Goal: Information Seeking & Learning: Check status

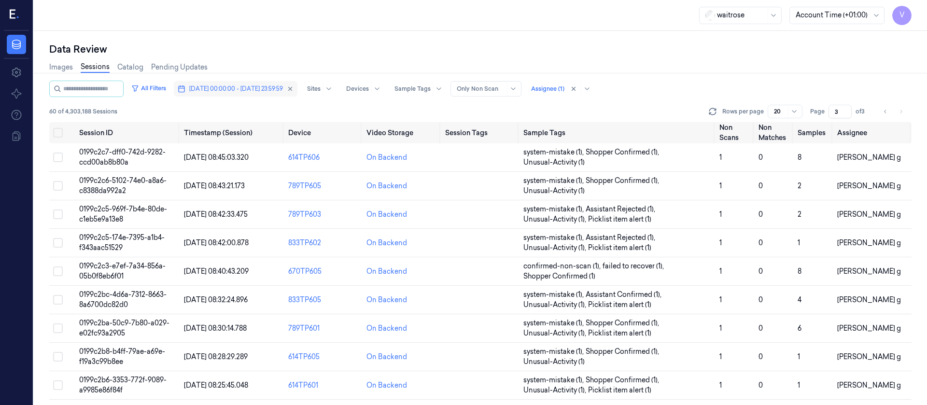
click at [211, 93] on button "[DATE] 00:00:00 - [DATE] 23:59:59" at bounding box center [236, 88] width 124 height 15
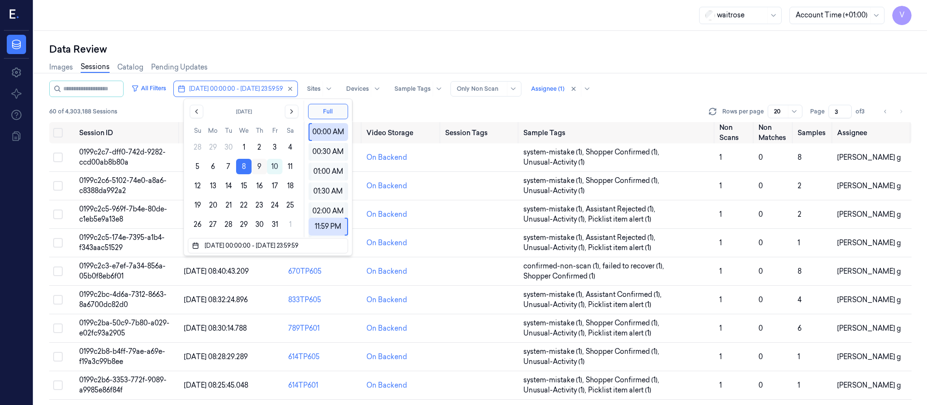
click at [261, 166] on button "9" at bounding box center [258, 166] width 15 height 15
type input "[DATE] 00:00:00 - [DATE] 23:59:59"
click at [443, 52] on div "Data Review" at bounding box center [480, 49] width 862 height 14
type input "1"
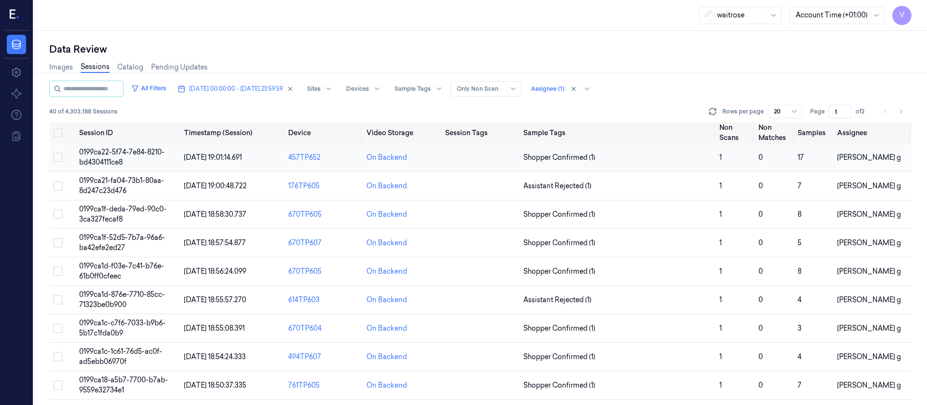
click at [480, 165] on td at bounding box center [480, 157] width 78 height 28
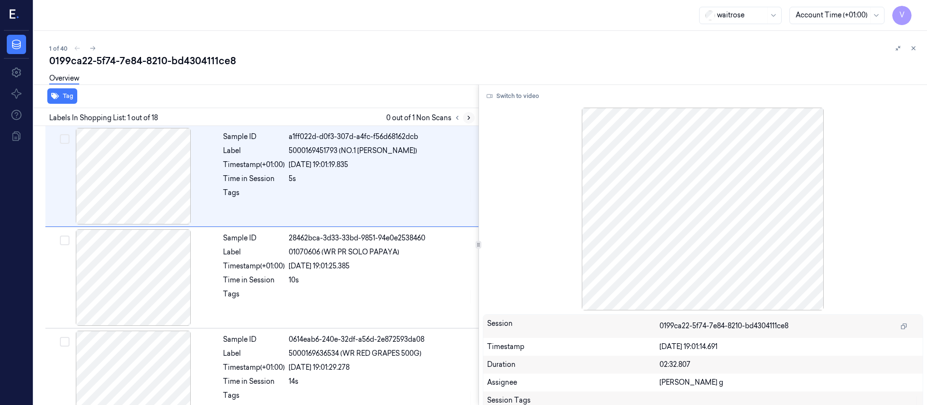
click at [470, 122] on button at bounding box center [469, 118] width 12 height 12
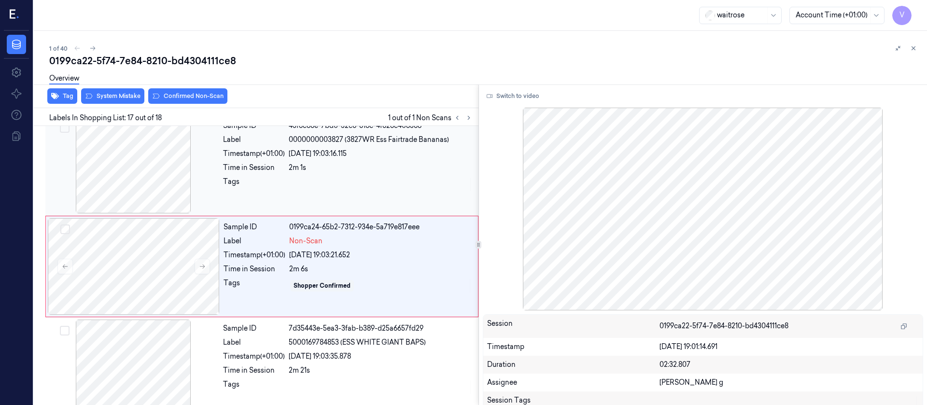
scroll to position [1533, 0]
click at [142, 198] on div at bounding box center [133, 164] width 172 height 97
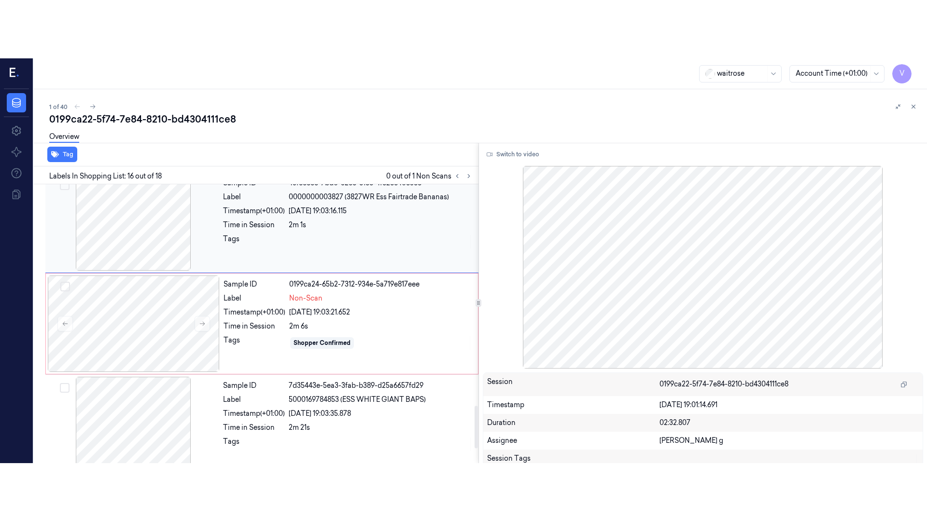
scroll to position [1431, 0]
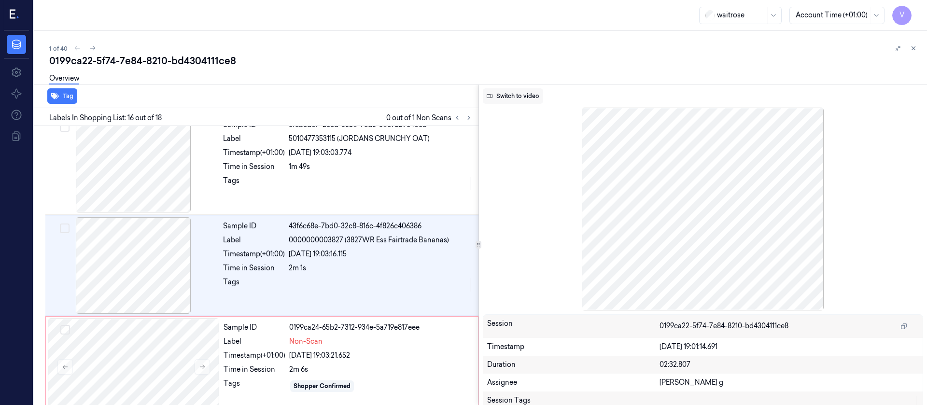
click at [525, 95] on button "Switch to video" at bounding box center [513, 95] width 60 height 15
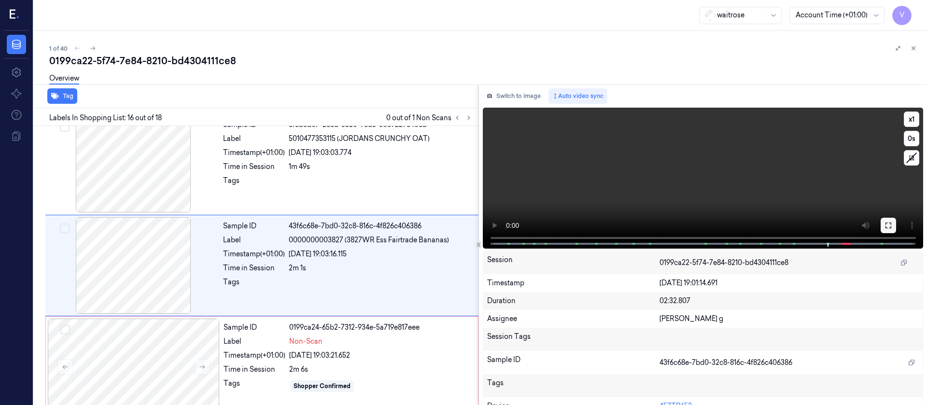
click at [884, 225] on icon at bounding box center [888, 226] width 8 height 8
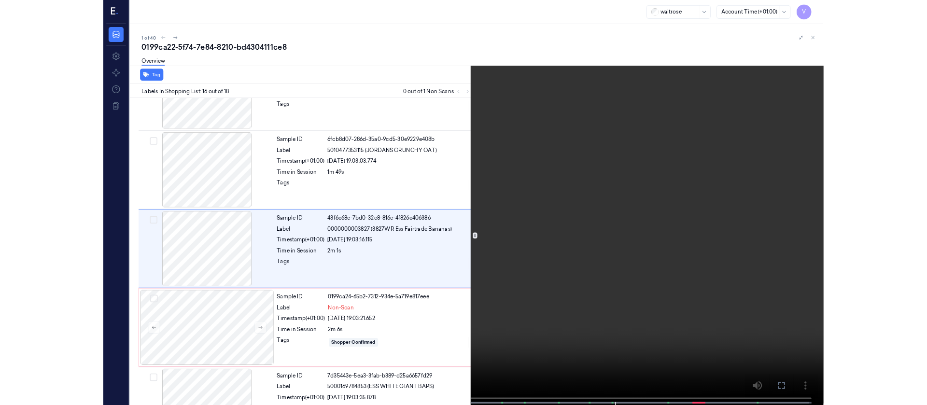
scroll to position [1373, 0]
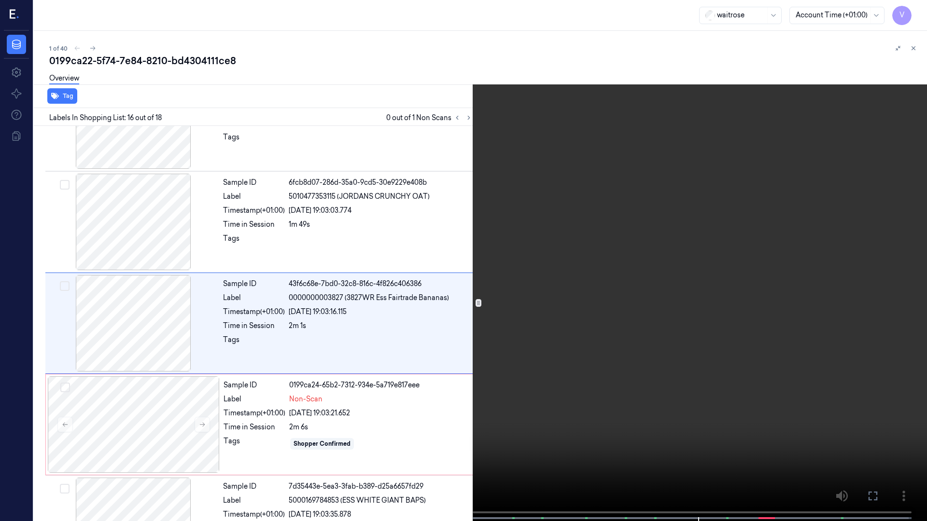
click at [0, 0] on icon at bounding box center [0, 0] width 0 height 0
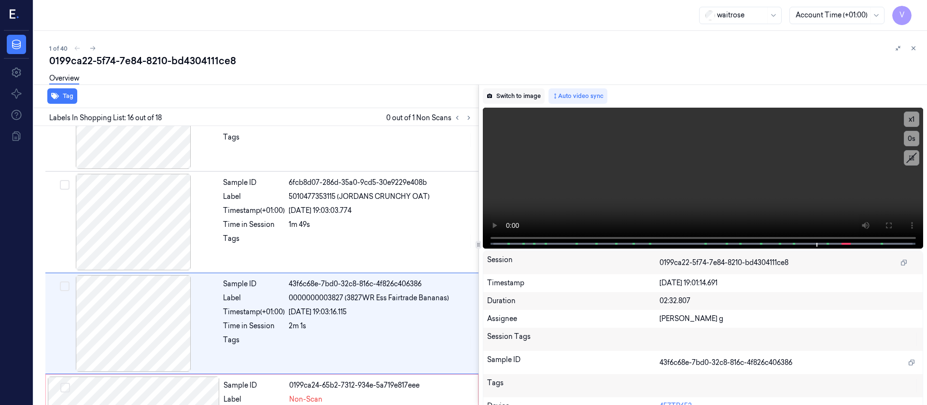
click at [502, 92] on button "Switch to image" at bounding box center [514, 95] width 62 height 15
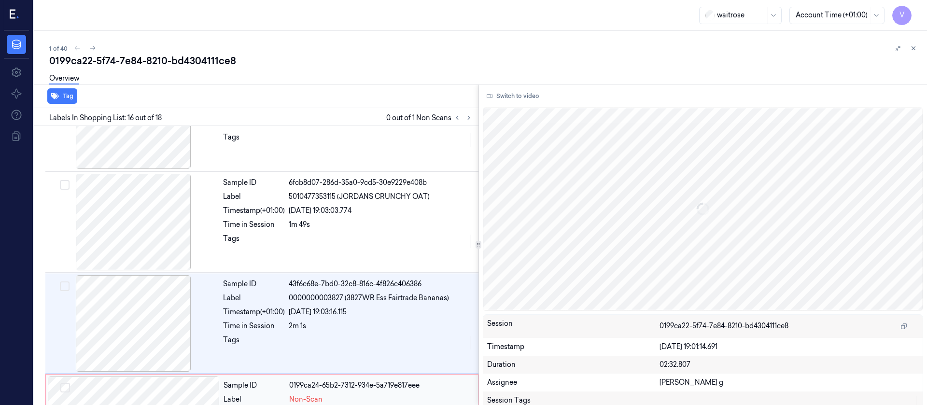
scroll to position [1431, 0]
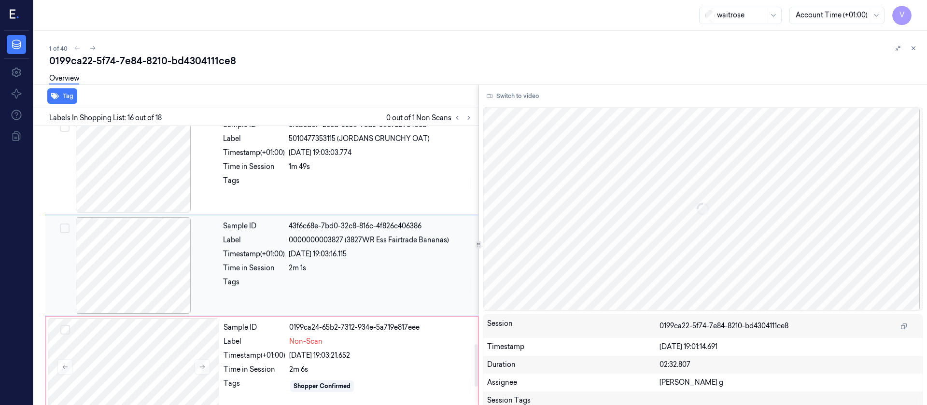
click at [158, 259] on div at bounding box center [133, 265] width 172 height 97
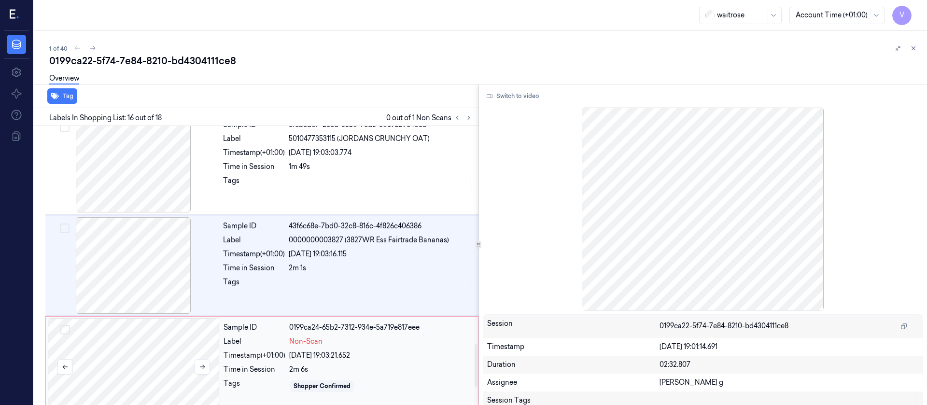
click at [144, 371] on div at bounding box center [134, 367] width 172 height 97
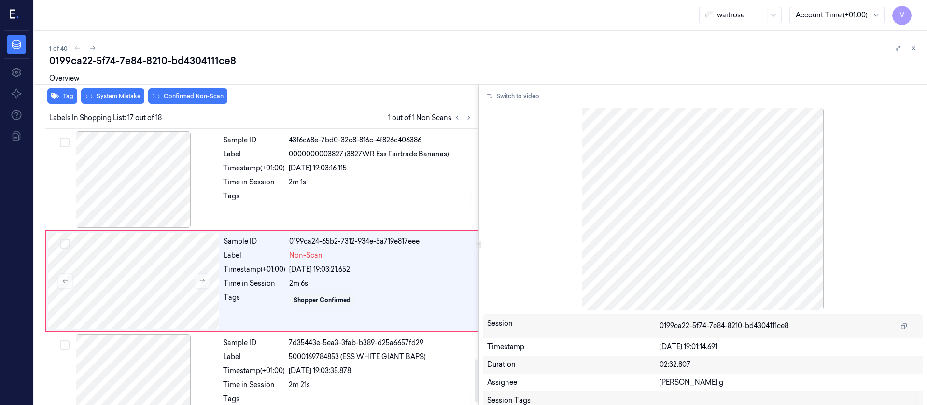
scroll to position [1533, 0]
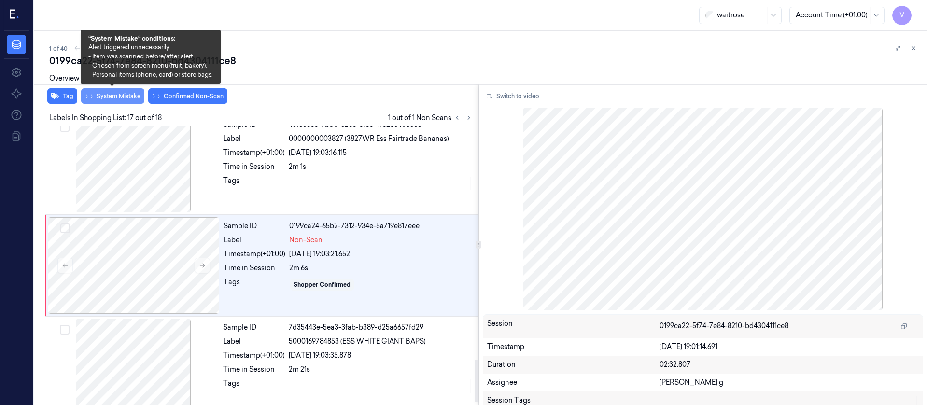
click at [104, 93] on button "System Mistake" at bounding box center [112, 95] width 63 height 15
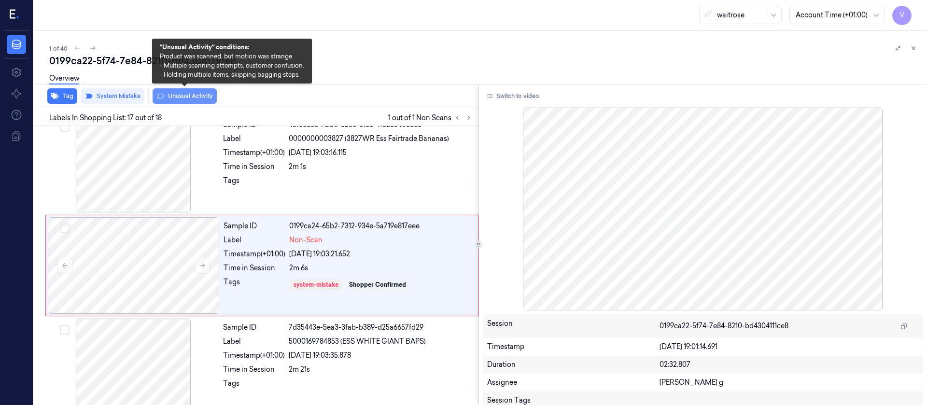
click at [179, 94] on button "Unusual Activity" at bounding box center [185, 95] width 64 height 15
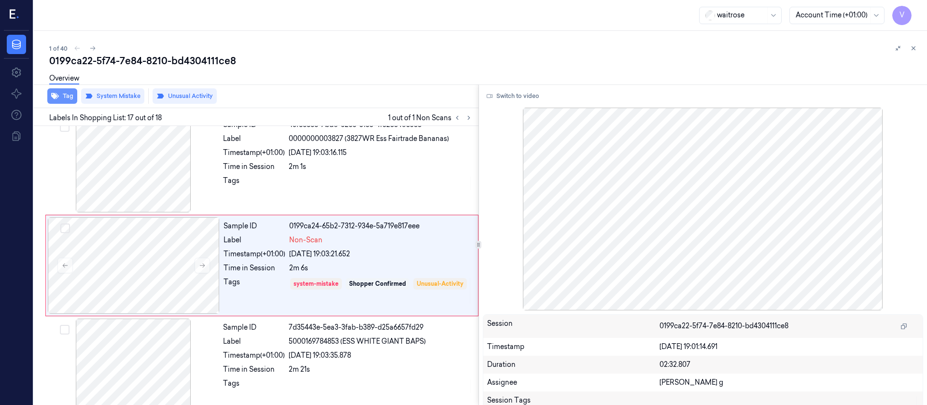
click at [53, 96] on icon "button" at bounding box center [55, 96] width 8 height 6
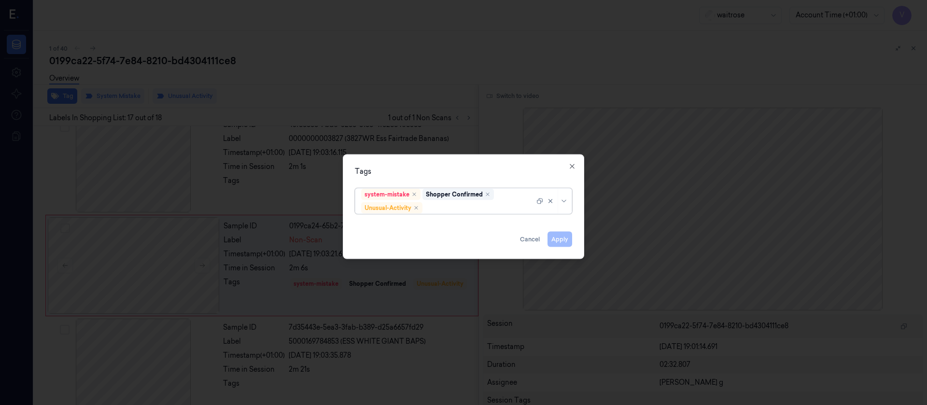
click at [458, 208] on div at bounding box center [479, 208] width 110 height 10
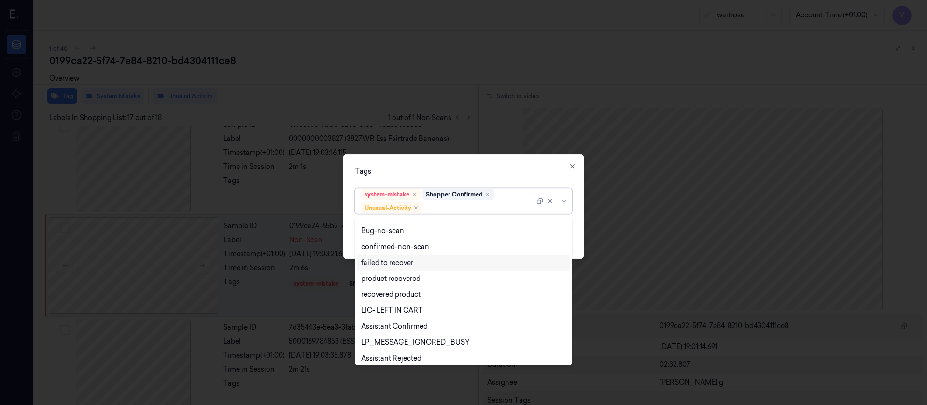
scroll to position [126, 0]
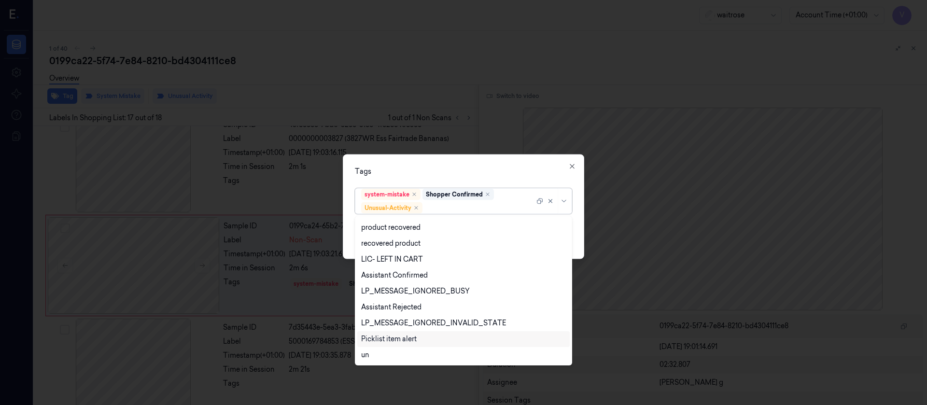
click at [383, 340] on div "Picklist item alert" at bounding box center [389, 339] width 56 height 10
click at [487, 180] on div "Tags option Picklist item alert, selected. 20 results available. Use Up and Dow…" at bounding box center [463, 206] width 241 height 105
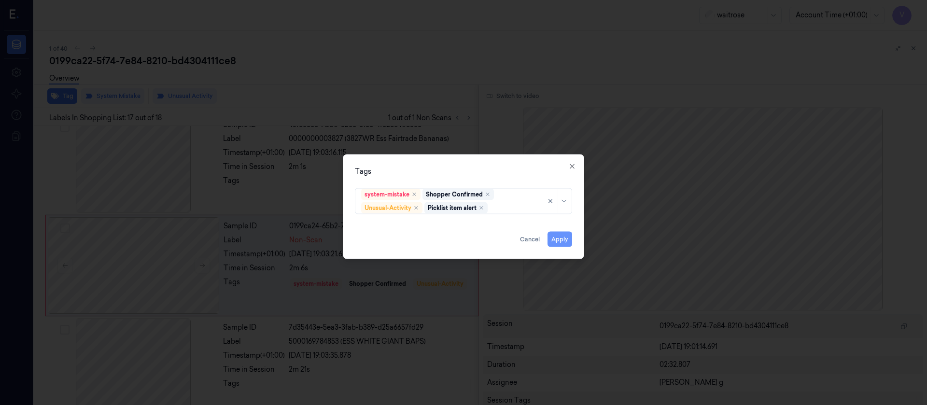
click at [555, 235] on button "Apply" at bounding box center [559, 238] width 25 height 15
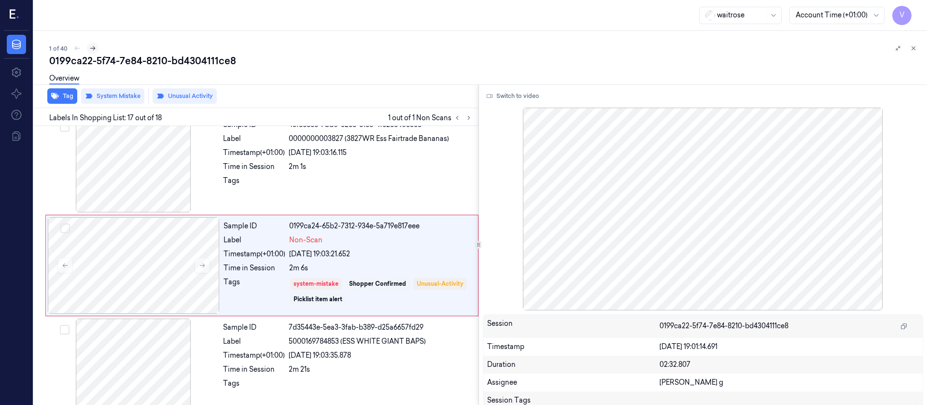
click at [95, 49] on icon at bounding box center [92, 48] width 7 height 7
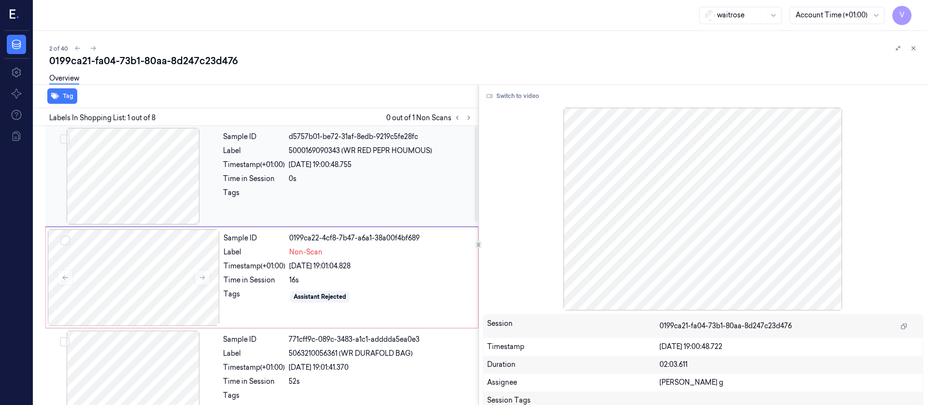
click at [131, 194] on div at bounding box center [133, 176] width 172 height 97
click at [467, 118] on icon at bounding box center [468, 117] width 7 height 7
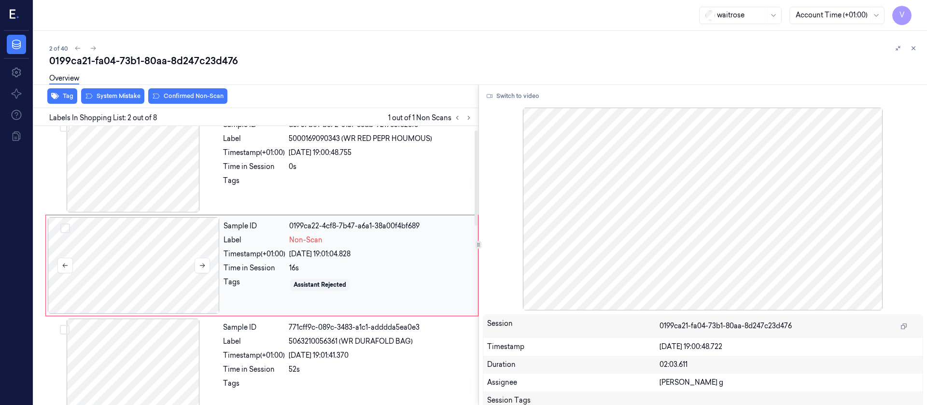
click at [175, 255] on div at bounding box center [134, 265] width 172 height 97
click at [143, 168] on div at bounding box center [133, 164] width 172 height 97
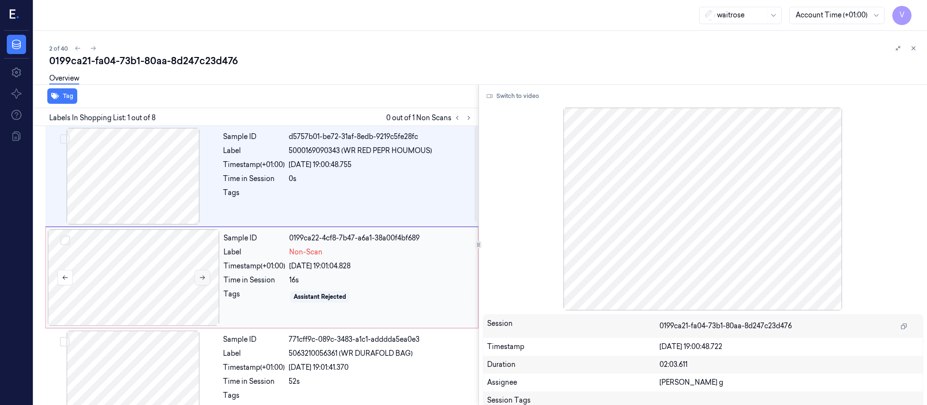
click at [199, 278] on icon at bounding box center [202, 277] width 7 height 7
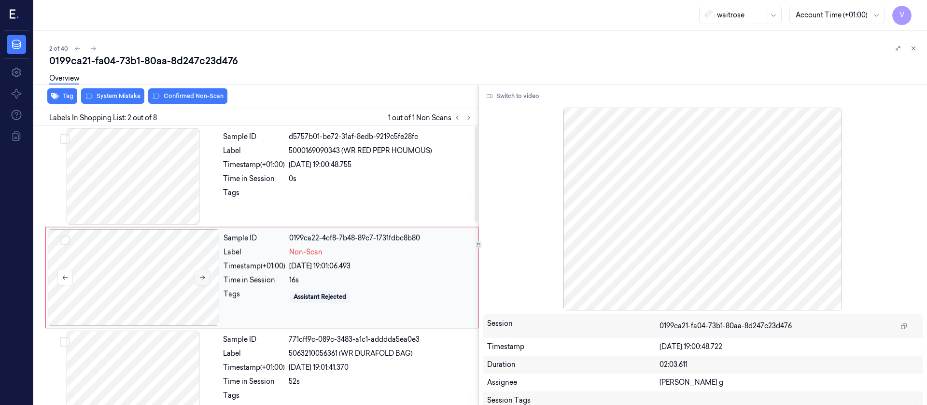
scroll to position [12, 0]
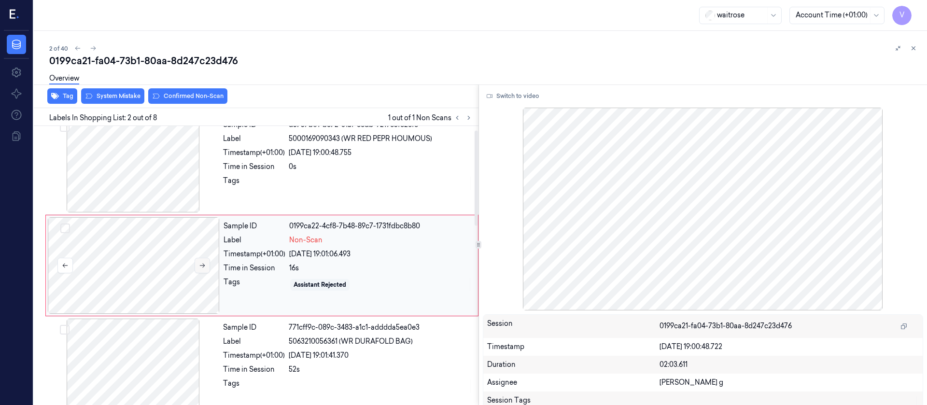
click at [198, 278] on div at bounding box center [134, 265] width 172 height 97
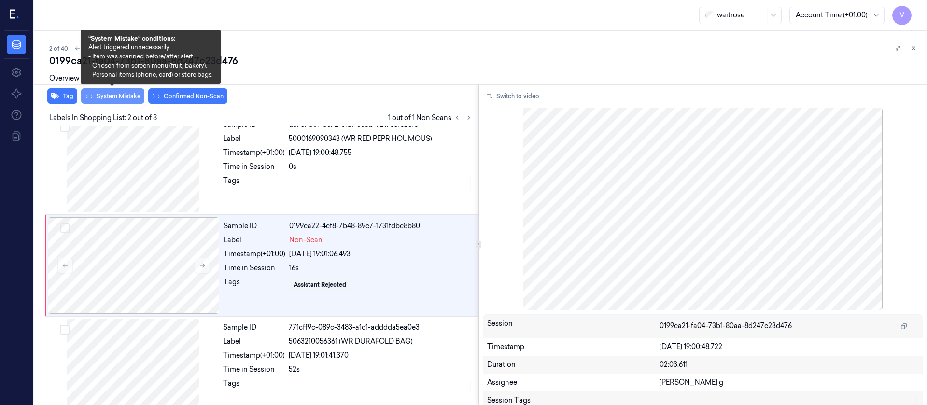
click at [113, 94] on button "System Mistake" at bounding box center [112, 95] width 63 height 15
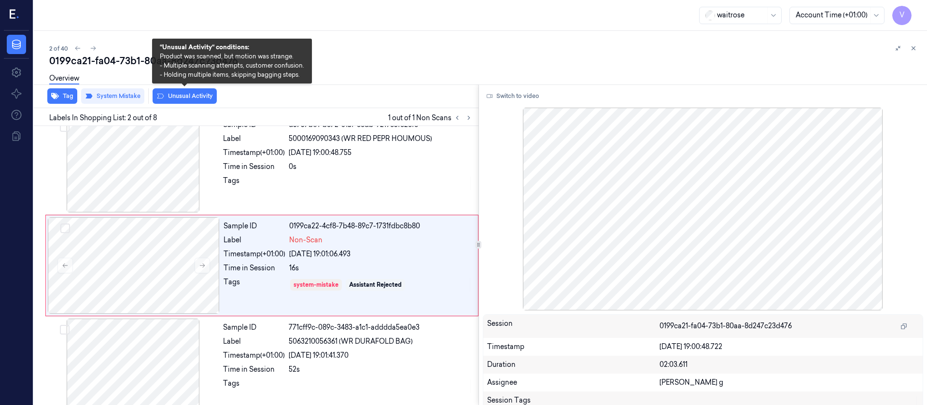
click at [178, 95] on button "Unusual Activity" at bounding box center [185, 95] width 64 height 15
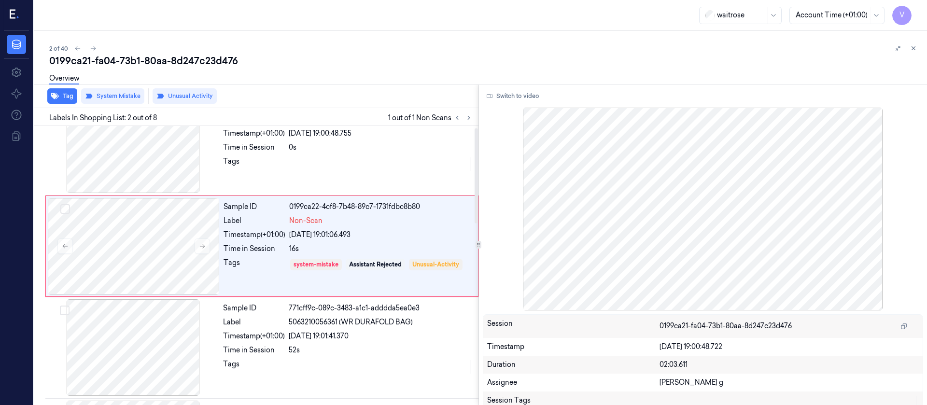
scroll to position [0, 0]
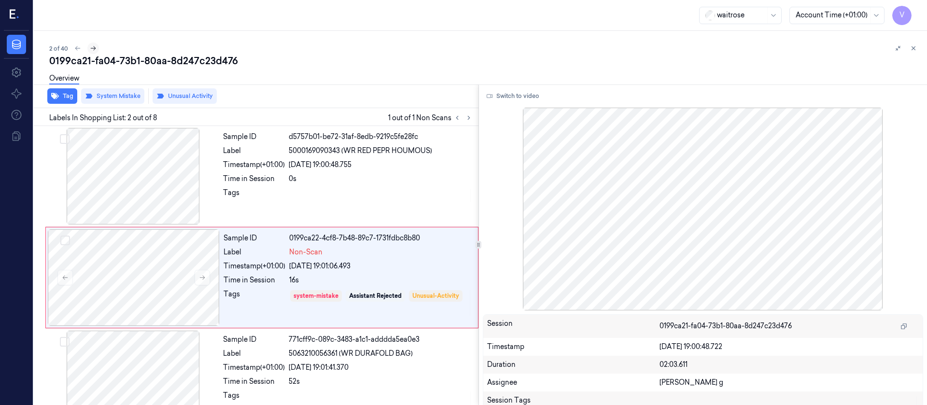
click at [91, 48] on icon at bounding box center [93, 48] width 7 height 7
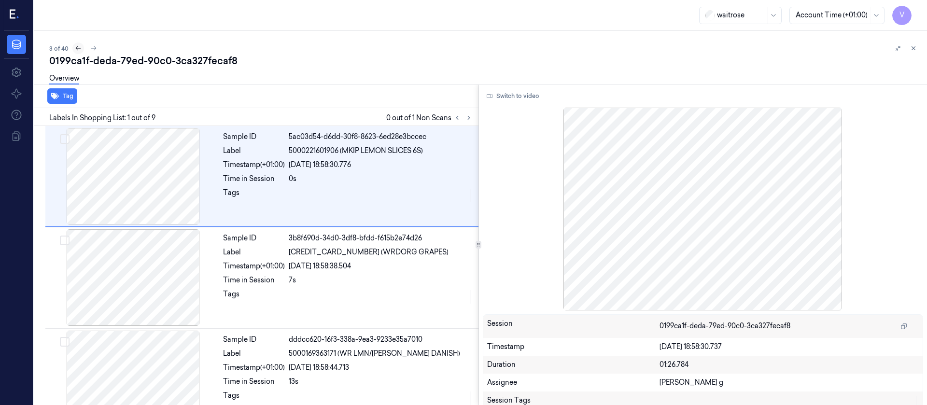
click at [76, 50] on icon at bounding box center [78, 48] width 7 height 7
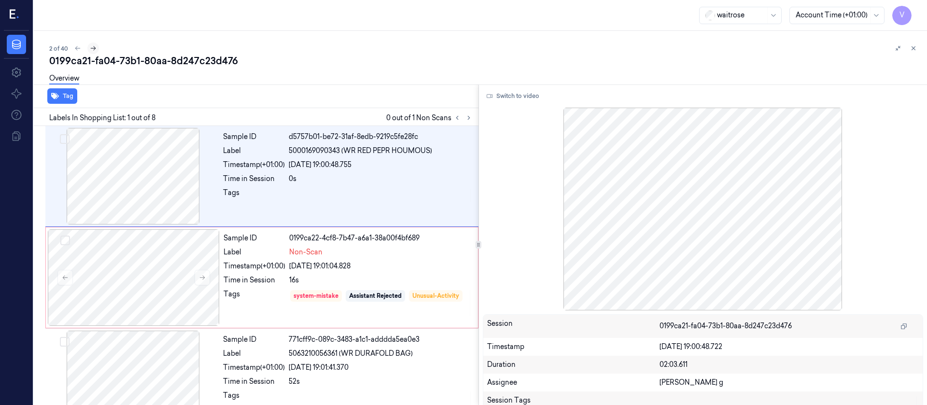
click at [94, 50] on icon at bounding box center [93, 48] width 7 height 7
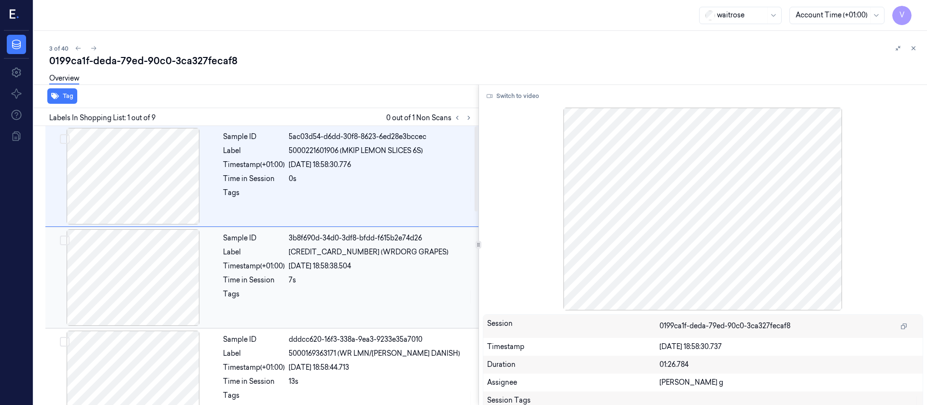
click at [141, 268] on div at bounding box center [133, 277] width 172 height 97
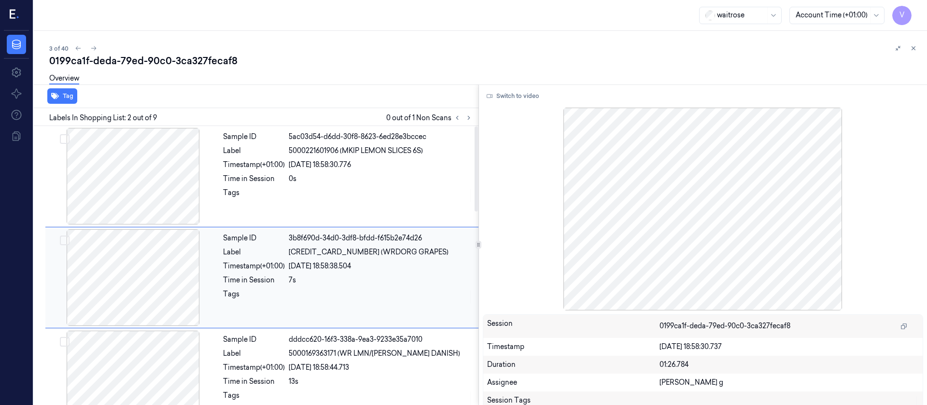
scroll to position [12, 0]
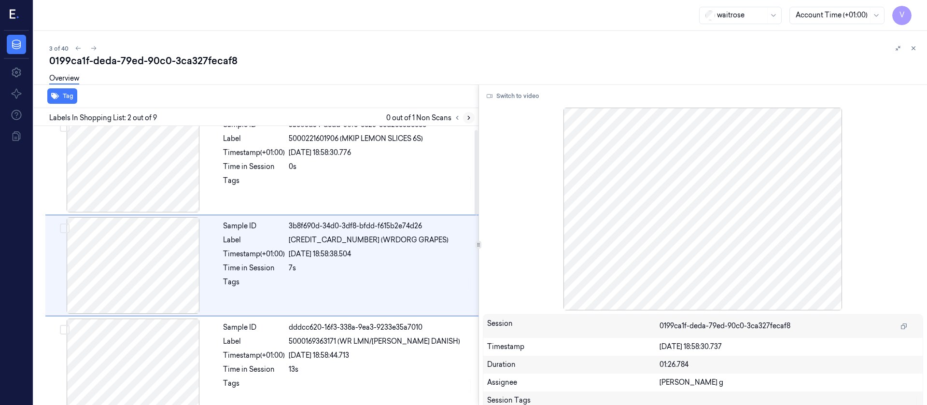
click at [467, 120] on icon at bounding box center [468, 117] width 7 height 7
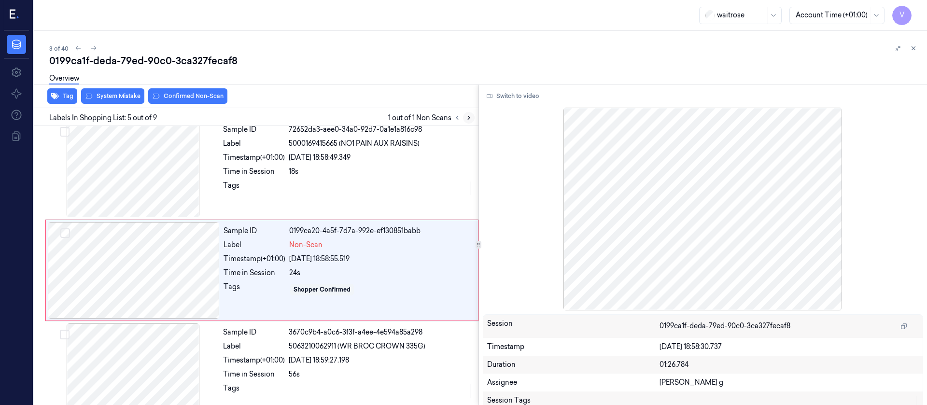
scroll to position [316, 0]
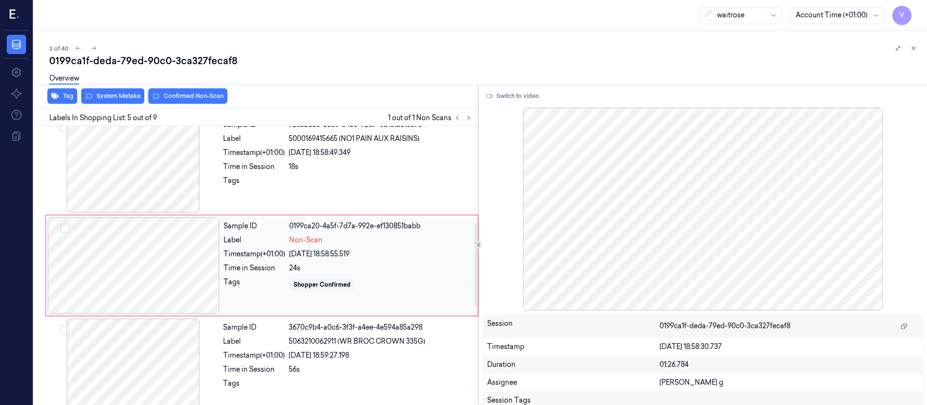
click at [151, 259] on div at bounding box center [134, 265] width 172 height 97
click at [185, 177] on div at bounding box center [133, 164] width 172 height 97
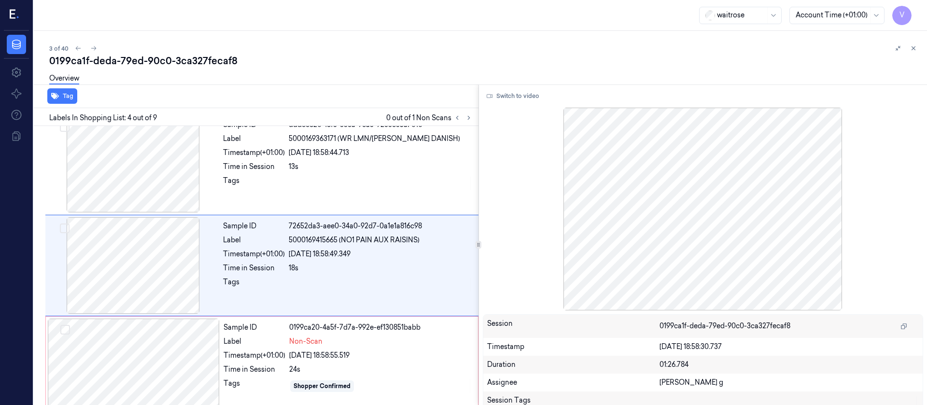
click at [502, 86] on div "Switch to video Session 0199ca1f-deda-79ed-90c0-3ca327fecaf8 Timestamp [DATE] 1…" at bounding box center [703, 244] width 448 height 321
click at [503, 101] on button "Switch to video" at bounding box center [513, 95] width 60 height 15
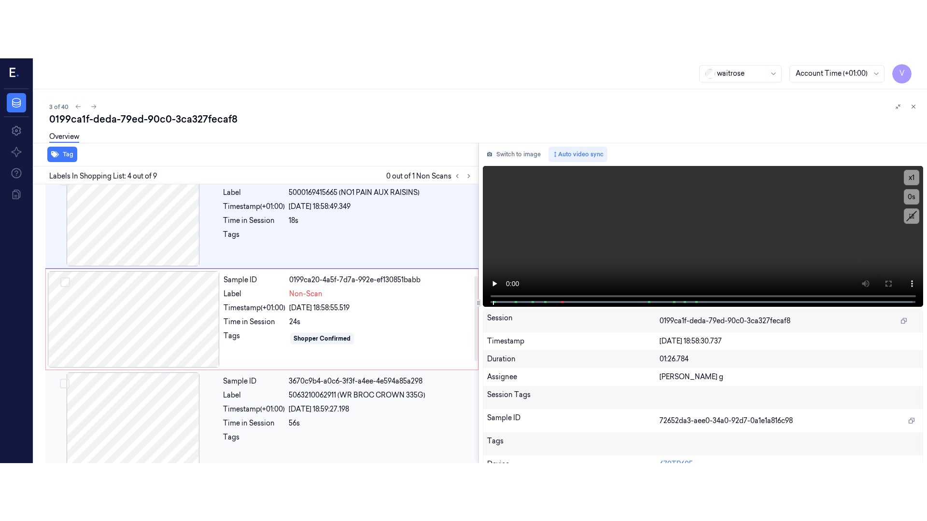
scroll to position [287, 0]
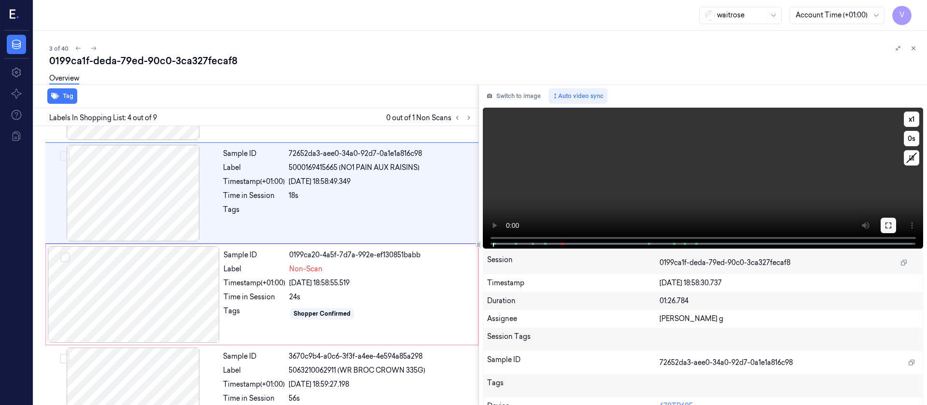
click at [884, 225] on icon at bounding box center [888, 226] width 8 height 8
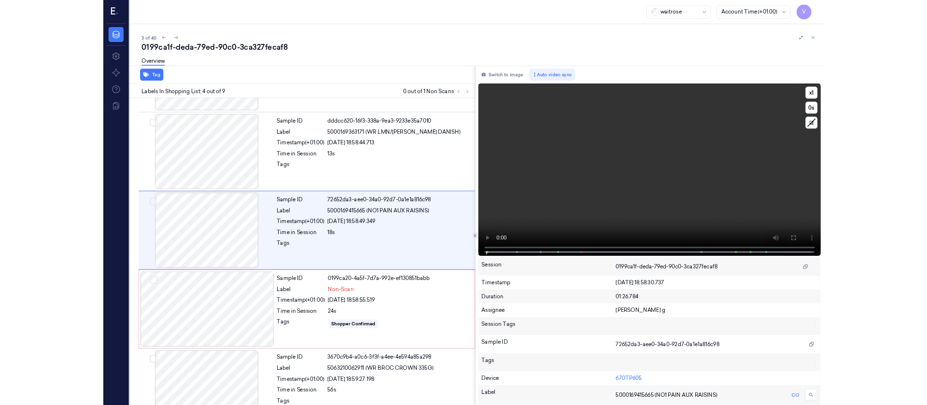
scroll to position [157, 0]
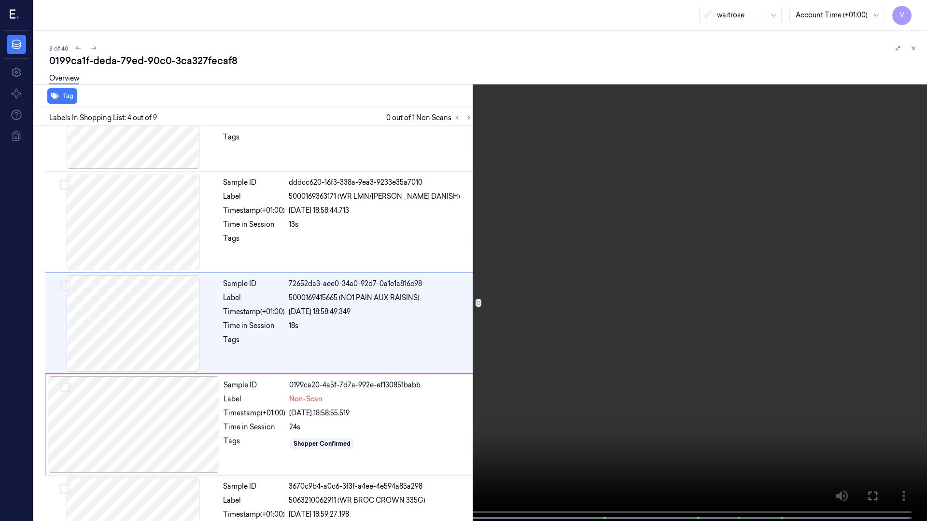
drag, startPoint x: 878, startPoint y: 491, endPoint x: 878, endPoint y: 403, distance: 87.9
click at [0, 0] on icon at bounding box center [0, 0] width 0 height 0
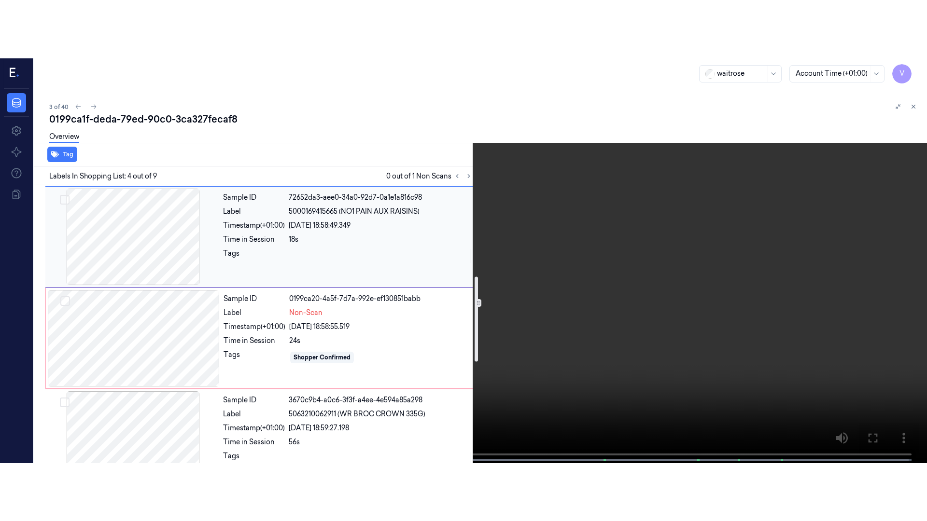
scroll to position [374, 0]
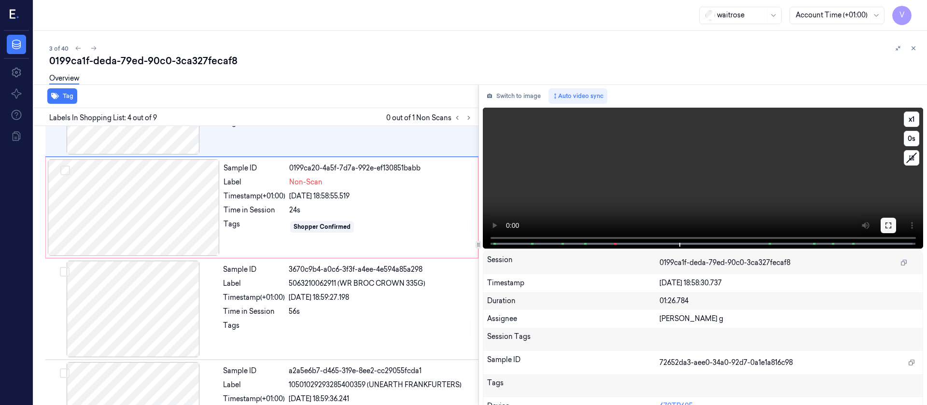
click at [887, 225] on icon at bounding box center [888, 226] width 8 height 8
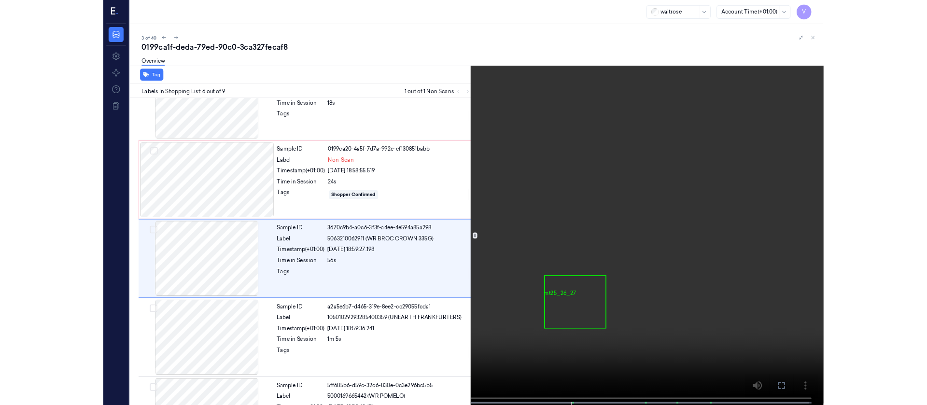
scroll to position [360, 0]
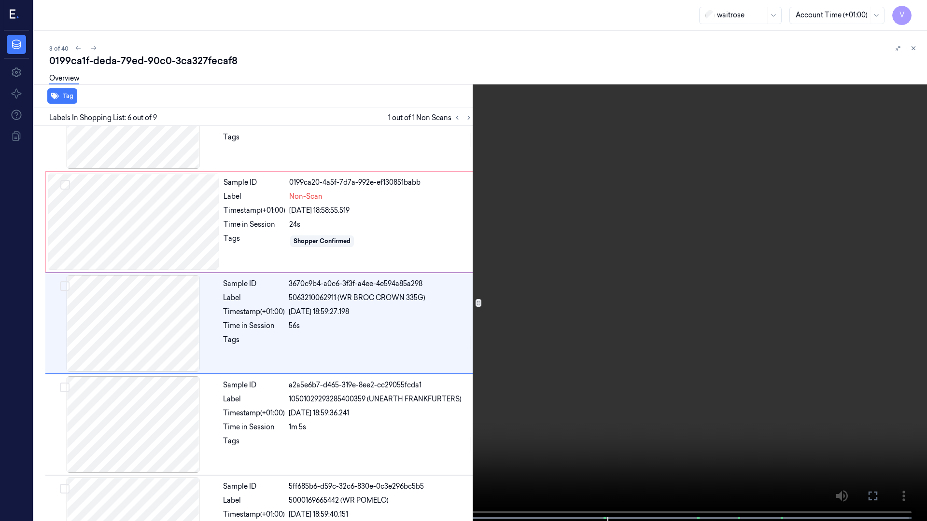
click at [0, 0] on icon at bounding box center [0, 0] width 0 height 0
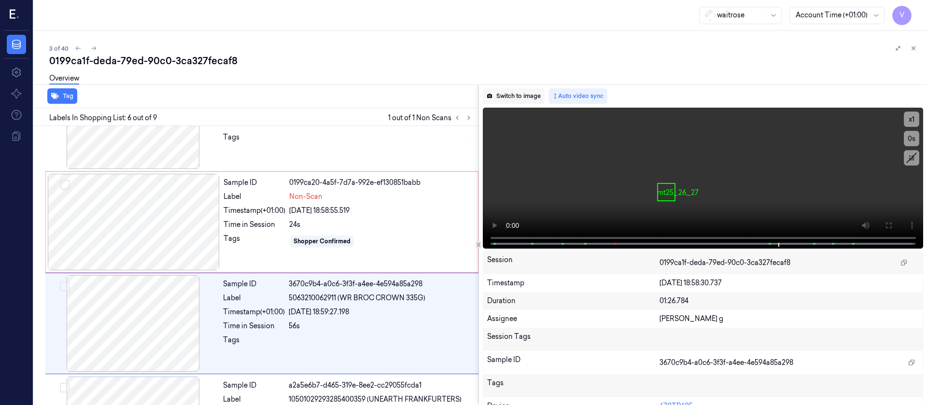
click at [506, 95] on button "Switch to image" at bounding box center [514, 95] width 62 height 15
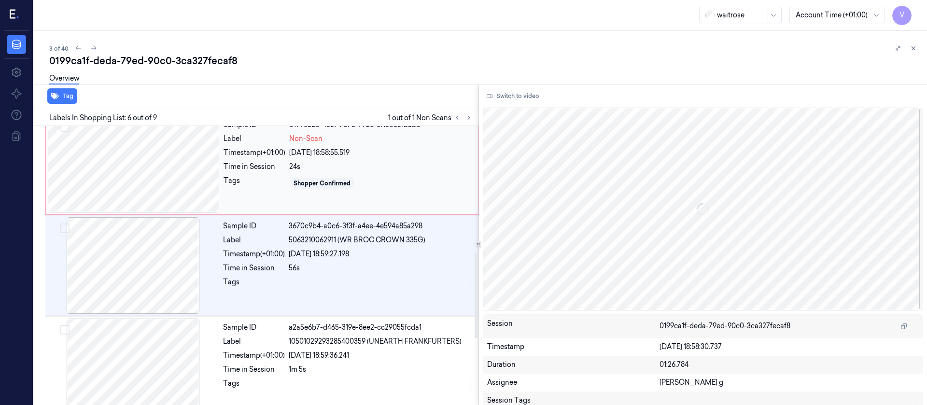
click at [148, 196] on div at bounding box center [134, 164] width 172 height 97
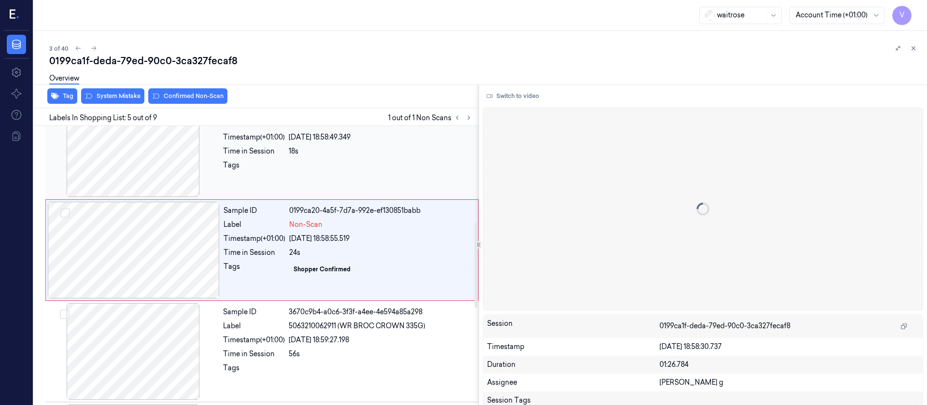
scroll to position [316, 0]
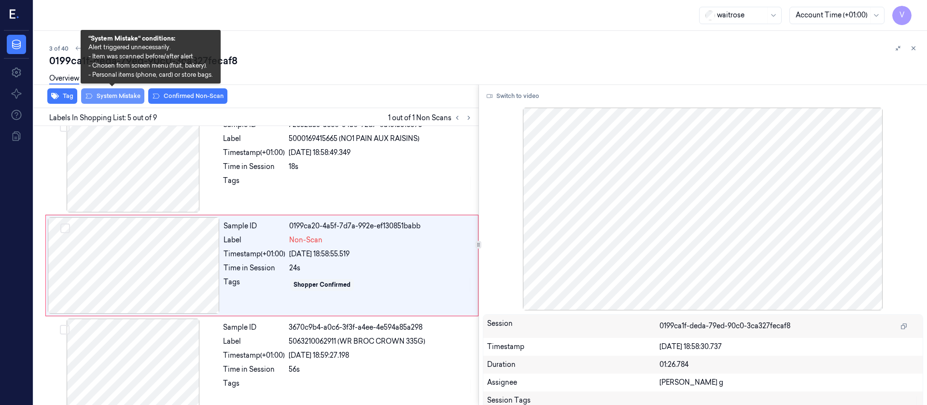
click at [135, 97] on button "System Mistake" at bounding box center [112, 95] width 63 height 15
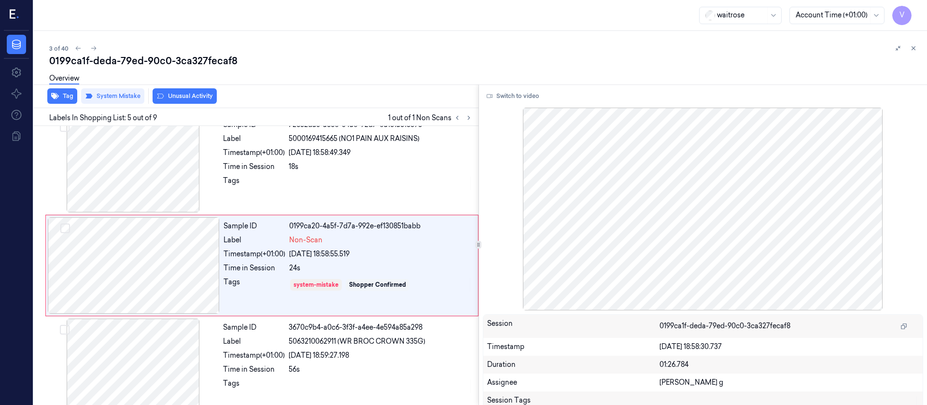
click at [206, 103] on button "Unusual Activity" at bounding box center [185, 95] width 64 height 15
click at [273, 78] on div "Overview" at bounding box center [484, 80] width 870 height 25
click at [153, 269] on div at bounding box center [134, 265] width 172 height 97
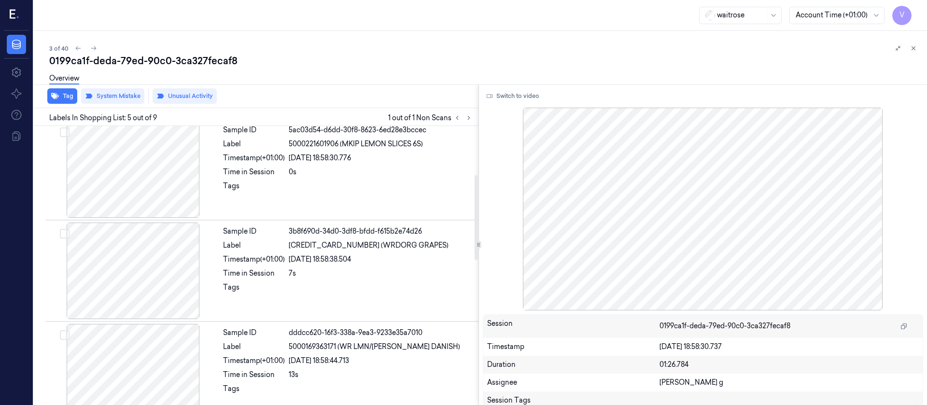
scroll to position [0, 0]
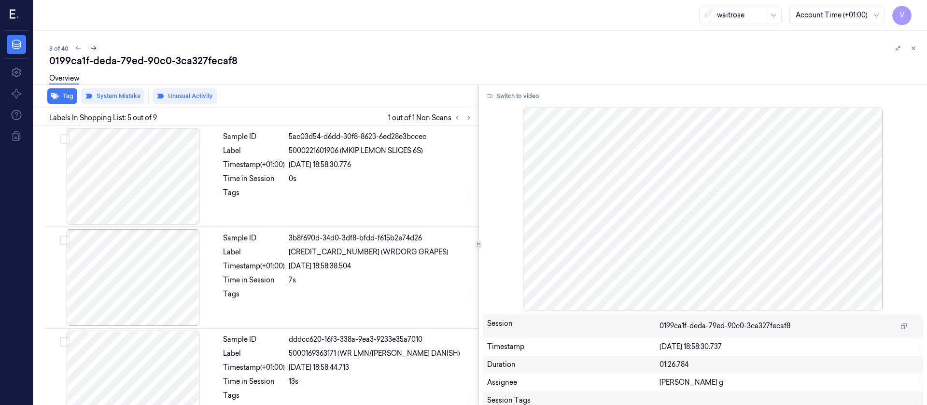
click at [90, 47] on icon at bounding box center [93, 48] width 7 height 7
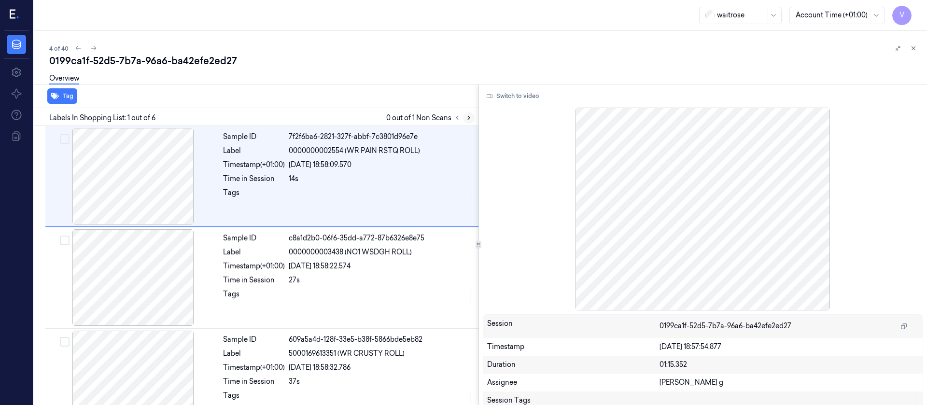
click at [468, 119] on icon at bounding box center [469, 117] width 2 height 3
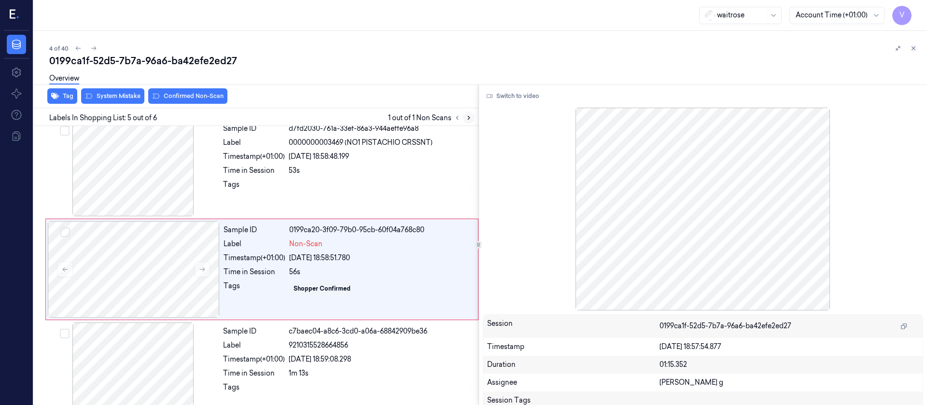
scroll to position [316, 0]
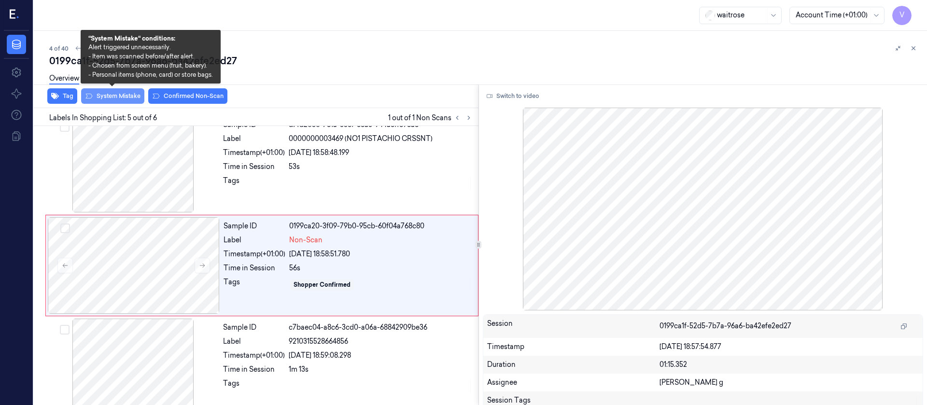
click at [108, 96] on button "System Mistake" at bounding box center [112, 95] width 63 height 15
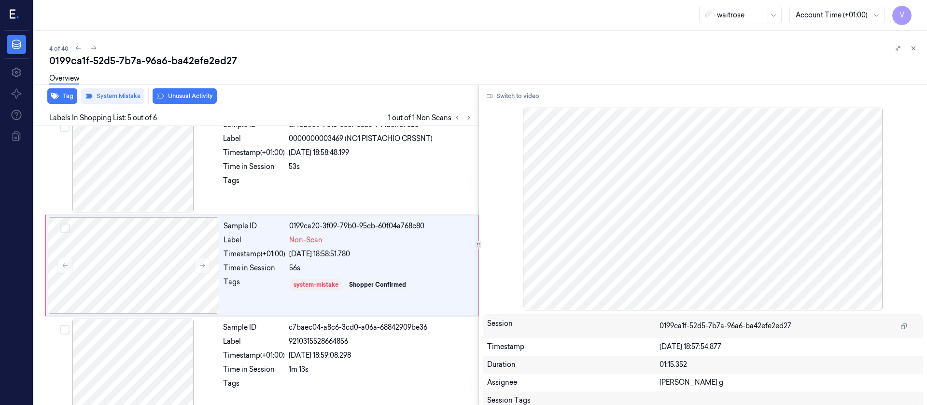
click at [172, 98] on button "Unusual Activity" at bounding box center [185, 95] width 64 height 15
click at [61, 96] on button "Tag" at bounding box center [62, 95] width 30 height 15
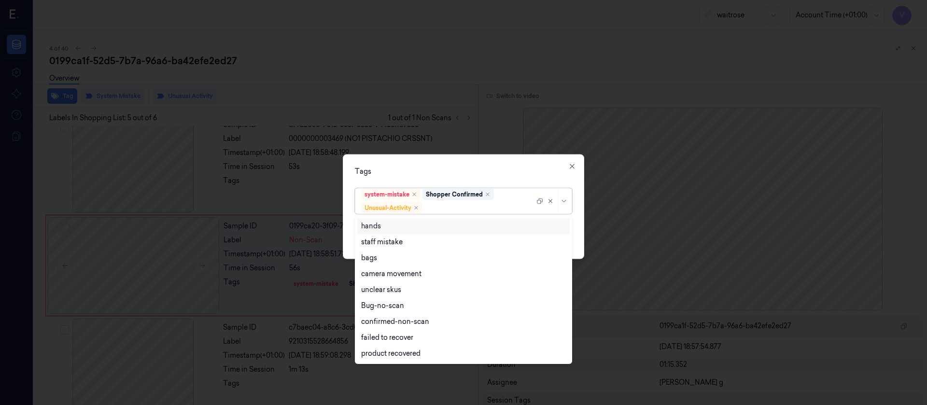
click at [449, 210] on div at bounding box center [479, 208] width 110 height 10
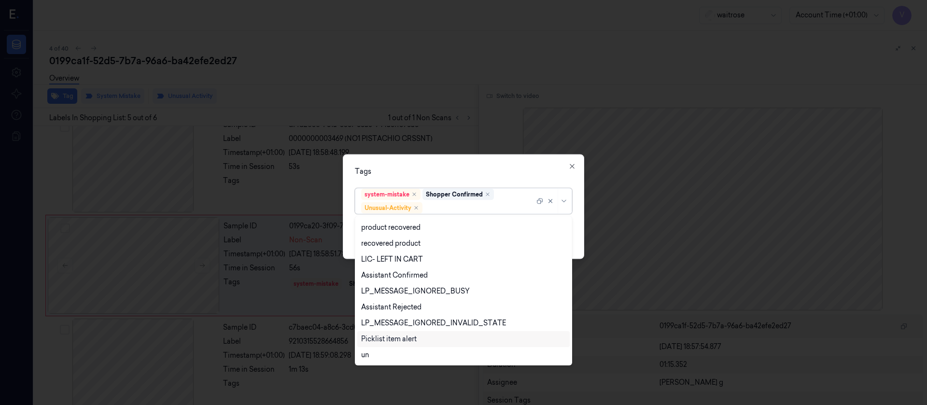
click at [398, 333] on div "Picklist item alert" at bounding box center [463, 339] width 212 height 16
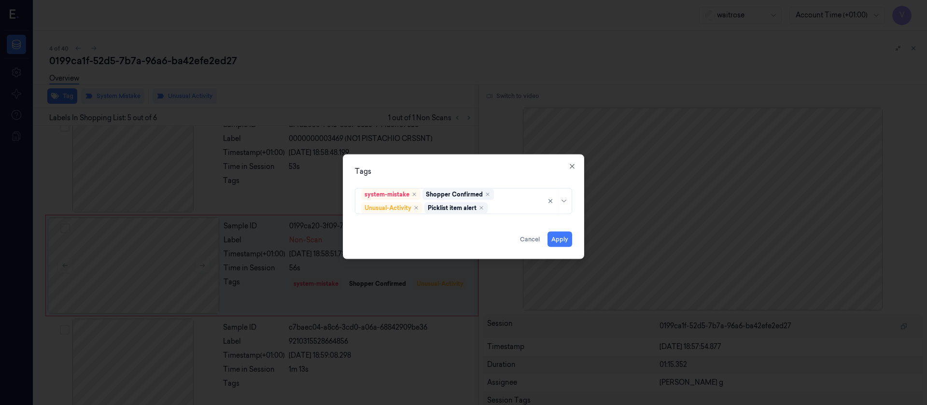
click at [510, 160] on div "Tags system-mistake Shopper Confirmed Unusual-Activity Picklist item alert Appl…" at bounding box center [463, 206] width 241 height 105
click at [557, 241] on button "Apply" at bounding box center [559, 238] width 25 height 15
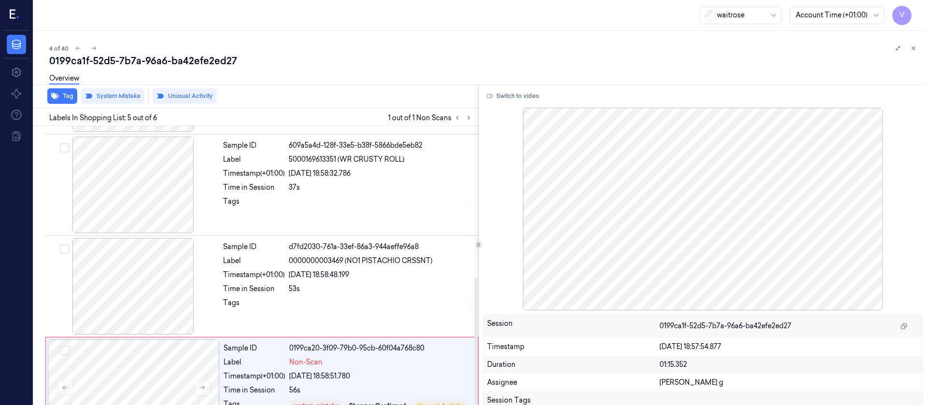
scroll to position [42, 0]
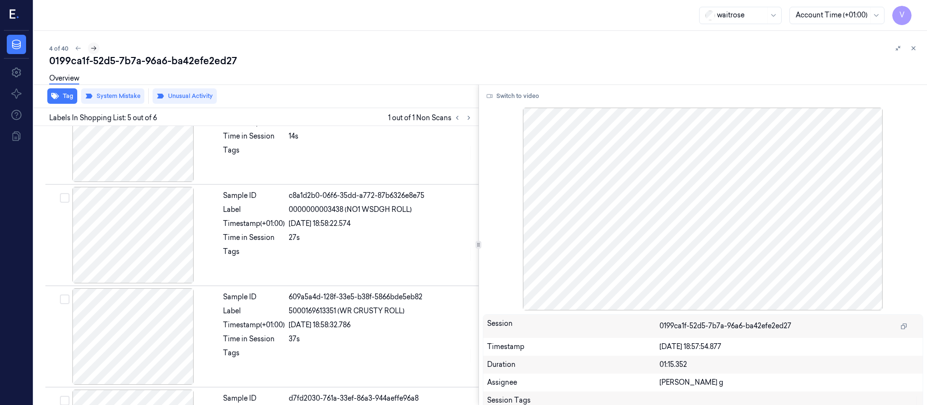
click at [97, 47] on button at bounding box center [94, 48] width 12 height 12
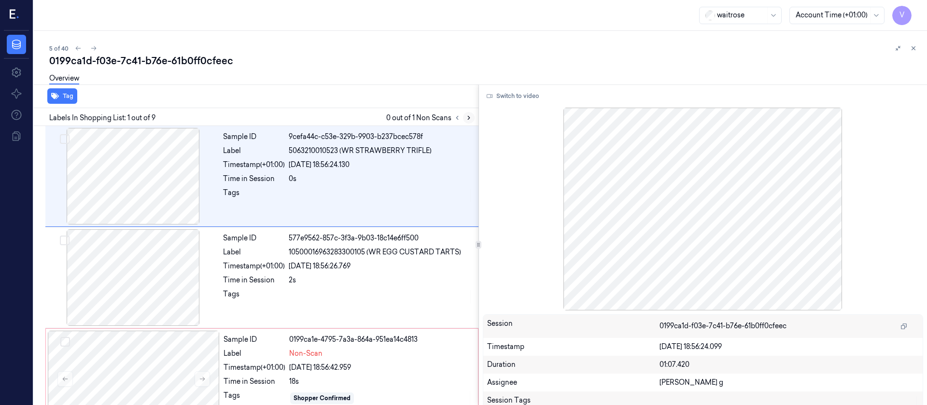
click at [467, 119] on icon at bounding box center [468, 117] width 7 height 7
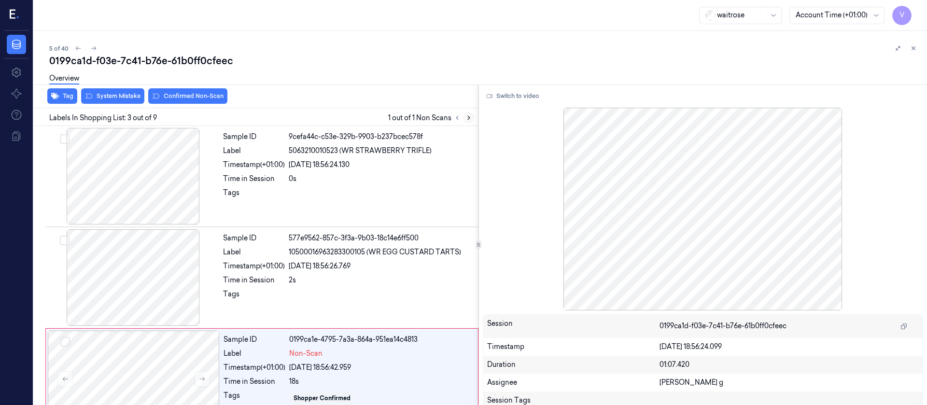
scroll to position [113, 0]
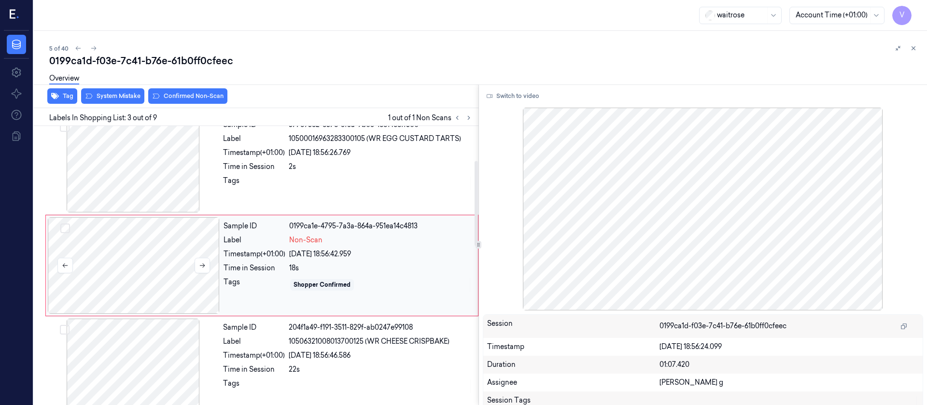
click at [122, 293] on div at bounding box center [134, 265] width 172 height 97
click at [140, 252] on div at bounding box center [134, 265] width 172 height 97
click at [147, 153] on div at bounding box center [133, 164] width 172 height 97
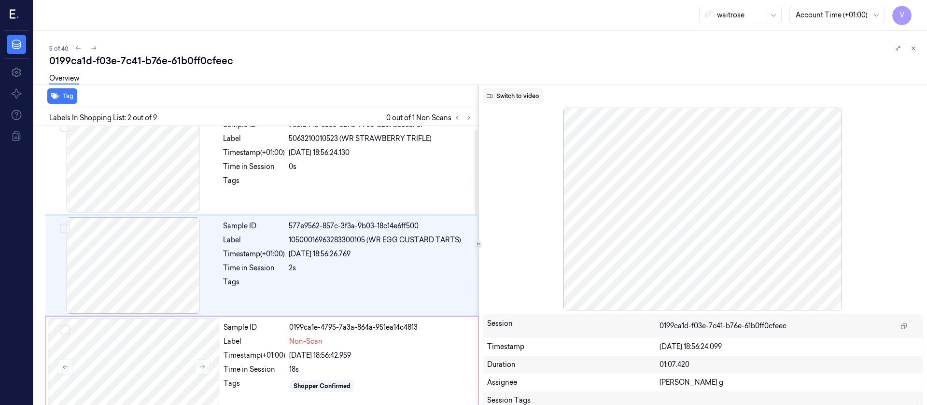
click at [502, 90] on button "Switch to video" at bounding box center [513, 95] width 60 height 15
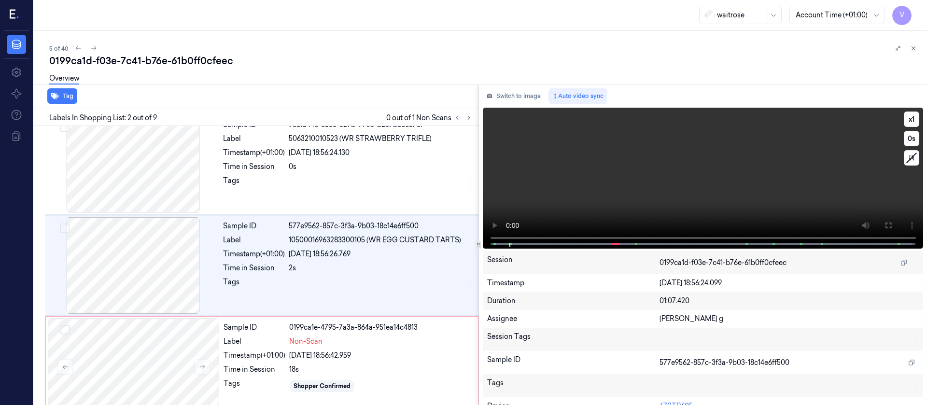
drag, startPoint x: 881, startPoint y: 228, endPoint x: 880, endPoint y: 316, distance: 87.9
click at [880, 228] on button at bounding box center [887, 225] width 15 height 15
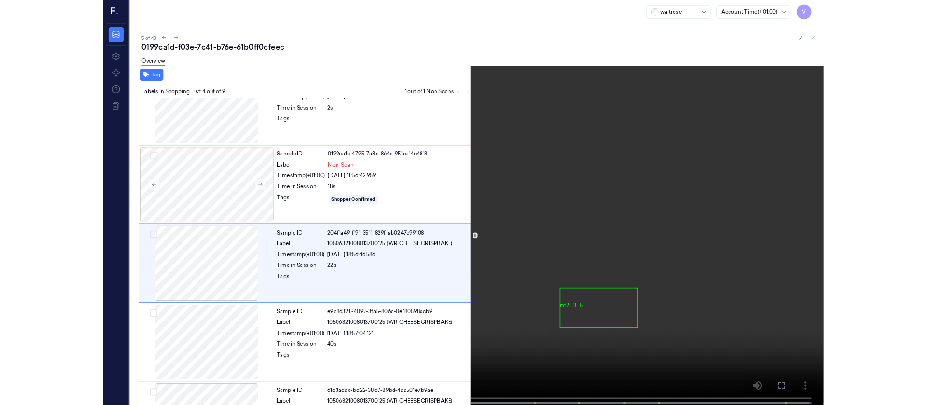
scroll to position [157, 0]
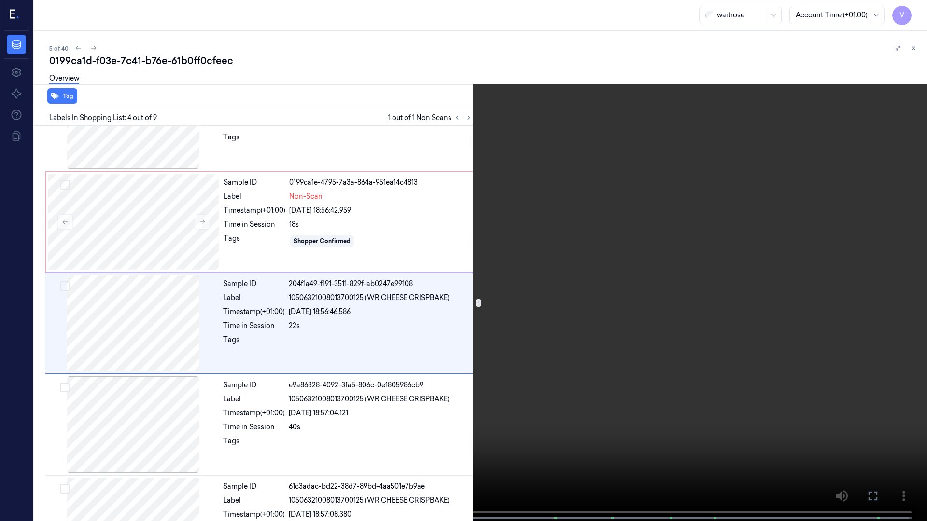
click at [0, 0] on icon at bounding box center [0, 0] width 0 height 0
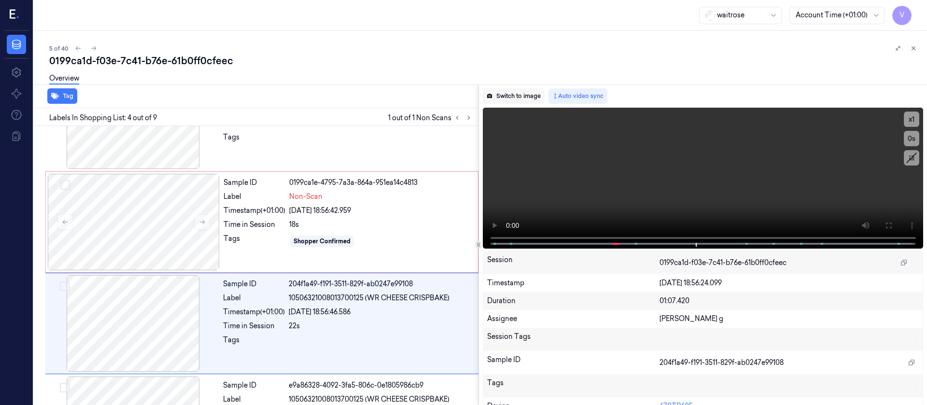
click at [503, 98] on button "Switch to image" at bounding box center [514, 95] width 62 height 15
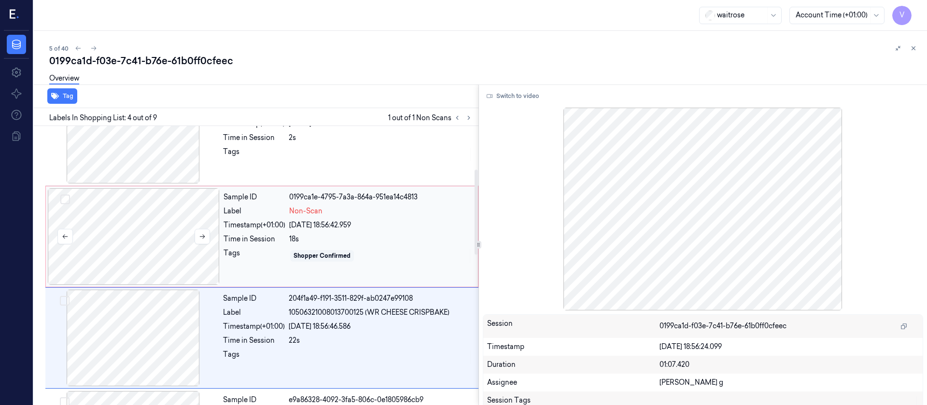
click at [139, 239] on div at bounding box center [134, 236] width 172 height 97
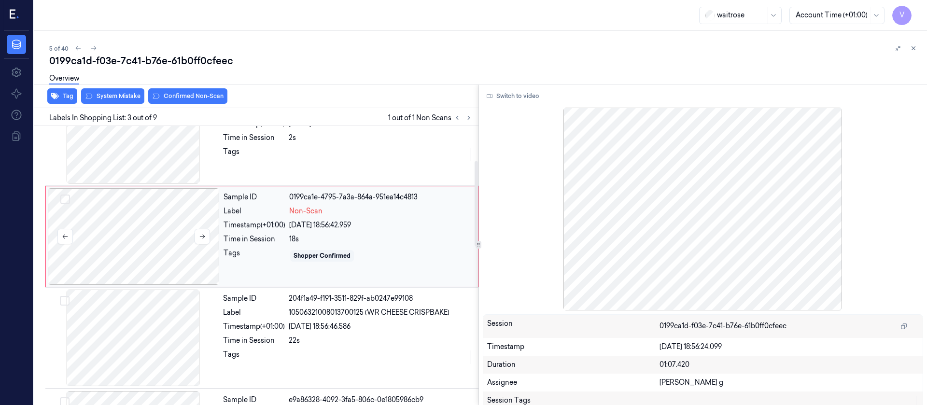
scroll to position [113, 0]
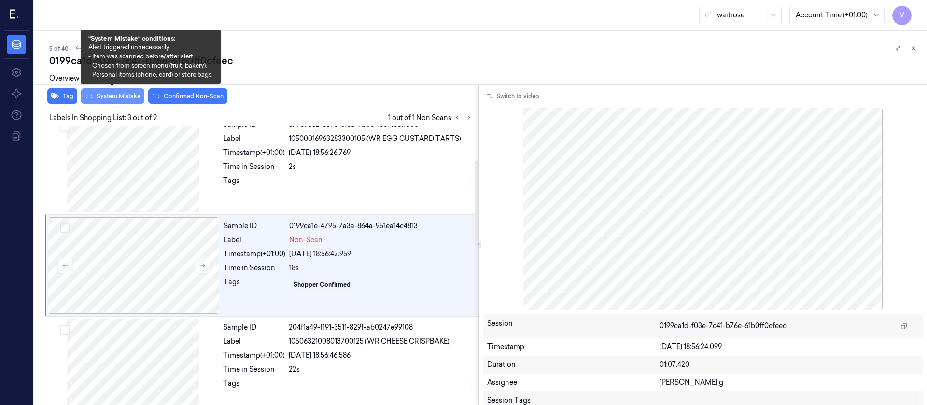
click at [117, 93] on button "System Mistake" at bounding box center [112, 95] width 63 height 15
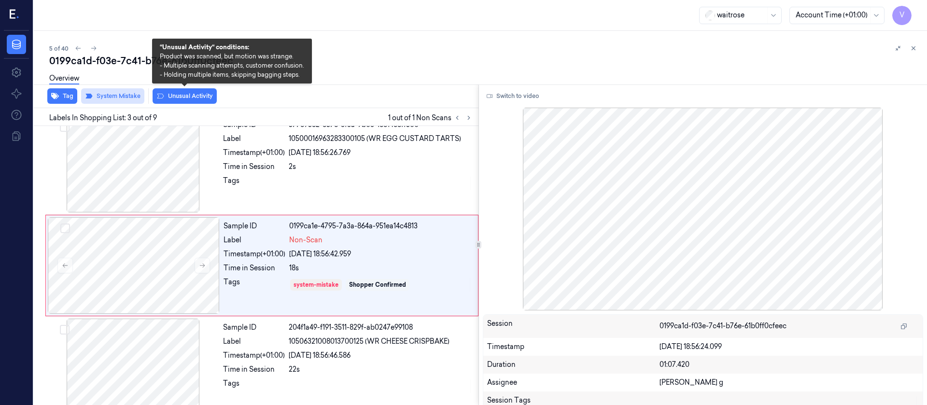
click at [179, 93] on button "Unusual Activity" at bounding box center [185, 95] width 64 height 15
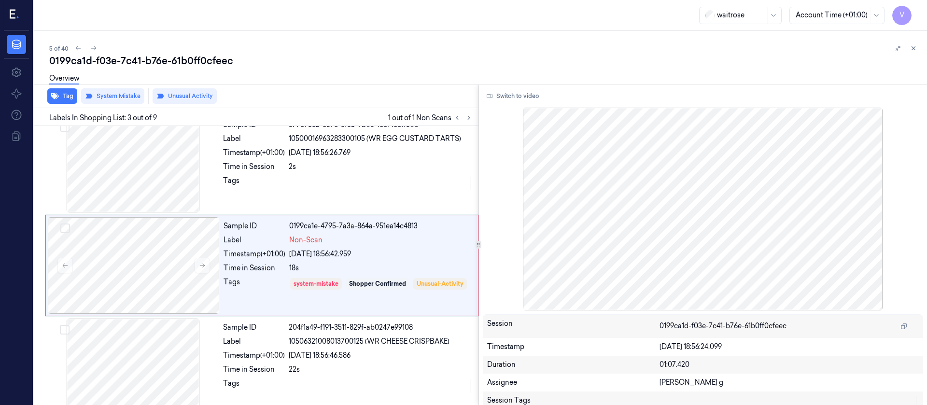
click at [364, 79] on div "Overview" at bounding box center [484, 80] width 870 height 25
click at [144, 369] on div at bounding box center [133, 367] width 172 height 97
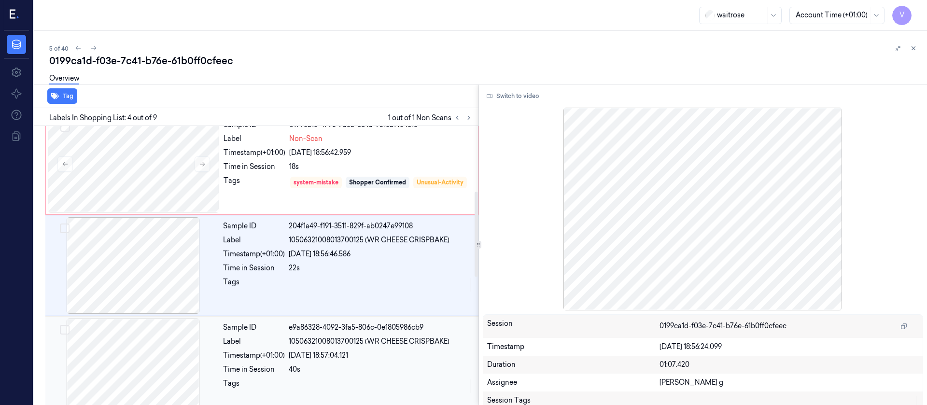
scroll to position [142, 0]
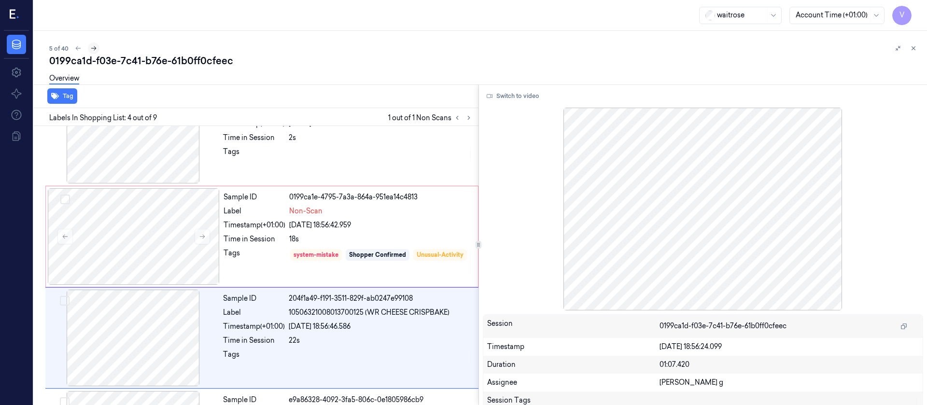
click at [94, 48] on icon at bounding box center [93, 48] width 7 height 7
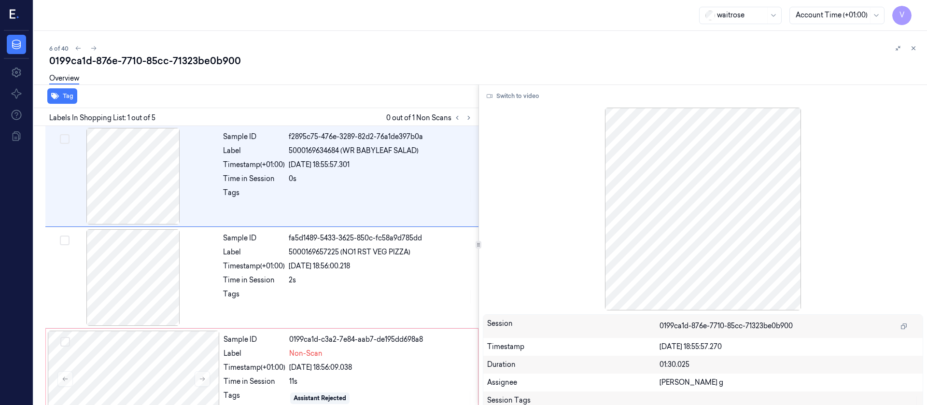
click at [398, 50] on div "6 of 40" at bounding box center [484, 48] width 870 height 12
click at [465, 115] on icon at bounding box center [468, 117] width 7 height 7
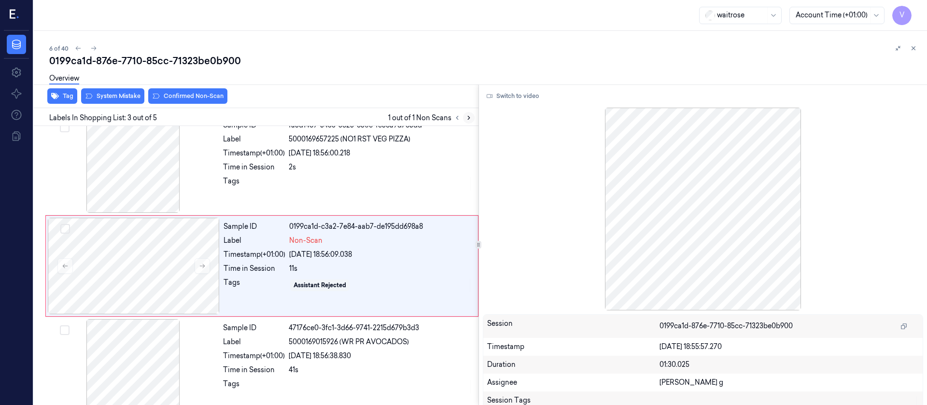
scroll to position [113, 0]
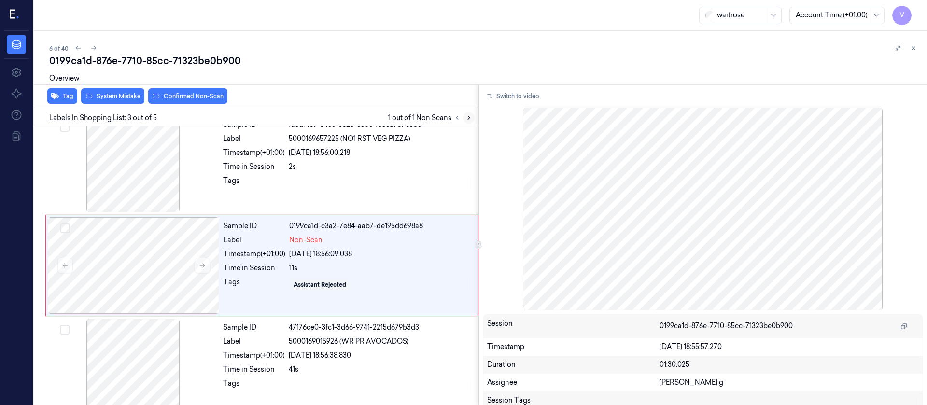
click at [465, 115] on icon at bounding box center [468, 117] width 7 height 7
click at [139, 253] on div at bounding box center [134, 265] width 172 height 97
click at [204, 267] on icon at bounding box center [202, 265] width 7 height 7
click at [316, 194] on div "Sample ID fa5d1489-5433-3625-850c-fc58a9d785dd Label 5000169657225 (NO1 RST VEG…" at bounding box center [347, 164] width 257 height 97
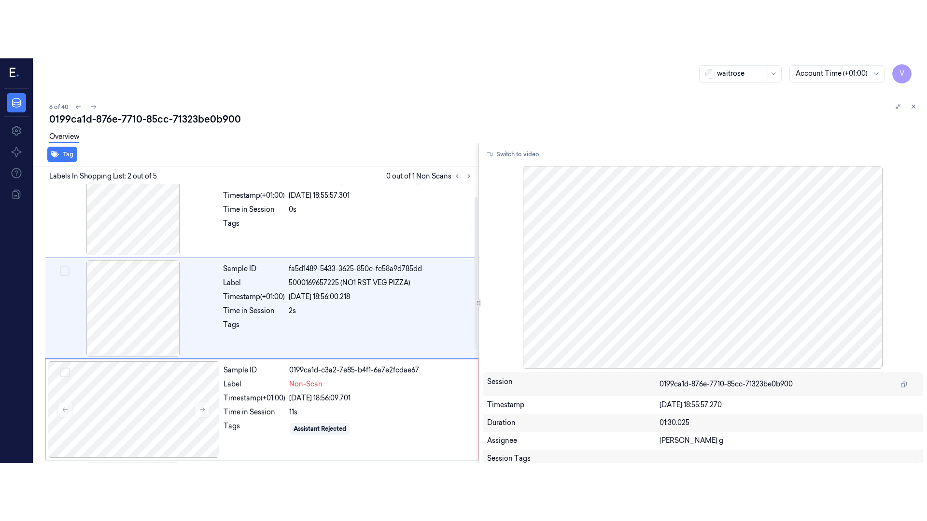
scroll to position [12, 0]
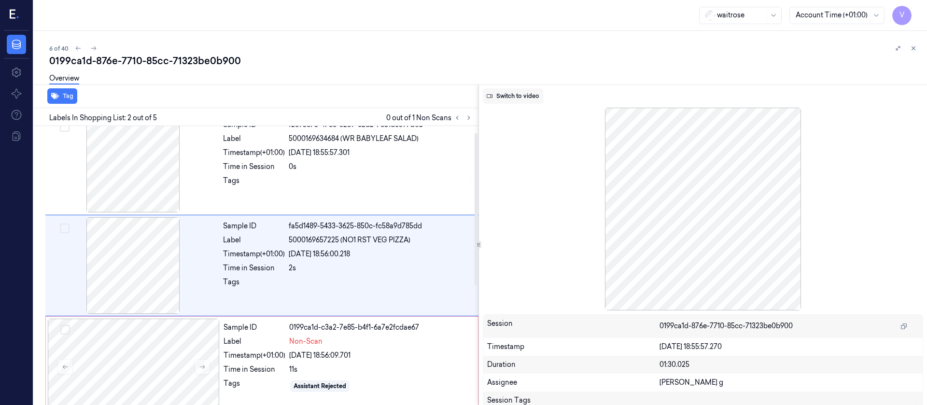
click at [511, 96] on button "Switch to video" at bounding box center [513, 95] width 60 height 15
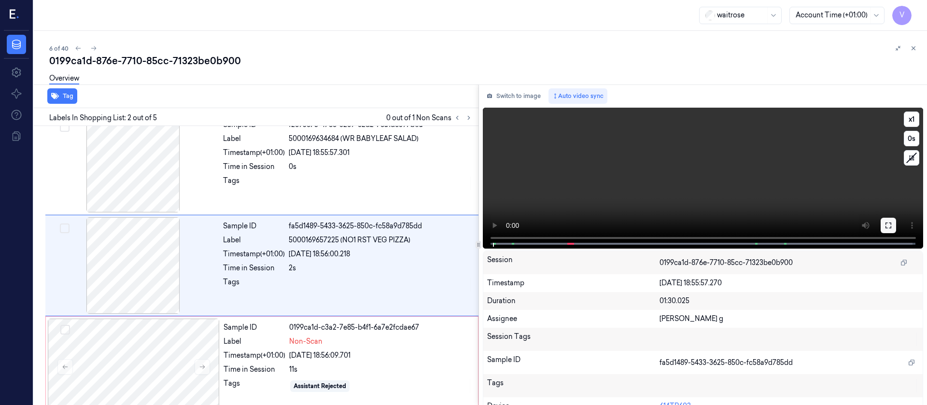
click at [884, 227] on icon at bounding box center [888, 226] width 8 height 8
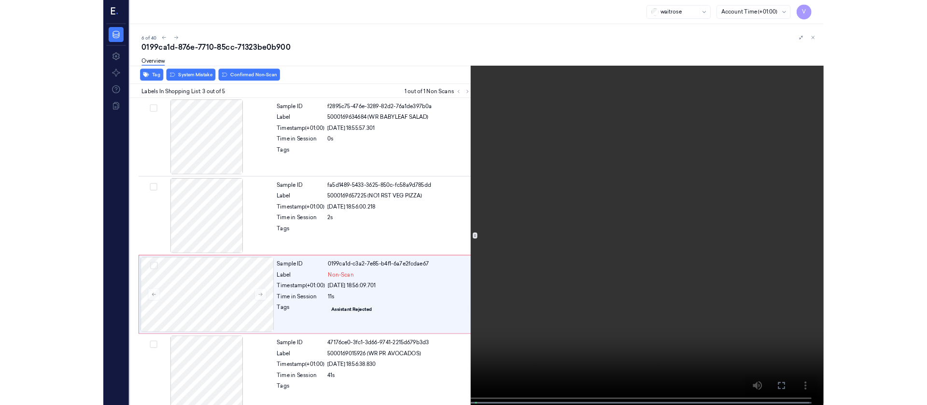
scroll to position [56, 0]
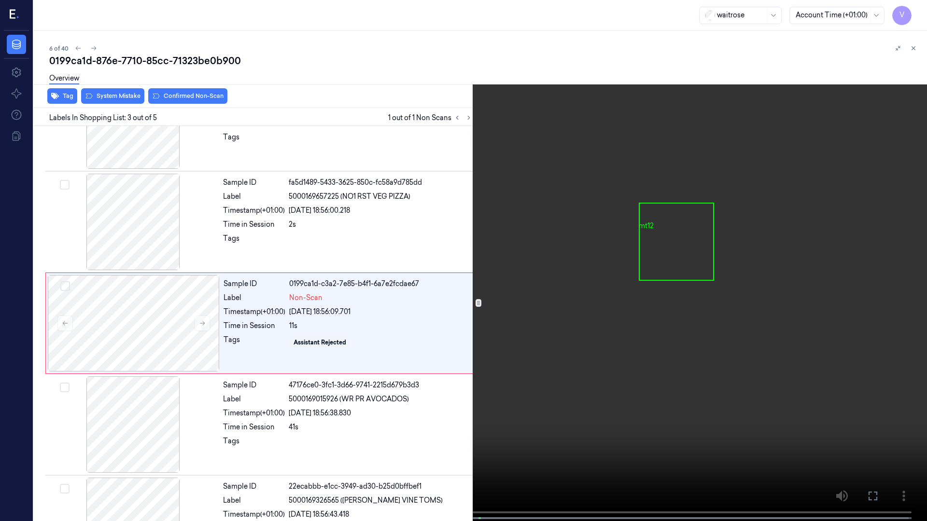
click at [0, 0] on icon at bounding box center [0, 0] width 0 height 0
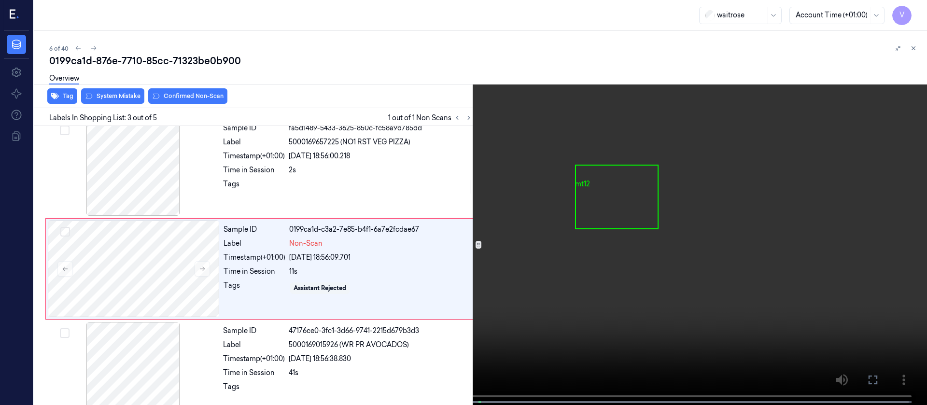
scroll to position [113, 0]
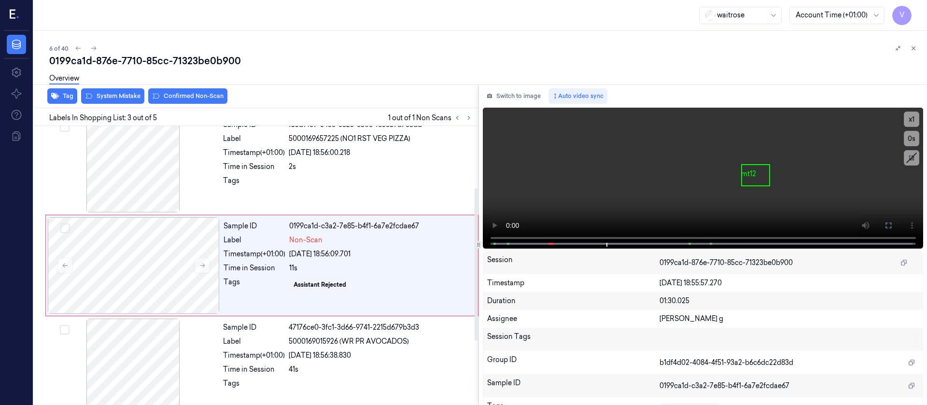
click at [367, 96] on div "Tag System Mistake Confirmed Non-Scan" at bounding box center [254, 96] width 448 height 24
click at [509, 98] on button "Switch to image" at bounding box center [514, 95] width 62 height 15
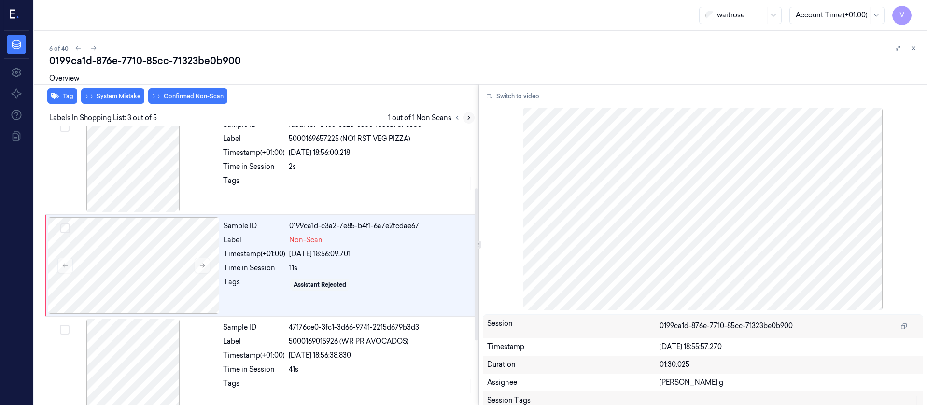
click at [472, 118] on button at bounding box center [469, 118] width 12 height 12
click at [126, 171] on div at bounding box center [133, 164] width 172 height 97
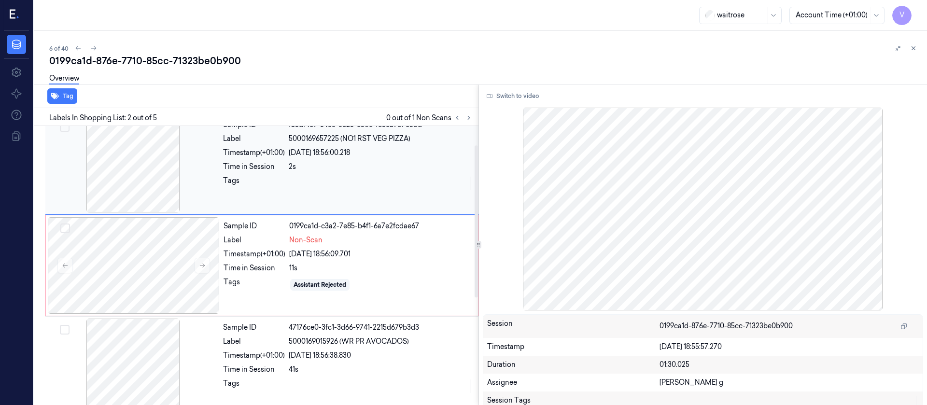
scroll to position [12, 0]
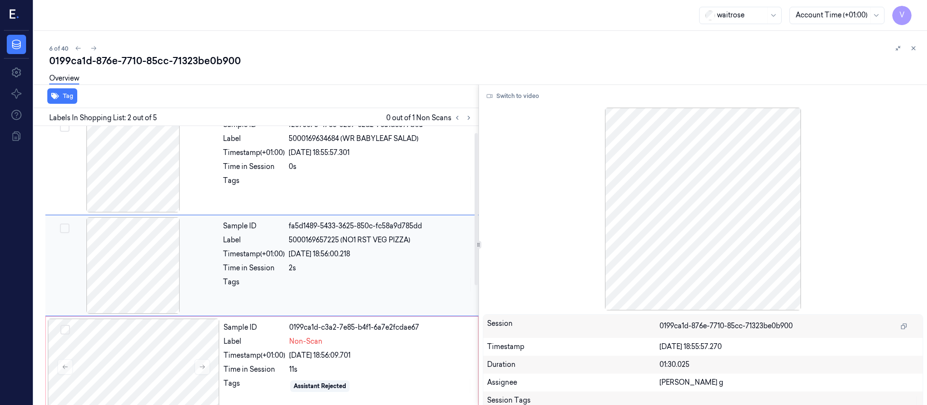
click at [140, 260] on div at bounding box center [133, 265] width 172 height 97
click at [154, 349] on div at bounding box center [134, 367] width 172 height 97
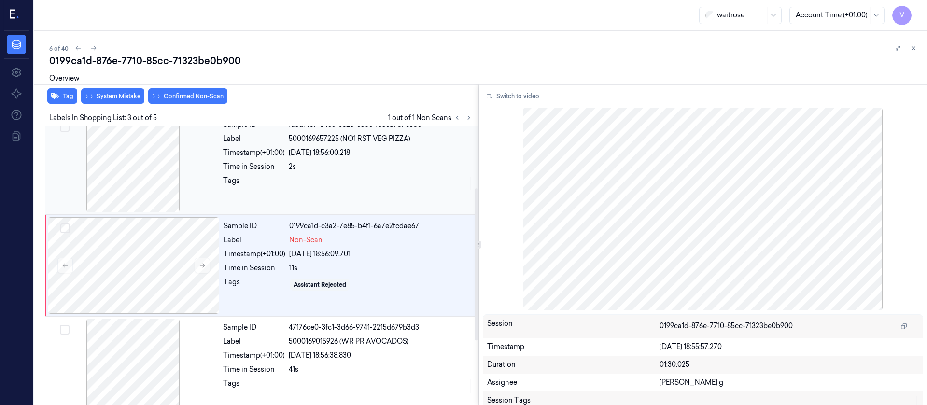
click at [126, 195] on div at bounding box center [133, 164] width 172 height 97
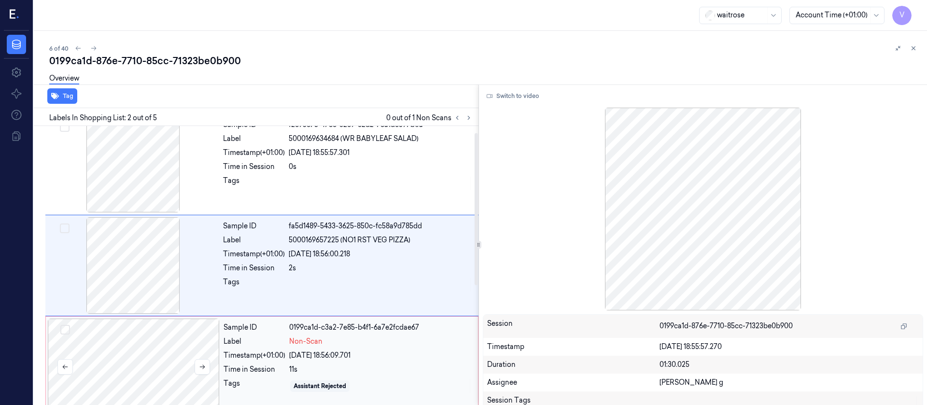
click at [136, 350] on div at bounding box center [134, 367] width 172 height 97
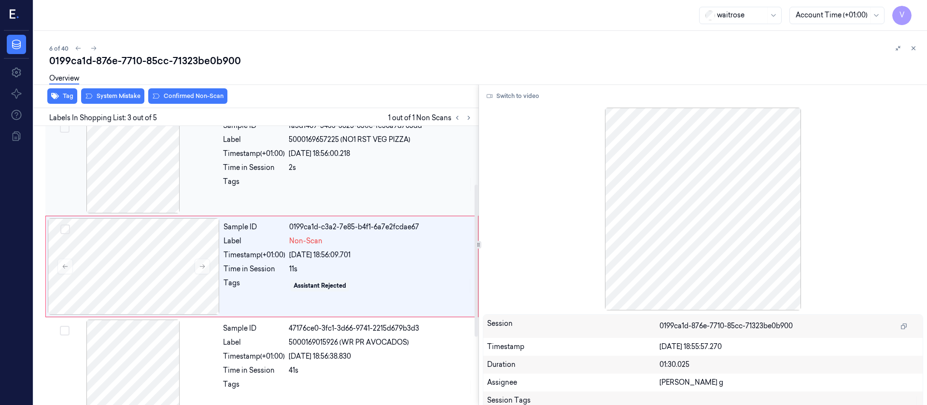
scroll to position [113, 0]
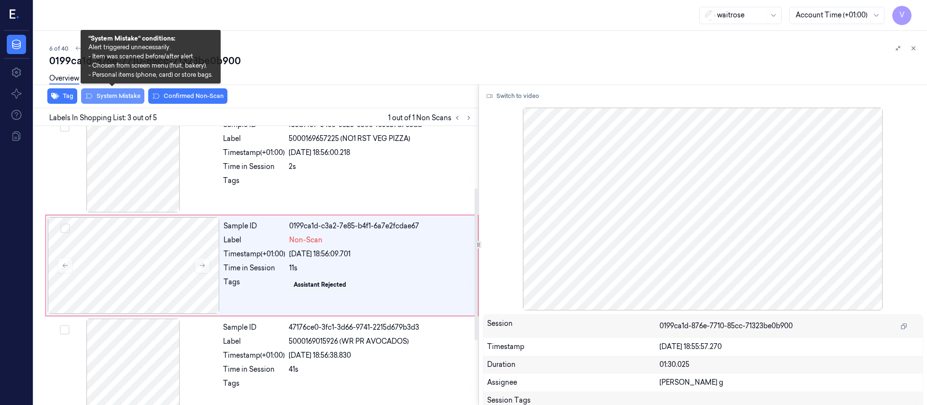
click at [114, 94] on button "System Mistake" at bounding box center [112, 95] width 63 height 15
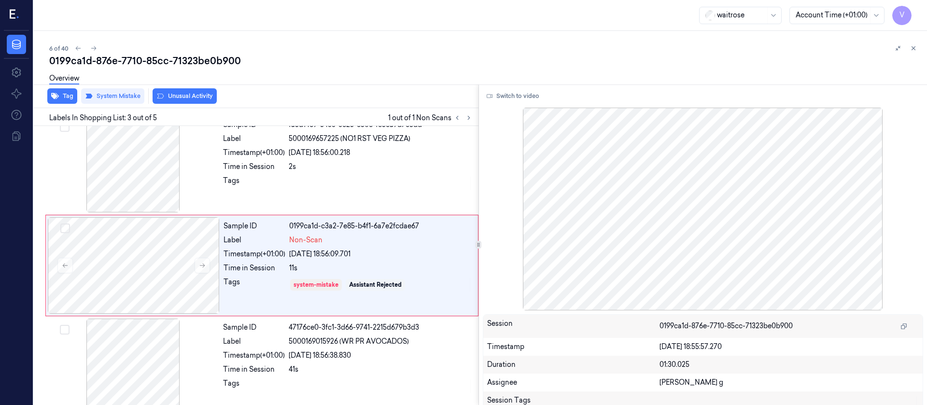
click at [186, 93] on button "Unusual Activity" at bounding box center [185, 95] width 64 height 15
click at [323, 78] on div "Overview" at bounding box center [484, 80] width 870 height 25
click at [91, 47] on icon at bounding box center [93, 48] width 7 height 7
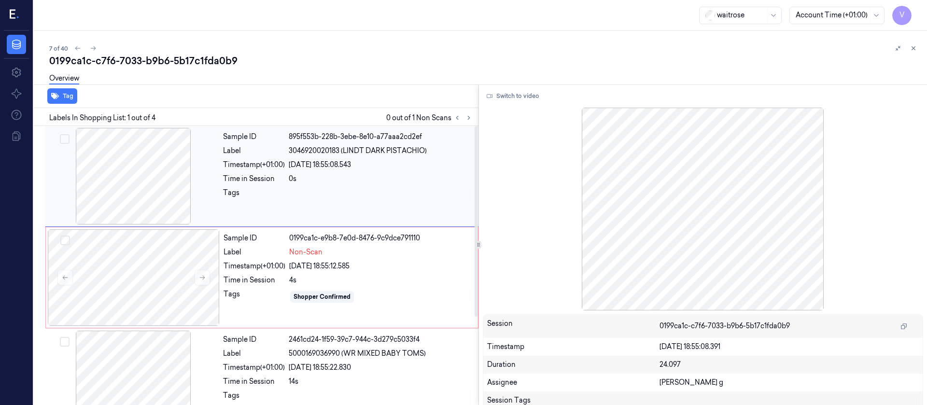
click at [216, 195] on div at bounding box center [133, 176] width 172 height 97
click at [153, 281] on div at bounding box center [134, 277] width 172 height 97
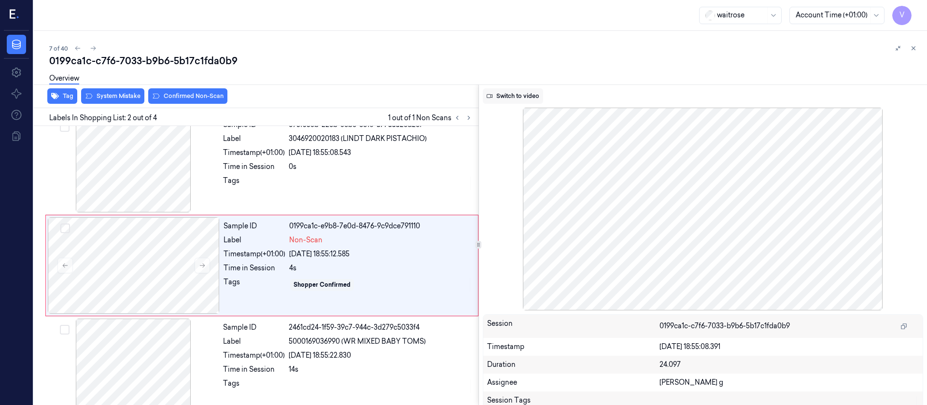
click at [519, 101] on button "Switch to video" at bounding box center [513, 95] width 60 height 15
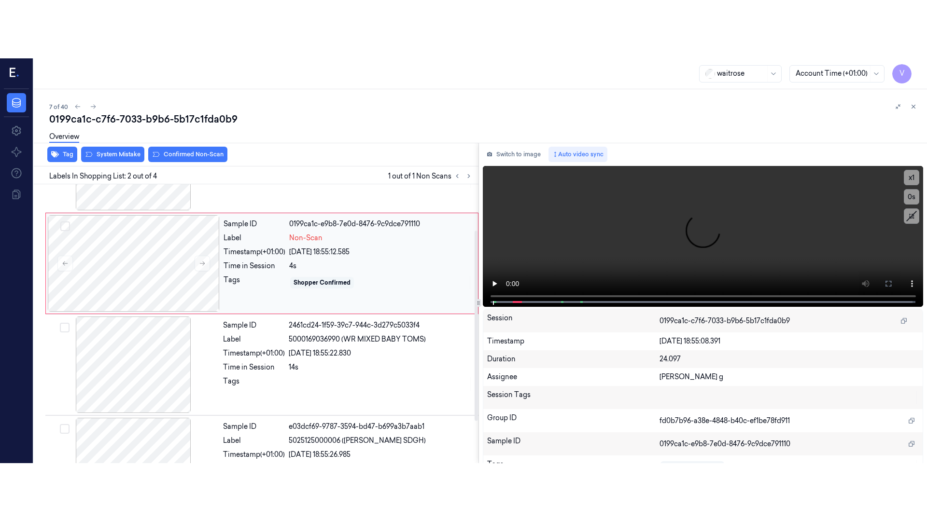
scroll to position [0, 0]
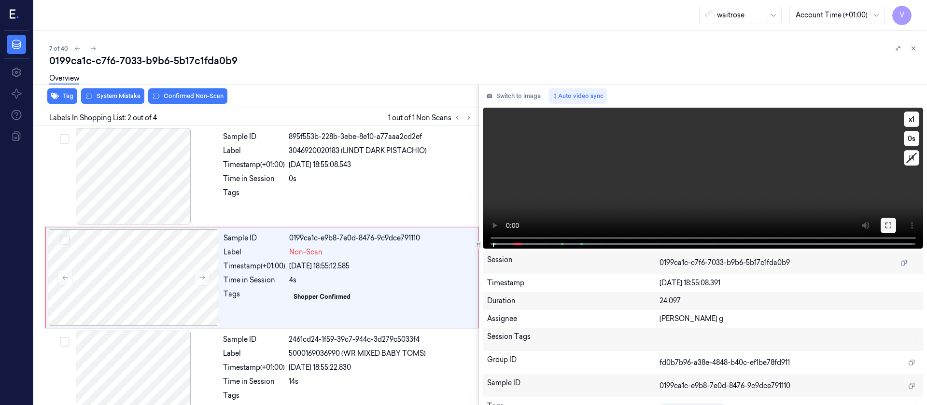
click at [880, 223] on button at bounding box center [887, 225] width 15 height 15
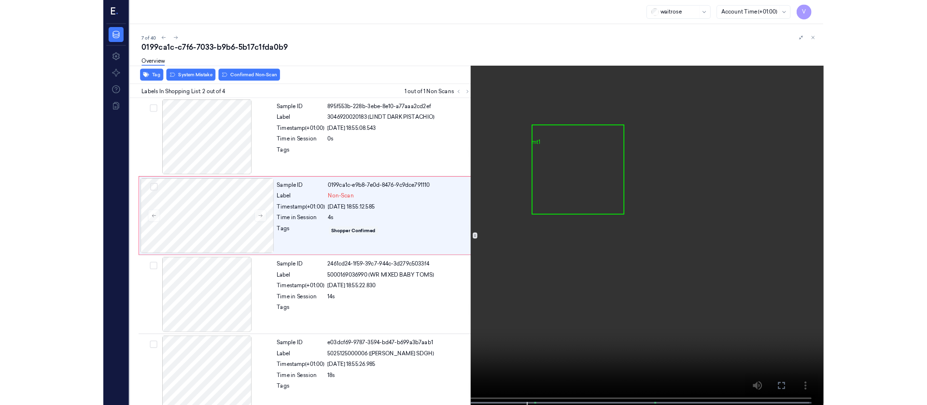
scroll to position [13, 0]
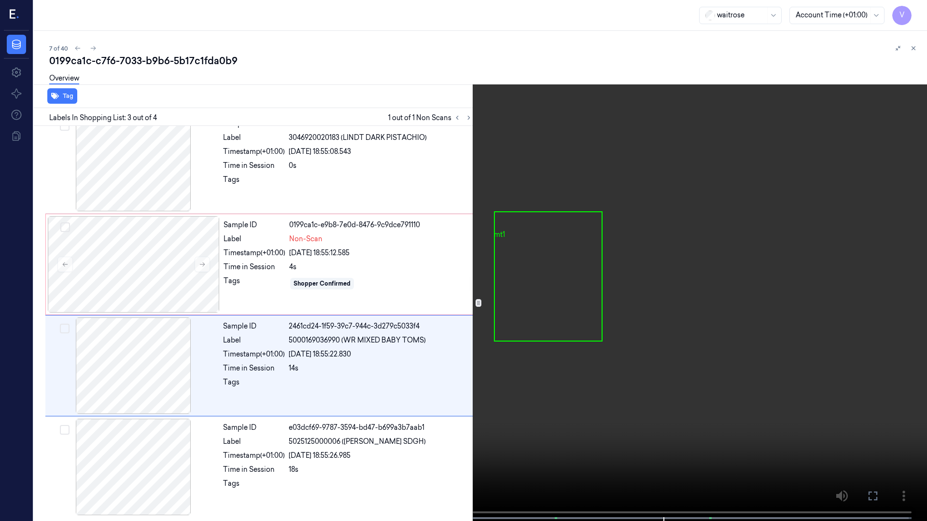
click at [0, 0] on icon at bounding box center [0, 0] width 0 height 0
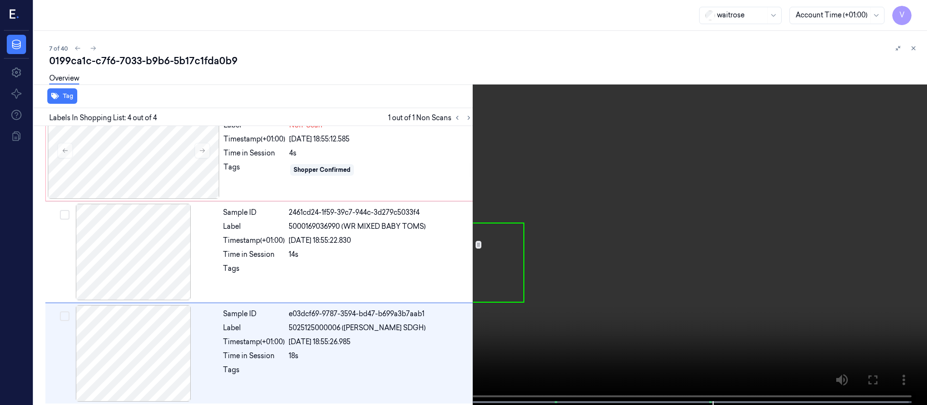
scroll to position [129, 0]
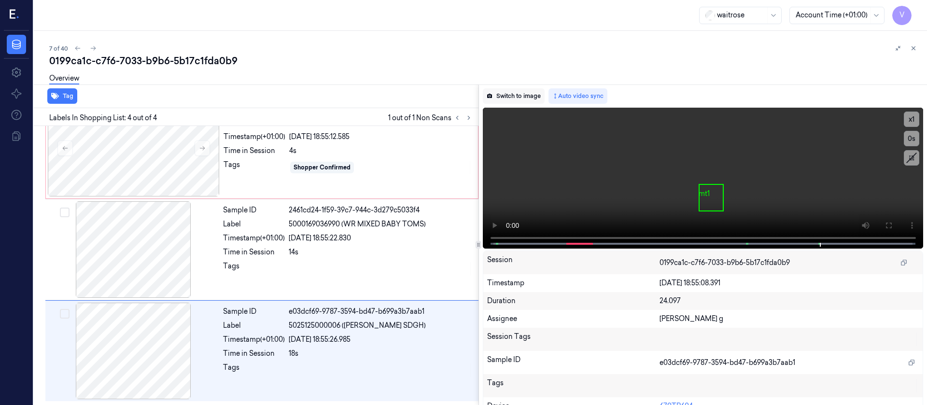
click at [517, 90] on button "Switch to image" at bounding box center [514, 95] width 62 height 15
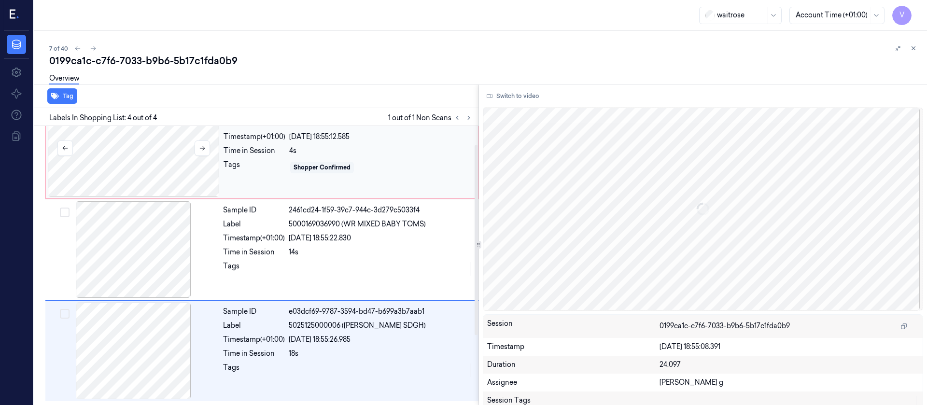
scroll to position [0, 0]
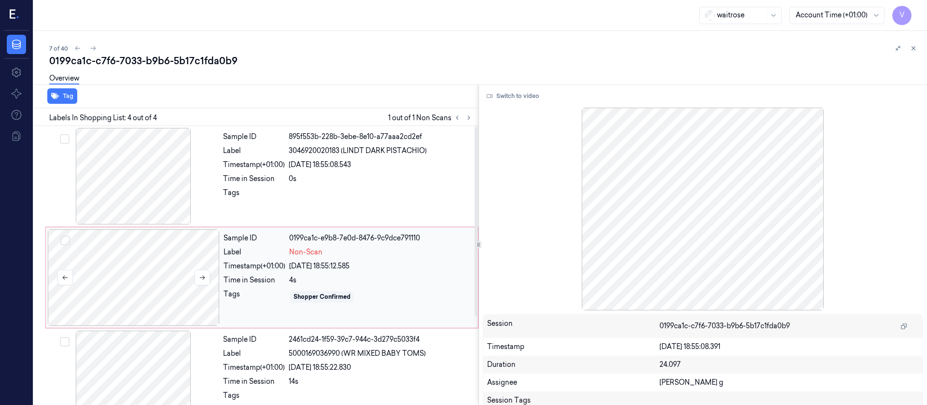
click at [156, 266] on div at bounding box center [134, 277] width 172 height 97
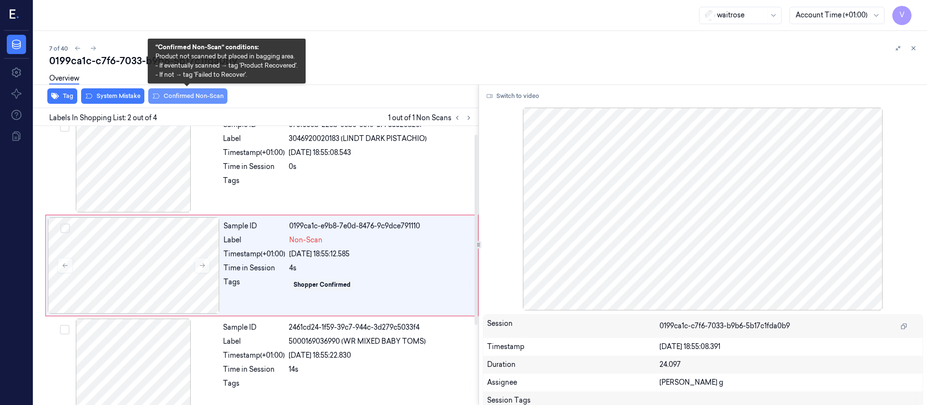
click at [191, 99] on button "Confirmed Non-Scan" at bounding box center [187, 95] width 79 height 15
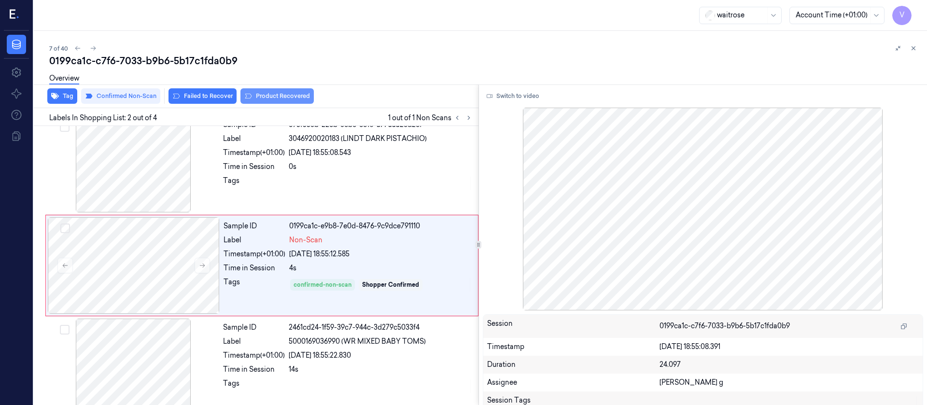
click at [273, 92] on button "Product Recovered" at bounding box center [276, 95] width 73 height 15
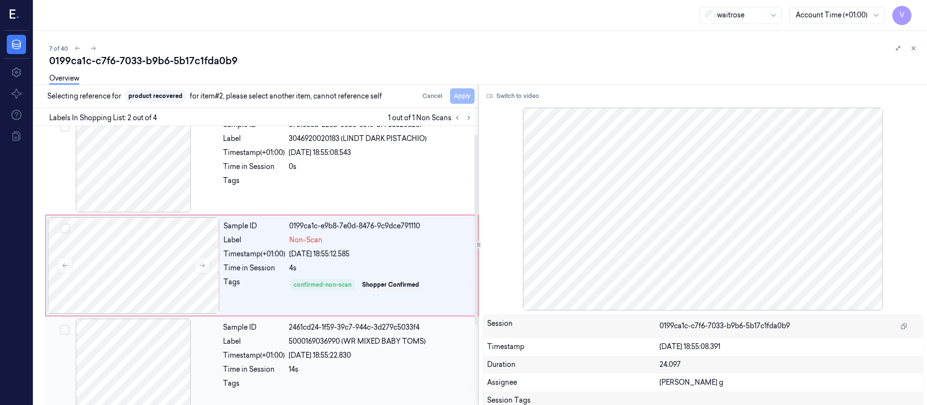
click at [135, 361] on div at bounding box center [133, 367] width 172 height 97
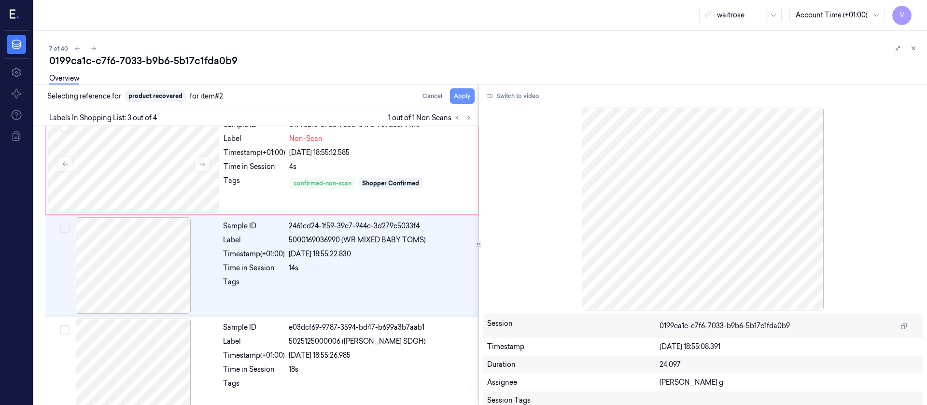
click at [465, 99] on button "Apply" at bounding box center [462, 95] width 25 height 15
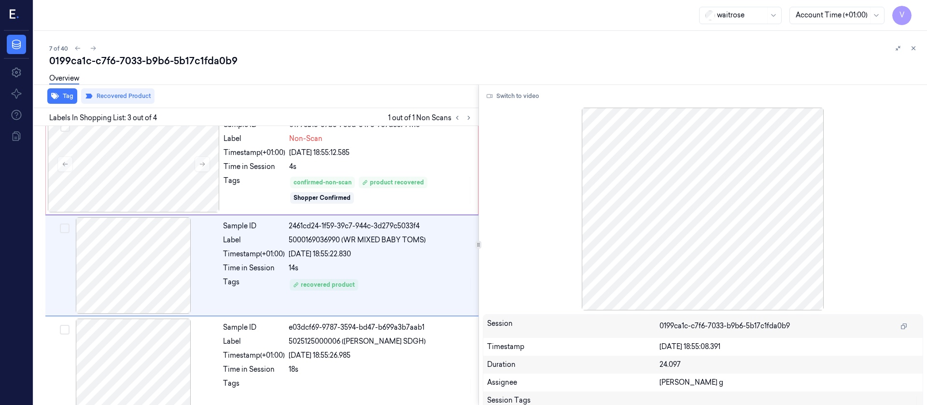
click at [390, 40] on div "7 of 40 0199ca1c-c7f6-7033-b9b6-5b17c1fda0b9 Overview Tag Recovered Product Lab…" at bounding box center [480, 218] width 893 height 374
click at [92, 52] on button at bounding box center [93, 48] width 12 height 12
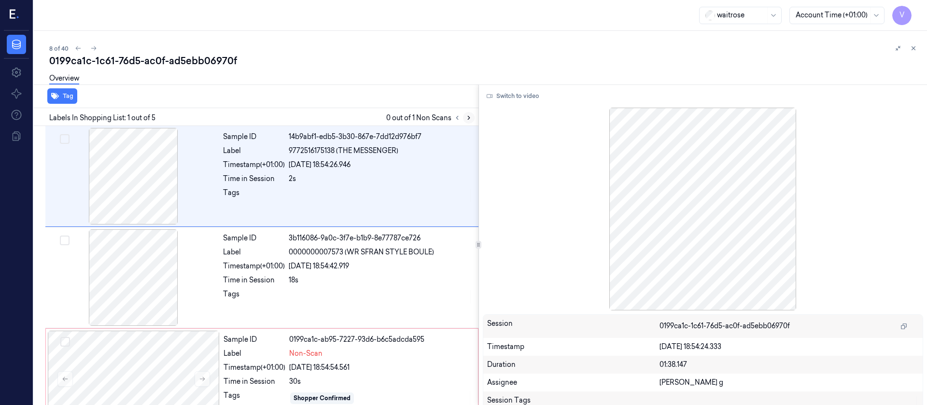
click at [468, 117] on icon at bounding box center [468, 117] width 7 height 7
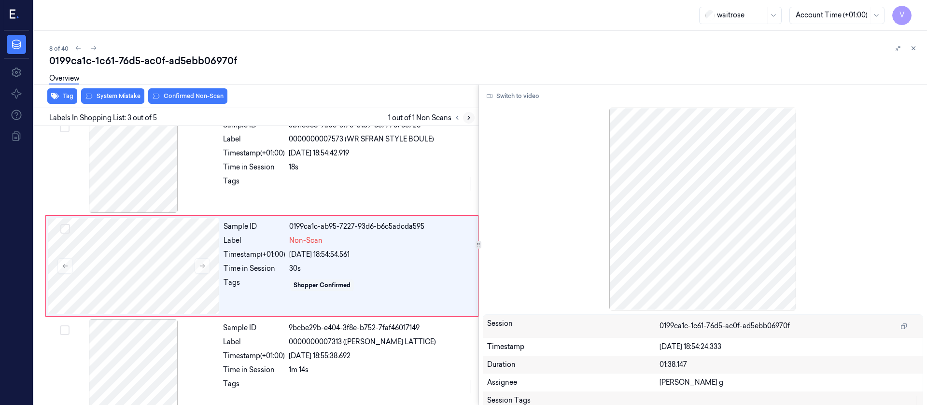
scroll to position [113, 0]
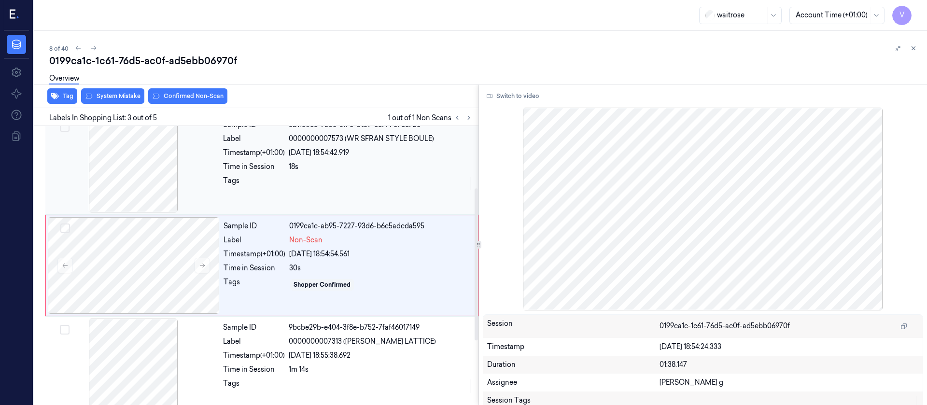
click at [148, 169] on div at bounding box center [133, 164] width 172 height 97
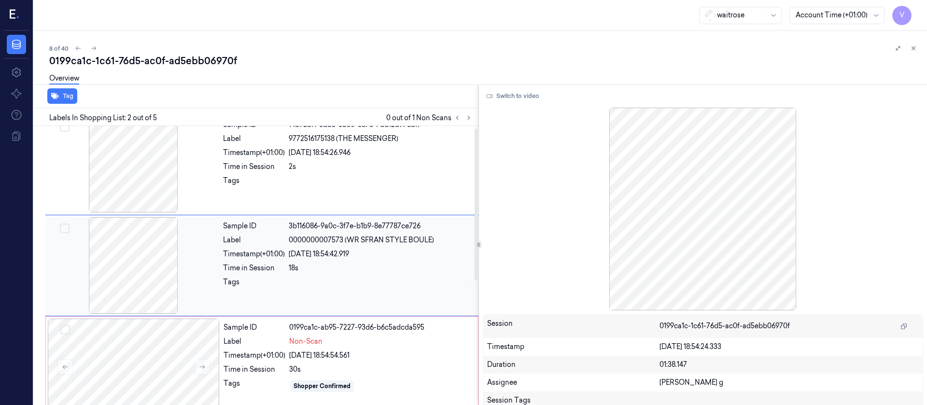
scroll to position [0, 0]
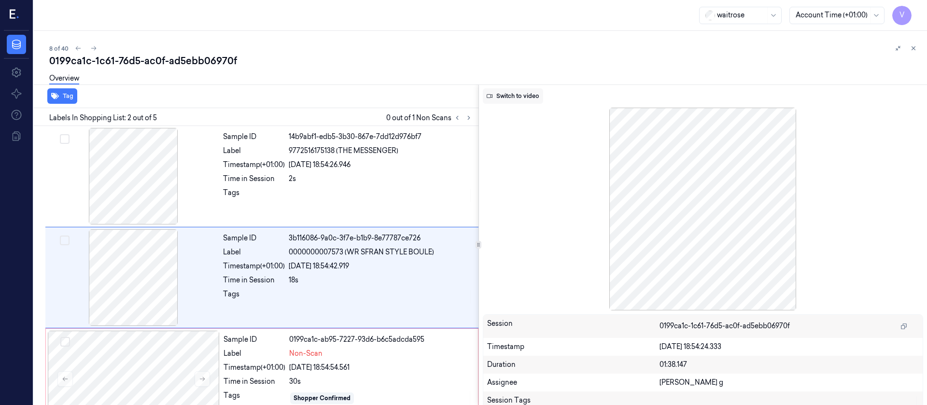
click at [520, 92] on button "Switch to video" at bounding box center [513, 95] width 60 height 15
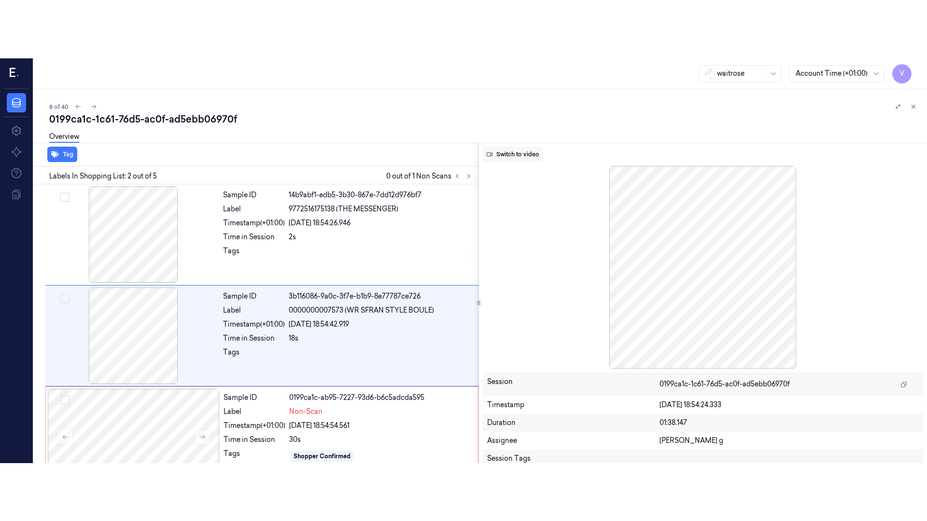
scroll to position [12, 0]
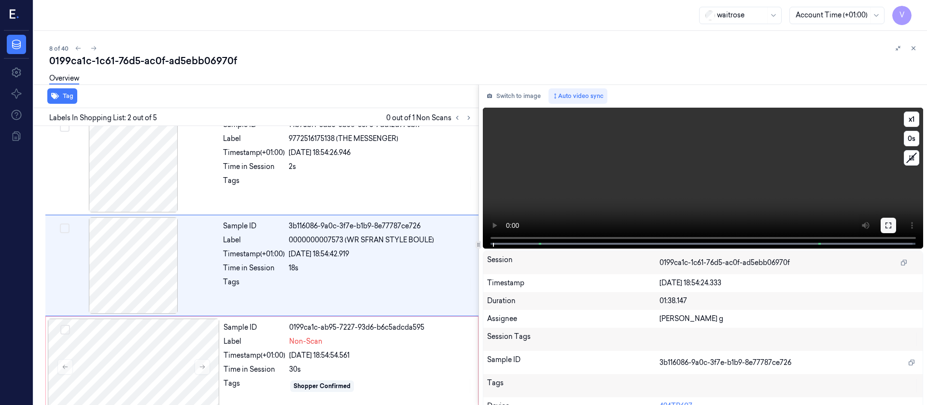
click at [887, 229] on button at bounding box center [887, 225] width 15 height 15
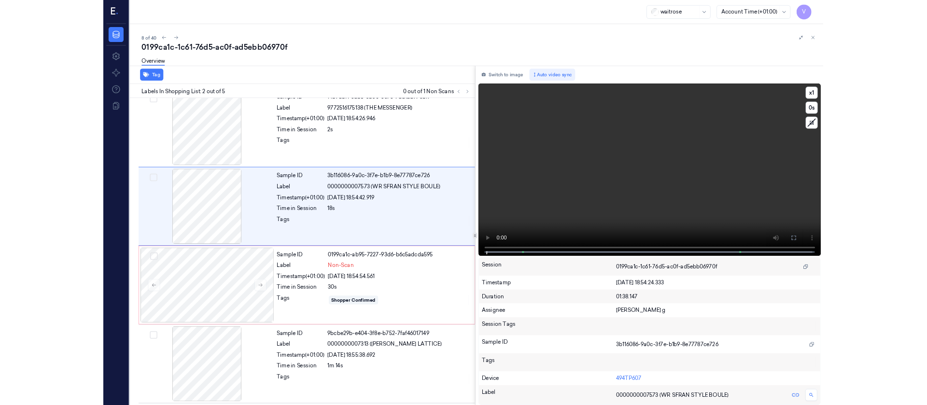
scroll to position [0, 0]
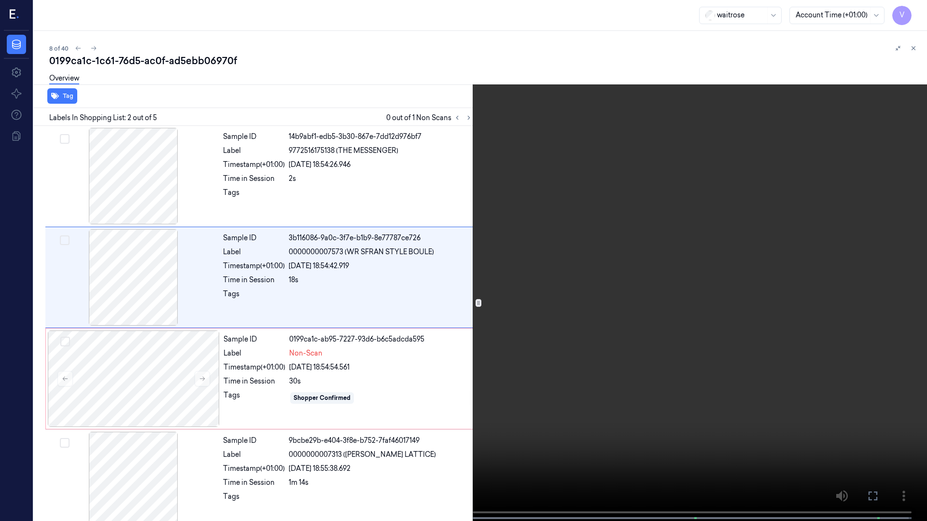
click at [0, 0] on icon at bounding box center [0, 0] width 0 height 0
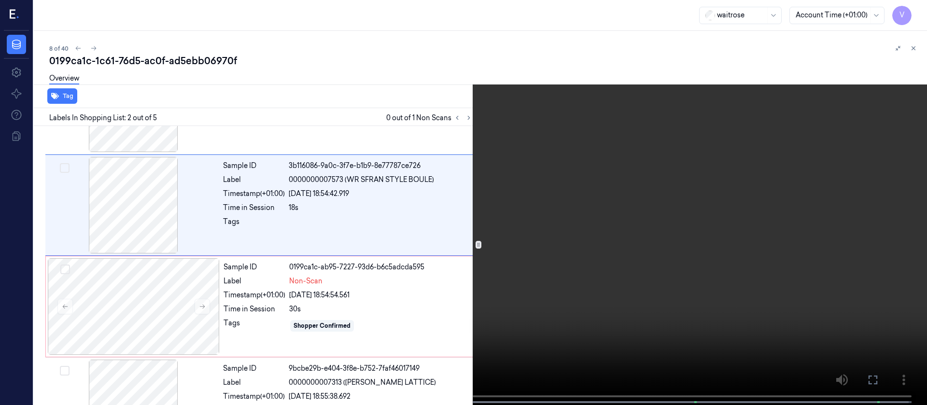
scroll to position [12, 0]
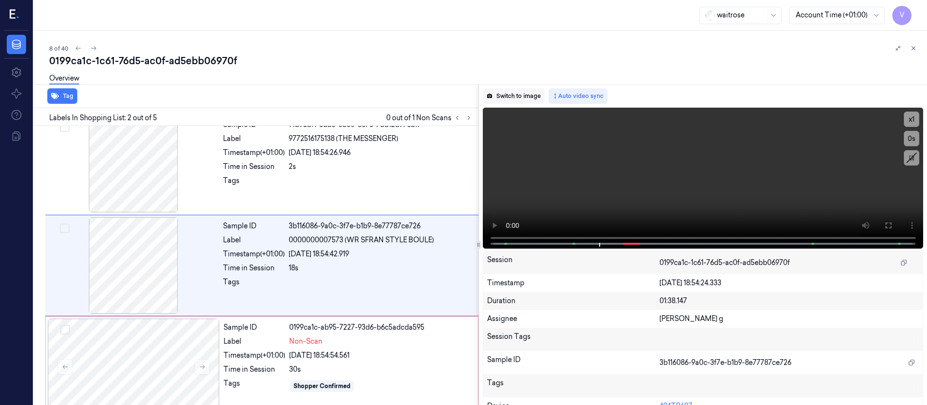
click at [512, 97] on button "Switch to image" at bounding box center [514, 95] width 62 height 15
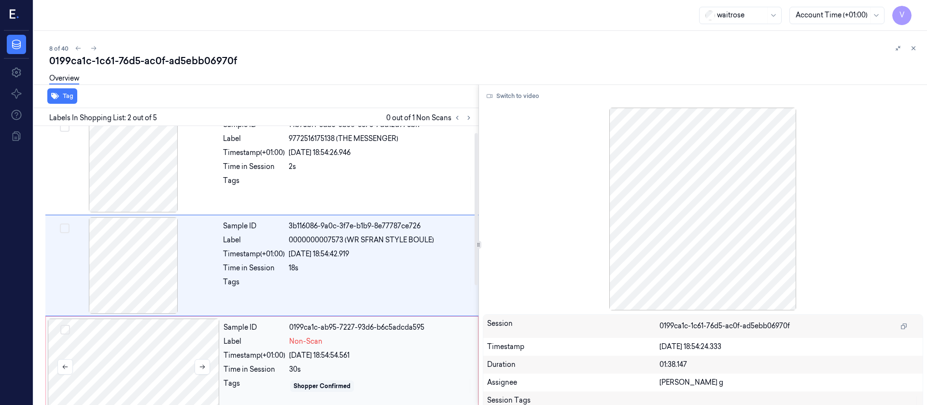
click at [170, 349] on div at bounding box center [134, 367] width 172 height 97
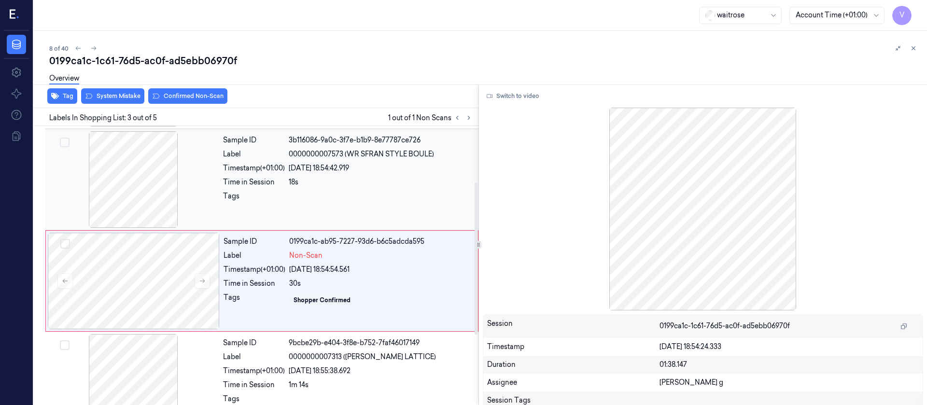
scroll to position [113, 0]
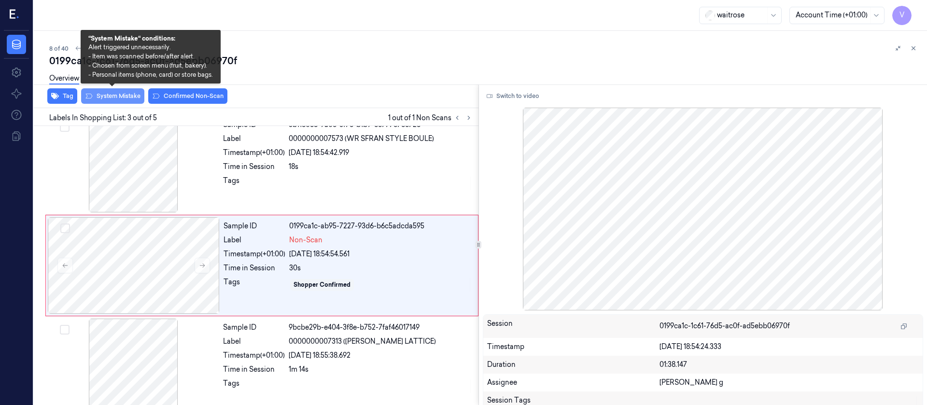
click at [109, 92] on button "System Mistake" at bounding box center [112, 95] width 63 height 15
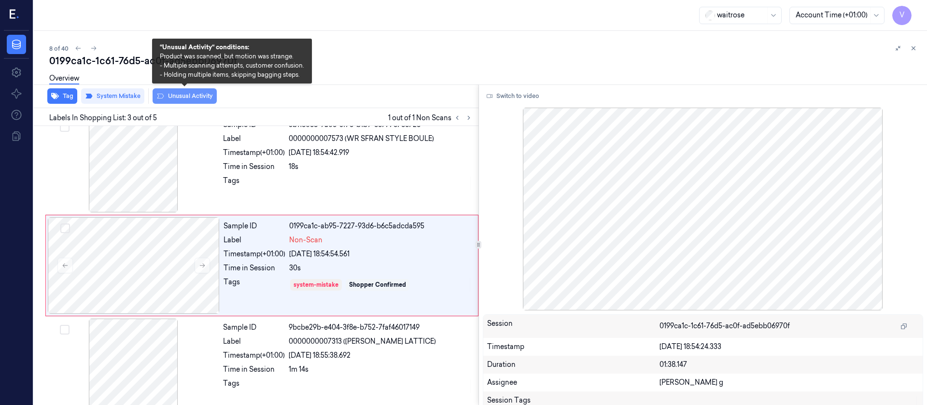
click at [178, 95] on button "Unusual Activity" at bounding box center [185, 95] width 64 height 15
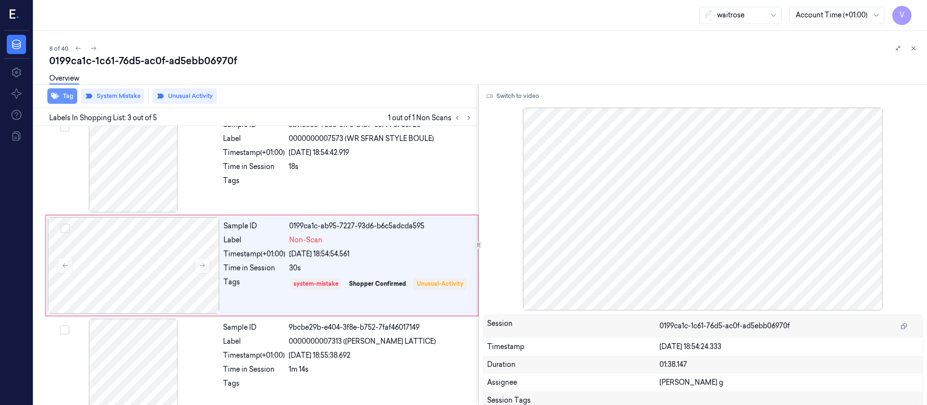
click at [69, 102] on button "Tag" at bounding box center [62, 95] width 30 height 15
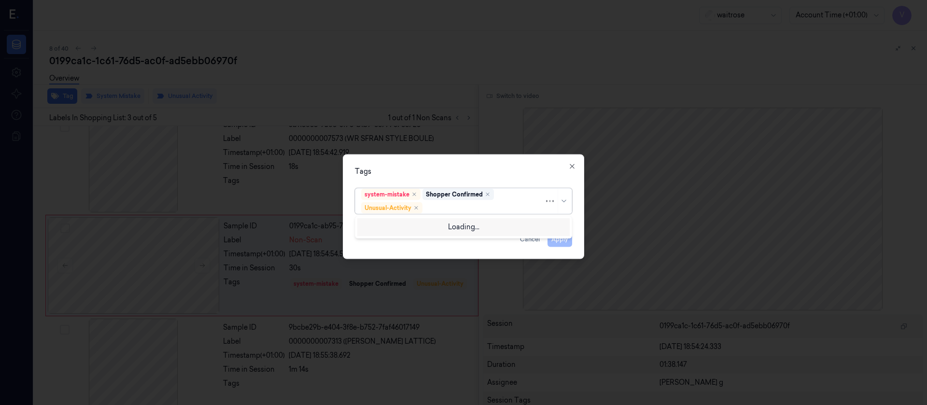
click at [457, 211] on div at bounding box center [484, 208] width 120 height 10
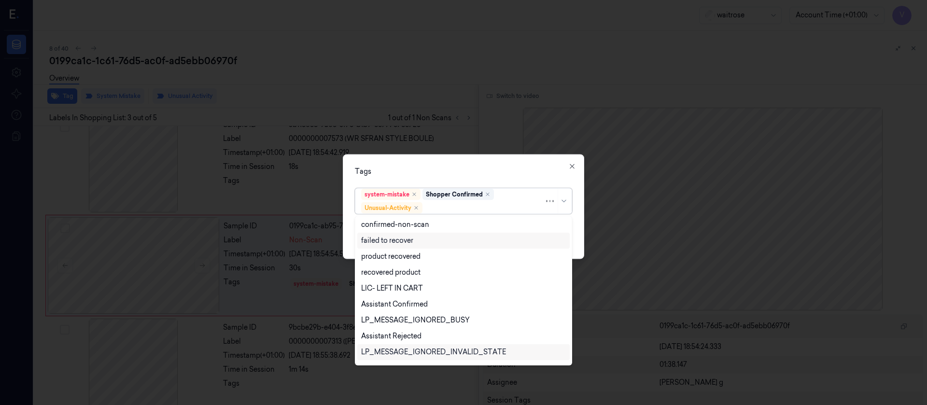
scroll to position [126, 0]
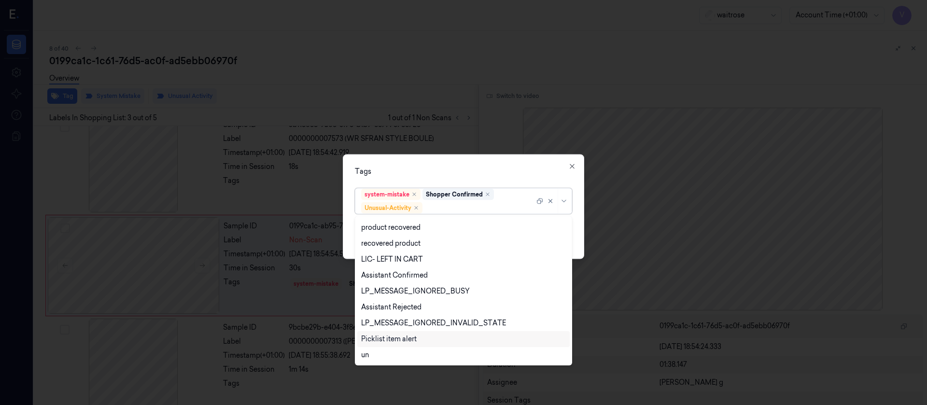
click at [394, 336] on div "Picklist item alert" at bounding box center [389, 339] width 56 height 10
click at [511, 166] on div "Tags" at bounding box center [463, 171] width 217 height 10
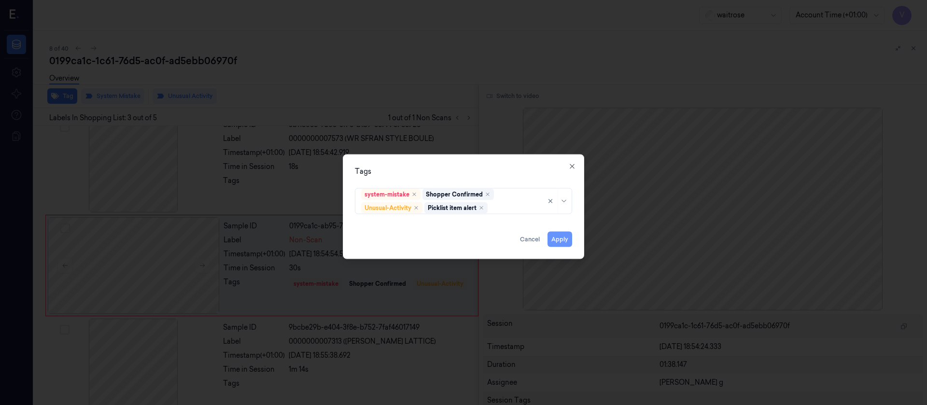
click at [552, 236] on button "Apply" at bounding box center [559, 238] width 25 height 15
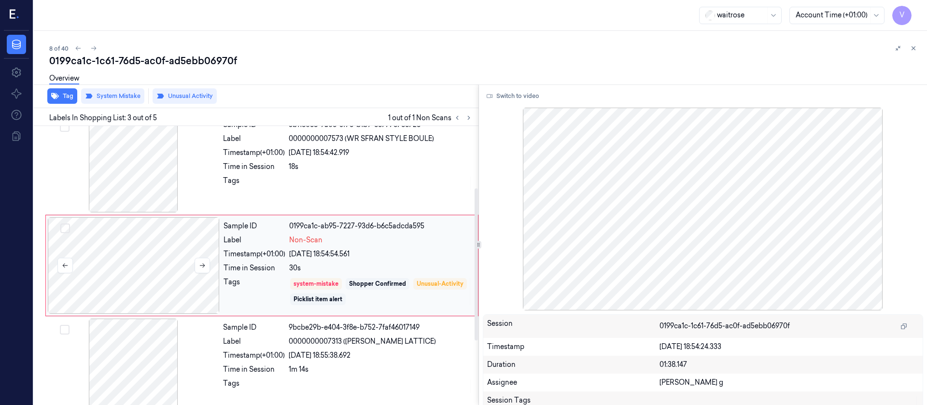
click at [187, 282] on div at bounding box center [134, 265] width 172 height 97
click at [211, 265] on div at bounding box center [134, 265] width 172 height 97
click at [200, 262] on icon at bounding box center [202, 265] width 7 height 7
click at [203, 258] on button at bounding box center [202, 265] width 15 height 15
click at [88, 46] on button at bounding box center [94, 48] width 12 height 12
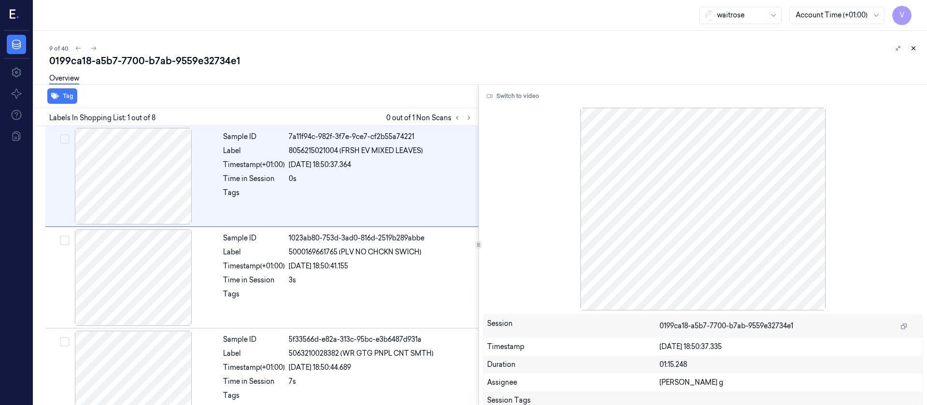
click at [912, 43] on button at bounding box center [913, 48] width 12 height 12
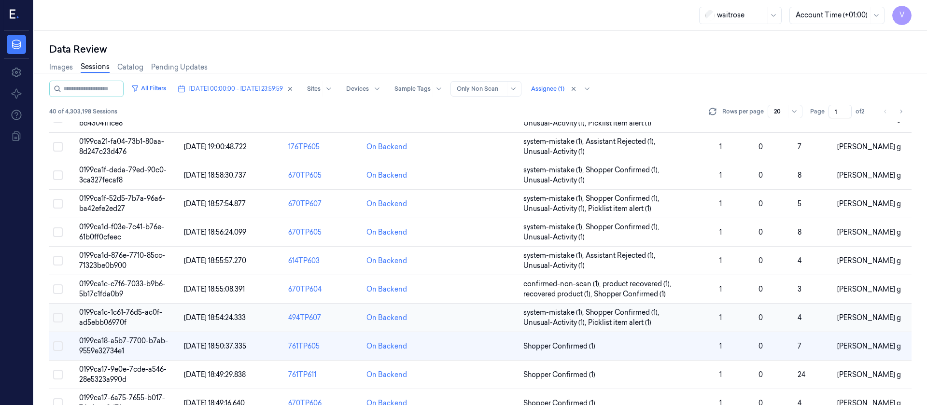
scroll to position [72, 0]
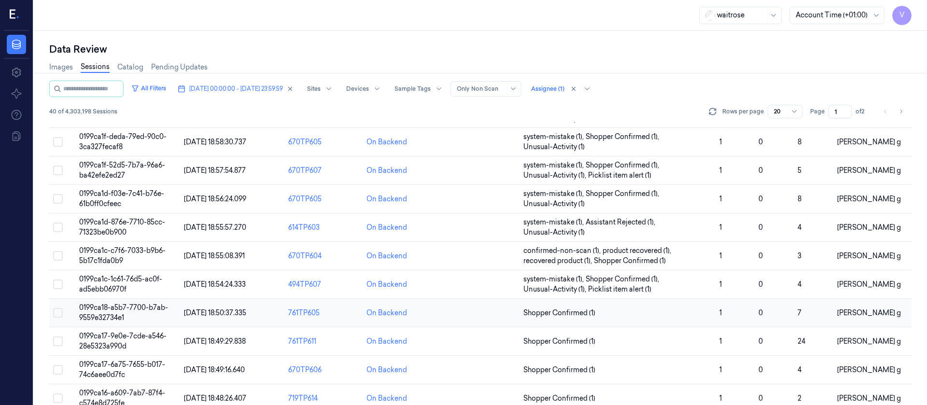
click at [485, 322] on td at bounding box center [480, 313] width 78 height 28
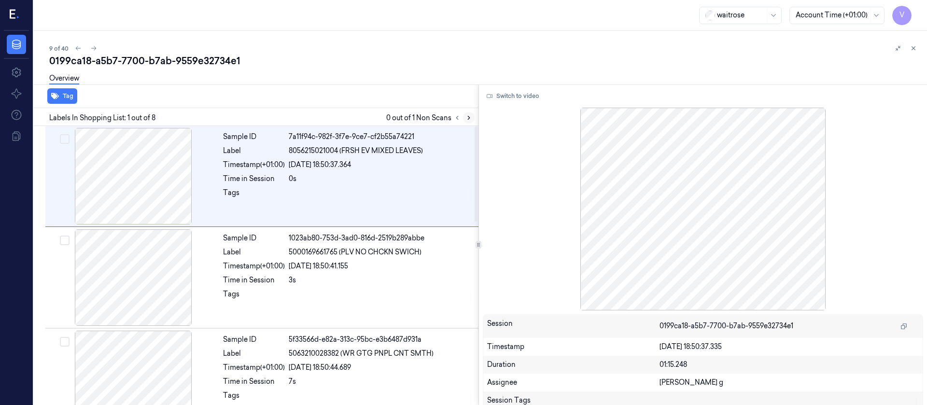
click at [469, 118] on icon at bounding box center [469, 117] width 2 height 3
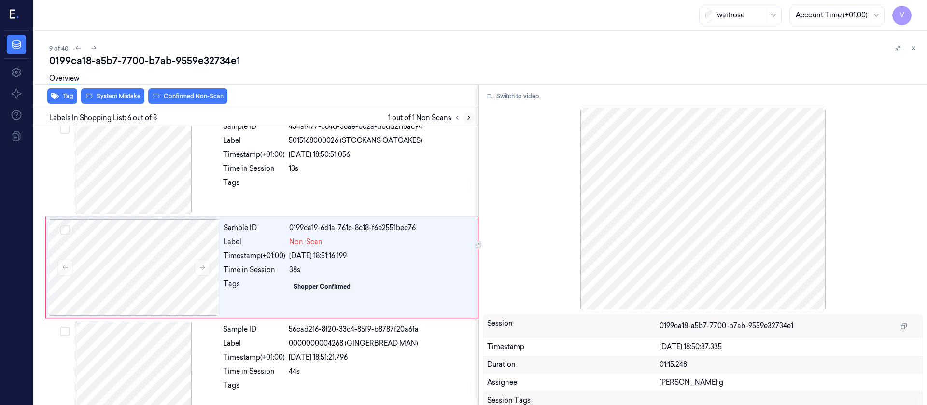
scroll to position [418, 0]
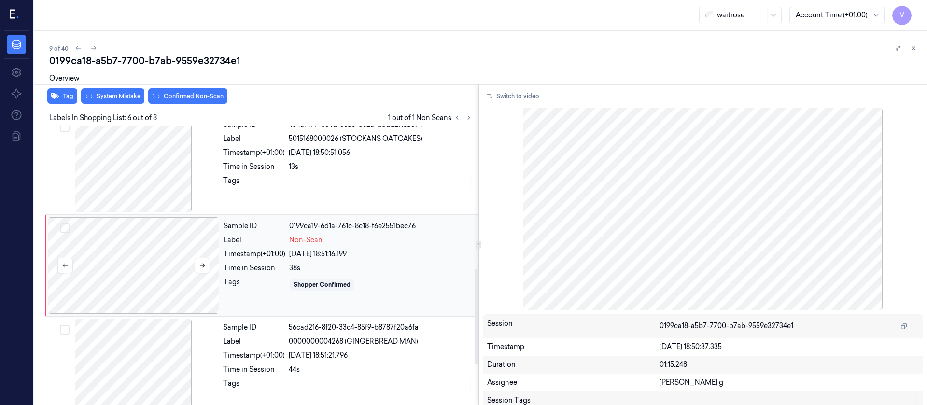
click at [142, 287] on div at bounding box center [134, 265] width 172 height 97
click at [167, 192] on div at bounding box center [133, 164] width 172 height 97
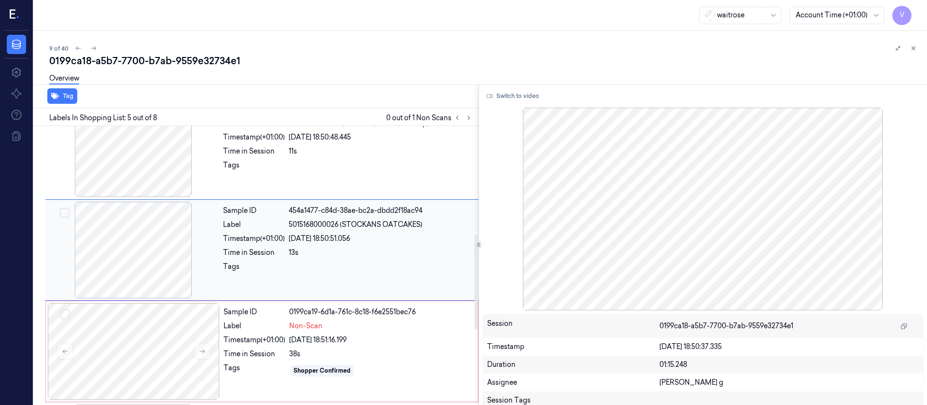
scroll to position [316, 0]
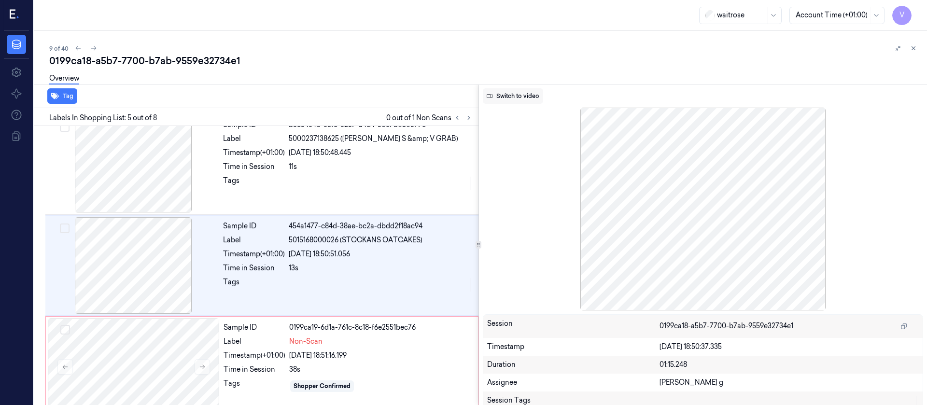
click at [516, 101] on button "Switch to video" at bounding box center [513, 95] width 60 height 15
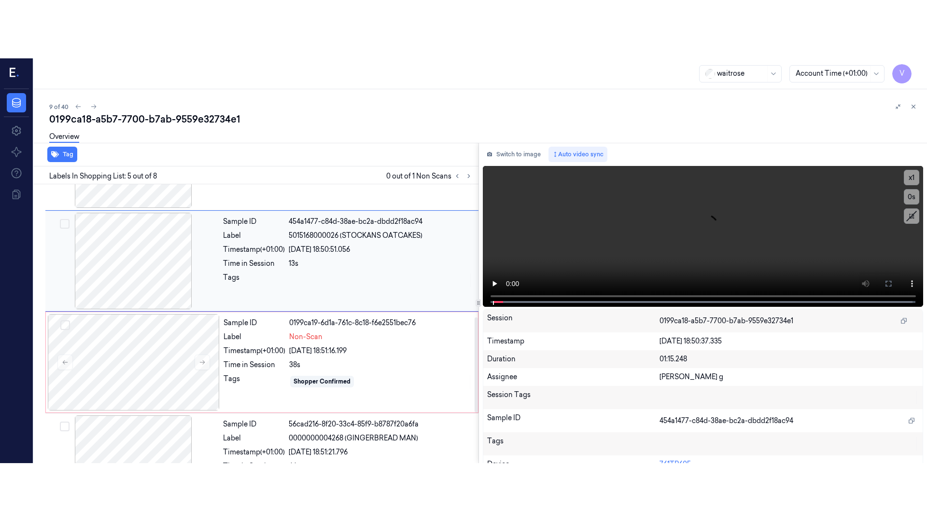
scroll to position [389, 0]
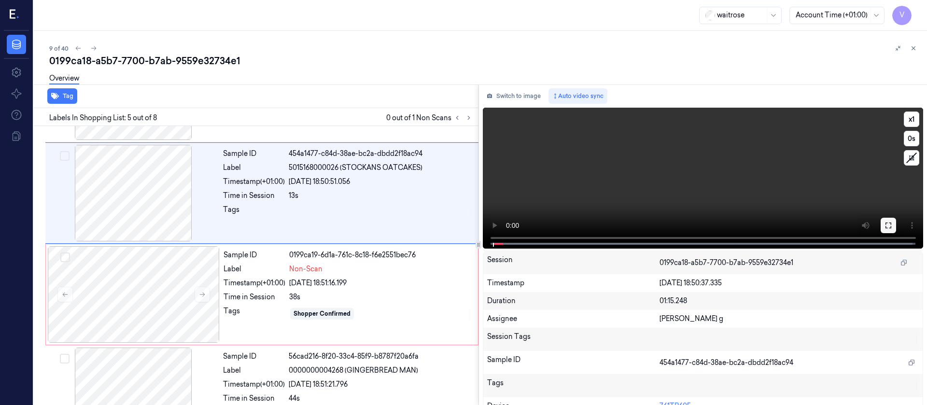
click at [884, 226] on icon at bounding box center [888, 226] width 8 height 8
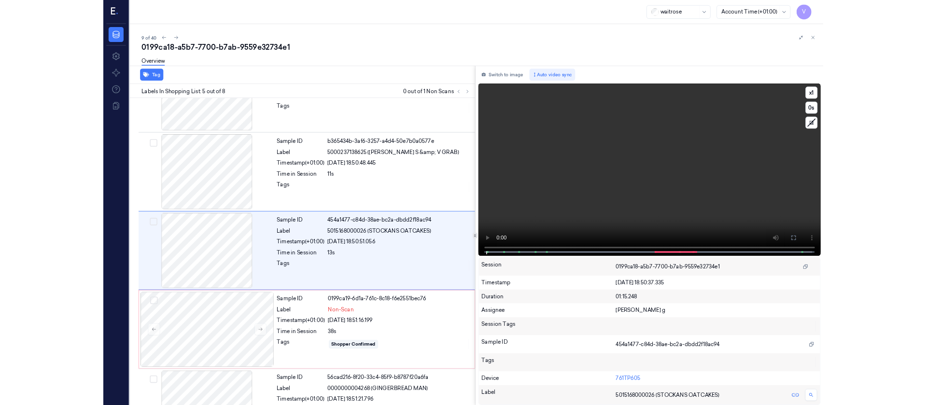
scroll to position [258, 0]
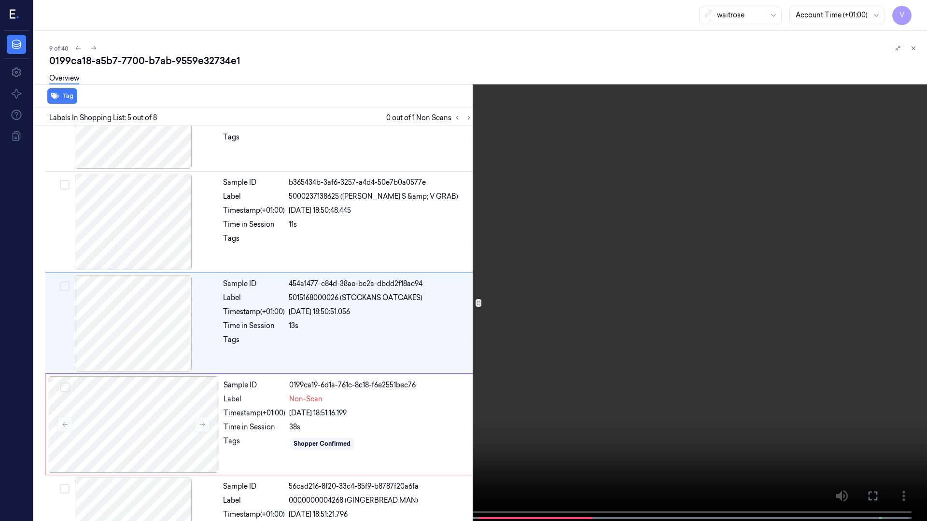
click at [0, 0] on button at bounding box center [0, 0] width 0 height 0
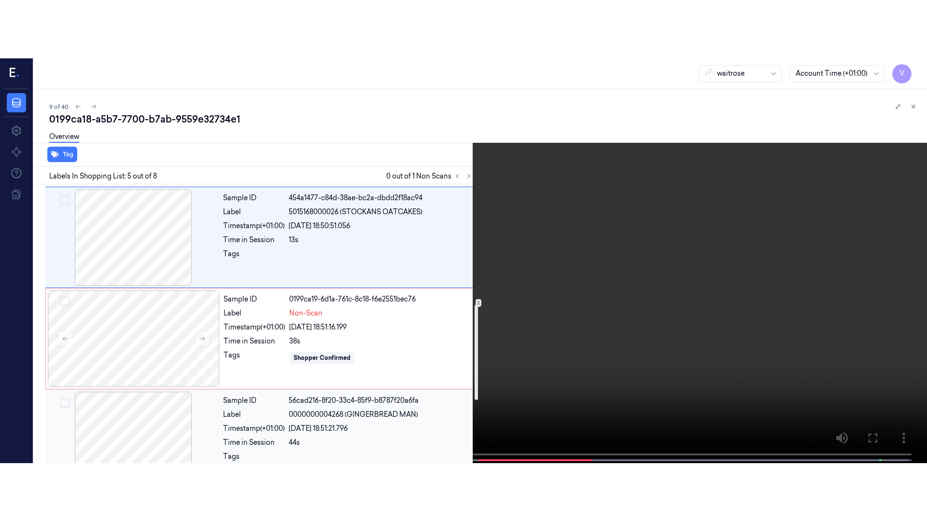
scroll to position [475, 0]
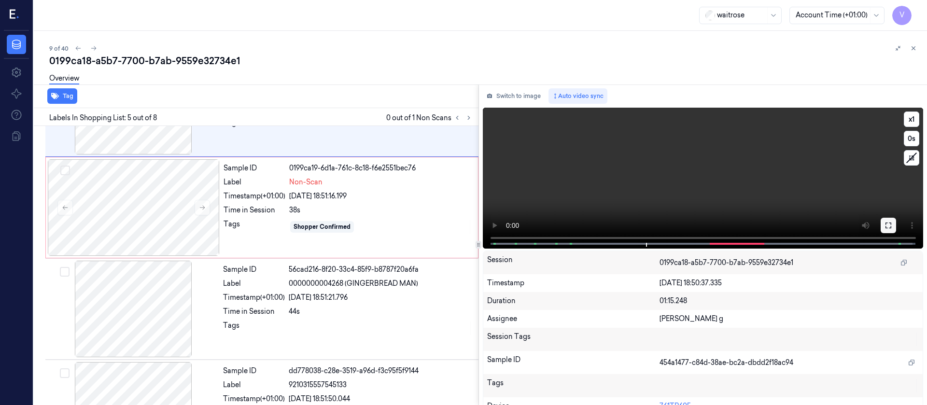
click at [885, 223] on icon at bounding box center [888, 226] width 8 height 8
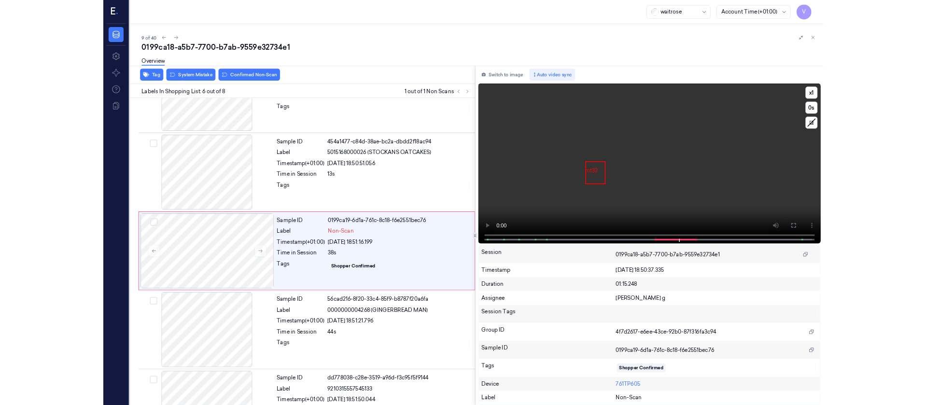
scroll to position [360, 0]
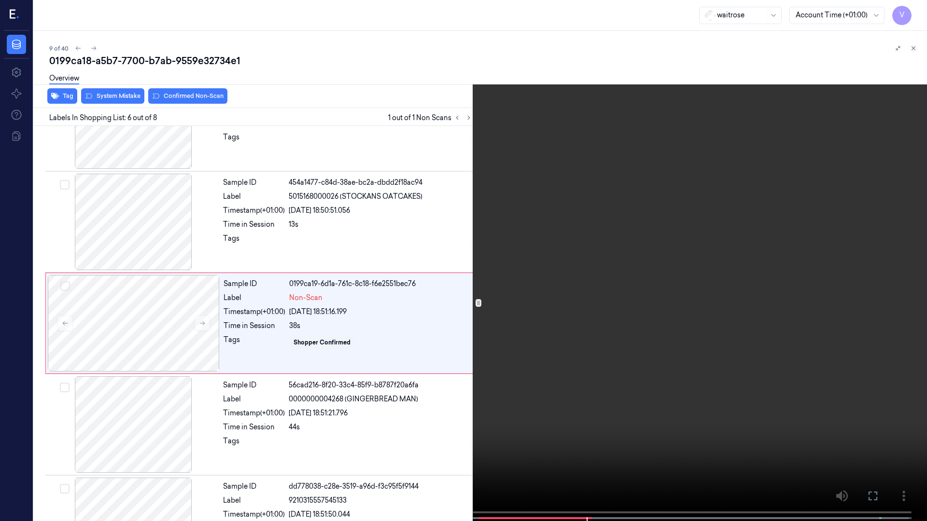
drag, startPoint x: 868, startPoint y: 490, endPoint x: 867, endPoint y: 403, distance: 87.9
click at [0, 0] on icon at bounding box center [0, 0] width 0 height 0
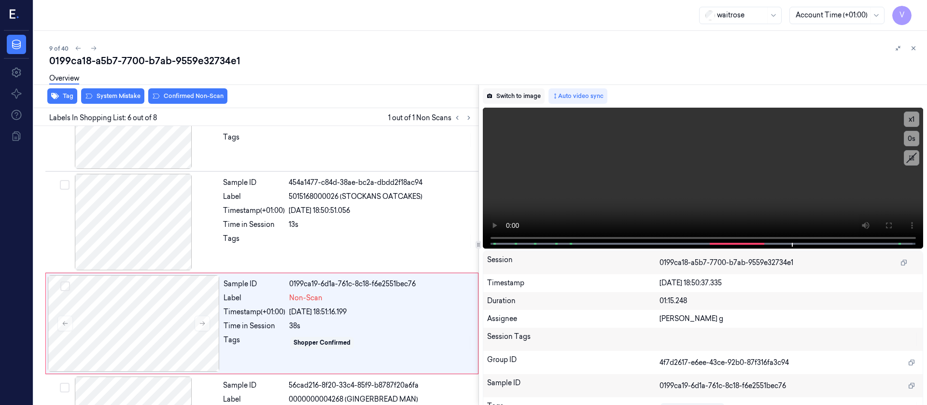
click at [500, 94] on button "Switch to image" at bounding box center [514, 95] width 62 height 15
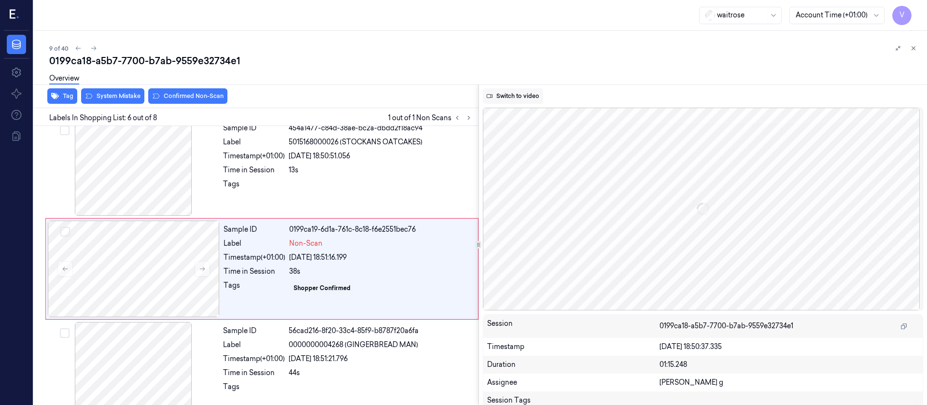
scroll to position [418, 0]
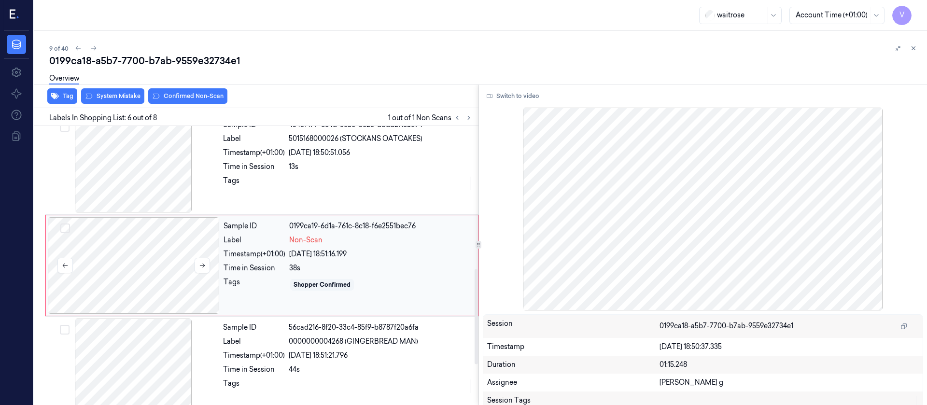
click at [171, 267] on div at bounding box center [134, 265] width 172 height 97
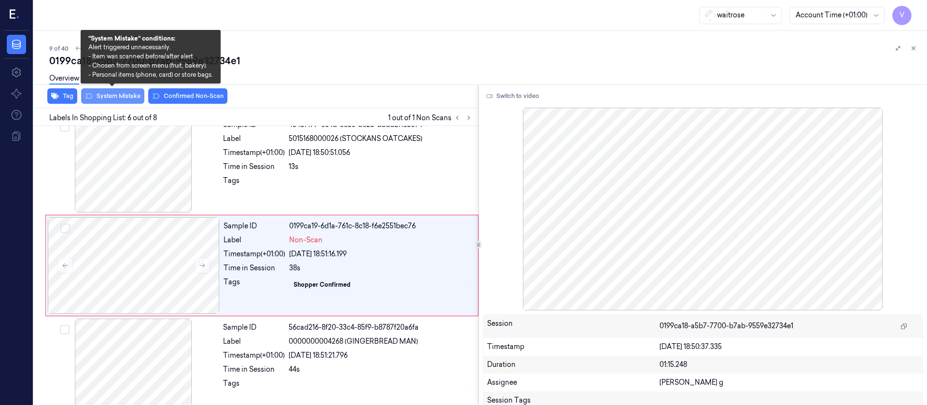
click at [114, 103] on button "System Mistake" at bounding box center [112, 95] width 63 height 15
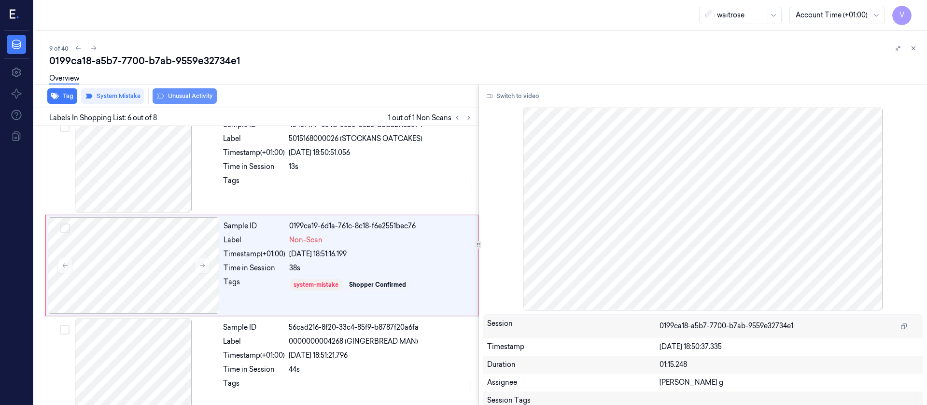
click at [193, 94] on button "Unusual Activity" at bounding box center [185, 95] width 64 height 15
click at [61, 95] on button "Tag" at bounding box center [62, 95] width 30 height 15
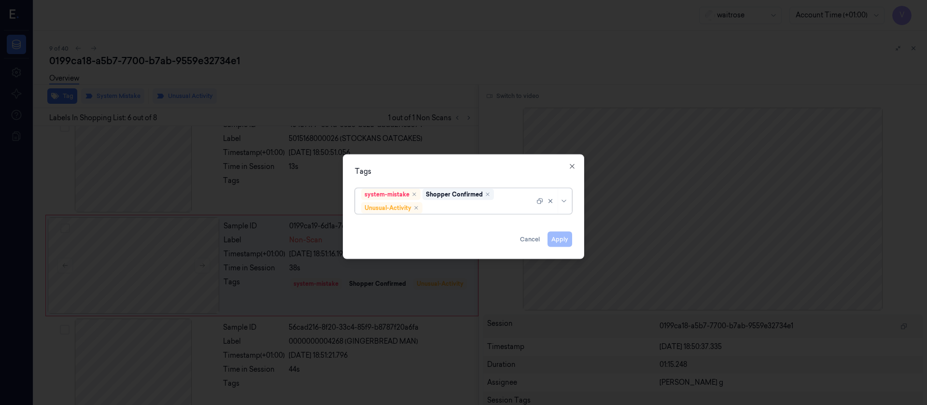
click at [451, 204] on div at bounding box center [479, 208] width 110 height 10
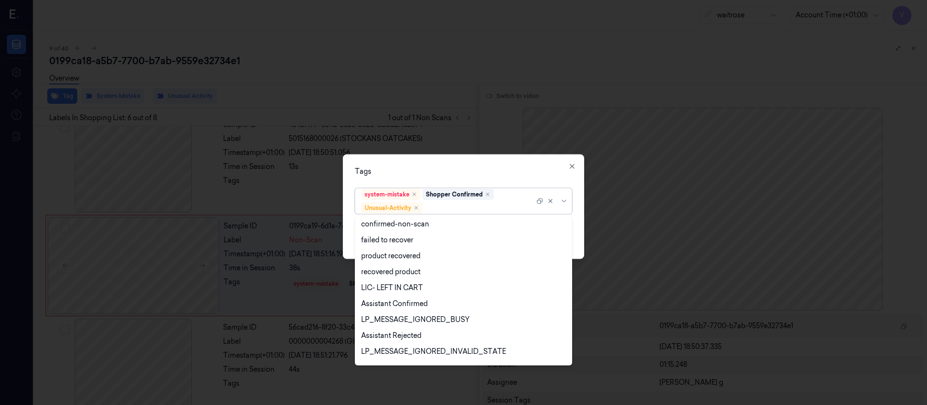
scroll to position [126, 0]
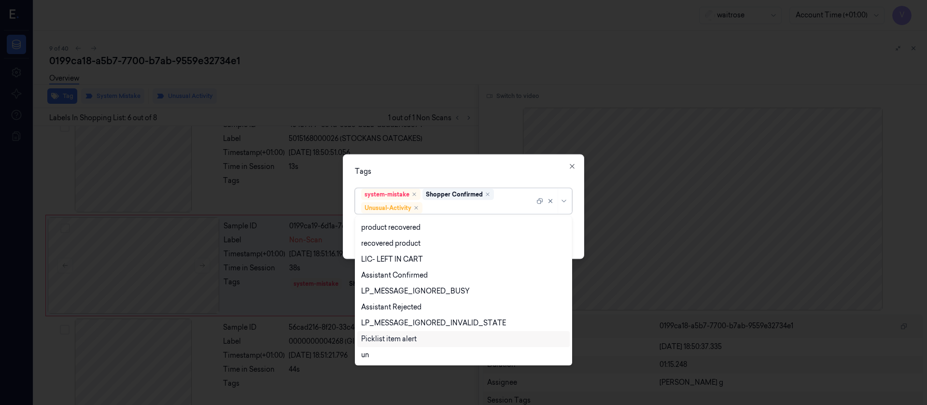
click at [380, 342] on div "Picklist item alert" at bounding box center [389, 339] width 56 height 10
click at [489, 172] on div "Tags" at bounding box center [463, 171] width 217 height 10
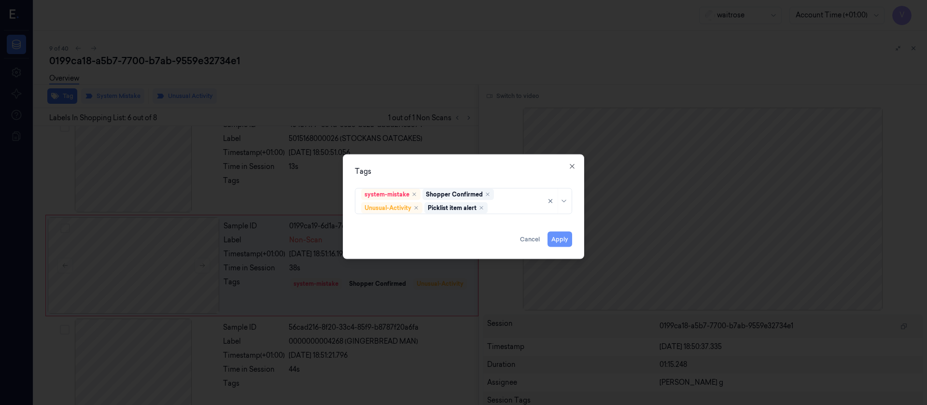
click at [562, 237] on button "Apply" at bounding box center [559, 238] width 25 height 15
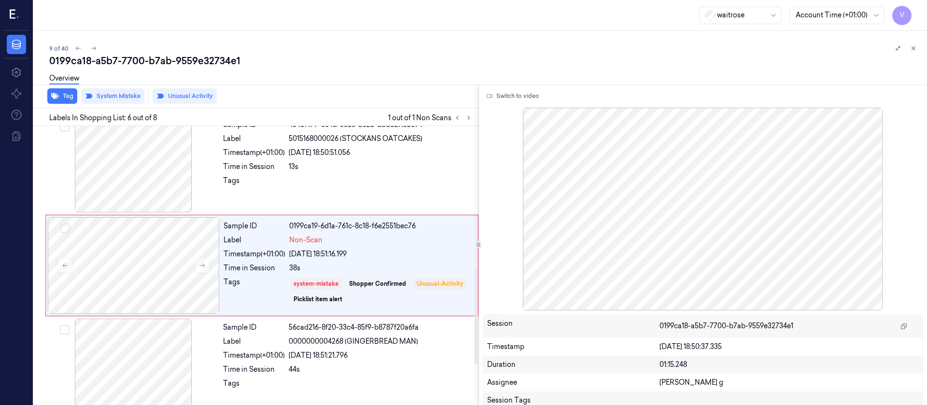
click at [382, 83] on div "Overview" at bounding box center [484, 80] width 870 height 25
click at [124, 243] on div at bounding box center [134, 265] width 172 height 97
click at [350, 64] on div "0199ca18-a5b7-7700-b7ab-9559e32734e1" at bounding box center [484, 61] width 870 height 14
click at [466, 118] on icon at bounding box center [468, 117] width 7 height 7
click at [473, 117] on button at bounding box center [469, 118] width 12 height 12
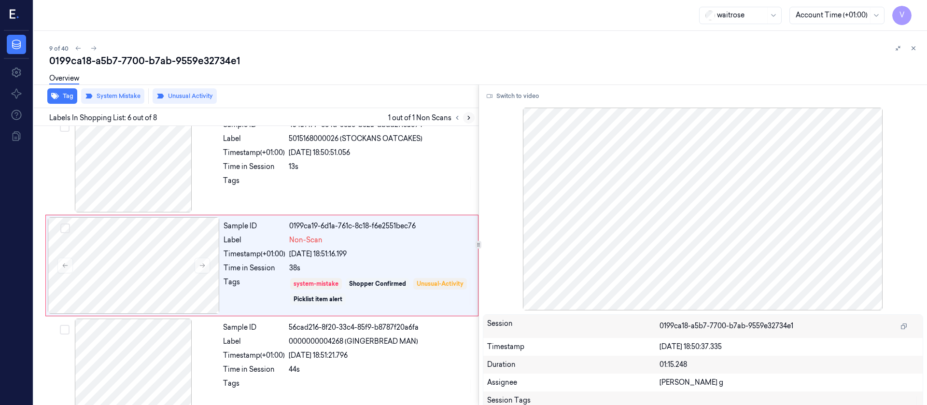
click at [468, 118] on icon at bounding box center [468, 117] width 7 height 7
click at [154, 282] on div at bounding box center [134, 265] width 172 height 97
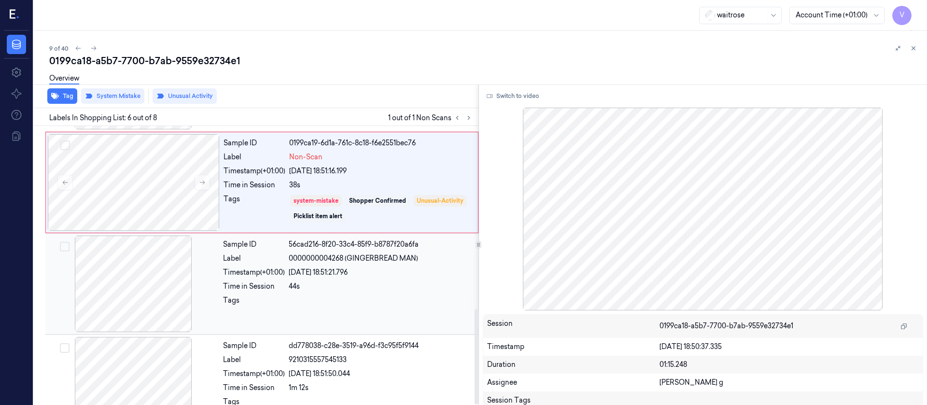
scroll to position [535, 0]
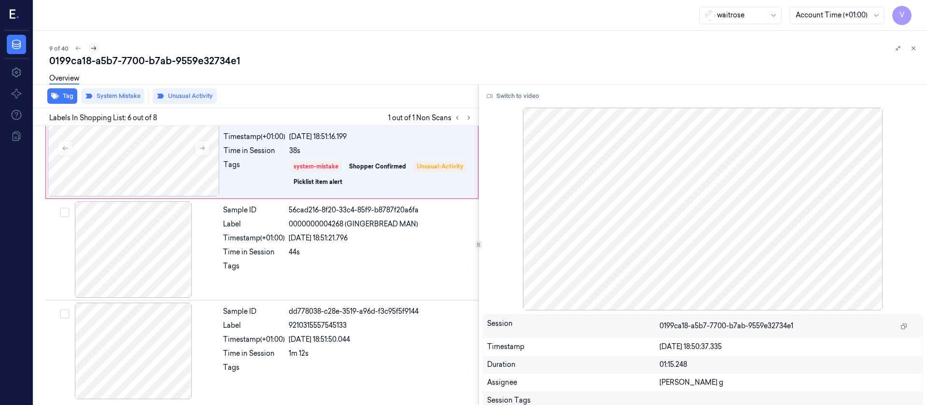
click at [91, 46] on icon at bounding box center [93, 48] width 7 height 7
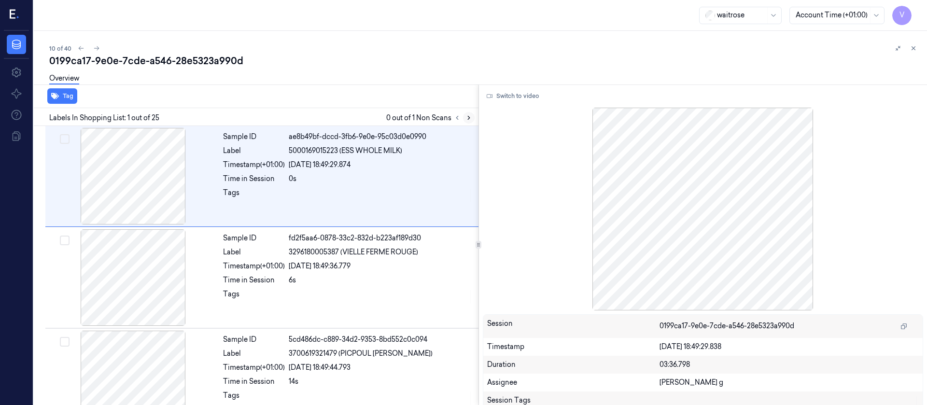
click at [469, 116] on icon at bounding box center [468, 117] width 7 height 7
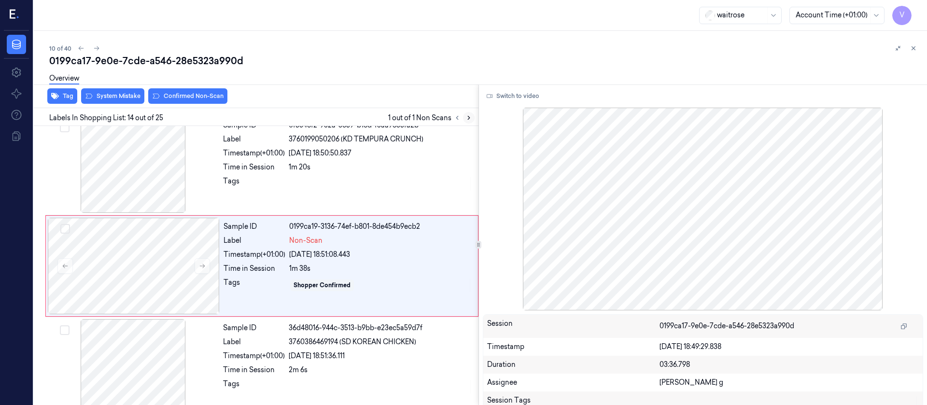
scroll to position [1228, 0]
click at [143, 261] on div at bounding box center [134, 265] width 172 height 97
click at [498, 96] on button "Switch to video" at bounding box center [513, 95] width 60 height 15
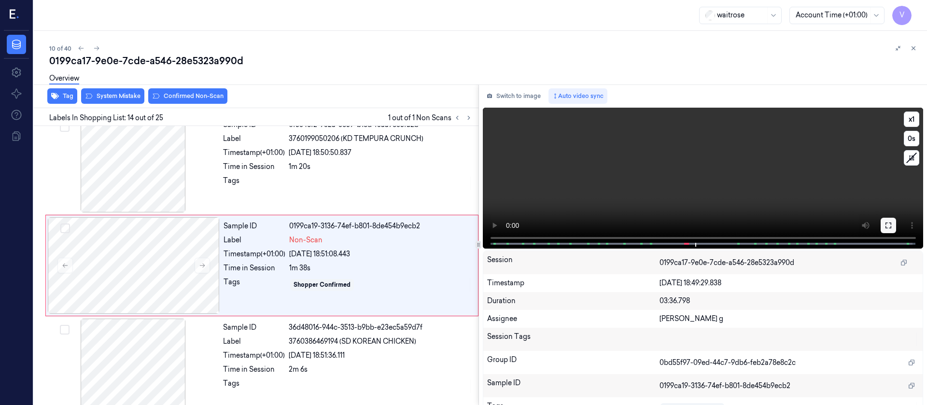
click at [891, 227] on button at bounding box center [887, 225] width 15 height 15
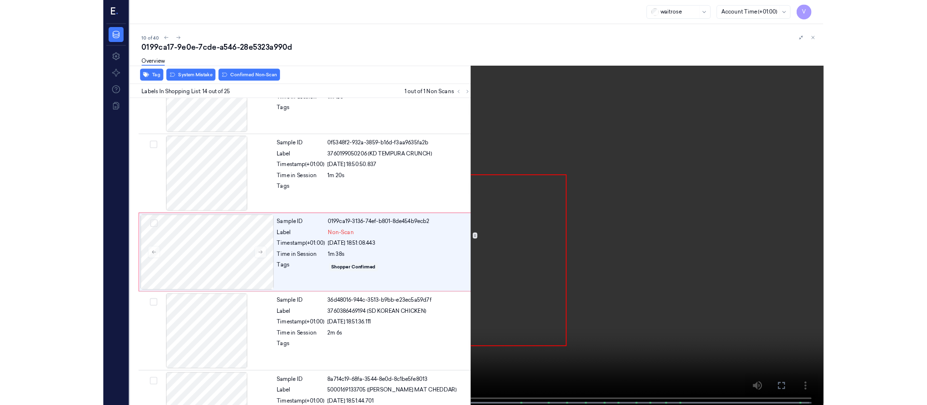
scroll to position [1171, 0]
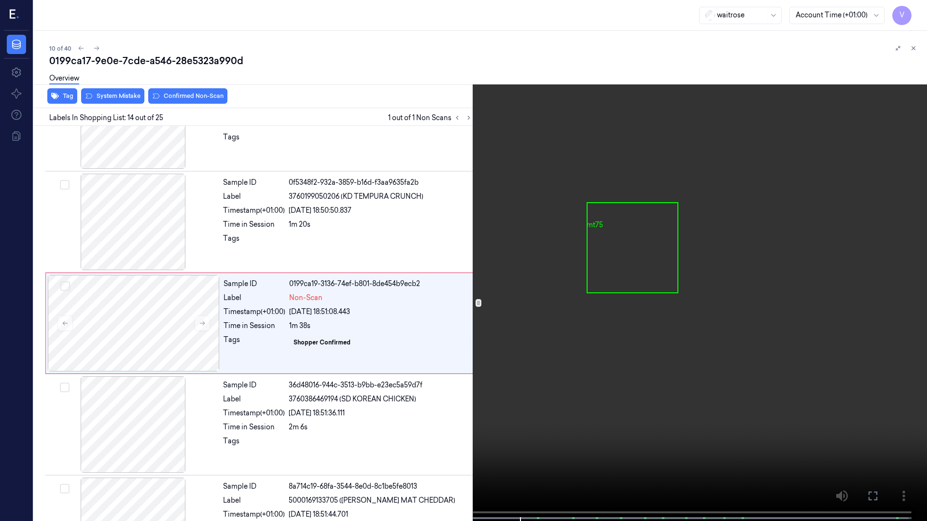
click at [0, 0] on button at bounding box center [0, 0] width 0 height 0
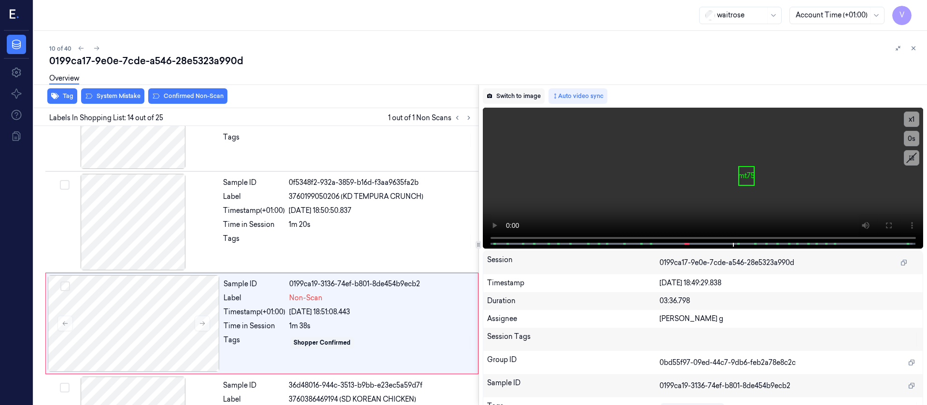
click at [515, 92] on button "Switch to image" at bounding box center [514, 95] width 62 height 15
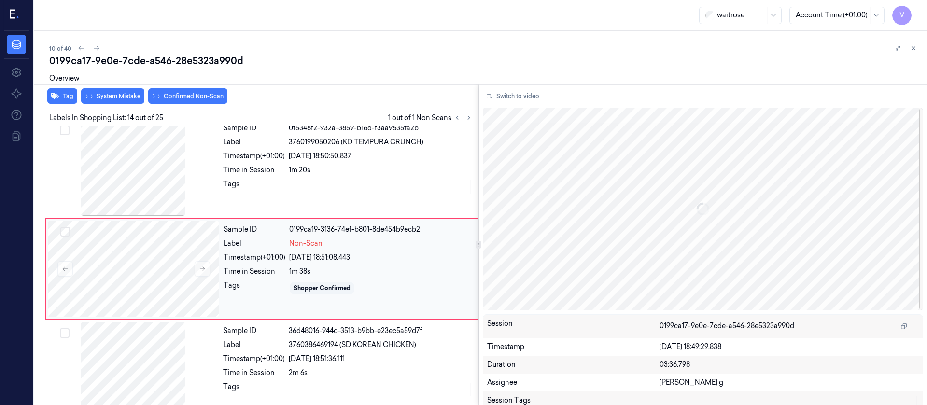
scroll to position [1228, 0]
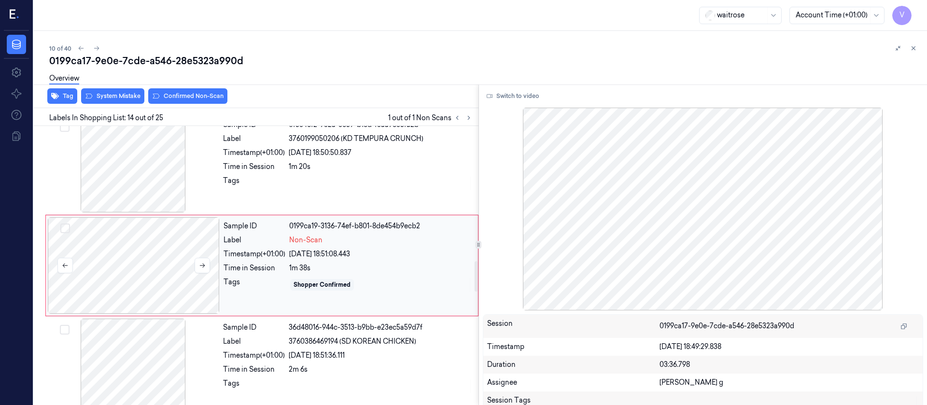
click at [146, 273] on div at bounding box center [134, 265] width 172 height 97
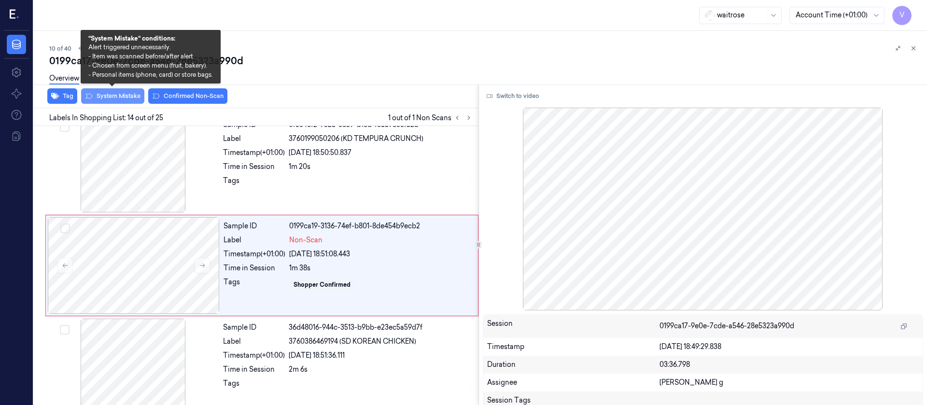
click at [101, 97] on button "System Mistake" at bounding box center [112, 95] width 63 height 15
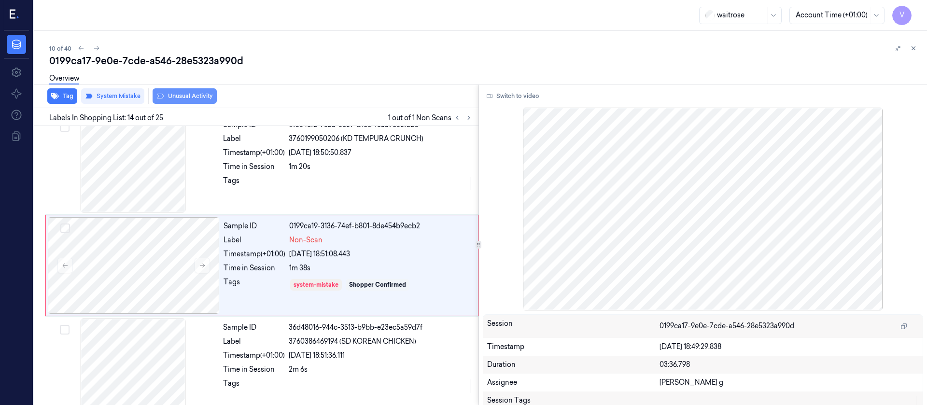
click at [191, 95] on button "Unusual Activity" at bounding box center [185, 95] width 64 height 15
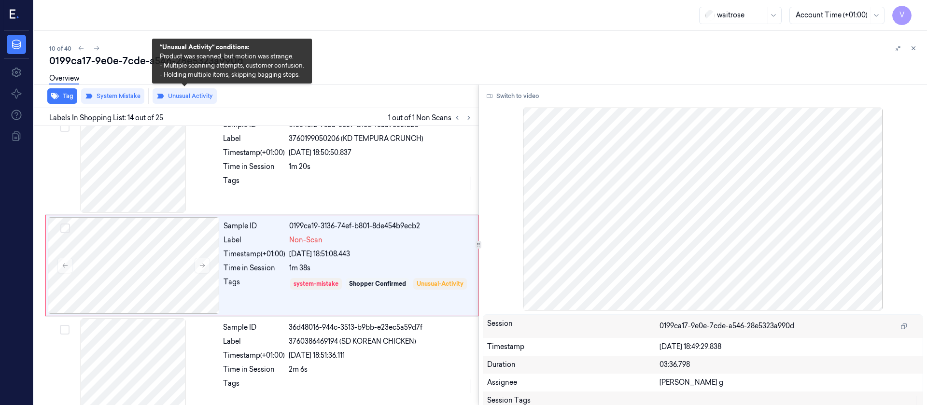
click at [191, 95] on button "Unusual Activity" at bounding box center [185, 95] width 64 height 15
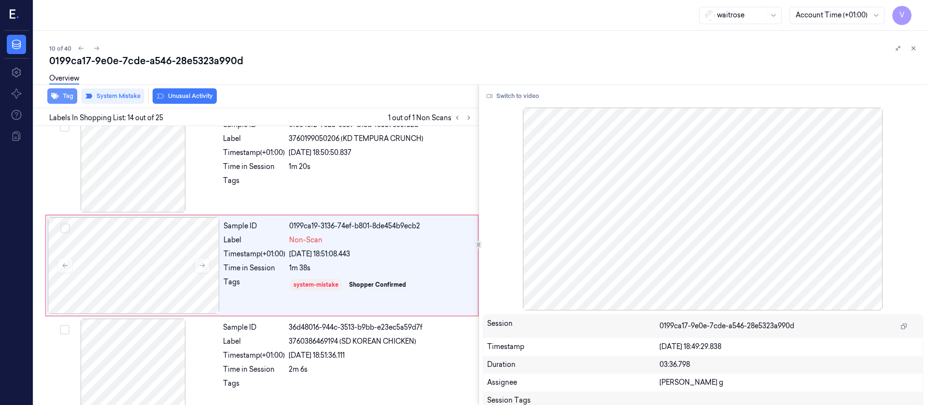
click at [62, 97] on button "Tag" at bounding box center [62, 95] width 30 height 15
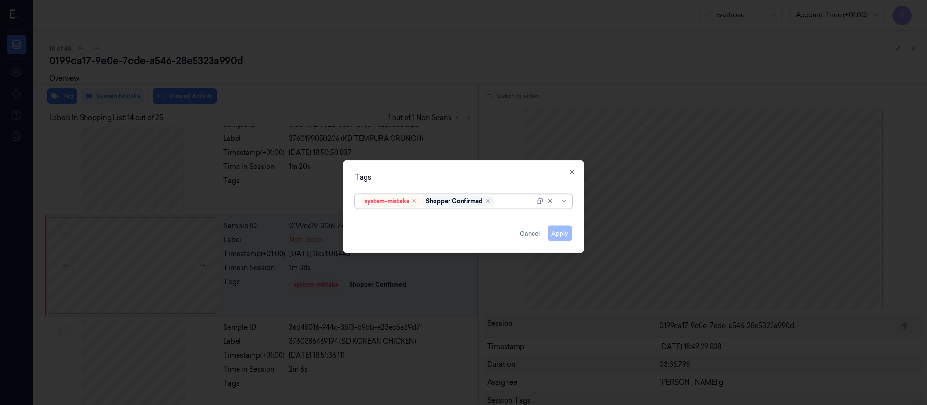
click at [493, 197] on div "Shopper Confirmed" at bounding box center [457, 201] width 71 height 12
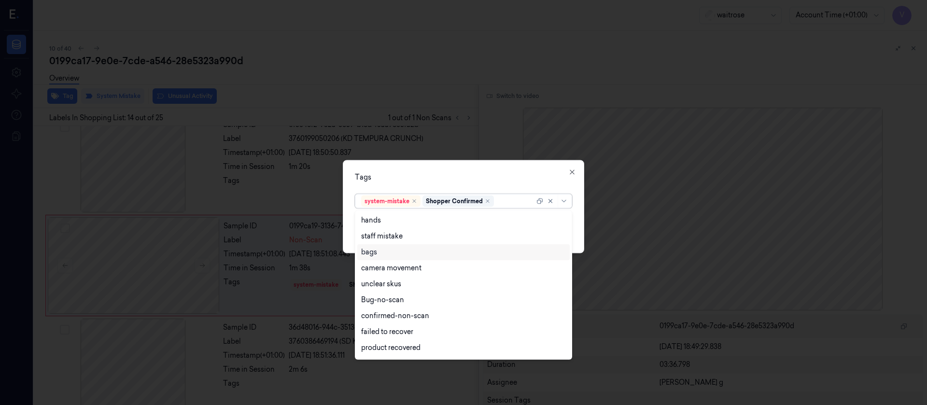
click at [377, 247] on div "bags" at bounding box center [369, 252] width 16 height 10
click at [538, 178] on div "Tags" at bounding box center [463, 177] width 217 height 10
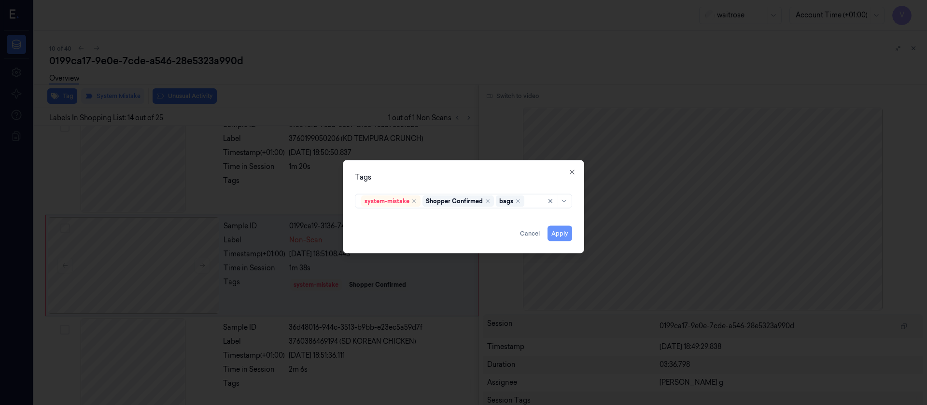
click at [558, 230] on button "Apply" at bounding box center [559, 232] width 25 height 15
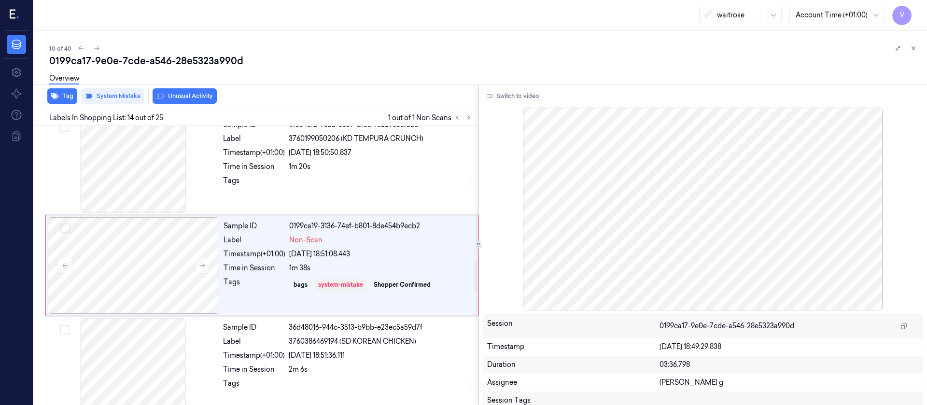
click at [348, 34] on div "10 of 40 0199ca17-9e0e-7cde-a546-28e5323a990d Overview Tag System Mistake Unusu…" at bounding box center [480, 218] width 893 height 374
click at [95, 44] on button at bounding box center [97, 48] width 12 height 12
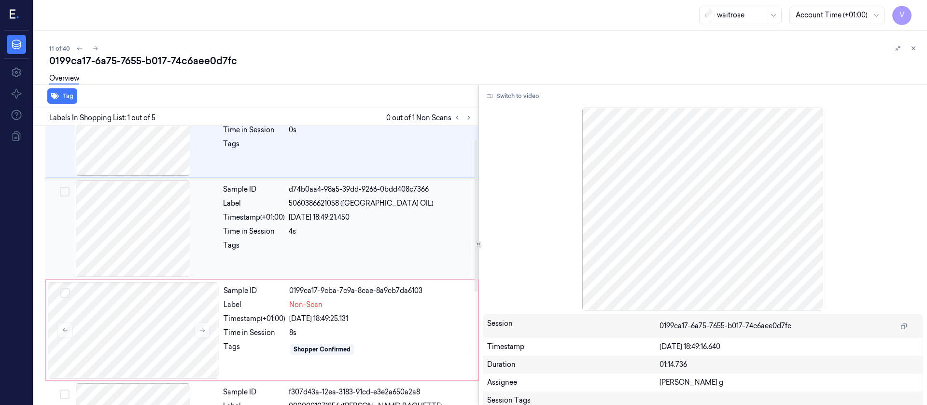
scroll to position [72, 0]
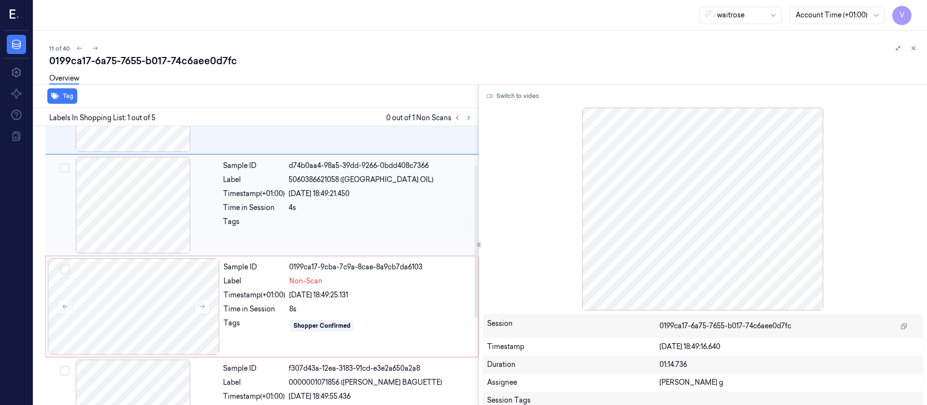
click at [166, 229] on div at bounding box center [133, 205] width 172 height 97
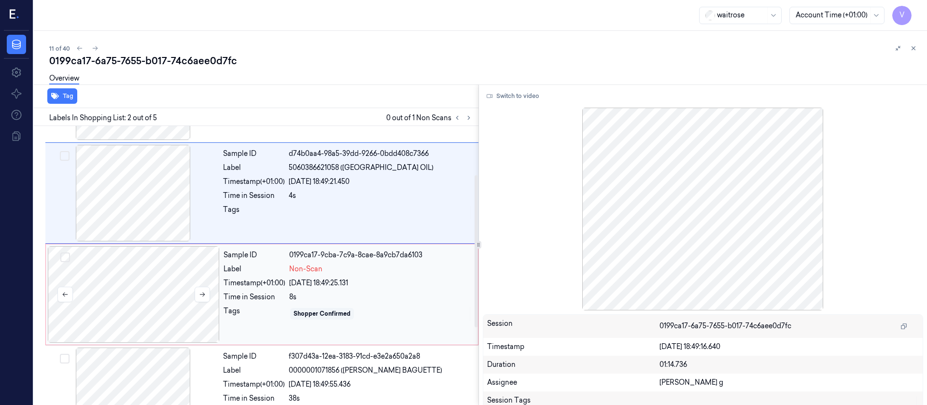
scroll to position [157, 0]
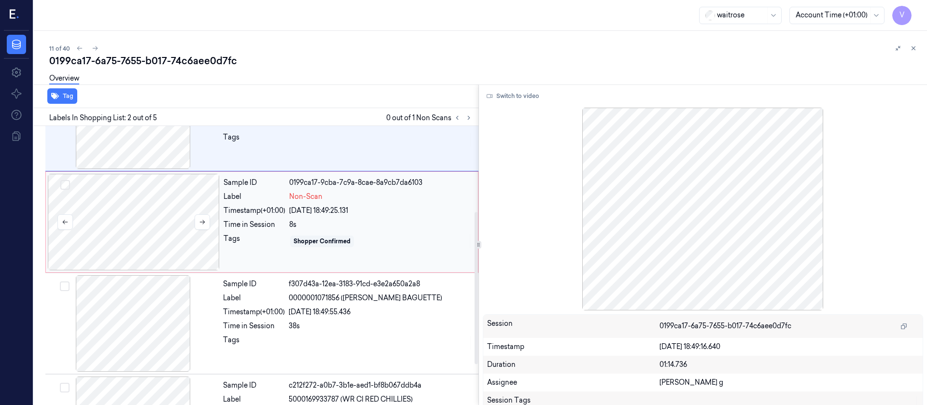
click at [170, 228] on div at bounding box center [134, 222] width 172 height 97
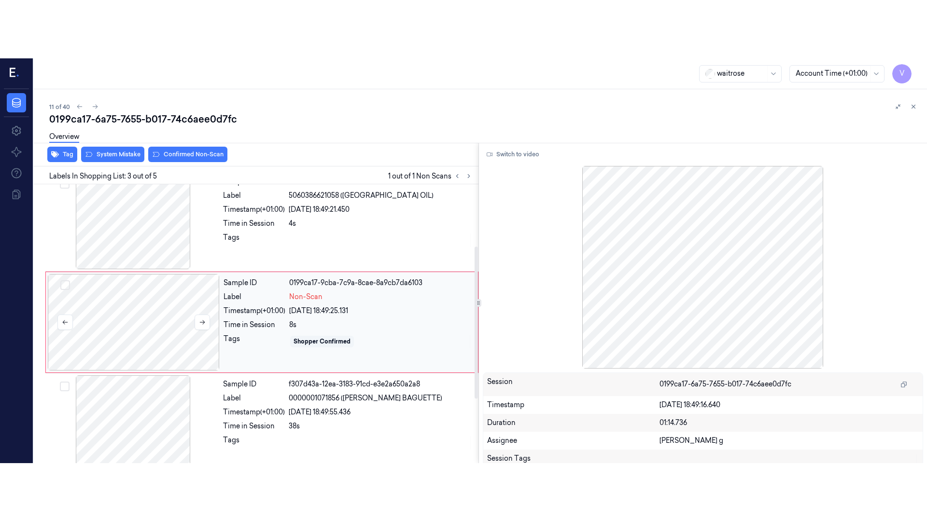
scroll to position [113, 0]
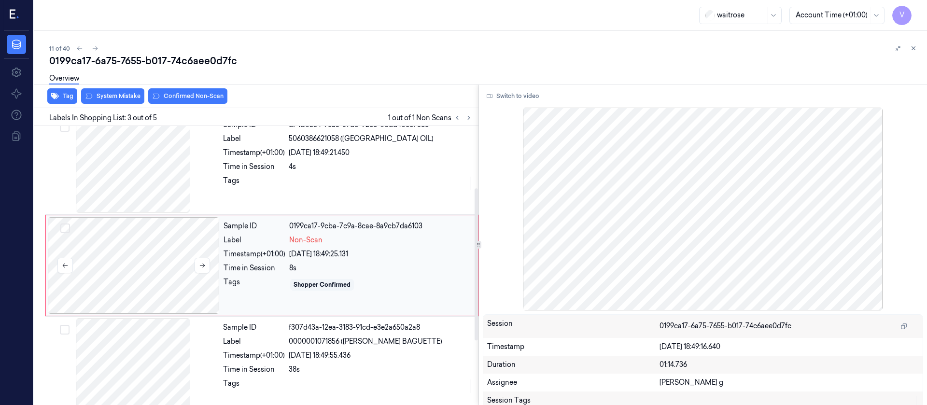
click at [112, 265] on div at bounding box center [134, 265] width 172 height 97
click at [504, 94] on button "Switch to video" at bounding box center [513, 95] width 60 height 15
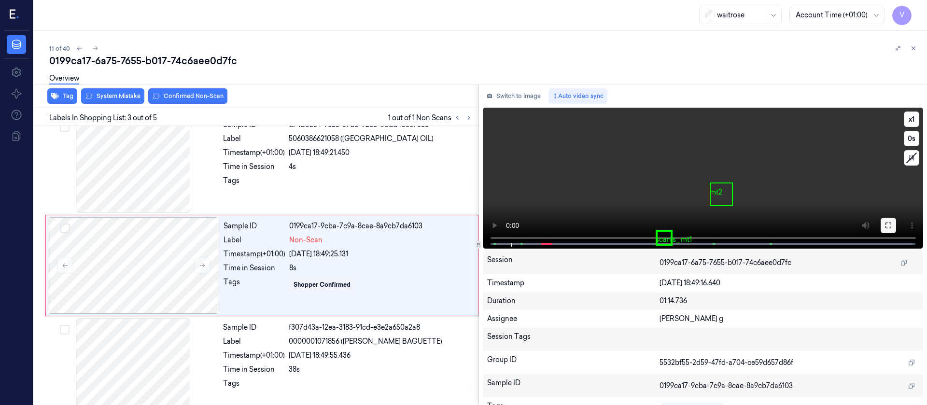
click at [885, 223] on icon at bounding box center [888, 226] width 6 height 6
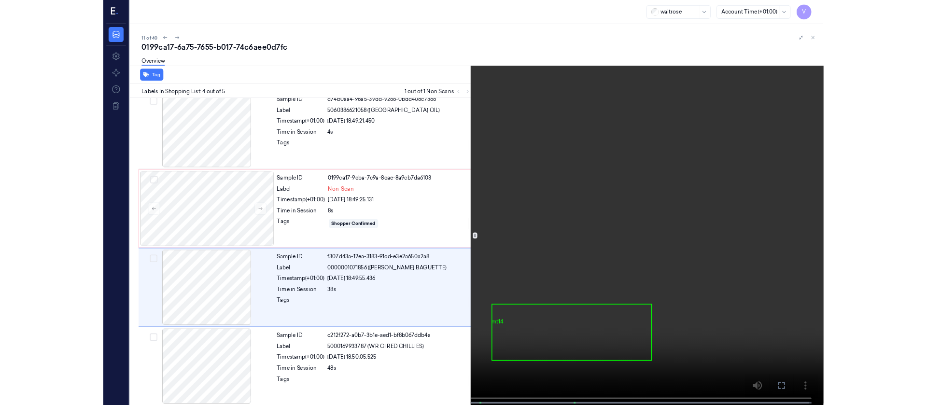
scroll to position [114, 0]
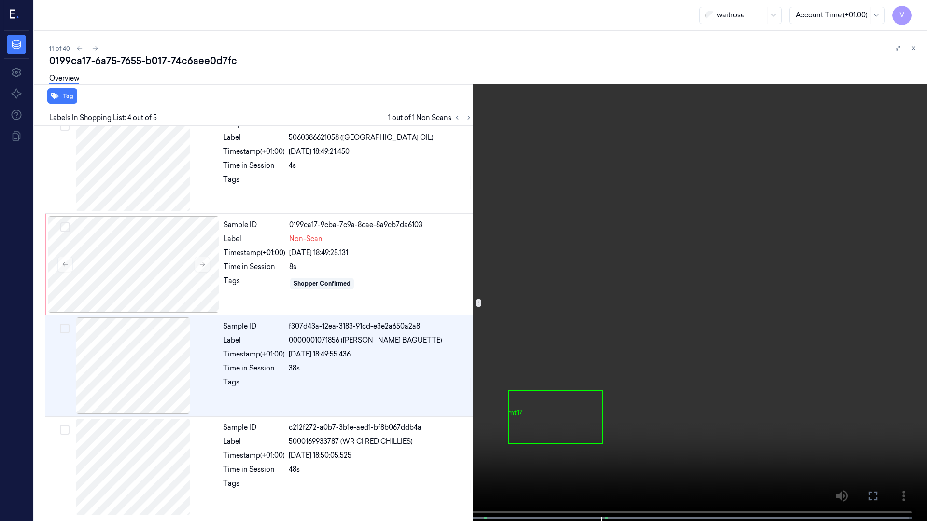
click at [0, 0] on icon at bounding box center [0, 0] width 0 height 0
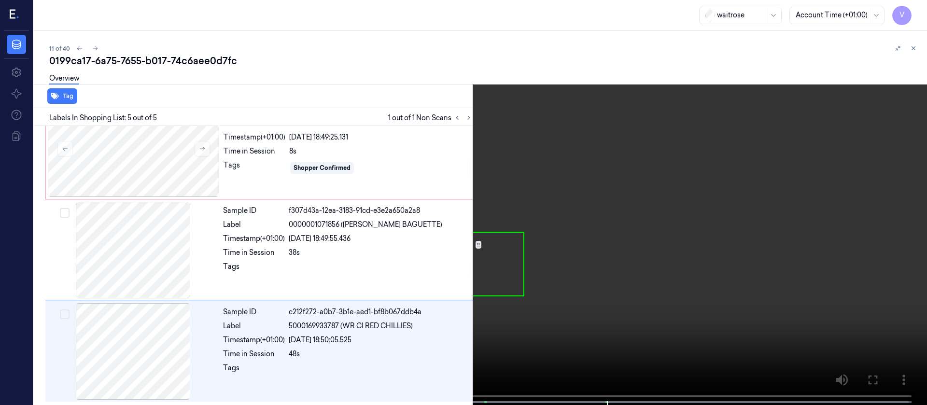
scroll to position [231, 0]
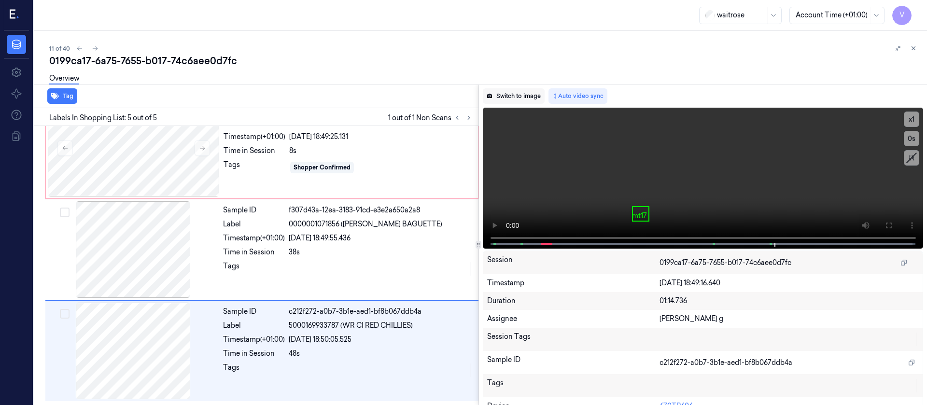
click at [522, 101] on button "Switch to image" at bounding box center [514, 95] width 62 height 15
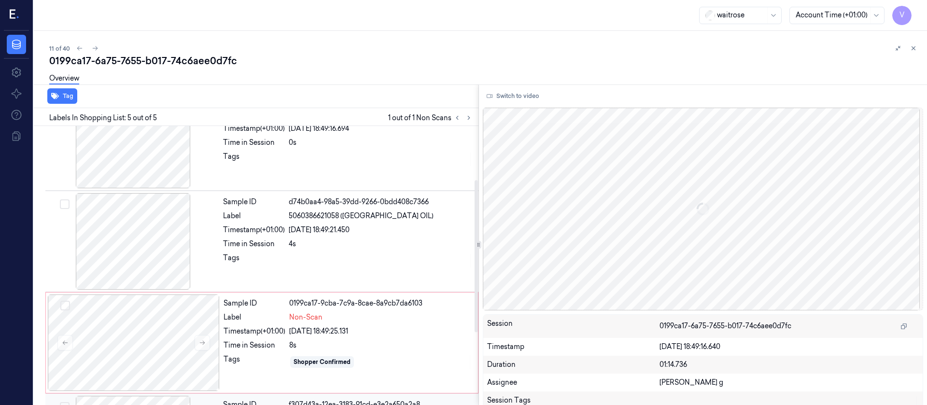
scroll to position [0, 0]
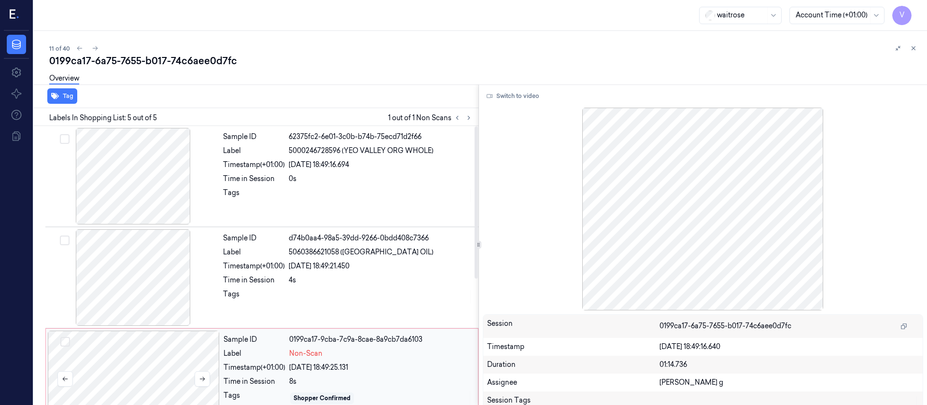
click at [152, 360] on div at bounding box center [134, 379] width 172 height 97
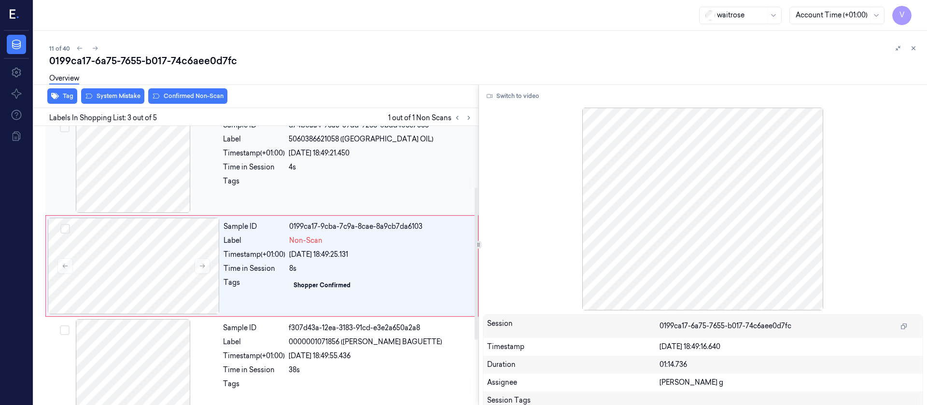
scroll to position [113, 0]
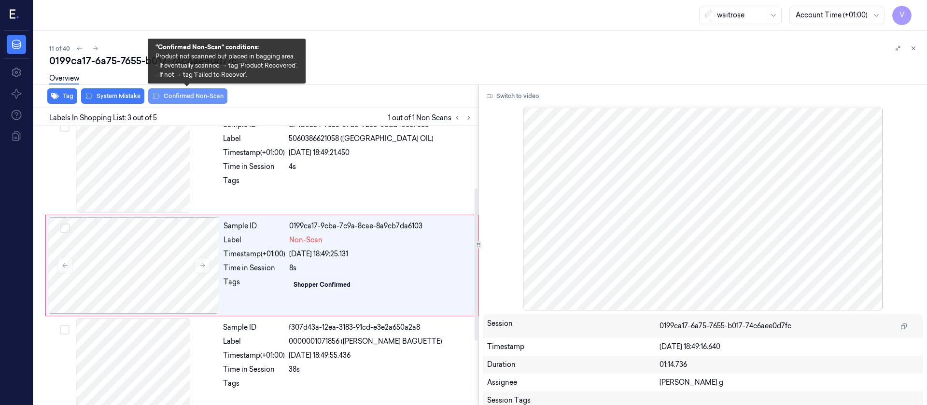
click at [197, 99] on button "Confirmed Non-Scan" at bounding box center [187, 95] width 79 height 15
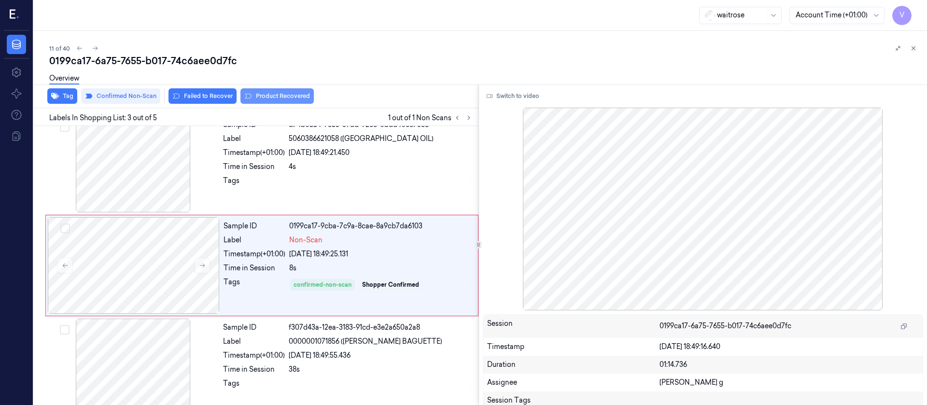
click at [268, 96] on button "Product Recovered" at bounding box center [276, 95] width 73 height 15
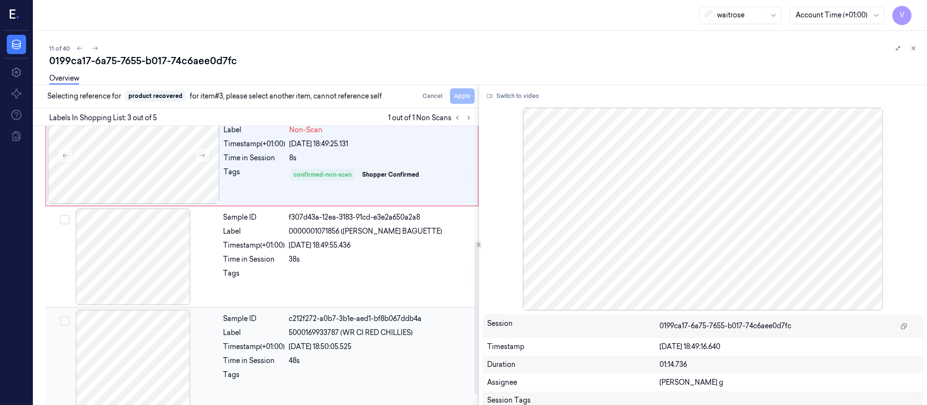
scroll to position [231, 0]
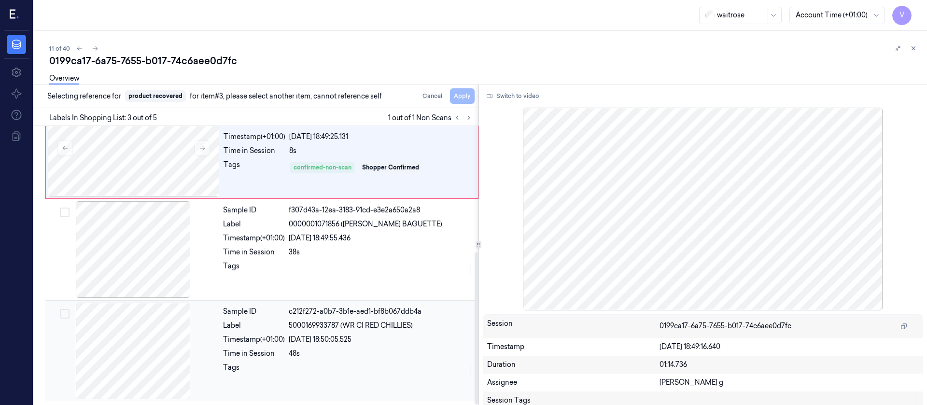
click at [134, 344] on div at bounding box center [133, 351] width 172 height 97
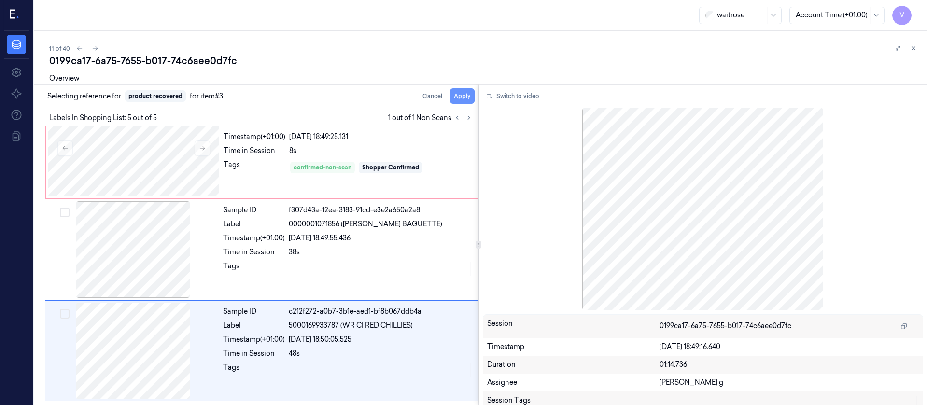
click at [467, 95] on button "Apply" at bounding box center [462, 95] width 25 height 15
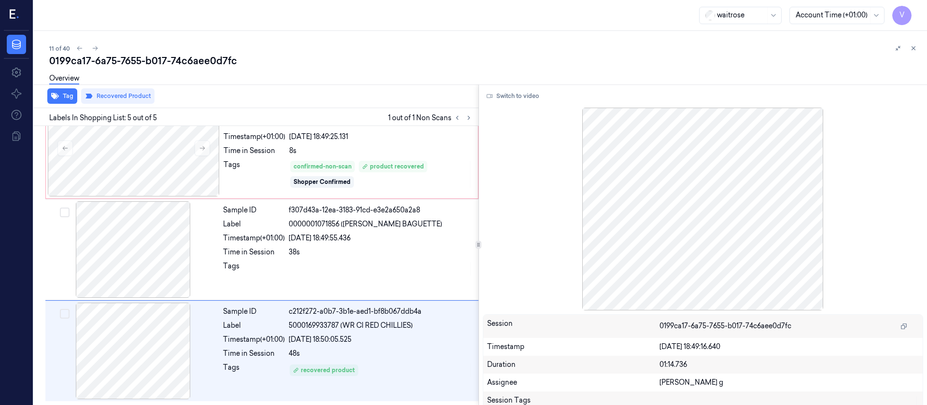
click at [278, 31] on div "11 of 40 0199ca17-6a75-7655-b017-74c6aee0d7fc Overview Tag Recovered Product La…" at bounding box center [480, 218] width 893 height 374
click at [92, 49] on icon at bounding box center [95, 48] width 7 height 7
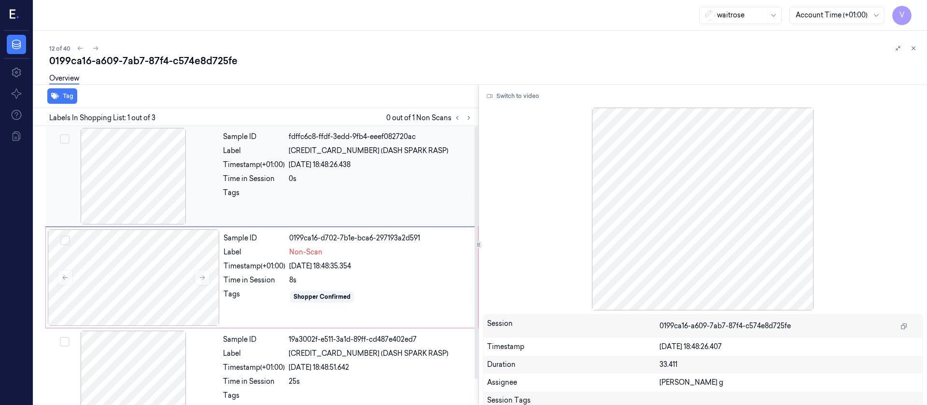
click at [142, 175] on div at bounding box center [133, 176] width 172 height 97
click at [157, 282] on div at bounding box center [134, 277] width 172 height 97
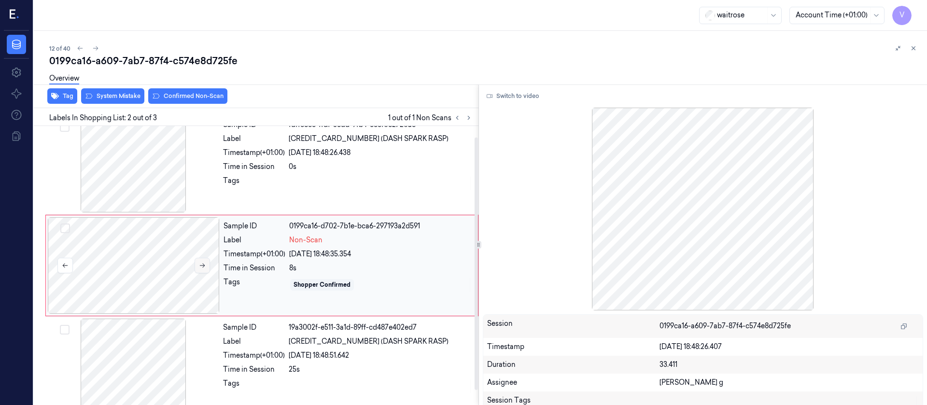
click at [206, 264] on button at bounding box center [202, 265] width 15 height 15
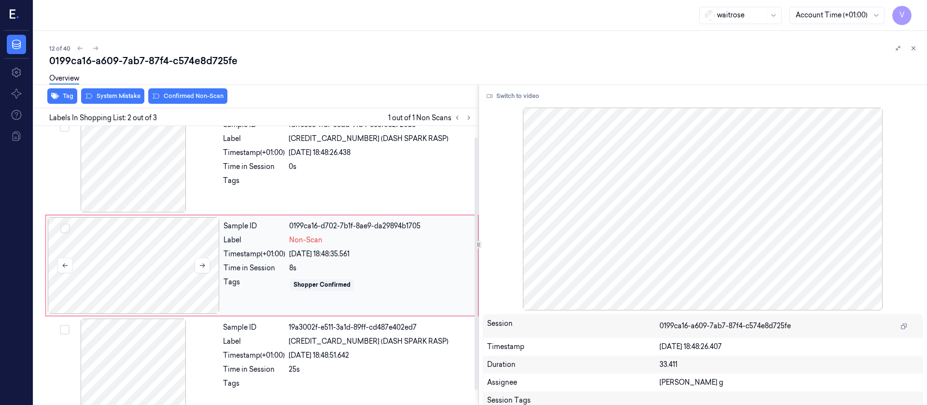
click at [159, 264] on div at bounding box center [134, 265] width 172 height 97
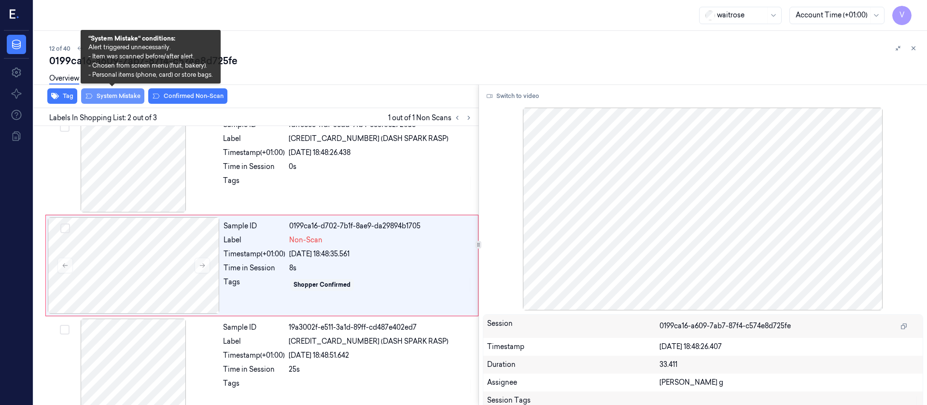
click at [110, 97] on button "System Mistake" at bounding box center [112, 95] width 63 height 15
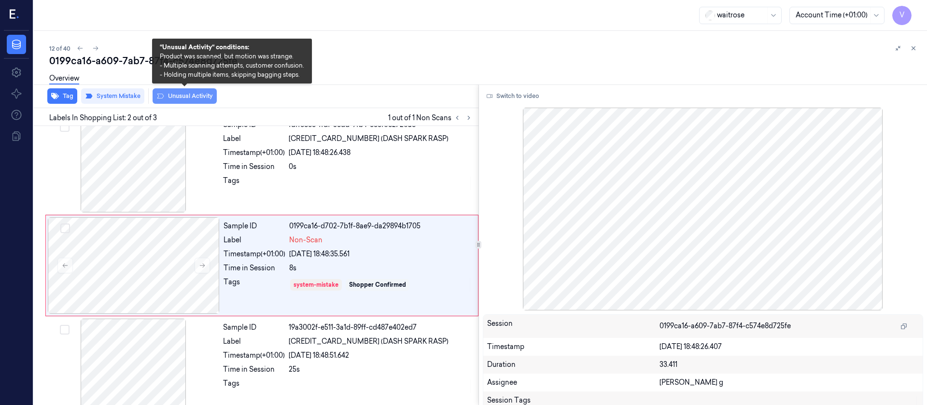
click at [184, 99] on button "Unusual Activity" at bounding box center [185, 95] width 64 height 15
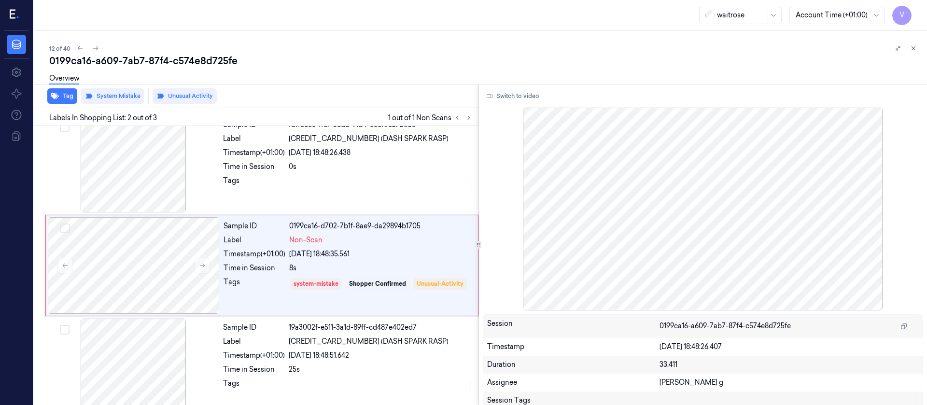
click at [390, 90] on div "Overview" at bounding box center [484, 80] width 870 height 25
click at [110, 171] on div at bounding box center [133, 164] width 172 height 97
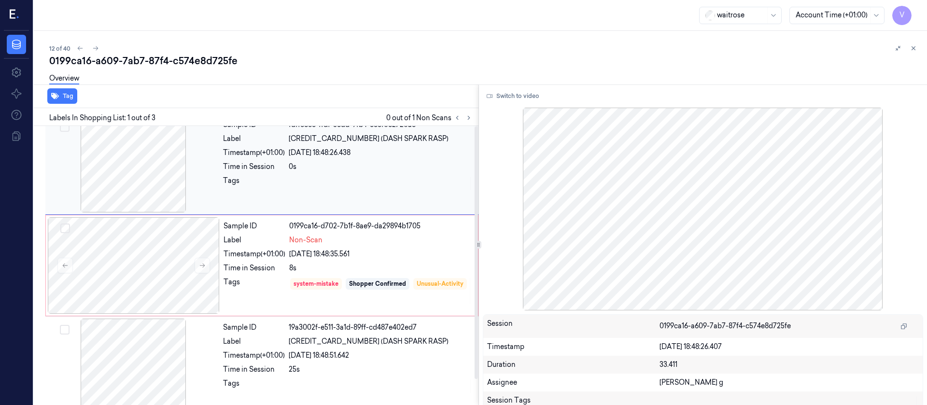
scroll to position [0, 0]
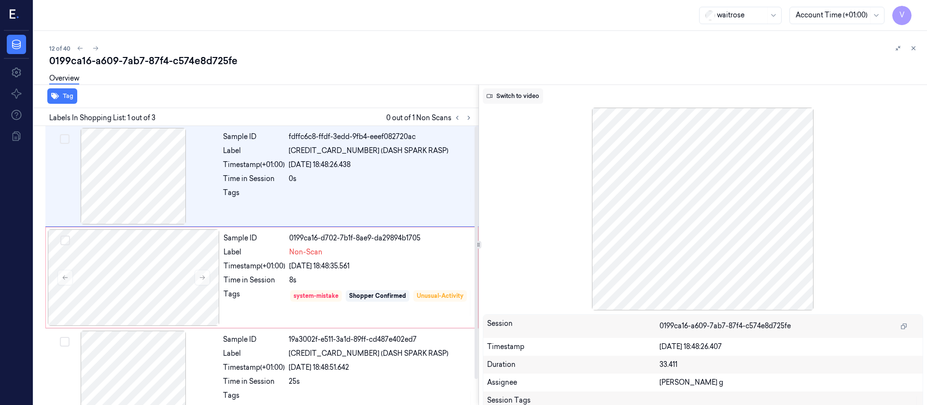
click at [509, 94] on button "Switch to video" at bounding box center [513, 95] width 60 height 15
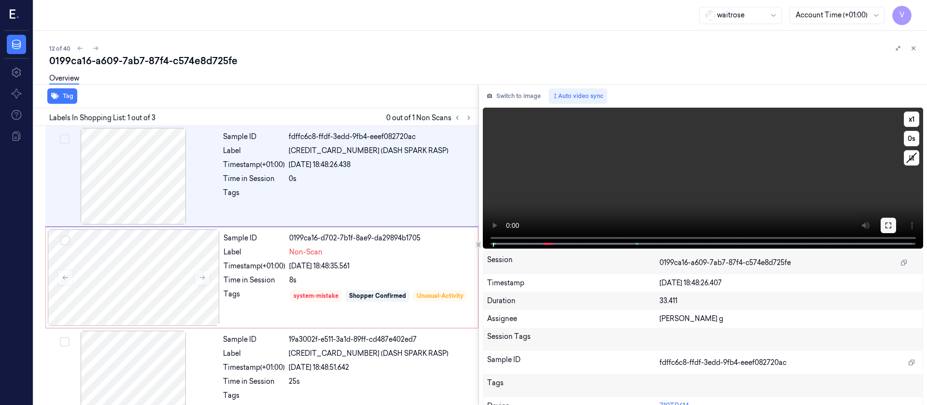
click at [886, 227] on icon at bounding box center [888, 226] width 8 height 8
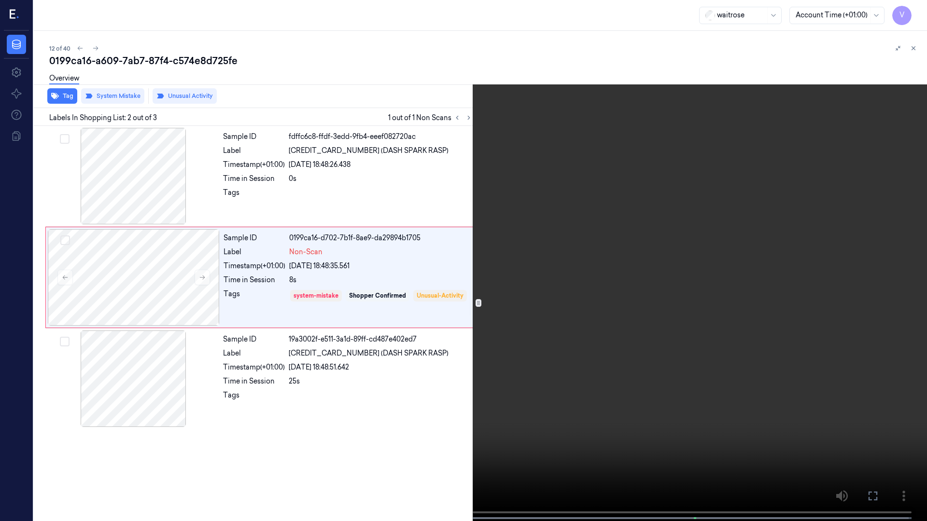
click at [0, 0] on icon at bounding box center [0, 0] width 0 height 0
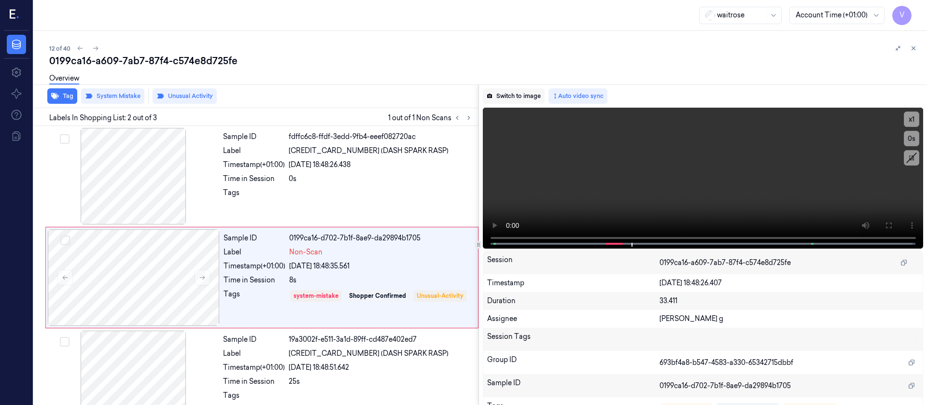
click at [526, 92] on button "Switch to image" at bounding box center [514, 95] width 62 height 15
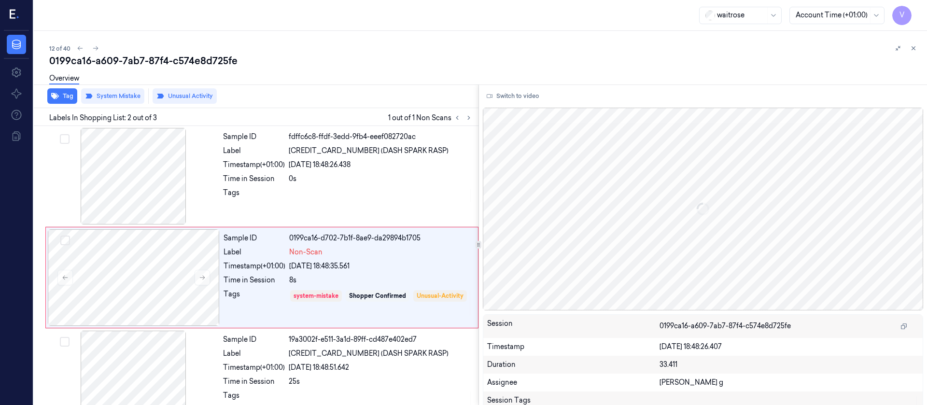
scroll to position [12, 0]
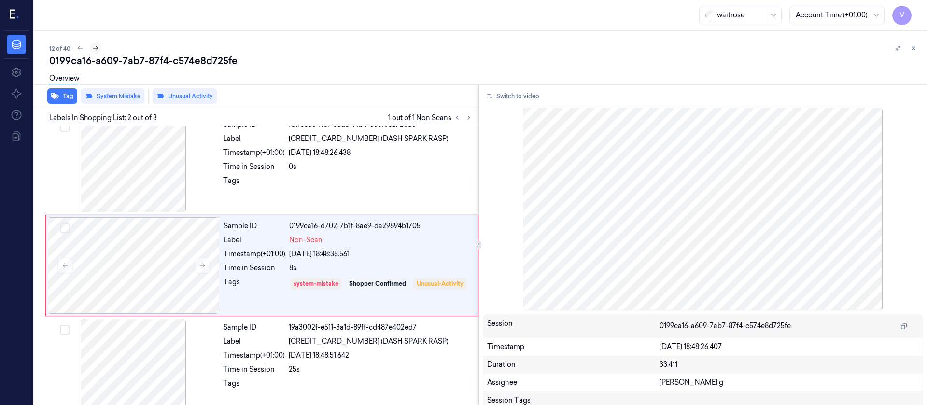
click at [95, 45] on icon at bounding box center [95, 48] width 7 height 7
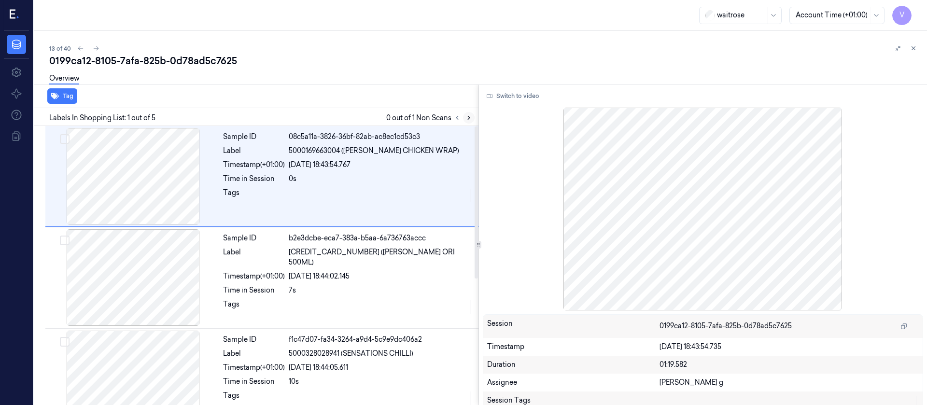
click at [469, 119] on icon at bounding box center [468, 117] width 7 height 7
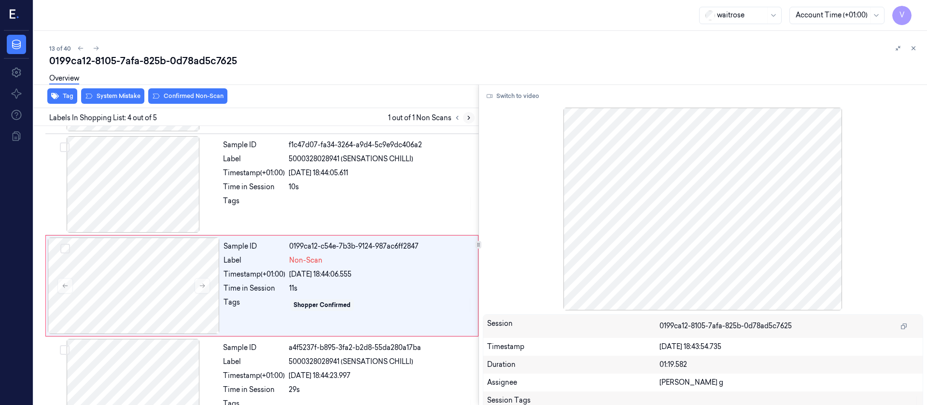
scroll to position [215, 0]
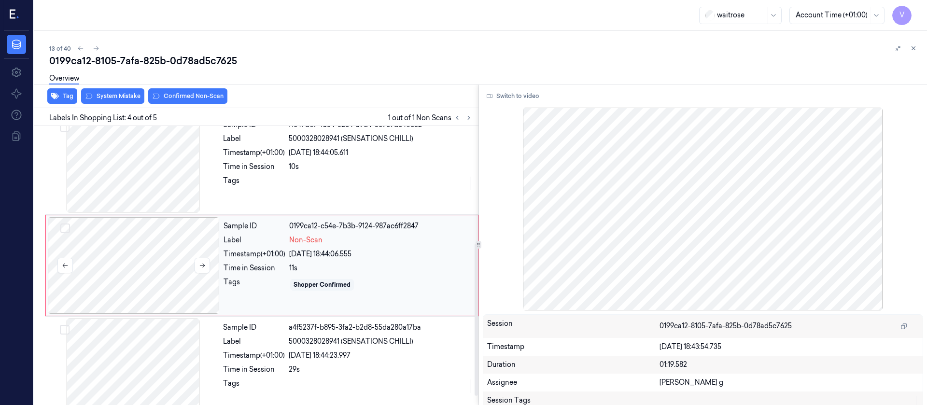
click at [161, 265] on div at bounding box center [134, 265] width 172 height 97
click at [203, 265] on icon at bounding box center [202, 265] width 7 height 7
click at [140, 167] on div at bounding box center [133, 164] width 172 height 97
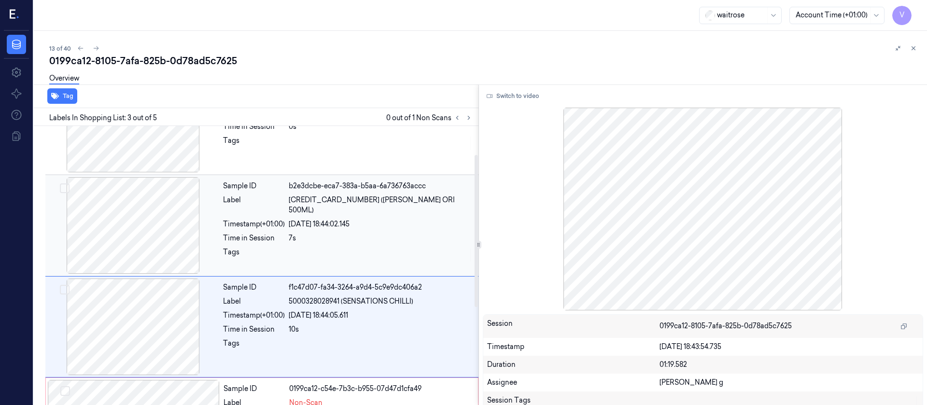
scroll to position [0, 0]
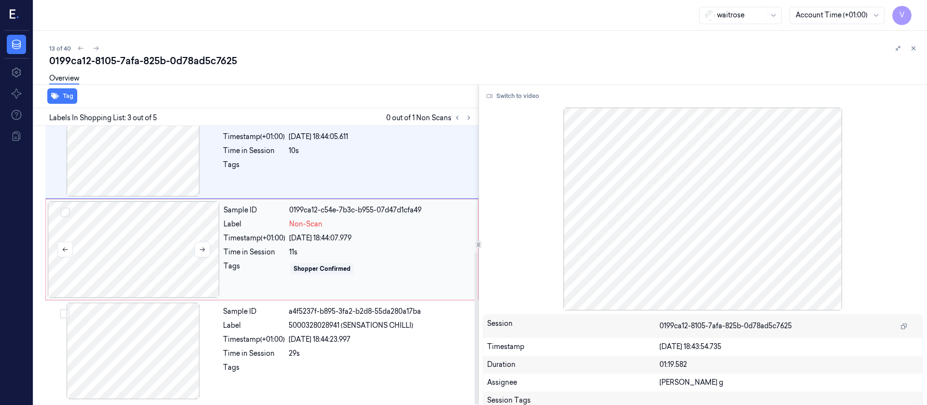
click at [120, 260] on div at bounding box center [134, 249] width 172 height 97
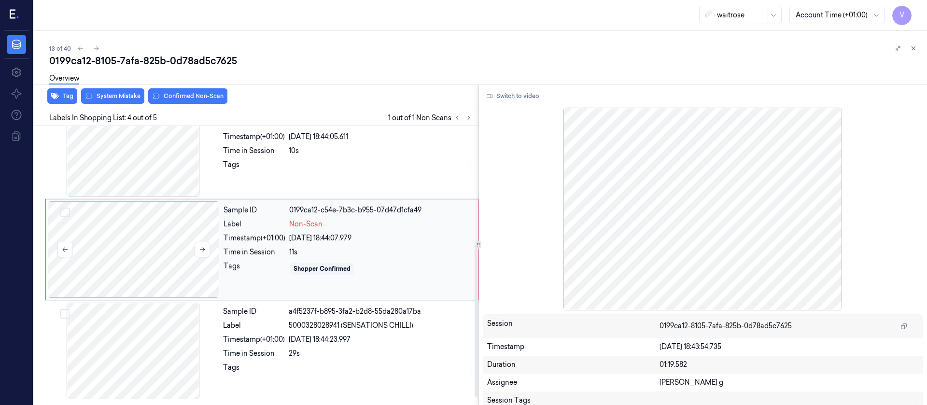
scroll to position [215, 0]
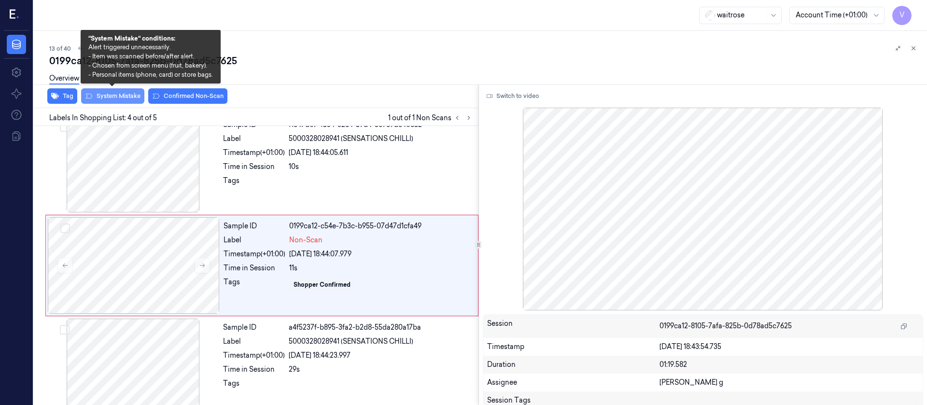
click at [114, 99] on button "System Mistake" at bounding box center [112, 95] width 63 height 15
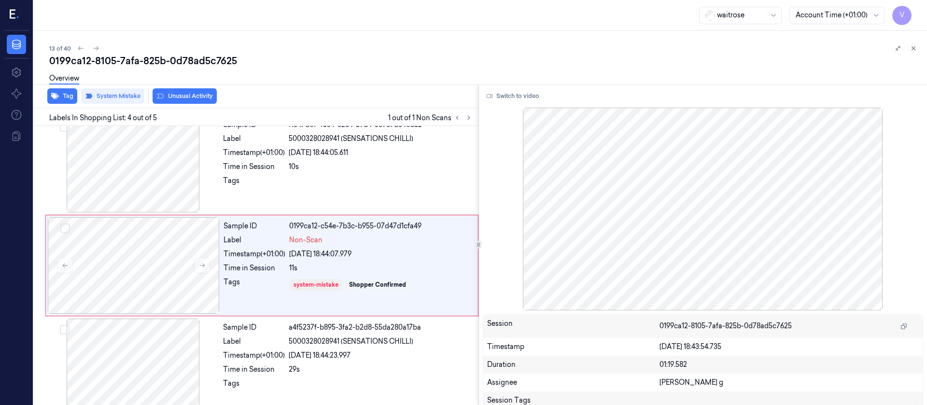
click at [192, 93] on button "Unusual Activity" at bounding box center [185, 95] width 64 height 15
click at [131, 269] on div at bounding box center [134, 265] width 172 height 97
click at [159, 173] on div at bounding box center [133, 164] width 172 height 97
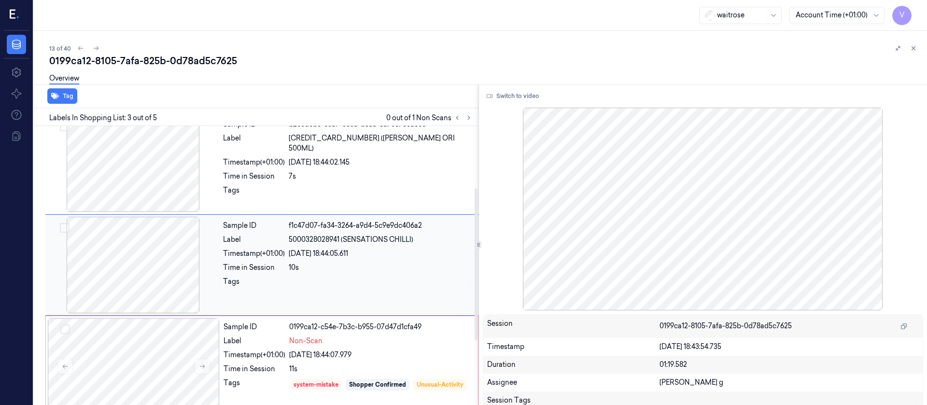
scroll to position [113, 0]
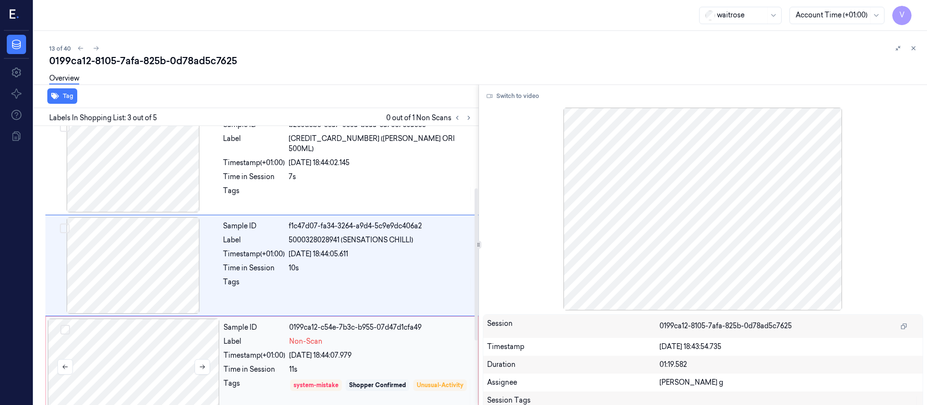
click at [154, 329] on div at bounding box center [134, 367] width 172 height 97
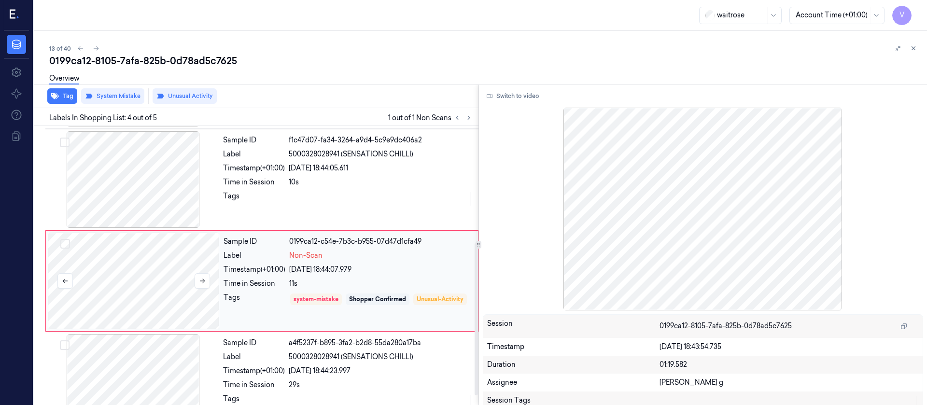
scroll to position [215, 0]
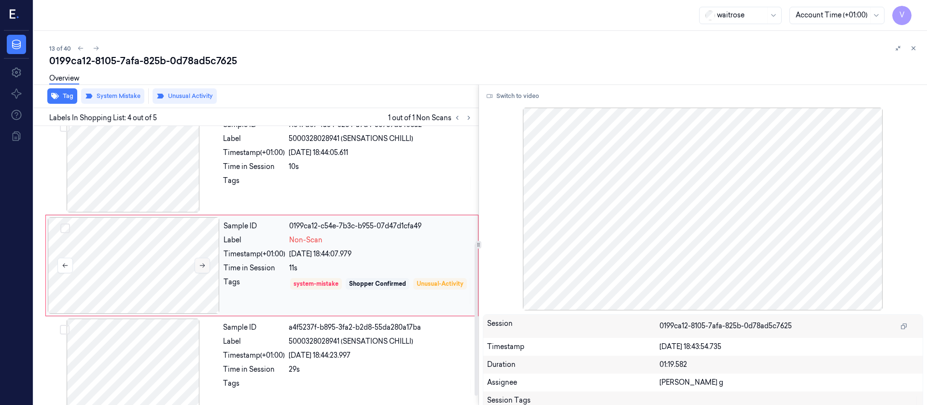
click at [200, 263] on icon at bounding box center [202, 265] width 7 height 7
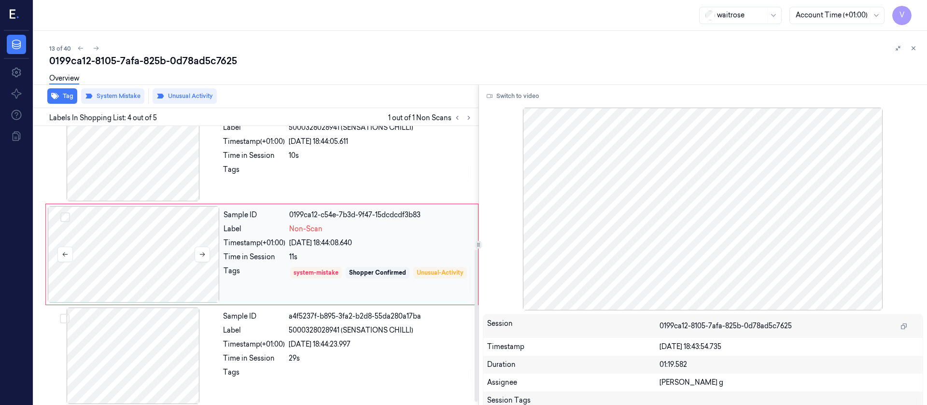
scroll to position [231, 0]
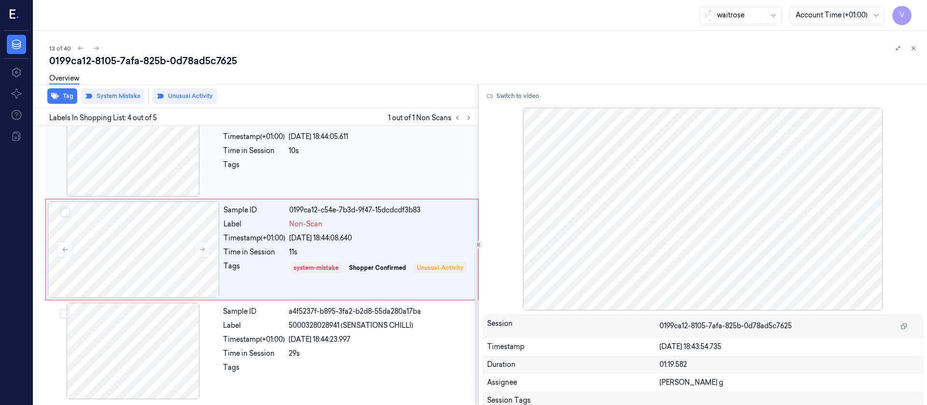
click at [207, 148] on div at bounding box center [133, 148] width 172 height 97
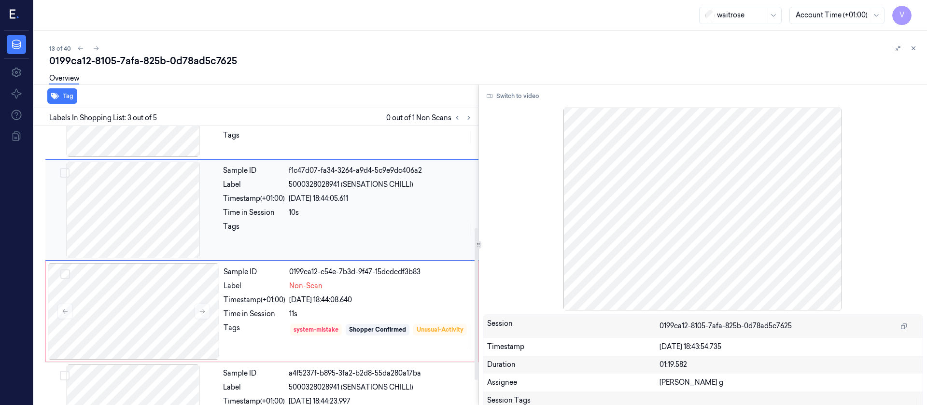
scroll to position [186, 0]
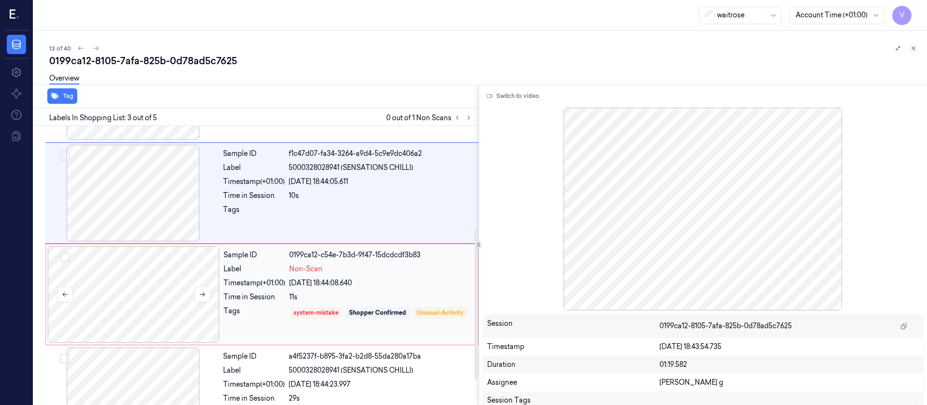
click at [149, 283] on div at bounding box center [134, 294] width 172 height 97
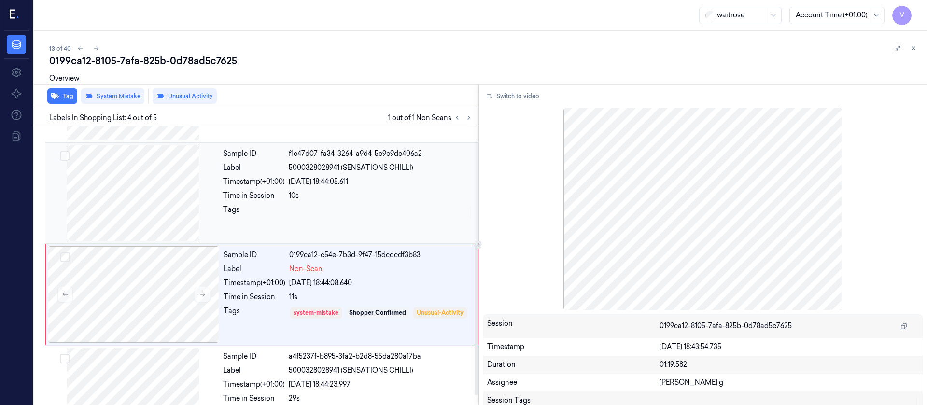
scroll to position [215, 0]
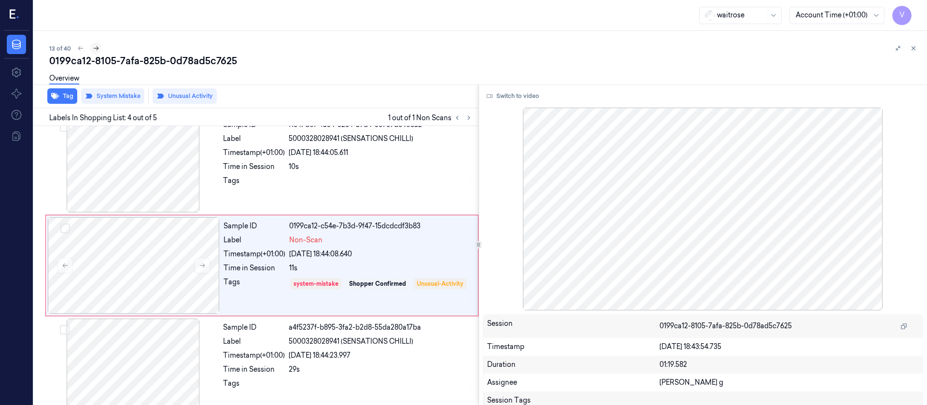
click at [96, 48] on icon at bounding box center [96, 48] width 7 height 7
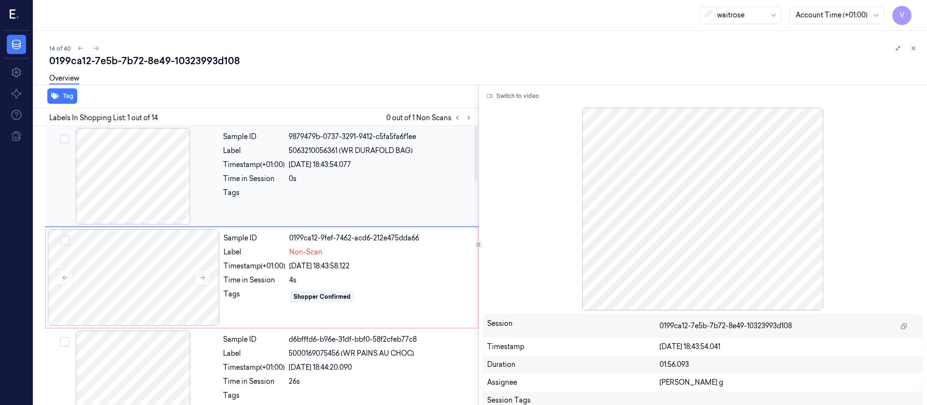
click at [166, 161] on div at bounding box center [133, 176] width 172 height 97
click at [136, 258] on div at bounding box center [134, 277] width 172 height 97
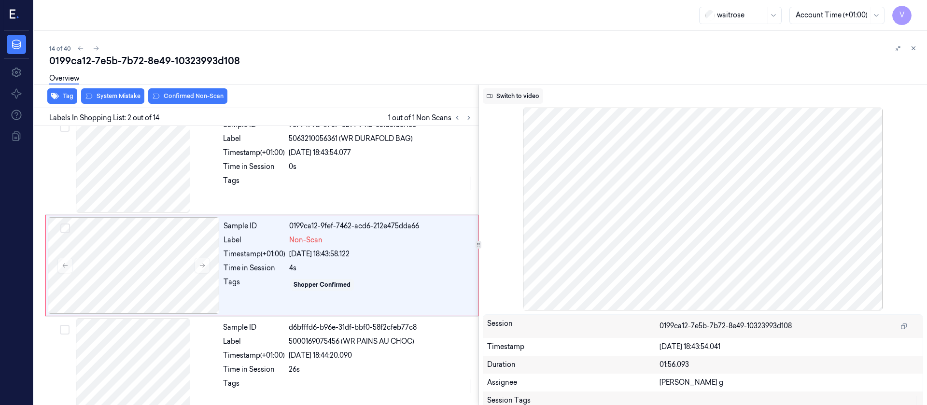
click at [516, 98] on button "Switch to video" at bounding box center [513, 95] width 60 height 15
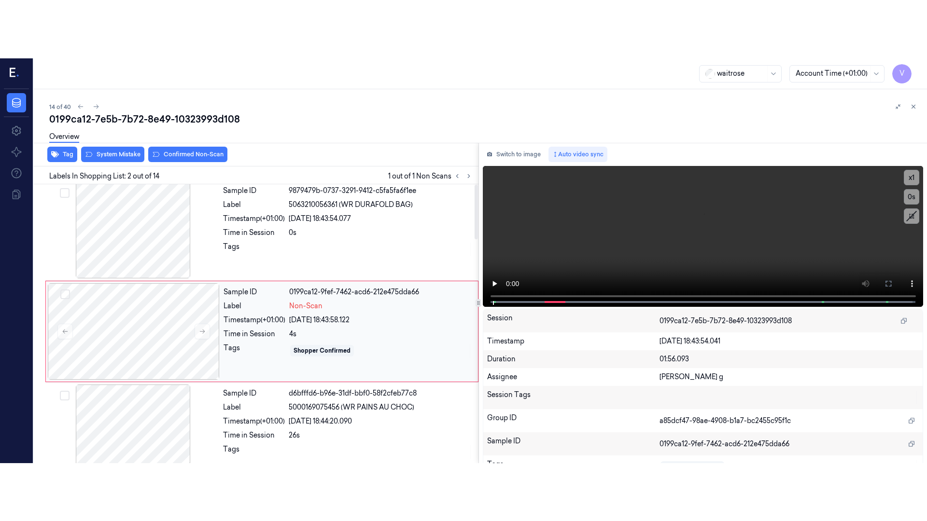
scroll to position [0, 0]
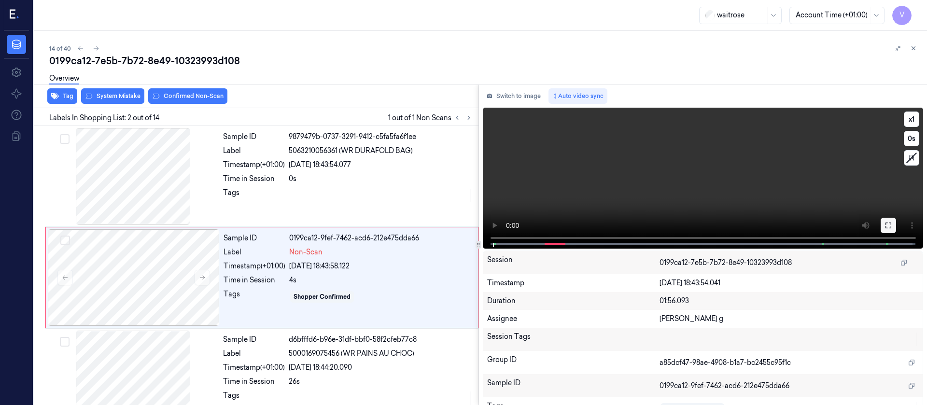
click at [886, 222] on icon at bounding box center [888, 226] width 8 height 8
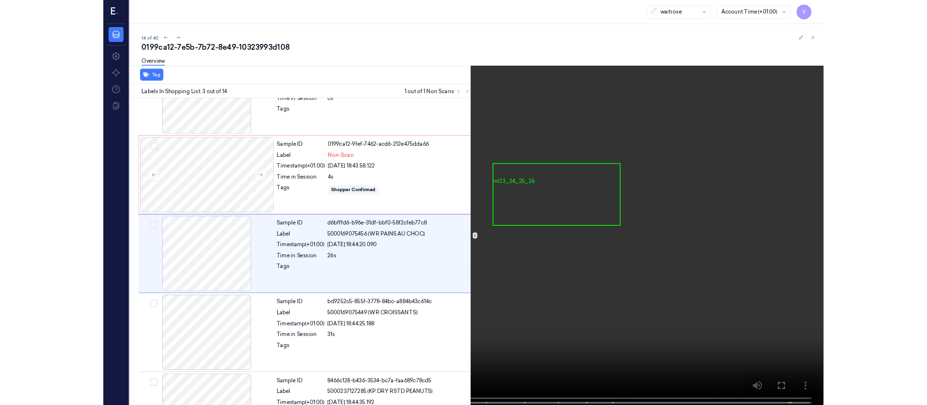
scroll to position [56, 0]
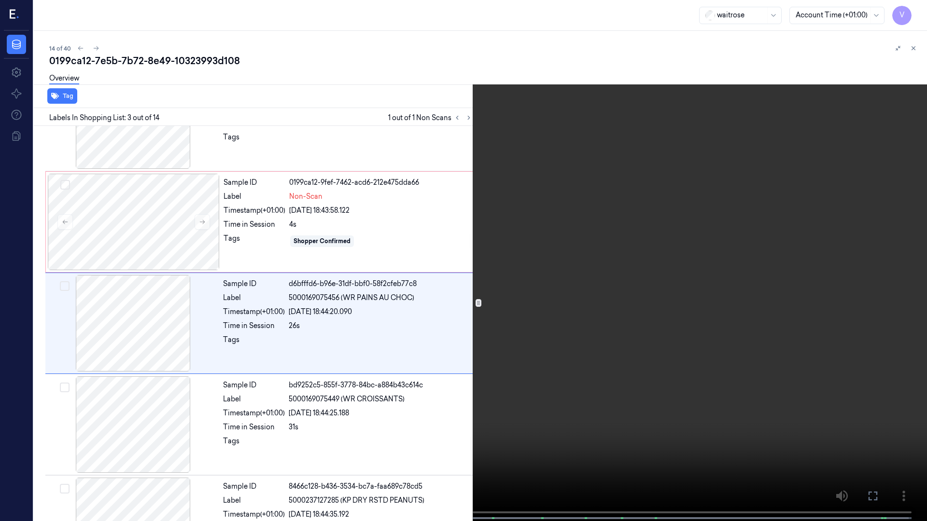
click at [0, 0] on icon at bounding box center [0, 0] width 0 height 0
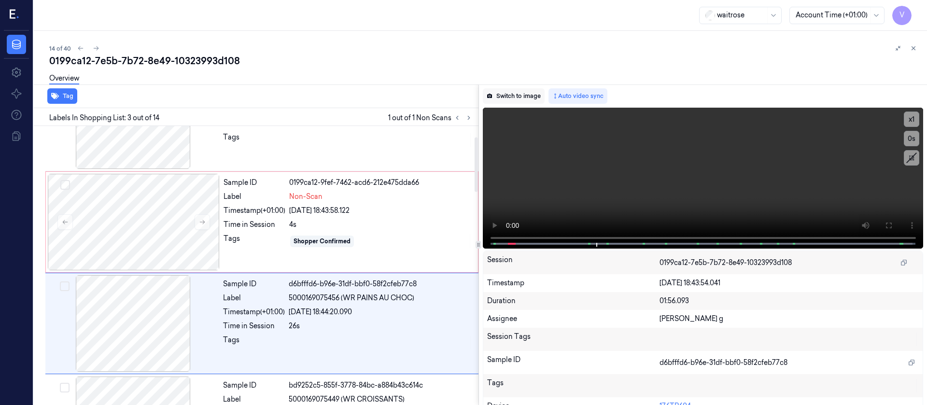
click at [526, 100] on button "Switch to image" at bounding box center [514, 95] width 62 height 15
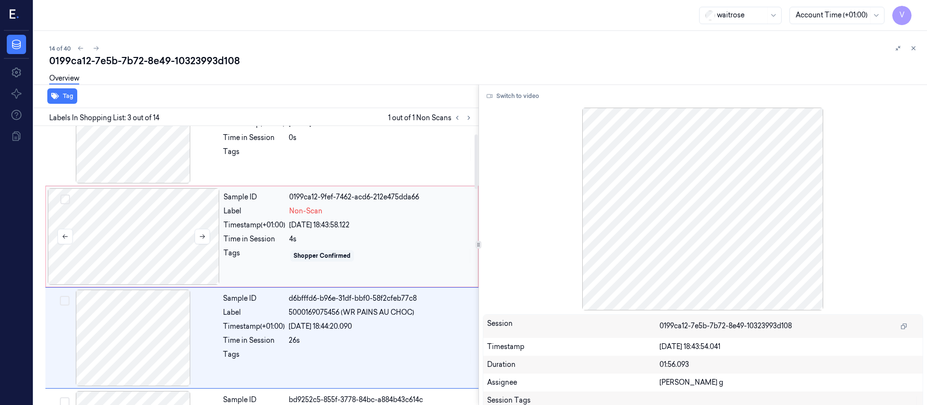
click at [129, 232] on div at bounding box center [134, 236] width 172 height 97
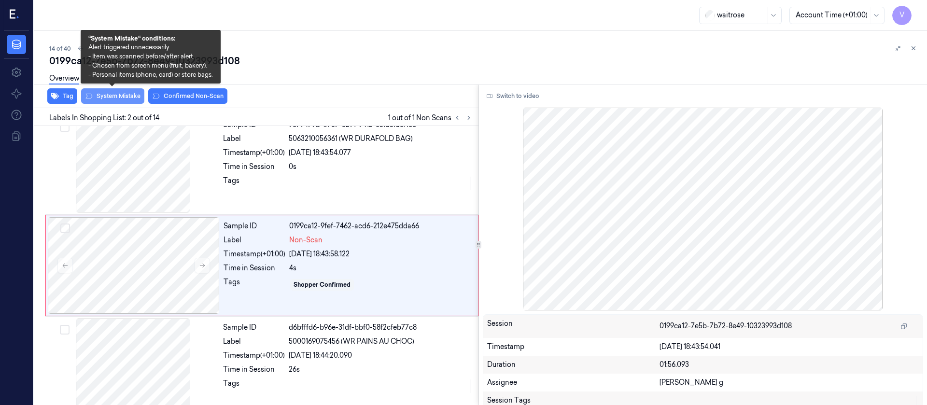
click at [103, 93] on button "System Mistake" at bounding box center [112, 95] width 63 height 15
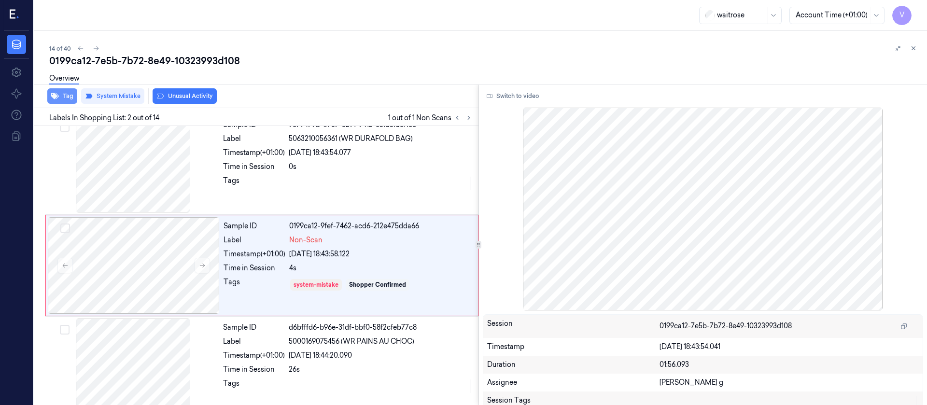
click at [60, 98] on button "Tag" at bounding box center [62, 95] width 30 height 15
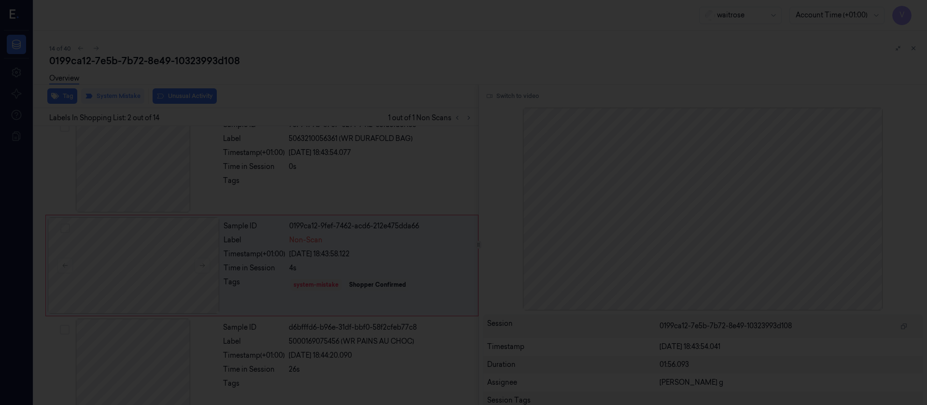
click at [450, 132] on div at bounding box center [463, 202] width 927 height 405
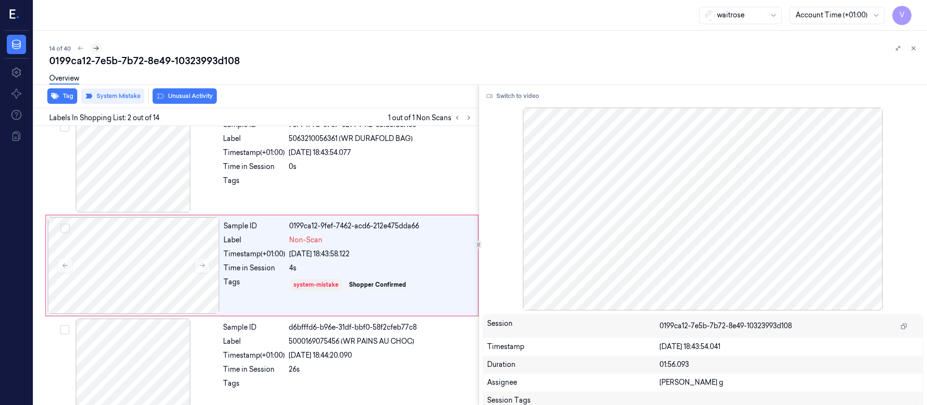
click at [95, 46] on icon at bounding box center [96, 48] width 7 height 7
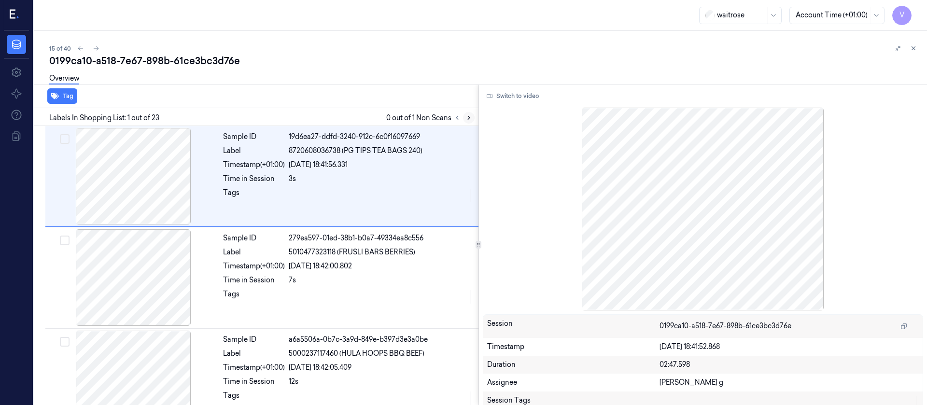
click at [465, 119] on icon at bounding box center [468, 117] width 7 height 7
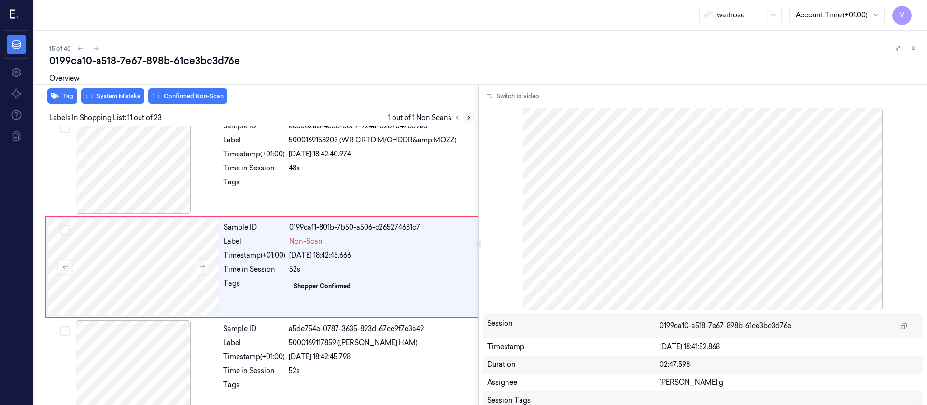
scroll to position [924, 0]
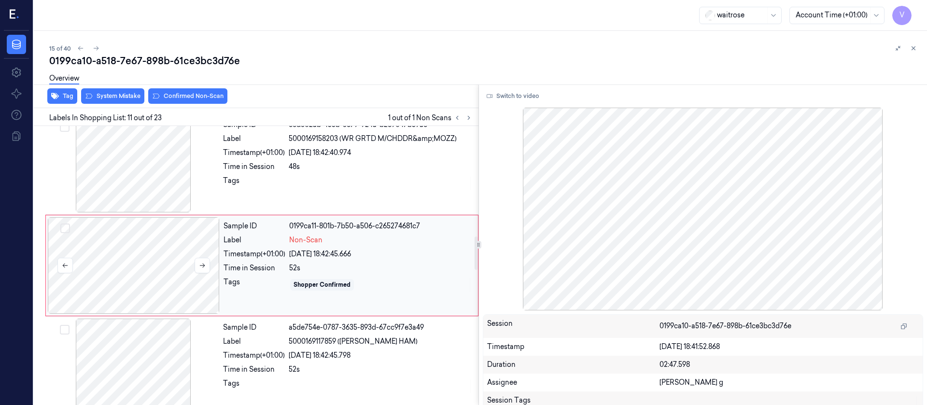
click at [175, 260] on div at bounding box center [134, 265] width 172 height 97
click at [210, 263] on div at bounding box center [134, 265] width 172 height 97
click at [206, 262] on button at bounding box center [202, 265] width 15 height 15
click at [178, 201] on div at bounding box center [133, 164] width 172 height 97
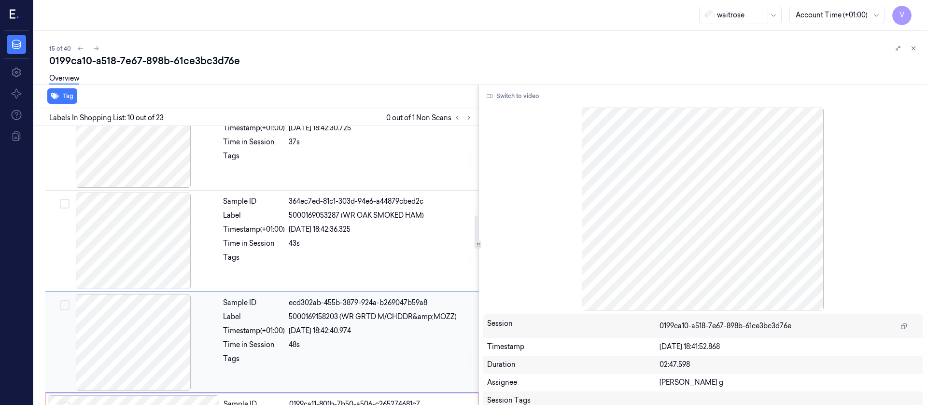
scroll to position [895, 0]
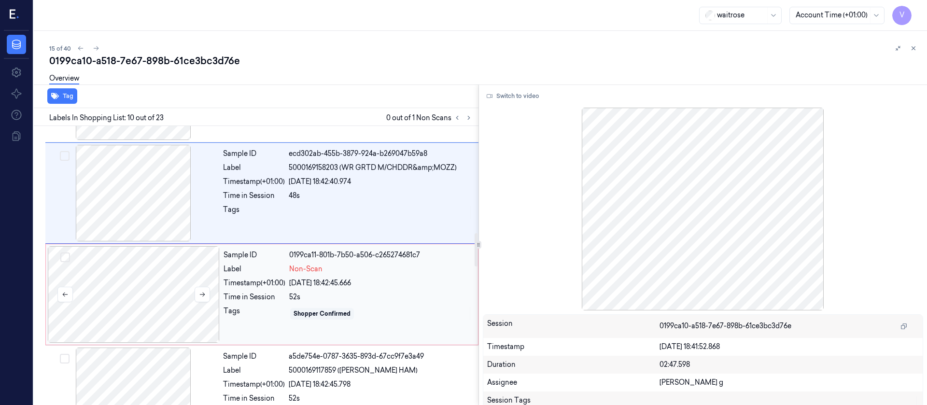
click at [159, 300] on div at bounding box center [134, 294] width 172 height 97
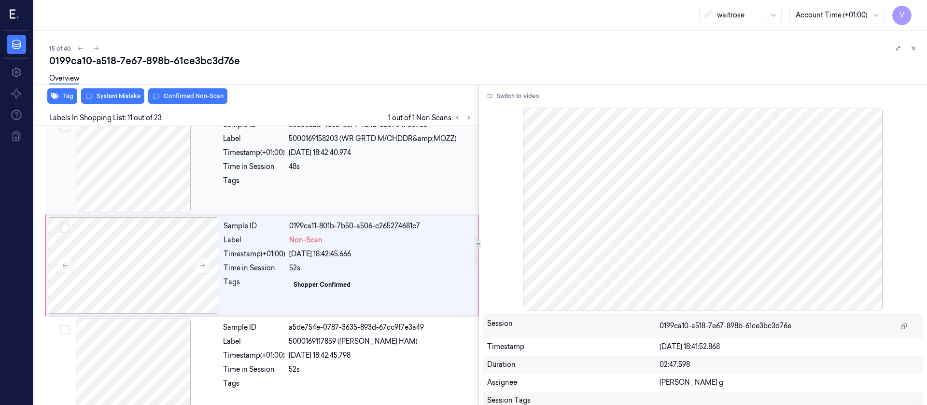
click at [340, 186] on div at bounding box center [381, 183] width 184 height 15
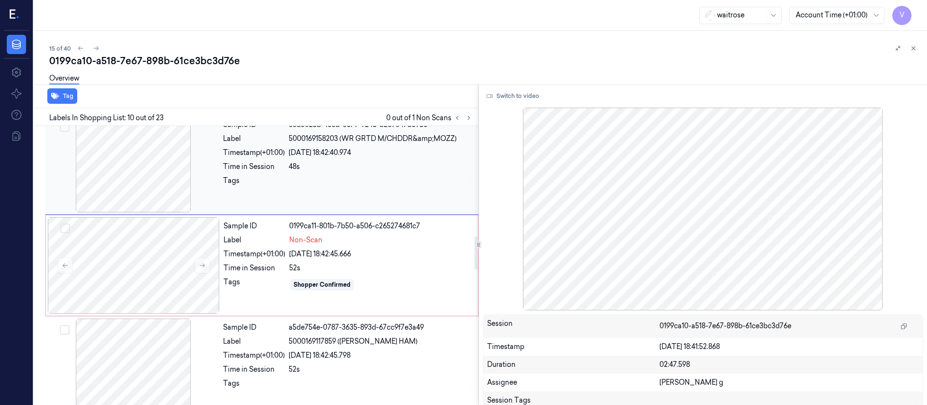
scroll to position [823, 0]
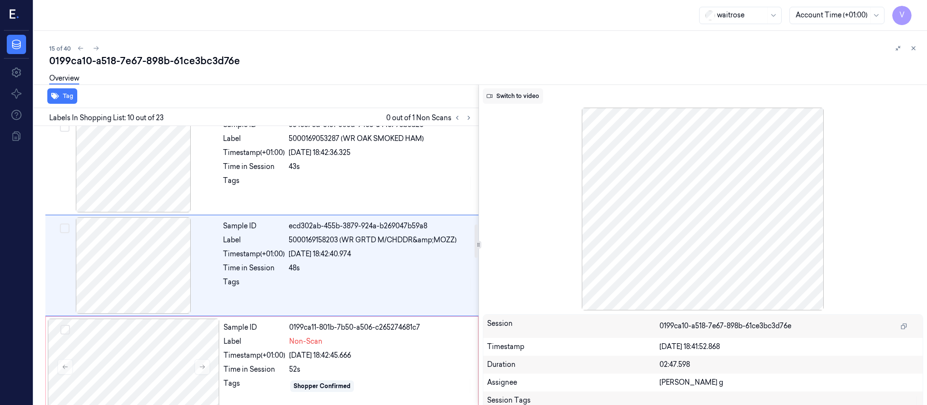
click at [503, 101] on button "Switch to video" at bounding box center [513, 95] width 60 height 15
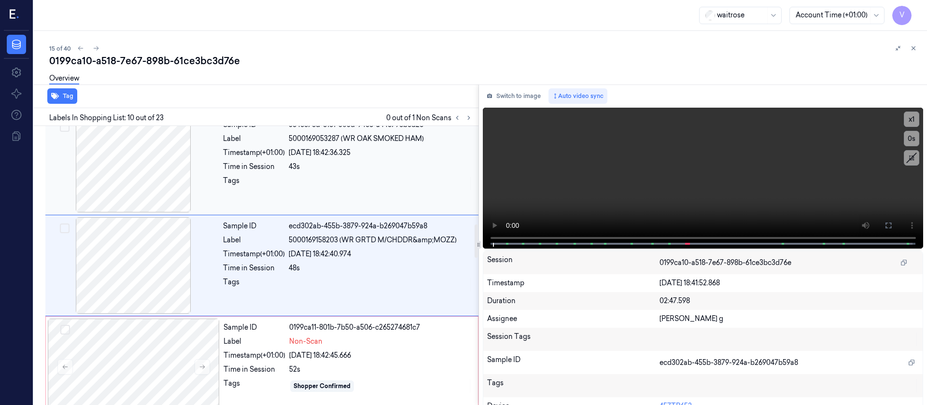
click at [316, 207] on div "Sample ID 364ec7ed-81c1-303d-94e6-a44879cbed2c Label 5000169053287 (WR OAK SMOK…" at bounding box center [347, 164] width 257 height 97
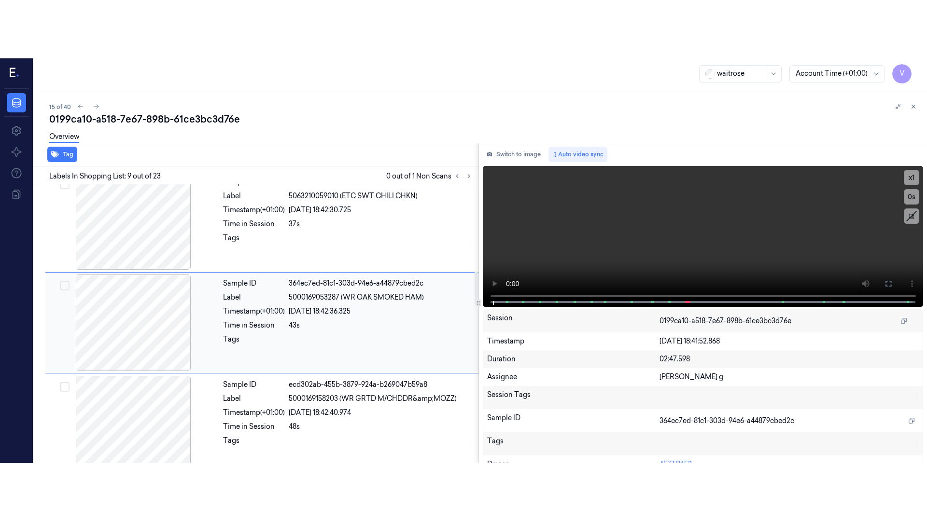
scroll to position [722, 0]
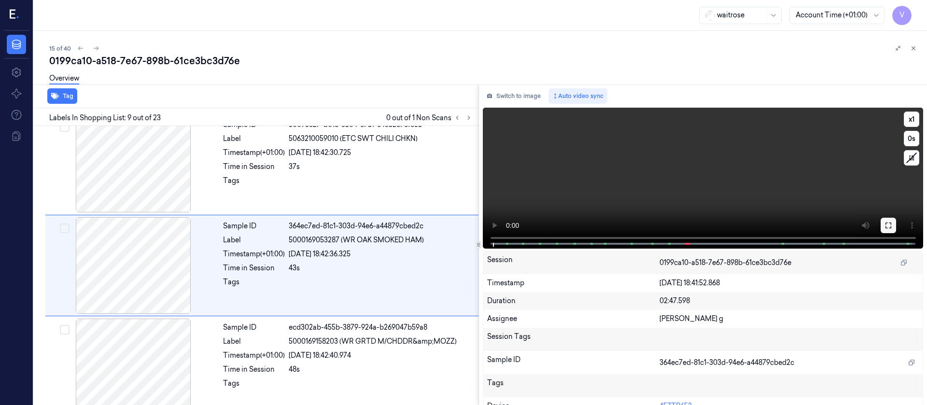
click at [885, 223] on icon at bounding box center [888, 226] width 8 height 8
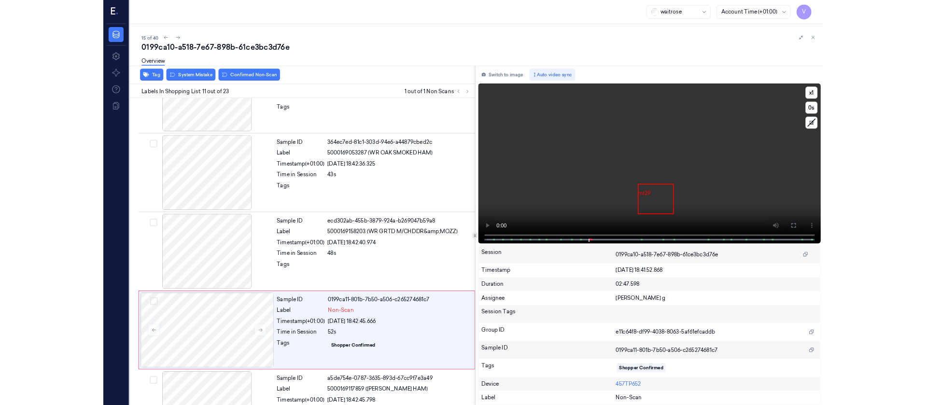
scroll to position [866, 0]
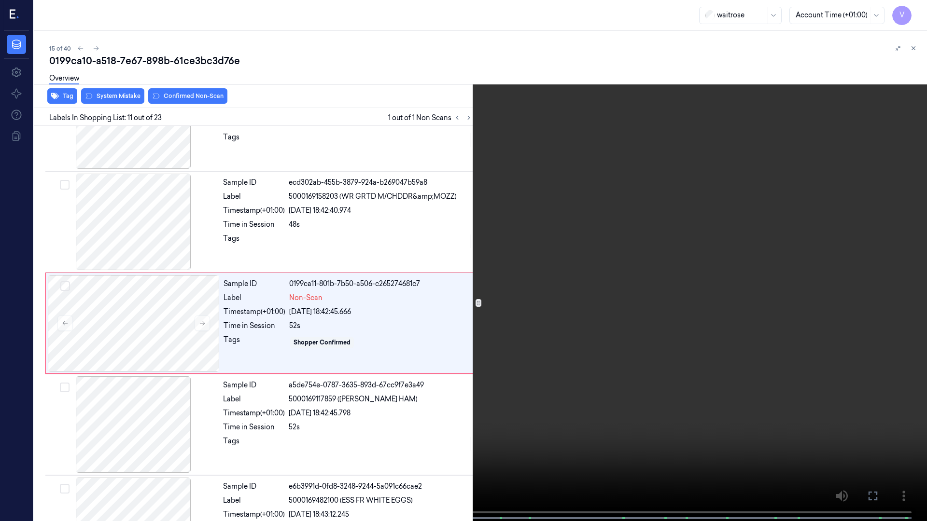
click at [0, 0] on icon at bounding box center [0, 0] width 0 height 0
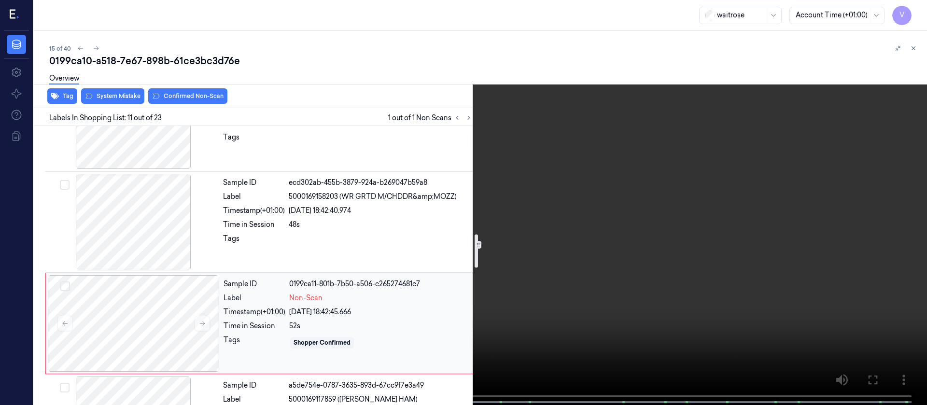
scroll to position [939, 0]
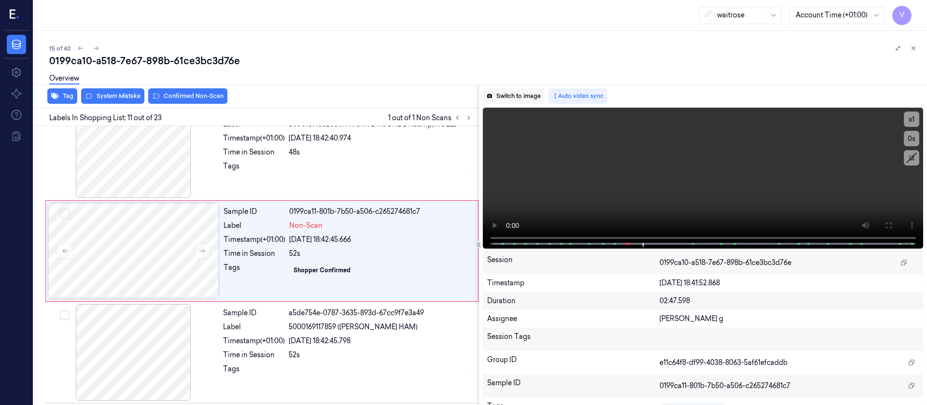
click at [512, 102] on button "Switch to image" at bounding box center [514, 95] width 62 height 15
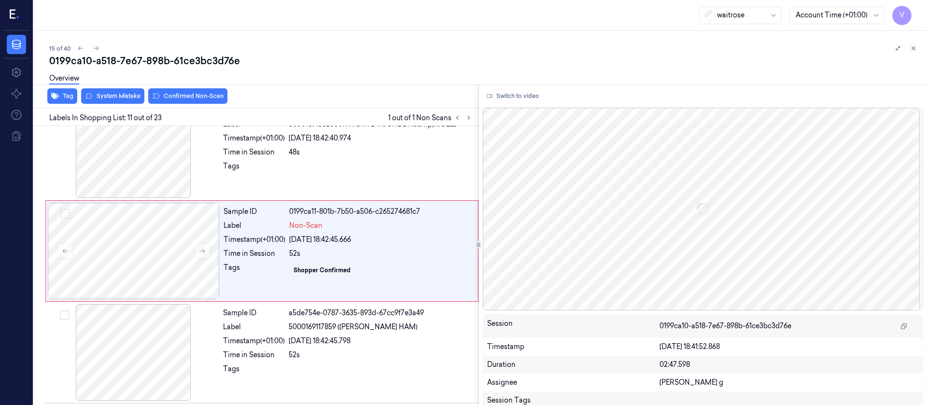
scroll to position [924, 0]
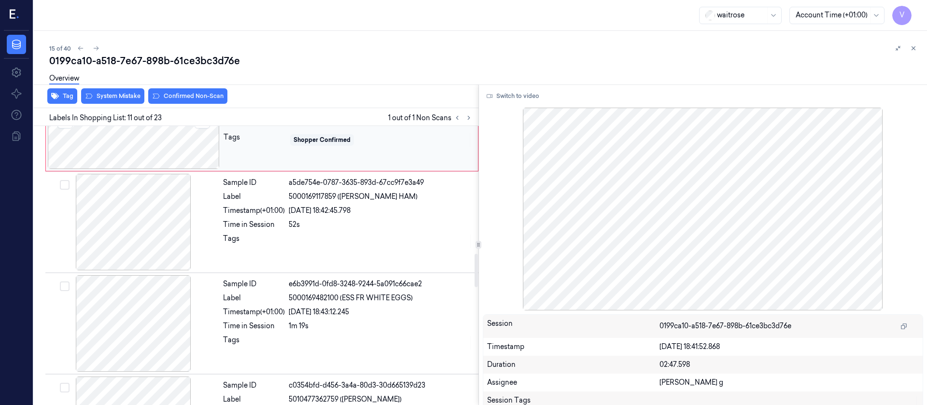
click at [127, 158] on div at bounding box center [134, 120] width 172 height 97
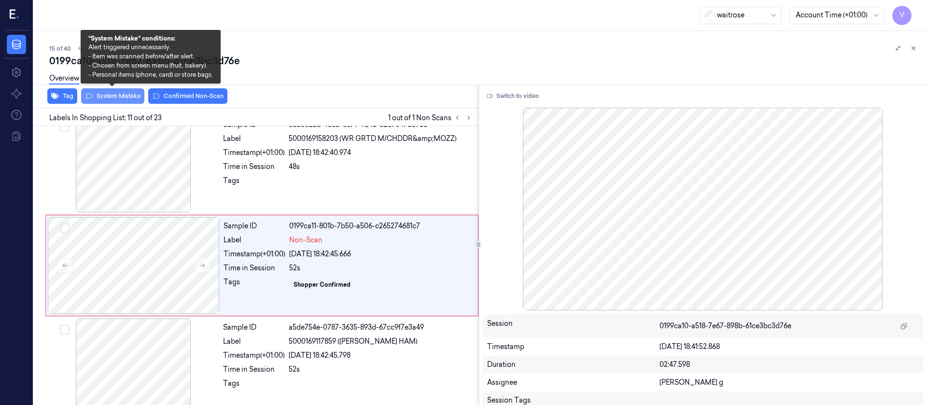
click at [119, 100] on button "System Mistake" at bounding box center [112, 95] width 63 height 15
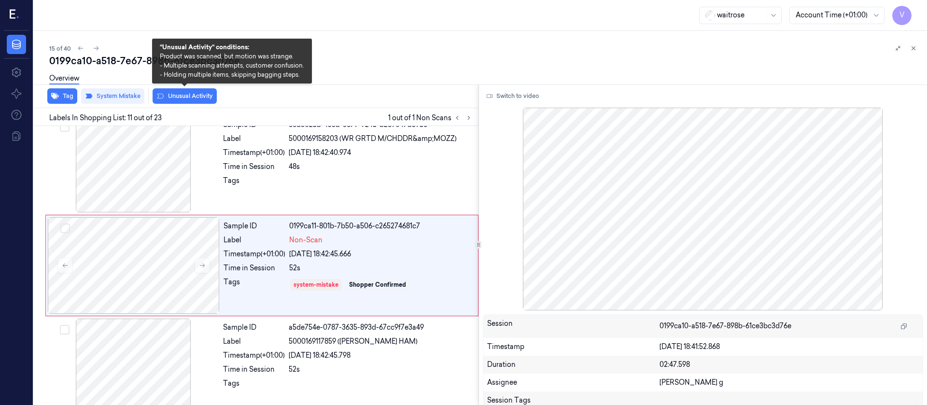
click at [209, 102] on button "Unusual Activity" at bounding box center [185, 95] width 64 height 15
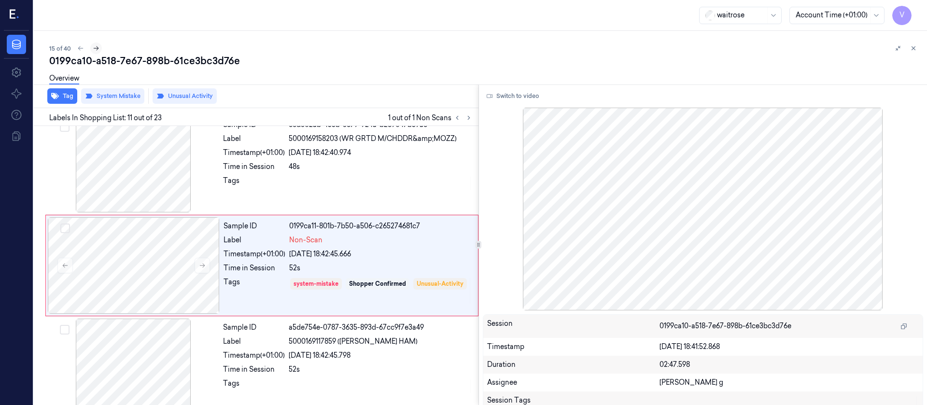
click at [95, 49] on icon at bounding box center [96, 48] width 7 height 7
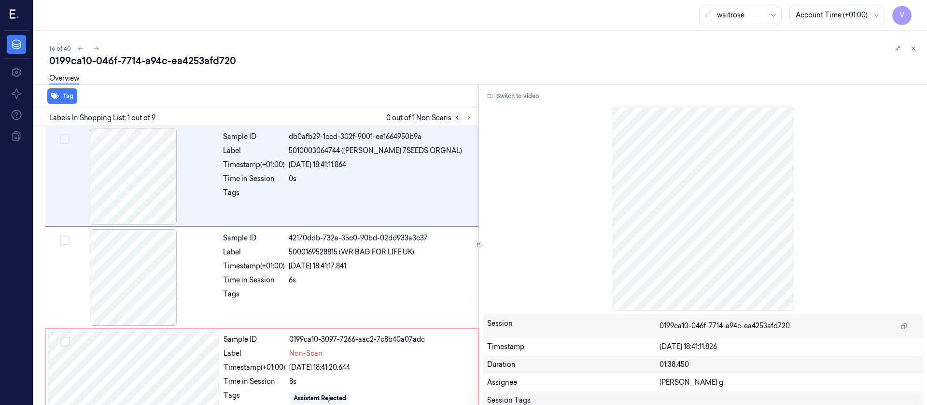
click at [462, 118] on button at bounding box center [457, 118] width 12 height 12
click at [469, 116] on icon at bounding box center [468, 117] width 7 height 7
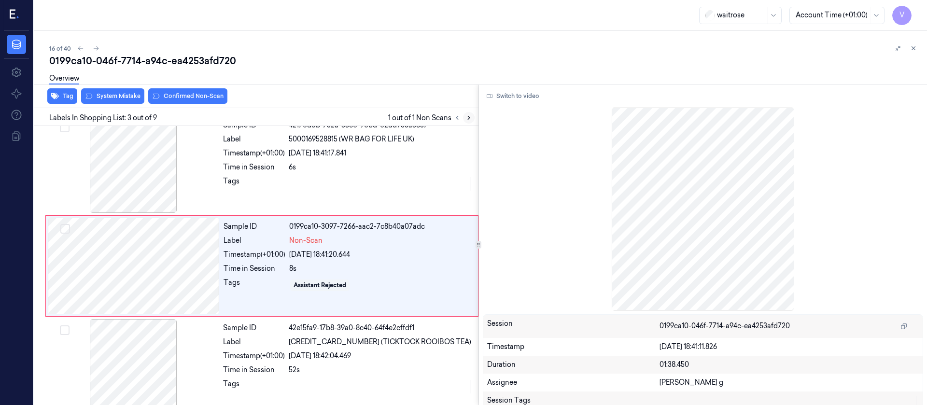
scroll to position [113, 0]
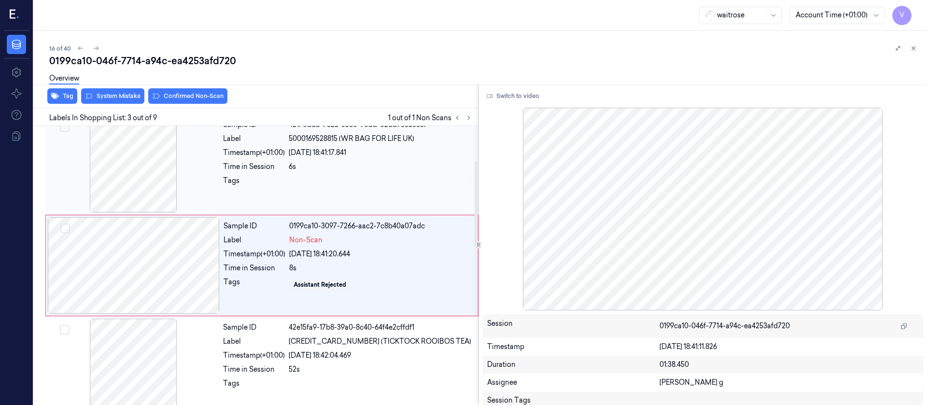
click at [273, 173] on div "Sample ID 42170ddb-732a-35c0-90bd-02dd933a3c37 Label 5000169528815 (WR BAG FOR …" at bounding box center [347, 164] width 257 height 97
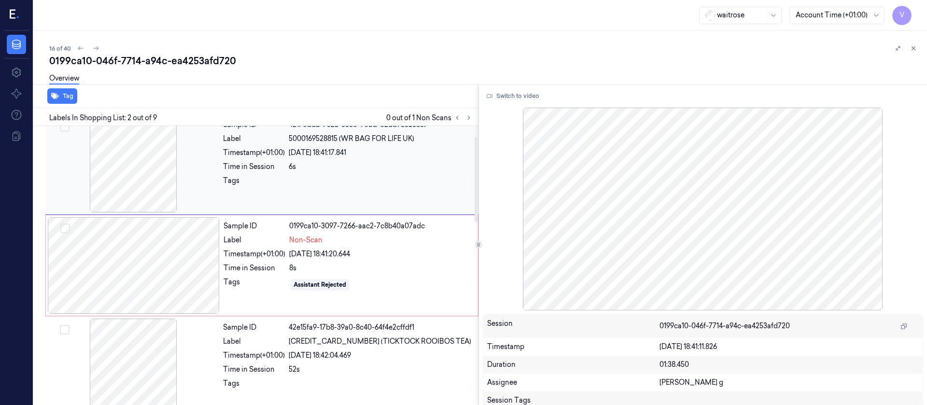
scroll to position [12, 0]
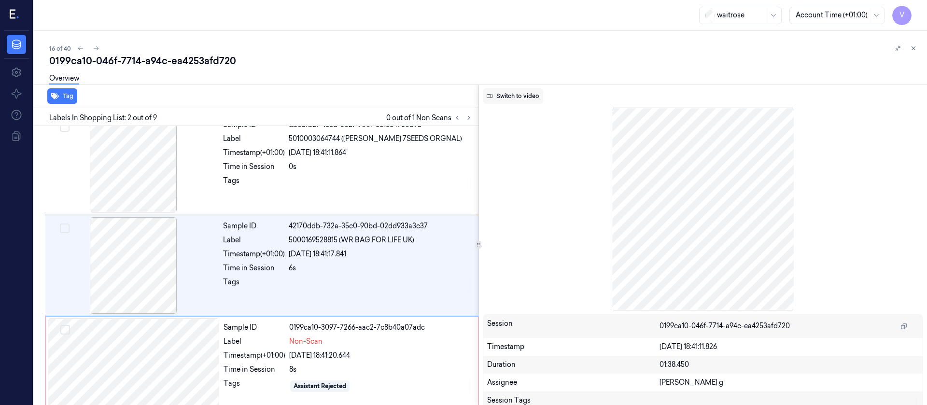
click at [521, 89] on button "Switch to video" at bounding box center [513, 95] width 60 height 15
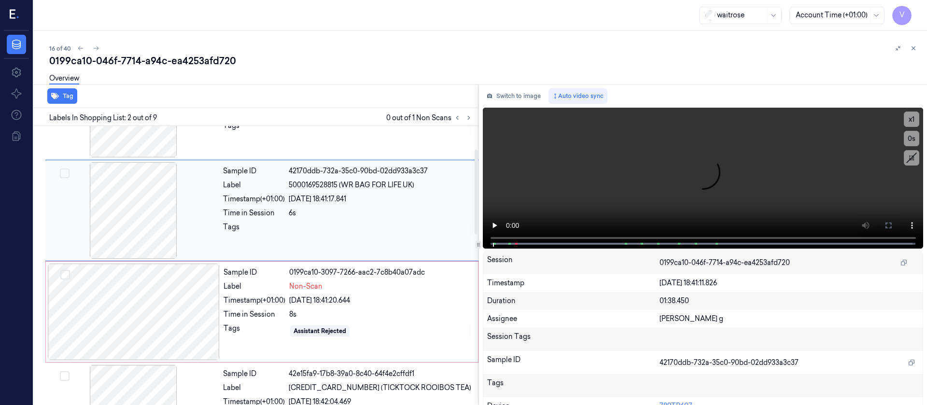
scroll to position [84, 0]
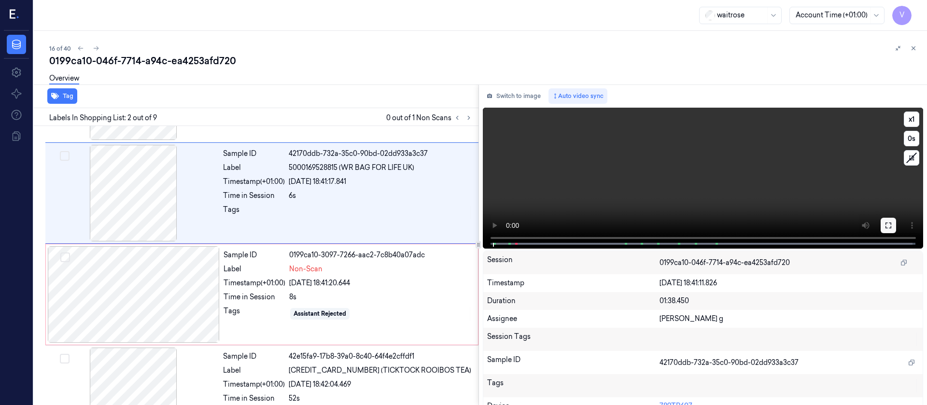
click at [885, 229] on button at bounding box center [887, 225] width 15 height 15
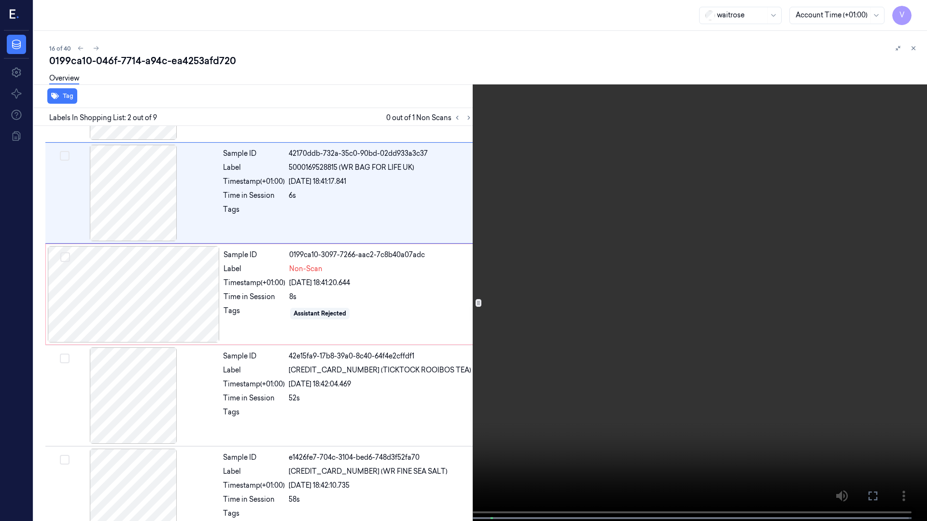
click at [0, 0] on icon at bounding box center [0, 0] width 0 height 0
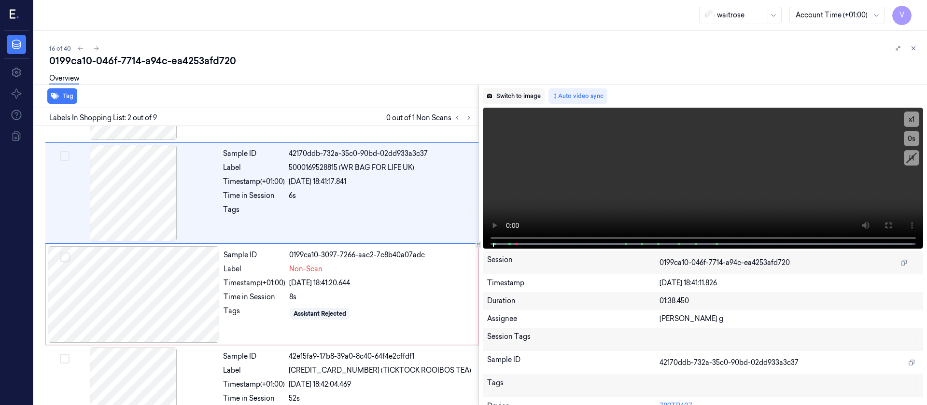
click at [503, 95] on button "Switch to image" at bounding box center [514, 95] width 62 height 15
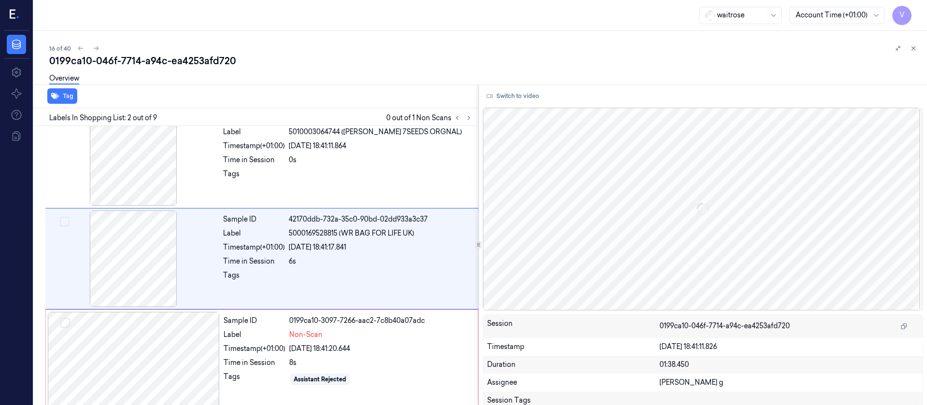
scroll to position [12, 0]
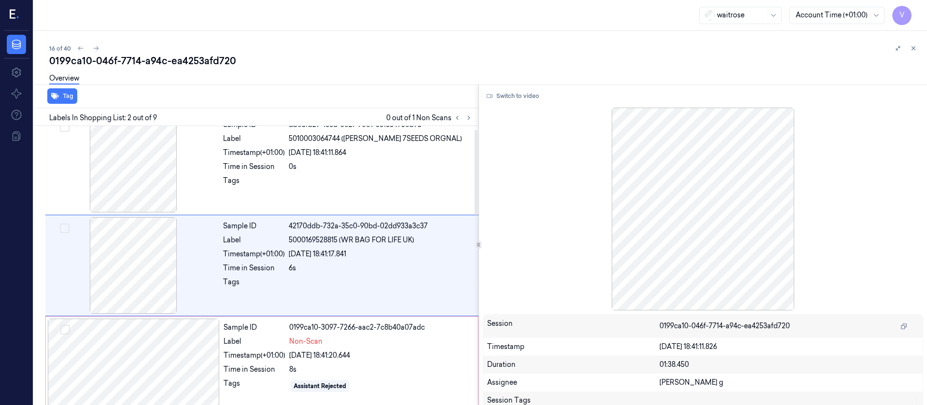
click at [332, 101] on div "Tag" at bounding box center [254, 96] width 448 height 24
click at [512, 96] on button "Switch to video" at bounding box center [513, 95] width 60 height 15
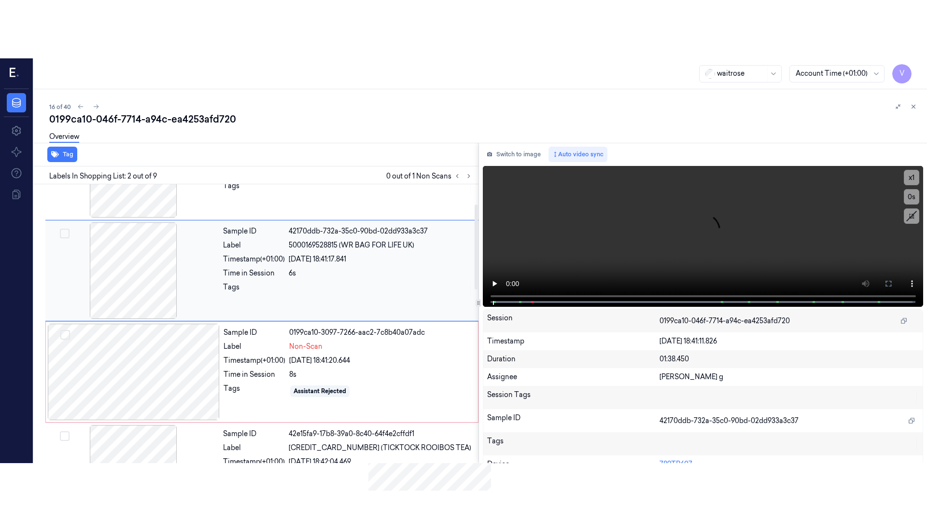
scroll to position [84, 0]
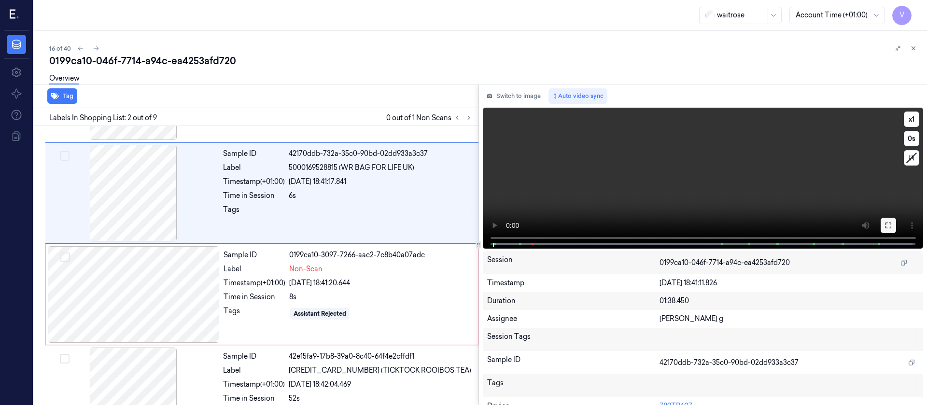
click at [887, 226] on icon at bounding box center [888, 226] width 6 height 6
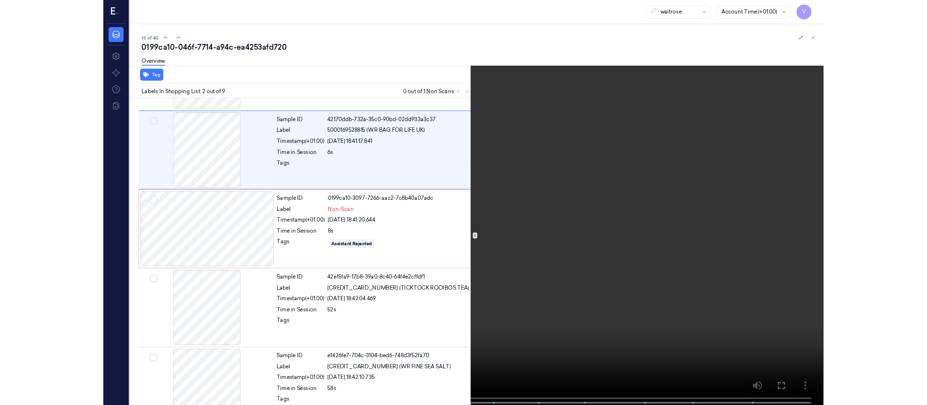
scroll to position [0, 0]
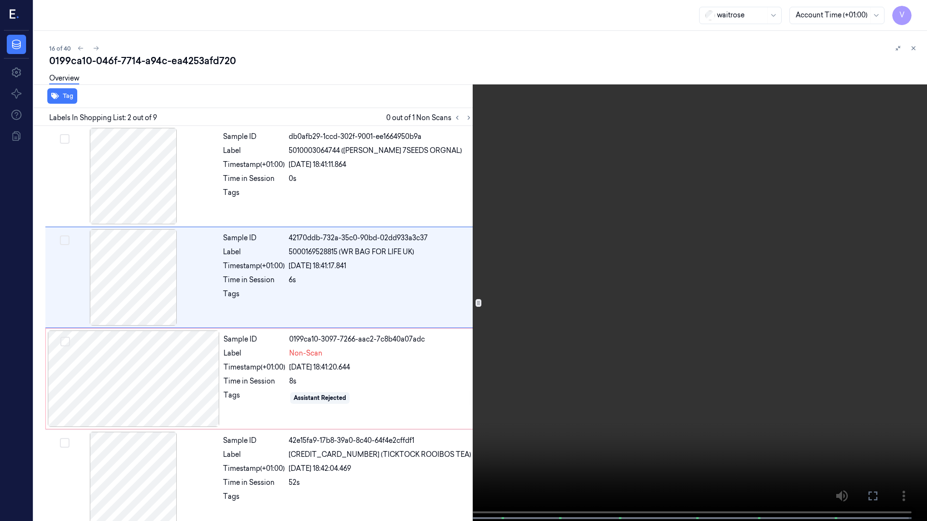
click at [0, 0] on icon at bounding box center [0, 0] width 0 height 0
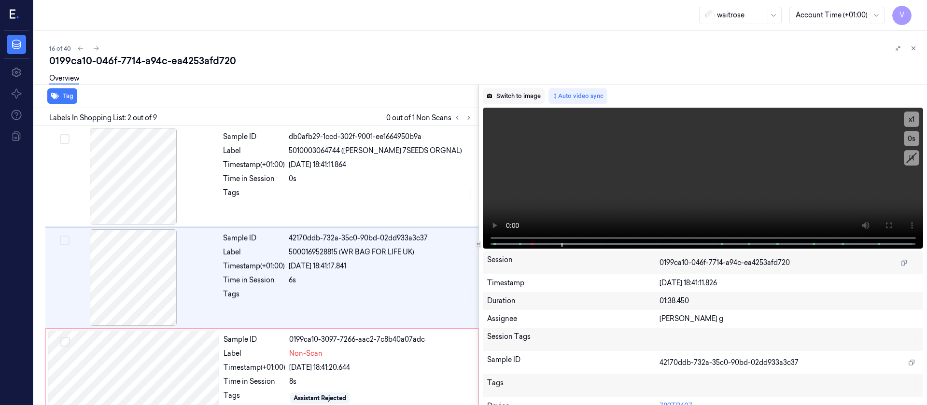
click at [510, 94] on button "Switch to image" at bounding box center [514, 95] width 62 height 15
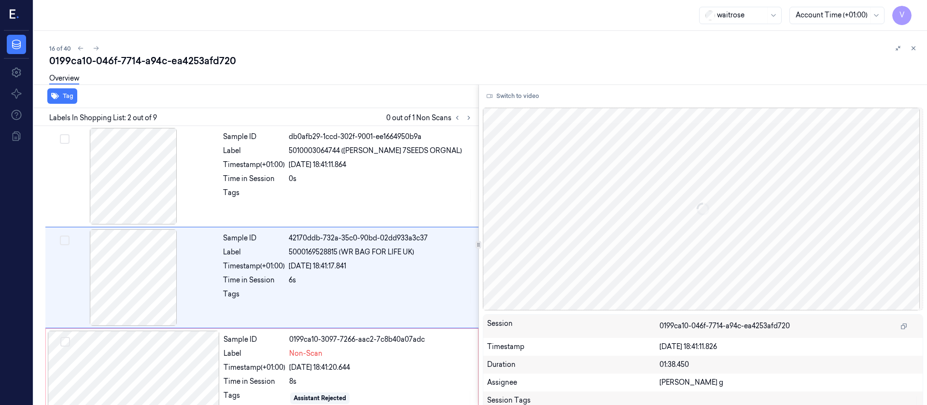
scroll to position [12, 0]
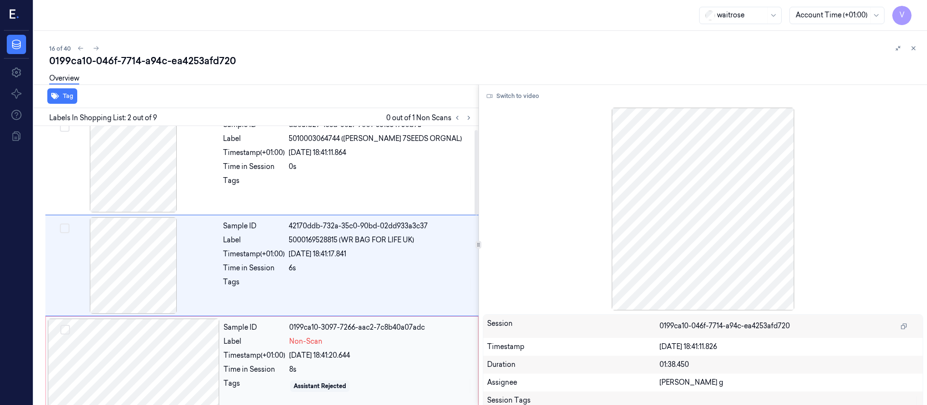
click at [69, 351] on div at bounding box center [134, 367] width 172 height 97
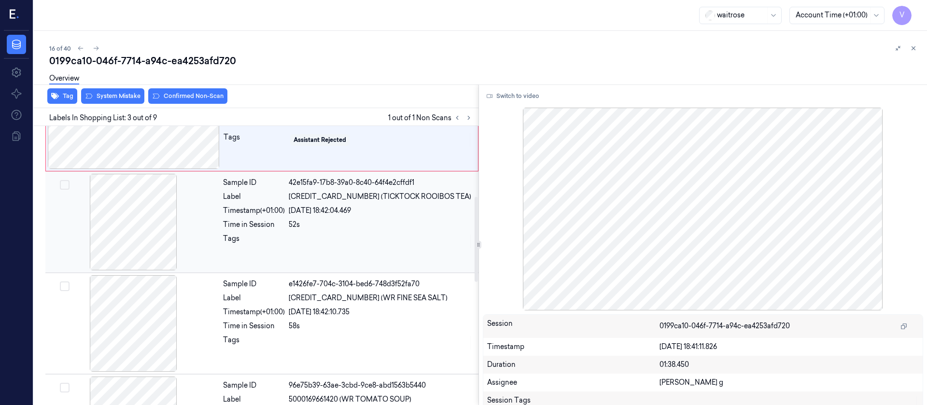
scroll to position [113, 0]
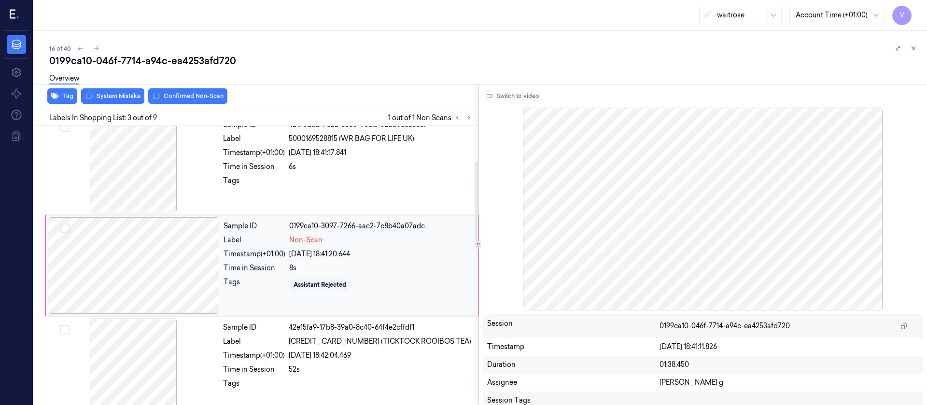
click at [203, 276] on div at bounding box center [134, 265] width 172 height 97
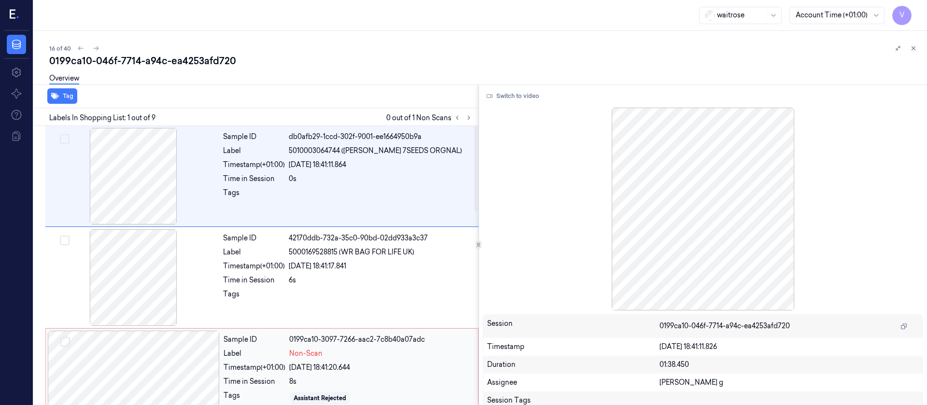
click at [139, 359] on div at bounding box center [134, 379] width 172 height 97
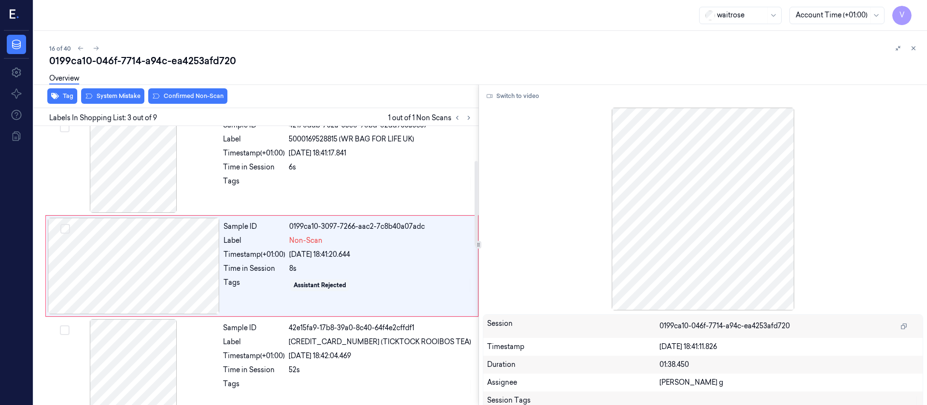
scroll to position [113, 0]
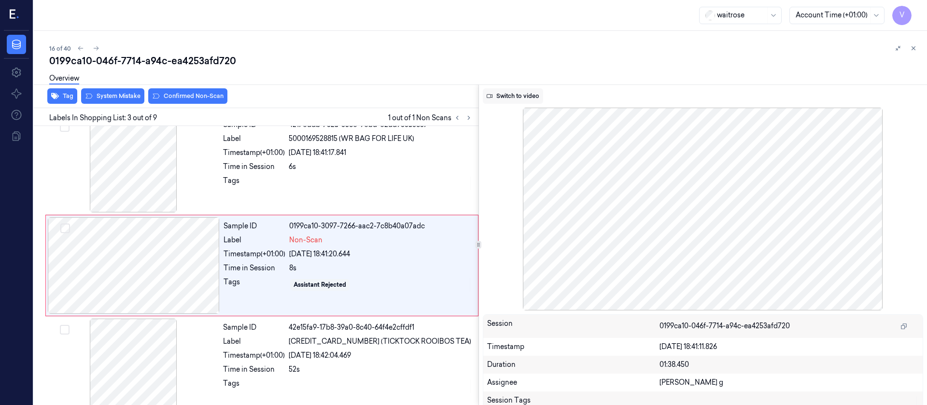
click at [504, 96] on button "Switch to video" at bounding box center [513, 95] width 60 height 15
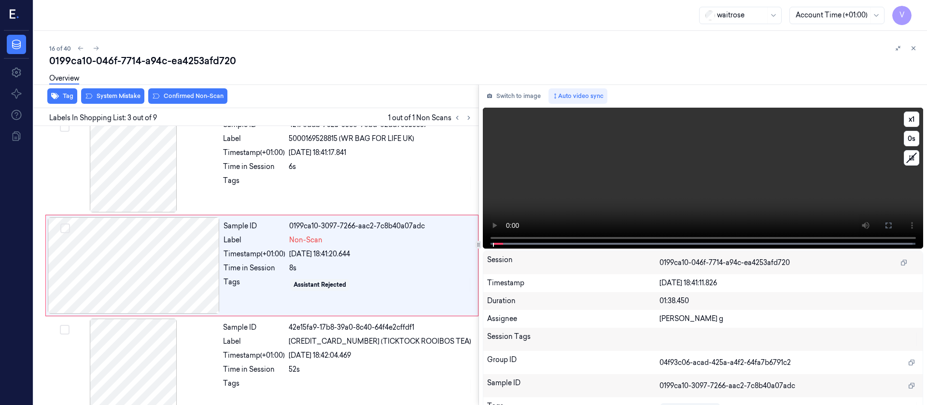
click at [888, 224] on icon at bounding box center [888, 226] width 6 height 6
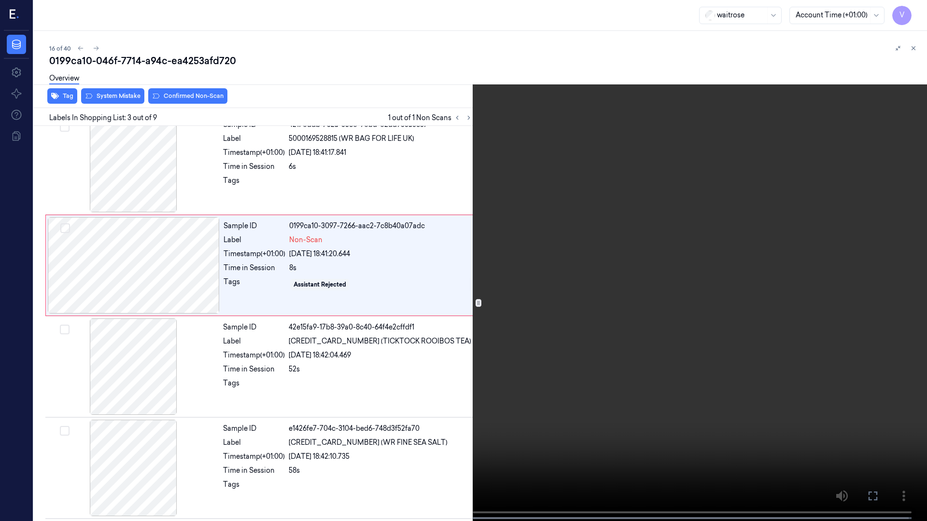
click at [0, 0] on icon at bounding box center [0, 0] width 0 height 0
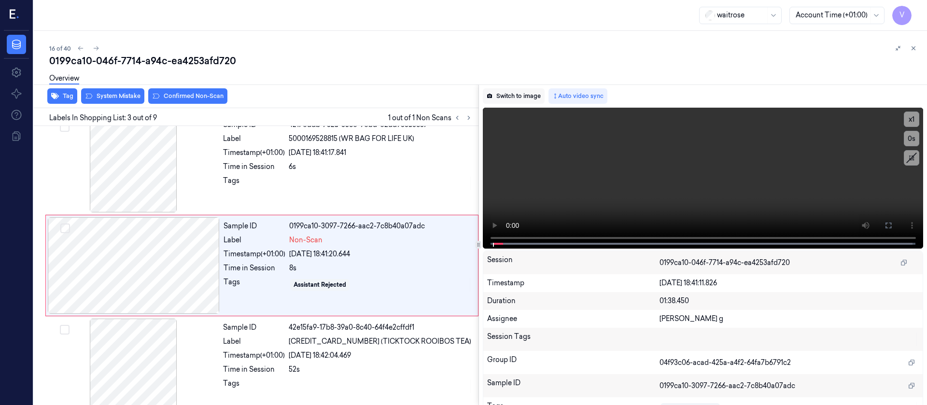
click at [512, 94] on button "Switch to image" at bounding box center [514, 95] width 62 height 15
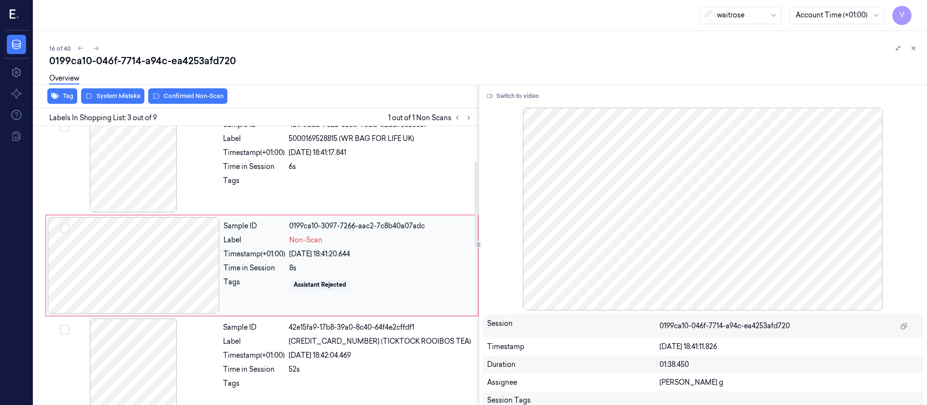
click at [121, 280] on div at bounding box center [134, 265] width 172 height 97
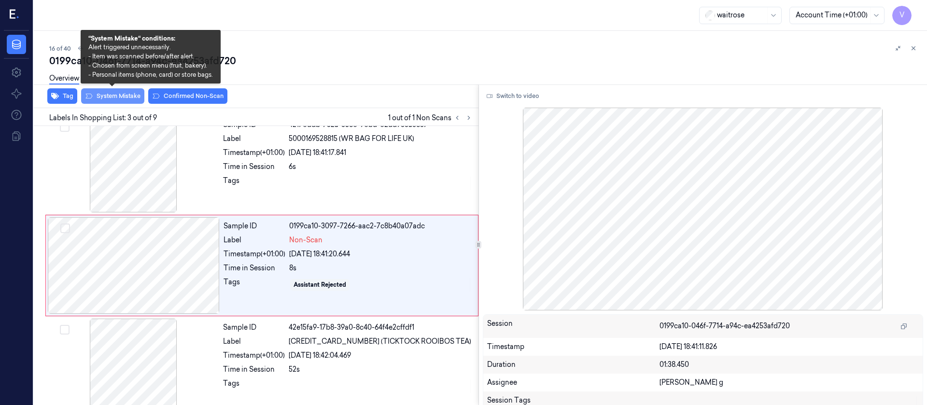
click at [111, 92] on button "System Mistake" at bounding box center [112, 95] width 63 height 15
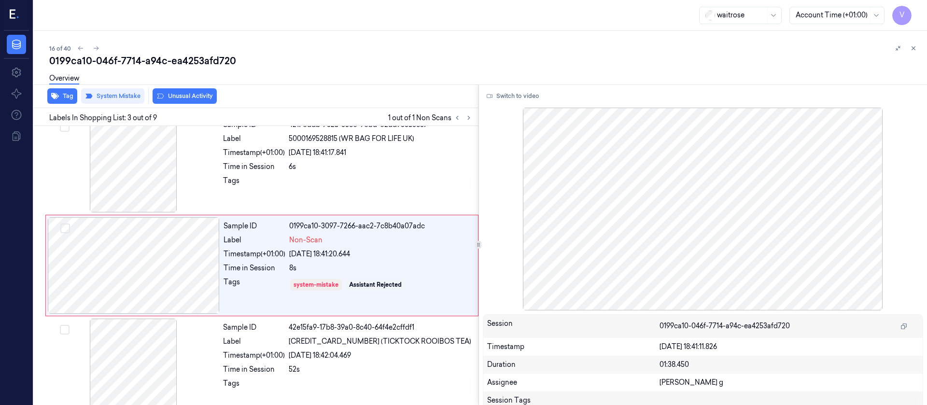
click at [399, 52] on div "16 of 40" at bounding box center [484, 48] width 870 height 12
click at [93, 45] on icon at bounding box center [96, 48] width 7 height 7
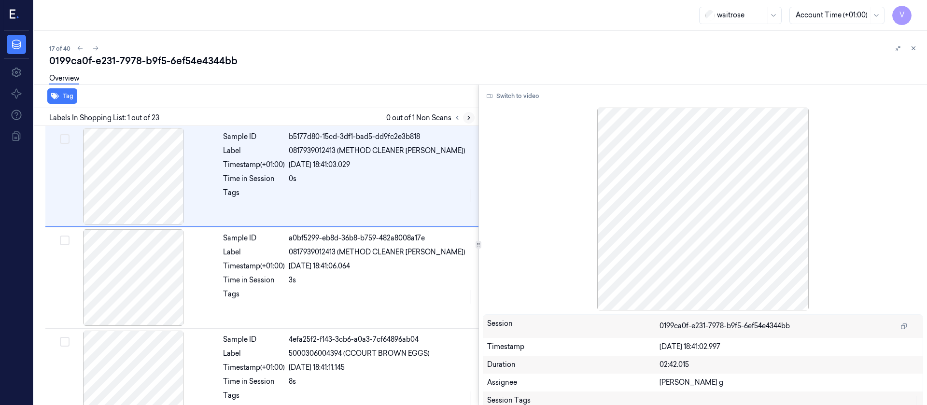
click at [465, 115] on icon at bounding box center [468, 117] width 7 height 7
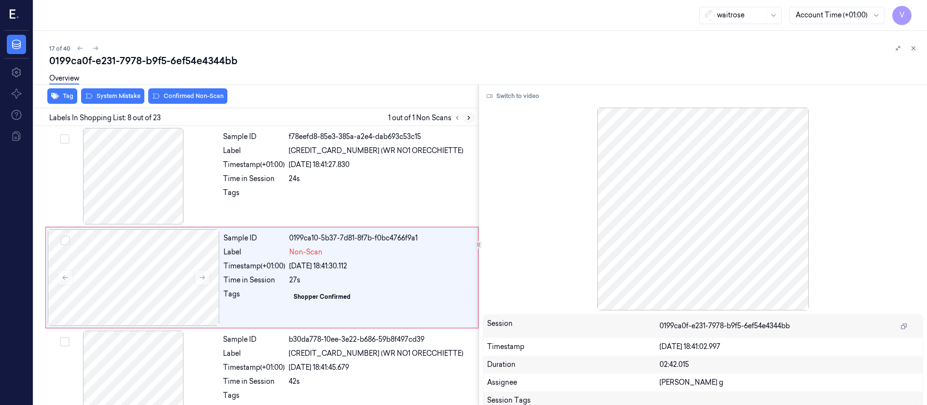
scroll to position [620, 0]
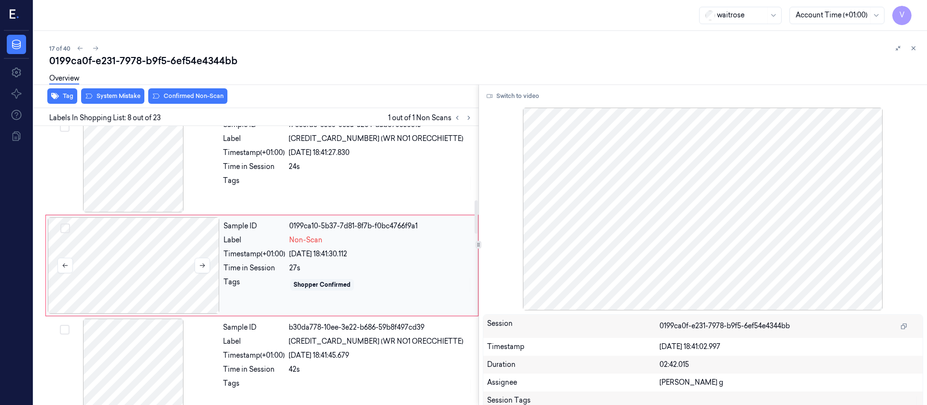
click at [157, 265] on div at bounding box center [134, 265] width 172 height 97
click at [199, 262] on icon at bounding box center [202, 265] width 7 height 7
click at [165, 174] on div at bounding box center [133, 164] width 172 height 97
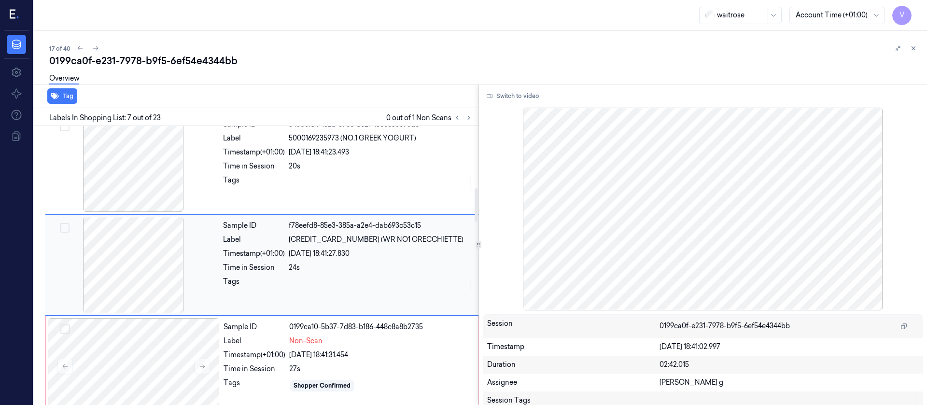
scroll to position [519, 0]
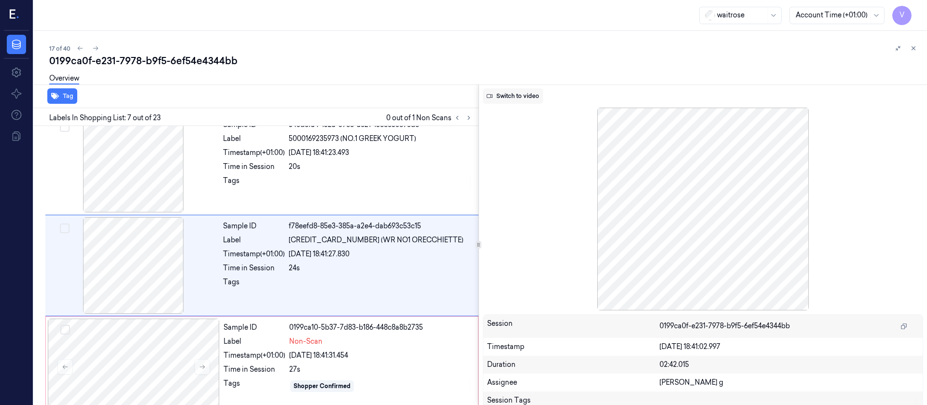
click at [507, 100] on button "Switch to video" at bounding box center [513, 95] width 60 height 15
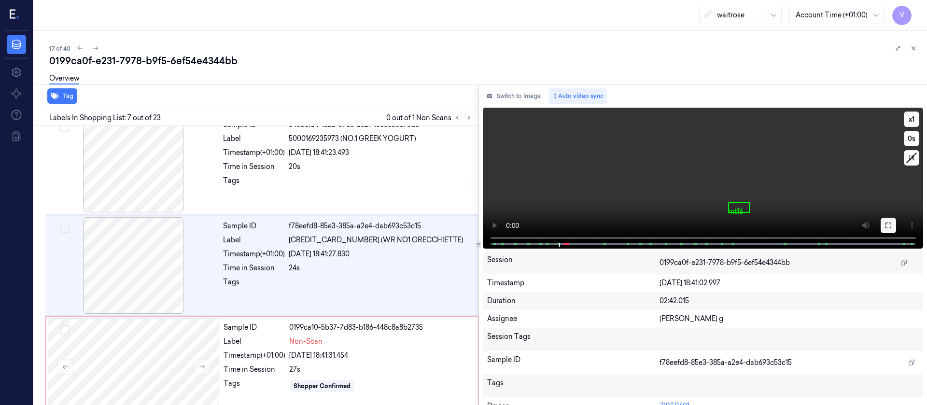
click at [885, 223] on icon at bounding box center [888, 226] width 8 height 8
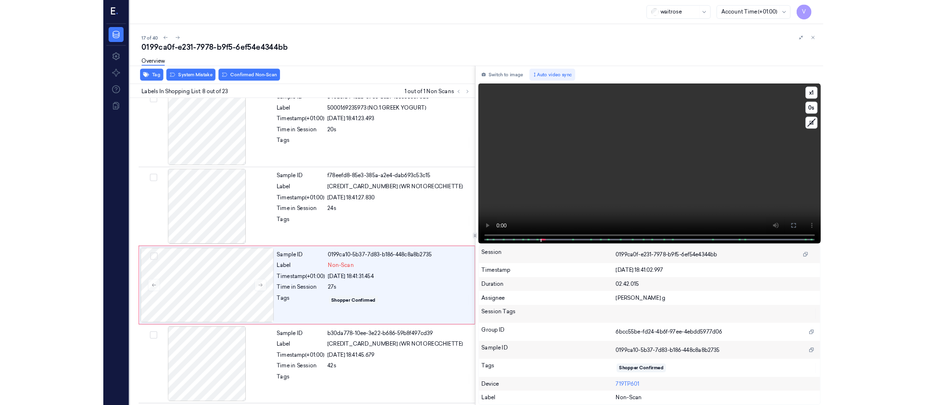
scroll to position [562, 0]
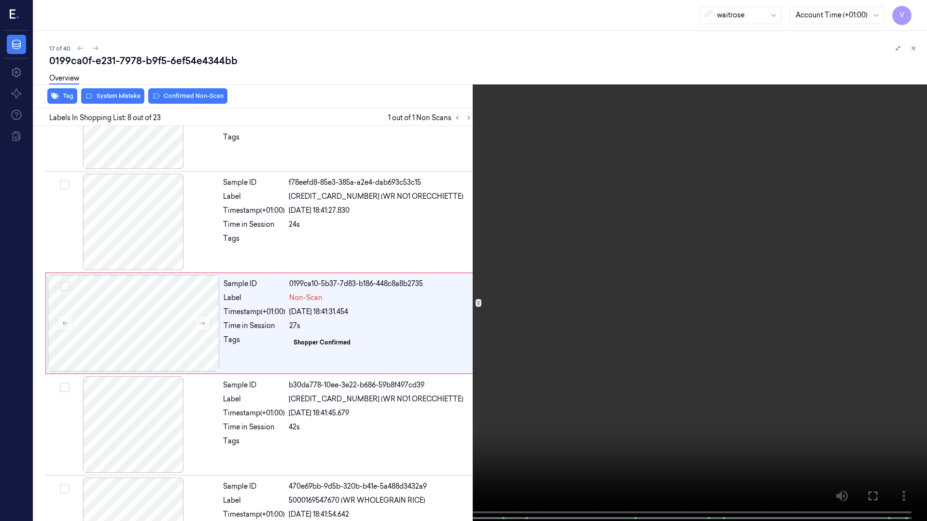
click at [0, 0] on icon at bounding box center [0, 0] width 0 height 0
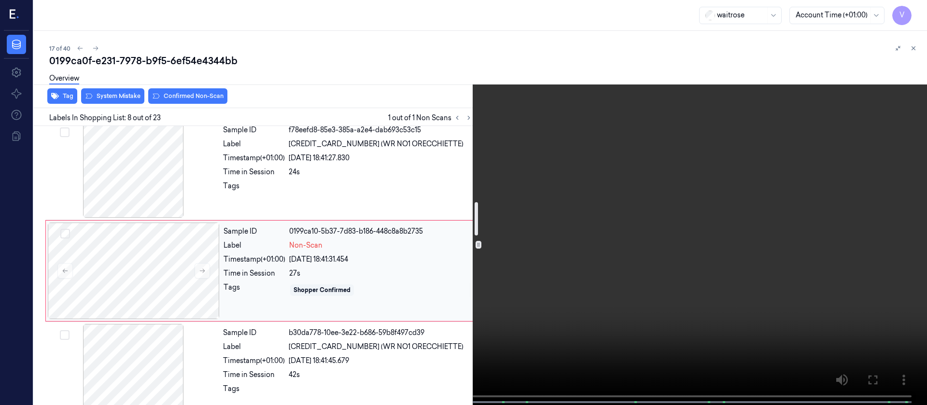
scroll to position [635, 0]
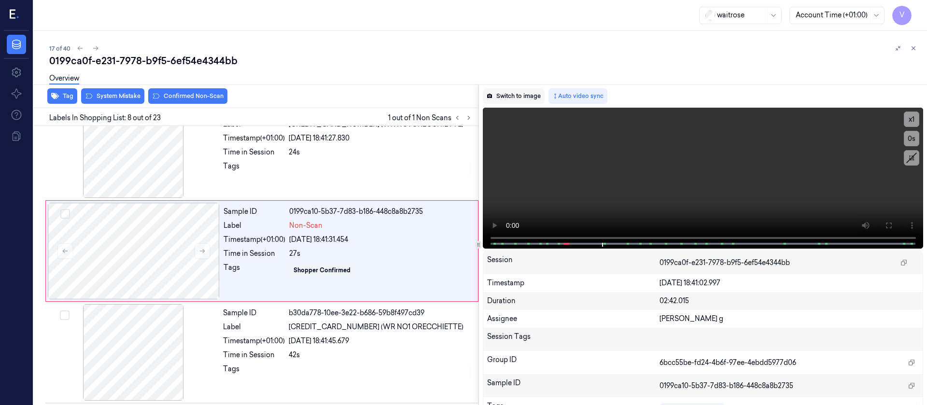
click at [513, 94] on button "Switch to image" at bounding box center [514, 95] width 62 height 15
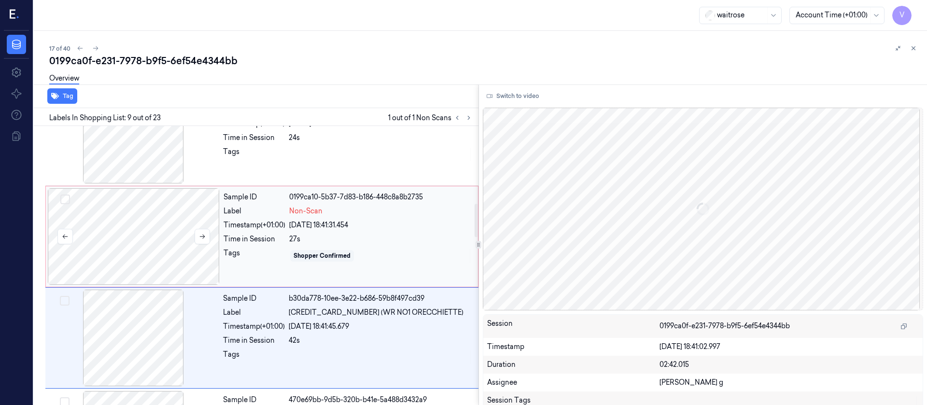
click at [135, 232] on div at bounding box center [134, 236] width 172 height 97
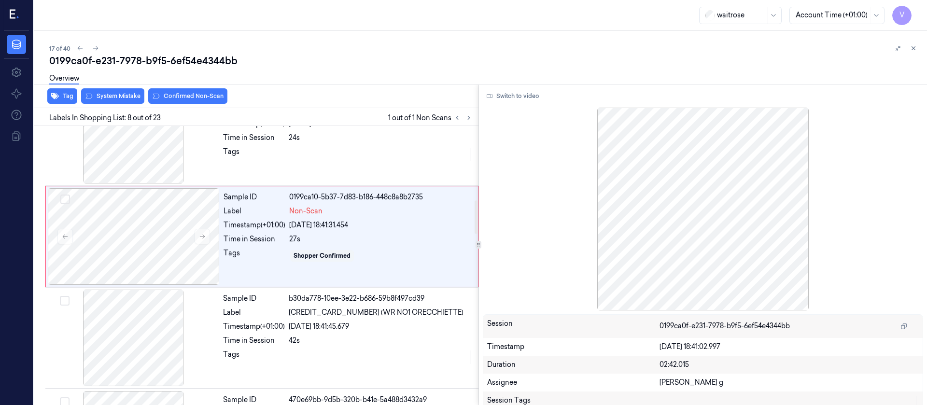
scroll to position [620, 0]
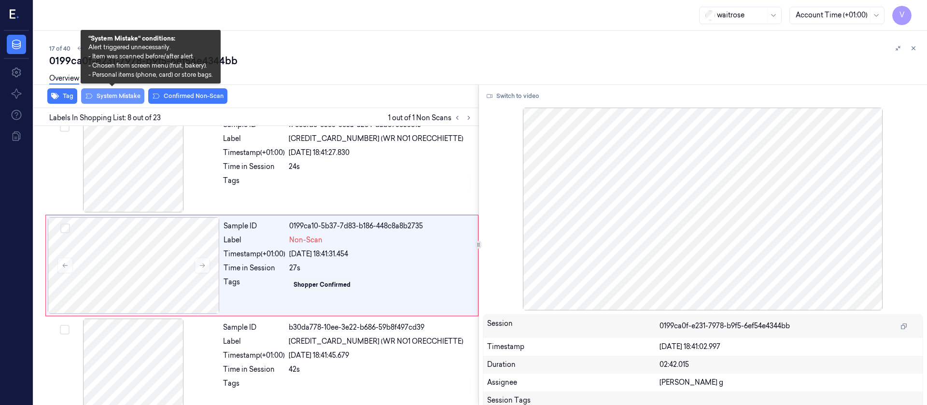
click at [113, 97] on button "System Mistake" at bounding box center [112, 95] width 63 height 15
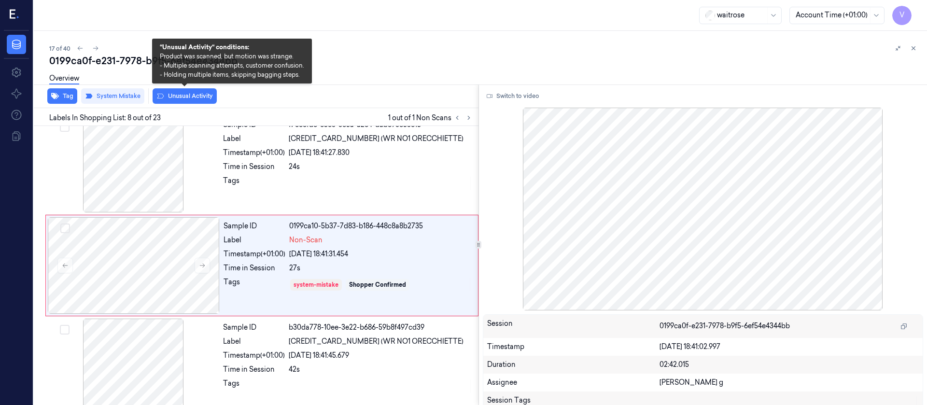
click at [194, 94] on button "Unusual Activity" at bounding box center [185, 95] width 64 height 15
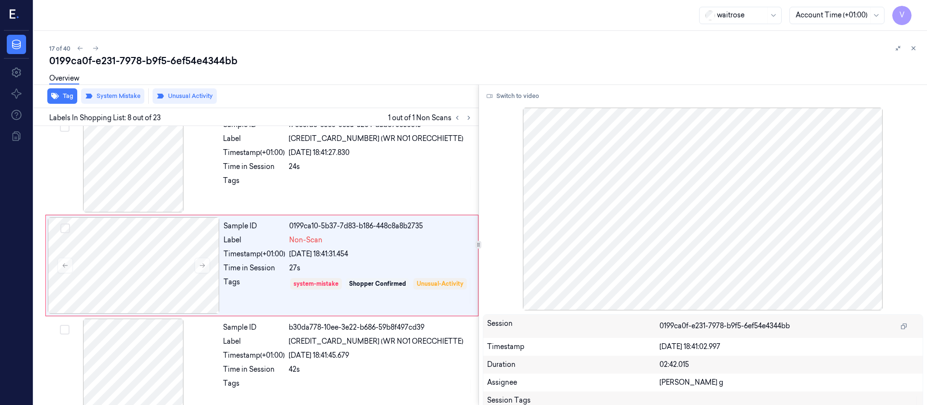
click at [464, 49] on div "17 of 40" at bounding box center [484, 48] width 870 height 12
click at [98, 52] on button at bounding box center [96, 48] width 12 height 12
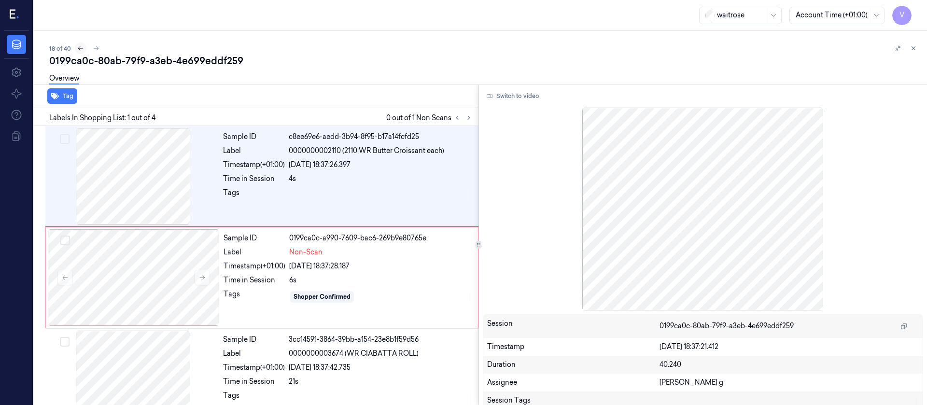
click at [77, 49] on icon at bounding box center [80, 48] width 7 height 7
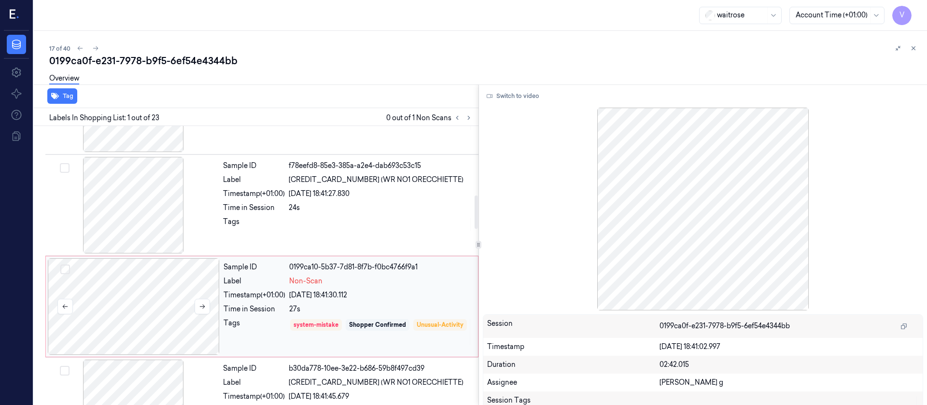
click at [161, 326] on div at bounding box center [134, 306] width 172 height 97
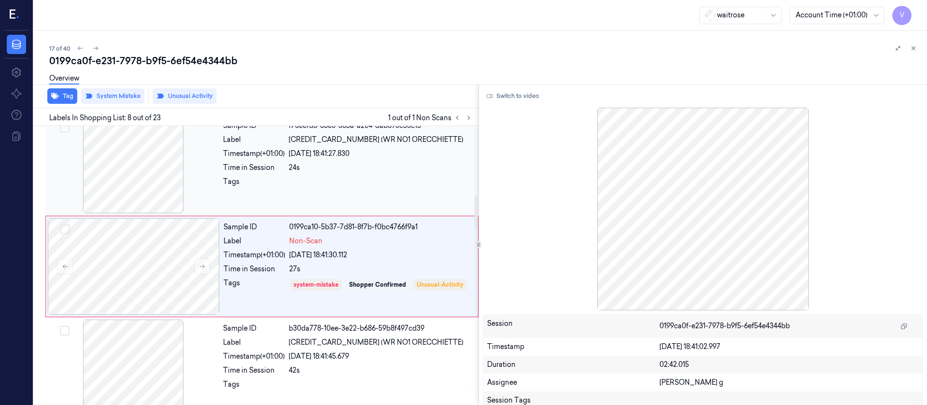
scroll to position [620, 0]
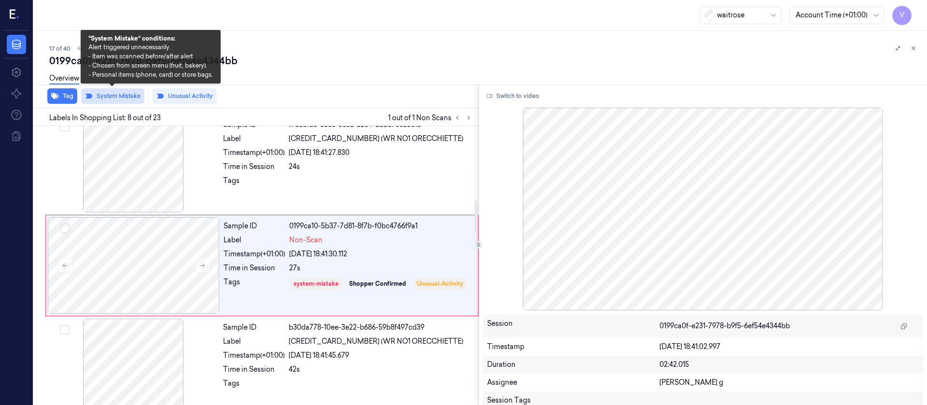
click at [109, 95] on button "System Mistake" at bounding box center [112, 95] width 63 height 15
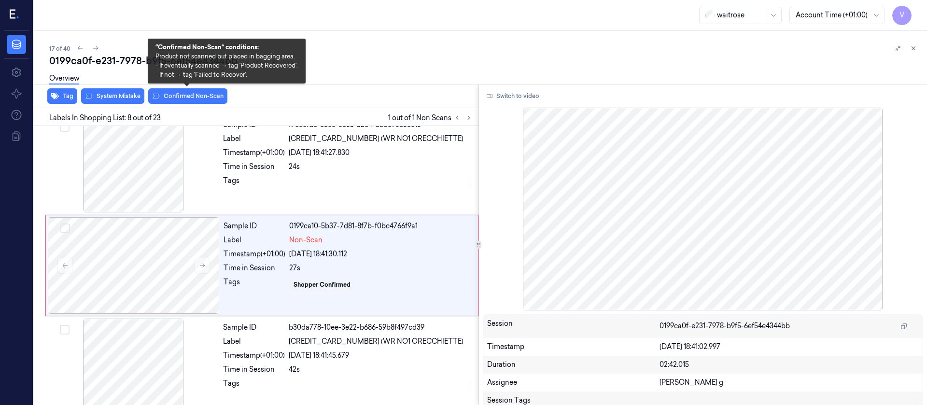
click at [197, 97] on button "Confirmed Non-Scan" at bounding box center [187, 95] width 79 height 15
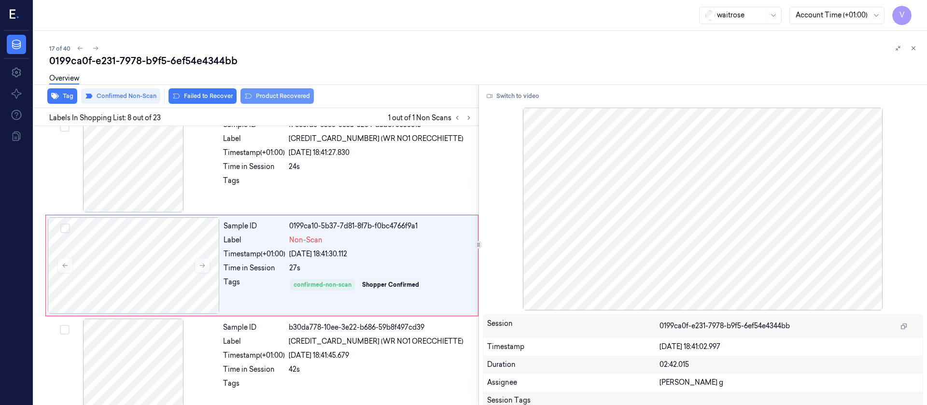
click at [253, 99] on button "Product Recovered" at bounding box center [276, 95] width 73 height 15
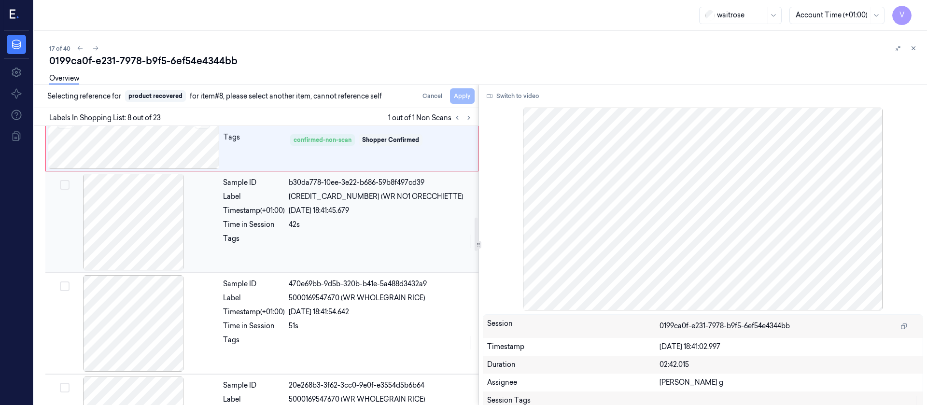
click at [142, 241] on div at bounding box center [133, 222] width 172 height 97
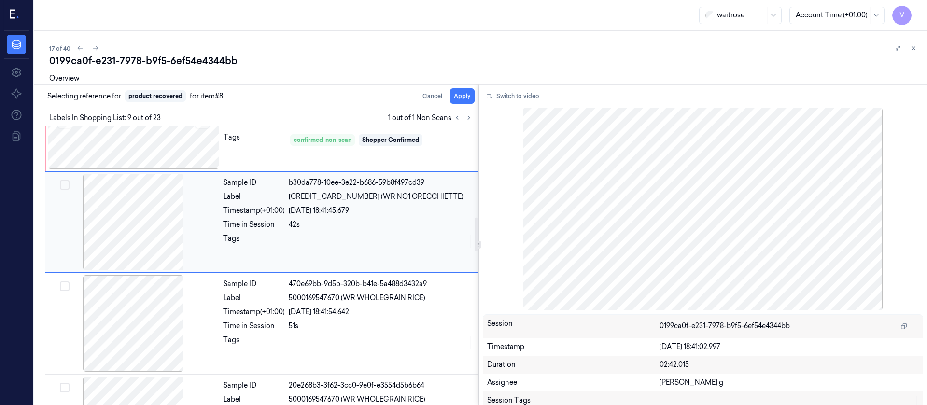
scroll to position [722, 0]
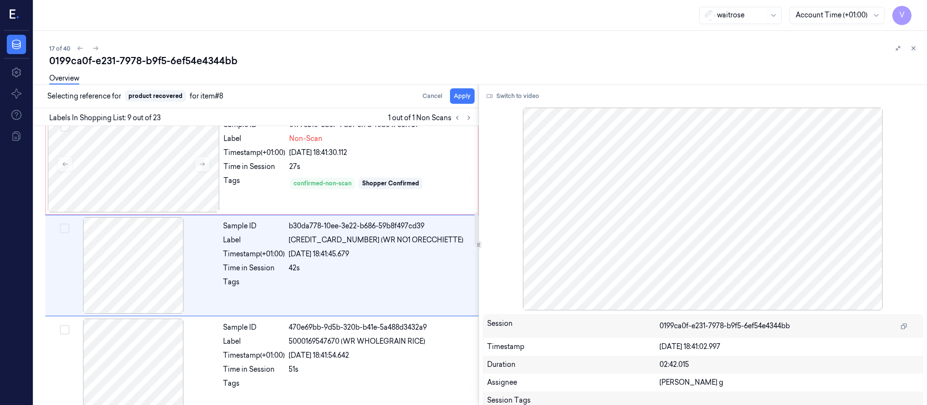
click at [448, 97] on div "Cancel Apply" at bounding box center [446, 95] width 56 height 15
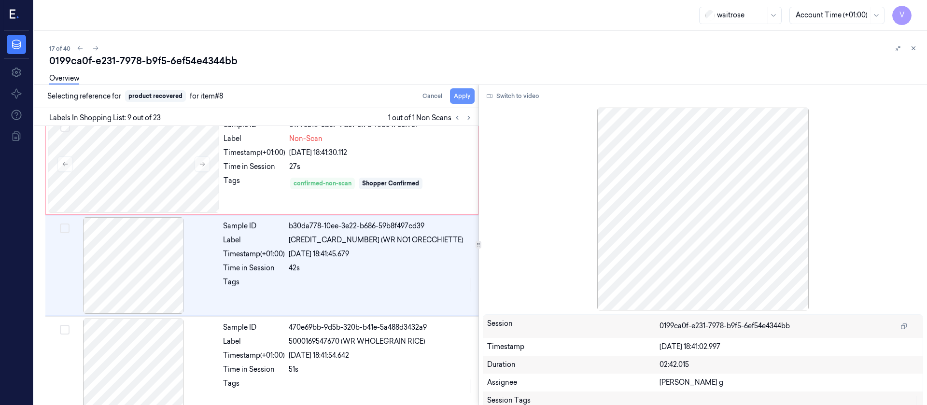
click at [459, 97] on button "Apply" at bounding box center [462, 95] width 25 height 15
click at [229, 84] on div at bounding box center [478, 84] width 897 height 0
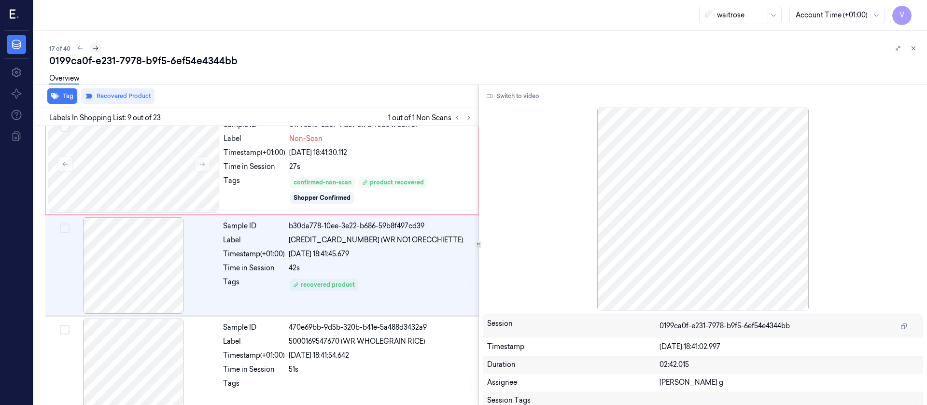
click at [96, 51] on icon at bounding box center [95, 48] width 7 height 7
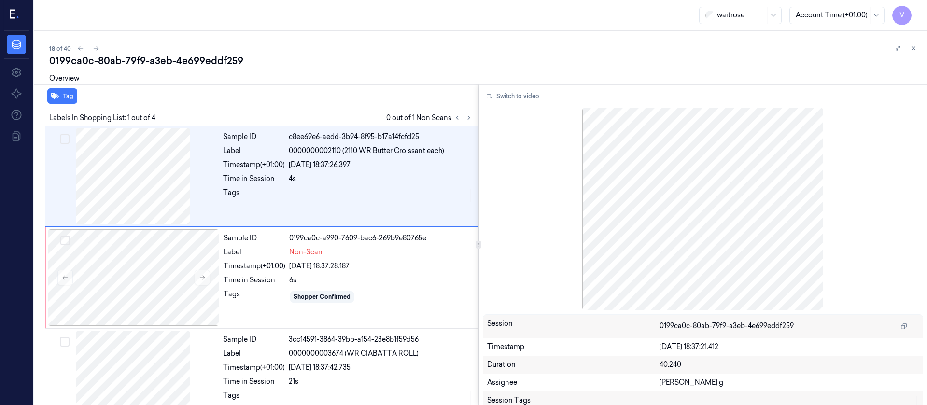
click at [382, 86] on div "Overview" at bounding box center [484, 80] width 870 height 25
click at [130, 191] on div at bounding box center [133, 176] width 172 height 97
click at [144, 284] on div at bounding box center [134, 277] width 172 height 97
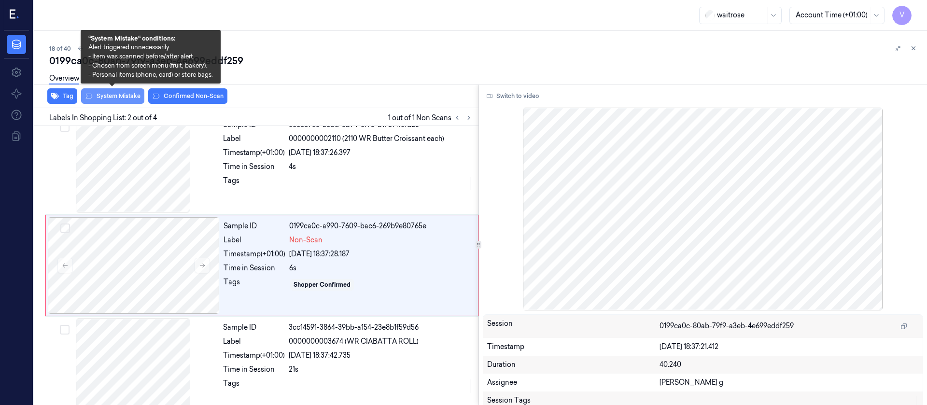
click at [137, 98] on button "System Mistake" at bounding box center [112, 95] width 63 height 15
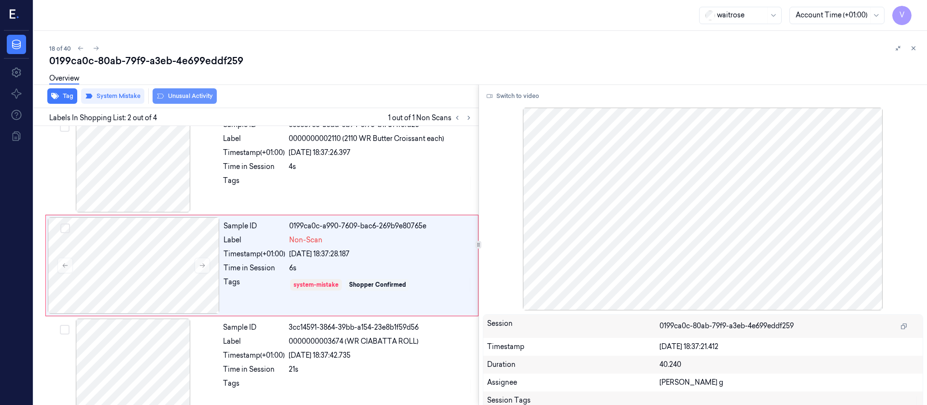
click at [185, 95] on button "Unusual Activity" at bounding box center [185, 95] width 64 height 15
click at [69, 98] on button "Tag" at bounding box center [62, 95] width 30 height 15
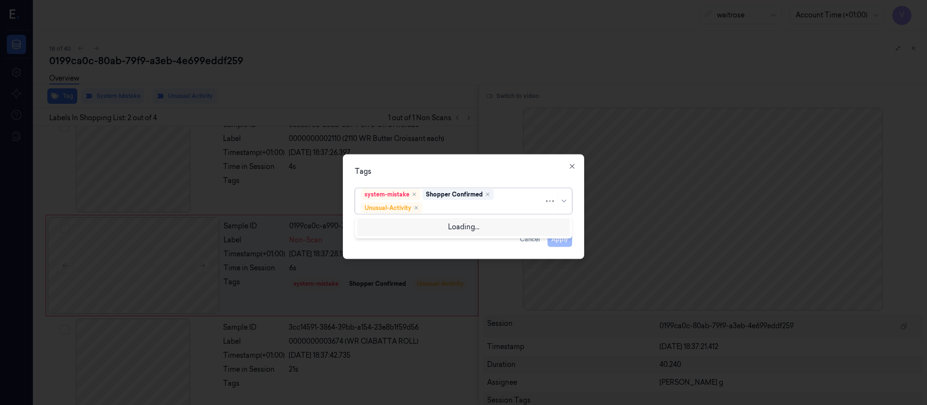
click at [487, 213] on div "system-mistake Shopper Confirmed Unusual-Activity" at bounding box center [463, 201] width 217 height 26
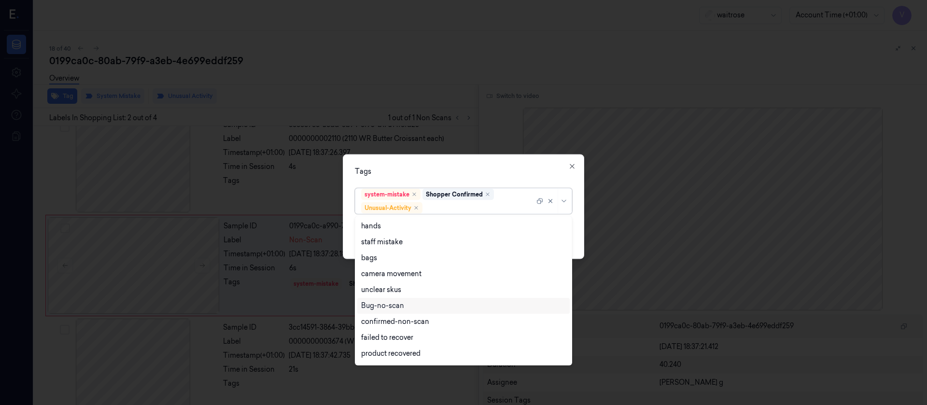
scroll to position [126, 0]
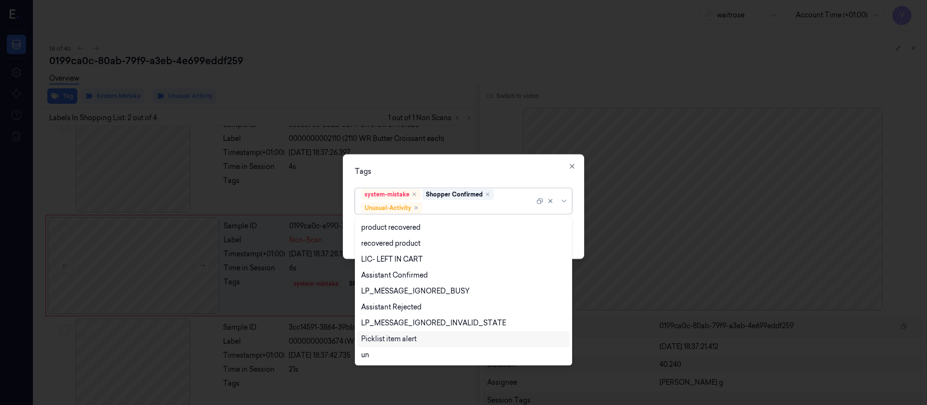
click at [387, 341] on div "Picklist item alert" at bounding box center [389, 339] width 56 height 10
click at [495, 179] on div "Tags option Picklist item alert, selected. 20 results available. Use Up and Dow…" at bounding box center [463, 206] width 241 height 105
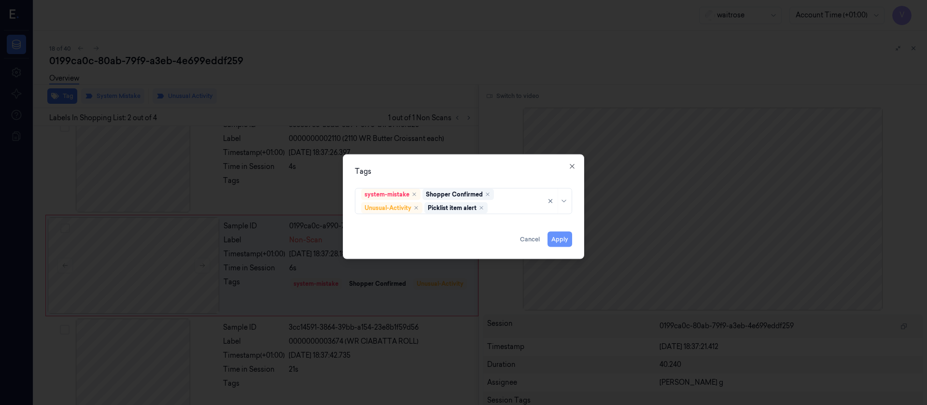
click at [554, 240] on button "Apply" at bounding box center [559, 238] width 25 height 15
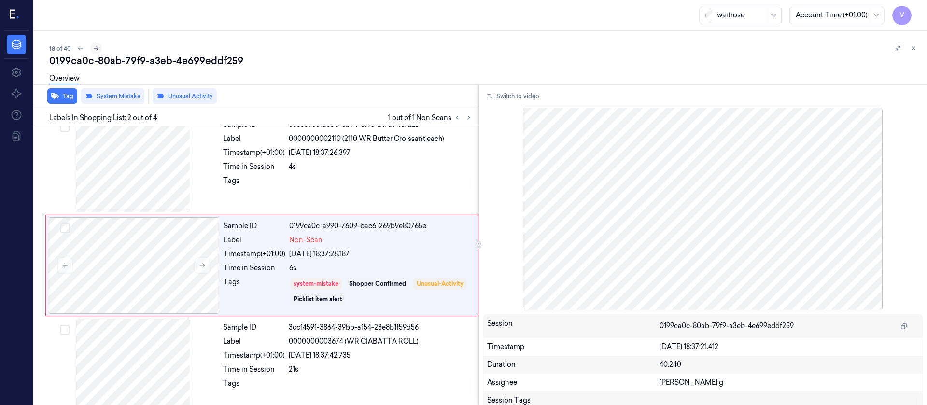
click at [97, 49] on icon at bounding box center [96, 48] width 7 height 7
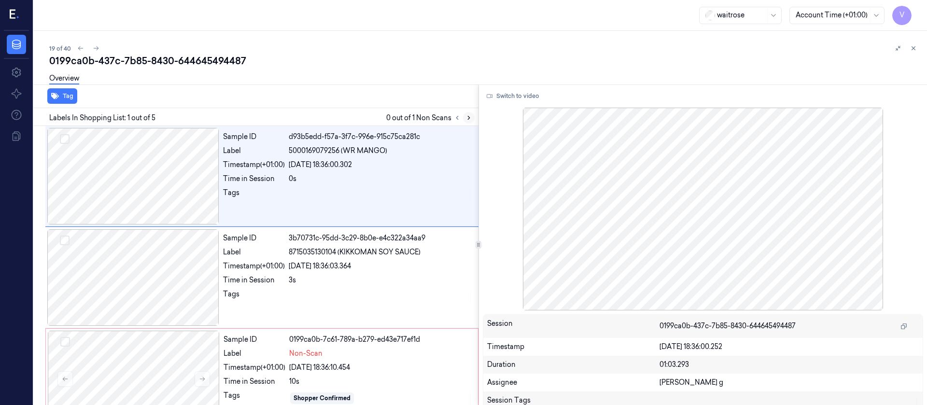
click at [468, 117] on icon at bounding box center [468, 117] width 7 height 7
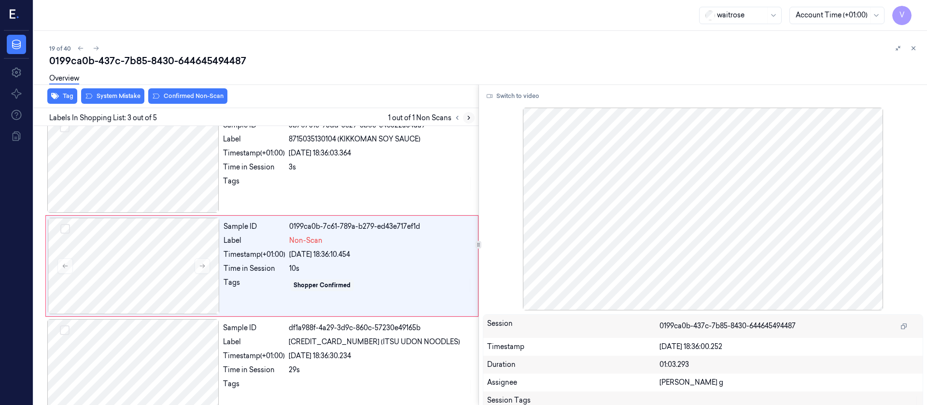
scroll to position [113, 0]
click at [120, 259] on div at bounding box center [134, 265] width 172 height 97
click at [139, 174] on div at bounding box center [133, 164] width 172 height 97
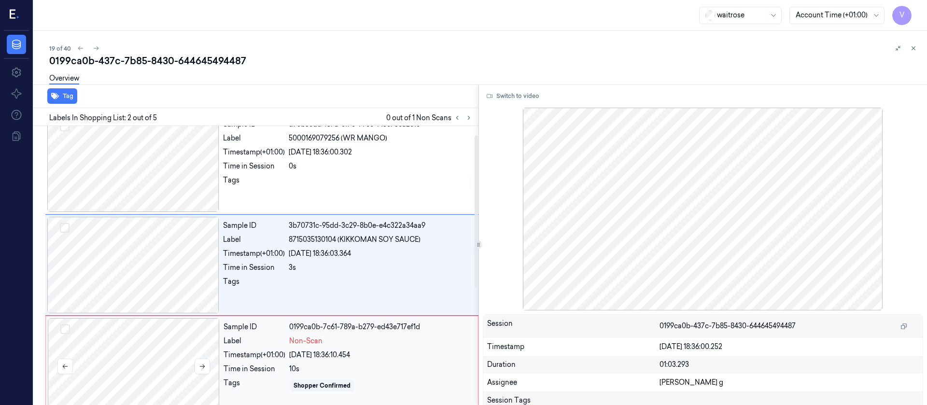
scroll to position [12, 0]
click at [518, 95] on button "Switch to video" at bounding box center [513, 95] width 60 height 15
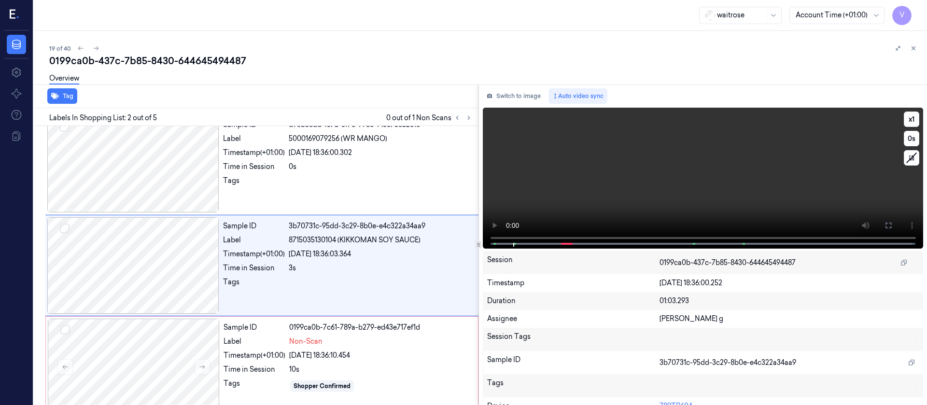
click at [884, 227] on icon at bounding box center [888, 226] width 8 height 8
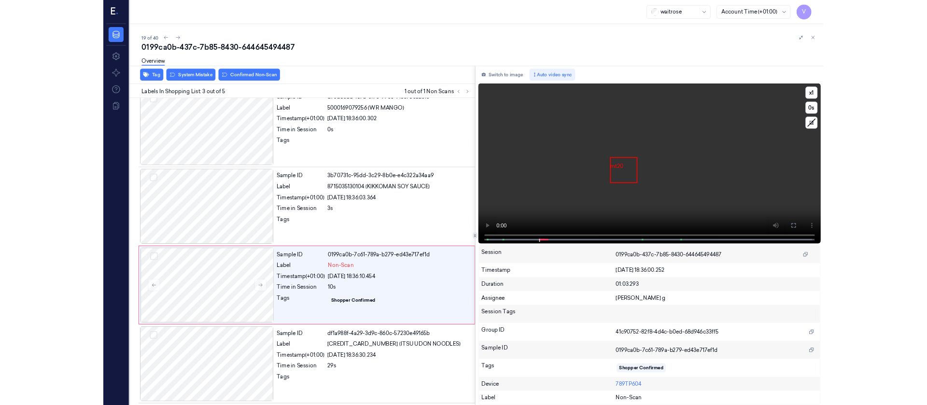
scroll to position [56, 0]
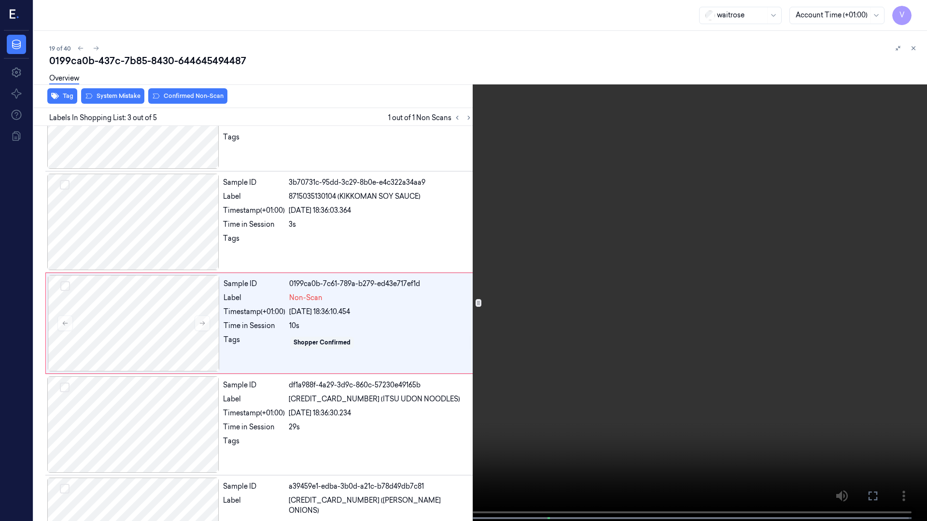
click at [0, 0] on icon at bounding box center [0, 0] width 0 height 0
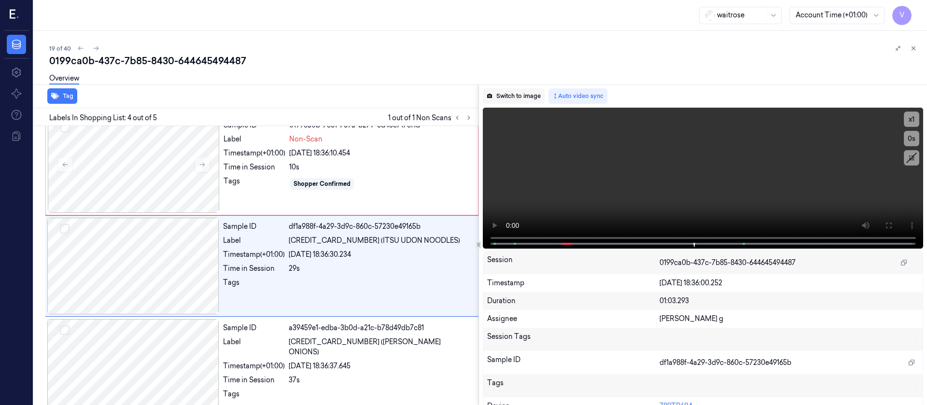
scroll to position [215, 0]
click at [517, 100] on button "Switch to image" at bounding box center [514, 95] width 62 height 15
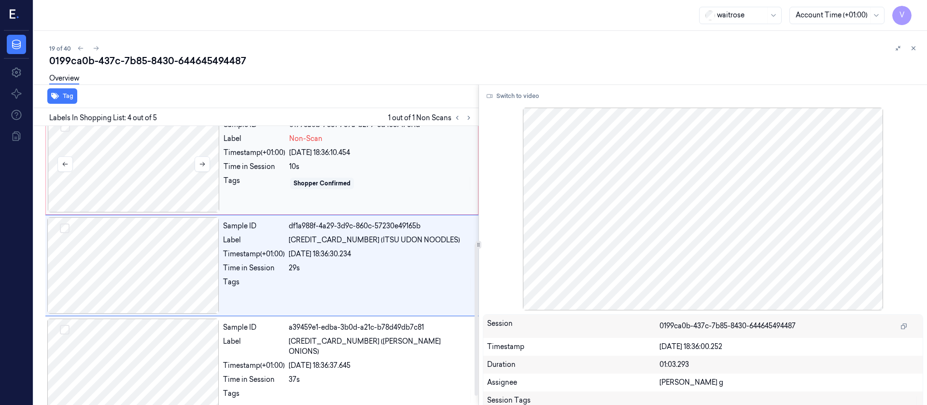
click at [143, 175] on div at bounding box center [134, 164] width 172 height 97
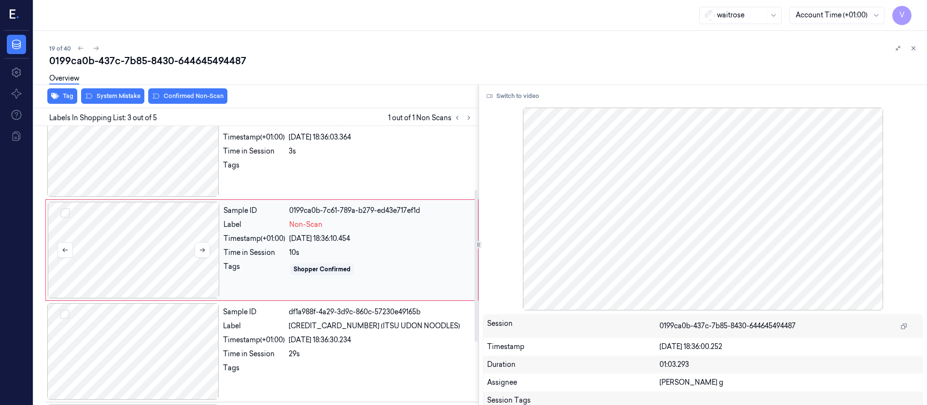
scroll to position [113, 0]
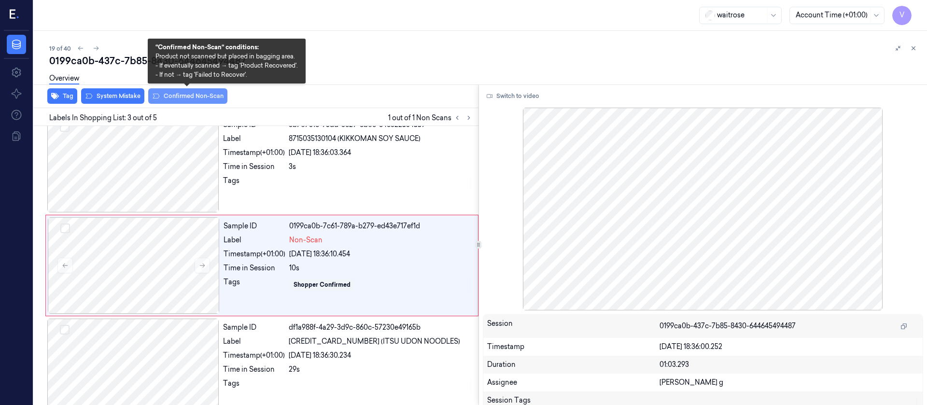
click at [178, 92] on button "Confirmed Non-Scan" at bounding box center [187, 95] width 79 height 15
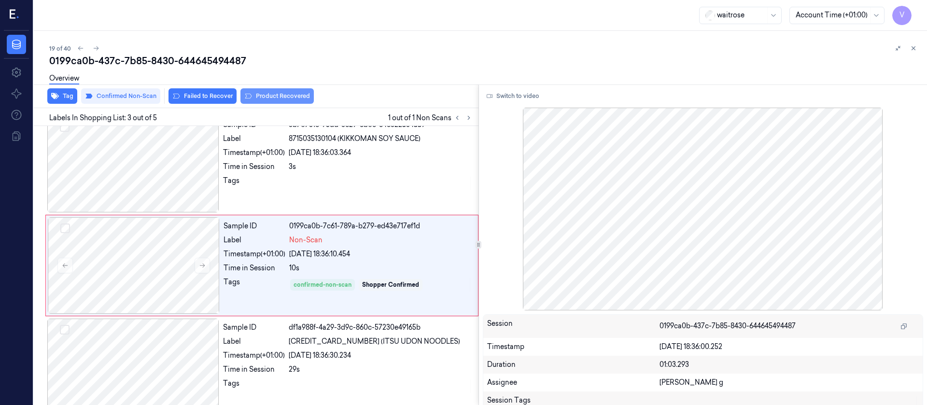
click at [284, 94] on button "Product Recovered" at bounding box center [276, 95] width 73 height 15
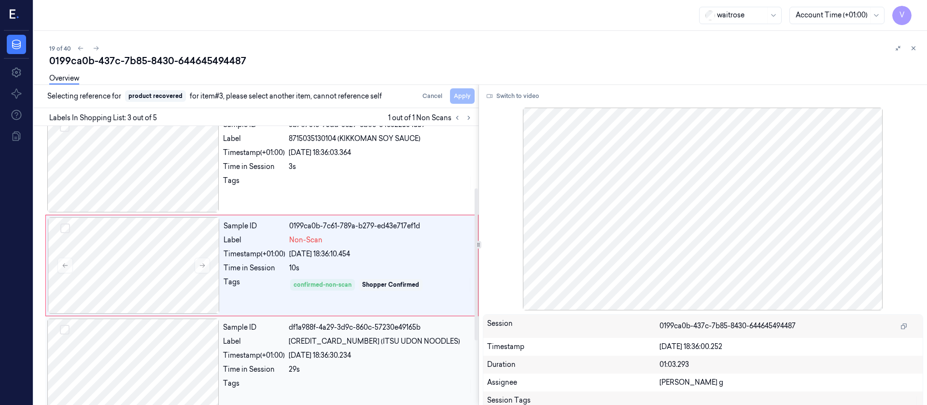
click at [123, 333] on div at bounding box center [133, 367] width 172 height 97
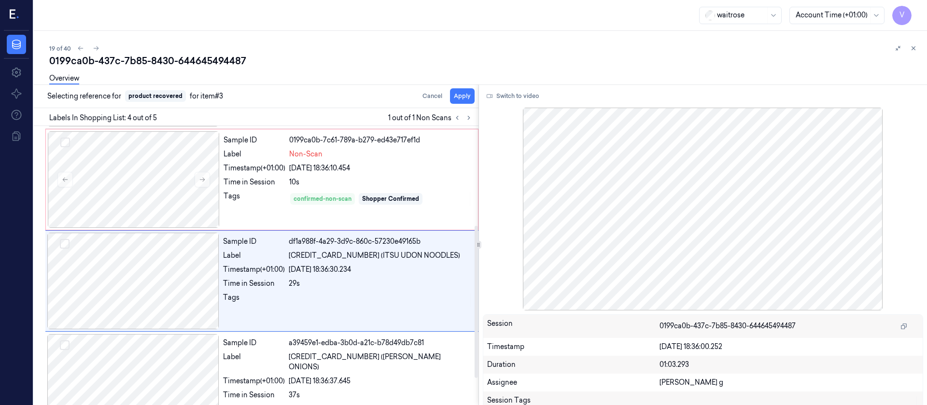
scroll to position [215, 0]
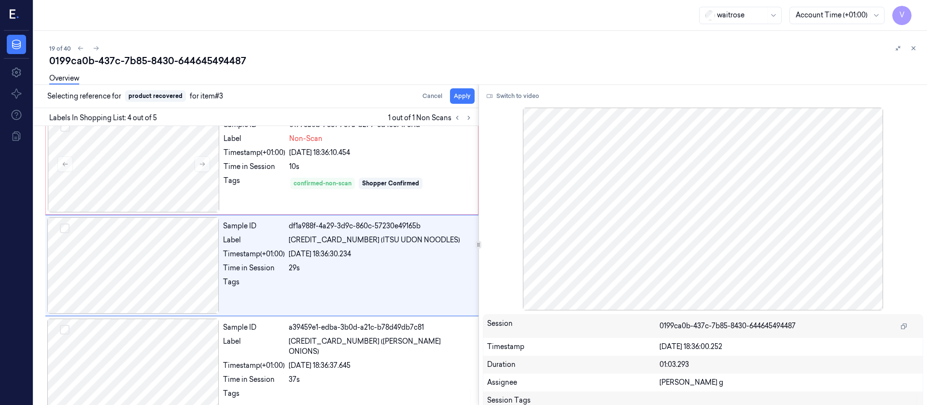
click at [479, 92] on div "Selecting reference for product recovered for item #3 Cancel Apply Labels In Sh…" at bounding box center [478, 244] width 897 height 321
click at [460, 101] on button "Apply" at bounding box center [462, 95] width 25 height 15
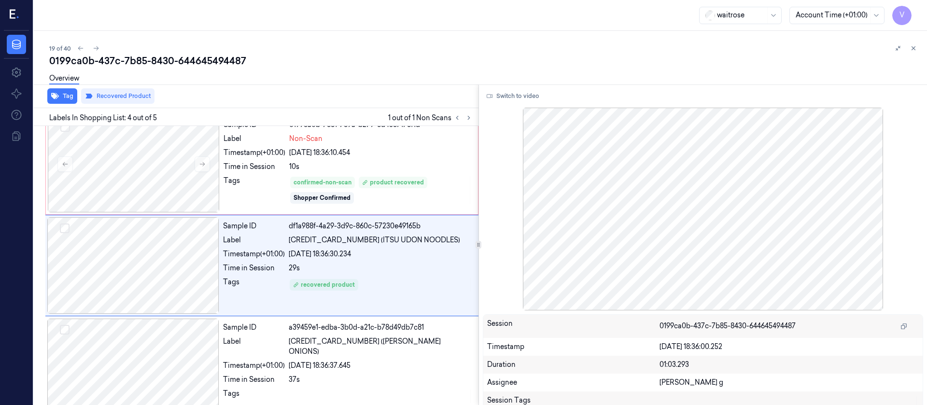
click at [328, 48] on div "19 of 40" at bounding box center [484, 48] width 870 height 12
click at [95, 47] on icon at bounding box center [96, 48] width 7 height 7
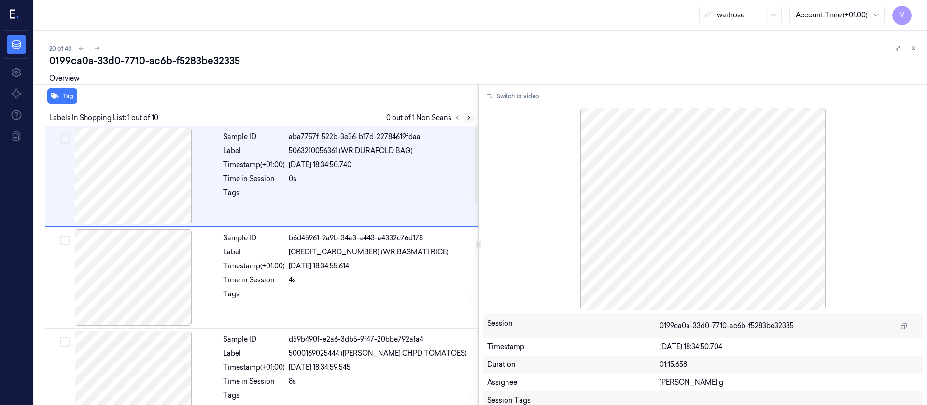
click at [468, 115] on icon at bounding box center [468, 117] width 7 height 7
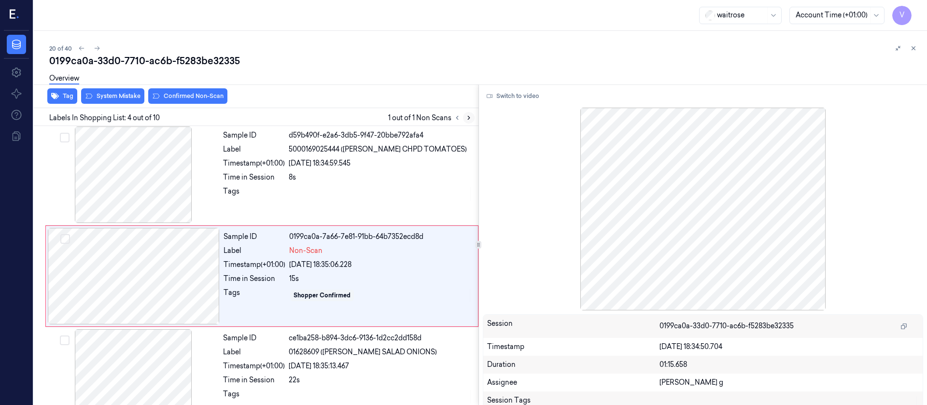
scroll to position [215, 0]
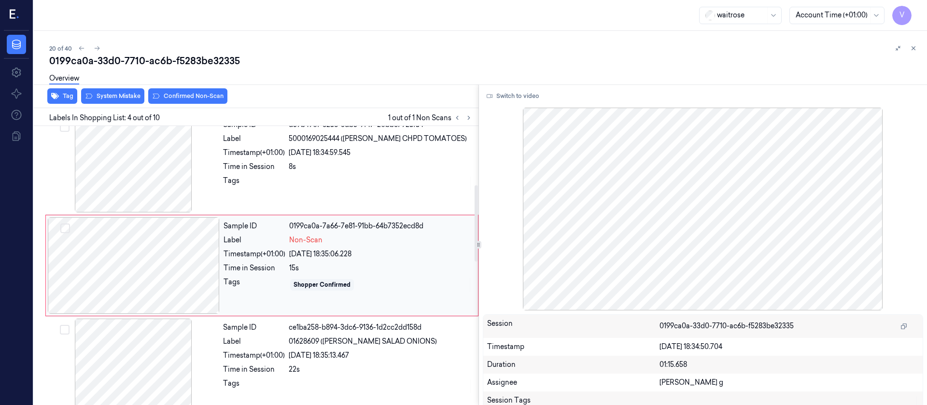
click at [153, 275] on div at bounding box center [134, 265] width 172 height 97
click at [80, 49] on icon at bounding box center [81, 48] width 5 height 4
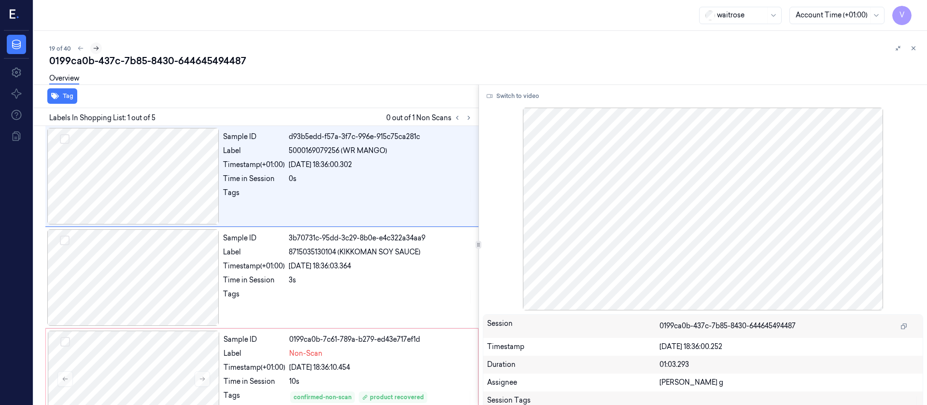
click at [97, 47] on icon at bounding box center [96, 48] width 7 height 7
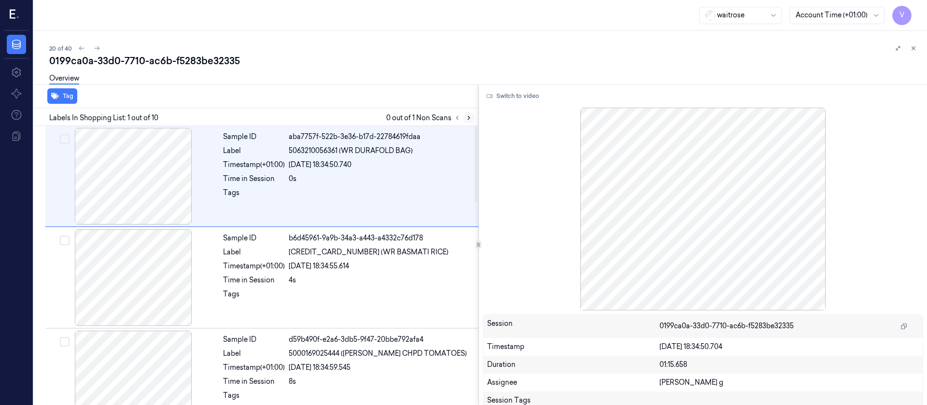
click at [471, 116] on icon at bounding box center [468, 117] width 7 height 7
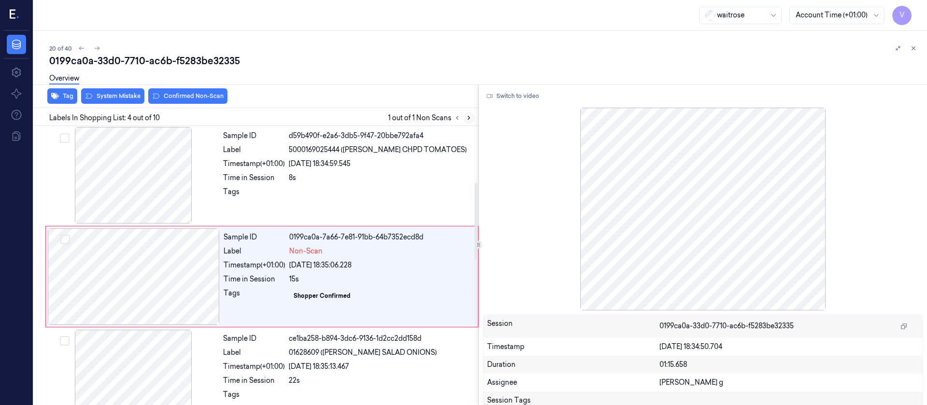
scroll to position [215, 0]
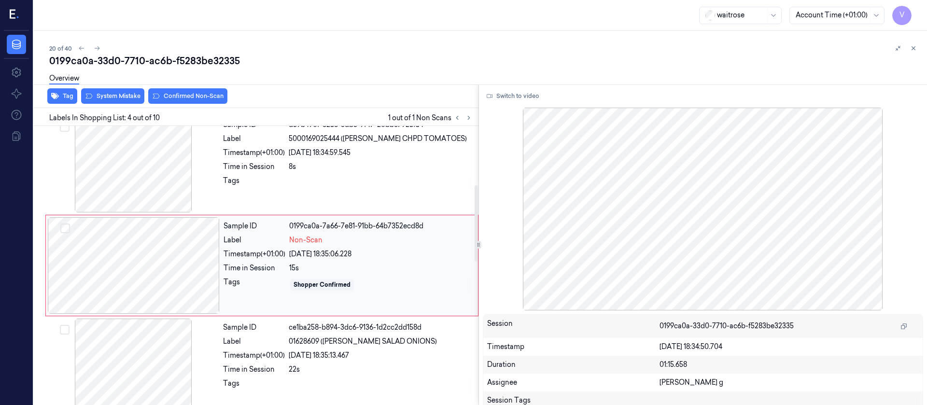
click at [155, 279] on div at bounding box center [134, 265] width 172 height 97
click at [141, 174] on div at bounding box center [133, 164] width 172 height 97
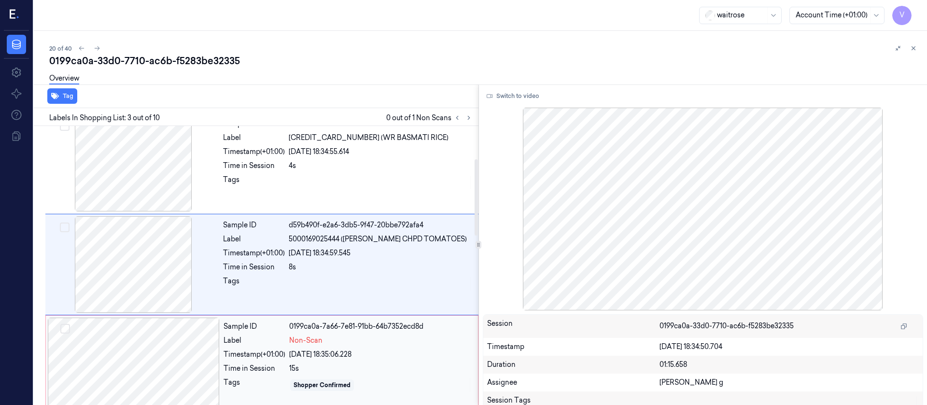
scroll to position [113, 0]
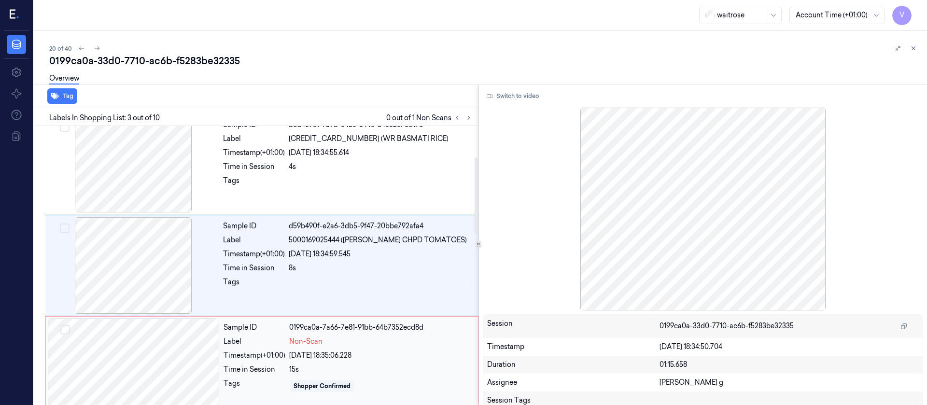
click at [158, 360] on div at bounding box center [134, 367] width 172 height 97
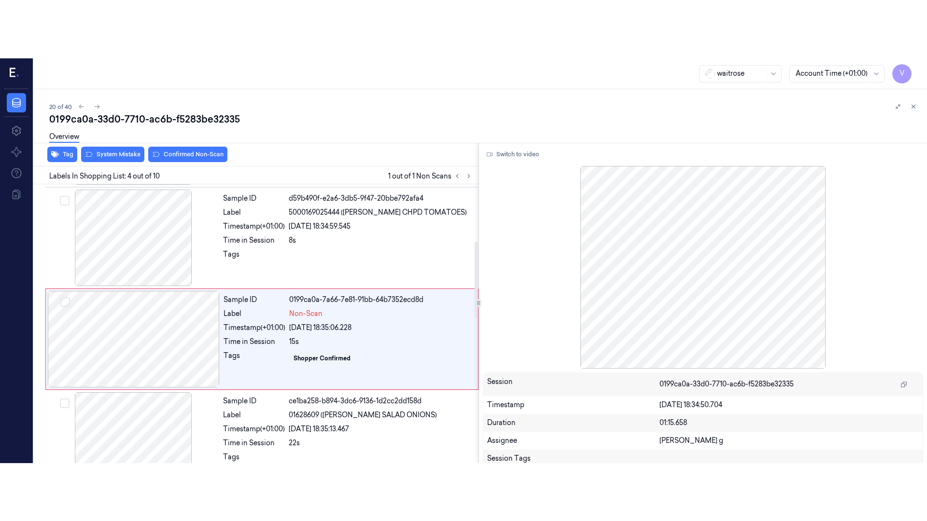
scroll to position [215, 0]
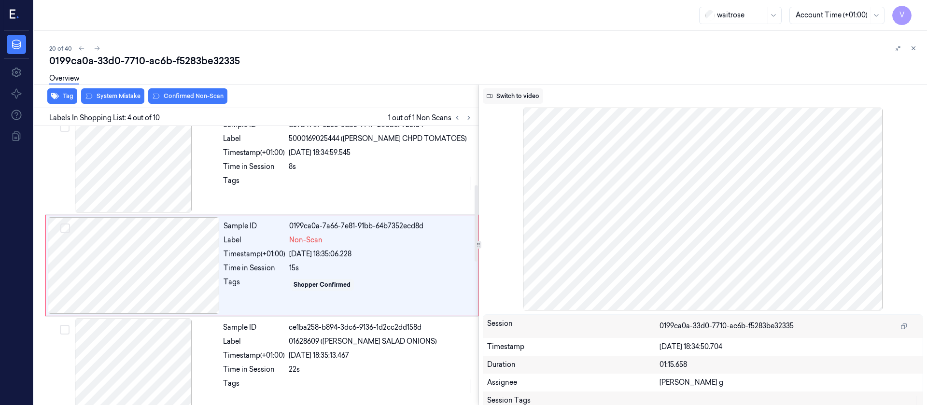
click at [516, 102] on button "Switch to video" at bounding box center [513, 95] width 60 height 15
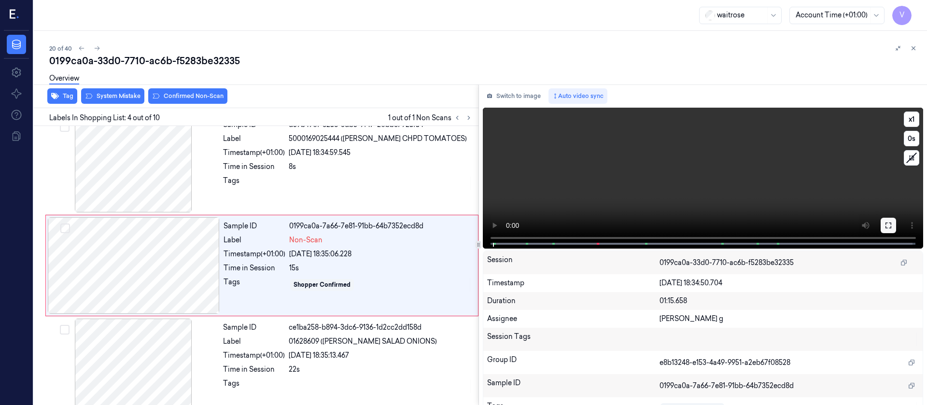
click at [884, 230] on button at bounding box center [887, 225] width 15 height 15
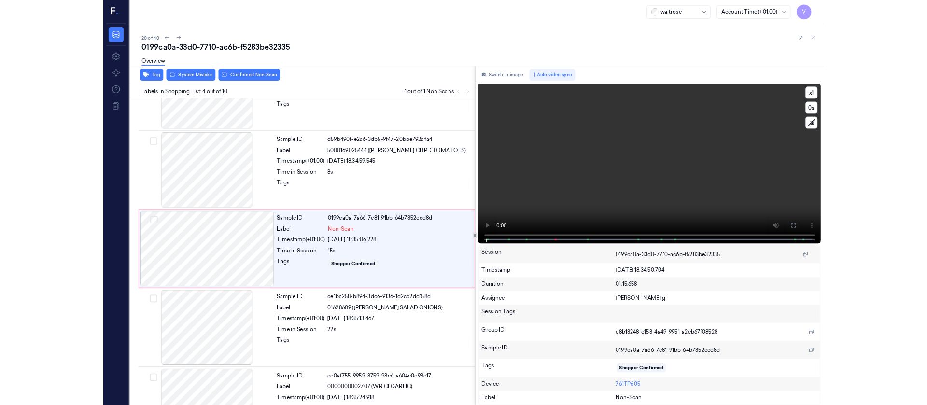
scroll to position [157, 0]
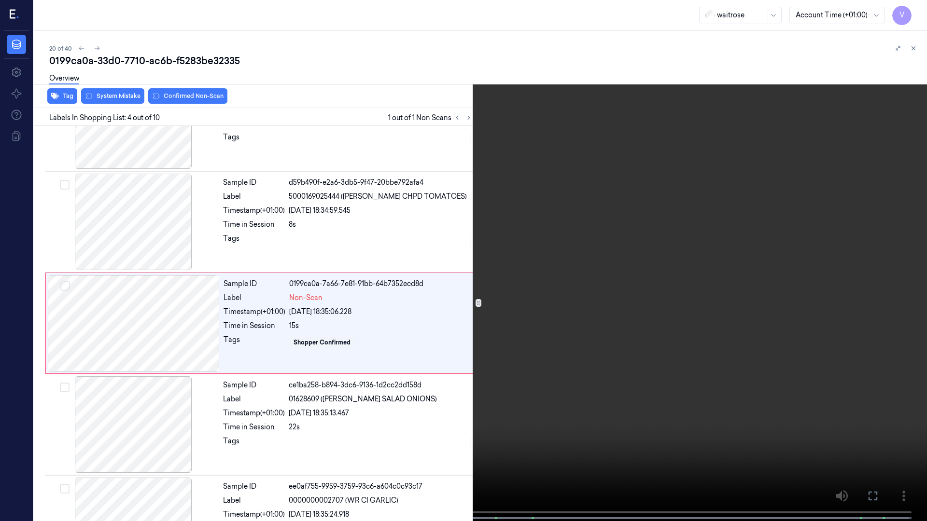
click at [0, 0] on icon at bounding box center [0, 0] width 0 height 0
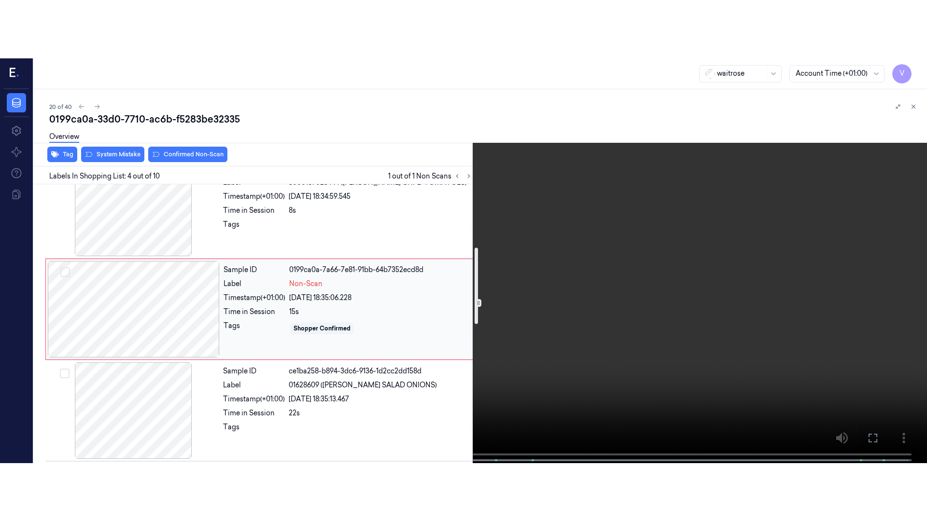
scroll to position [302, 0]
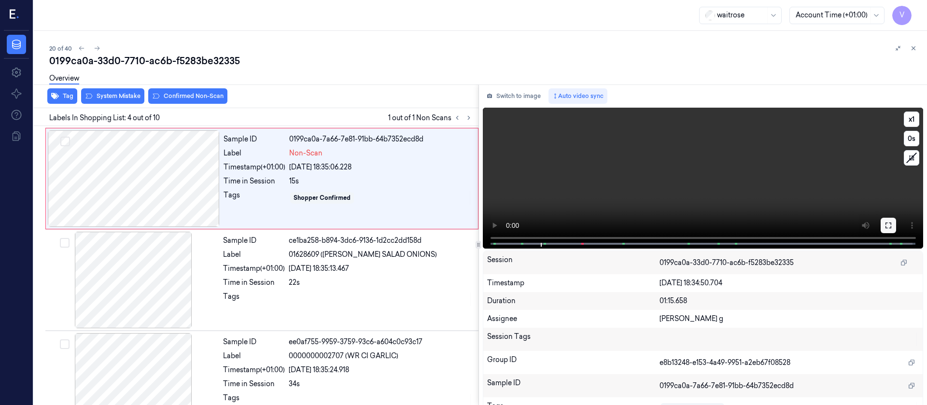
click at [888, 220] on button at bounding box center [887, 225] width 15 height 15
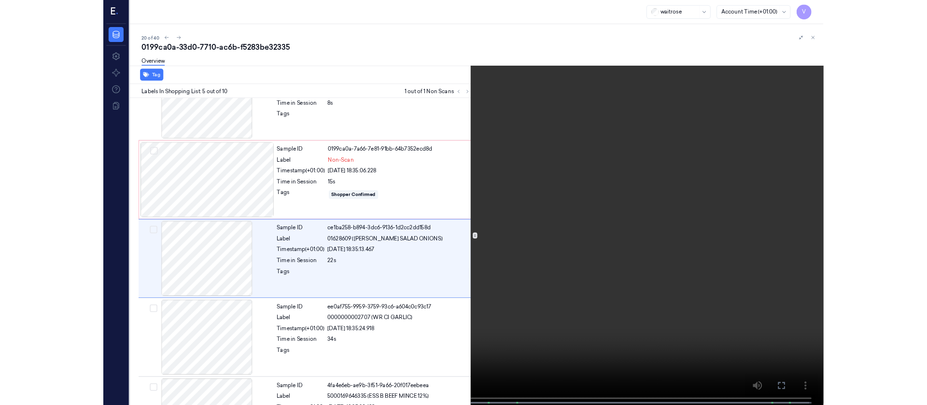
scroll to position [258, 0]
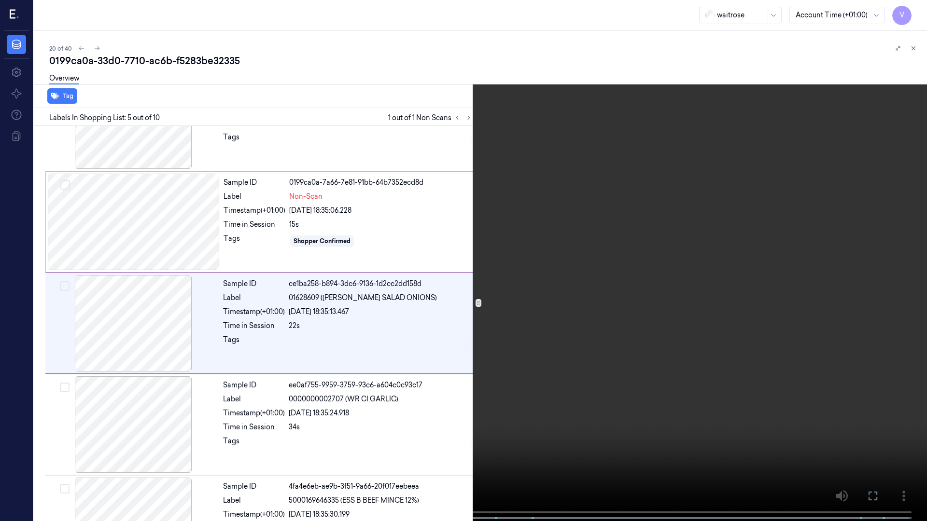
click at [0, 0] on icon at bounding box center [0, 0] width 0 height 0
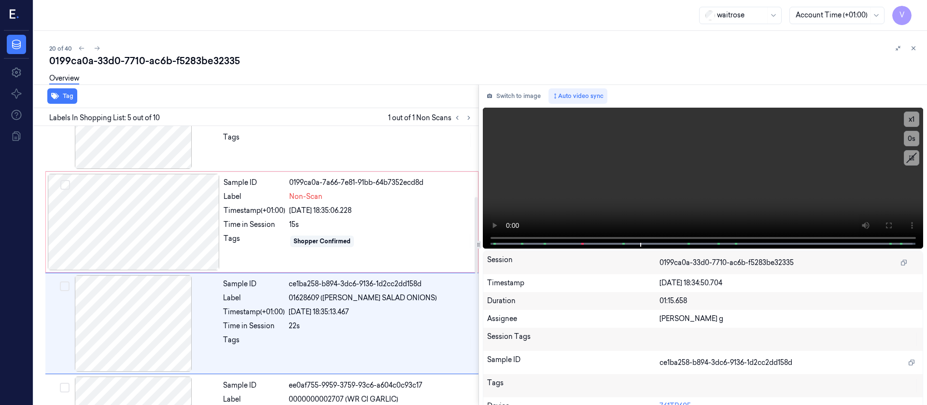
click at [502, 86] on div "Switch to image Auto video sync x 1 0 s Session 0199ca0a-33d0-7710-ac6b-f5283be…" at bounding box center [703, 244] width 448 height 321
click at [509, 98] on button "Switch to image" at bounding box center [514, 95] width 62 height 15
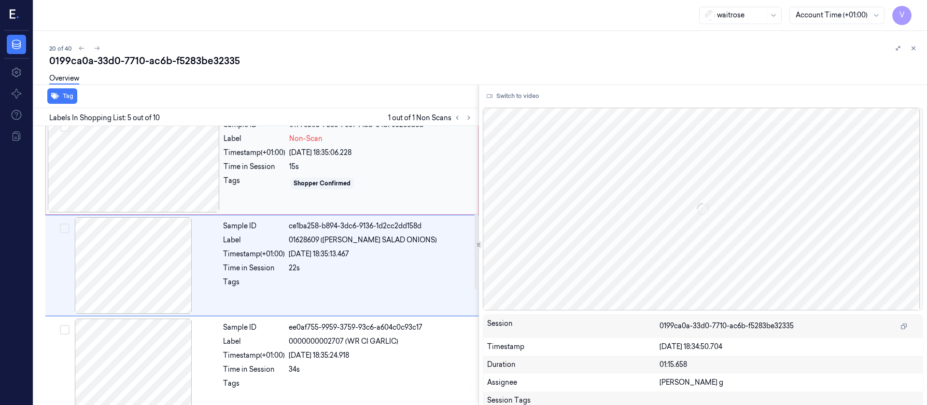
click at [132, 172] on div at bounding box center [134, 164] width 172 height 97
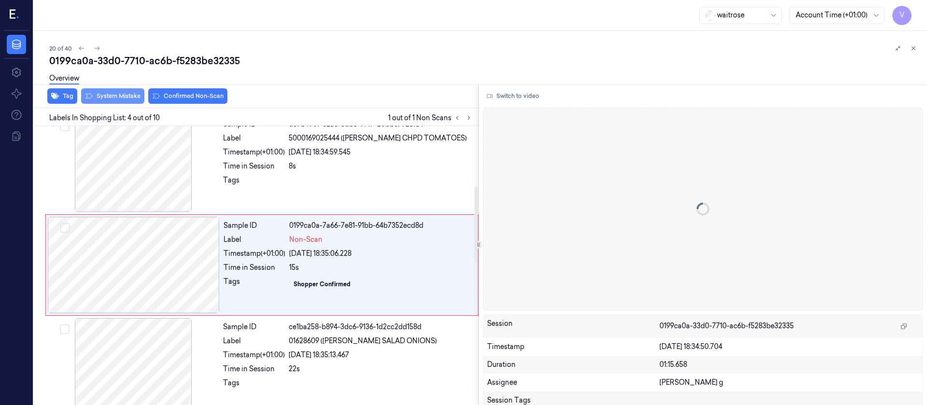
scroll to position [215, 0]
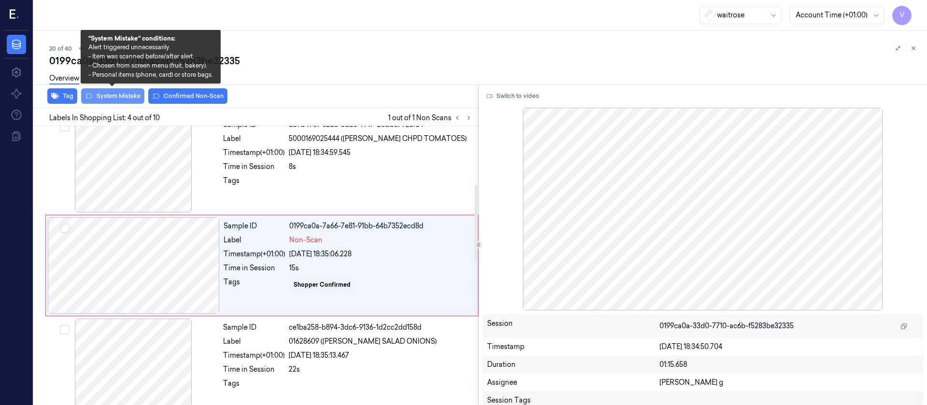
click at [123, 93] on button "System Mistake" at bounding box center [112, 95] width 63 height 15
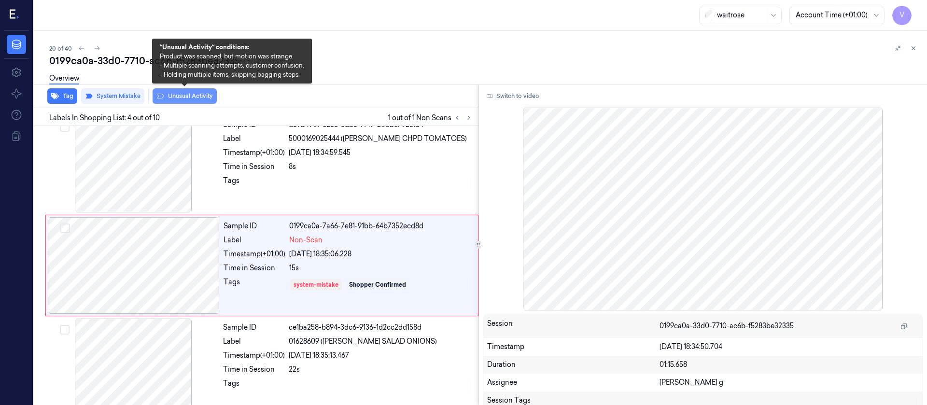
click at [188, 98] on button "Unusual Activity" at bounding box center [185, 95] width 64 height 15
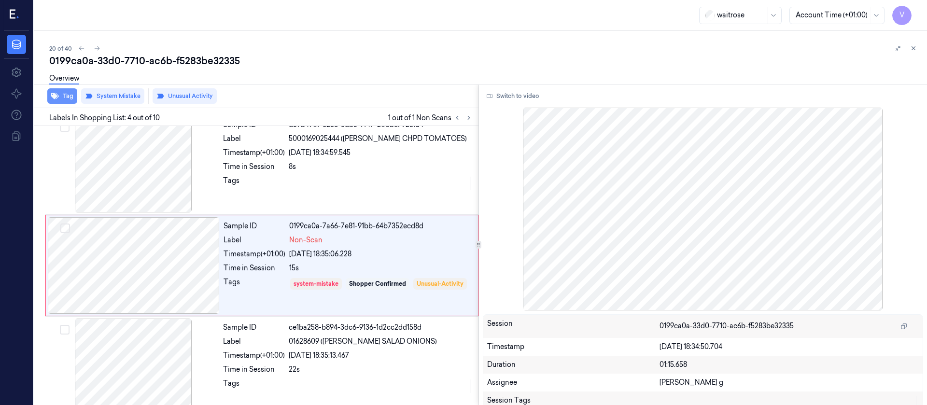
click at [66, 101] on button "Tag" at bounding box center [62, 95] width 30 height 15
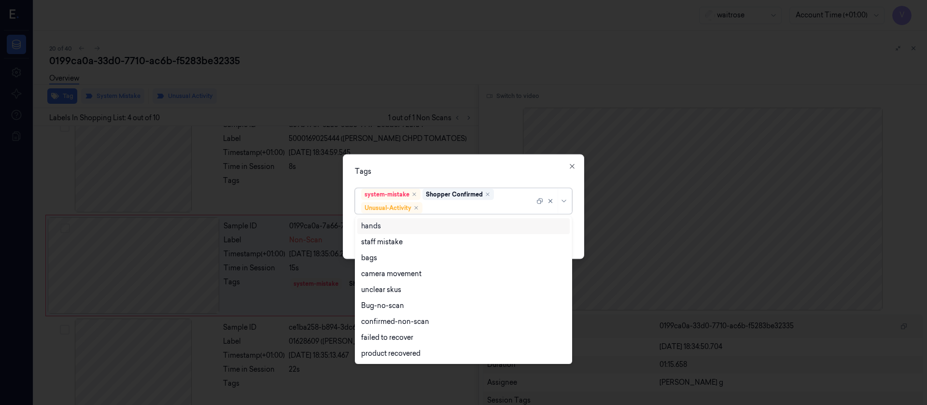
click at [438, 205] on div at bounding box center [479, 208] width 110 height 10
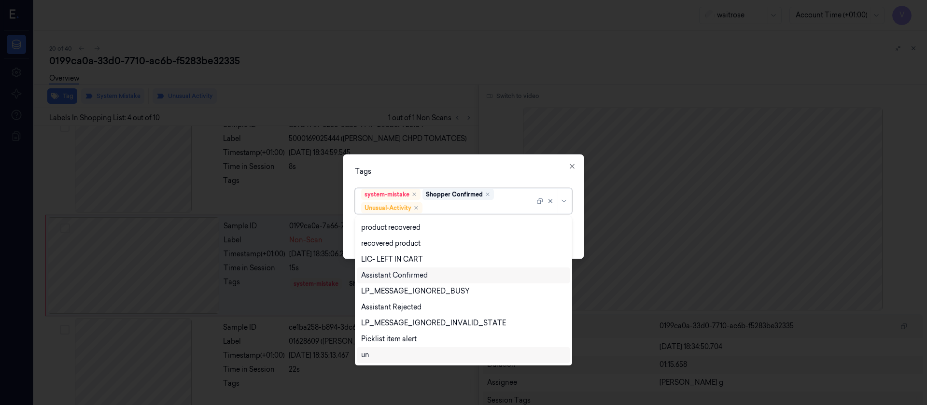
scroll to position [190, 0]
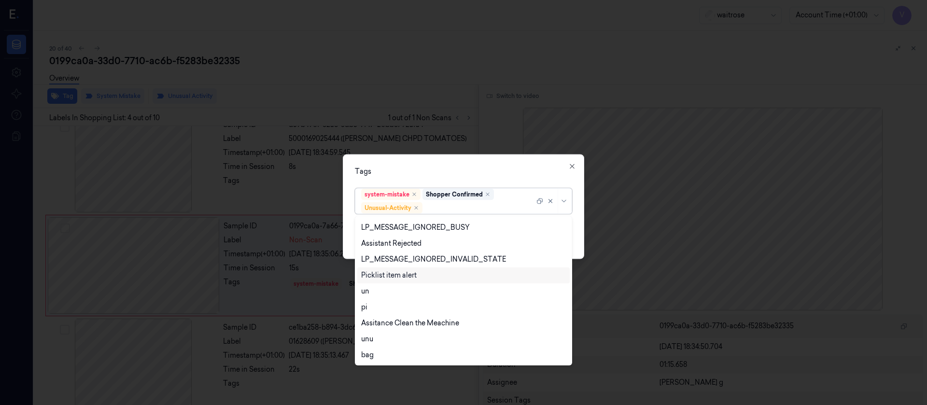
click at [386, 278] on div "Picklist item alert" at bounding box center [389, 275] width 56 height 10
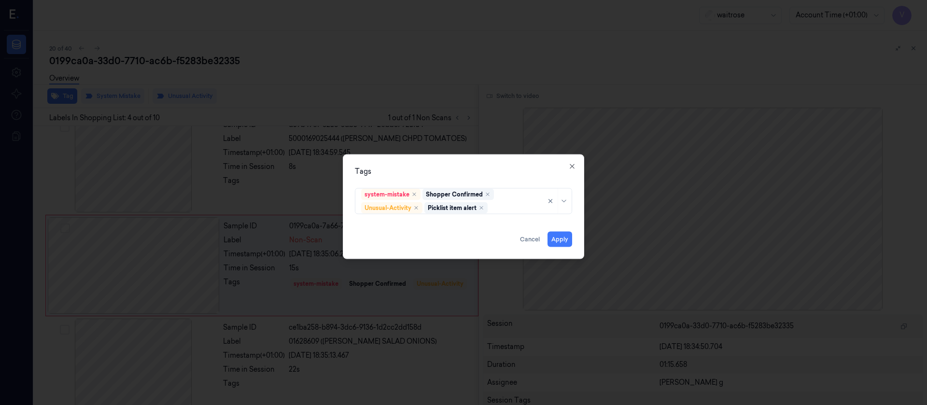
click at [492, 157] on div "Tags system-mistake Shopper Confirmed Unusual-Activity Picklist item alert Appl…" at bounding box center [463, 206] width 241 height 105
click at [558, 233] on button "Apply" at bounding box center [559, 238] width 25 height 15
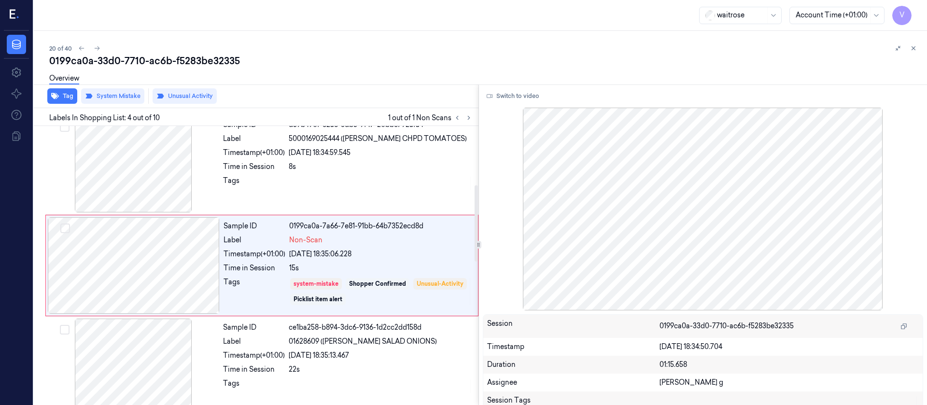
click at [368, 87] on div "Overview" at bounding box center [484, 80] width 870 height 25
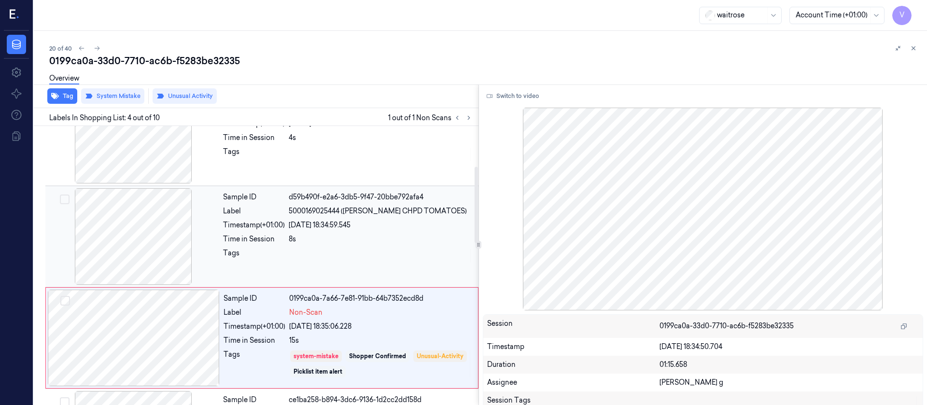
scroll to position [215, 0]
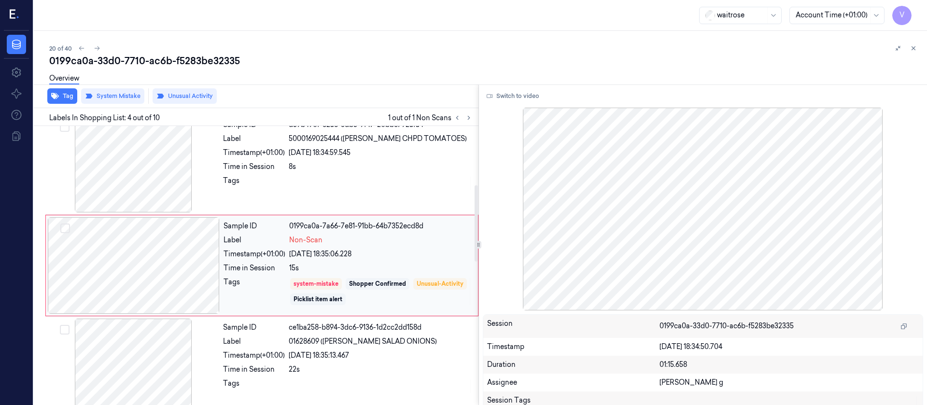
click at [130, 274] on div at bounding box center [134, 265] width 172 height 97
click at [95, 51] on icon at bounding box center [97, 48] width 7 height 7
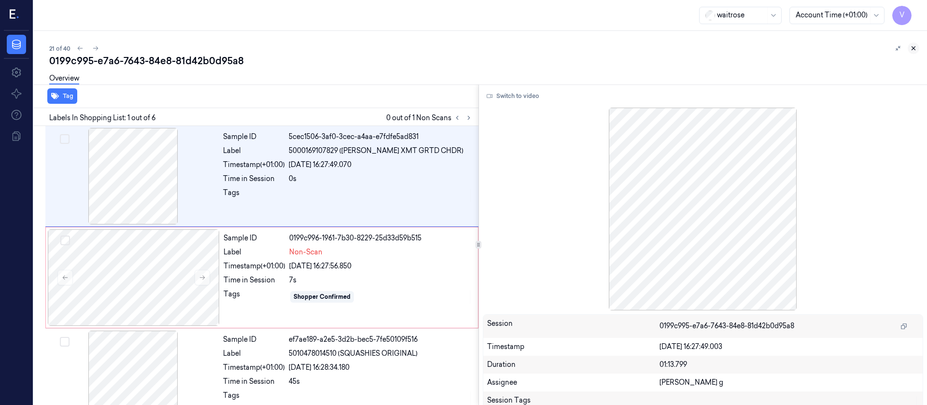
click at [915, 51] on icon at bounding box center [913, 48] width 7 height 7
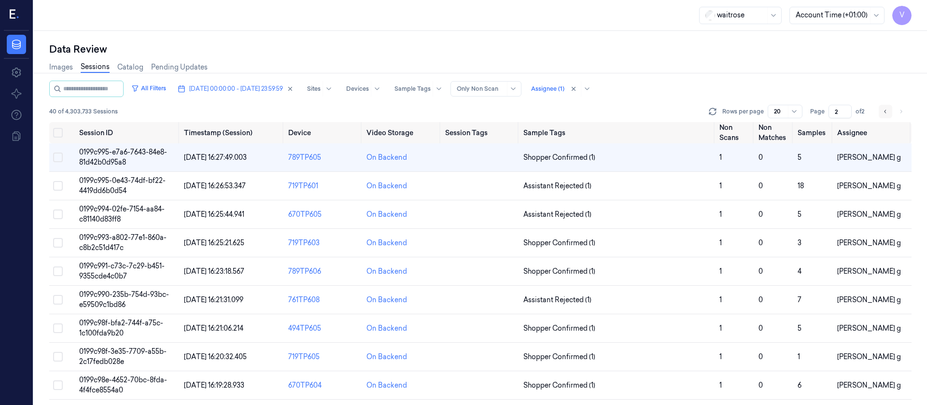
click at [887, 110] on icon "Go to previous page" at bounding box center [885, 112] width 6 height 8
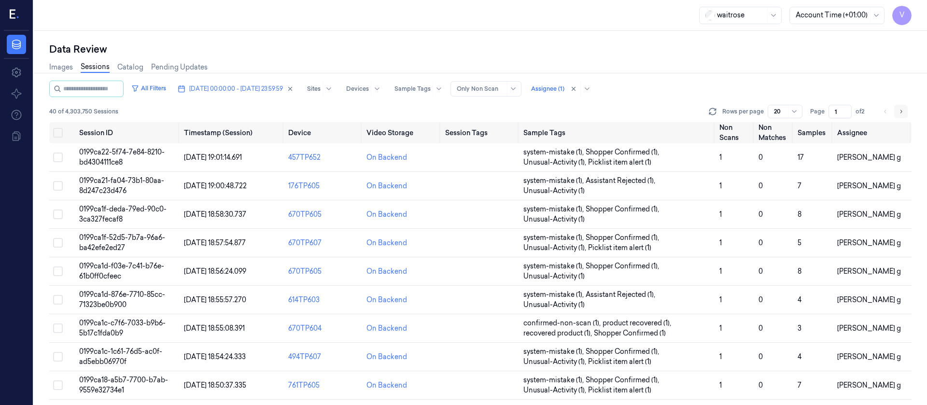
click at [904, 109] on button "Go to next page" at bounding box center [901, 112] width 14 height 14
type input "2"
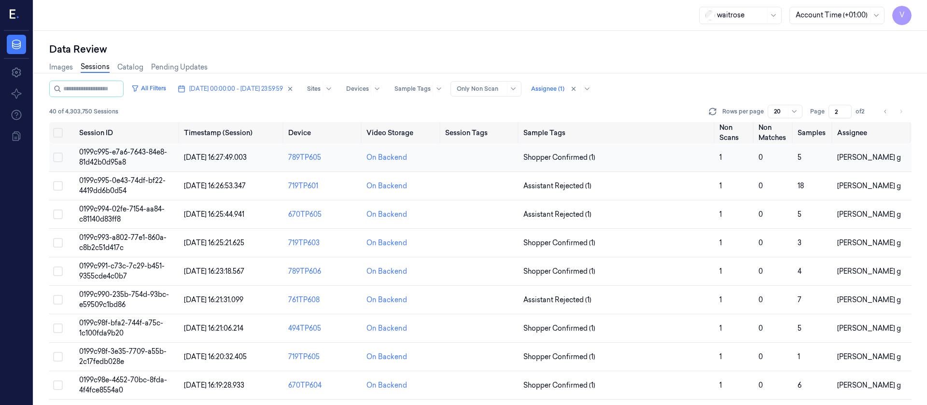
click at [462, 158] on td at bounding box center [480, 157] width 78 height 28
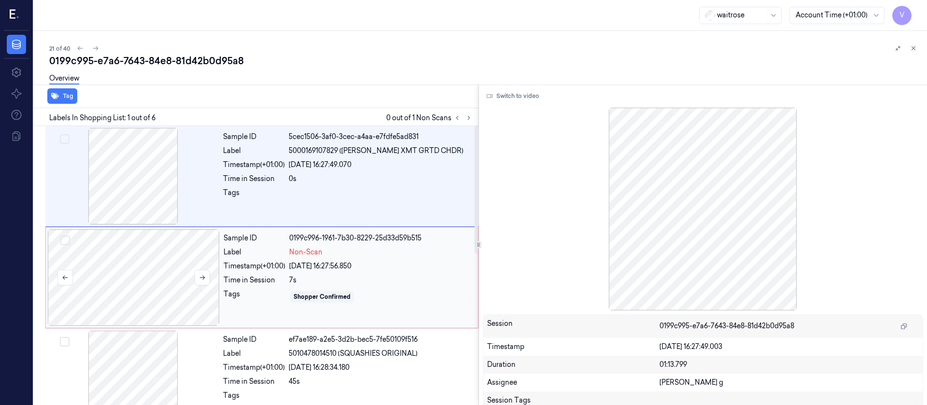
click at [145, 274] on div at bounding box center [134, 277] width 172 height 97
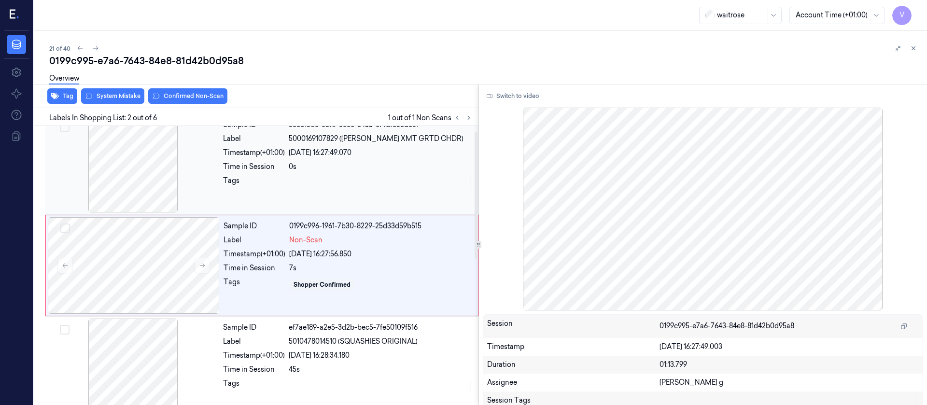
click at [155, 158] on div at bounding box center [133, 164] width 172 height 97
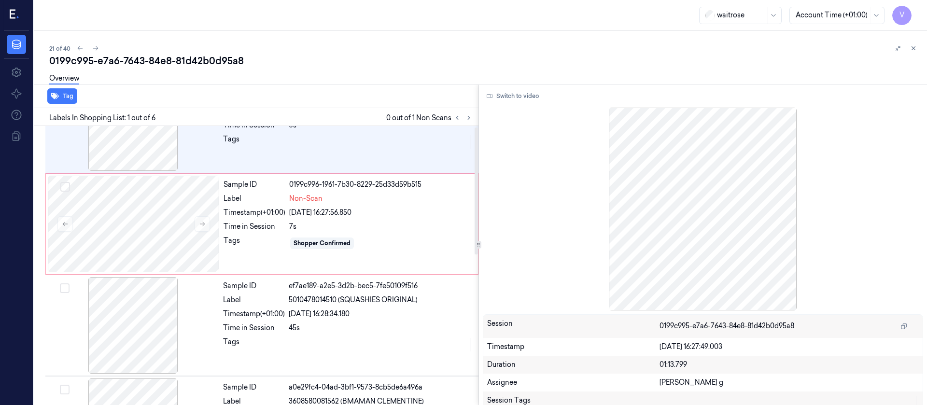
scroll to position [0, 0]
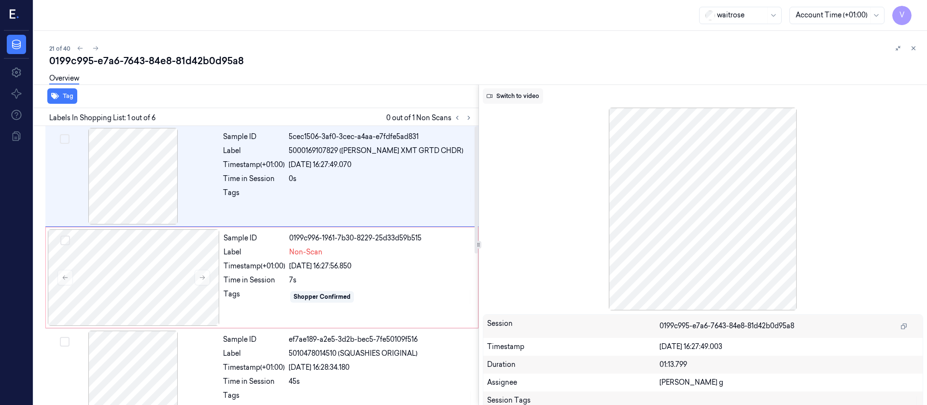
click at [516, 97] on button "Switch to video" at bounding box center [513, 95] width 60 height 15
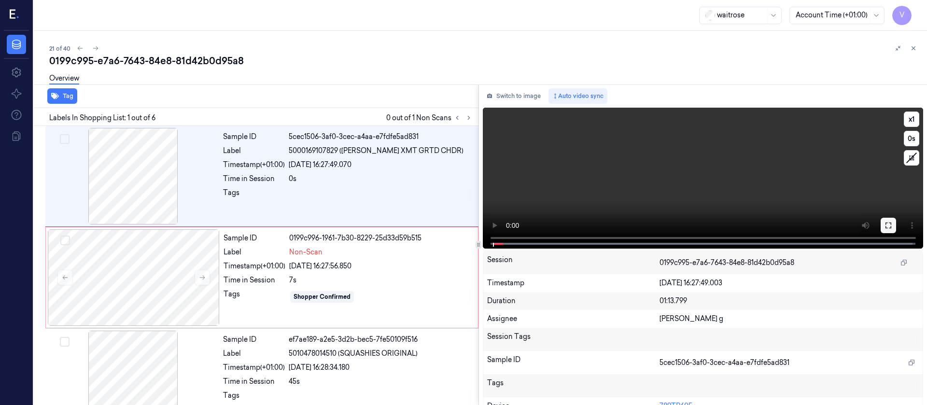
click at [892, 229] on button at bounding box center [887, 225] width 15 height 15
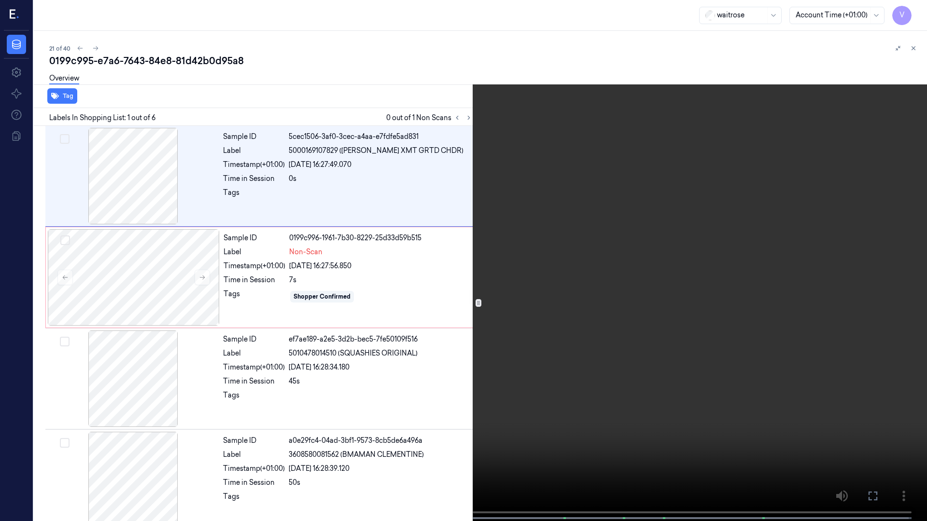
click at [0, 0] on icon at bounding box center [0, 0] width 0 height 0
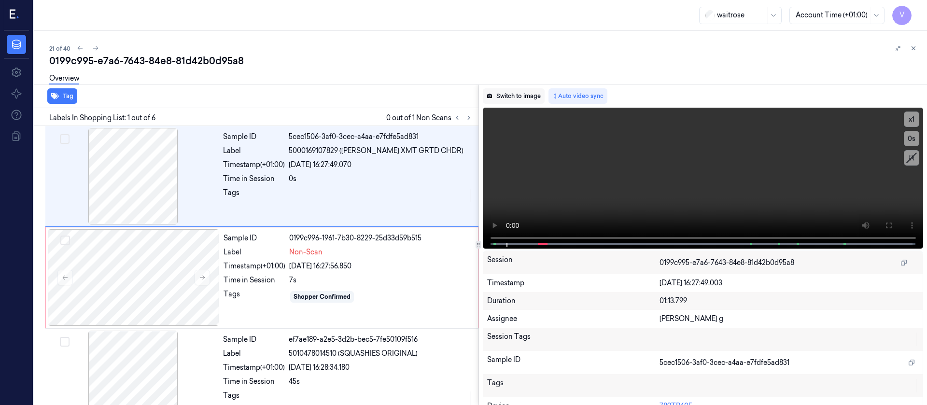
click at [508, 92] on button "Switch to image" at bounding box center [514, 95] width 62 height 15
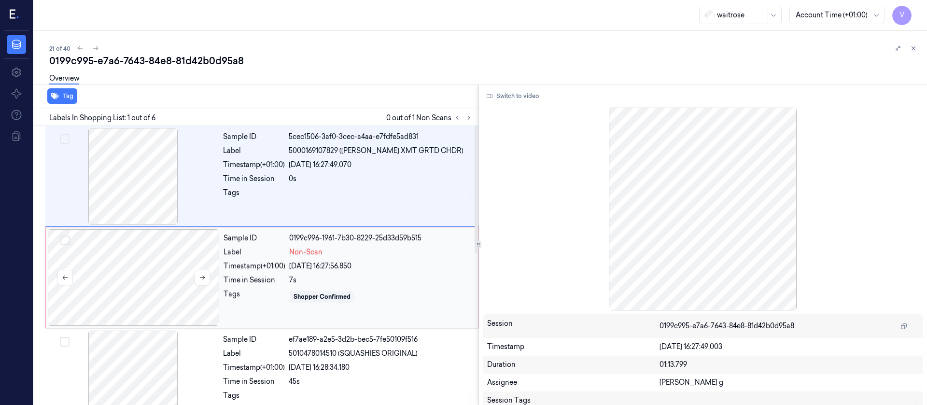
click at [155, 304] on div at bounding box center [134, 277] width 172 height 97
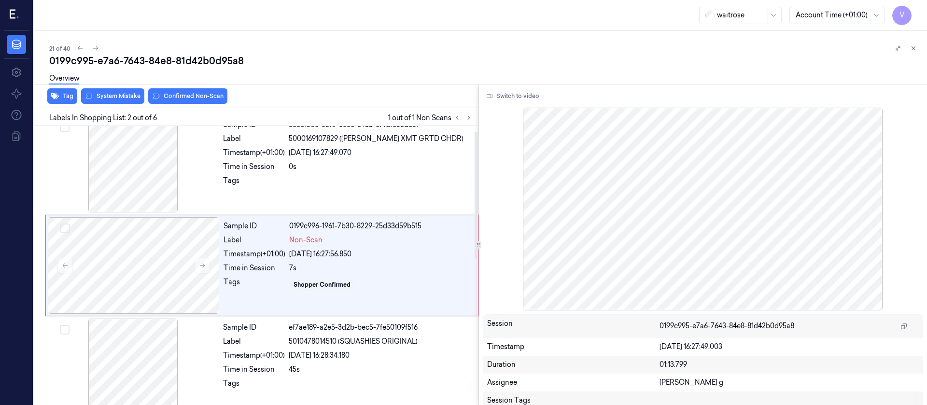
click at [318, 82] on div "Overview" at bounding box center [484, 80] width 870 height 25
click at [142, 273] on div at bounding box center [134, 265] width 172 height 97
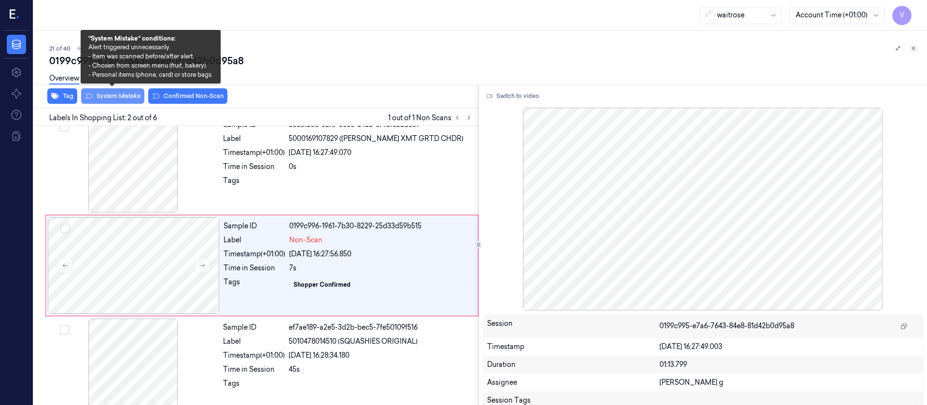
click at [132, 101] on button "System Mistake" at bounding box center [112, 95] width 63 height 15
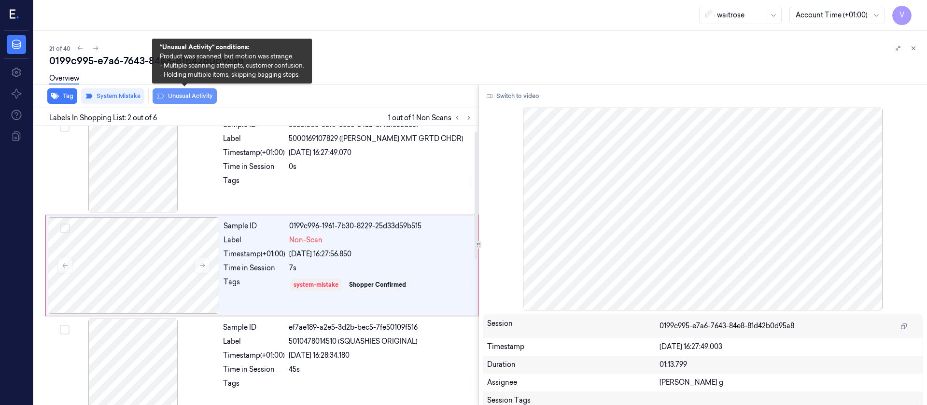
click at [188, 100] on button "Unusual Activity" at bounding box center [185, 95] width 64 height 15
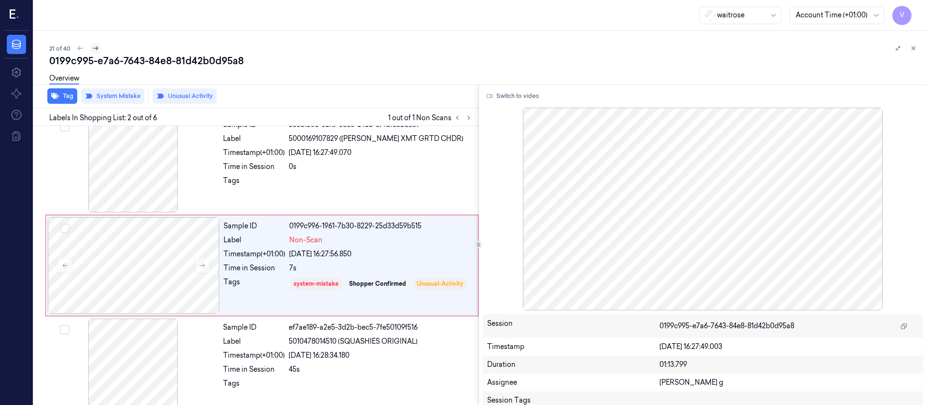
click at [96, 45] on icon at bounding box center [95, 48] width 7 height 7
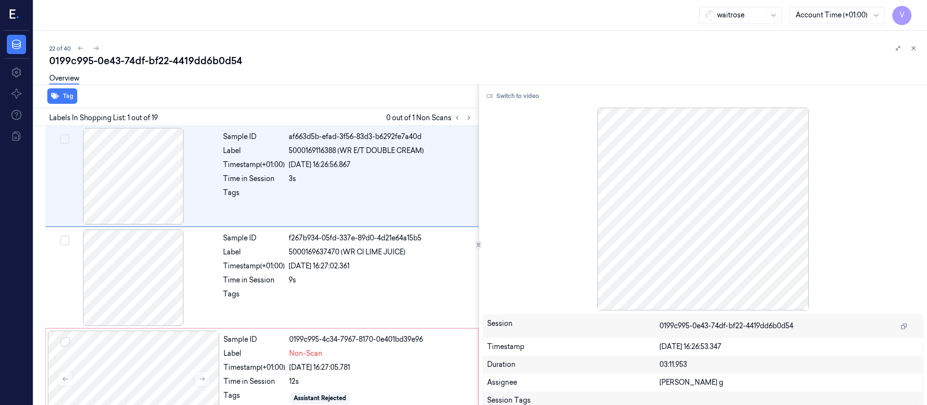
click at [281, 56] on div "0199c995-0e43-74df-bf22-4419dd6b0d54" at bounding box center [484, 61] width 870 height 14
click at [466, 120] on icon at bounding box center [468, 117] width 7 height 7
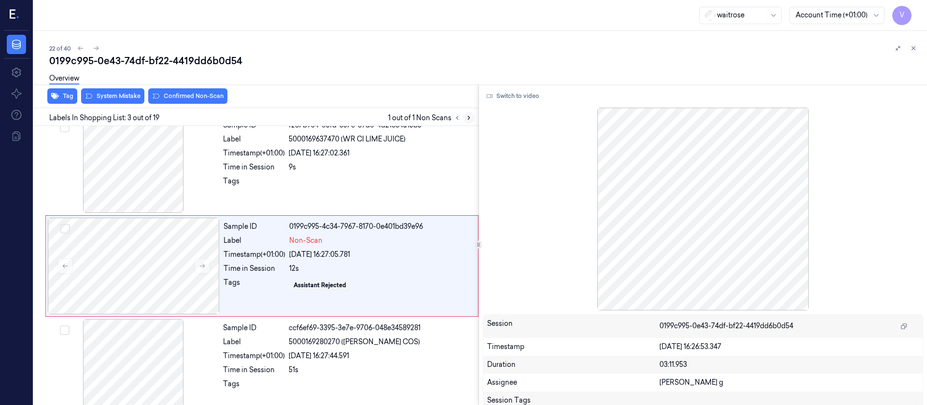
scroll to position [113, 0]
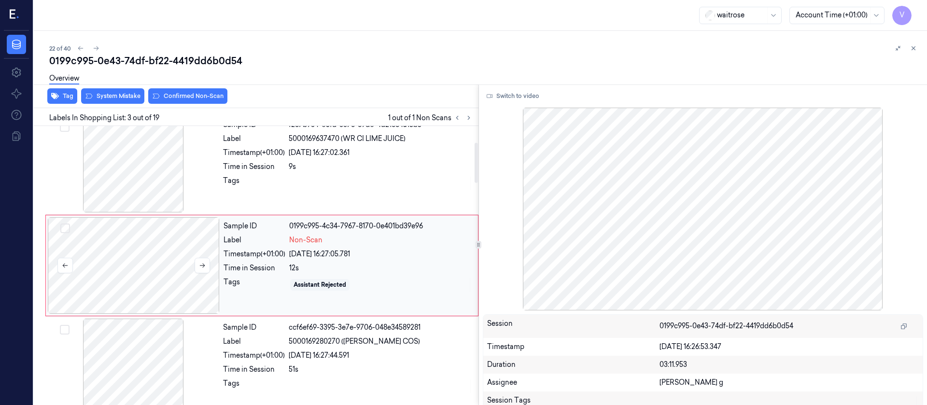
click at [106, 274] on div at bounding box center [134, 265] width 172 height 97
click at [205, 262] on icon at bounding box center [202, 265] width 7 height 7
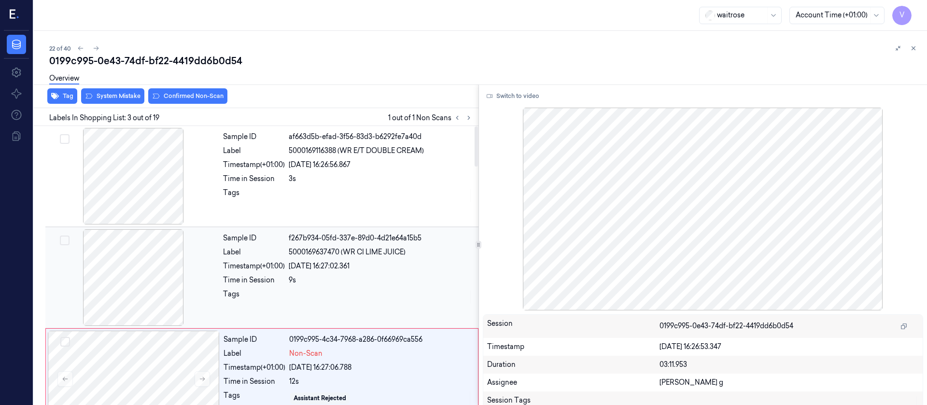
scroll to position [72, 0]
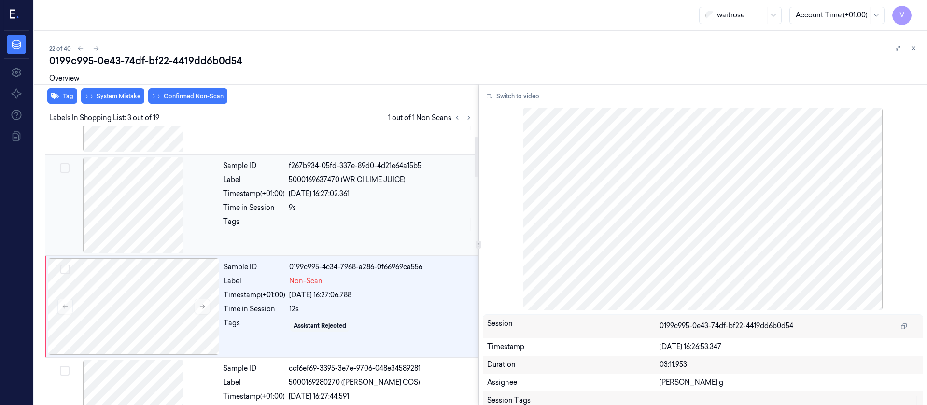
click at [337, 235] on div "Sample ID f267b934-05fd-337e-89d0-4d21e64a15b5 Label 5000169637470 (WR CI LIME …" at bounding box center [347, 205] width 257 height 97
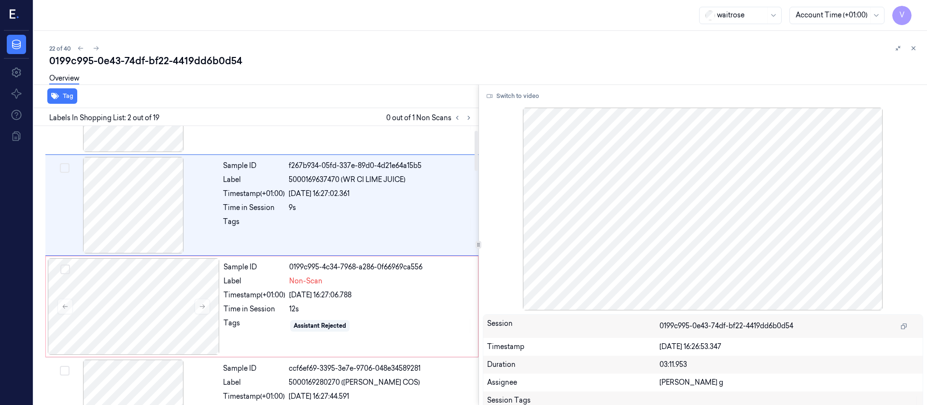
scroll to position [12, 0]
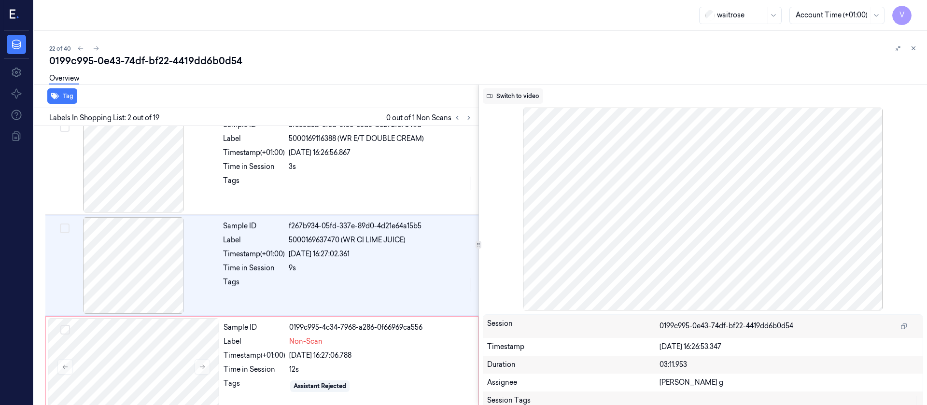
click at [529, 95] on button "Switch to video" at bounding box center [513, 95] width 60 height 15
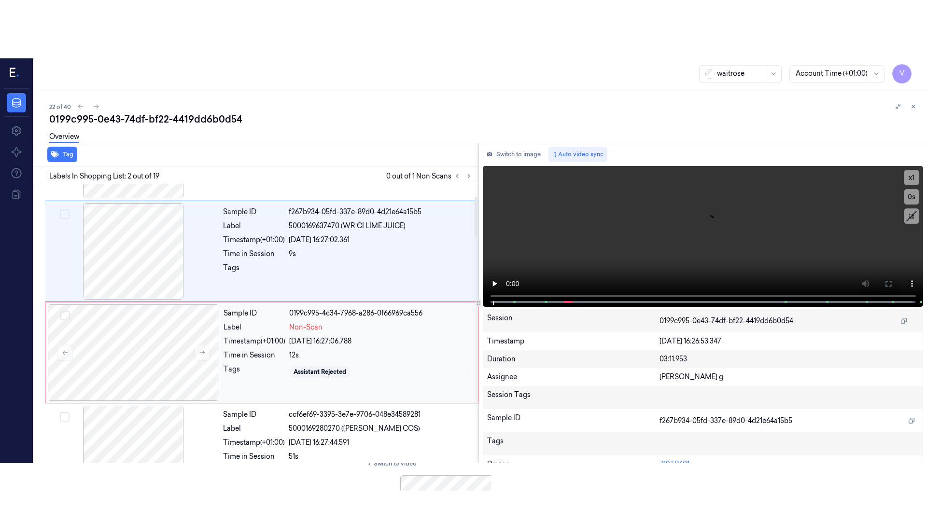
scroll to position [157, 0]
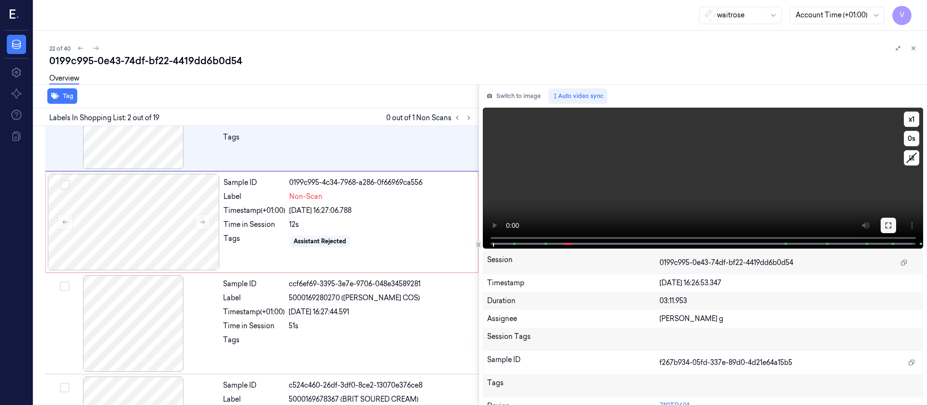
click at [884, 228] on icon at bounding box center [888, 226] width 8 height 8
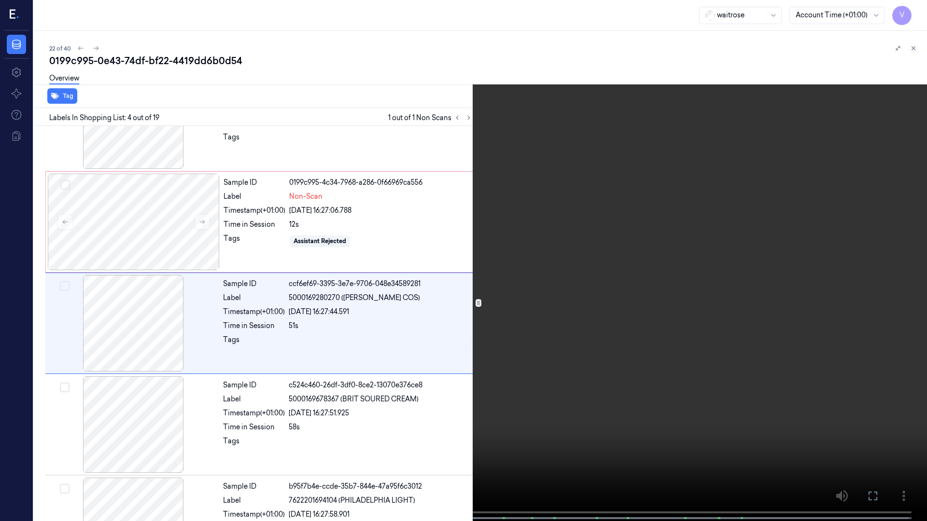
click at [0, 0] on button at bounding box center [0, 0] width 0 height 0
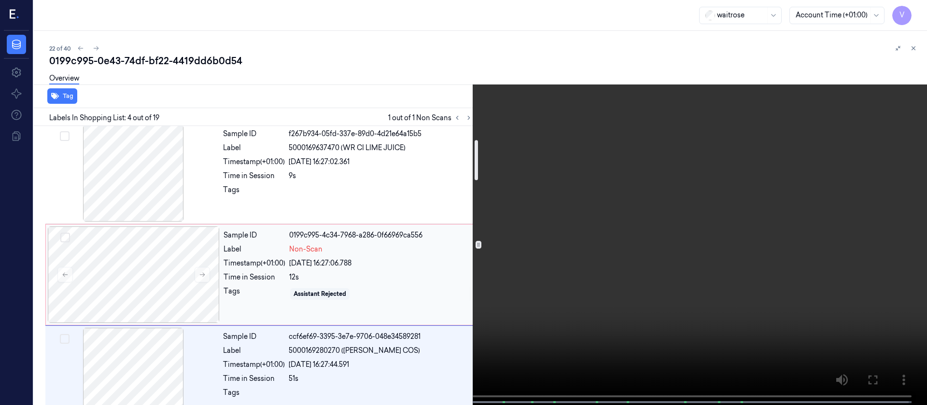
scroll to position [84, 0]
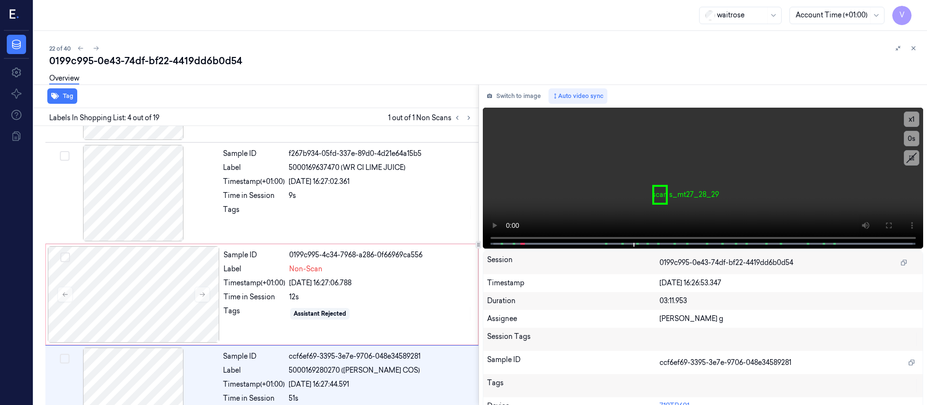
click at [545, 101] on div "Switch to image Auto video sync" at bounding box center [703, 95] width 441 height 15
click at [502, 101] on button "Switch to image" at bounding box center [514, 95] width 62 height 15
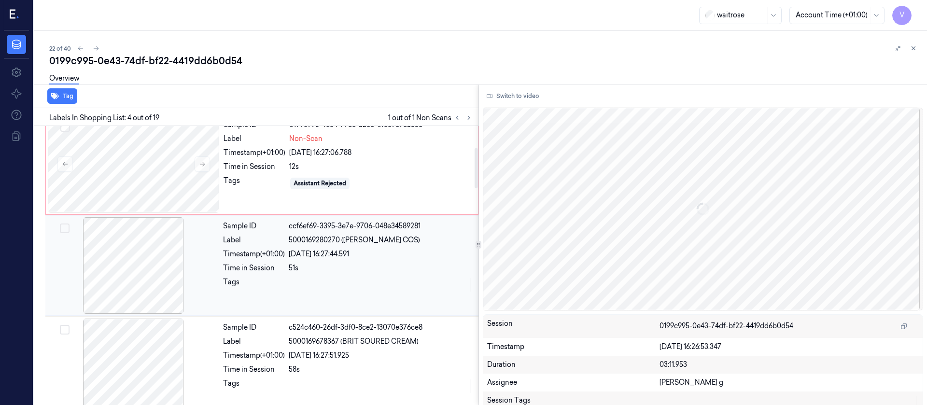
scroll to position [0, 0]
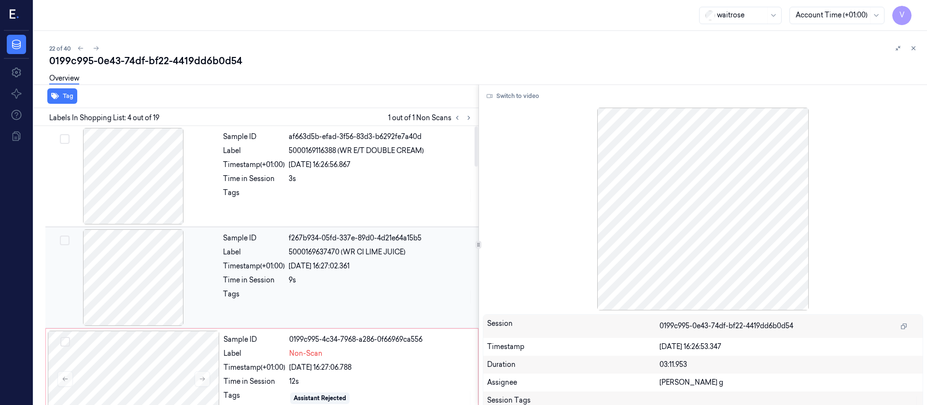
click at [232, 263] on div "Timestamp (+01:00)" at bounding box center [254, 266] width 62 height 10
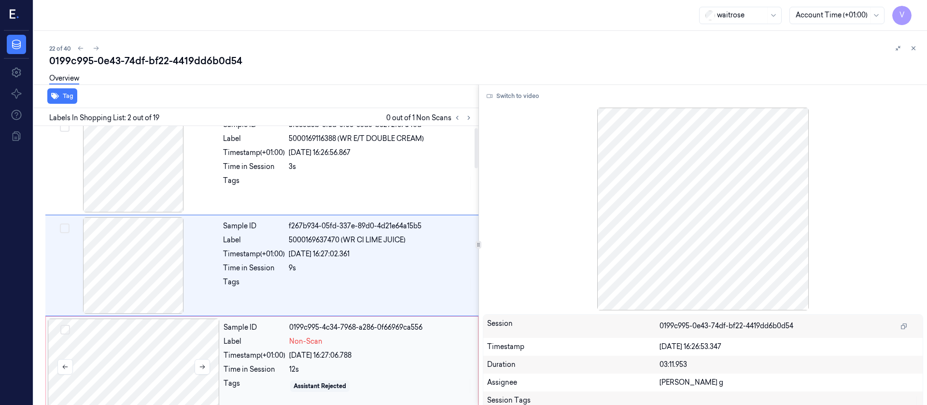
click at [120, 363] on div at bounding box center [134, 367] width 172 height 97
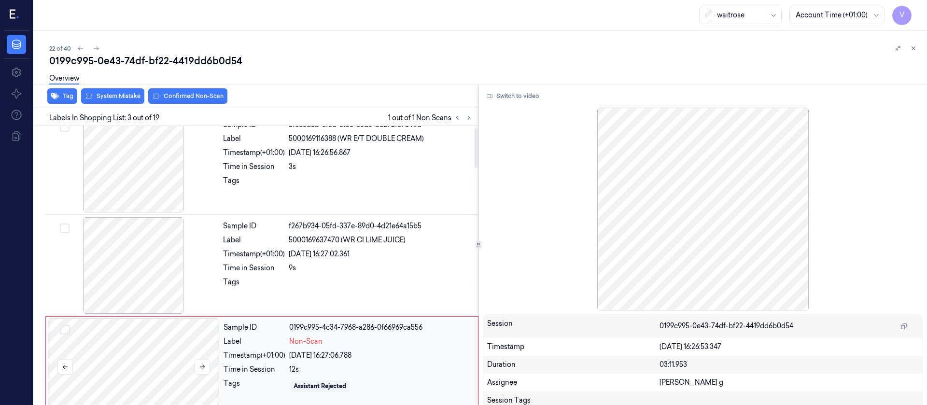
scroll to position [113, 0]
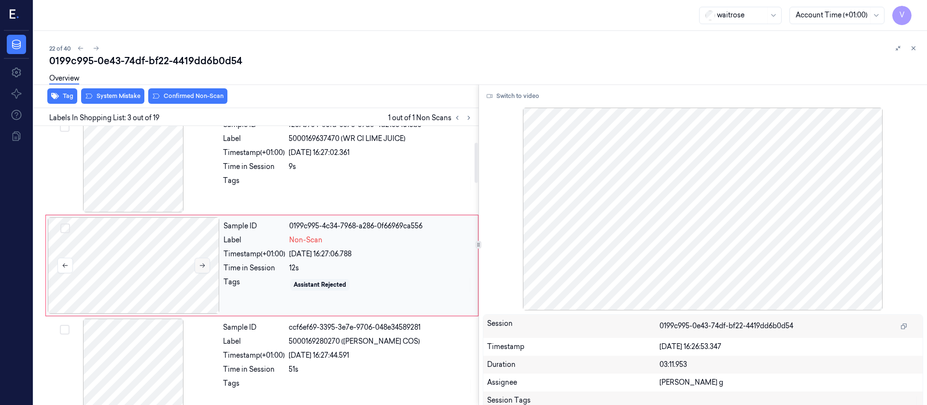
click at [201, 266] on icon at bounding box center [202, 265] width 7 height 7
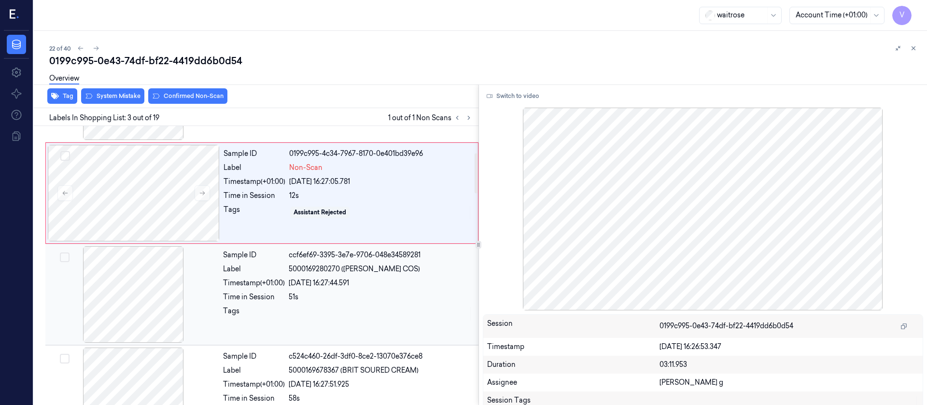
click at [123, 295] on div at bounding box center [133, 294] width 172 height 97
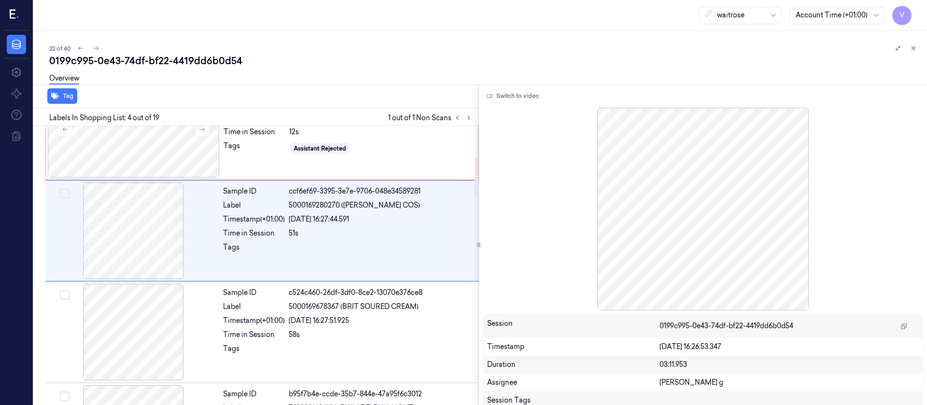
scroll to position [202, 0]
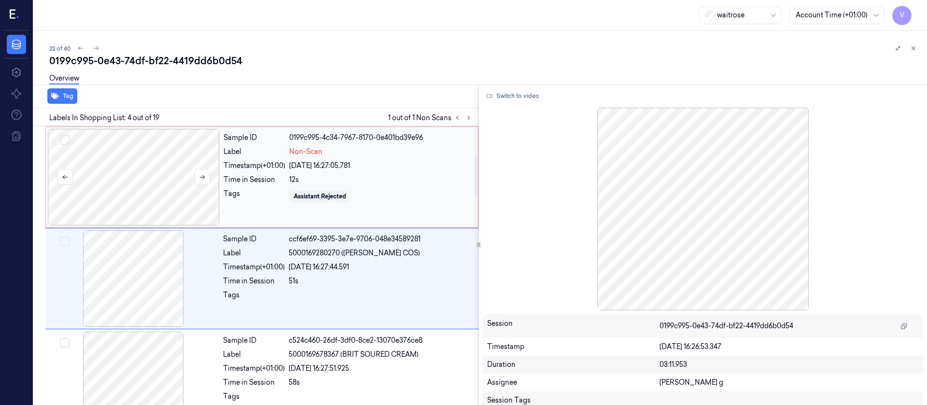
click at [167, 187] on div at bounding box center [134, 177] width 172 height 97
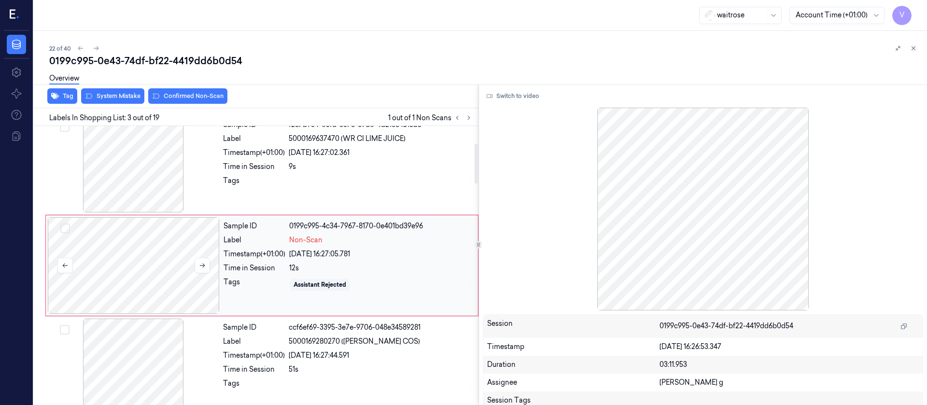
scroll to position [258, 0]
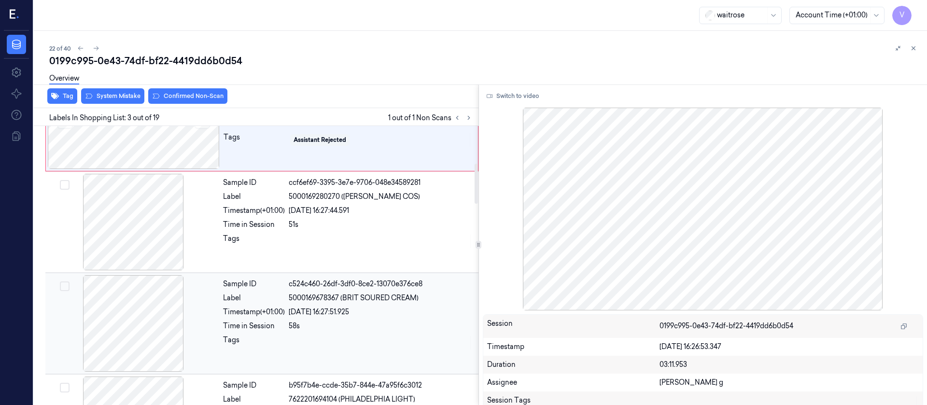
click at [139, 335] on div at bounding box center [133, 323] width 172 height 97
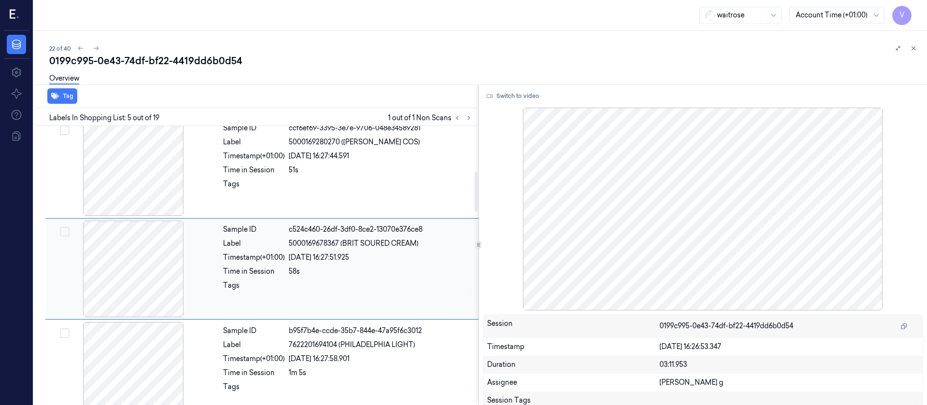
scroll to position [316, 0]
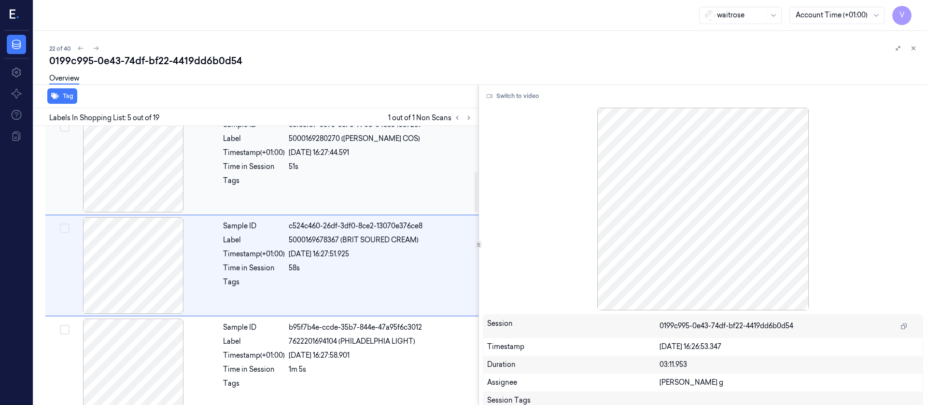
click at [149, 168] on div at bounding box center [133, 164] width 172 height 97
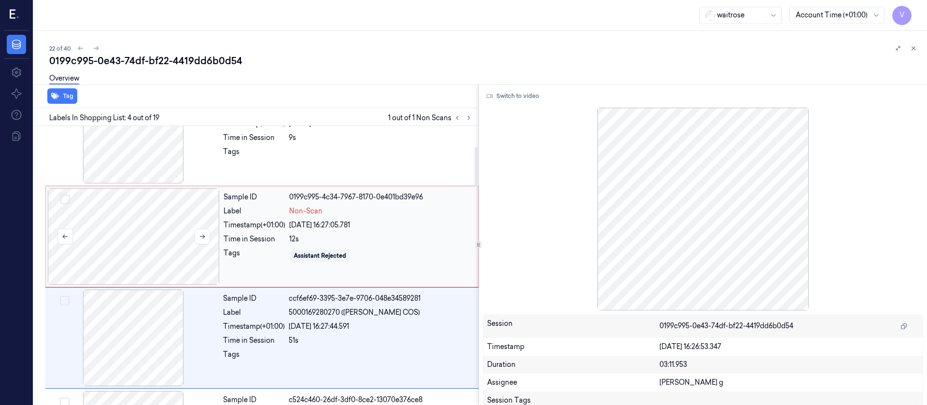
click at [112, 240] on div at bounding box center [134, 236] width 172 height 97
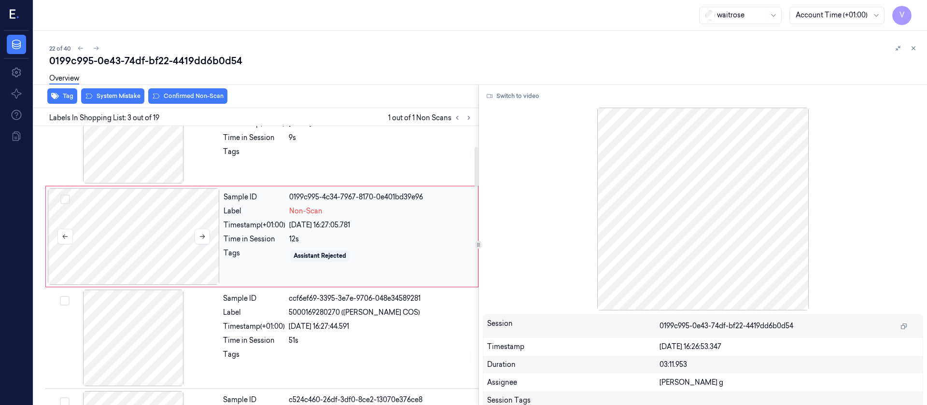
scroll to position [113, 0]
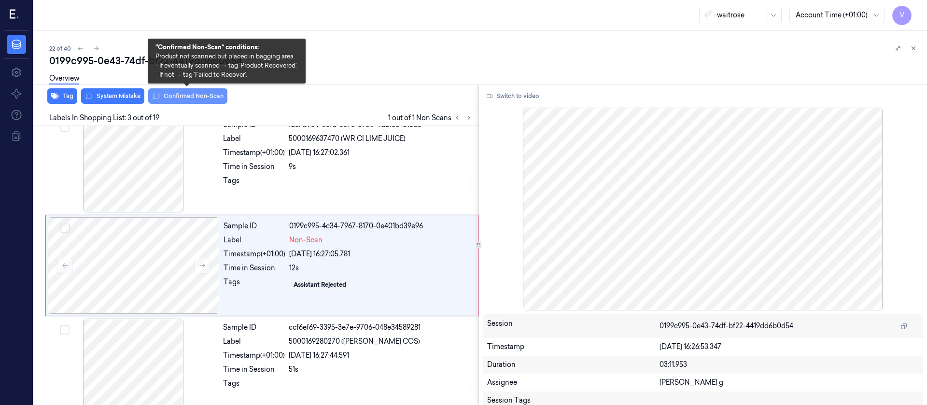
click at [195, 99] on button "Confirmed Non-Scan" at bounding box center [187, 95] width 79 height 15
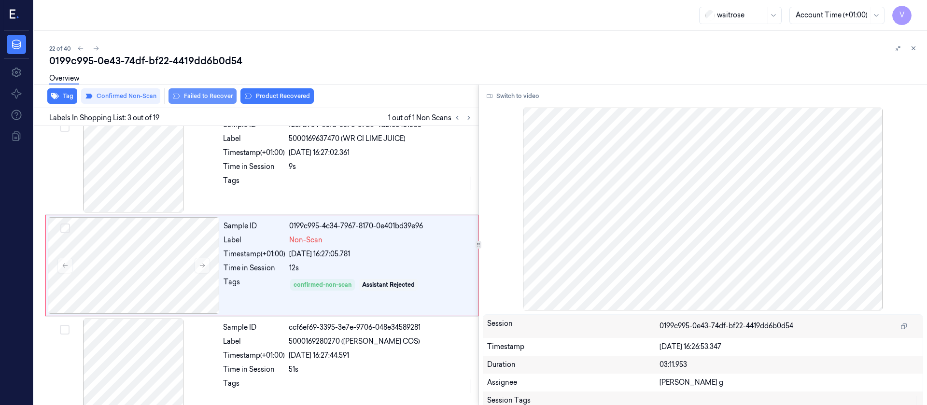
click at [199, 95] on button "Failed to Recover" at bounding box center [202, 95] width 68 height 15
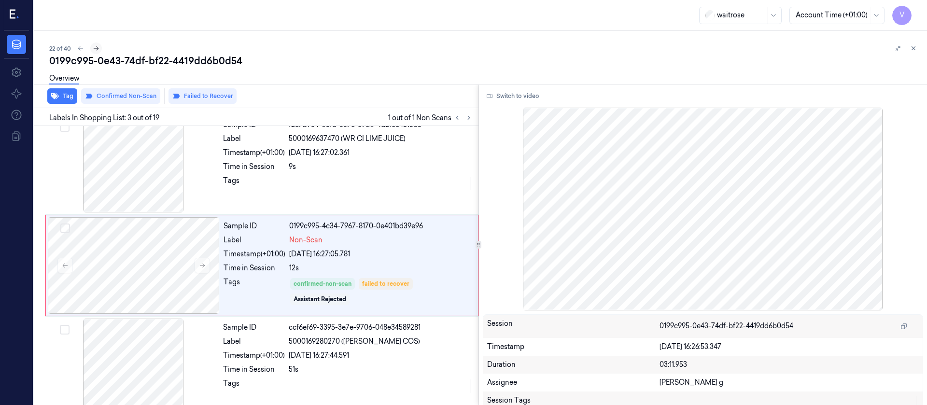
click at [96, 46] on icon at bounding box center [96, 48] width 7 height 7
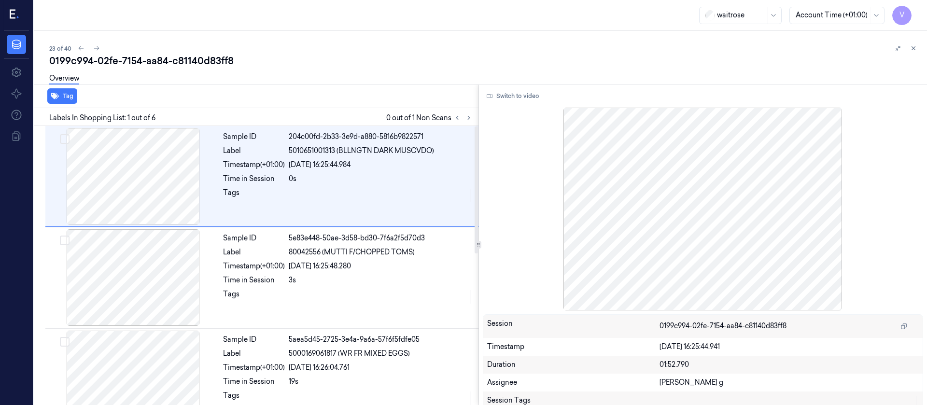
click at [412, 99] on div "Tag" at bounding box center [254, 96] width 448 height 24
click at [472, 117] on button at bounding box center [469, 118] width 12 height 12
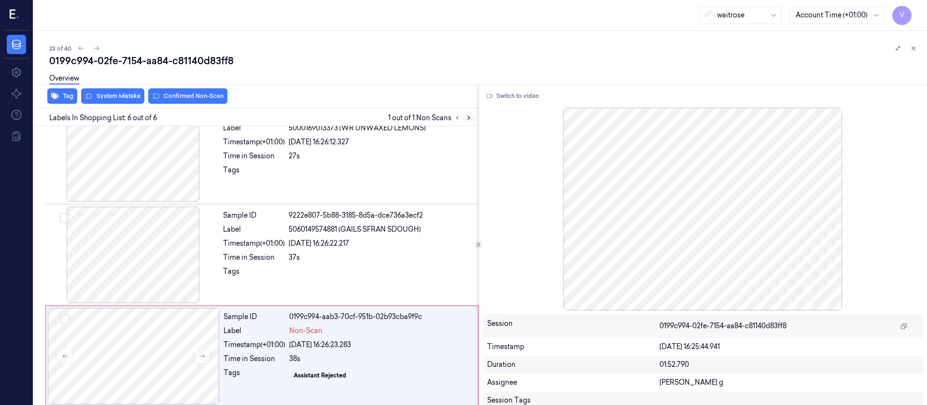
scroll to position [332, 0]
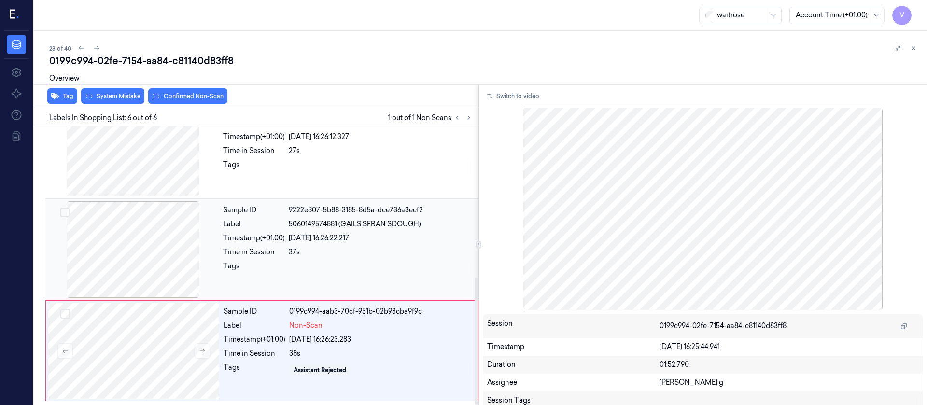
click at [176, 245] on div at bounding box center [133, 249] width 172 height 97
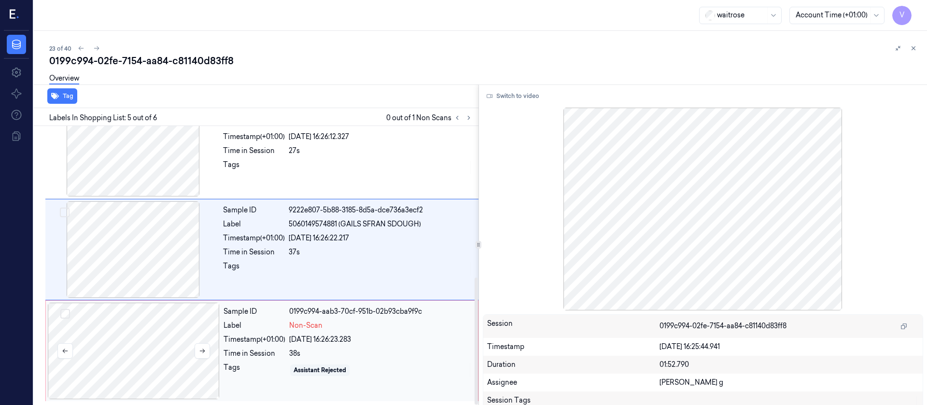
click at [139, 348] on div at bounding box center [134, 351] width 172 height 97
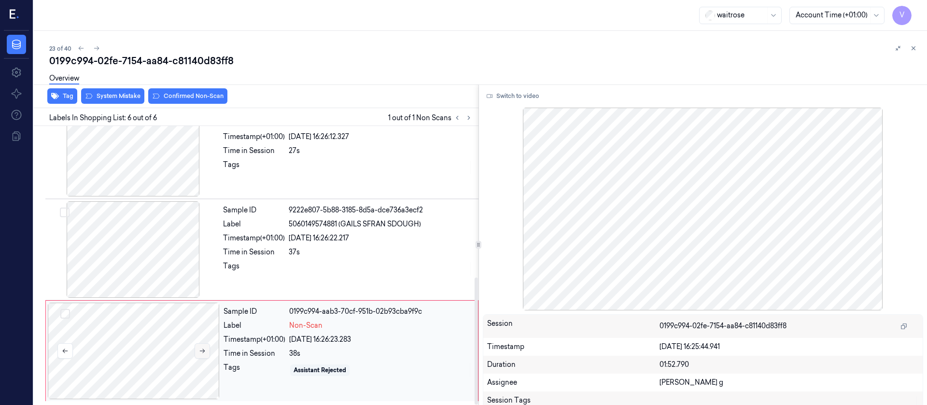
click at [209, 348] on button at bounding box center [202, 350] width 15 height 15
click at [523, 98] on button "Switch to video" at bounding box center [513, 95] width 60 height 15
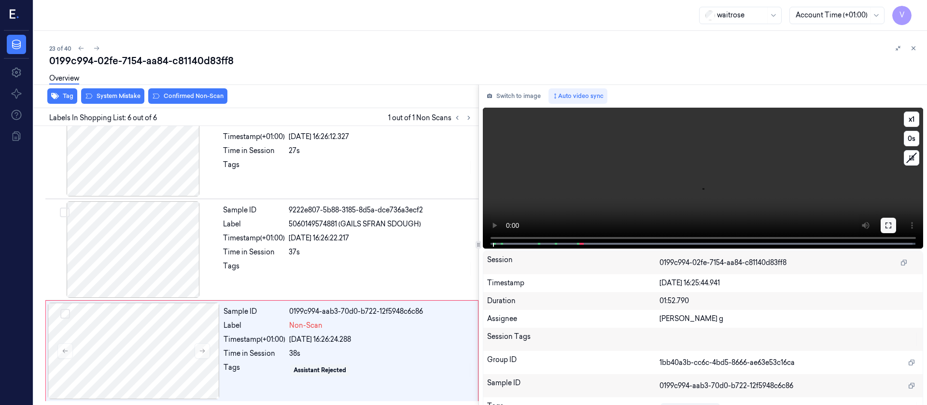
click at [883, 230] on button at bounding box center [887, 225] width 15 height 15
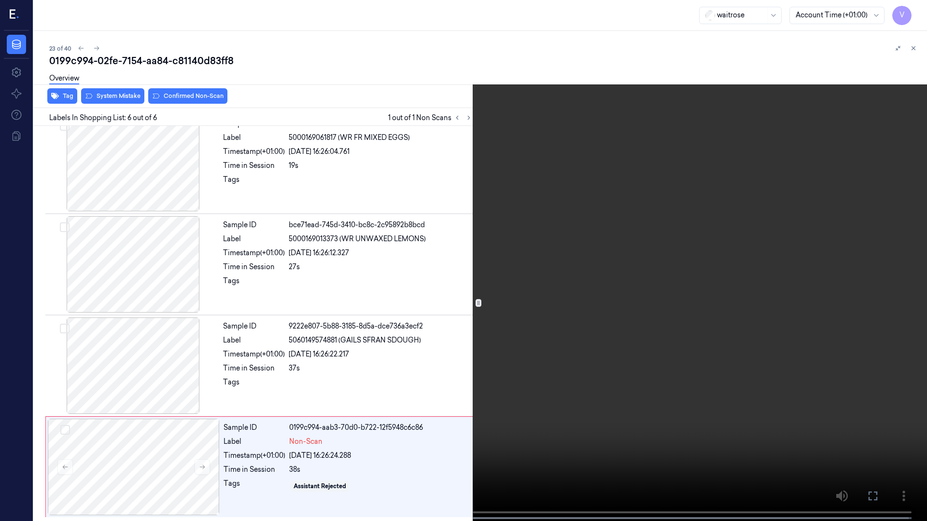
click at [0, 0] on icon at bounding box center [0, 0] width 0 height 0
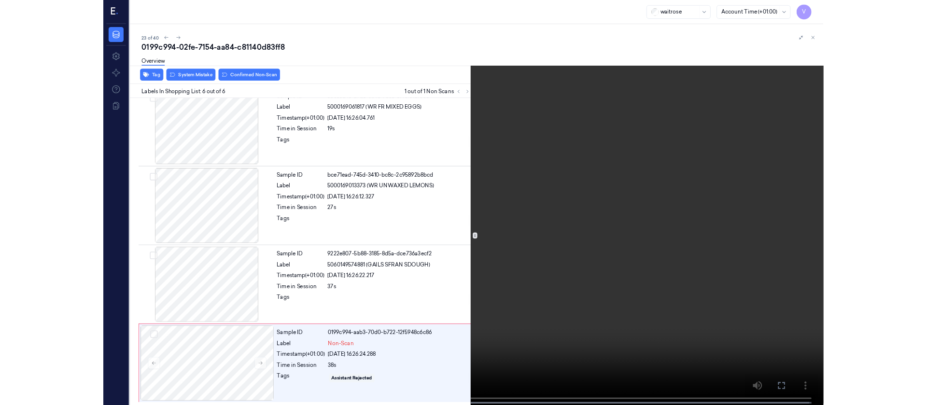
scroll to position [332, 0]
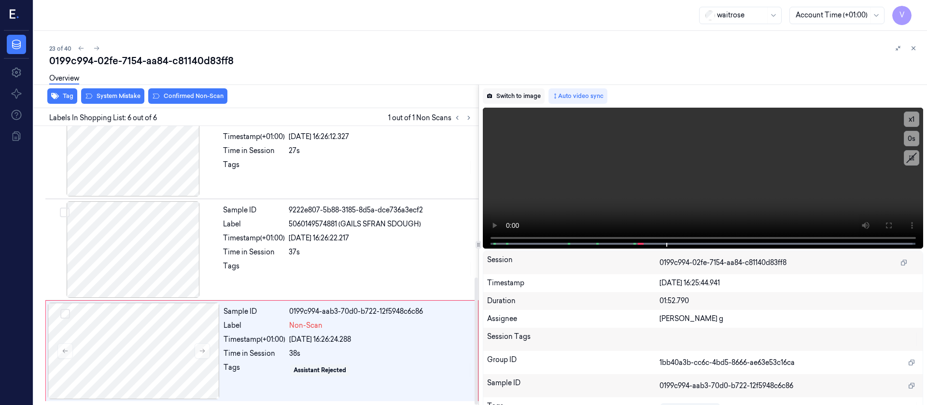
click at [516, 100] on button "Switch to image" at bounding box center [514, 95] width 62 height 15
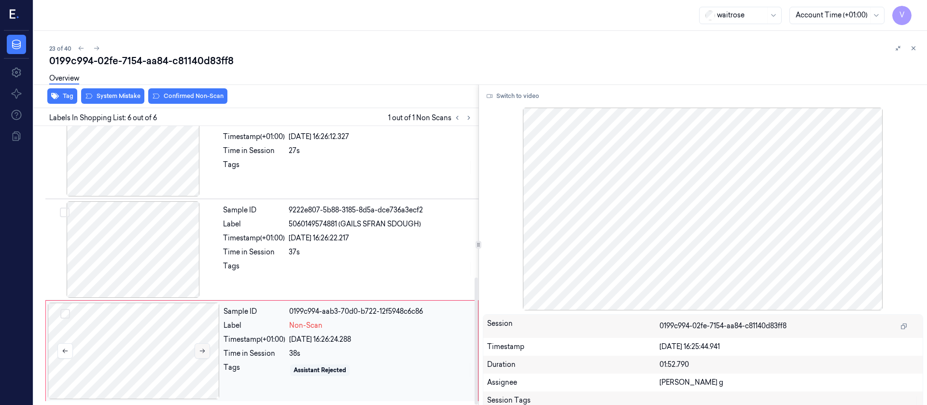
click at [195, 345] on div at bounding box center [134, 351] width 172 height 97
click at [199, 346] on button at bounding box center [202, 350] width 15 height 15
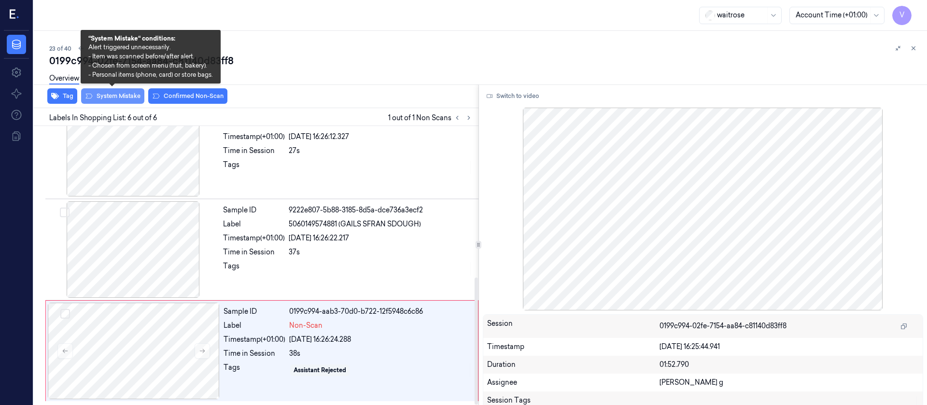
click at [128, 100] on button "System Mistake" at bounding box center [112, 95] width 63 height 15
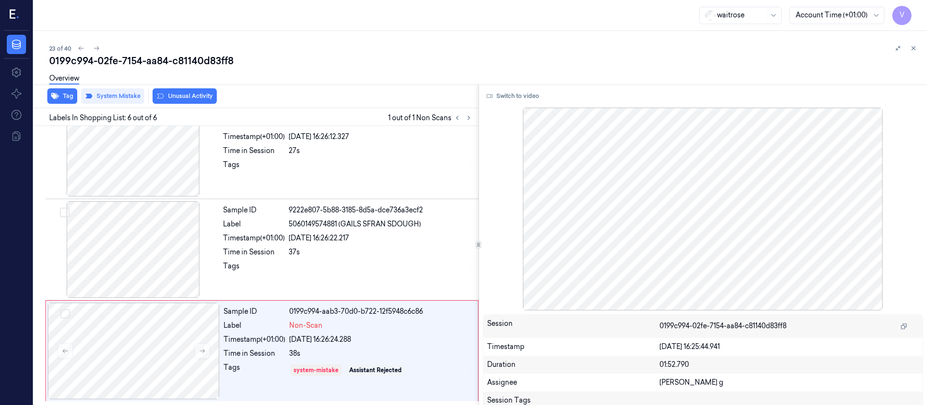
click at [380, 65] on div "0199c994-02fe-7154-aa84-c81140d83ff8" at bounding box center [484, 61] width 870 height 14
click at [92, 42] on div "23 of 40" at bounding box center [484, 48] width 870 height 12
click at [95, 47] on icon at bounding box center [96, 48] width 7 height 7
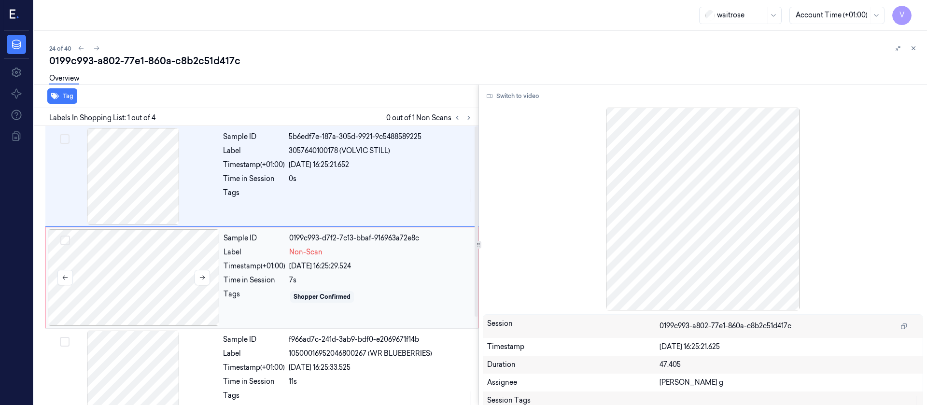
click at [103, 295] on div at bounding box center [134, 277] width 172 height 97
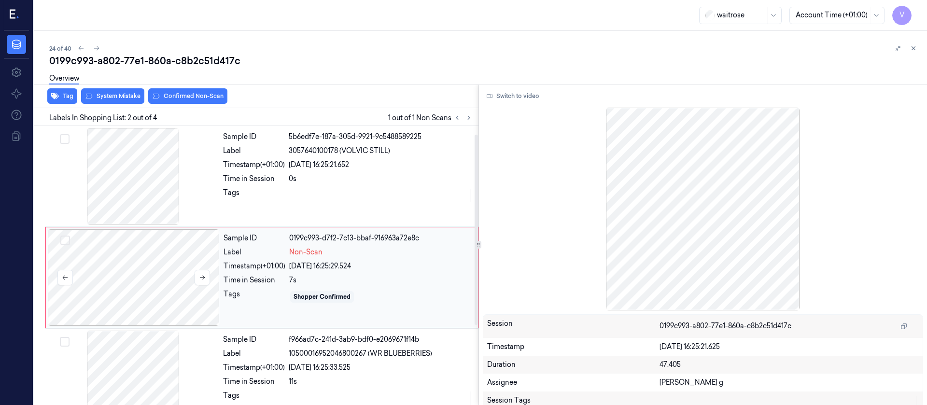
scroll to position [12, 0]
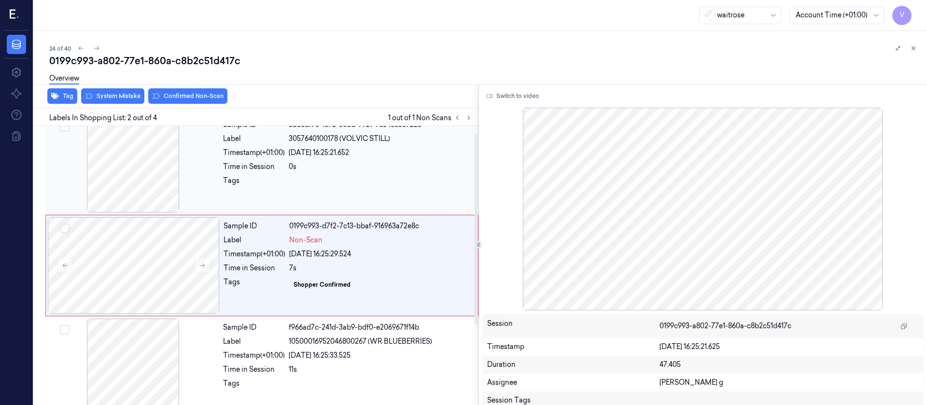
click at [153, 170] on div at bounding box center [133, 164] width 172 height 97
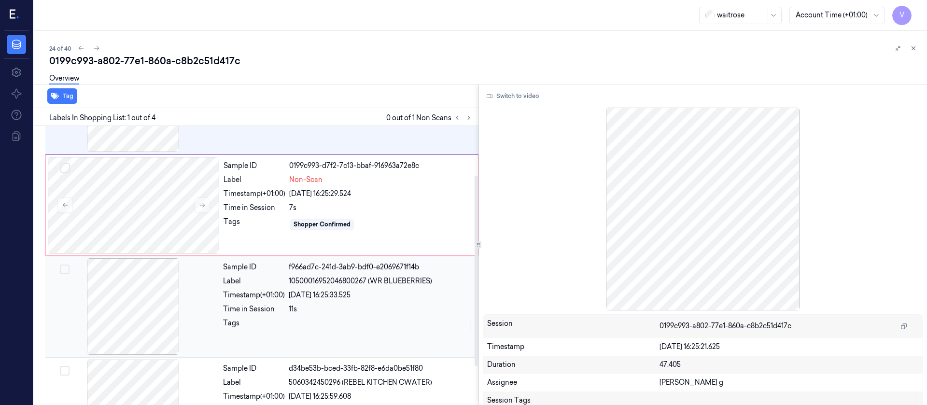
scroll to position [0, 0]
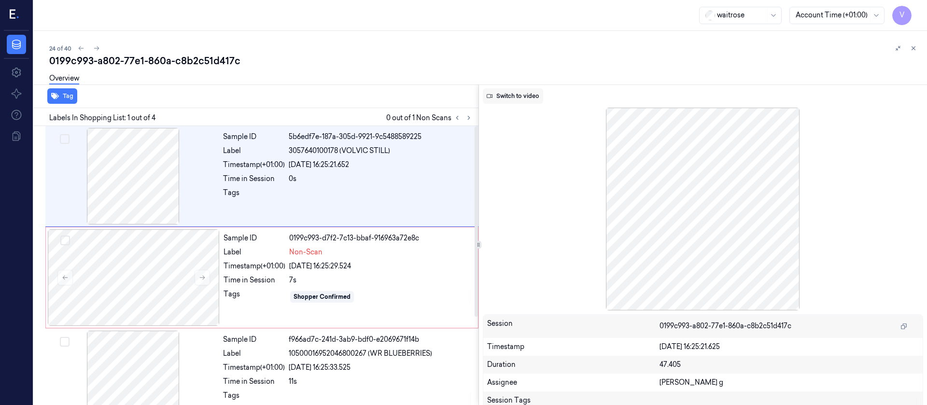
click at [526, 94] on button "Switch to video" at bounding box center [513, 95] width 60 height 15
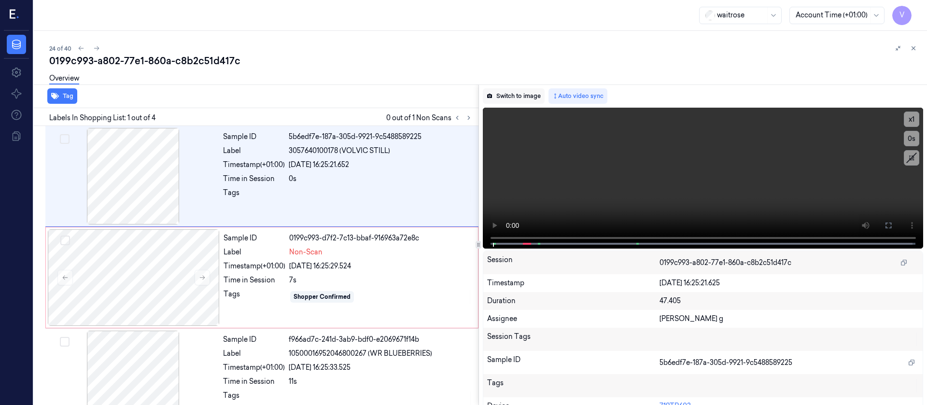
click at [526, 96] on button "Switch to image" at bounding box center [514, 95] width 62 height 15
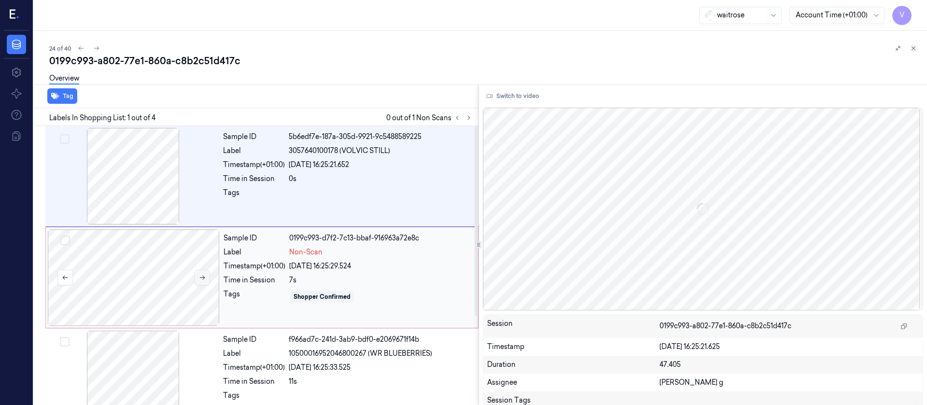
click at [204, 276] on icon at bounding box center [202, 277] width 7 height 7
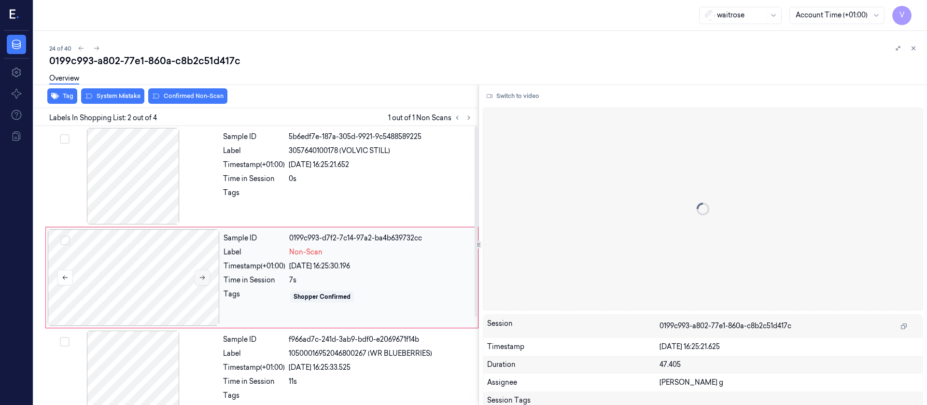
scroll to position [12, 0]
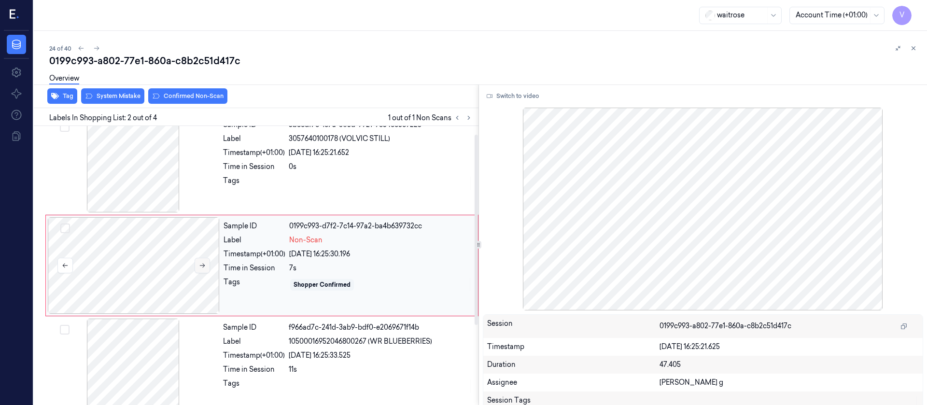
click at [204, 276] on div at bounding box center [134, 265] width 172 height 97
click at [205, 265] on icon at bounding box center [202, 265] width 7 height 7
click at [108, 101] on button "System Mistake" at bounding box center [112, 95] width 63 height 15
click at [189, 95] on button "Unusual Activity" at bounding box center [185, 95] width 64 height 15
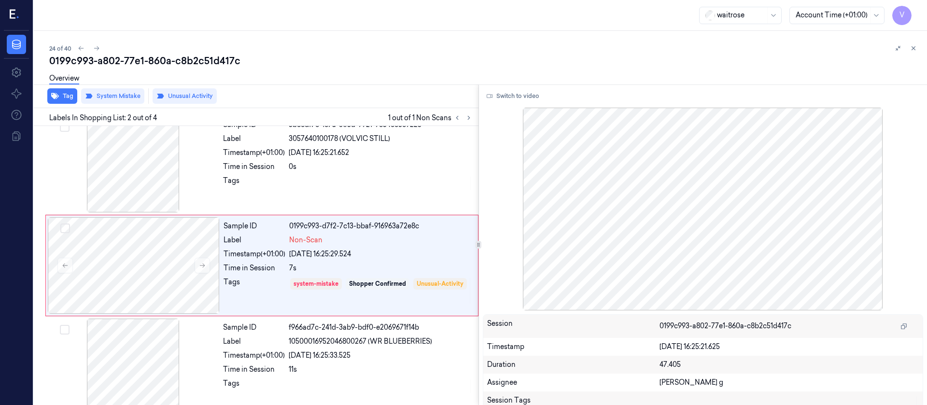
click at [342, 80] on div "Overview" at bounding box center [484, 80] width 870 height 25
click at [95, 47] on icon at bounding box center [96, 48] width 7 height 7
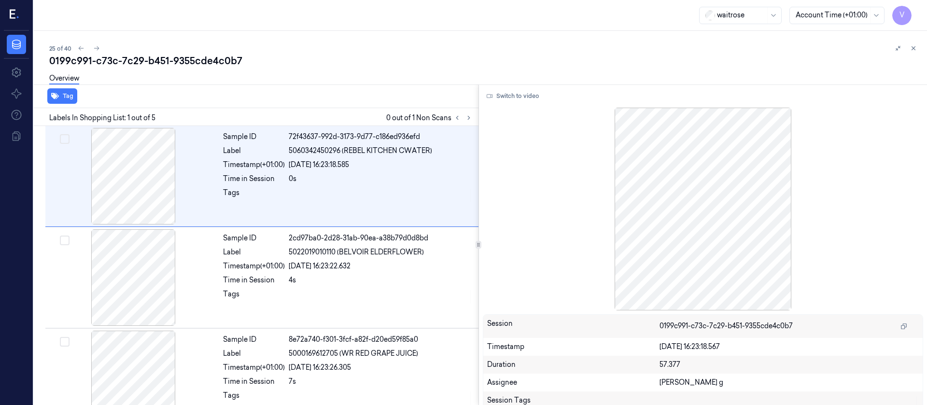
click at [319, 85] on div "Overview" at bounding box center [484, 80] width 870 height 25
click at [469, 114] on icon at bounding box center [468, 117] width 7 height 7
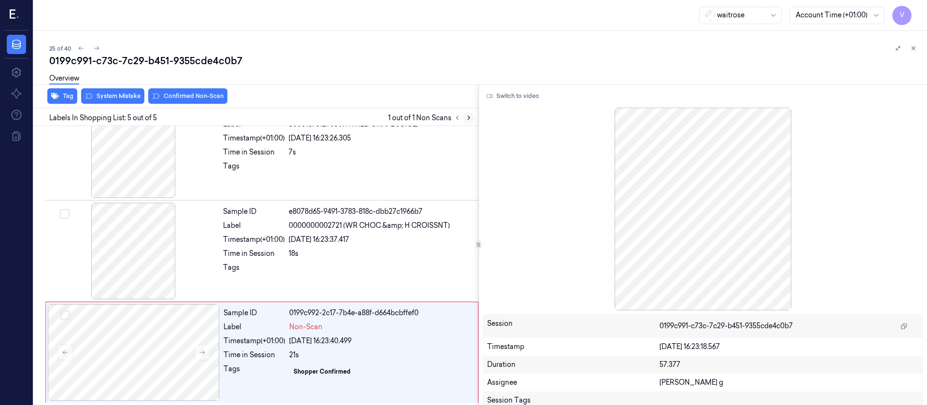
scroll to position [231, 0]
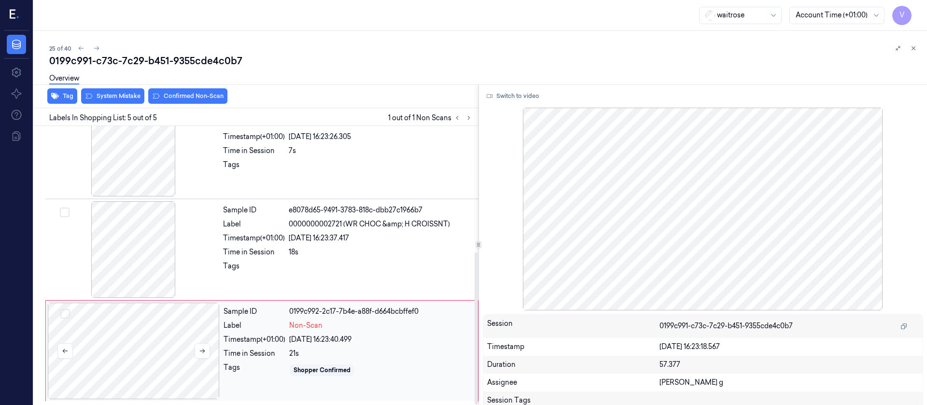
click at [129, 350] on div at bounding box center [134, 351] width 172 height 97
click at [129, 242] on div at bounding box center [133, 249] width 172 height 97
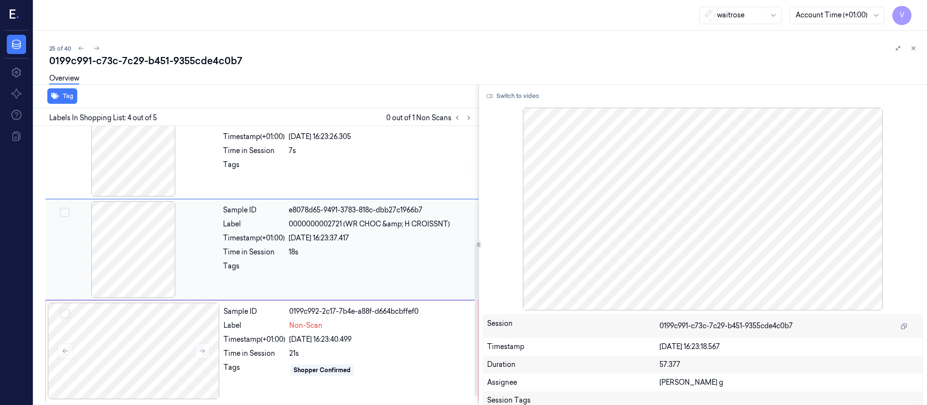
scroll to position [215, 0]
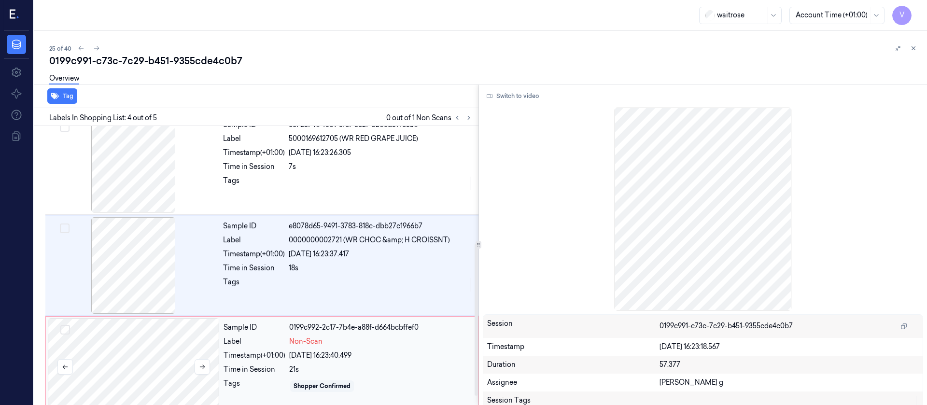
click at [146, 354] on div at bounding box center [134, 367] width 172 height 97
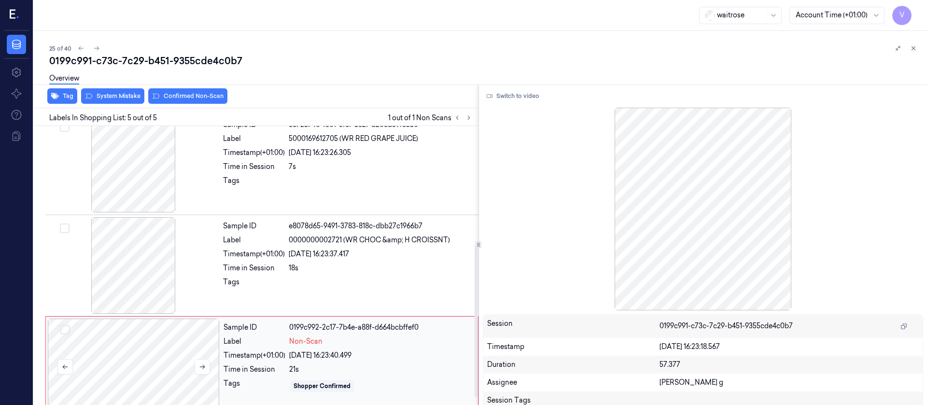
scroll to position [231, 0]
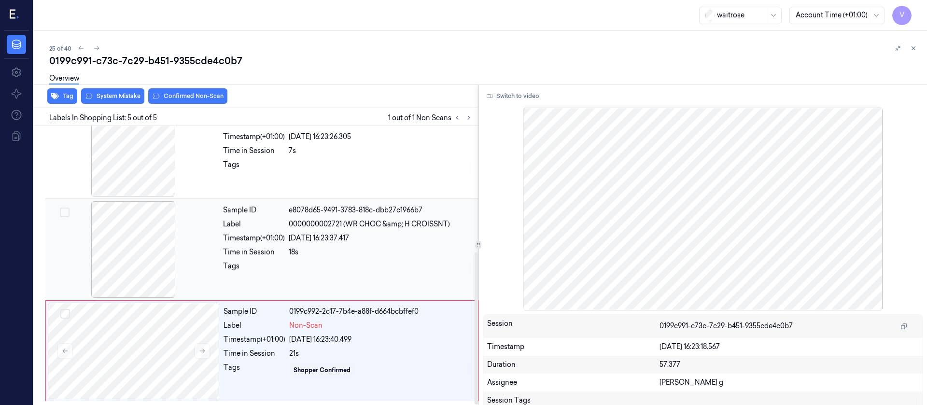
click at [149, 253] on div at bounding box center [133, 249] width 172 height 97
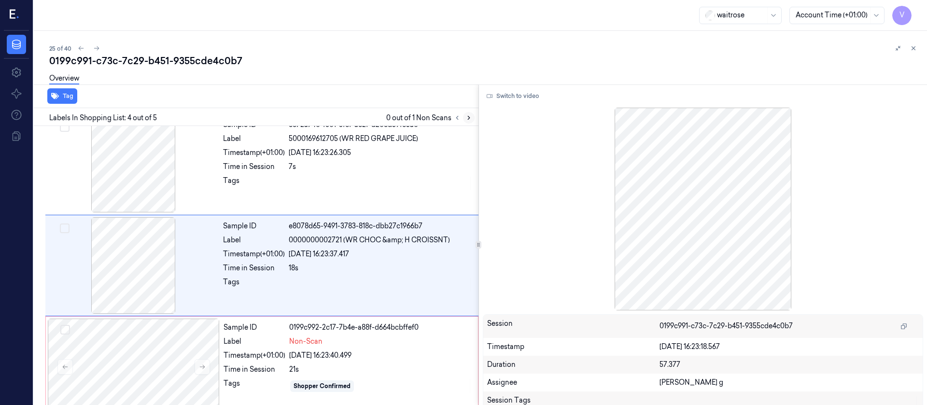
click at [466, 118] on icon at bounding box center [468, 117] width 7 height 7
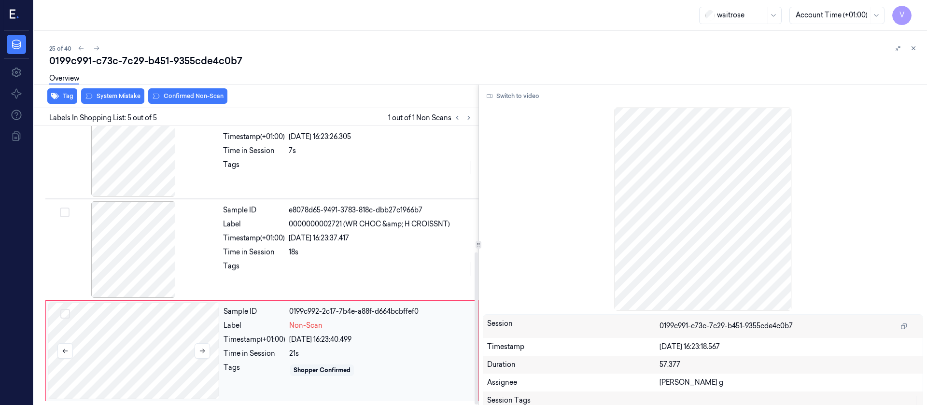
click at [145, 354] on div at bounding box center [134, 351] width 172 height 97
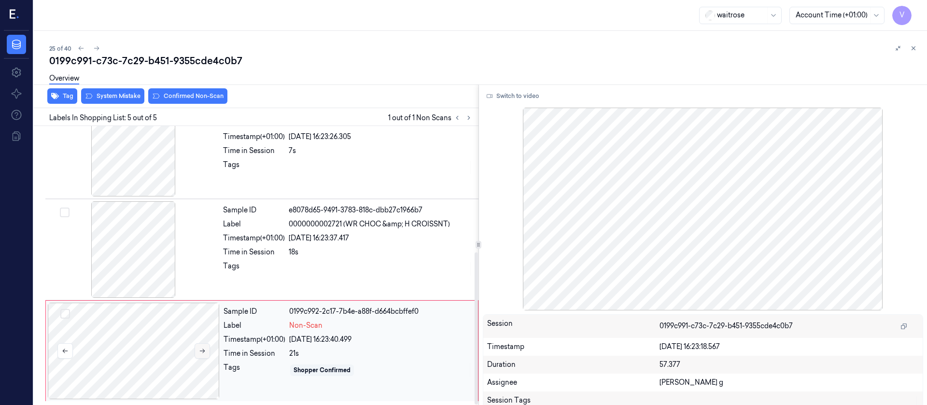
click at [200, 350] on icon at bounding box center [202, 351] width 7 height 7
click at [150, 258] on div at bounding box center [133, 249] width 172 height 97
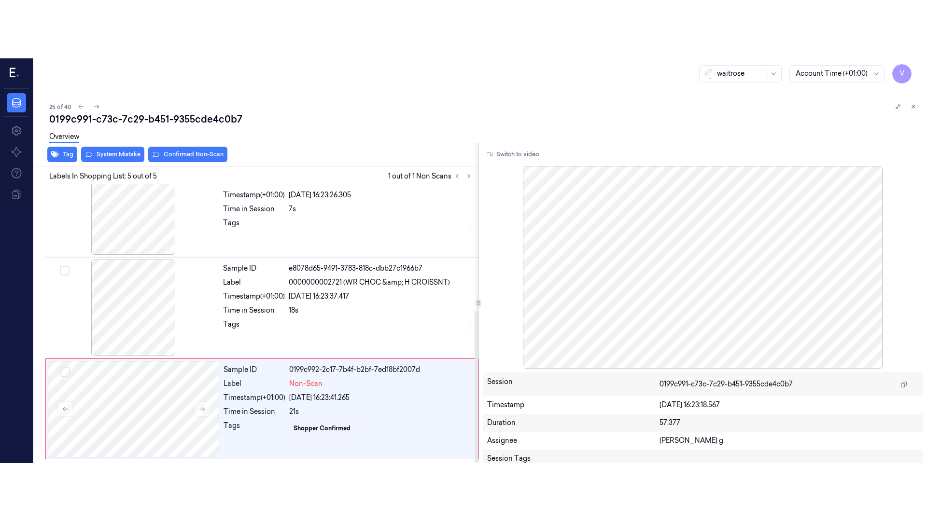
scroll to position [215, 0]
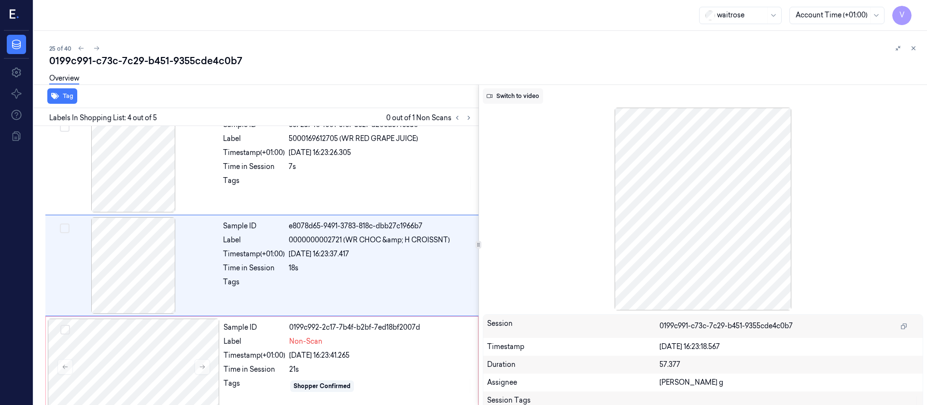
click at [509, 96] on button "Switch to video" at bounding box center [513, 95] width 60 height 15
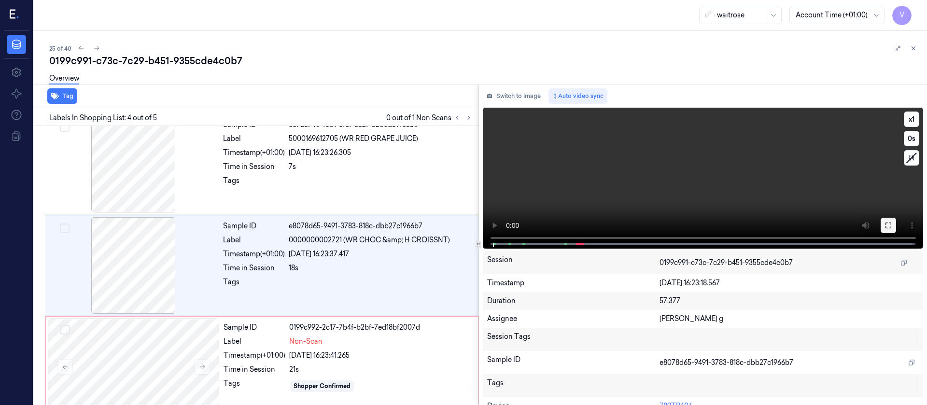
click at [887, 223] on icon at bounding box center [888, 226] width 6 height 6
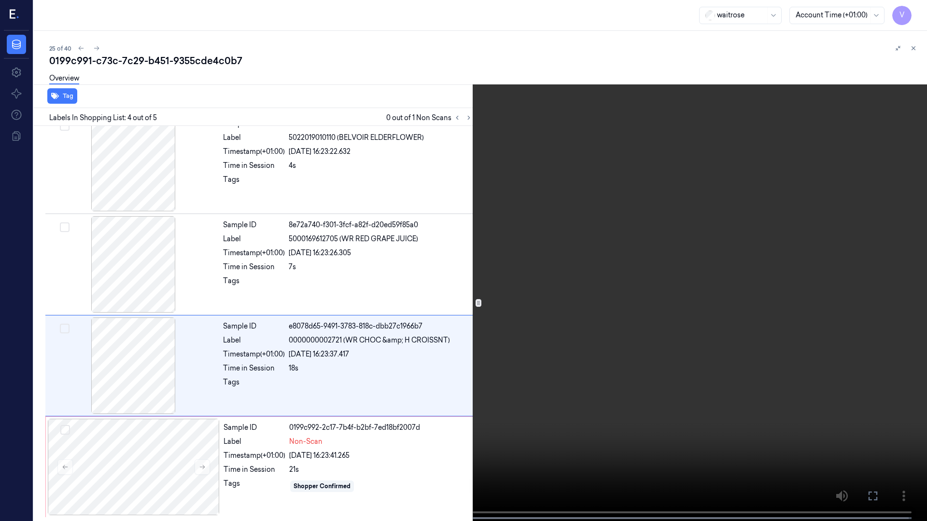
click at [0, 0] on button at bounding box center [0, 0] width 0 height 0
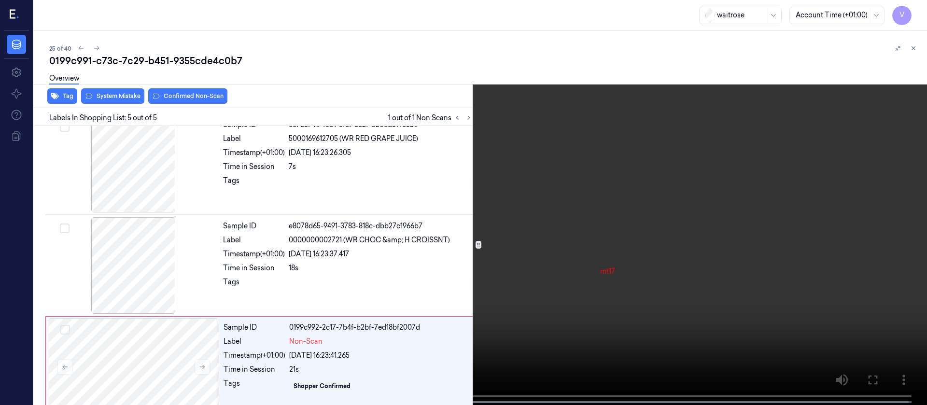
scroll to position [231, 0]
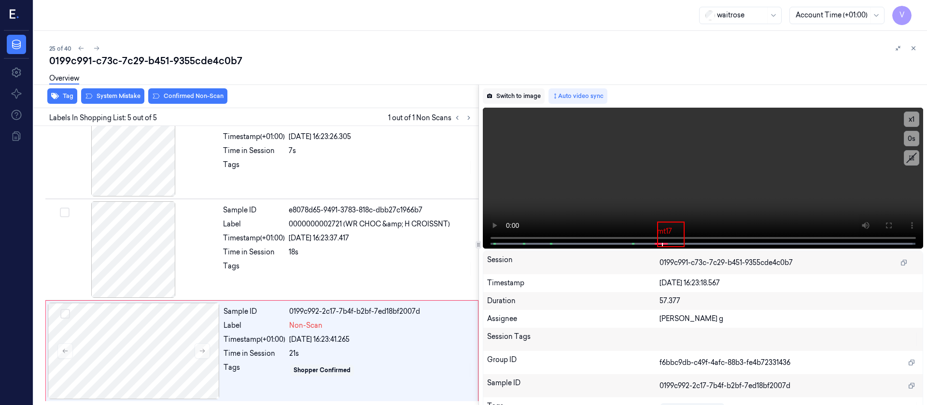
click at [514, 91] on button "Switch to image" at bounding box center [514, 95] width 62 height 15
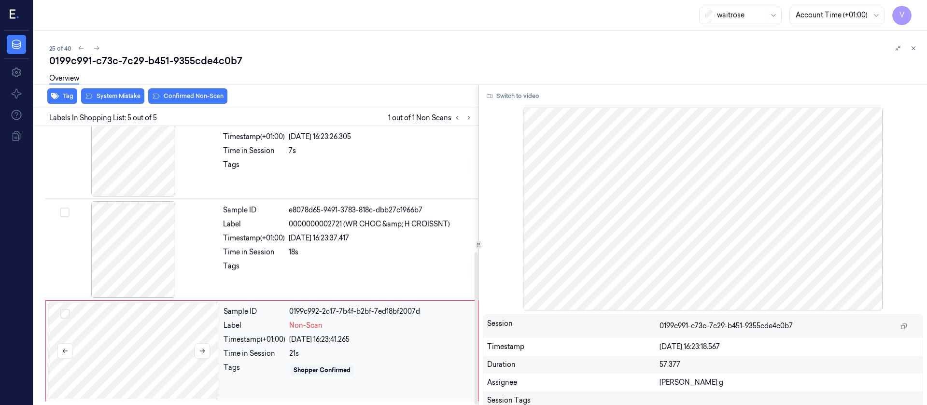
click at [131, 349] on div at bounding box center [134, 351] width 172 height 97
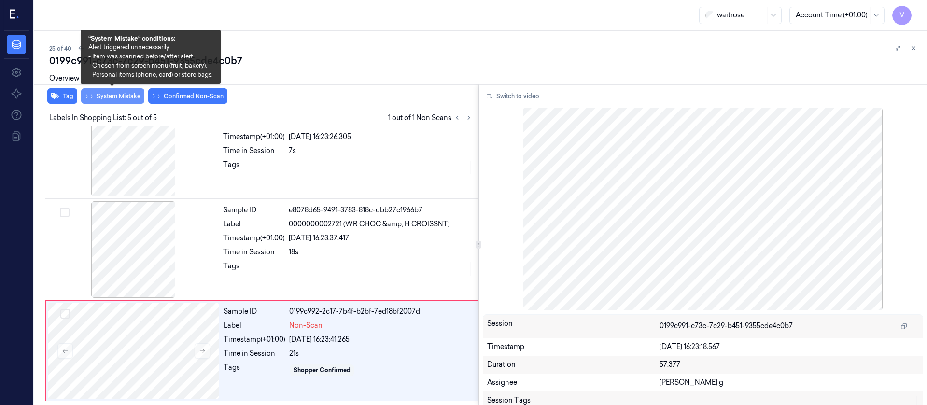
click at [118, 98] on button "System Mistake" at bounding box center [112, 95] width 63 height 15
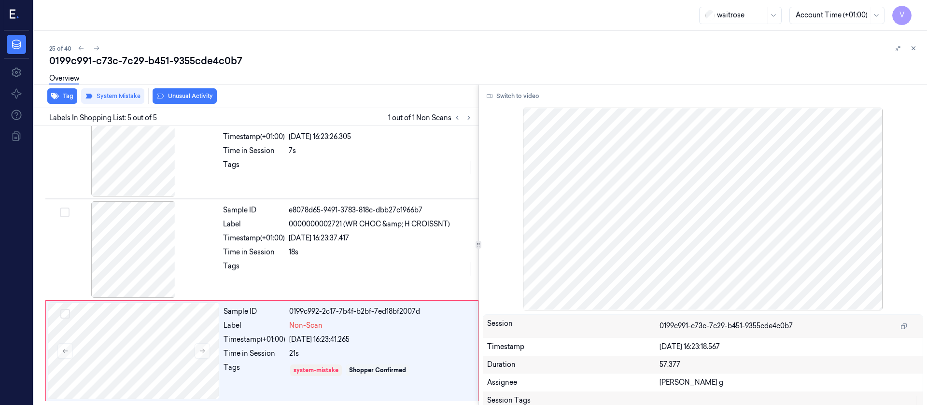
click at [172, 99] on button "Unusual Activity" at bounding box center [185, 95] width 64 height 15
click at [51, 101] on button "Tag" at bounding box center [62, 95] width 30 height 15
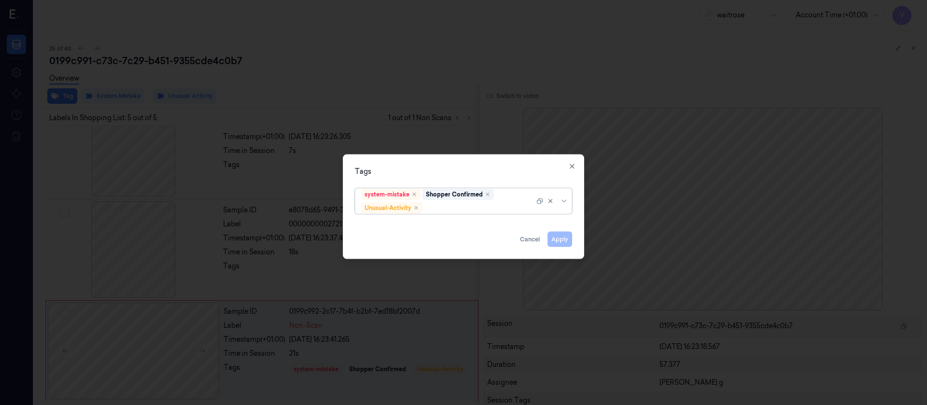
click at [453, 213] on div "system-mistake Shopper Confirmed Unusual-Activity" at bounding box center [447, 200] width 173 height 25
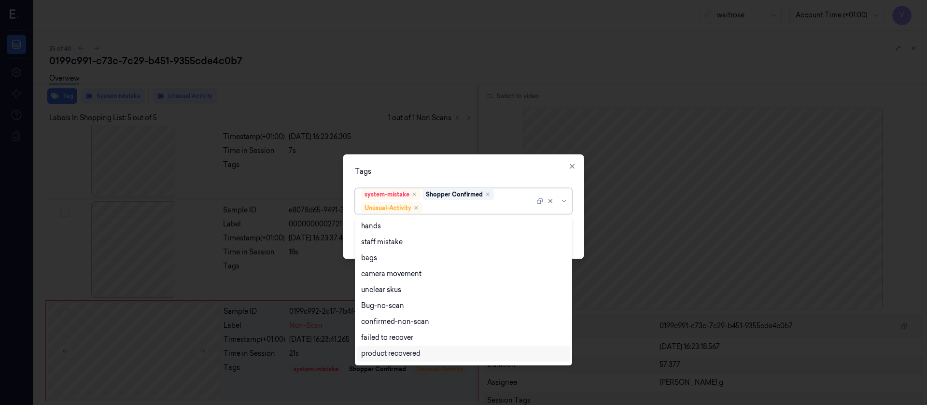
scroll to position [126, 0]
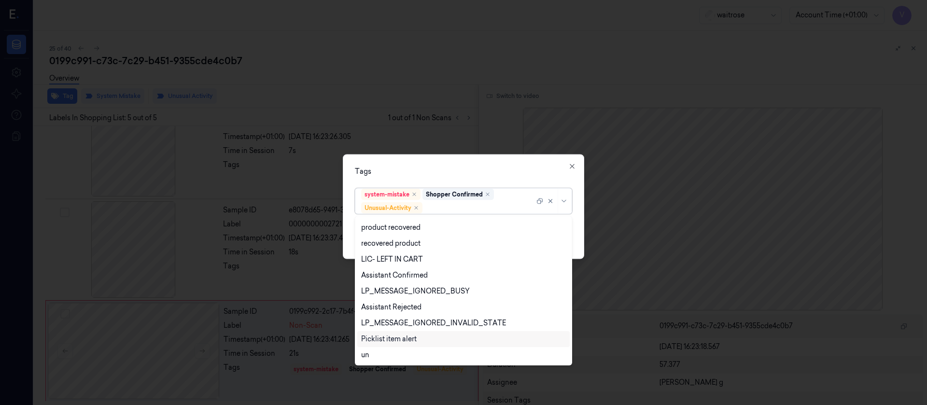
click at [380, 336] on div "Picklist item alert" at bounding box center [389, 339] width 56 height 10
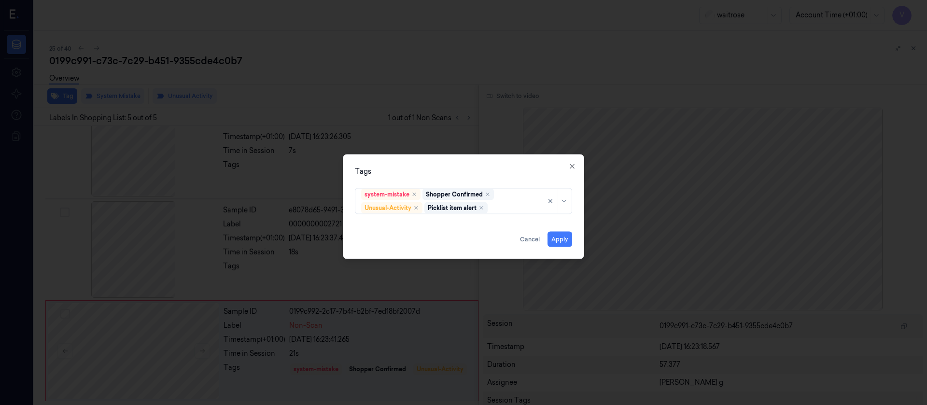
click at [508, 167] on div "Tags" at bounding box center [463, 171] width 217 height 10
click at [562, 233] on button "Apply" at bounding box center [559, 238] width 25 height 15
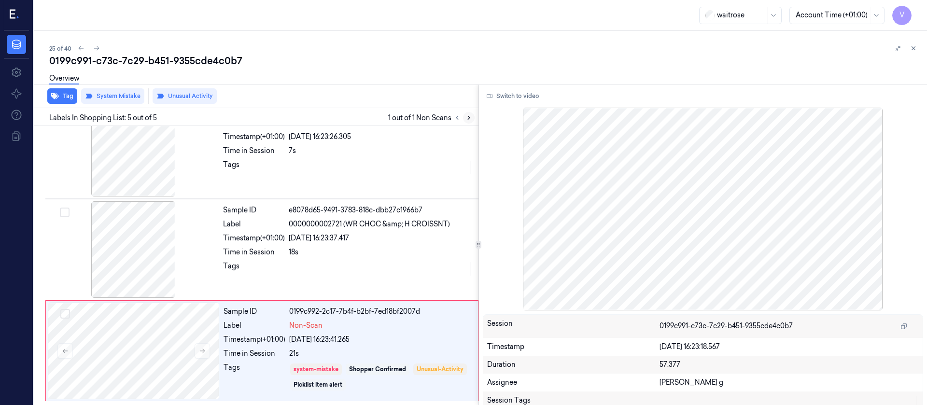
click at [470, 115] on icon at bounding box center [468, 117] width 7 height 7
click at [469, 118] on icon at bounding box center [469, 117] width 2 height 3
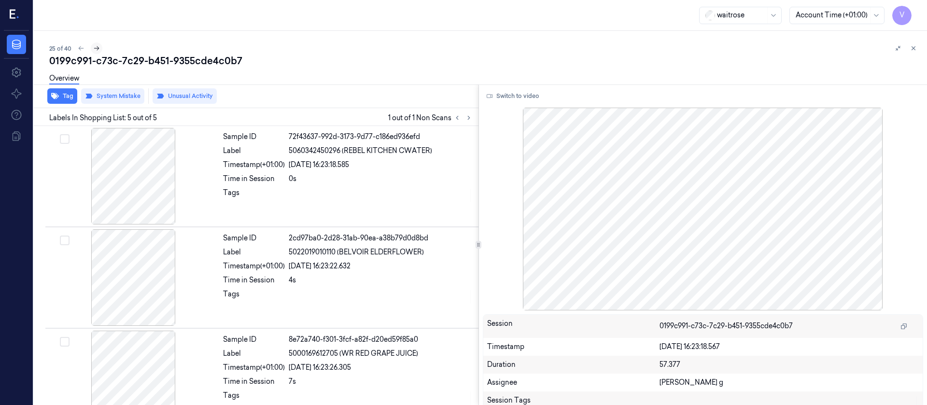
click at [99, 49] on icon at bounding box center [96, 48] width 7 height 7
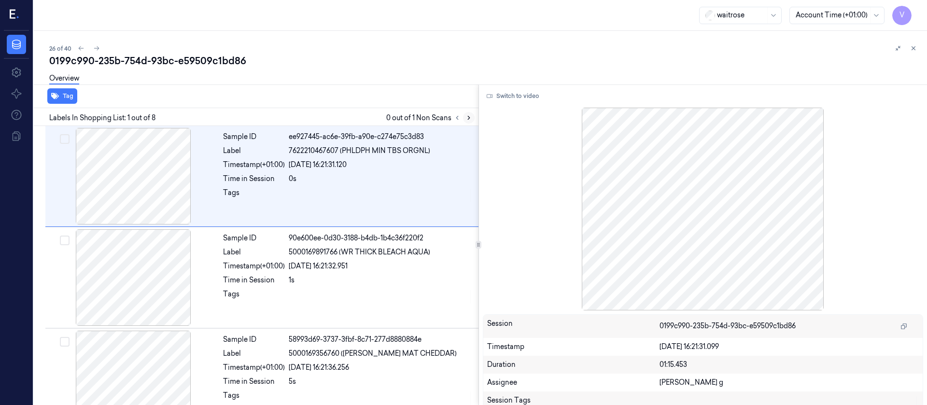
click at [474, 117] on button at bounding box center [469, 118] width 12 height 12
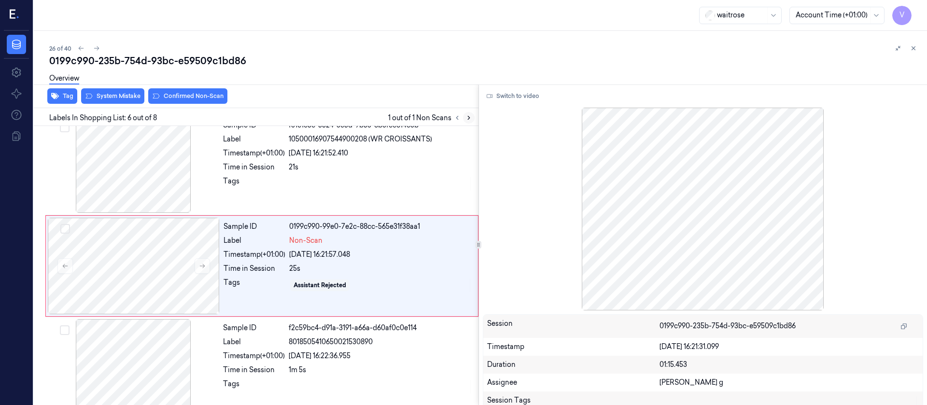
scroll to position [418, 0]
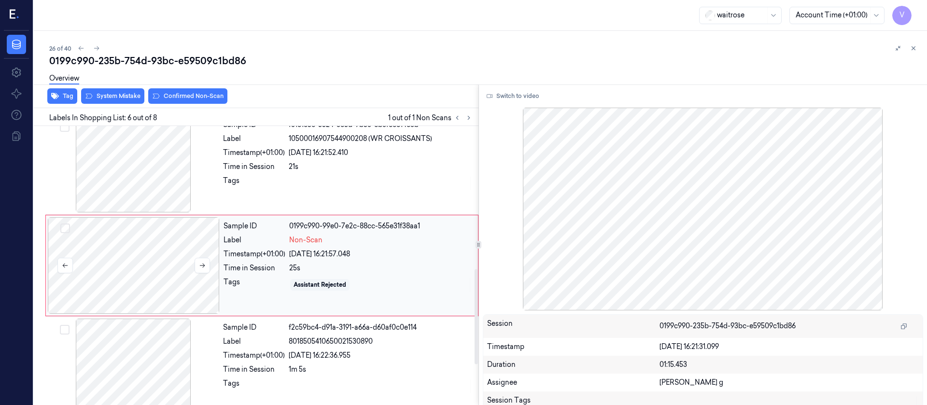
click at [144, 287] on div at bounding box center [134, 265] width 172 height 97
click at [467, 119] on icon at bounding box center [468, 117] width 7 height 7
click at [131, 243] on div at bounding box center [134, 265] width 172 height 97
click at [281, 160] on div "Sample ID f31e1e5c-5524-3e5d-9b53-8b3fec814c3b Label 10500016907544900208 (WR C…" at bounding box center [347, 164] width 257 height 97
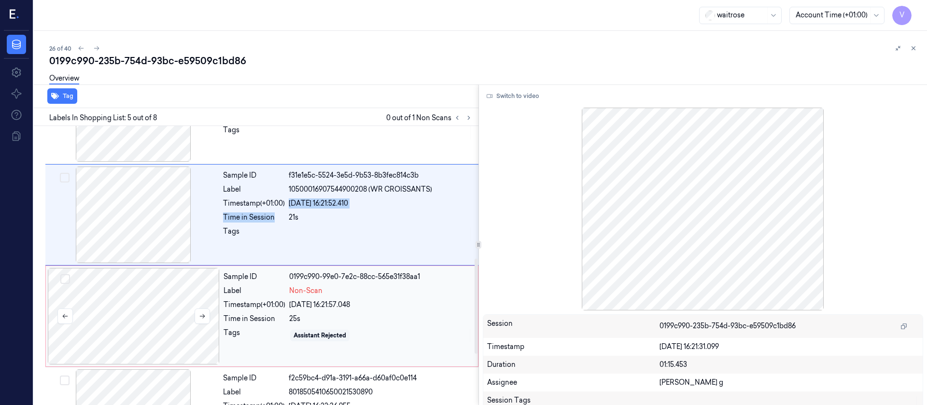
scroll to position [389, 0]
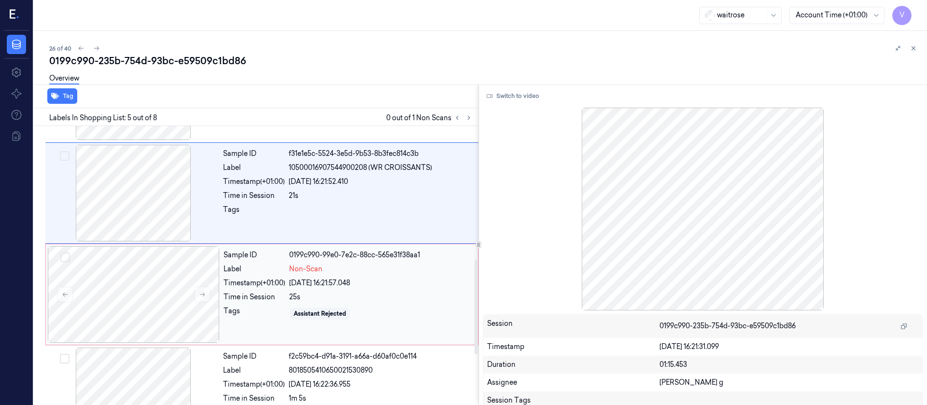
click at [344, 281] on div "09/10/2025 16:21:57.048" at bounding box center [380, 283] width 183 height 10
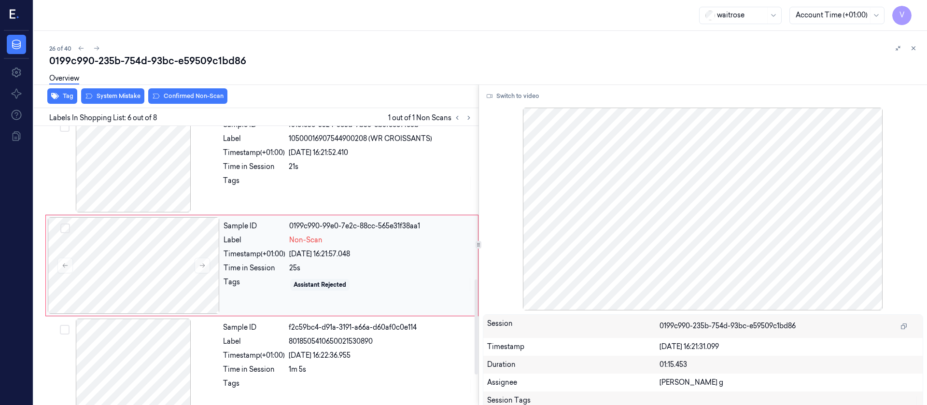
scroll to position [490, 0]
click at [313, 195] on div "Sample ID f31e1e5c-5524-3e5d-9b53-8b3fec814c3b Label 10500016907544900208 (WR C…" at bounding box center [347, 164] width 257 height 97
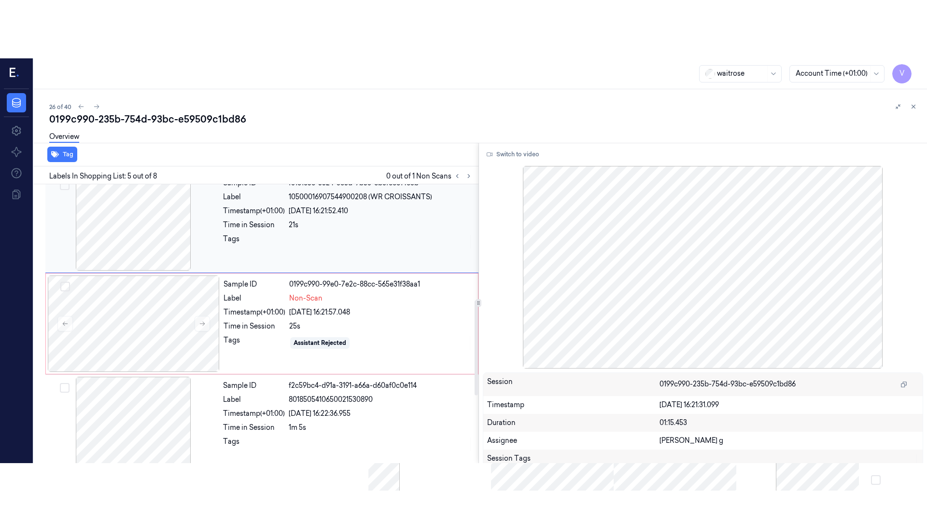
scroll to position [316, 0]
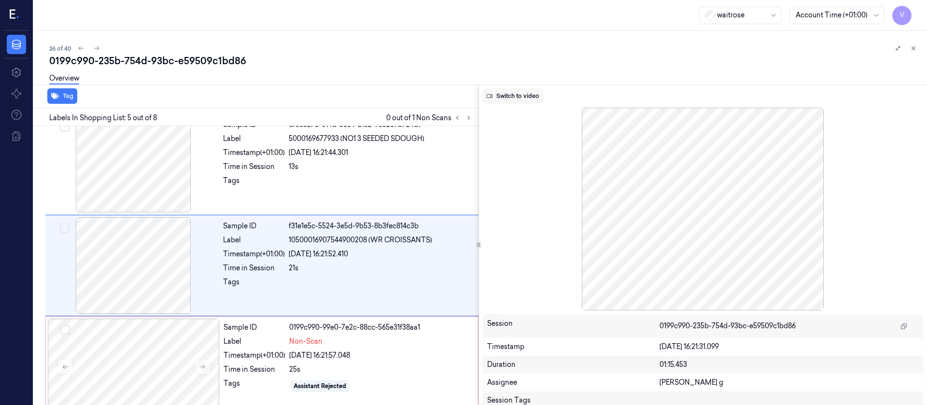
click at [523, 92] on button "Switch to video" at bounding box center [513, 95] width 60 height 15
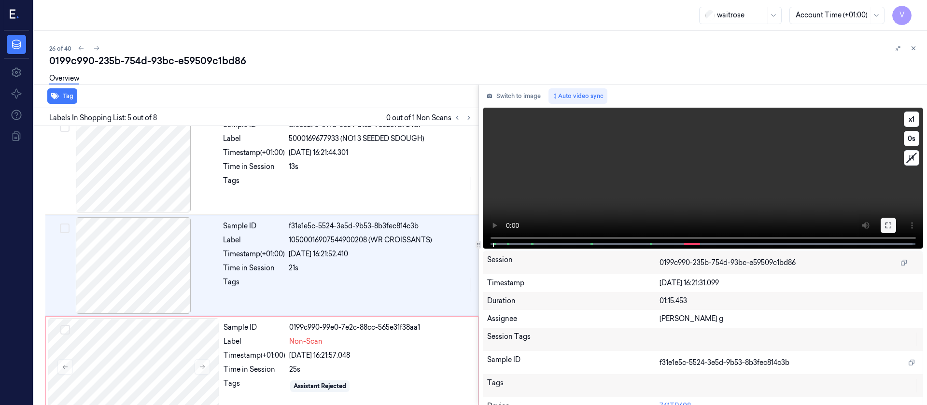
click at [888, 221] on button at bounding box center [887, 225] width 15 height 15
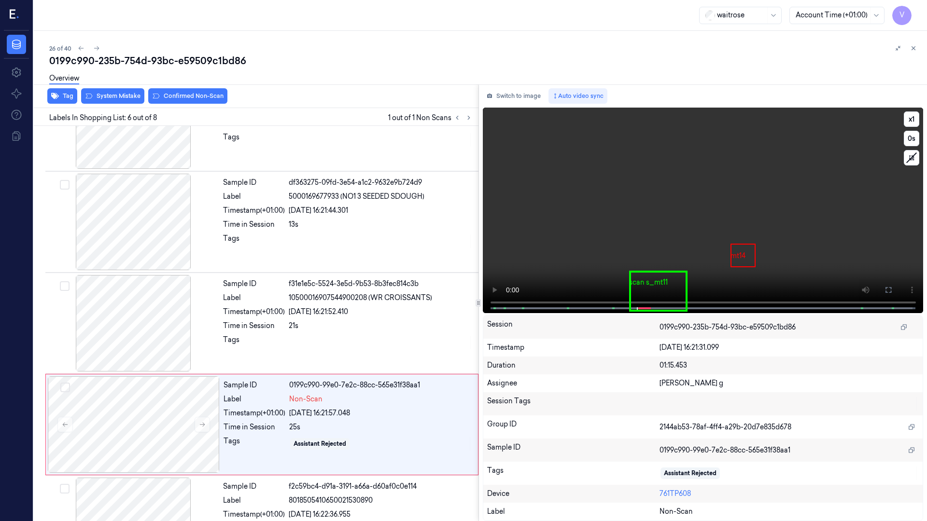
scroll to position [360, 0]
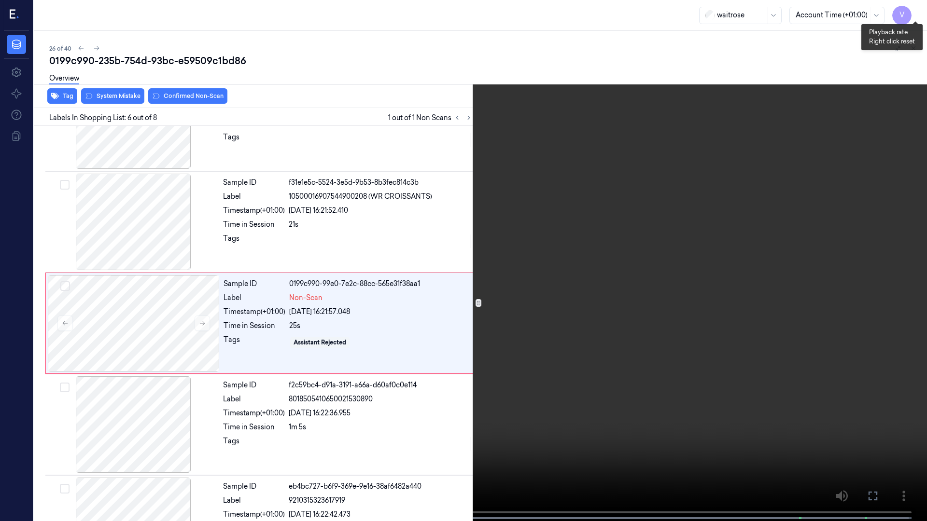
click at [912, 8] on button "x 1" at bounding box center [914, 11] width 15 height 15
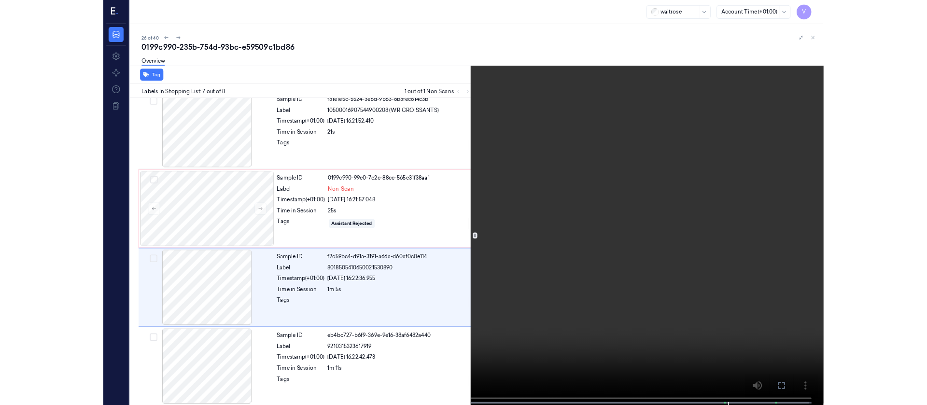
scroll to position [418, 0]
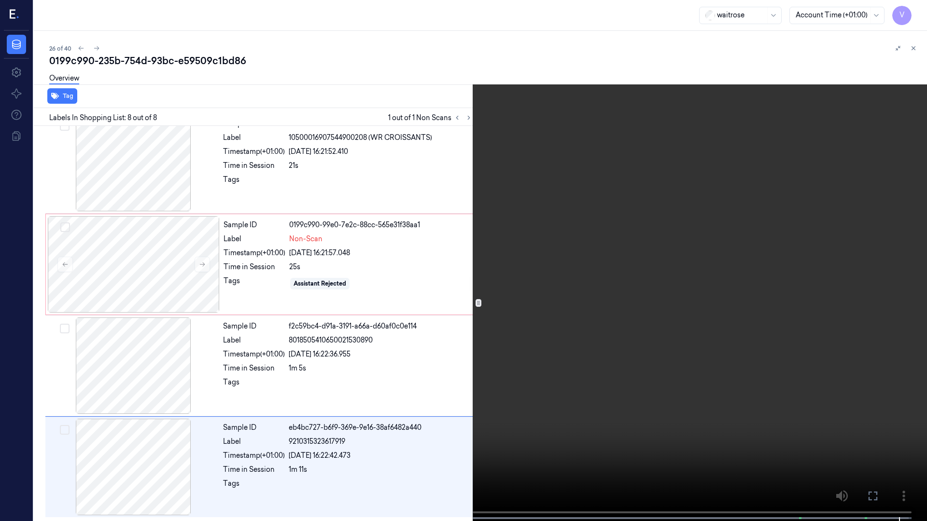
click at [0, 0] on icon at bounding box center [0, 0] width 0 height 0
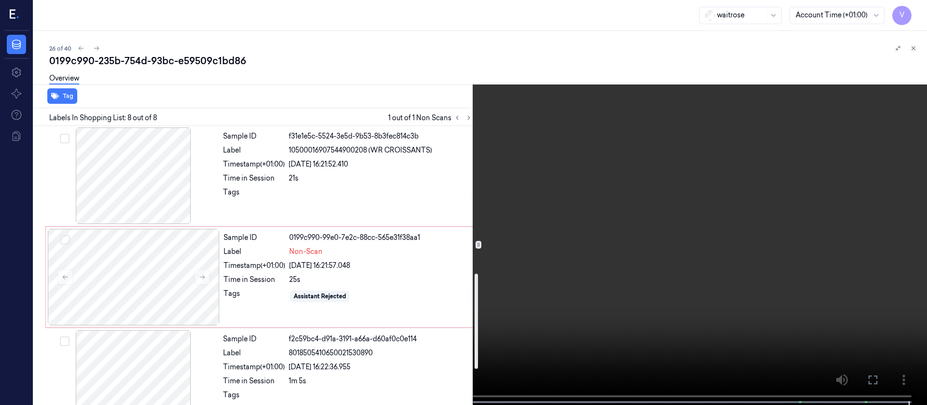
scroll to position [434, 0]
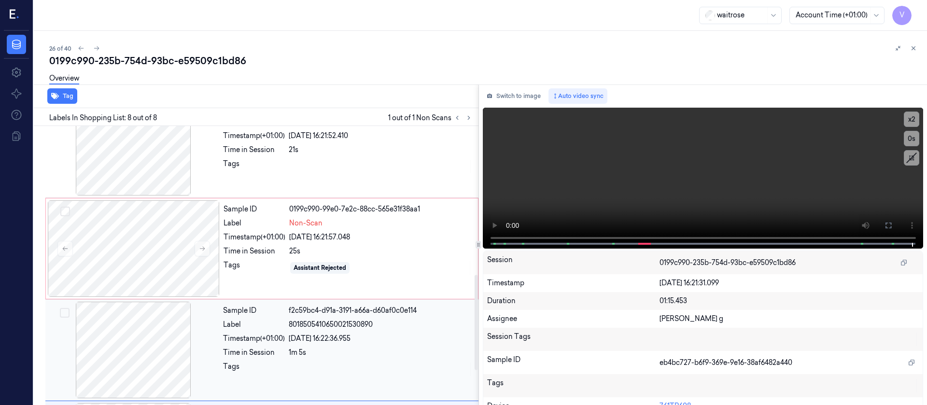
click at [148, 357] on div at bounding box center [133, 350] width 172 height 97
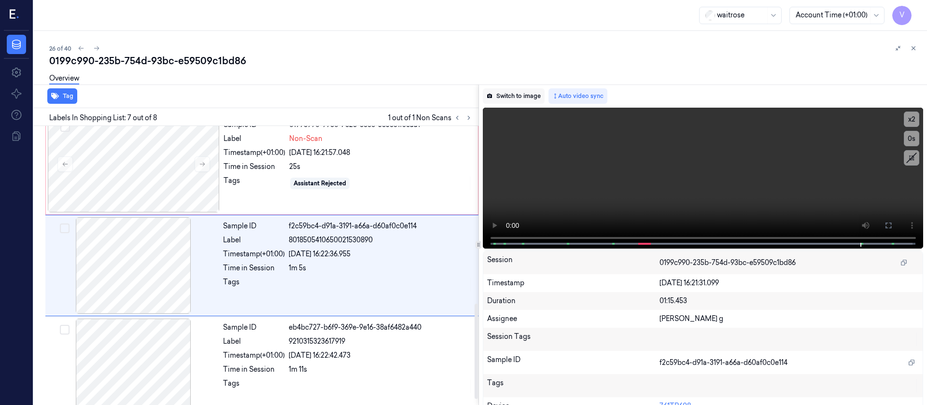
click at [502, 94] on button "Switch to image" at bounding box center [514, 95] width 62 height 15
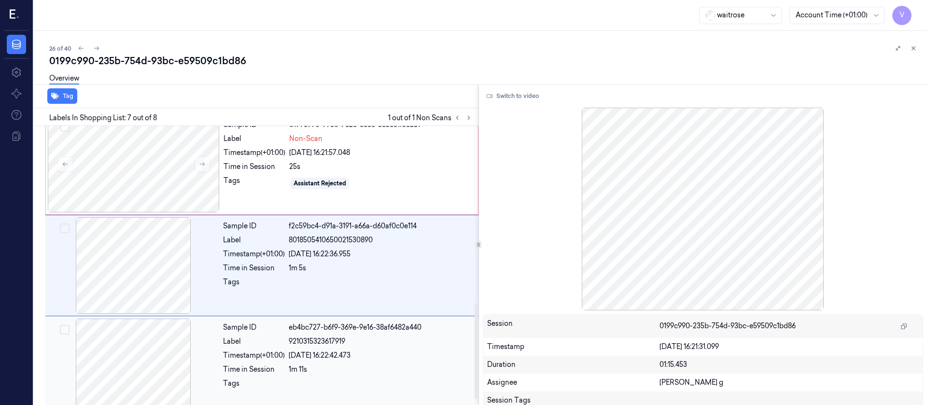
click at [113, 368] on div at bounding box center [133, 367] width 172 height 97
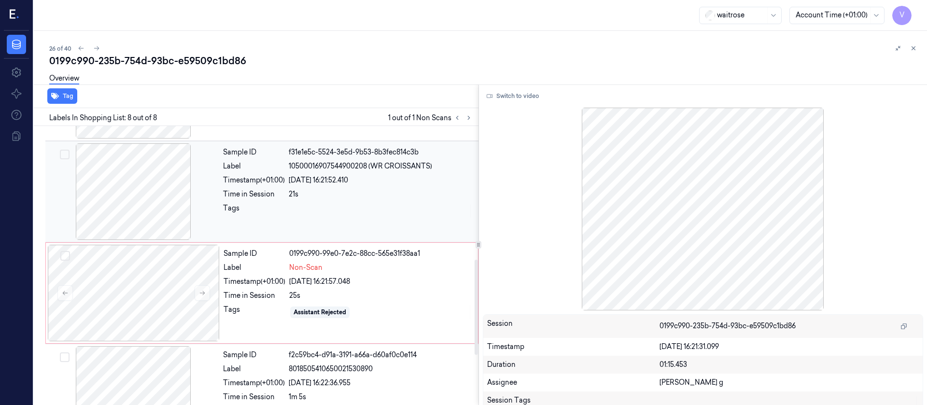
click at [158, 203] on div at bounding box center [133, 191] width 172 height 97
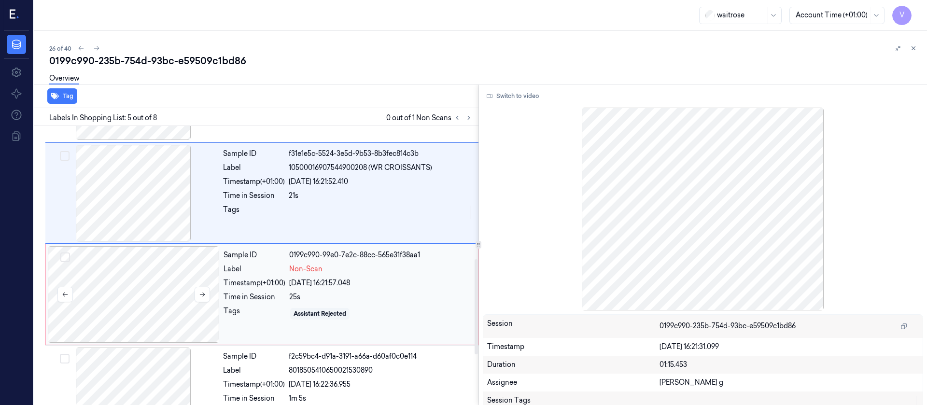
click at [171, 282] on div at bounding box center [134, 294] width 172 height 97
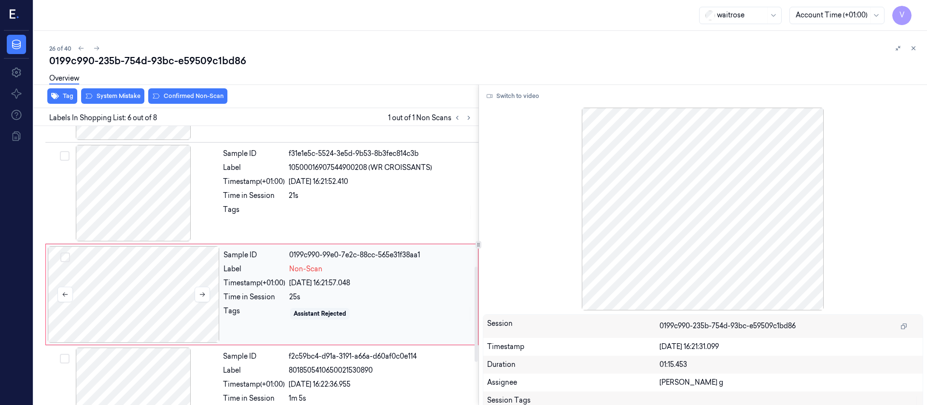
scroll to position [418, 0]
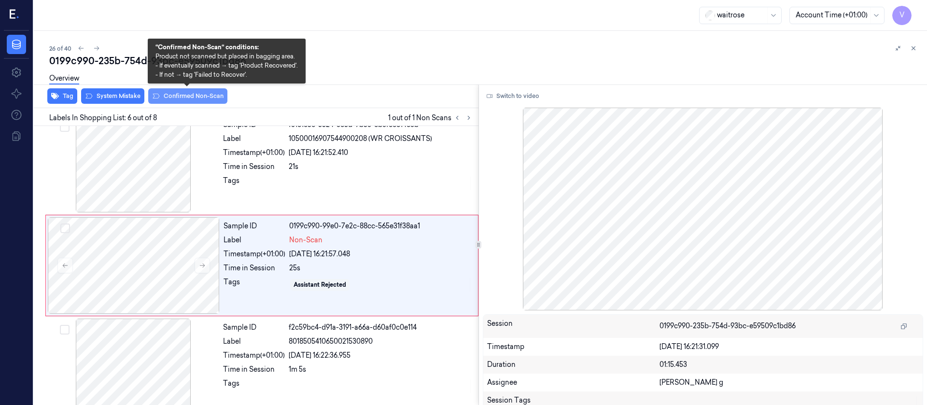
click at [178, 95] on button "Confirmed Non-Scan" at bounding box center [187, 95] width 79 height 15
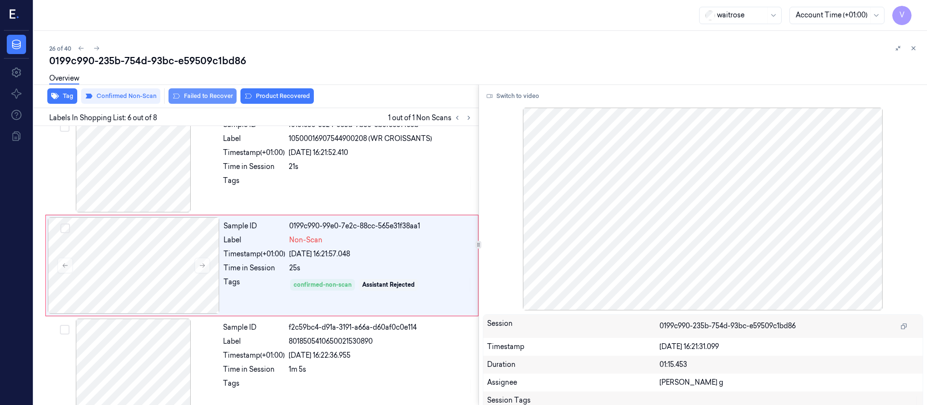
click at [199, 98] on button "Failed to Recover" at bounding box center [202, 95] width 68 height 15
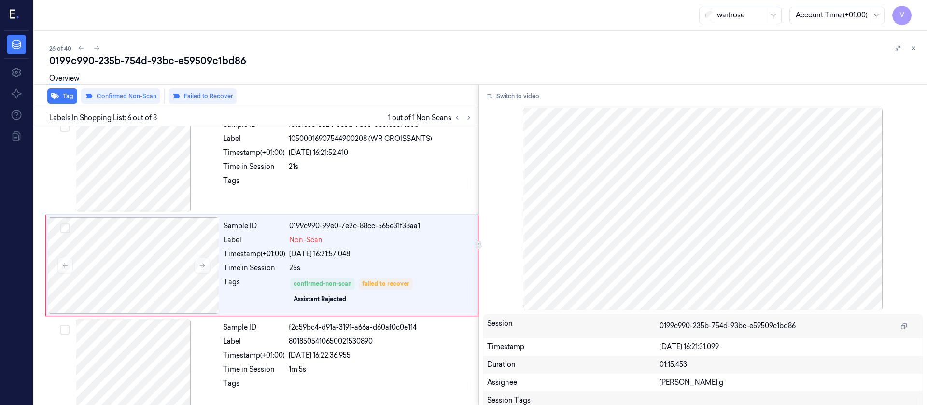
click at [446, 47] on div "26 of 40" at bounding box center [484, 48] width 870 height 12
click at [95, 51] on icon at bounding box center [96, 48] width 7 height 7
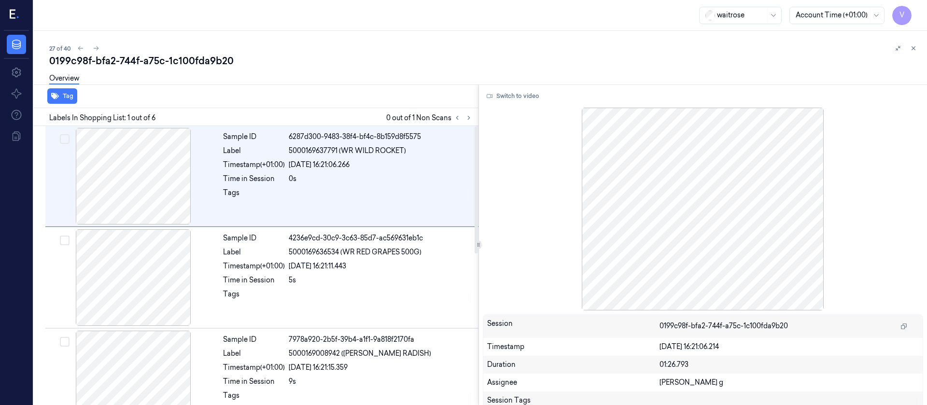
click at [330, 27] on div "waitrose Account Time (+01:00) V" at bounding box center [480, 15] width 893 height 31
click at [468, 121] on icon at bounding box center [468, 117] width 7 height 7
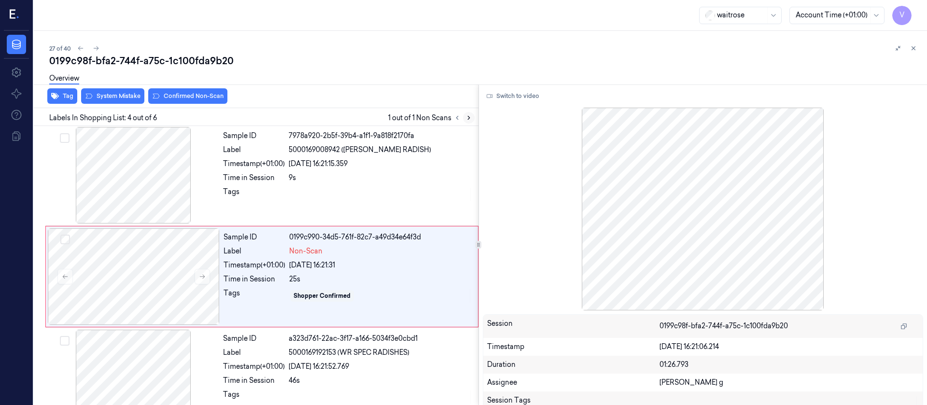
scroll to position [215, 0]
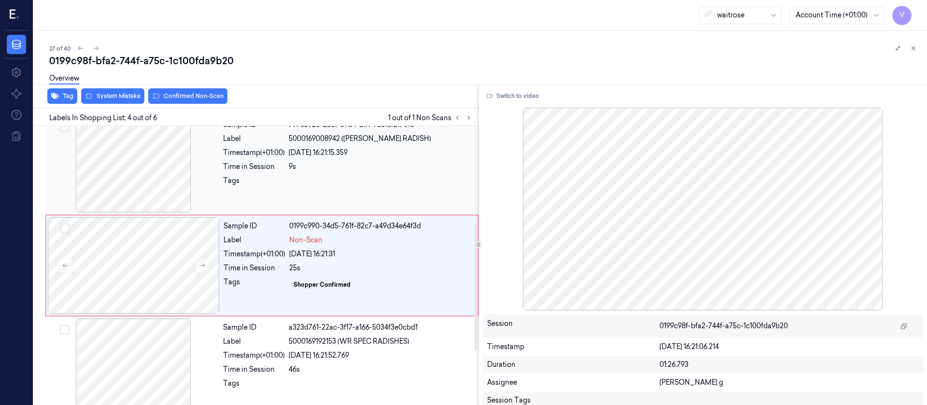
click at [167, 151] on div at bounding box center [133, 164] width 172 height 97
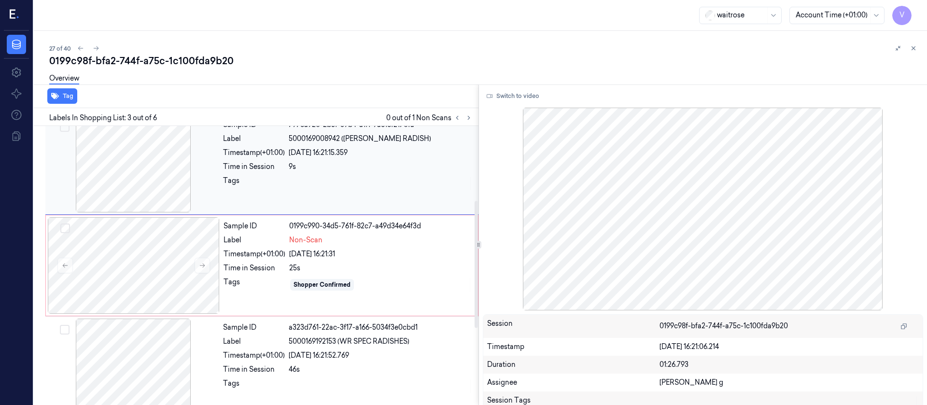
scroll to position [113, 0]
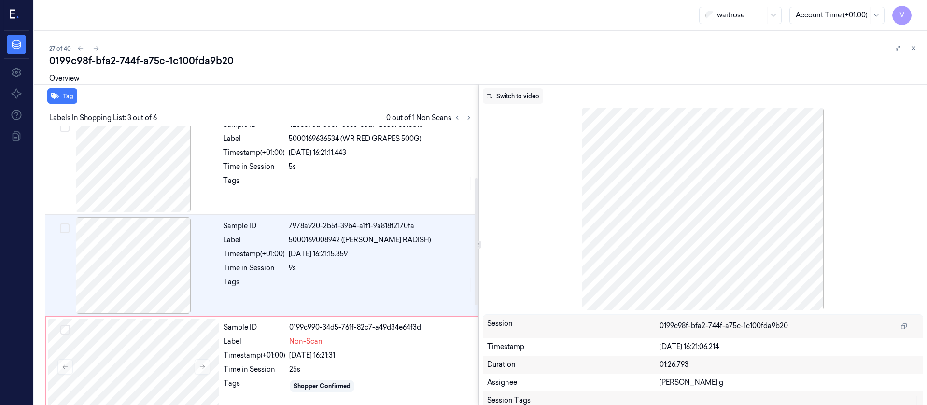
click at [528, 98] on button "Switch to video" at bounding box center [513, 95] width 60 height 15
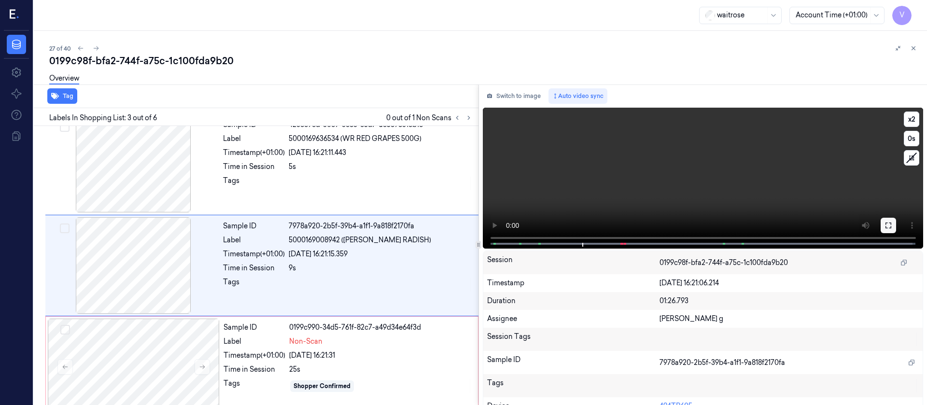
click at [884, 222] on icon at bounding box center [888, 226] width 8 height 8
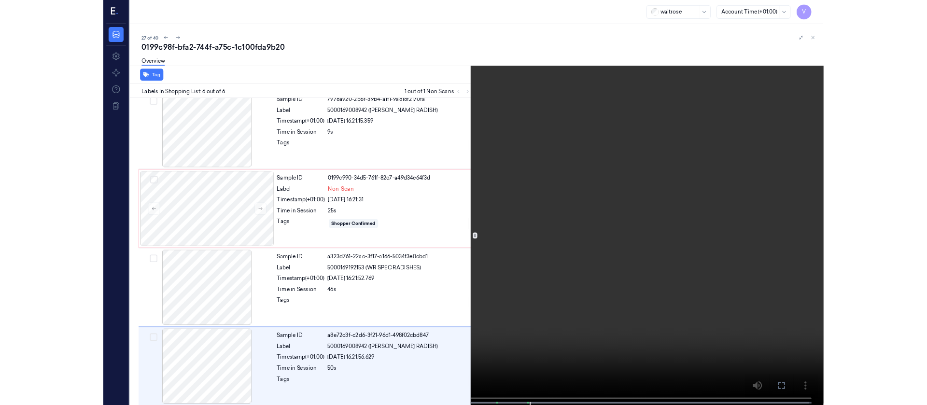
scroll to position [216, 0]
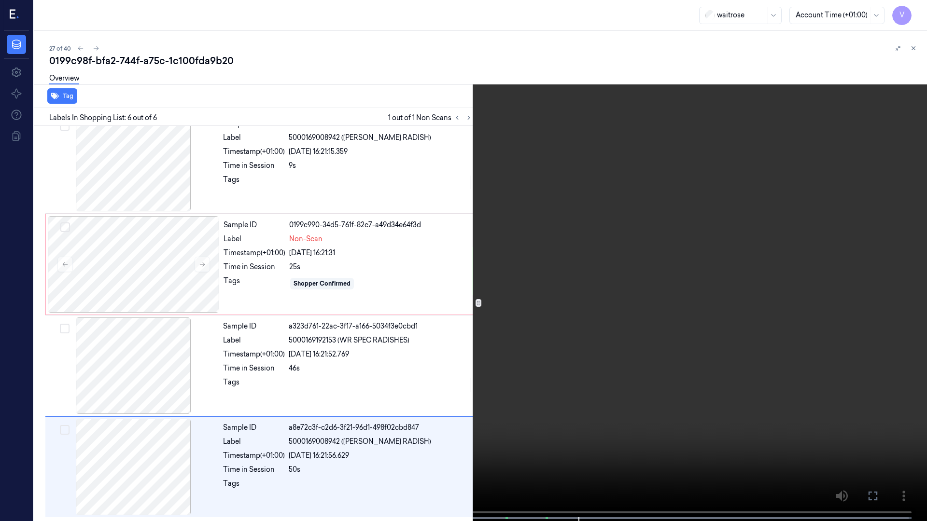
click at [0, 0] on icon at bounding box center [0, 0] width 0 height 0
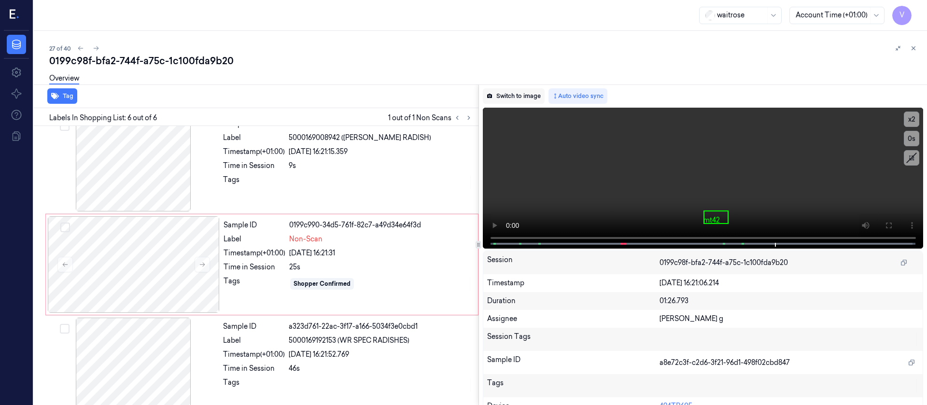
click at [509, 97] on button "Switch to image" at bounding box center [514, 95] width 62 height 15
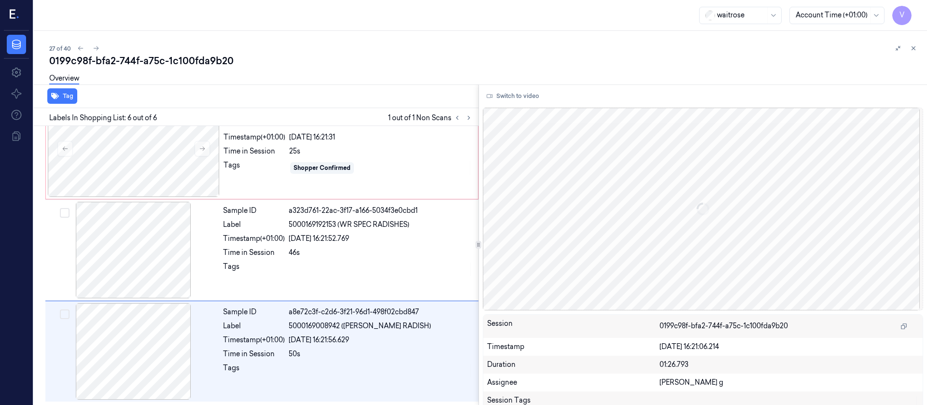
scroll to position [332, 0]
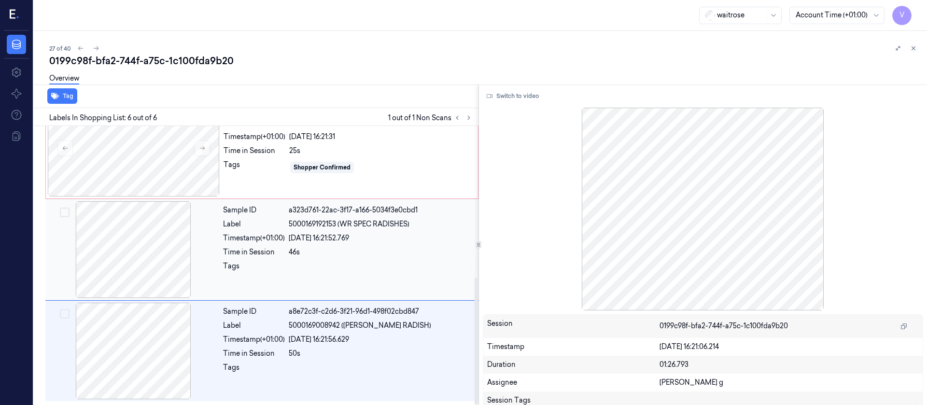
click at [117, 253] on div at bounding box center [133, 249] width 172 height 97
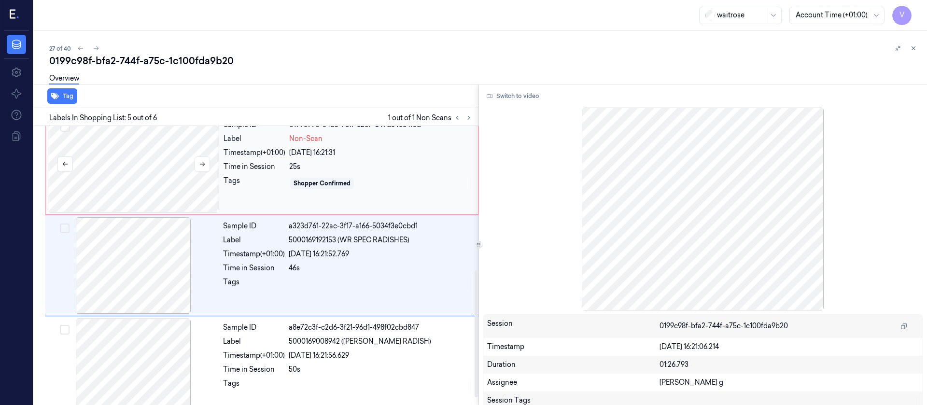
click at [118, 178] on div at bounding box center [134, 164] width 172 height 97
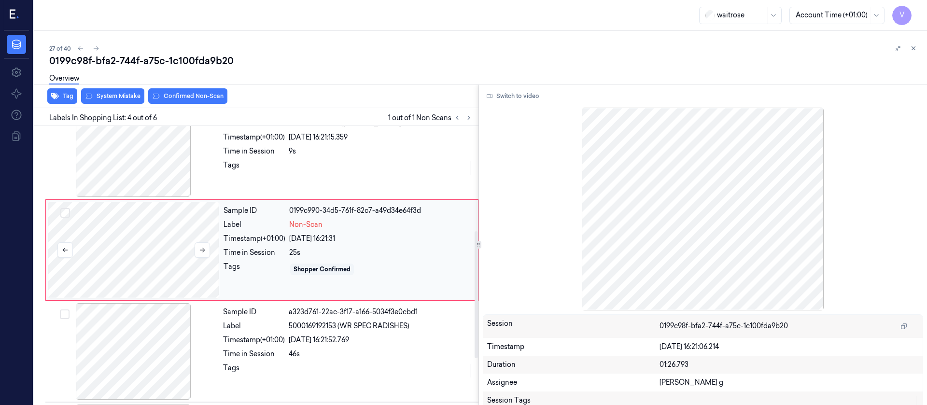
scroll to position [215, 0]
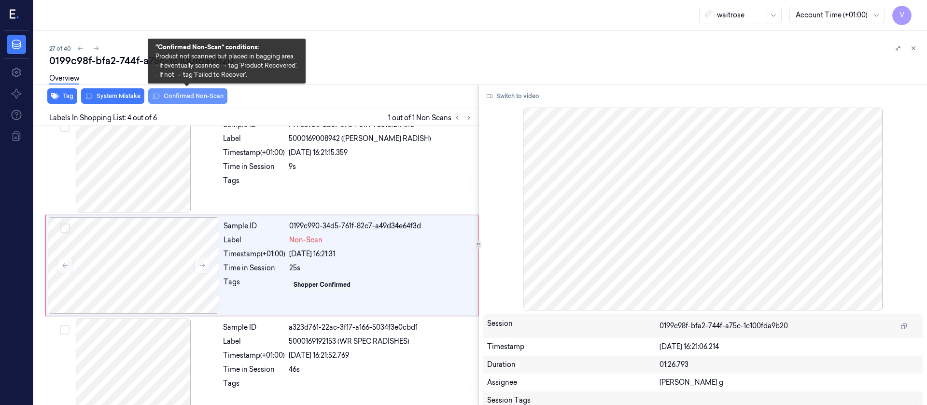
click at [189, 98] on button "Confirmed Non-Scan" at bounding box center [187, 95] width 79 height 15
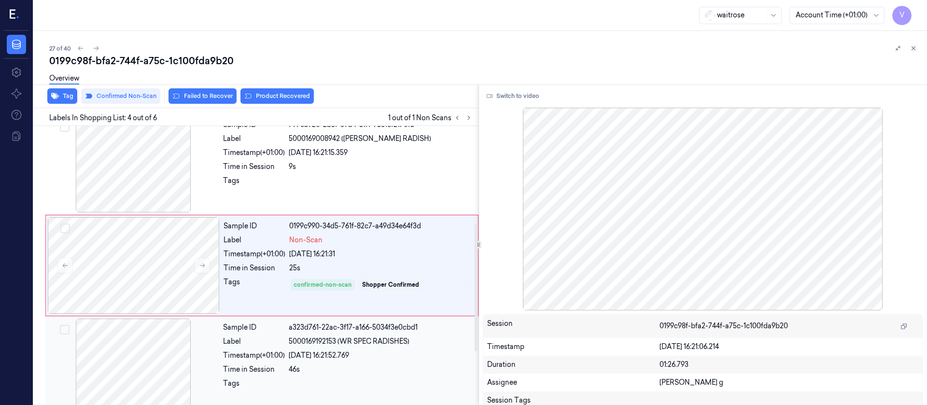
click at [143, 367] on div at bounding box center [133, 367] width 172 height 97
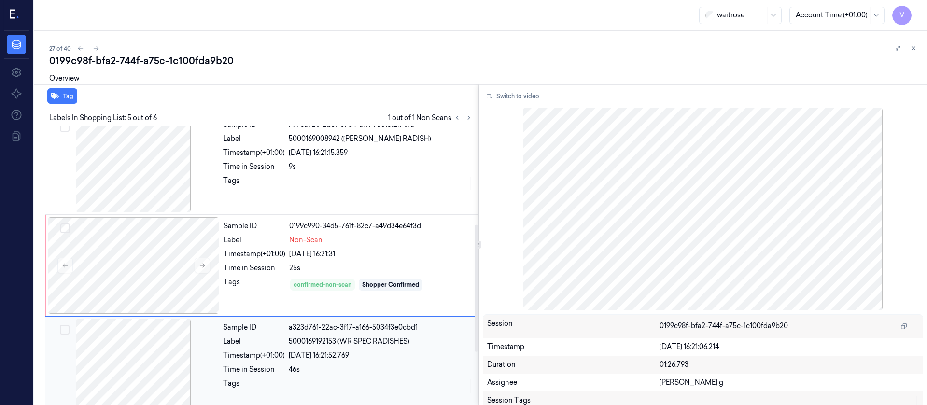
scroll to position [316, 0]
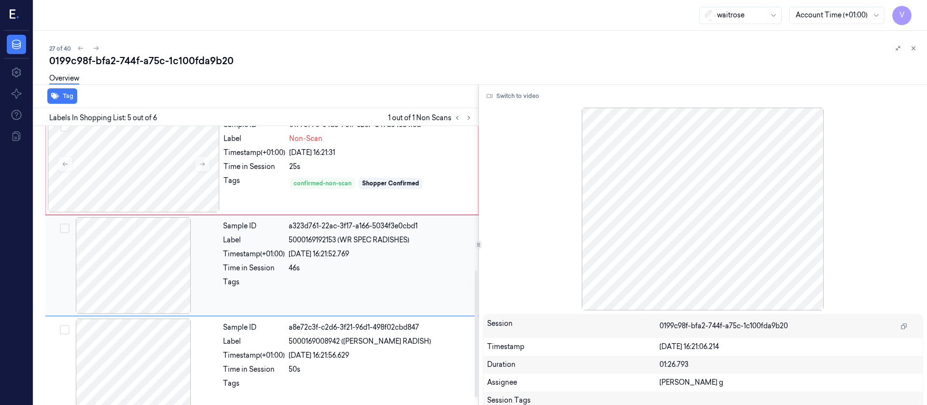
click at [124, 221] on div at bounding box center [133, 265] width 172 height 97
click at [144, 179] on div at bounding box center [134, 164] width 172 height 97
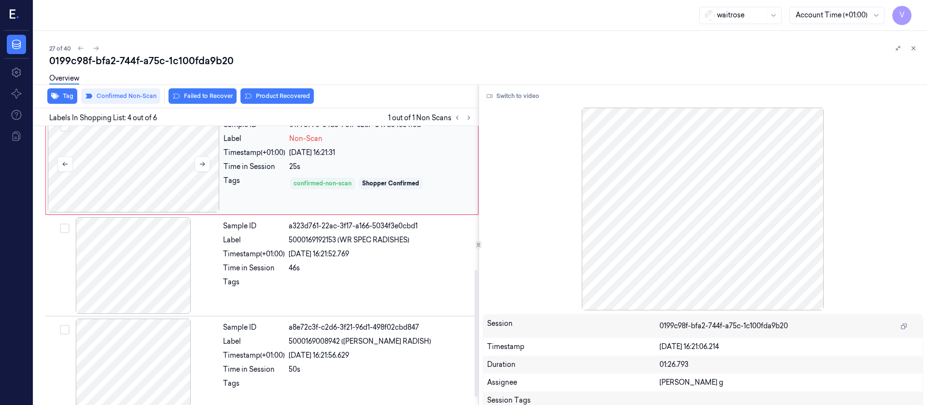
scroll to position [215, 0]
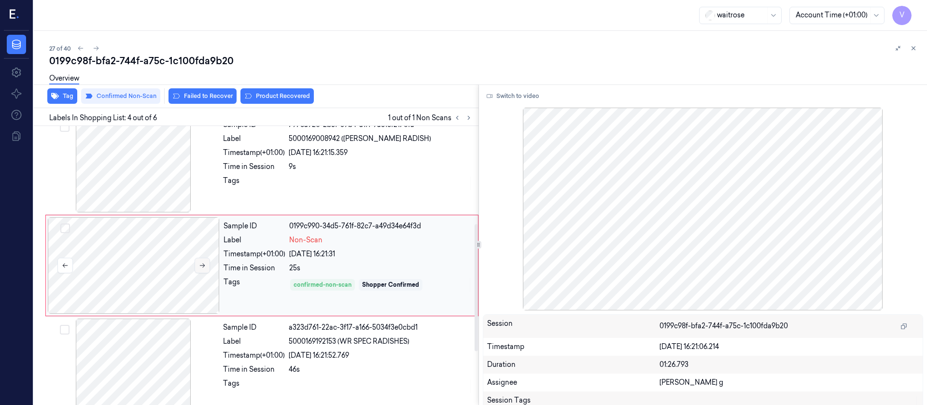
click at [207, 269] on button at bounding box center [202, 265] width 15 height 15
click at [276, 103] on button "Product Recovered" at bounding box center [276, 95] width 73 height 15
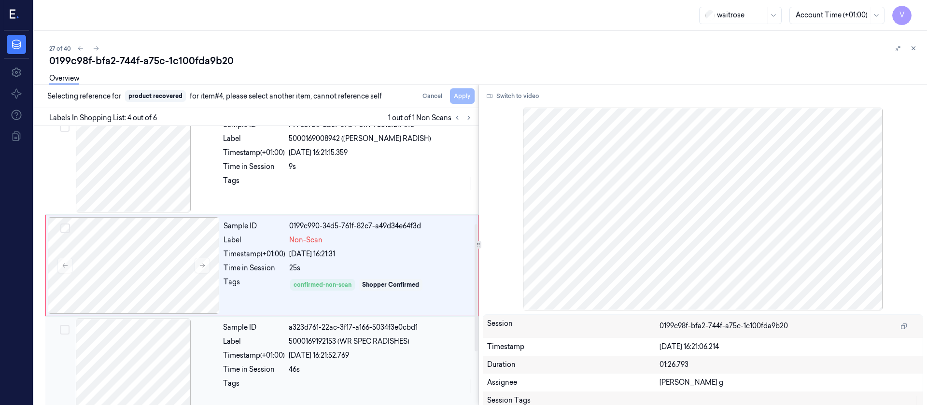
click at [113, 363] on div at bounding box center [133, 367] width 172 height 97
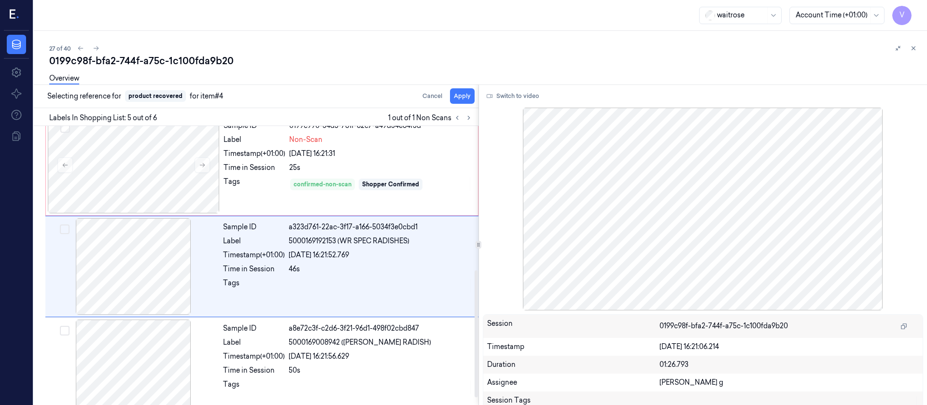
scroll to position [316, 0]
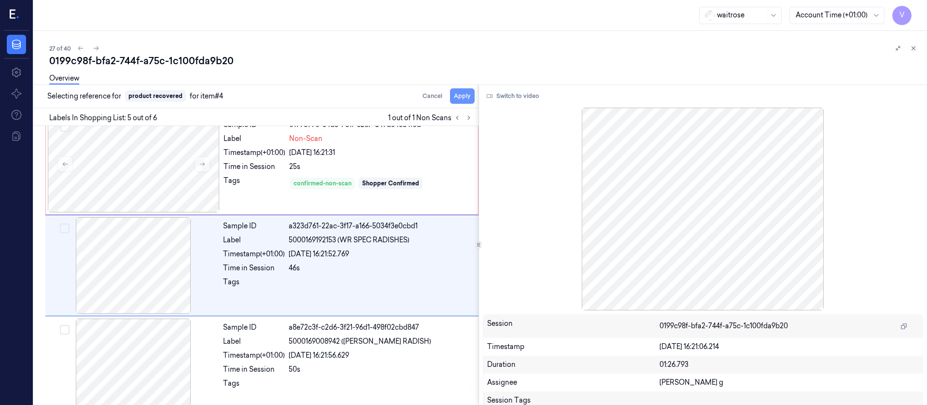
click at [466, 98] on button "Apply" at bounding box center [462, 95] width 25 height 15
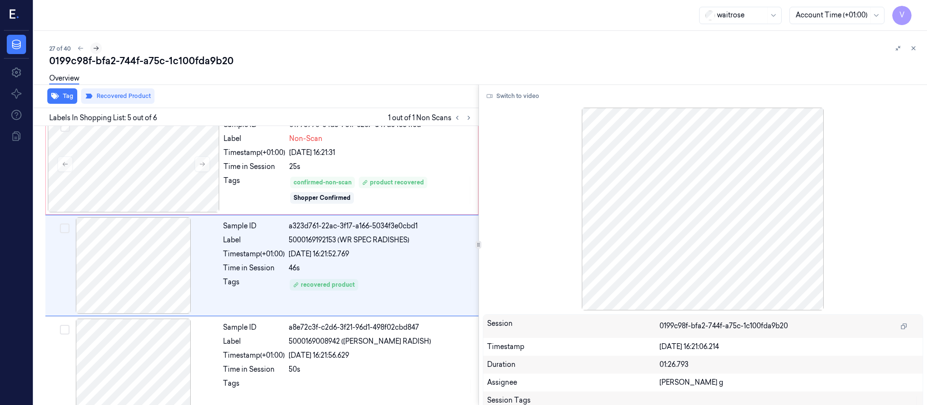
click at [93, 51] on icon at bounding box center [96, 48] width 7 height 7
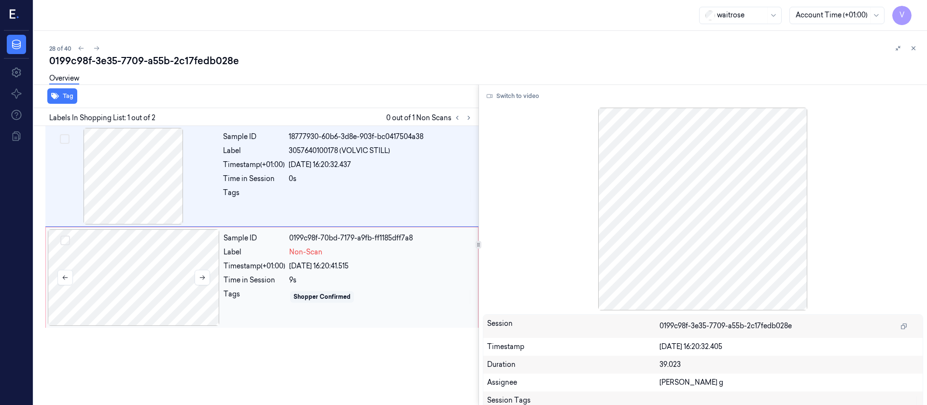
click at [167, 268] on div at bounding box center [134, 277] width 172 height 97
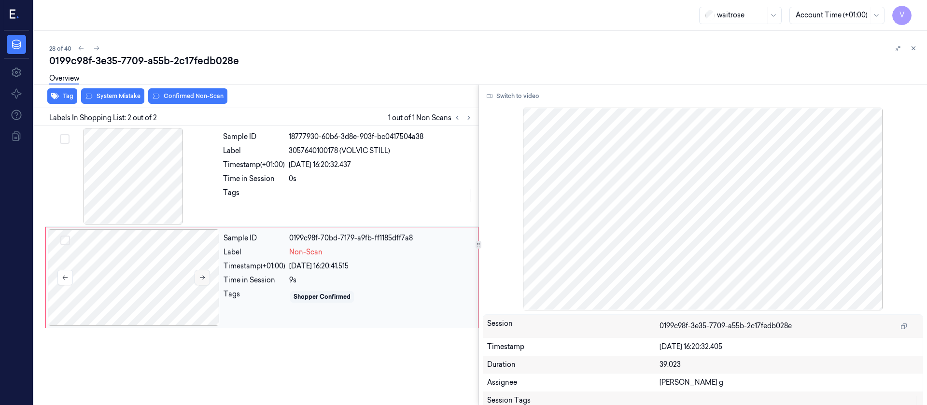
click at [206, 271] on button at bounding box center [202, 277] width 15 height 15
click at [130, 181] on div at bounding box center [133, 176] width 172 height 97
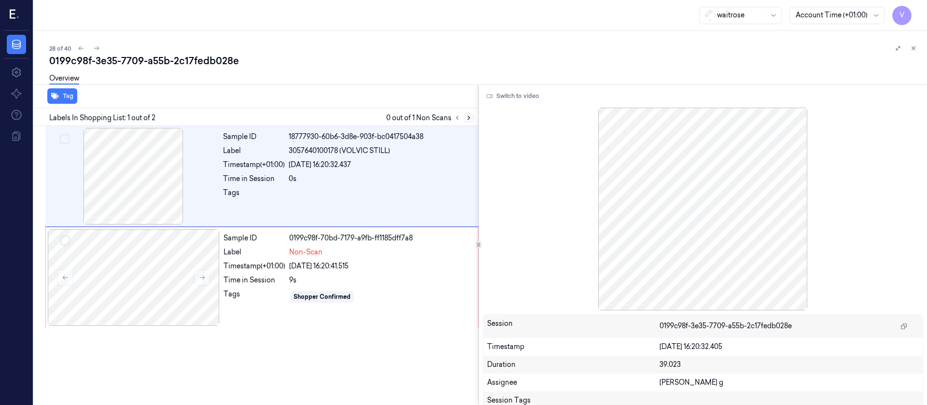
click at [469, 117] on icon at bounding box center [469, 117] width 2 height 3
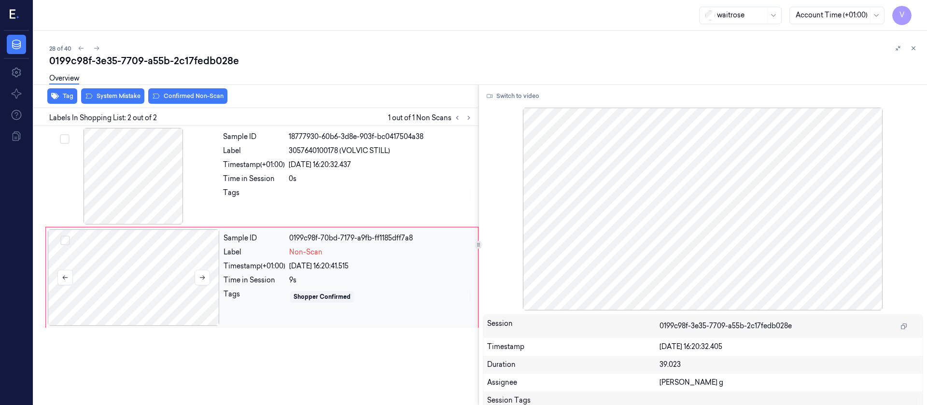
click at [198, 269] on div at bounding box center [134, 277] width 172 height 97
click at [113, 99] on button "System Mistake" at bounding box center [112, 95] width 63 height 15
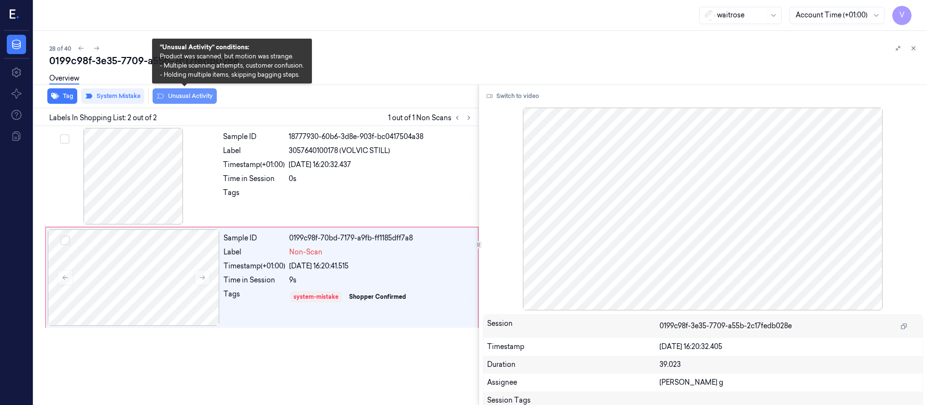
click at [179, 96] on button "Unusual Activity" at bounding box center [185, 95] width 64 height 15
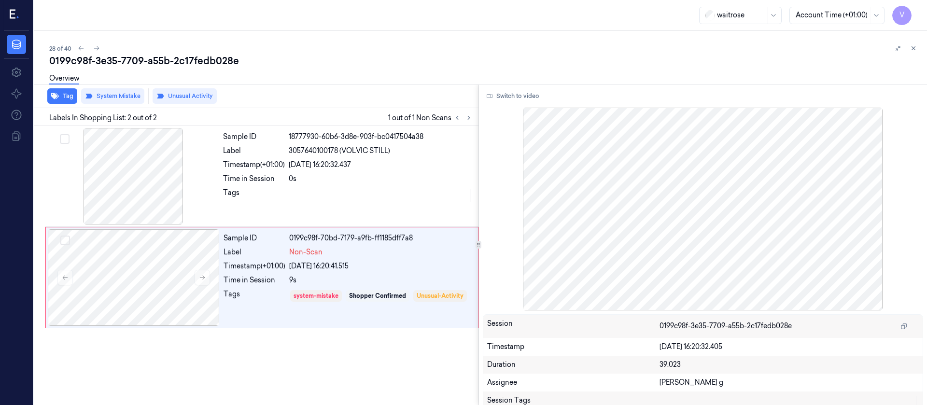
click at [288, 81] on div "Overview" at bounding box center [484, 80] width 870 height 25
click at [97, 50] on icon at bounding box center [96, 48] width 7 height 7
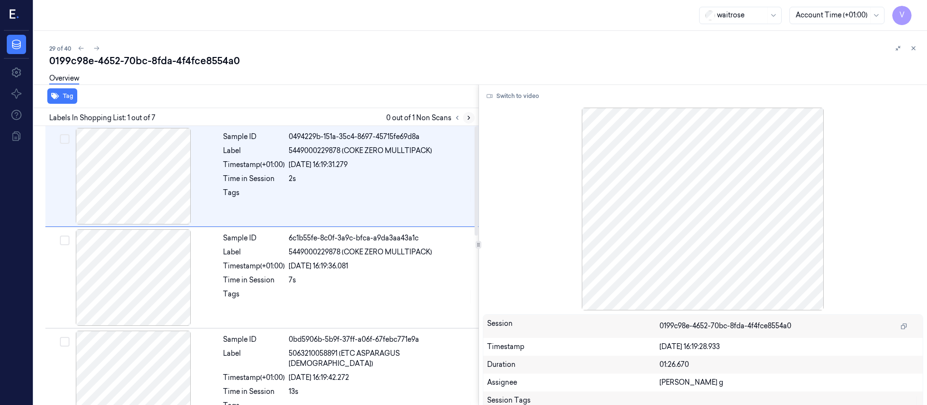
click at [466, 115] on icon at bounding box center [468, 117] width 7 height 7
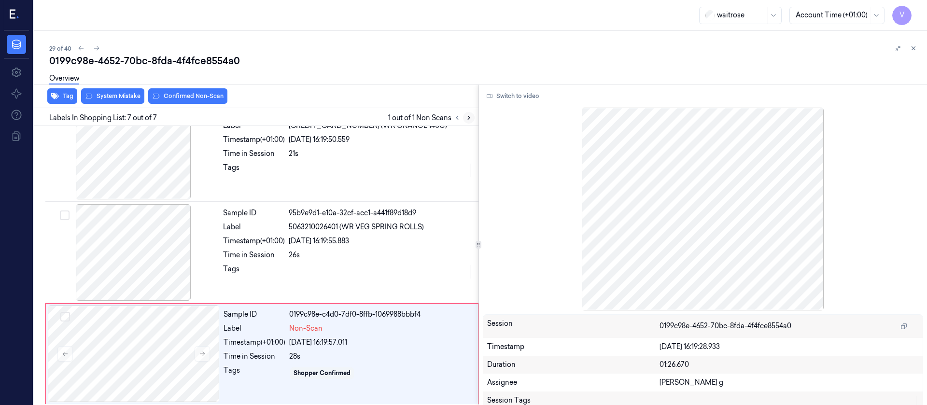
scroll to position [433, 0]
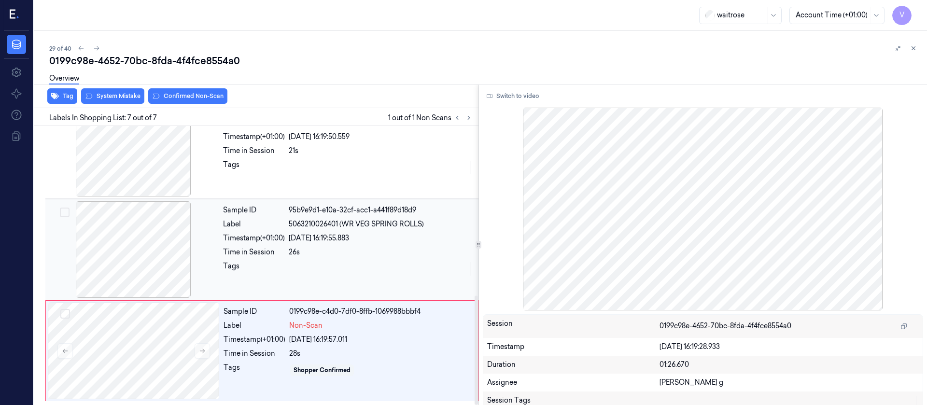
click at [151, 264] on div at bounding box center [133, 249] width 172 height 97
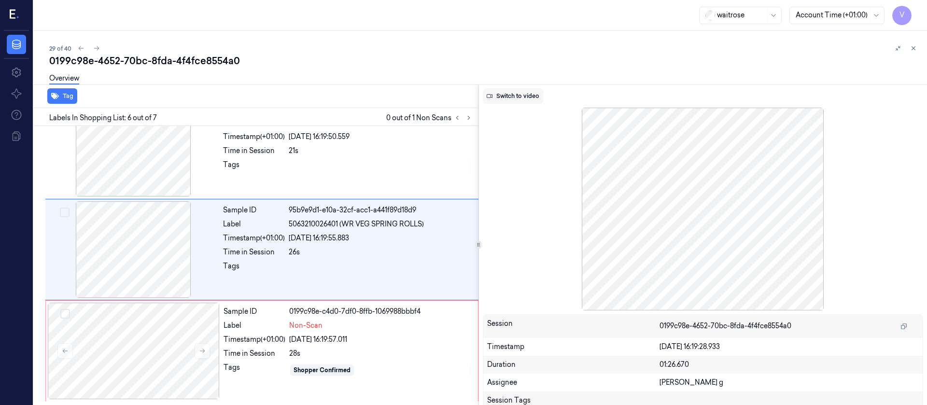
click at [513, 100] on button "Switch to video" at bounding box center [513, 95] width 60 height 15
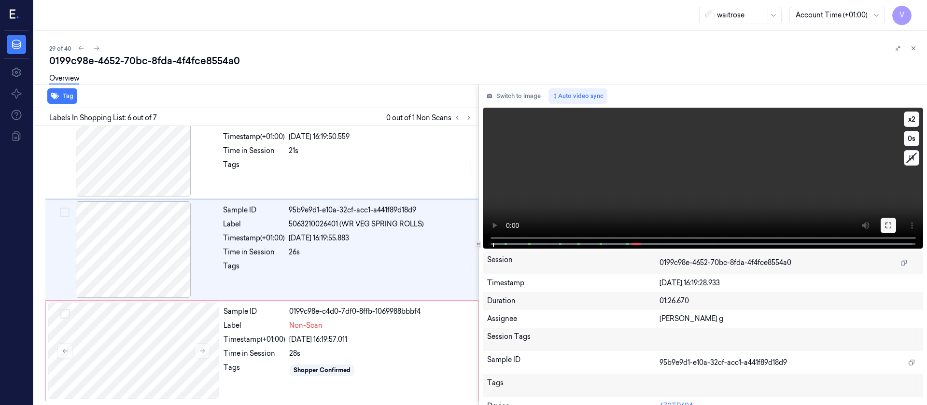
click at [886, 227] on icon at bounding box center [888, 226] width 8 height 8
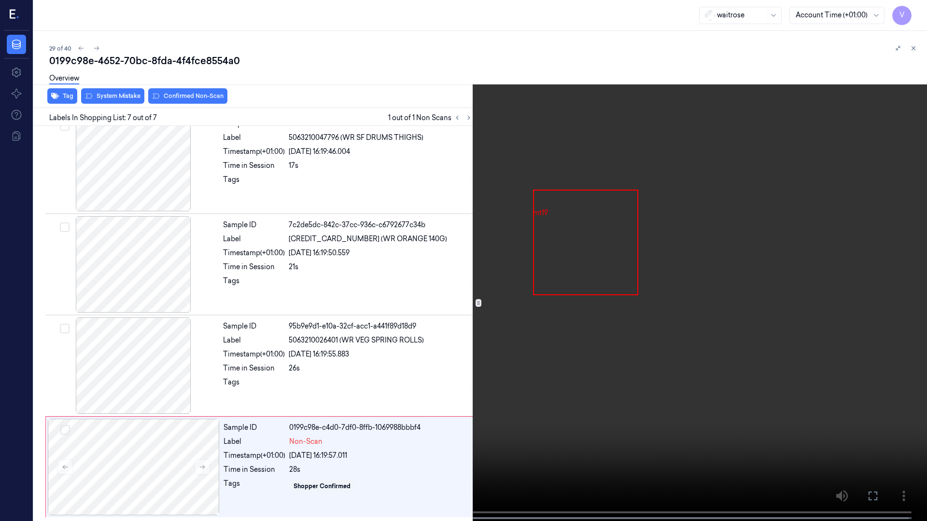
click at [913, 17] on button "x 2" at bounding box center [914, 11] width 15 height 15
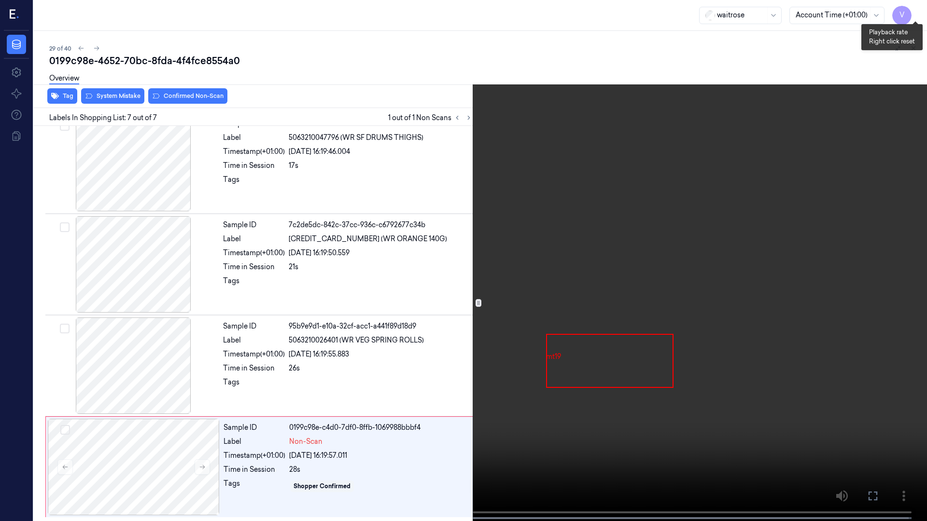
click at [913, 17] on button "x 4" at bounding box center [914, 11] width 15 height 15
click at [0, 0] on icon at bounding box center [0, 0] width 0 height 0
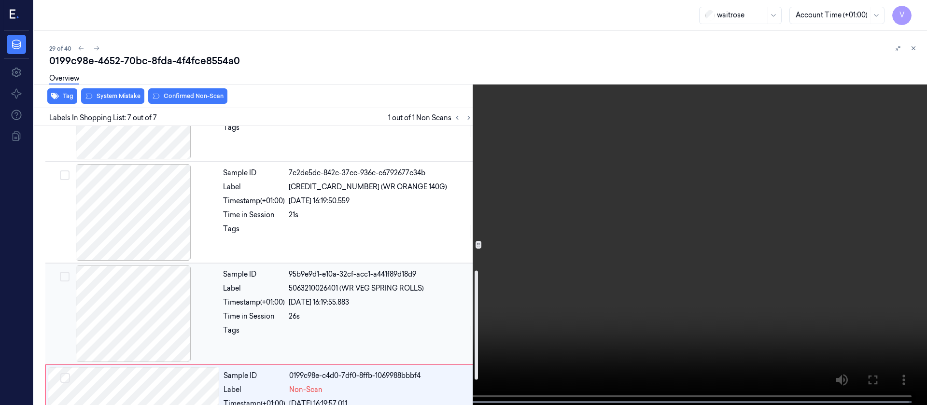
scroll to position [361, 0]
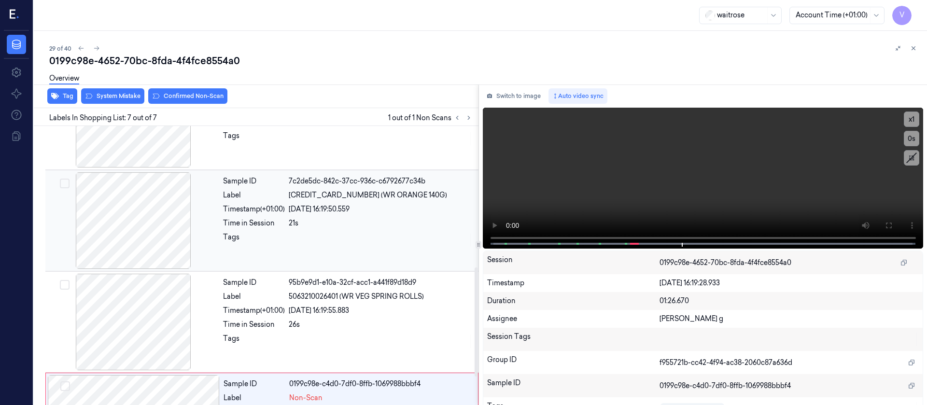
click at [345, 219] on div "21s" at bounding box center [381, 223] width 184 height 10
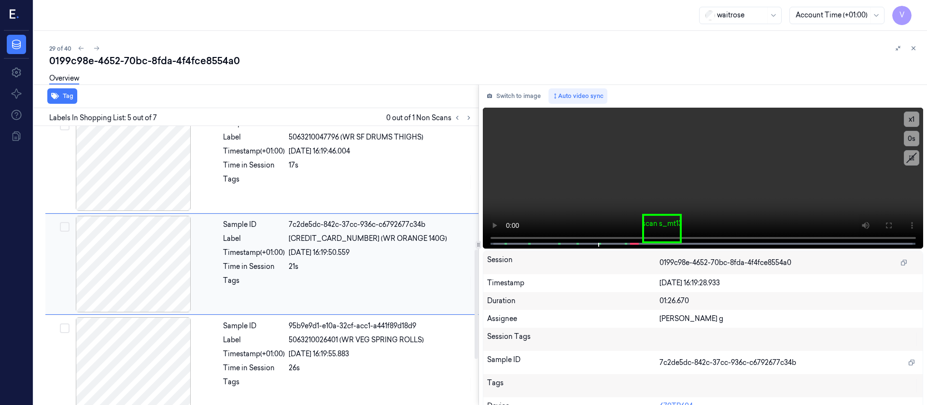
scroll to position [316, 0]
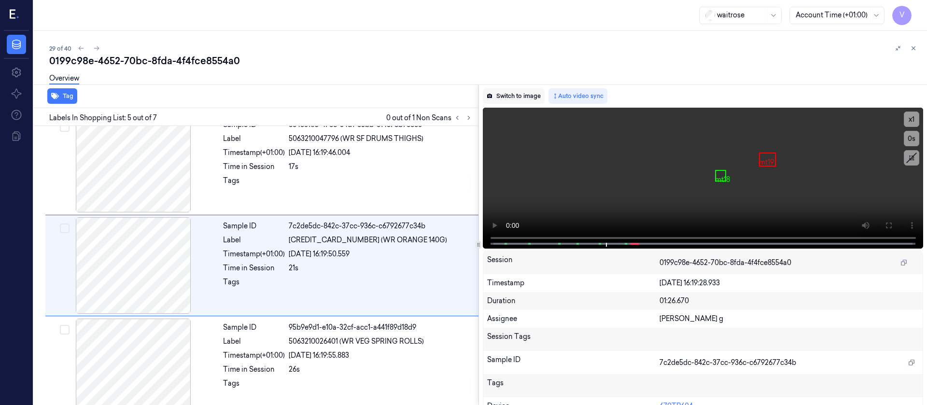
click at [508, 88] on button "Switch to image" at bounding box center [514, 95] width 62 height 15
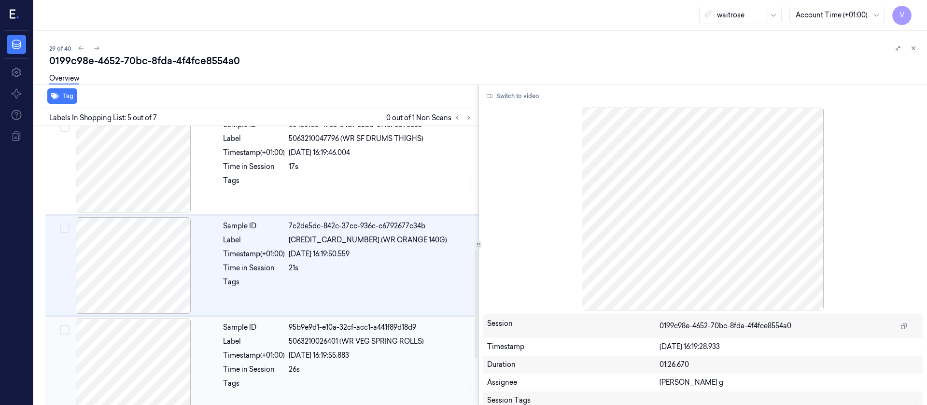
click at [242, 365] on div "Time in Session" at bounding box center [254, 369] width 62 height 10
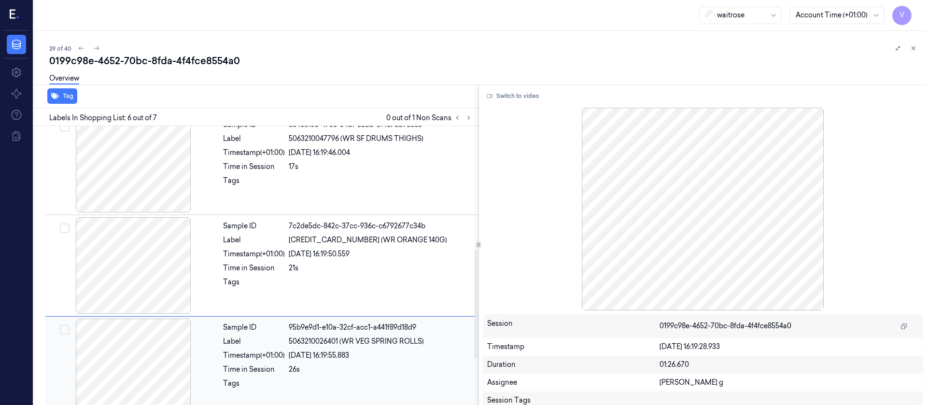
scroll to position [418, 0]
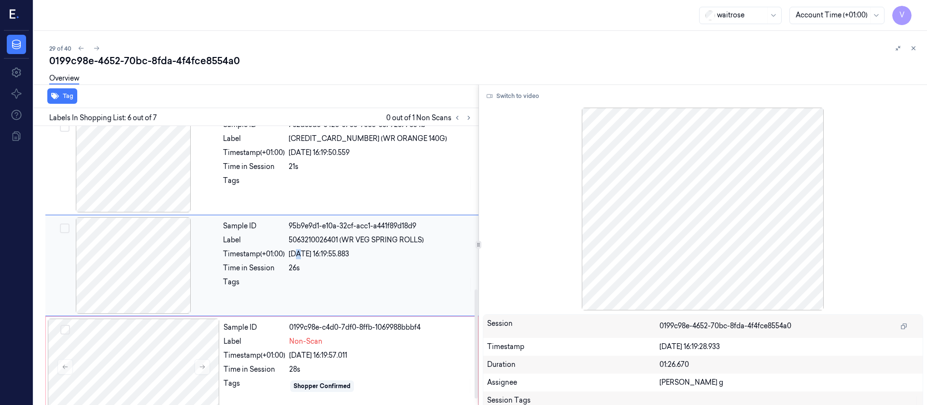
click at [301, 253] on div "09/10/2025 16:19:55.883" at bounding box center [381, 254] width 184 height 10
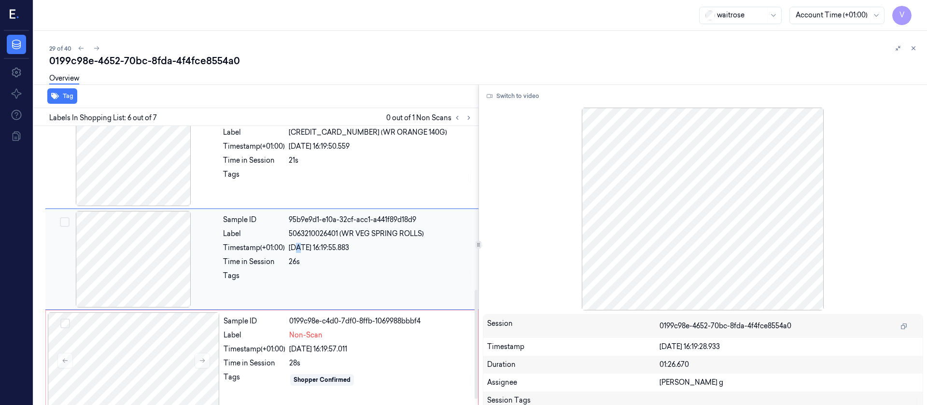
scroll to position [433, 0]
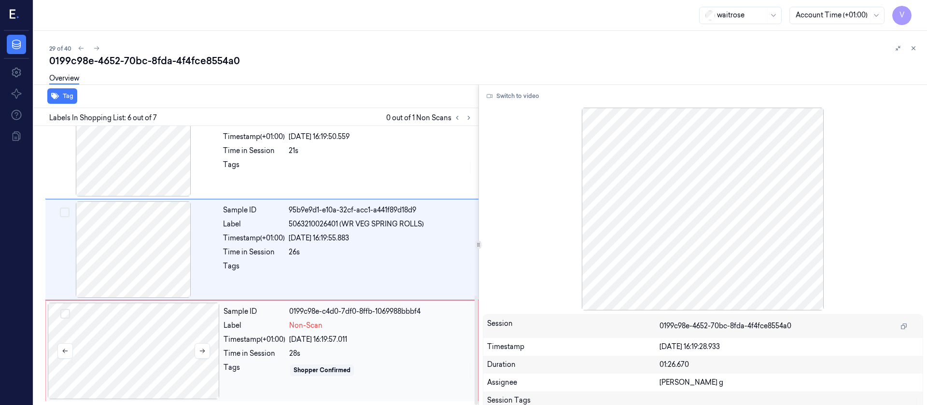
click at [79, 342] on div at bounding box center [134, 351] width 172 height 97
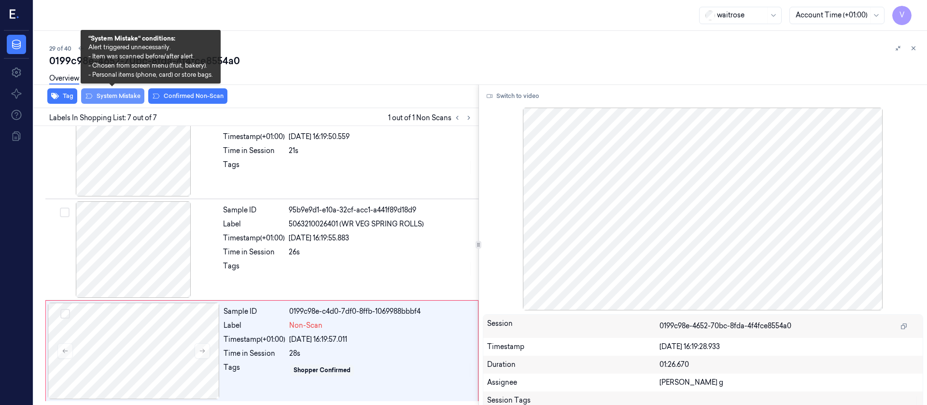
click at [118, 102] on button "System Mistake" at bounding box center [112, 95] width 63 height 15
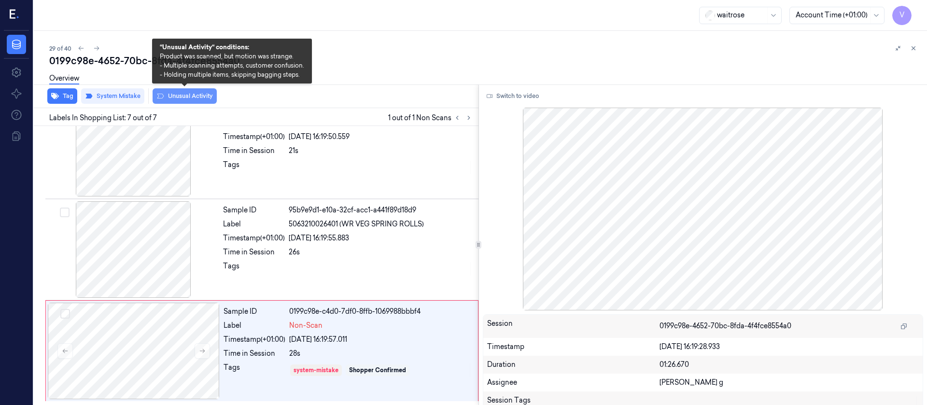
click at [186, 98] on button "Unusual Activity" at bounding box center [185, 95] width 64 height 15
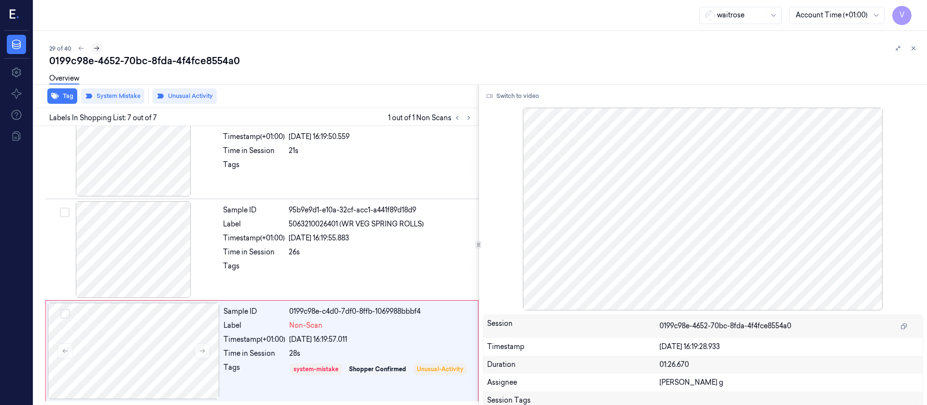
click at [96, 50] on icon at bounding box center [96, 48] width 7 height 7
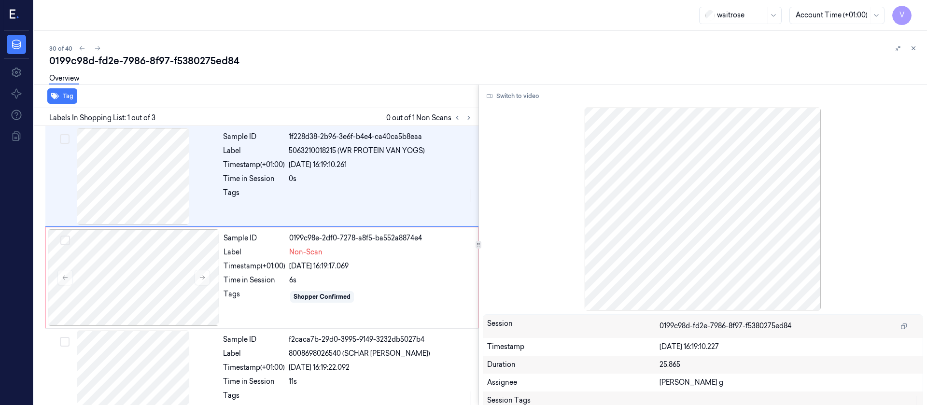
click at [321, 52] on div "30 of 40" at bounding box center [484, 48] width 870 height 12
click at [474, 115] on div "Labels In Shopping List: 1 out of 3 0 out of 1 Non Scans" at bounding box center [254, 117] width 448 height 18
click at [468, 117] on icon at bounding box center [468, 117] width 7 height 7
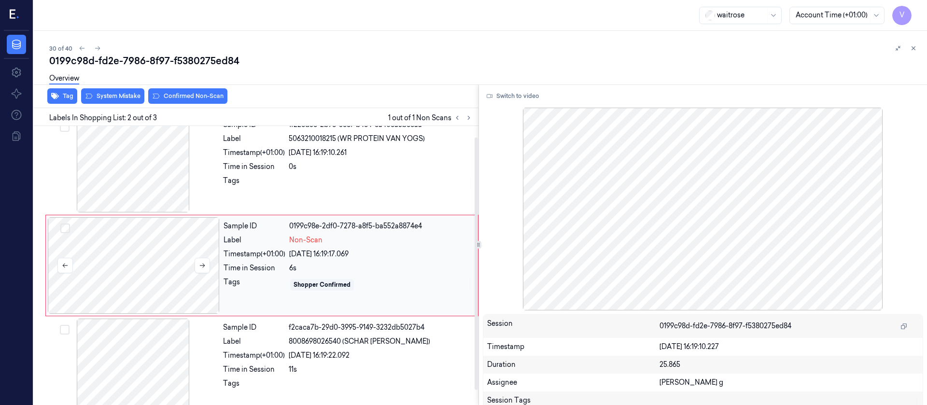
click at [173, 273] on div at bounding box center [134, 265] width 172 height 97
click at [199, 265] on icon at bounding box center [202, 265] width 7 height 7
click at [143, 139] on div at bounding box center [133, 164] width 172 height 97
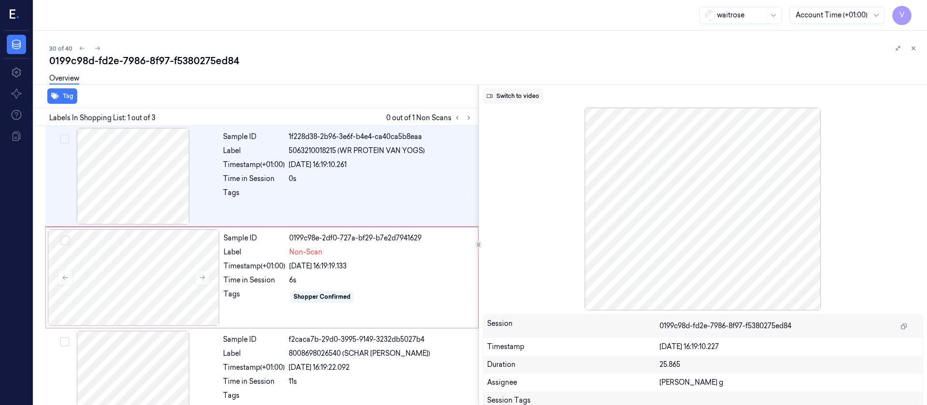
click at [517, 98] on button "Switch to video" at bounding box center [513, 95] width 60 height 15
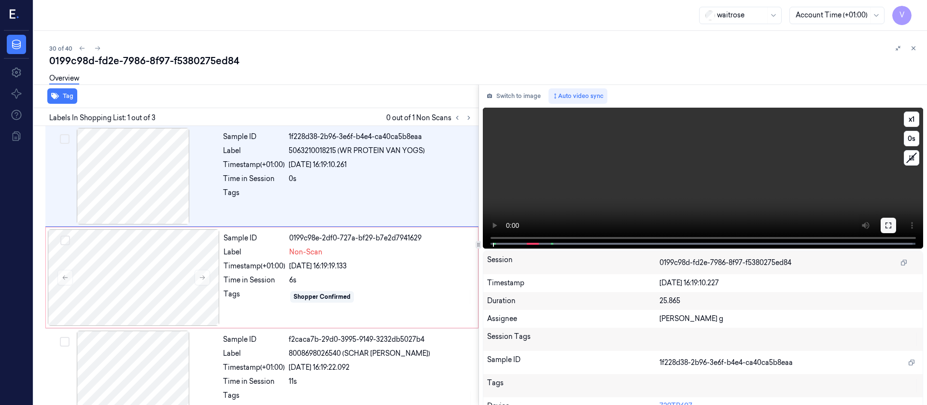
click at [883, 230] on button at bounding box center [887, 225] width 15 height 15
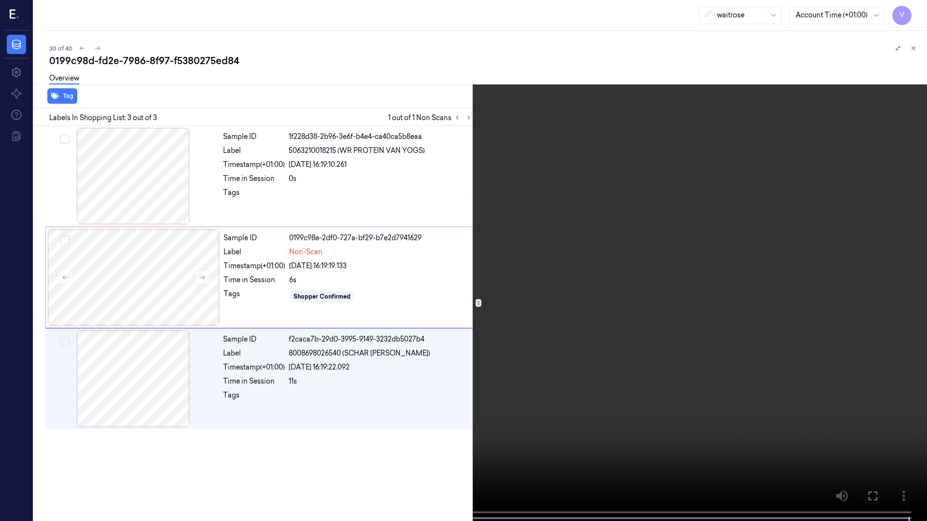
click at [0, 0] on icon at bounding box center [0, 0] width 0 height 0
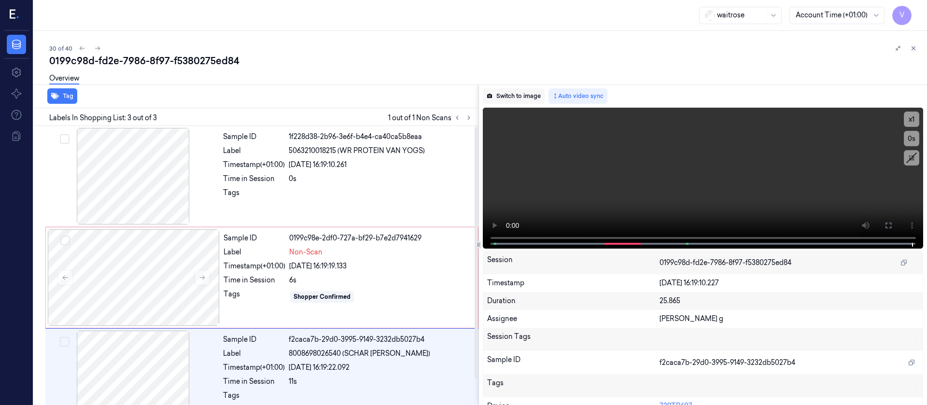
click at [526, 87] on div "Switch to image Auto video sync x 1 0 s Session 0199c98d-fd2e-7986-8f97-f538027…" at bounding box center [703, 244] width 448 height 321
click at [519, 93] on button "Switch to image" at bounding box center [514, 95] width 62 height 15
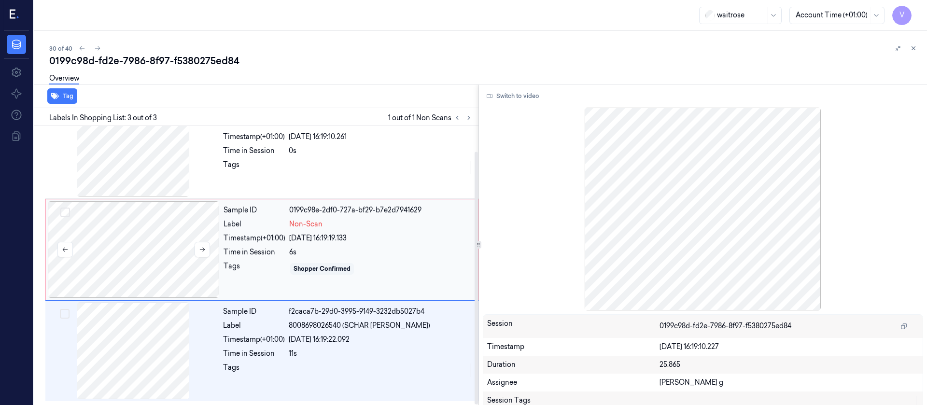
click at [170, 225] on div at bounding box center [134, 249] width 172 height 97
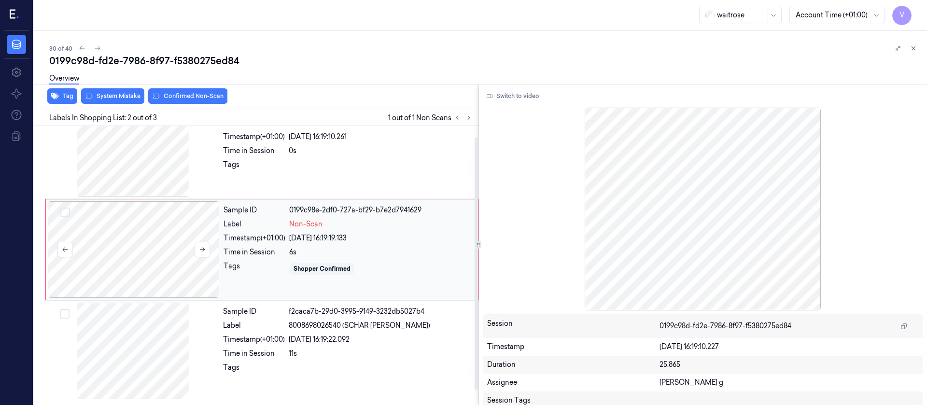
scroll to position [12, 0]
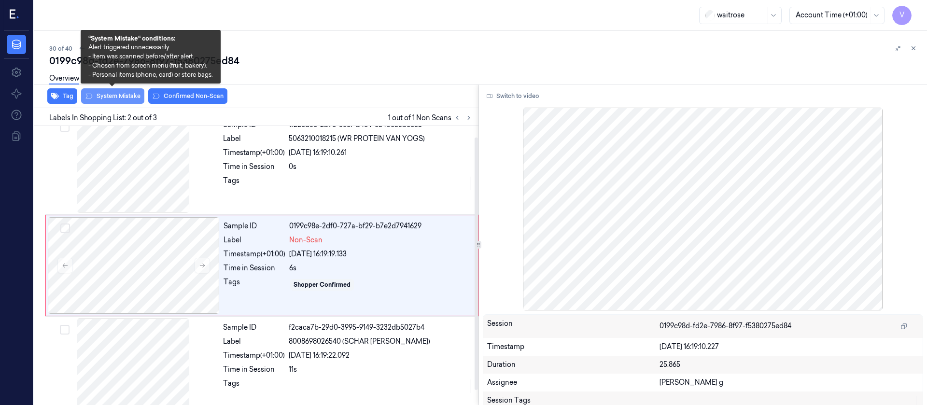
click at [112, 98] on button "System Mistake" at bounding box center [112, 95] width 63 height 15
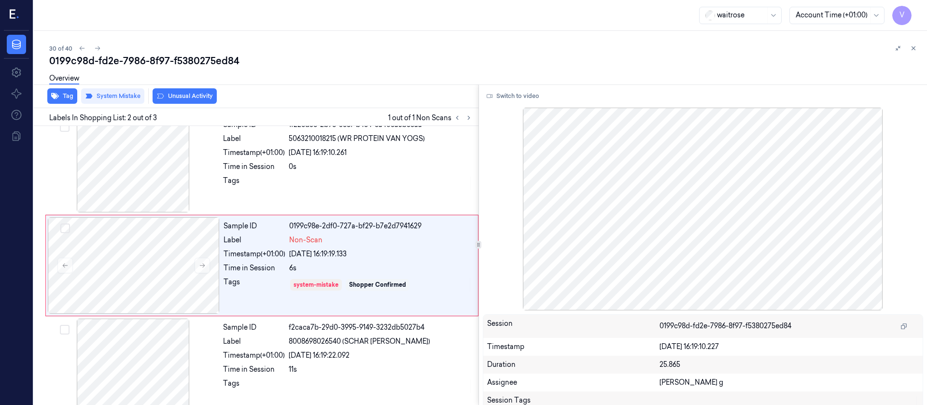
click at [185, 95] on button "Unusual Activity" at bounding box center [185, 95] width 64 height 15
click at [467, 119] on icon at bounding box center [468, 117] width 7 height 7
click at [470, 116] on icon at bounding box center [468, 117] width 7 height 7
click at [98, 46] on icon at bounding box center [97, 48] width 5 height 4
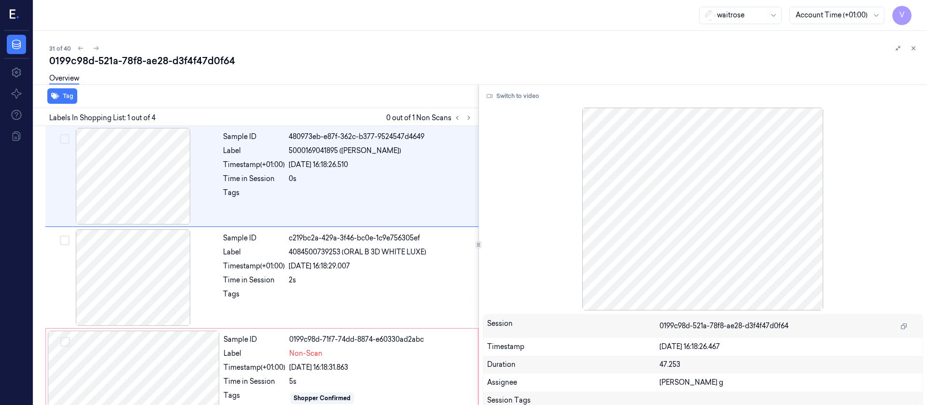
click at [260, 61] on div "0199c98d-521a-78f8-ae28-d3f4f47d0f64" at bounding box center [484, 61] width 870 height 14
click at [316, 61] on div "0199c98d-521a-78f8-ae28-d3f4f47d0f64" at bounding box center [484, 61] width 870 height 14
click at [470, 118] on icon at bounding box center [468, 117] width 7 height 7
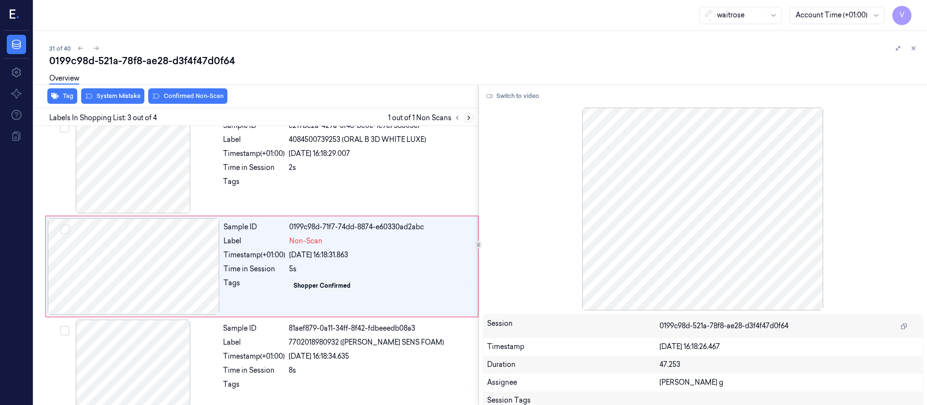
scroll to position [113, 0]
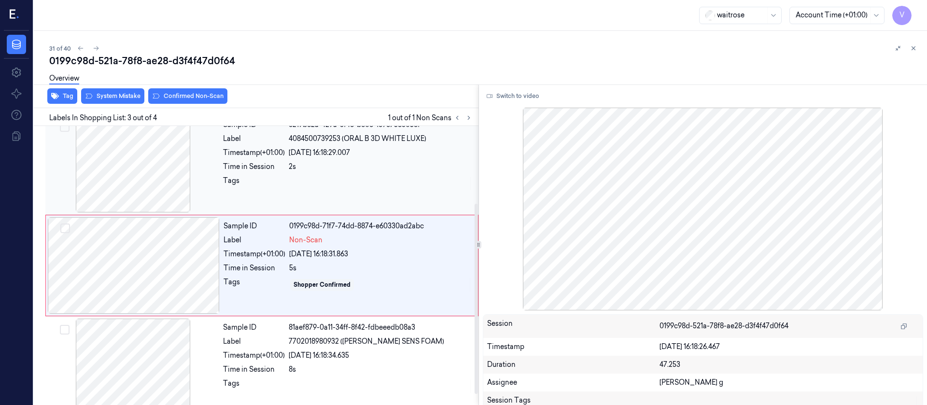
click at [173, 165] on div at bounding box center [133, 164] width 172 height 97
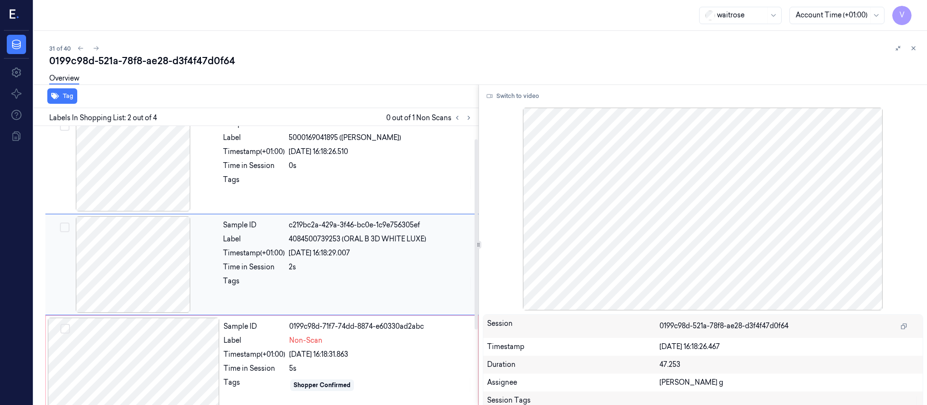
scroll to position [12, 0]
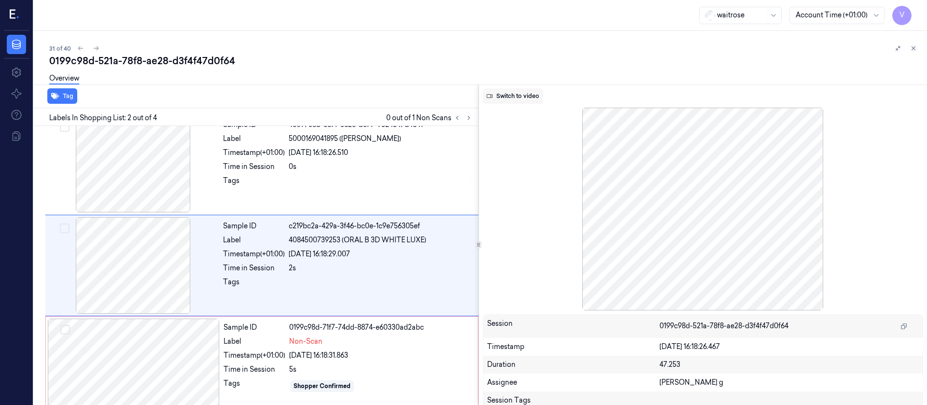
click at [505, 90] on button "Switch to video" at bounding box center [513, 95] width 60 height 15
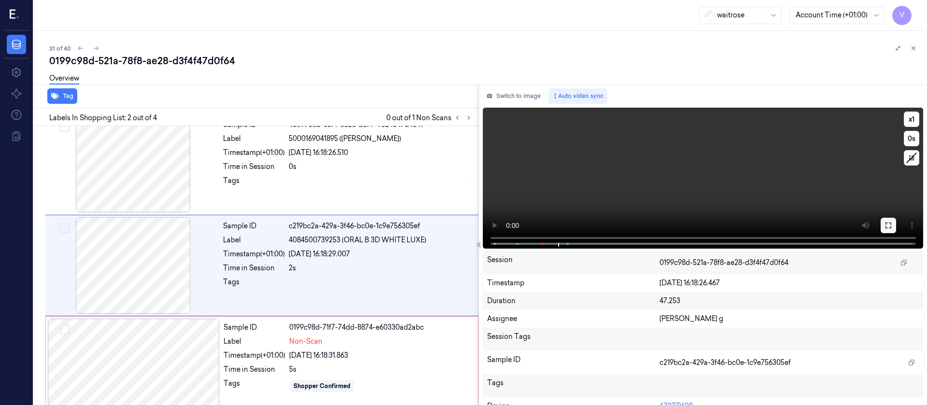
click at [885, 224] on icon at bounding box center [888, 226] width 6 height 6
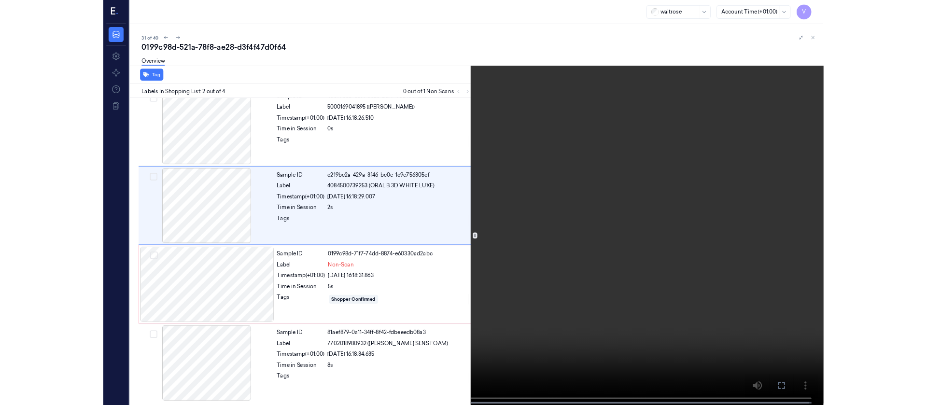
scroll to position [0, 0]
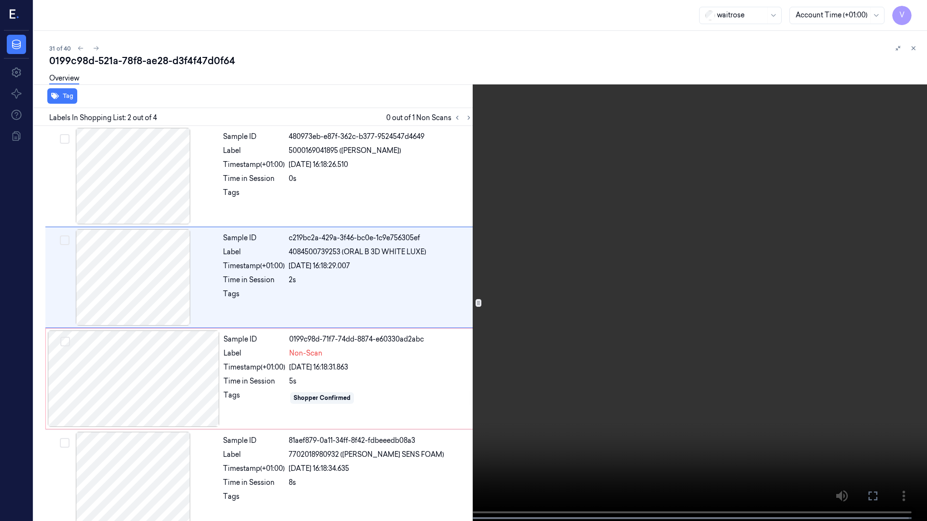
click at [0, 0] on icon at bounding box center [0, 0] width 0 height 0
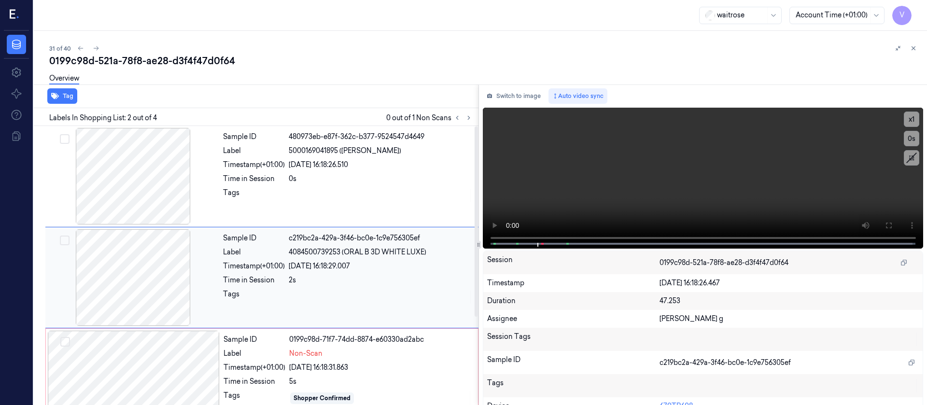
click at [192, 275] on div at bounding box center [133, 277] width 172 height 97
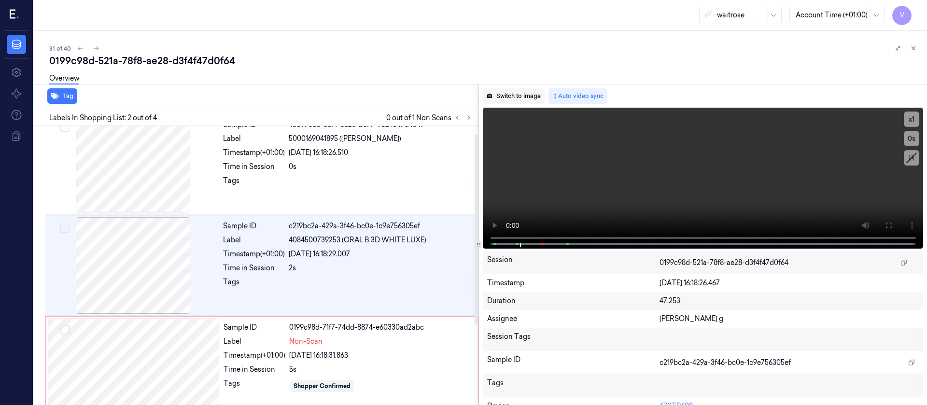
click at [533, 91] on button "Switch to image" at bounding box center [514, 95] width 62 height 15
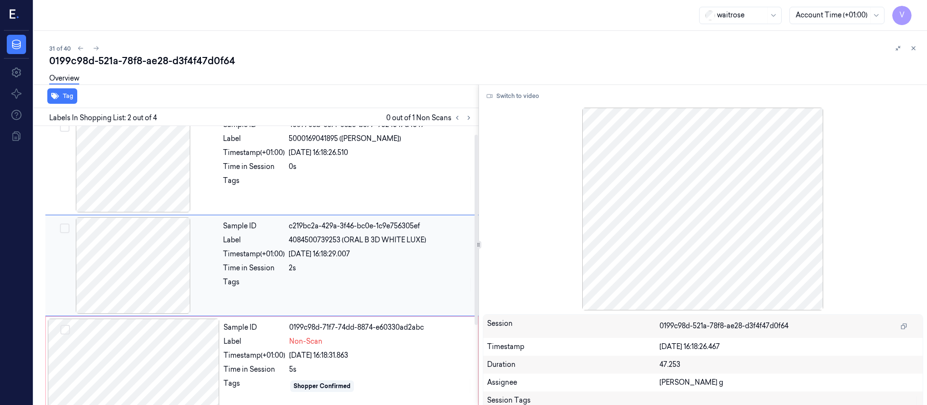
click at [111, 290] on div at bounding box center [133, 265] width 172 height 97
click at [149, 273] on div at bounding box center [133, 265] width 172 height 97
click at [144, 339] on div at bounding box center [134, 367] width 172 height 97
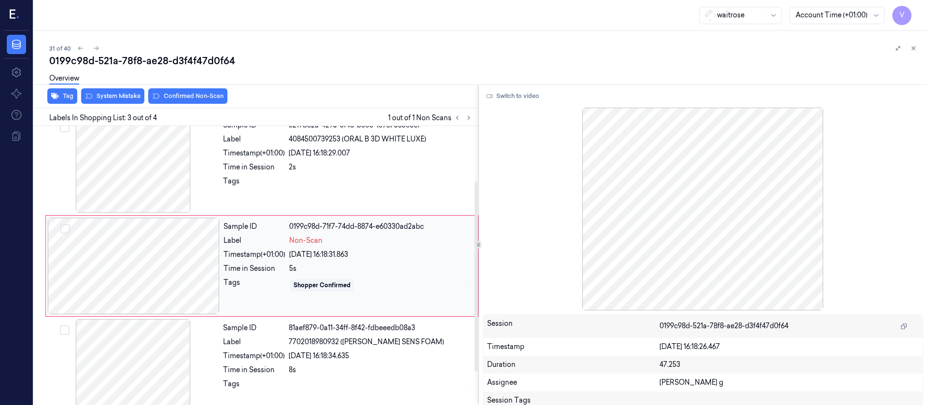
scroll to position [113, 0]
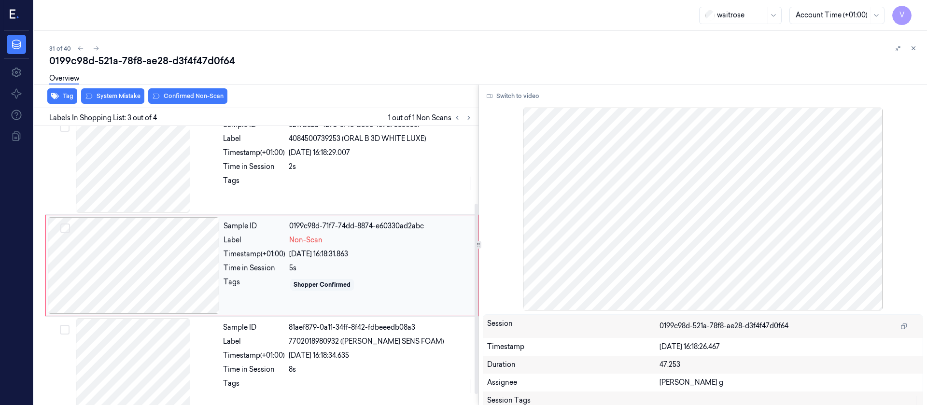
click at [147, 277] on div at bounding box center [134, 265] width 172 height 97
click at [166, 165] on div at bounding box center [133, 164] width 172 height 97
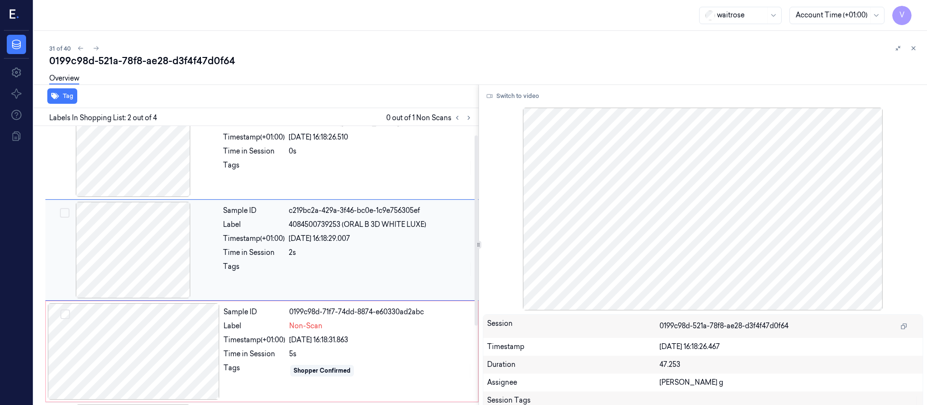
scroll to position [12, 0]
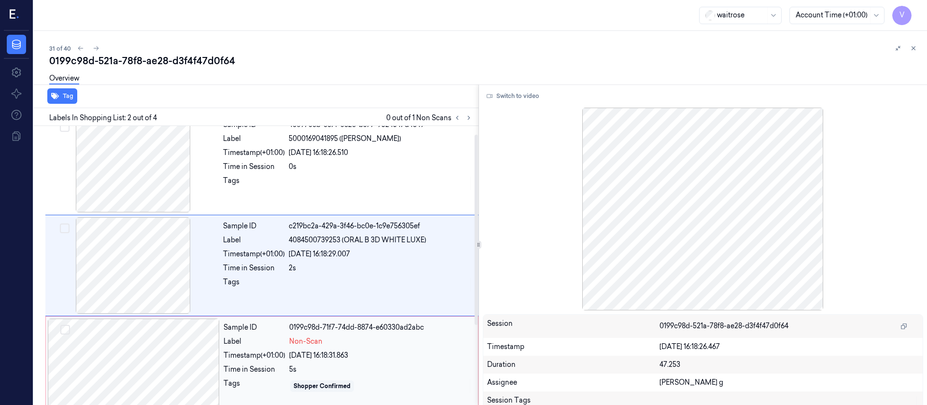
click at [147, 348] on div at bounding box center [134, 367] width 172 height 97
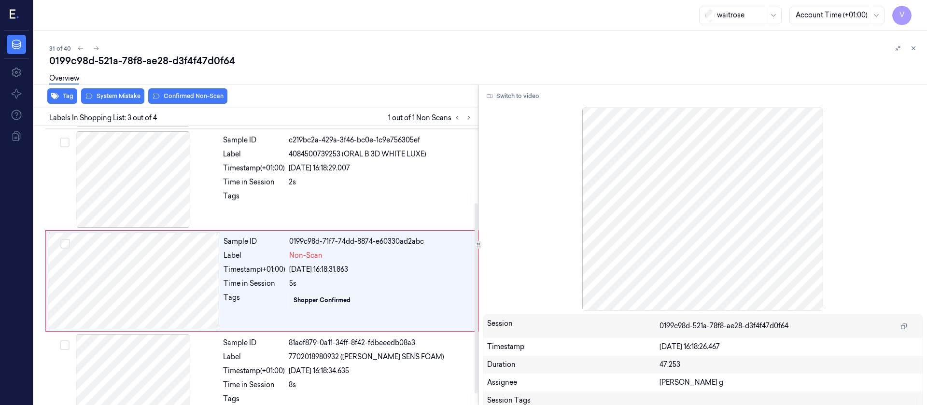
scroll to position [113, 0]
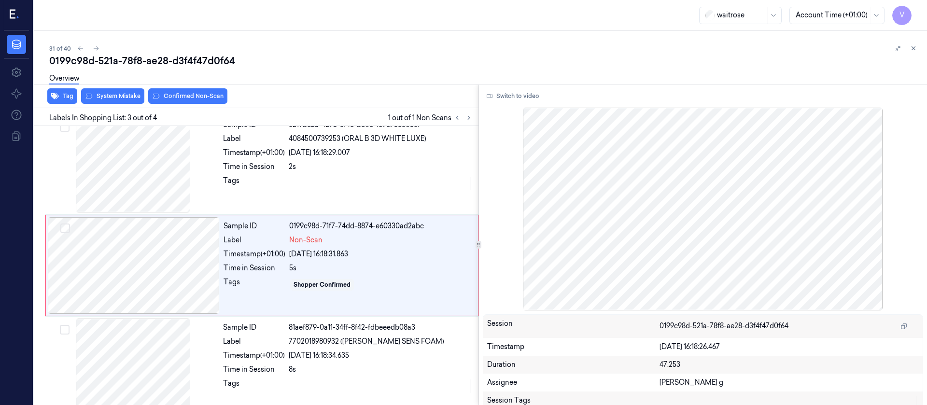
click at [106, 88] on div "Overview" at bounding box center [484, 80] width 870 height 25
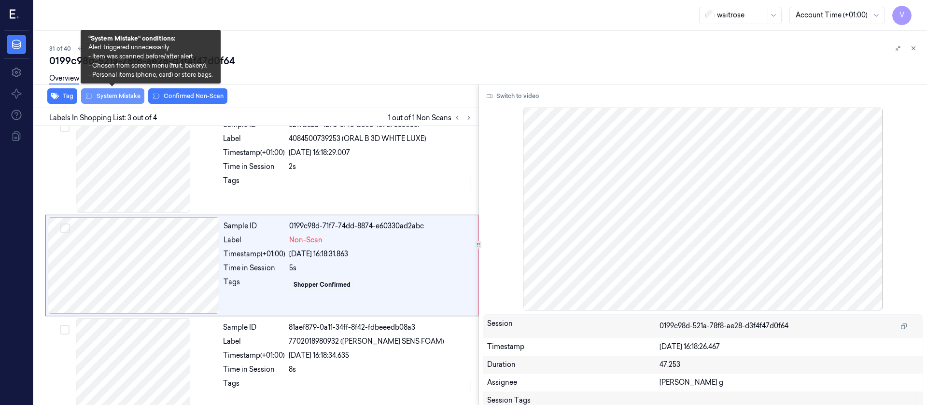
click at [105, 93] on button "System Mistake" at bounding box center [112, 95] width 63 height 15
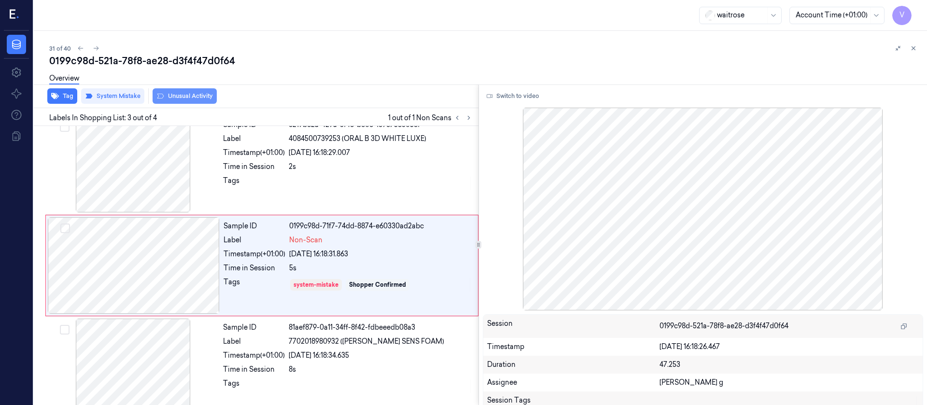
click at [195, 95] on button "Unusual Activity" at bounding box center [185, 95] width 64 height 15
click at [138, 185] on div at bounding box center [133, 164] width 172 height 97
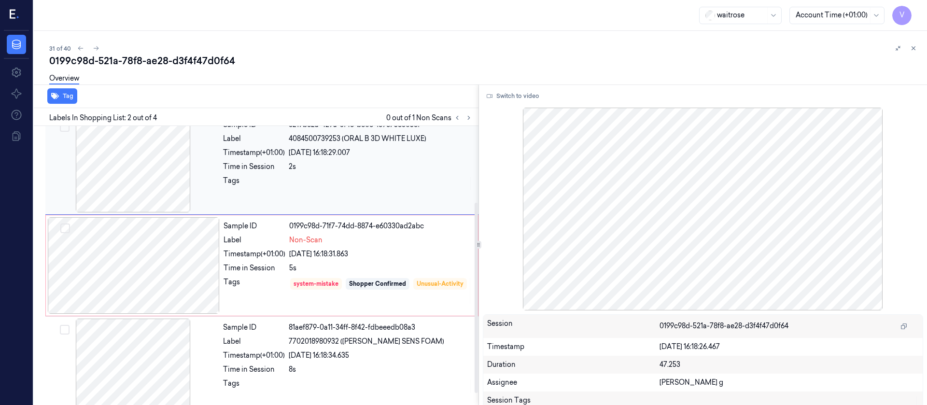
scroll to position [12, 0]
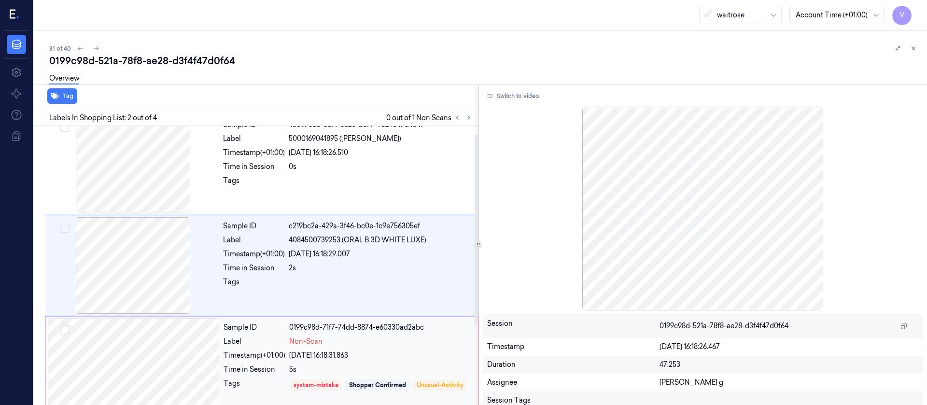
click at [121, 373] on div at bounding box center [134, 367] width 172 height 97
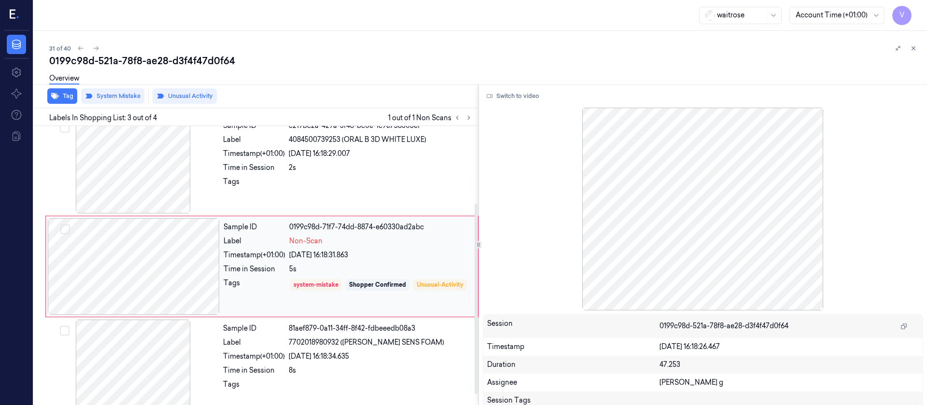
scroll to position [113, 0]
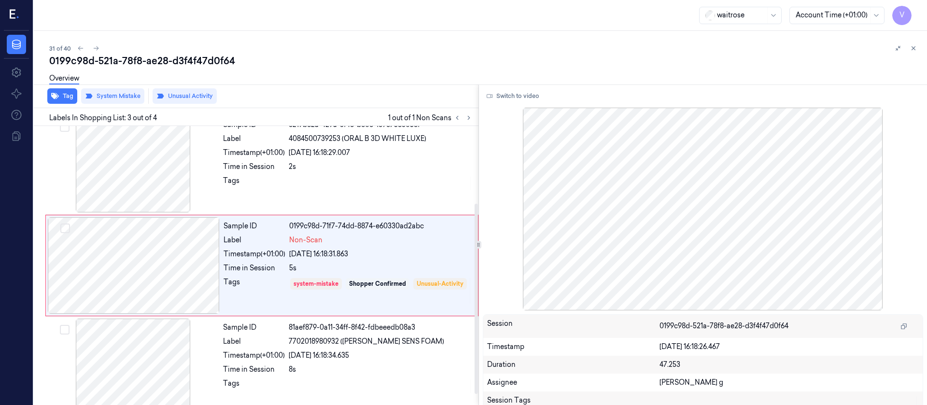
click at [393, 63] on div "0199c98d-521a-78f8-ae28-d3f4f47d0f64" at bounding box center [484, 61] width 870 height 14
click at [97, 45] on icon at bounding box center [96, 48] width 7 height 7
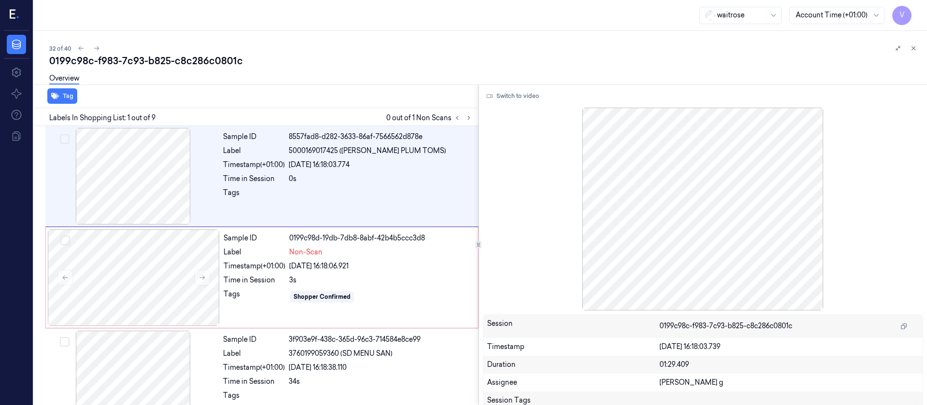
click at [338, 49] on div "32 of 40" at bounding box center [484, 48] width 870 height 12
click at [466, 115] on icon at bounding box center [468, 117] width 7 height 7
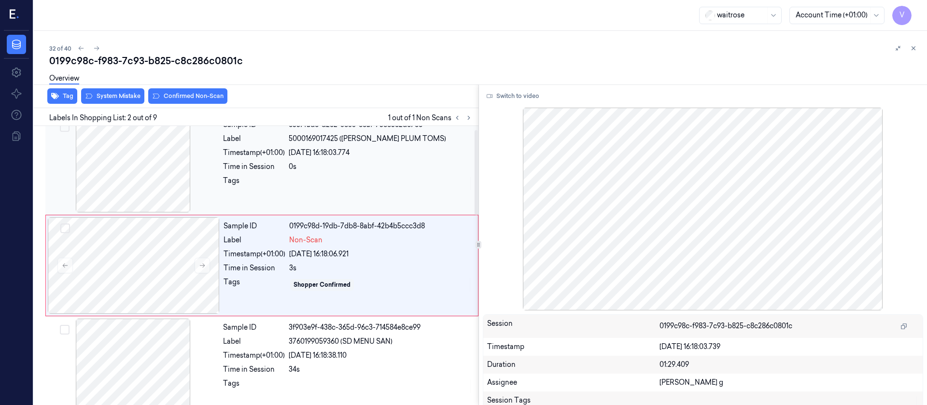
click at [156, 156] on div at bounding box center [133, 164] width 172 height 97
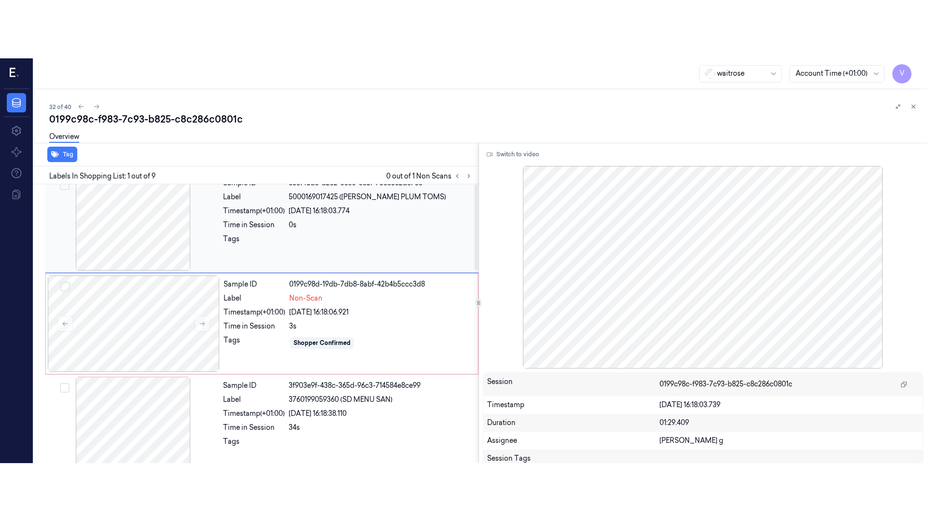
scroll to position [0, 0]
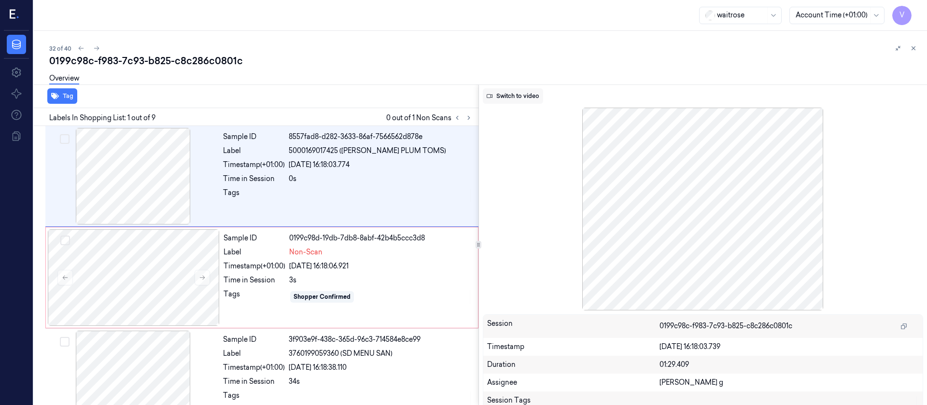
click at [510, 99] on button "Switch to video" at bounding box center [513, 95] width 60 height 15
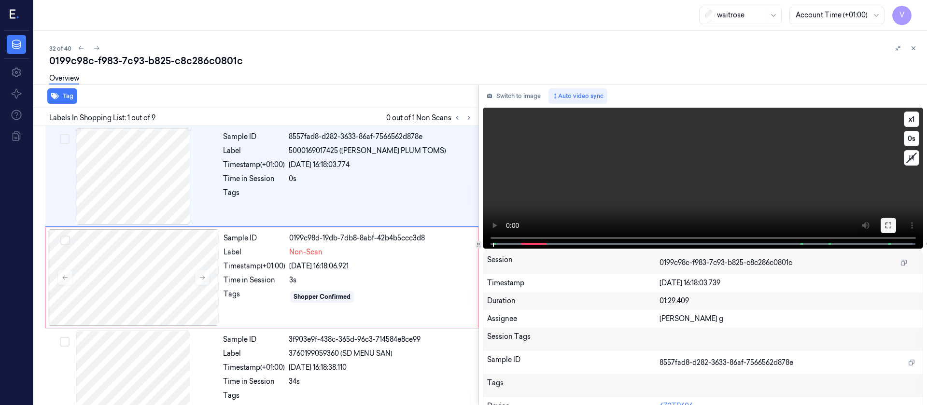
click at [884, 224] on icon at bounding box center [888, 226] width 8 height 8
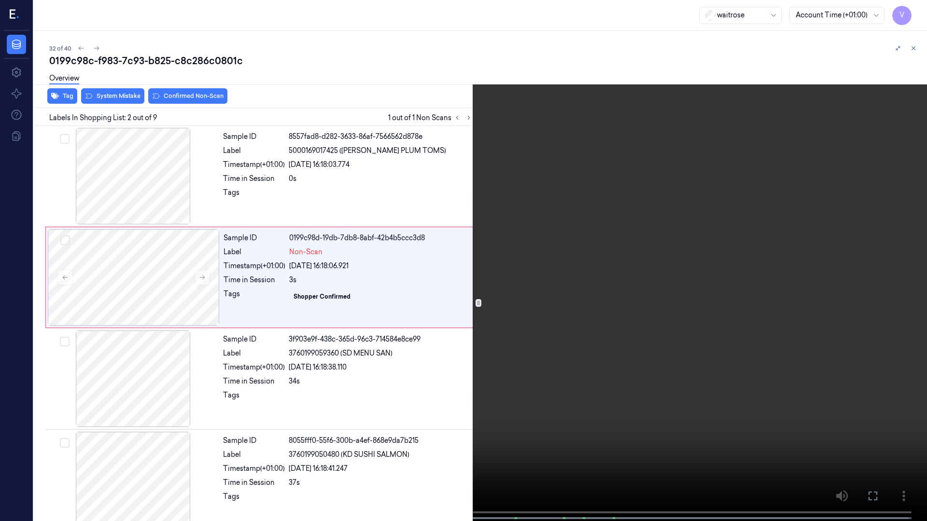
click at [912, 11] on button "x 1" at bounding box center [914, 11] width 15 height 15
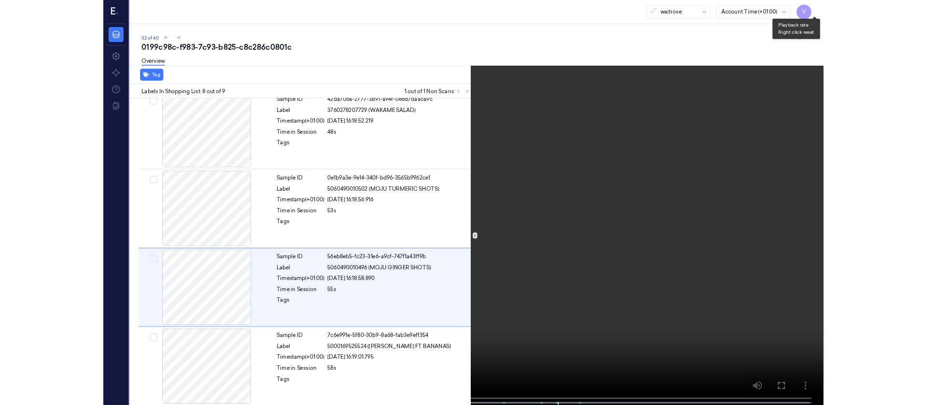
scroll to position [520, 0]
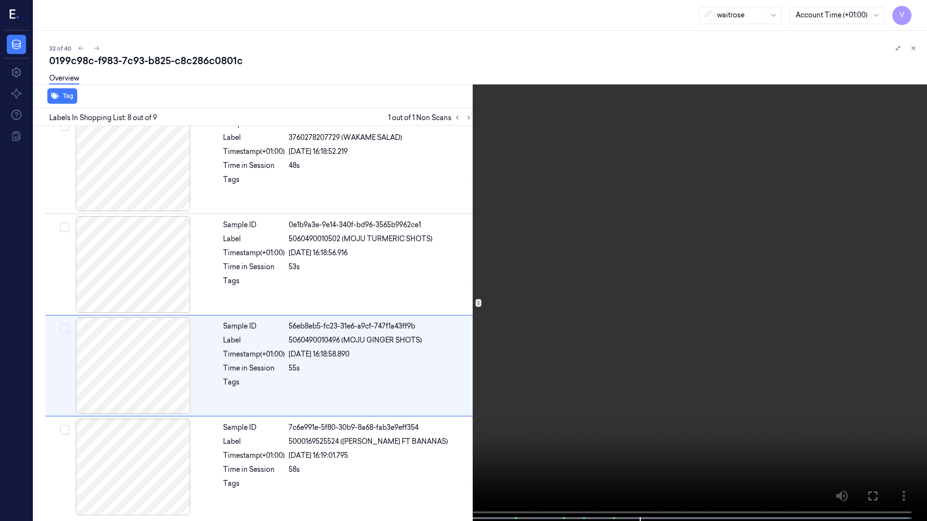
click at [0, 0] on icon at bounding box center [0, 0] width 0 height 0
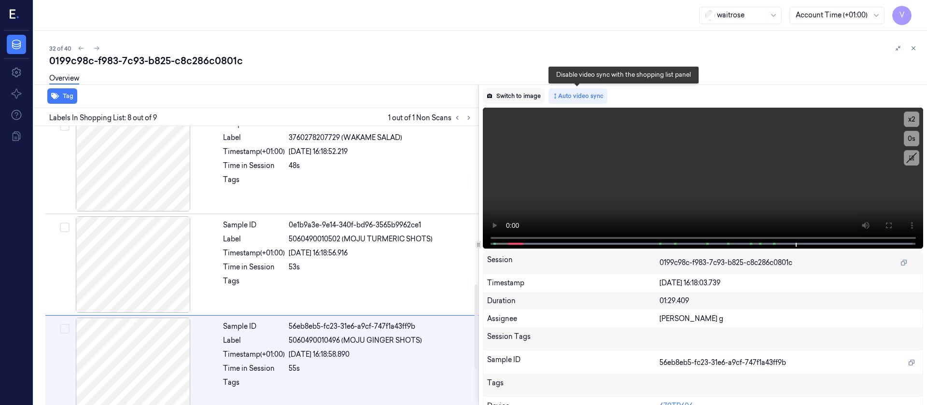
click at [491, 103] on button "Switch to image" at bounding box center [514, 95] width 62 height 15
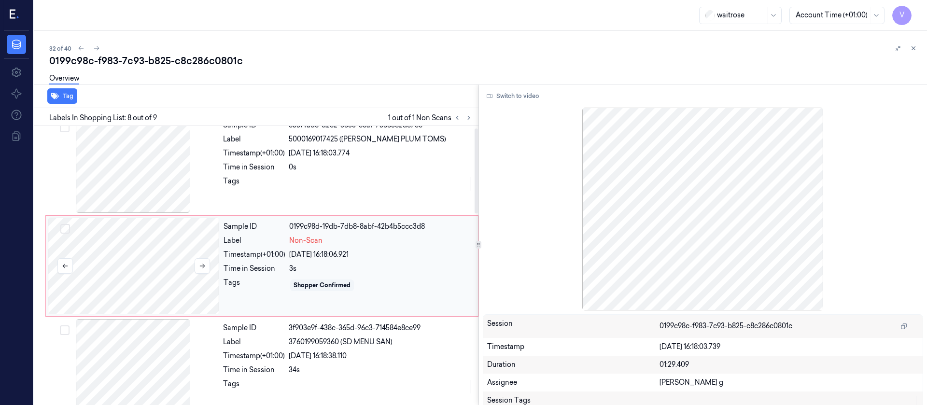
scroll to position [0, 0]
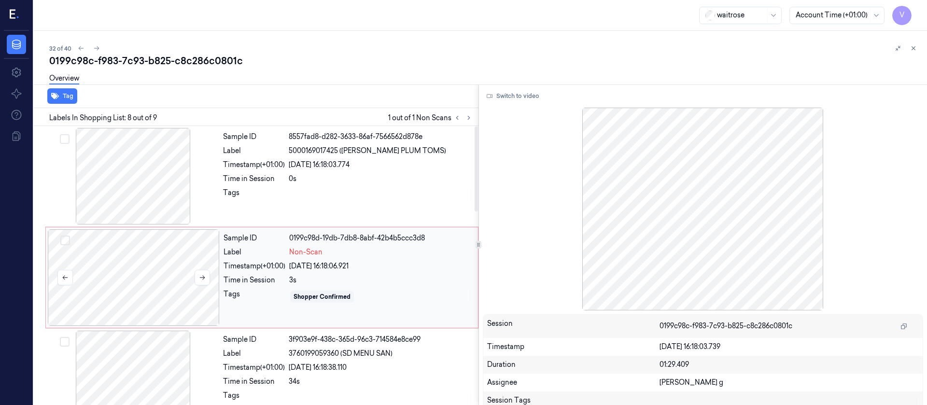
click at [145, 286] on div at bounding box center [134, 277] width 172 height 97
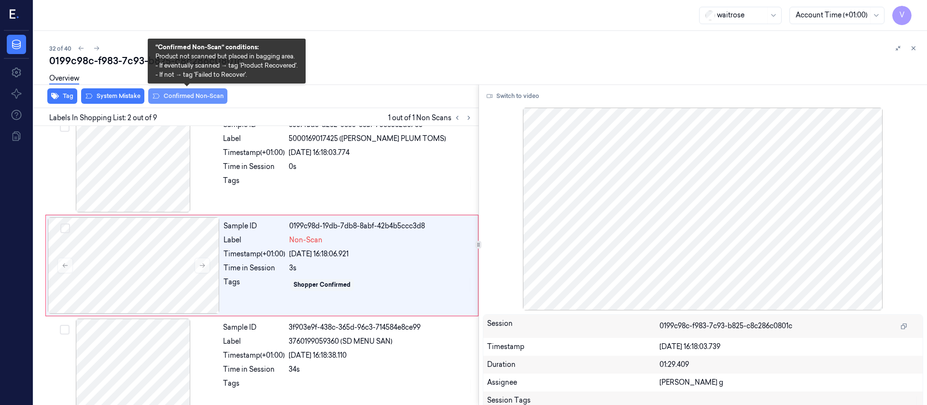
click at [178, 96] on button "Confirmed Non-Scan" at bounding box center [187, 95] width 79 height 15
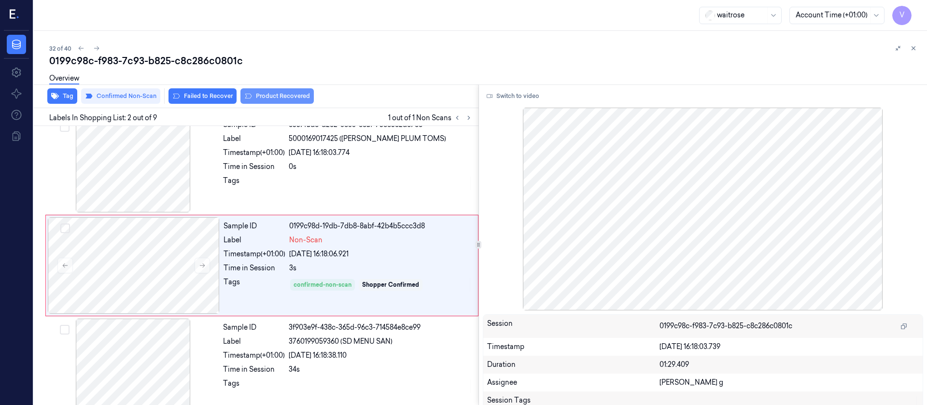
click at [255, 93] on button "Product Recovered" at bounding box center [276, 95] width 73 height 15
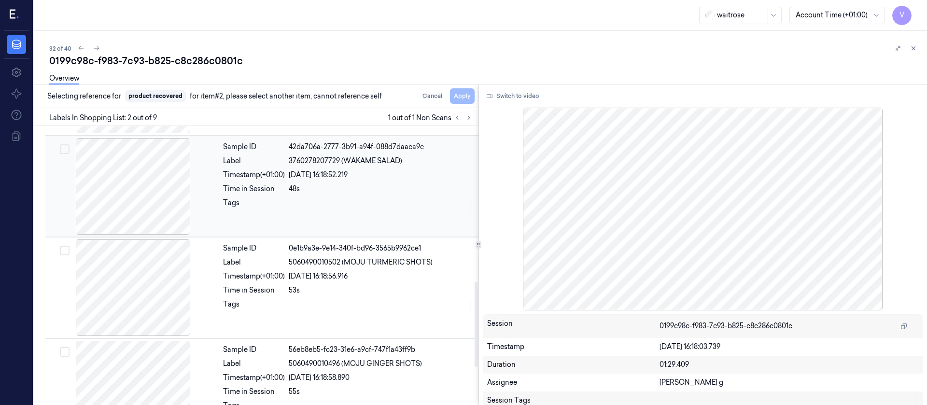
scroll to position [519, 0]
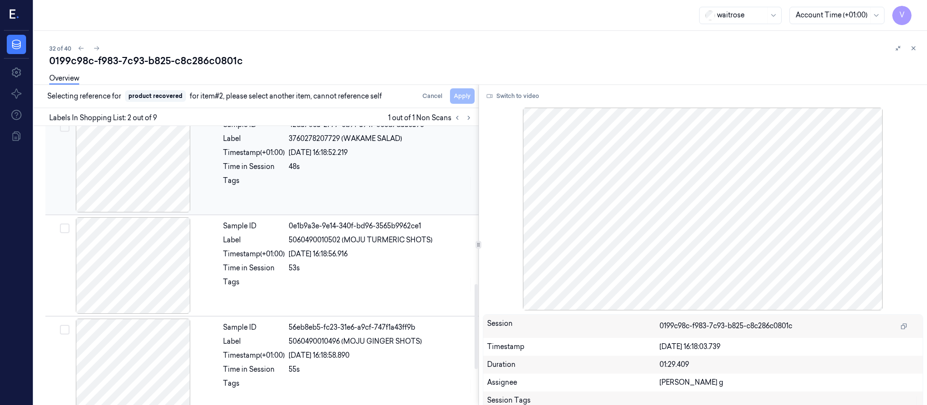
click at [144, 281] on div at bounding box center [133, 265] width 172 height 97
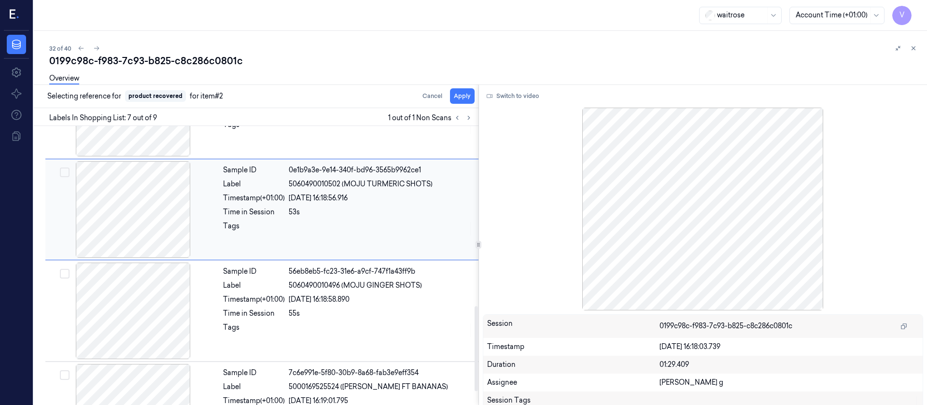
scroll to position [591, 0]
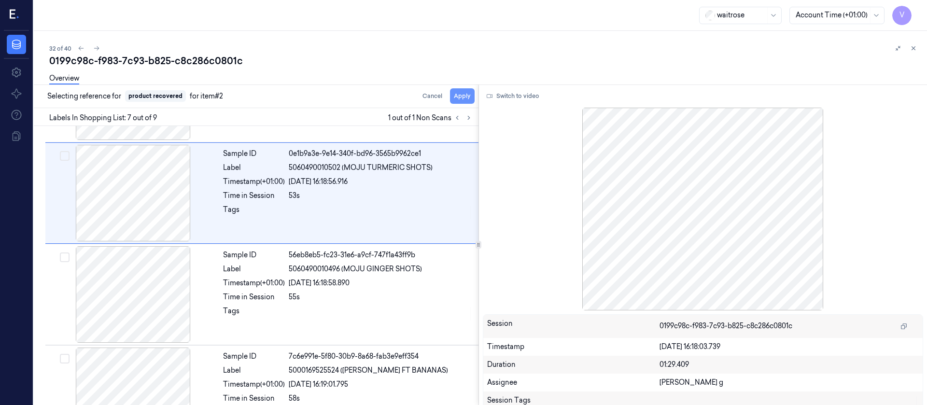
click at [461, 93] on button "Apply" at bounding box center [462, 95] width 25 height 15
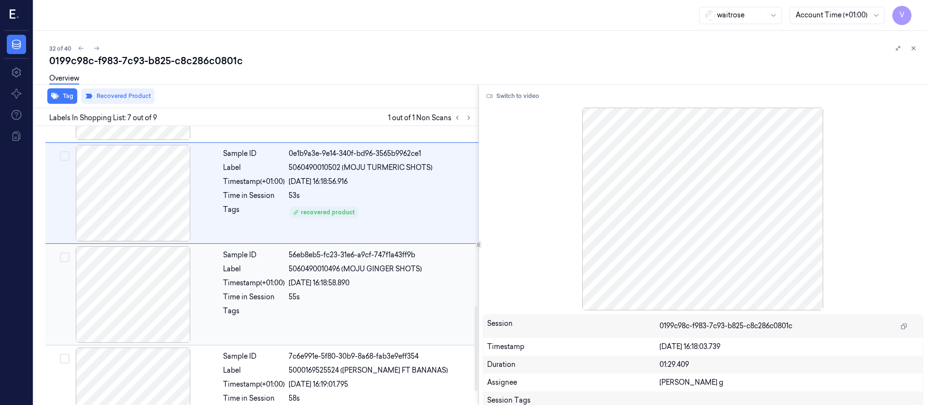
click at [135, 298] on div at bounding box center [133, 294] width 172 height 97
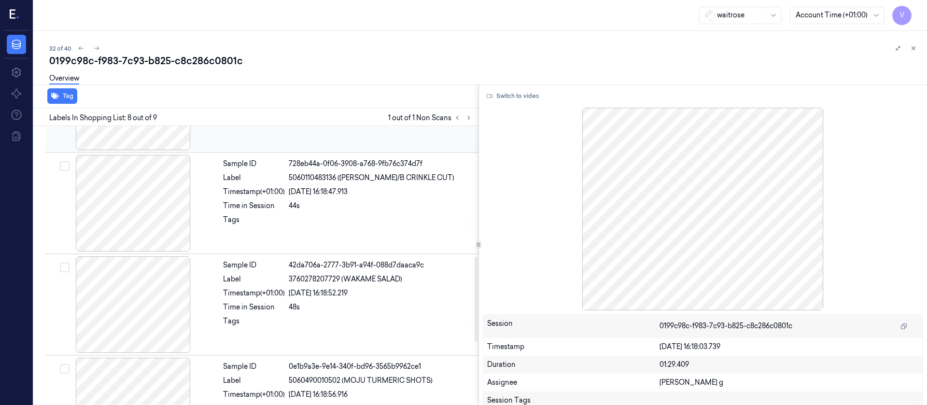
scroll to position [331, 0]
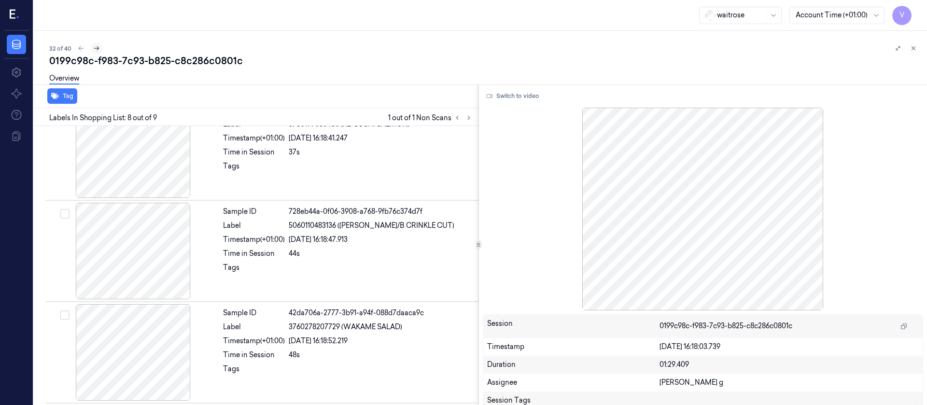
click at [95, 46] on icon at bounding box center [96, 48] width 7 height 7
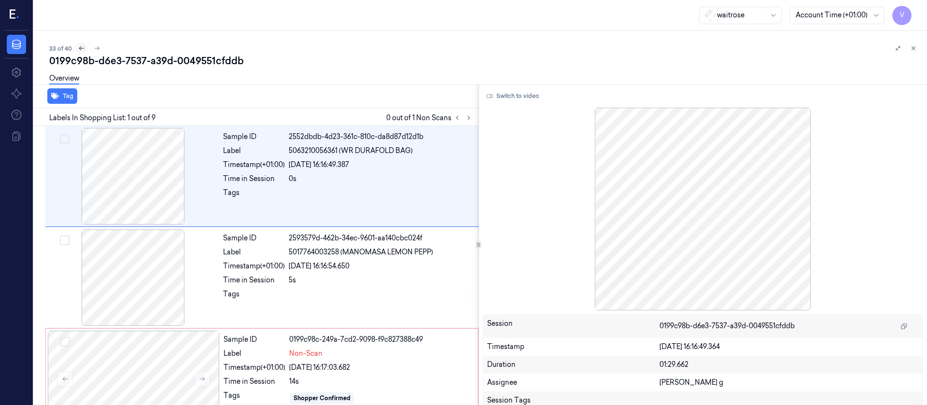
click at [81, 47] on icon at bounding box center [81, 48] width 7 height 7
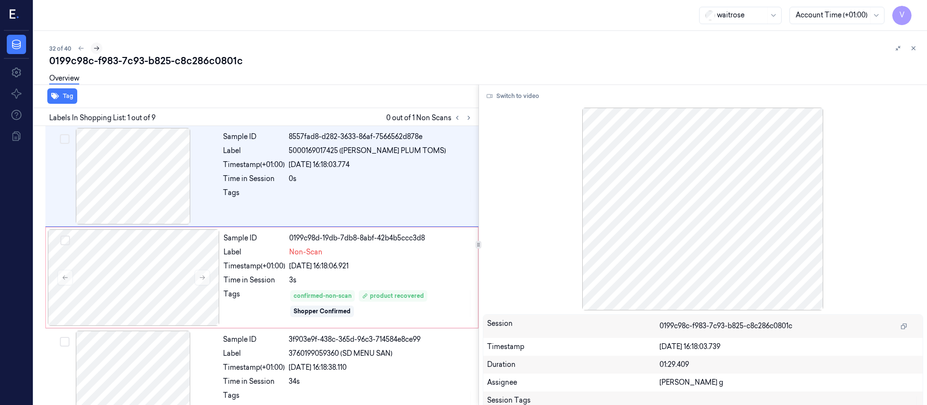
click at [96, 50] on icon at bounding box center [96, 48] width 7 height 7
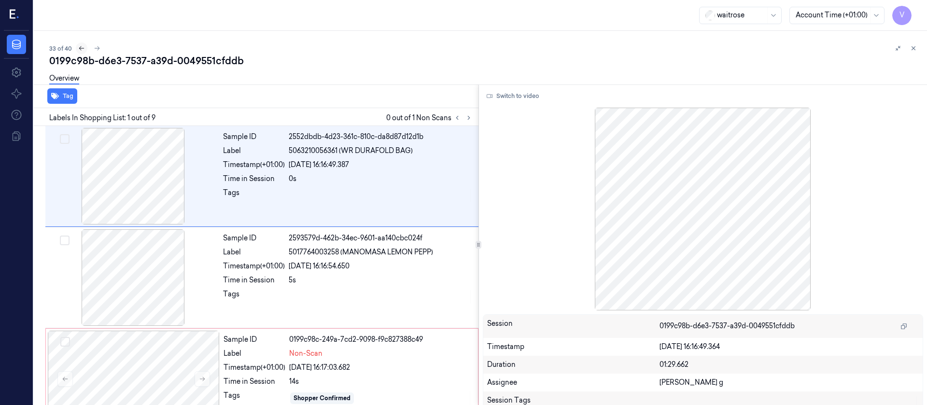
click at [83, 43] on button at bounding box center [82, 48] width 12 height 12
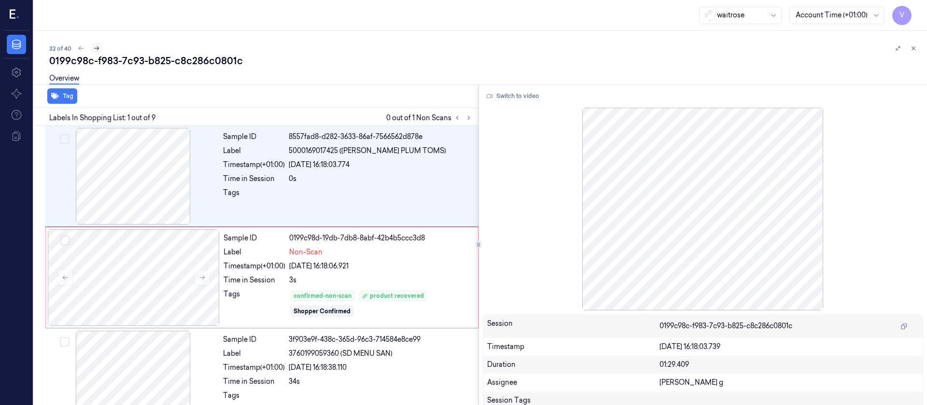
click at [100, 47] on button at bounding box center [97, 48] width 12 height 12
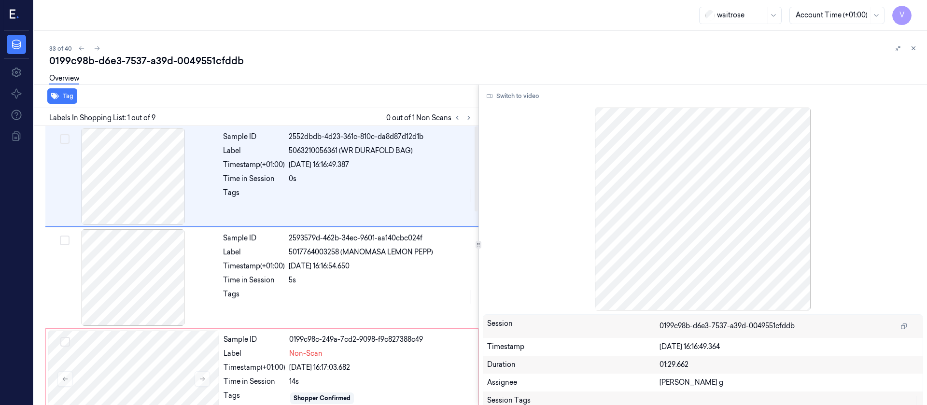
click at [276, 73] on div "Overview" at bounding box center [484, 80] width 870 height 25
click at [466, 117] on icon at bounding box center [468, 117] width 7 height 7
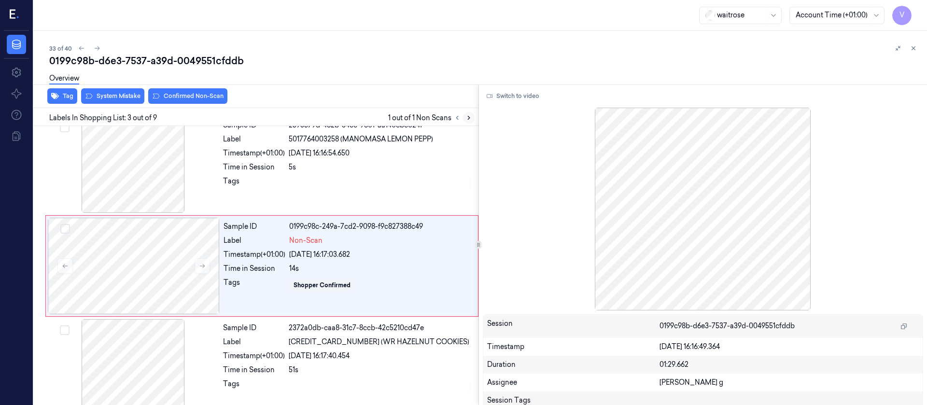
scroll to position [113, 0]
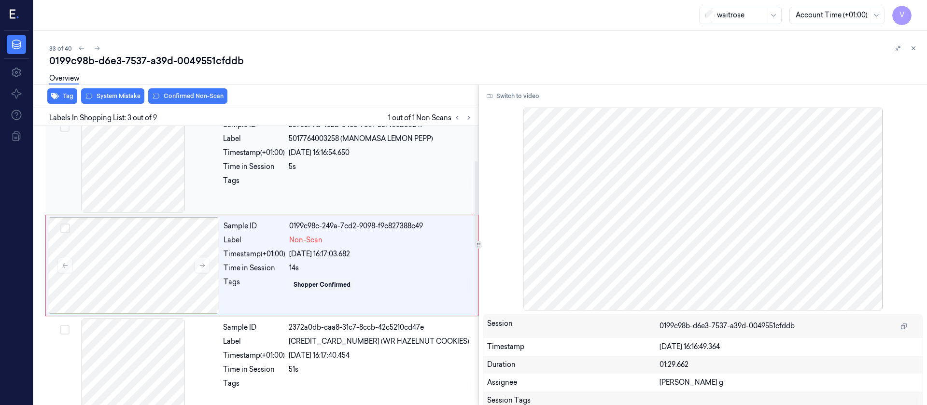
click at [122, 178] on div at bounding box center [133, 164] width 172 height 97
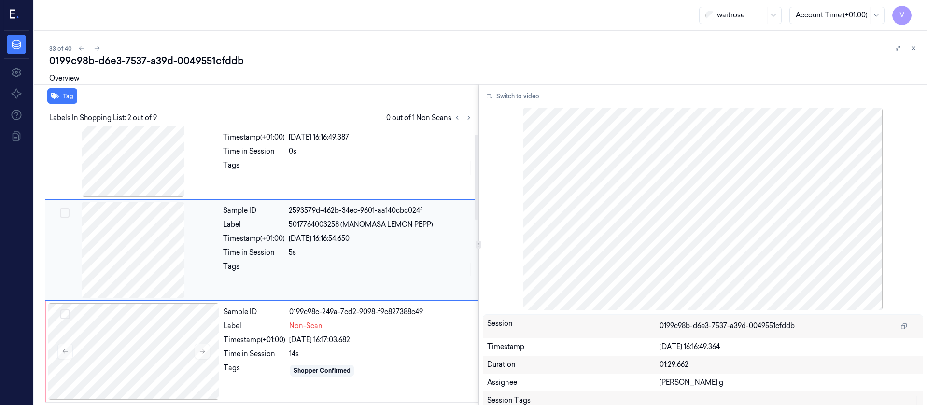
scroll to position [12, 0]
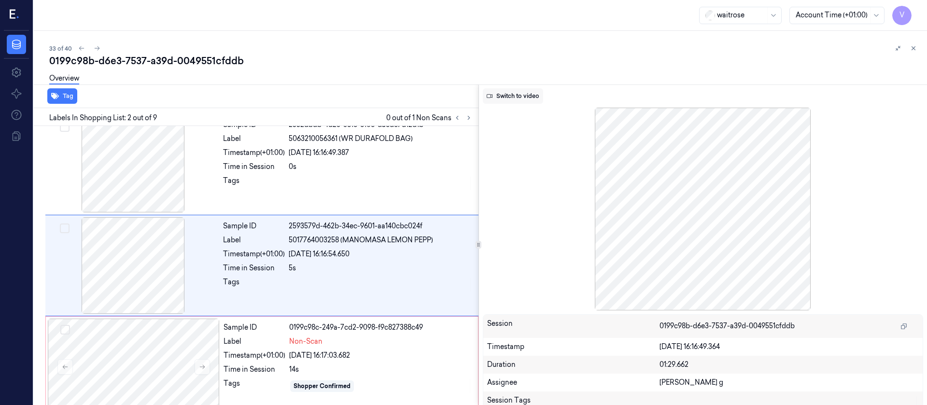
click at [530, 92] on button "Switch to video" at bounding box center [513, 95] width 60 height 15
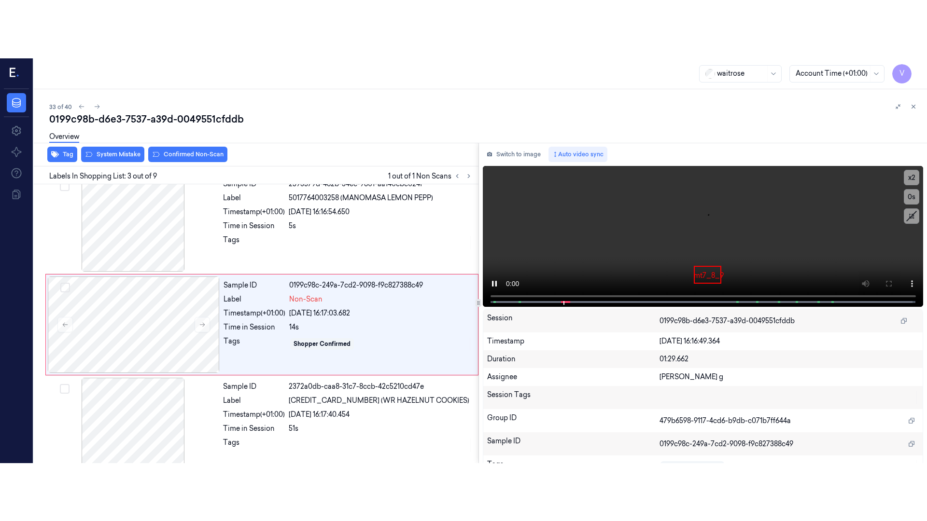
scroll to position [113, 0]
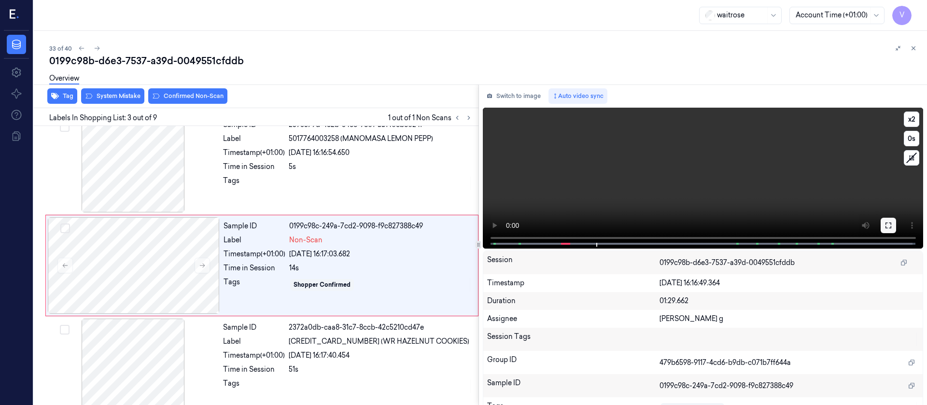
click at [880, 228] on button at bounding box center [887, 225] width 15 height 15
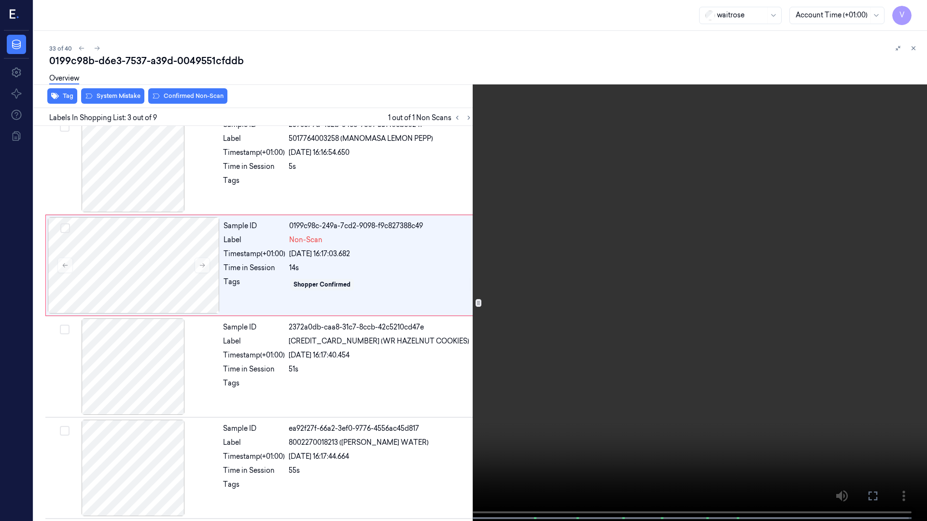
scroll to position [56, 0]
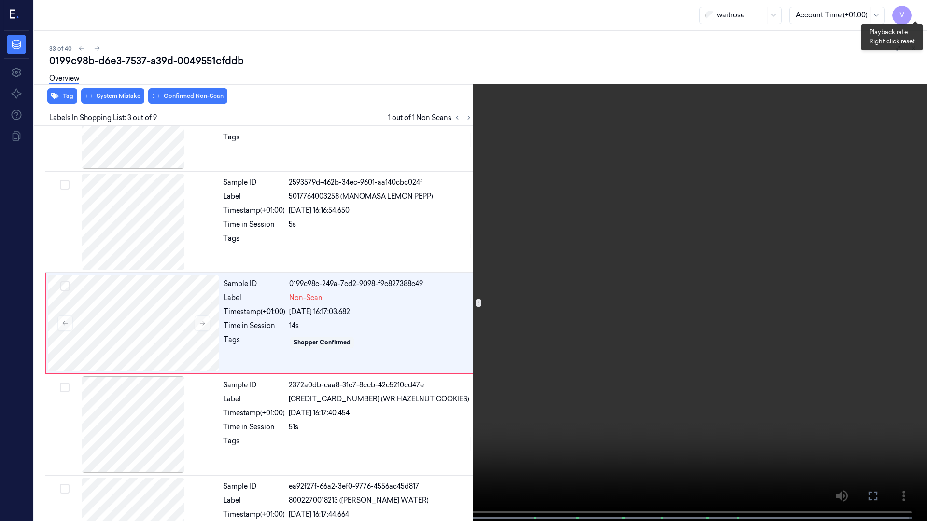
click at [914, 14] on button "x 2" at bounding box center [914, 11] width 15 height 15
click at [914, 14] on button "x 4" at bounding box center [914, 11] width 15 height 15
click at [0, 0] on icon at bounding box center [0, 0] width 0 height 0
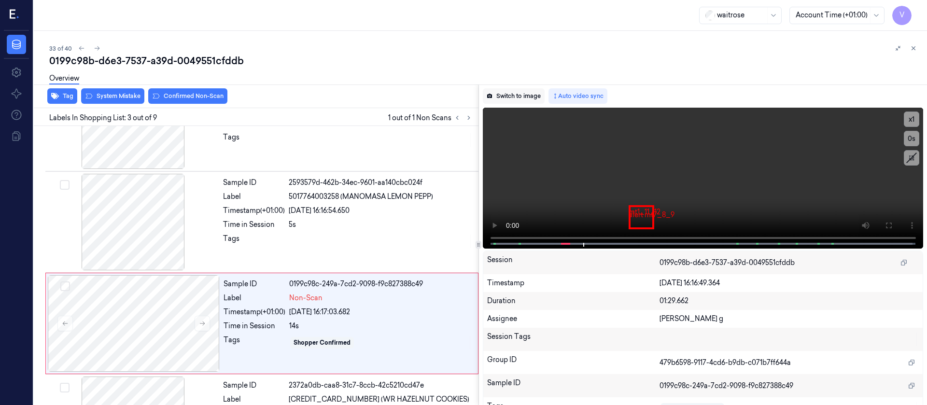
click at [516, 91] on button "Switch to image" at bounding box center [514, 95] width 62 height 15
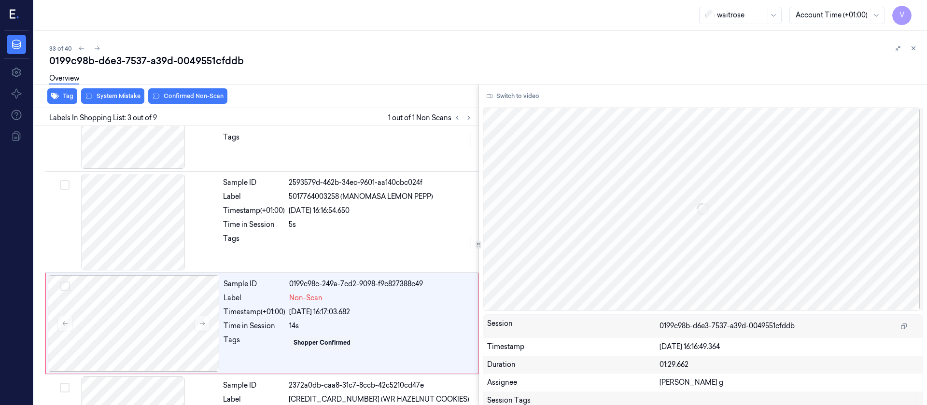
scroll to position [113, 0]
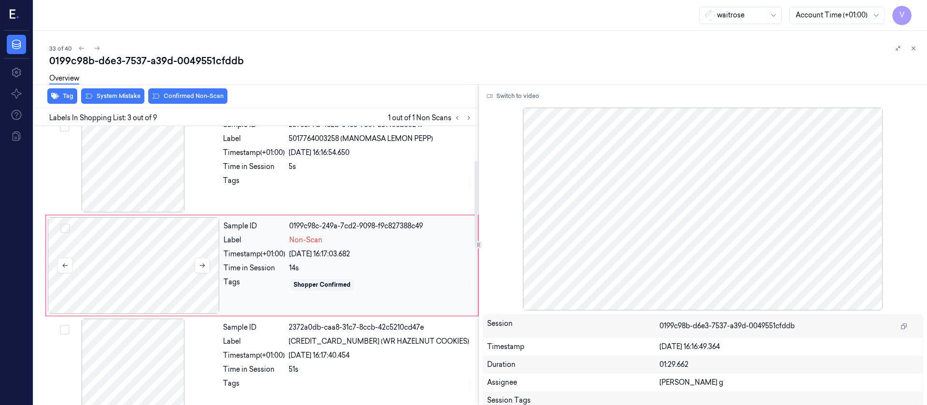
click at [119, 273] on div at bounding box center [134, 265] width 172 height 97
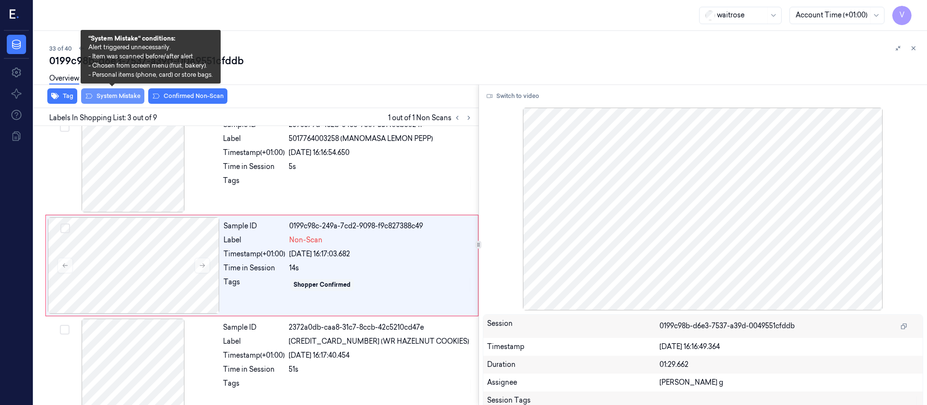
click at [114, 102] on button "System Mistake" at bounding box center [112, 95] width 63 height 15
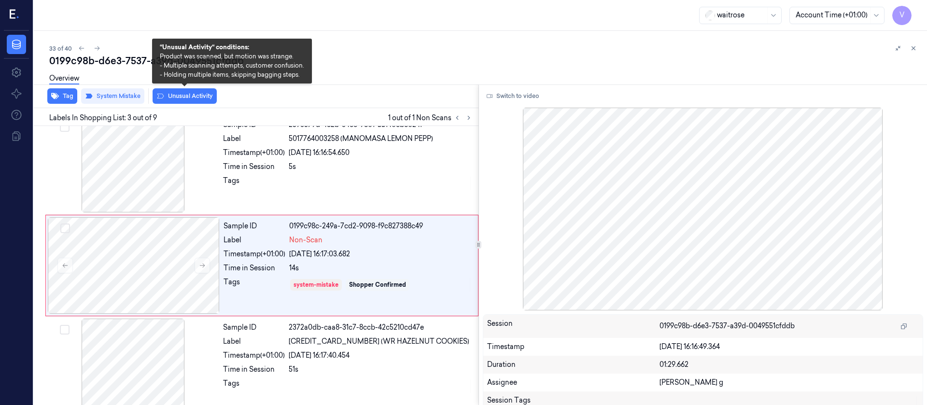
click at [183, 97] on button "Unusual Activity" at bounding box center [185, 95] width 64 height 15
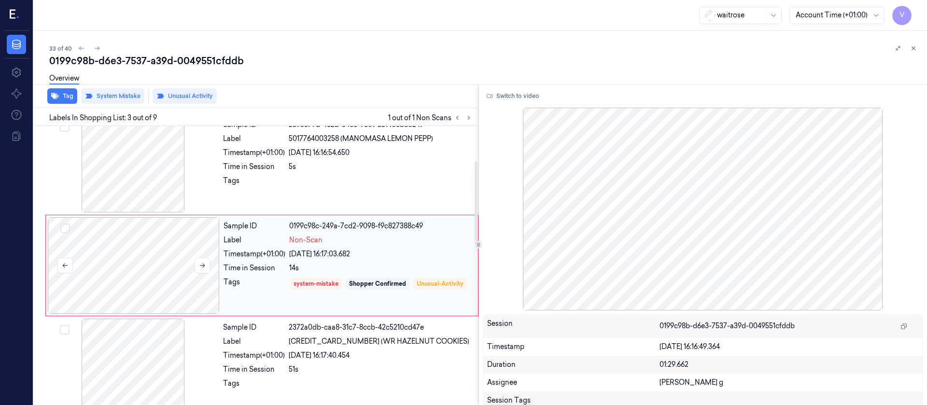
click at [149, 273] on div at bounding box center [134, 265] width 172 height 97
click at [200, 266] on icon at bounding box center [202, 265] width 7 height 7
click at [207, 265] on button at bounding box center [202, 265] width 15 height 15
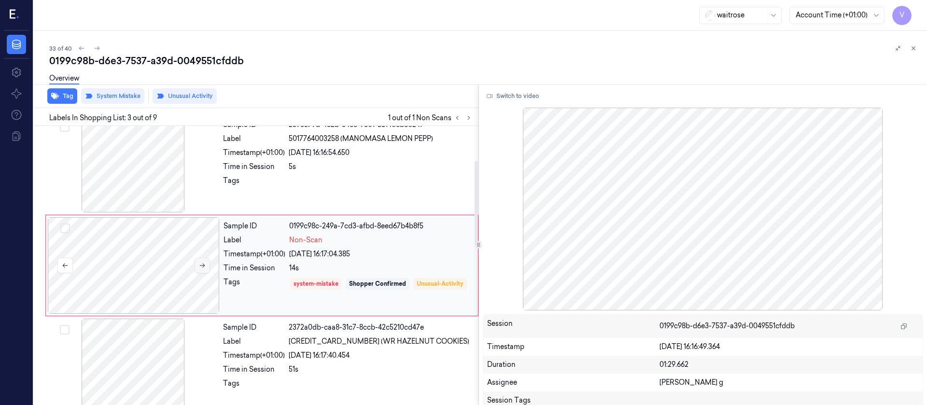
click at [203, 265] on icon at bounding box center [202, 265] width 7 height 7
click at [383, 78] on div "Overview" at bounding box center [484, 80] width 870 height 25
click at [99, 48] on icon at bounding box center [97, 48] width 7 height 7
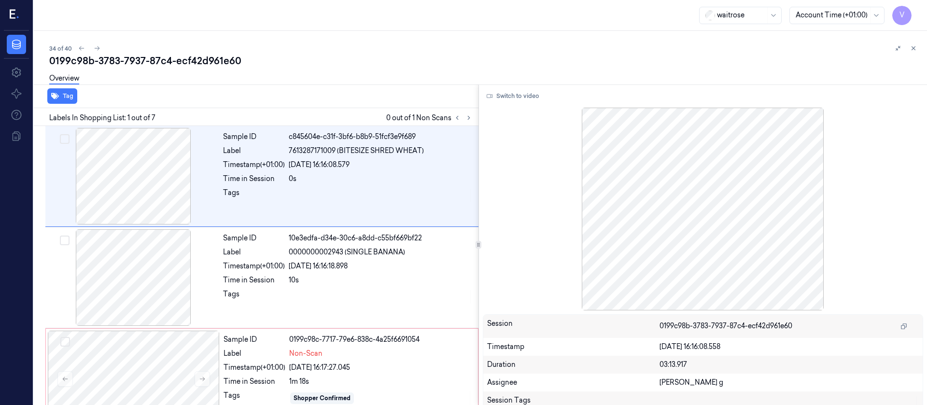
click at [335, 69] on div "Overview" at bounding box center [484, 80] width 870 height 25
click at [465, 120] on icon at bounding box center [468, 117] width 7 height 7
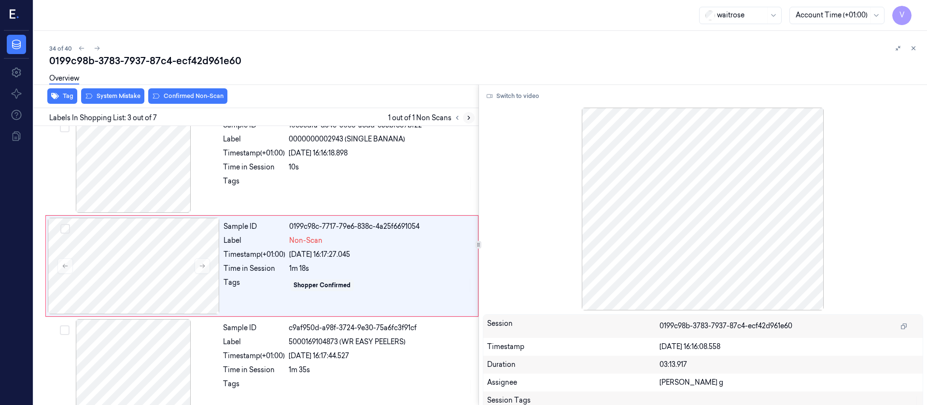
scroll to position [113, 0]
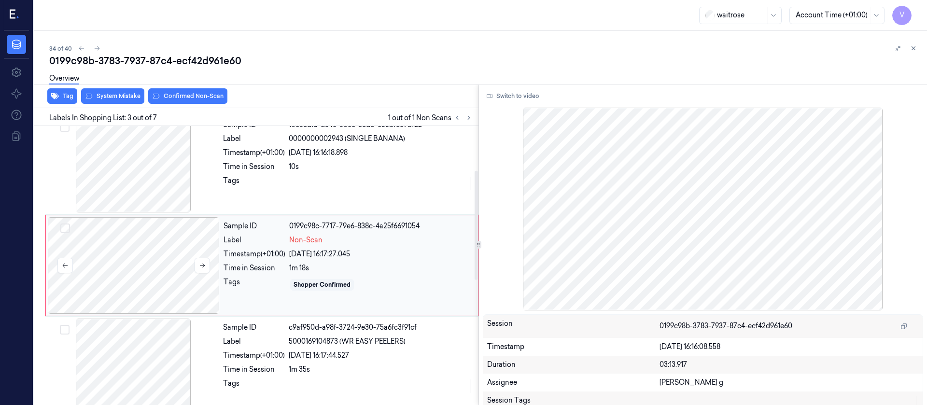
click at [127, 260] on div at bounding box center [134, 265] width 172 height 97
click at [317, 167] on div "10s" at bounding box center [381, 167] width 184 height 10
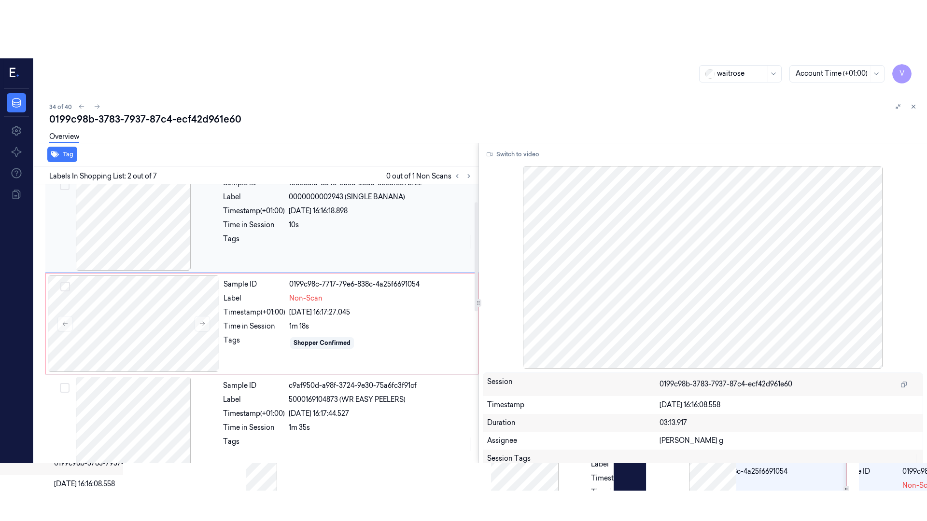
scroll to position [12, 0]
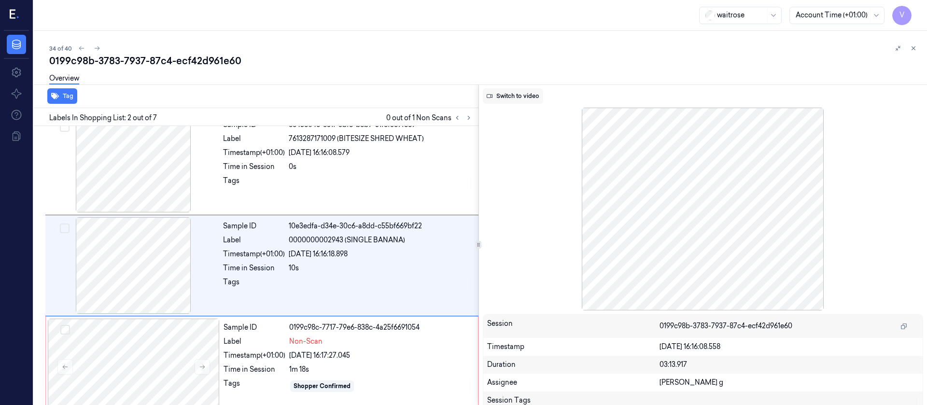
click at [497, 96] on button "Switch to video" at bounding box center [513, 95] width 60 height 15
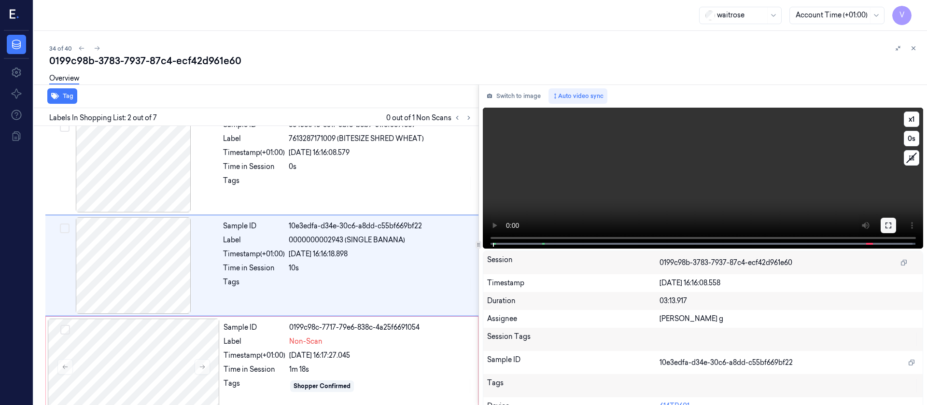
click at [888, 229] on icon at bounding box center [888, 226] width 8 height 8
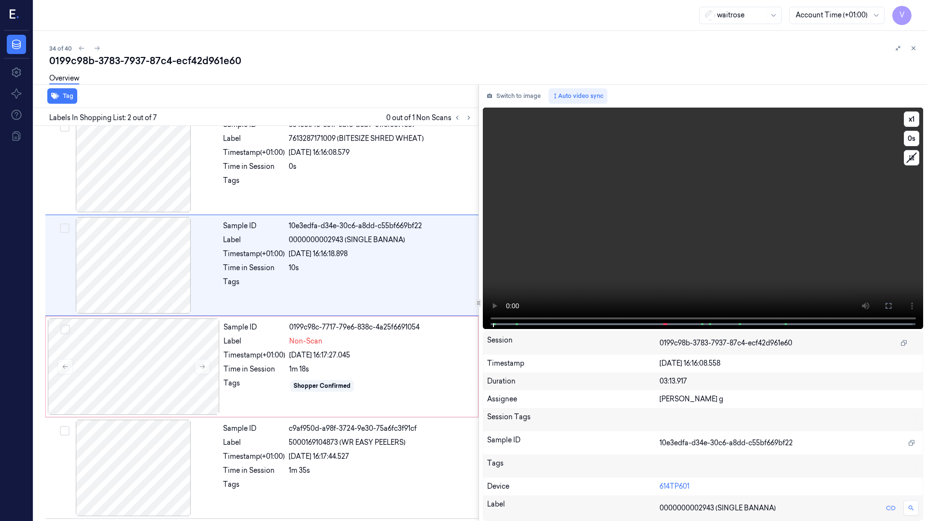
scroll to position [0, 0]
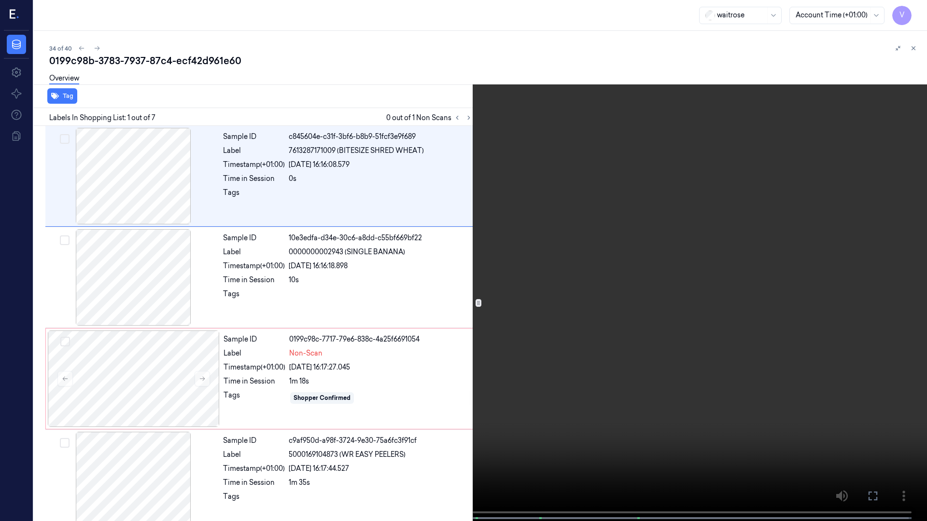
click at [925, 10] on video at bounding box center [463, 261] width 927 height 523
click at [915, 12] on button "x 1" at bounding box center [914, 11] width 15 height 15
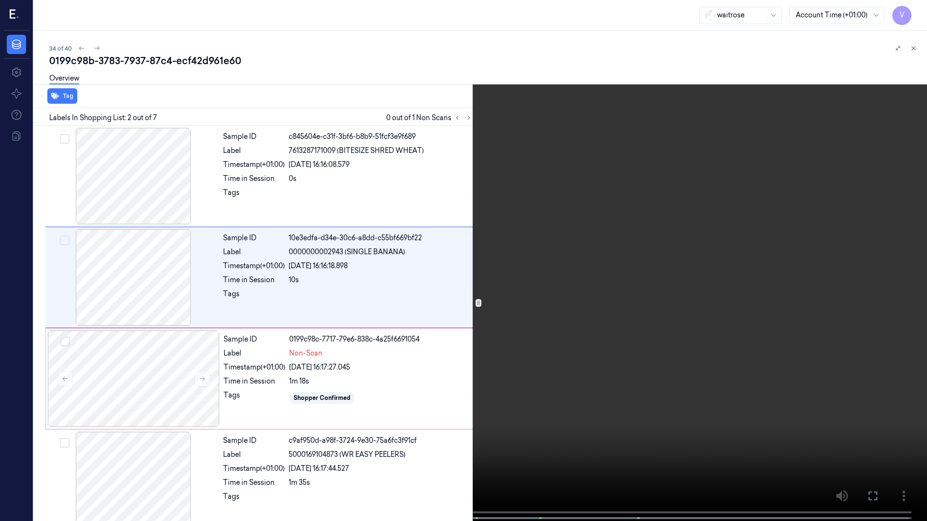
click at [0, 0] on icon at bounding box center [0, 0] width 0 height 0
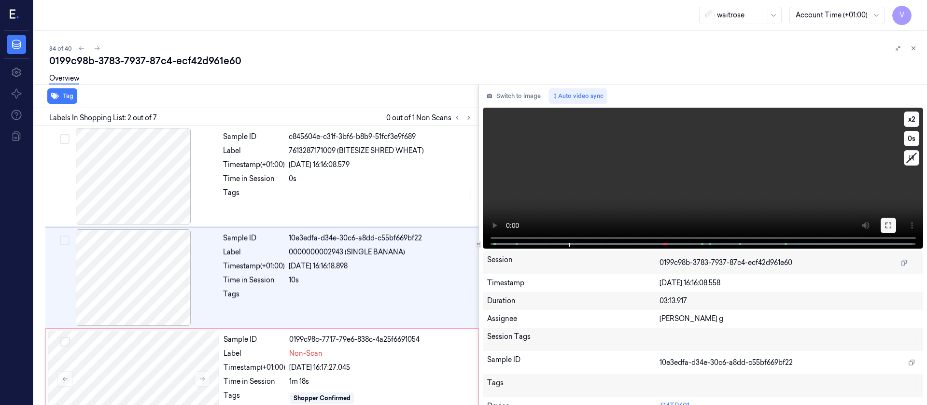
click at [888, 227] on icon at bounding box center [888, 226] width 6 height 6
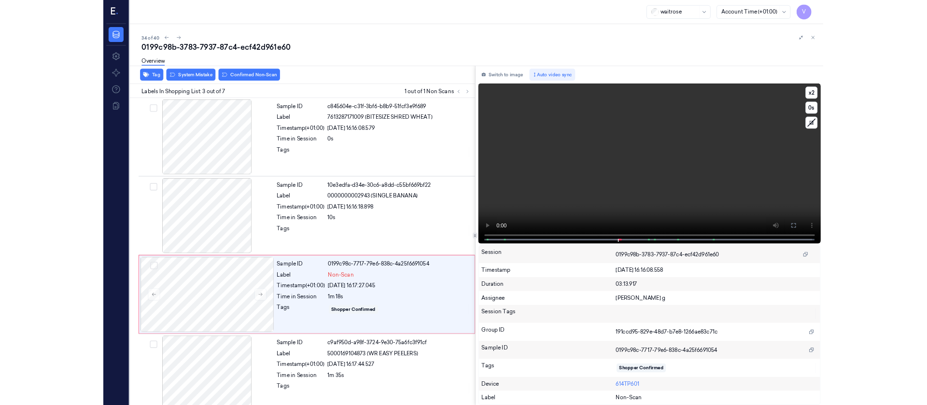
scroll to position [56, 0]
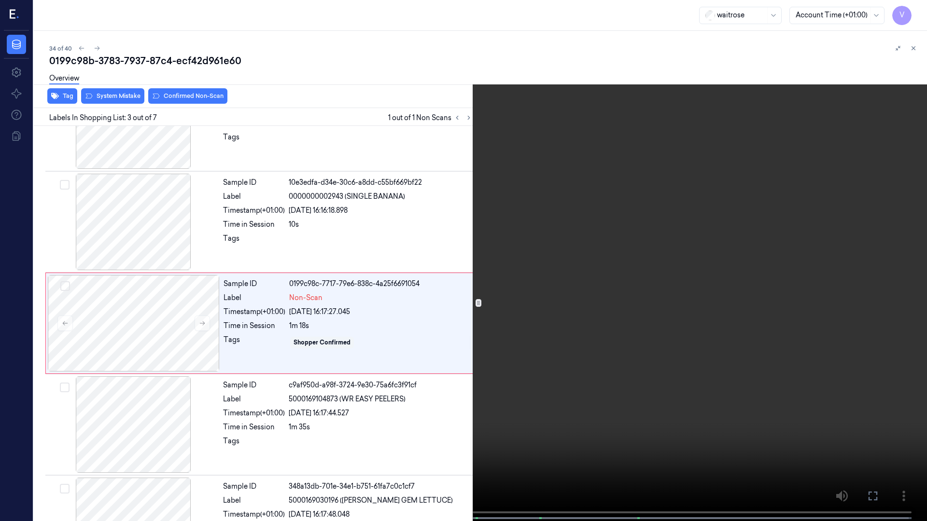
click at [380, 402] on video at bounding box center [463, 261] width 927 height 523
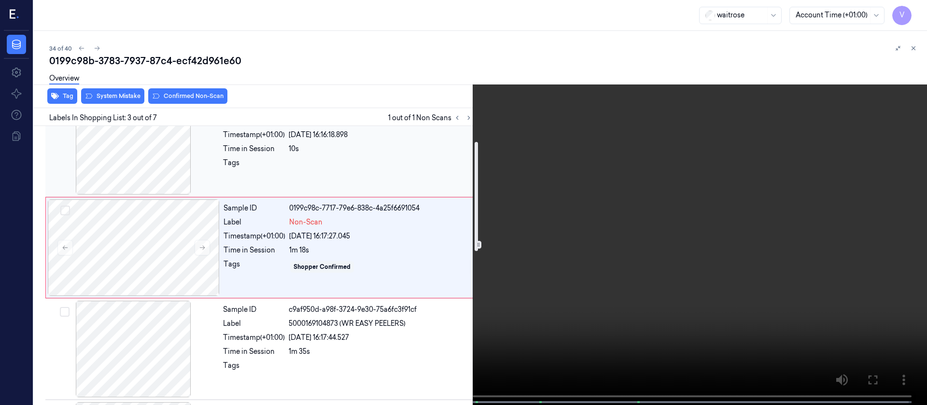
scroll to position [145, 0]
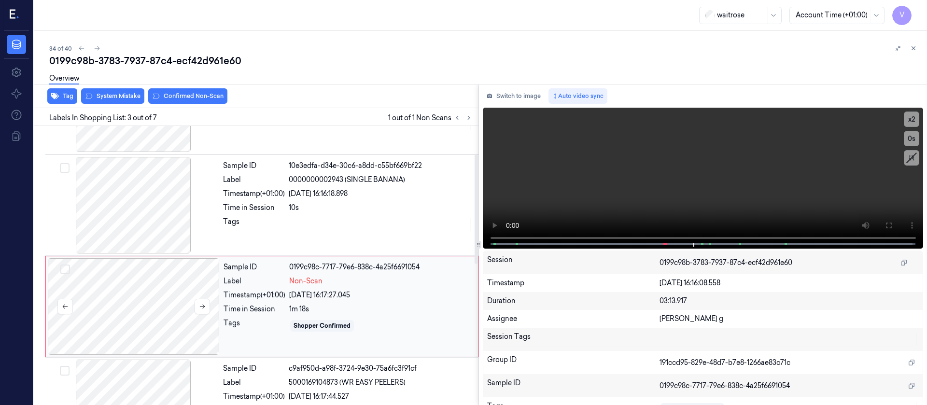
click at [186, 277] on div at bounding box center [134, 306] width 172 height 97
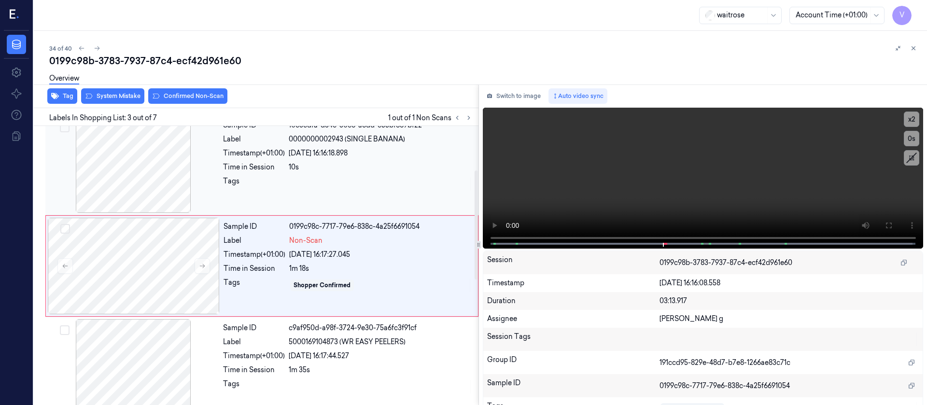
scroll to position [113, 0]
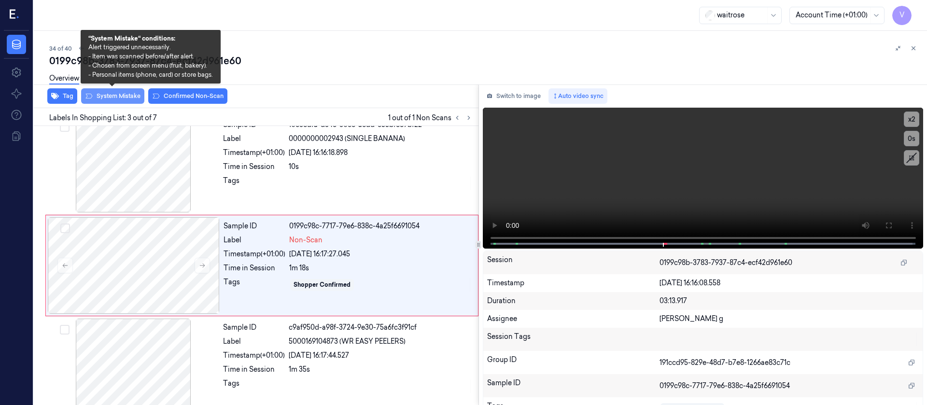
click at [98, 95] on button "System Mistake" at bounding box center [112, 95] width 63 height 15
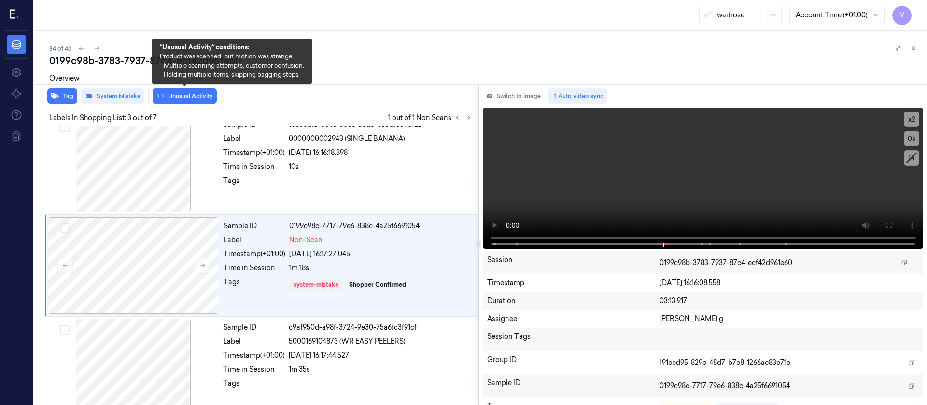
click at [196, 97] on button "Unusual Activity" at bounding box center [185, 95] width 64 height 15
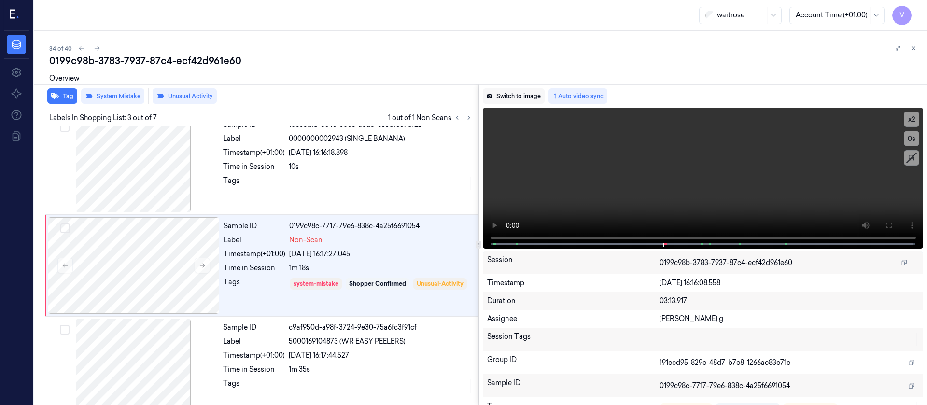
click at [509, 98] on button "Switch to image" at bounding box center [514, 95] width 62 height 15
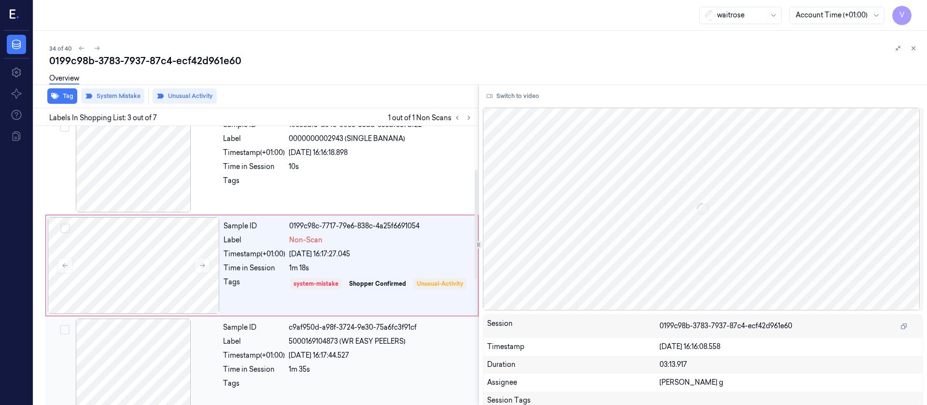
scroll to position [0, 0]
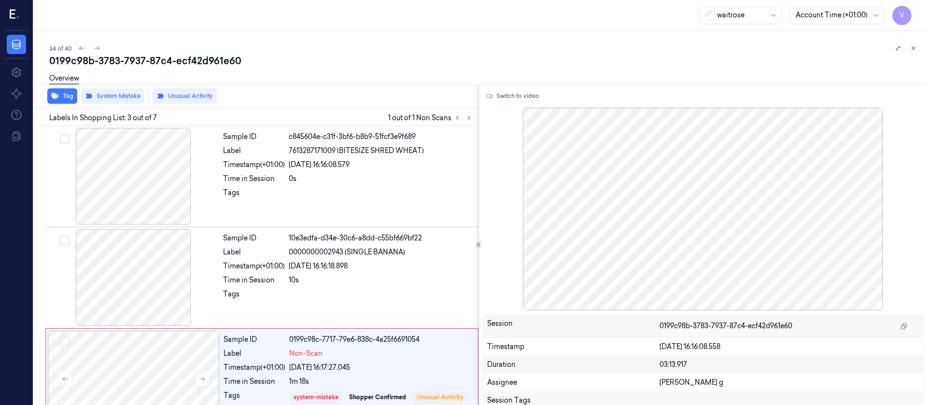
click at [311, 70] on div "Overview" at bounding box center [484, 80] width 870 height 25
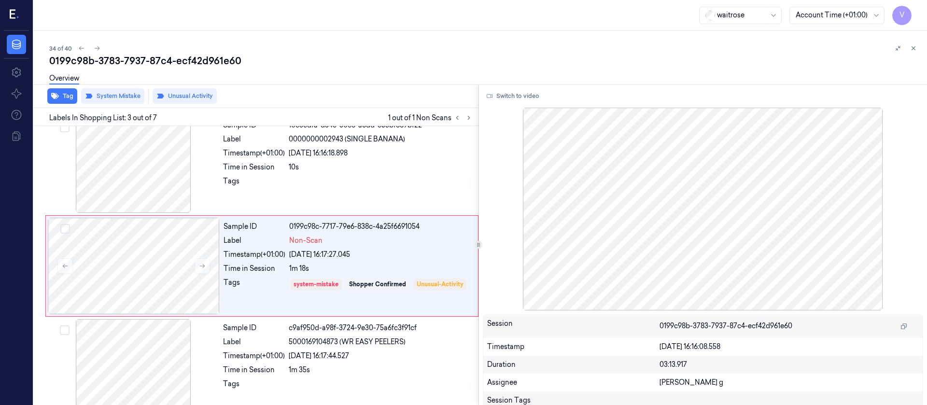
scroll to position [113, 0]
click at [95, 50] on icon at bounding box center [97, 48] width 7 height 7
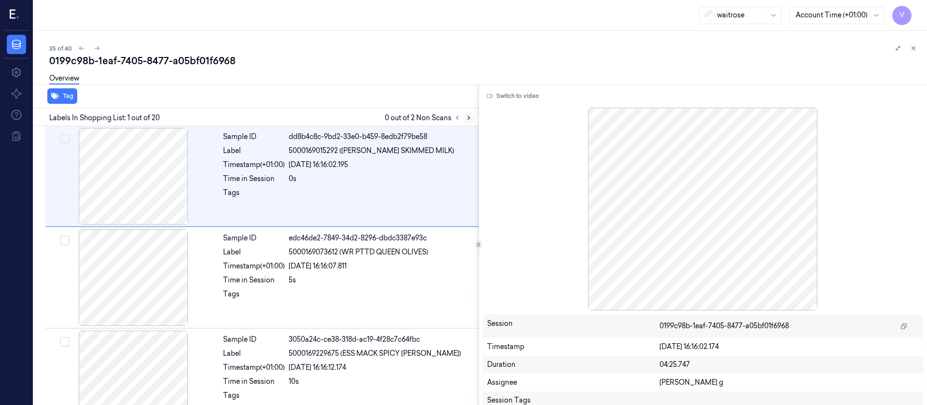
click at [469, 117] on icon at bounding box center [469, 117] width 2 height 3
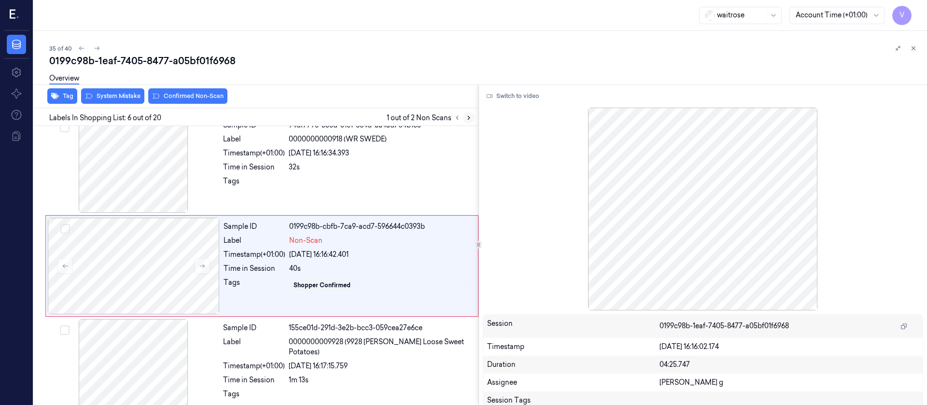
scroll to position [418, 0]
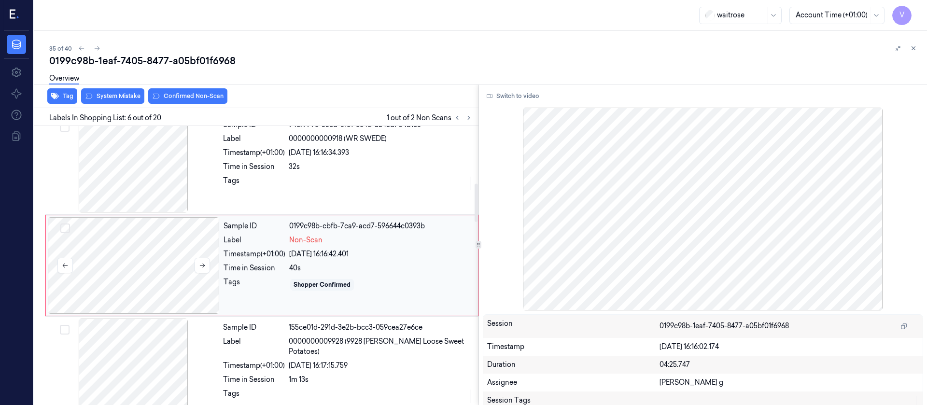
click at [142, 274] on div at bounding box center [134, 265] width 172 height 97
click at [126, 185] on div at bounding box center [133, 164] width 172 height 97
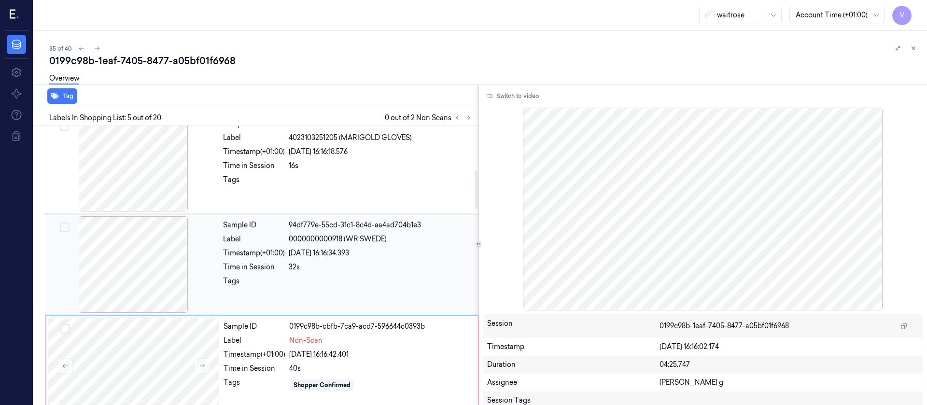
scroll to position [316, 0]
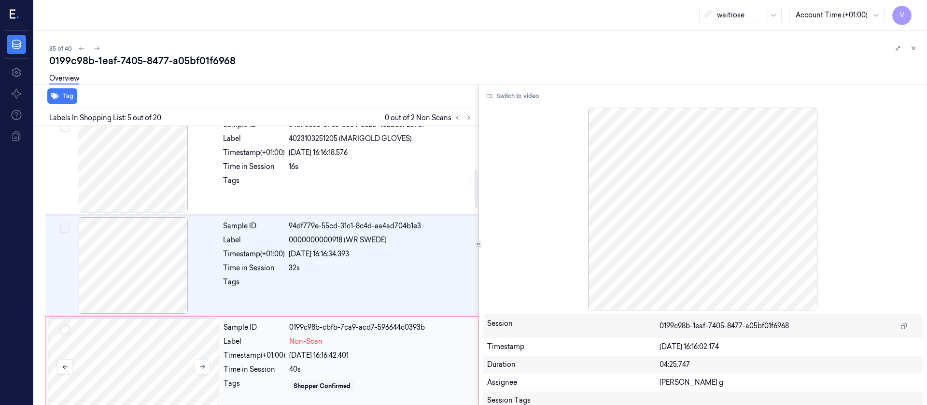
click at [162, 376] on div at bounding box center [134, 367] width 172 height 97
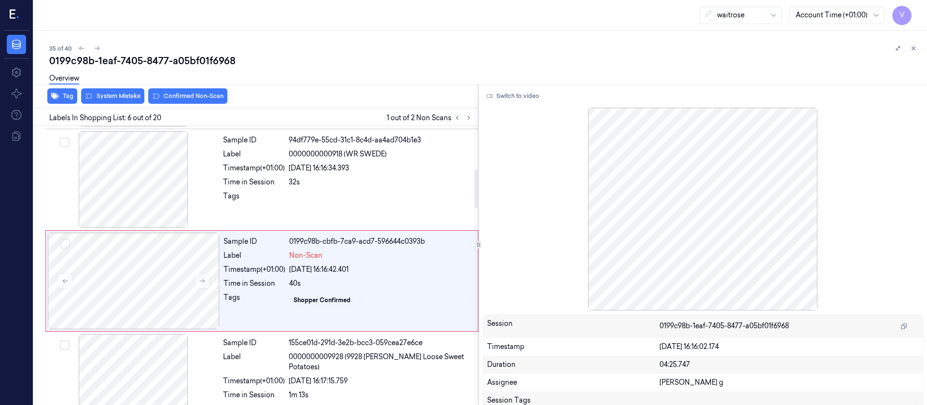
scroll to position [418, 0]
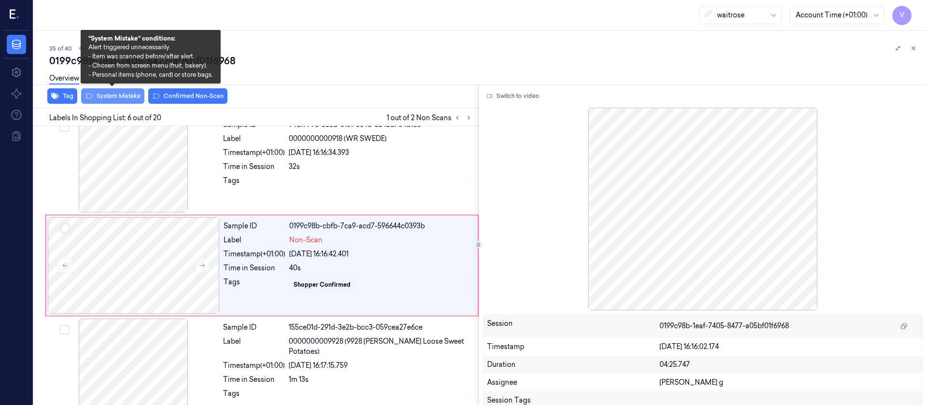
click at [114, 98] on button "System Mistake" at bounding box center [112, 95] width 63 height 15
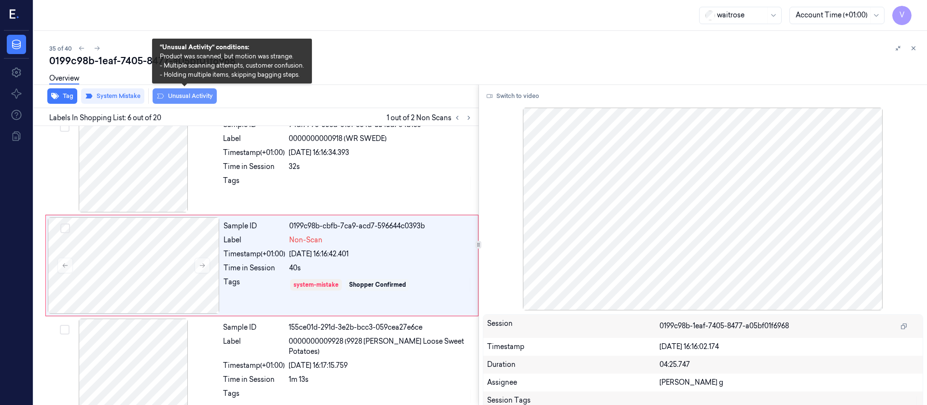
click at [179, 95] on button "Unusual Activity" at bounding box center [185, 95] width 64 height 15
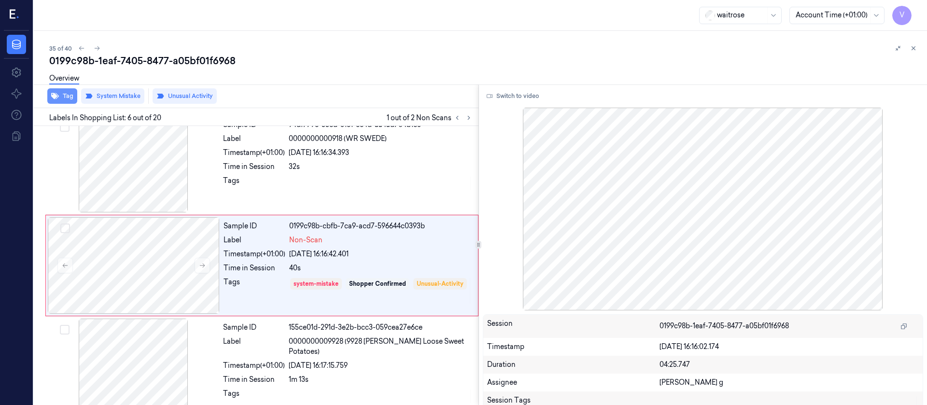
click at [63, 95] on button "Tag" at bounding box center [62, 95] width 30 height 15
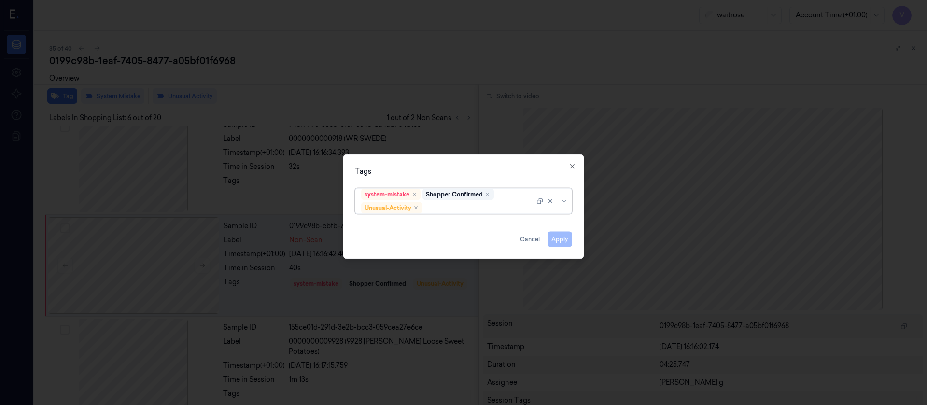
click at [458, 202] on div "system-mistake Shopper Confirmed Unusual-Activity" at bounding box center [447, 200] width 173 height 25
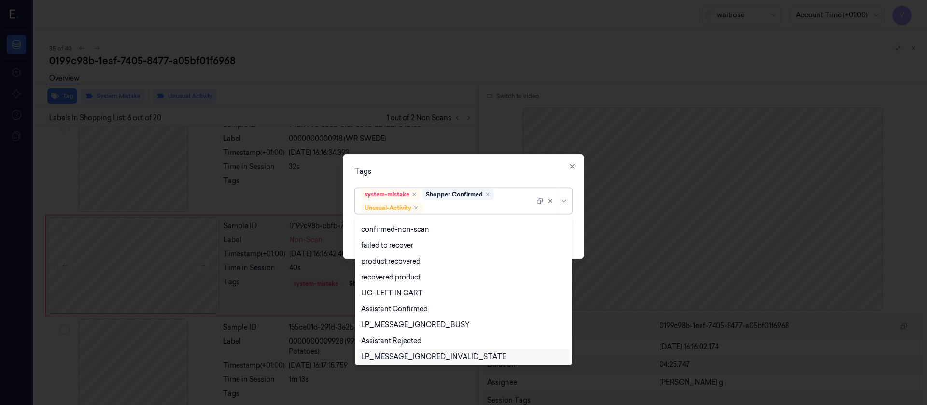
scroll to position [126, 0]
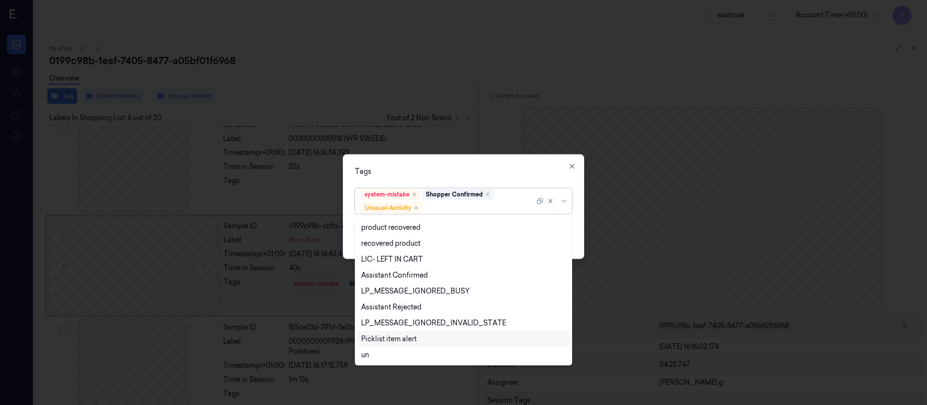
click at [392, 338] on div "Picklist item alert" at bounding box center [389, 339] width 56 height 10
click at [467, 170] on div "Tags" at bounding box center [463, 171] width 217 height 10
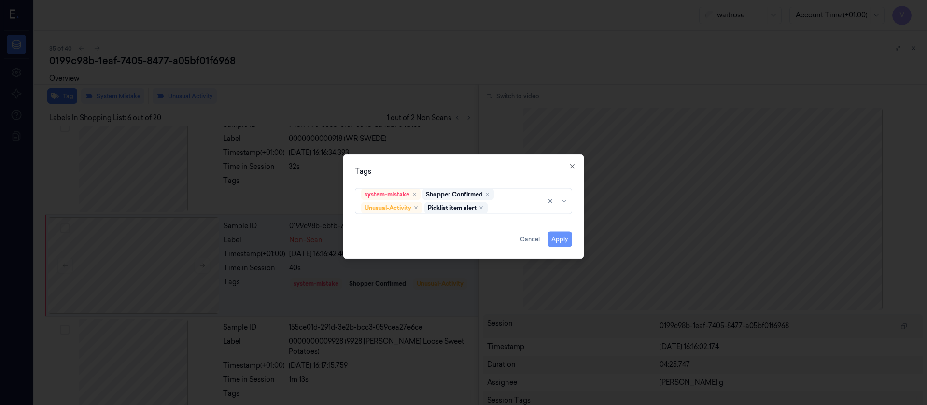
click at [560, 243] on button "Apply" at bounding box center [559, 238] width 25 height 15
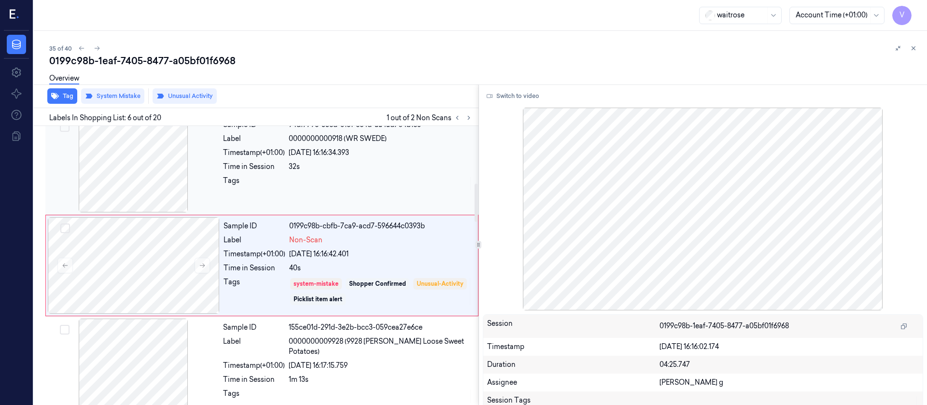
click at [137, 180] on div at bounding box center [133, 164] width 172 height 97
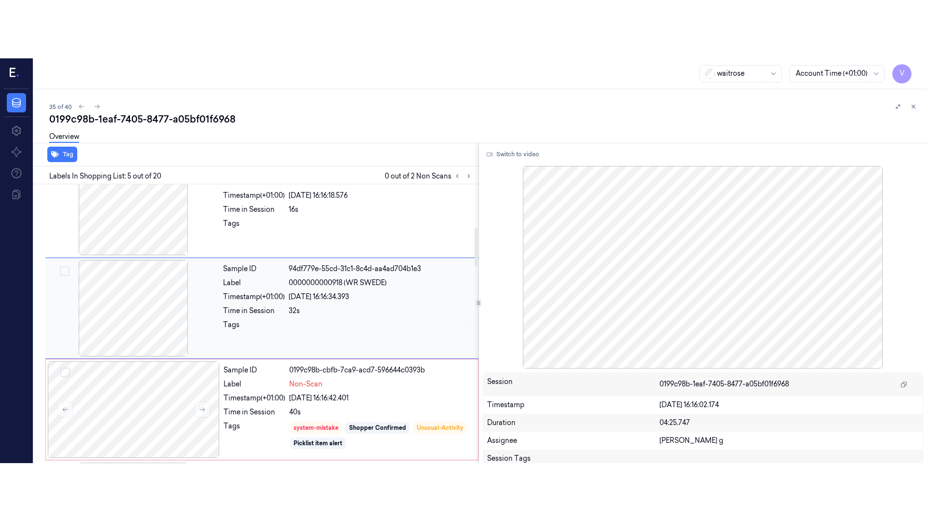
scroll to position [316, 0]
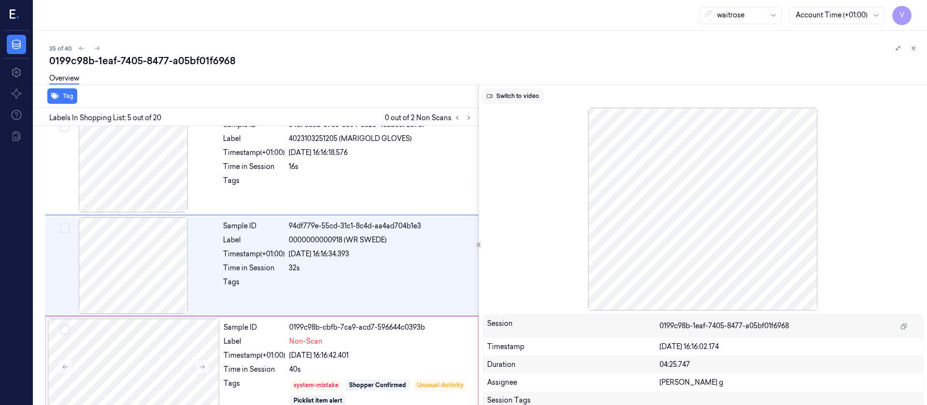
click at [531, 93] on button "Switch to video" at bounding box center [513, 95] width 60 height 15
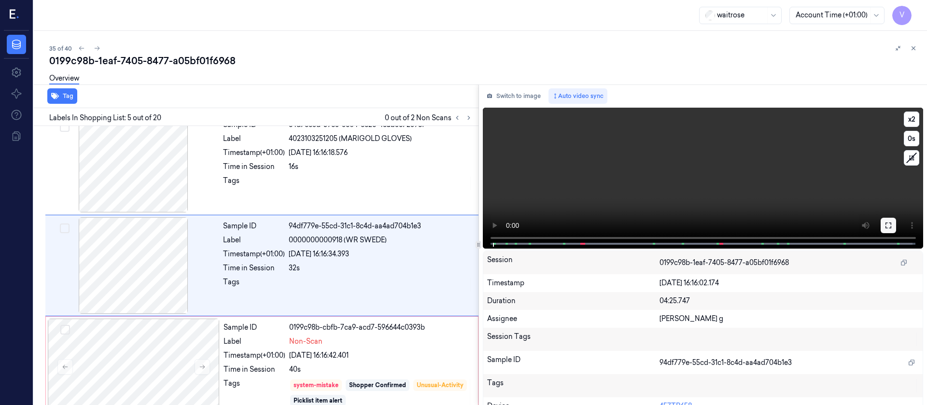
click at [880, 223] on button at bounding box center [887, 225] width 15 height 15
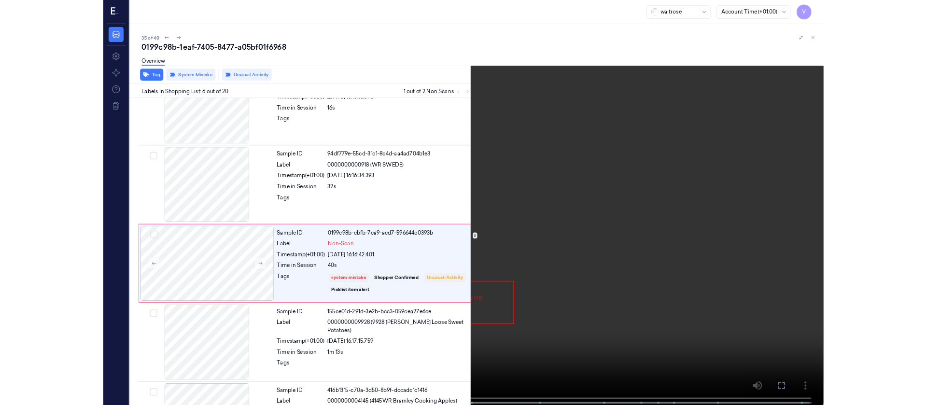
scroll to position [360, 0]
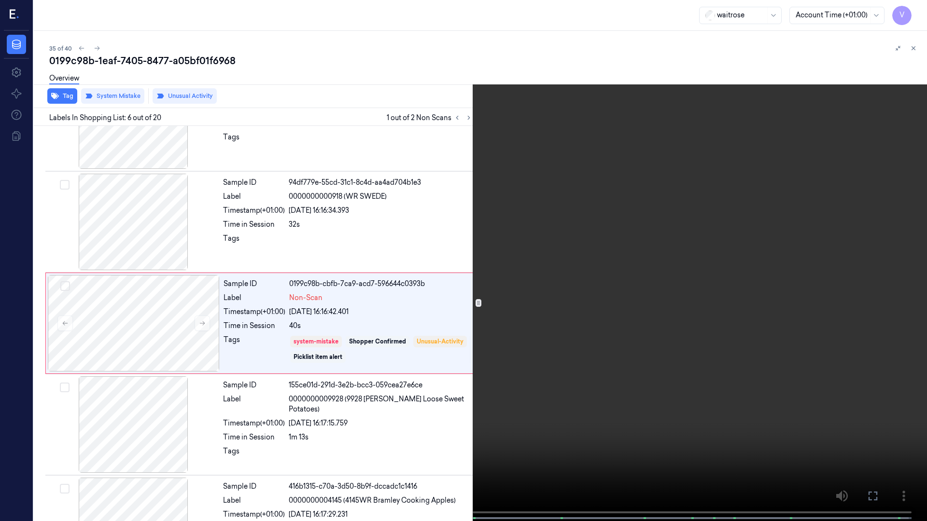
click at [0, 0] on icon at bounding box center [0, 0] width 0 height 0
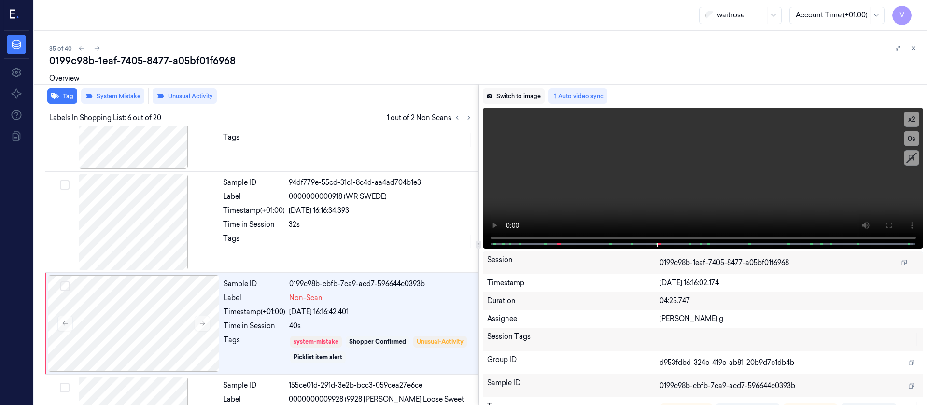
click at [524, 92] on button "Switch to image" at bounding box center [514, 95] width 62 height 15
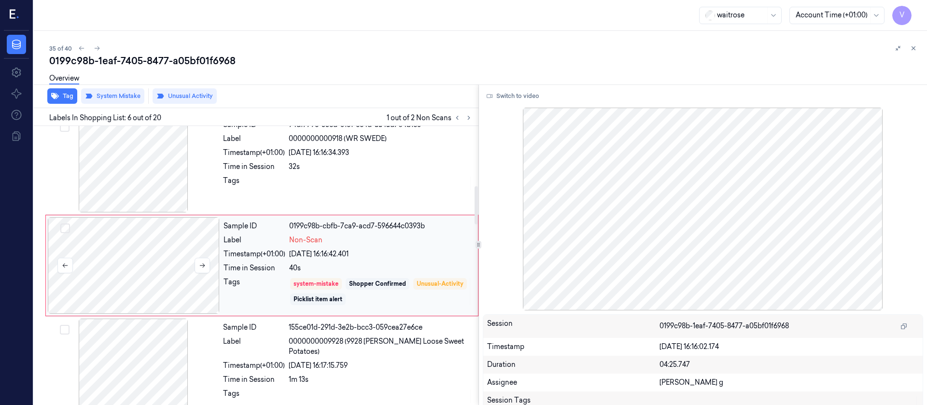
scroll to position [490, 0]
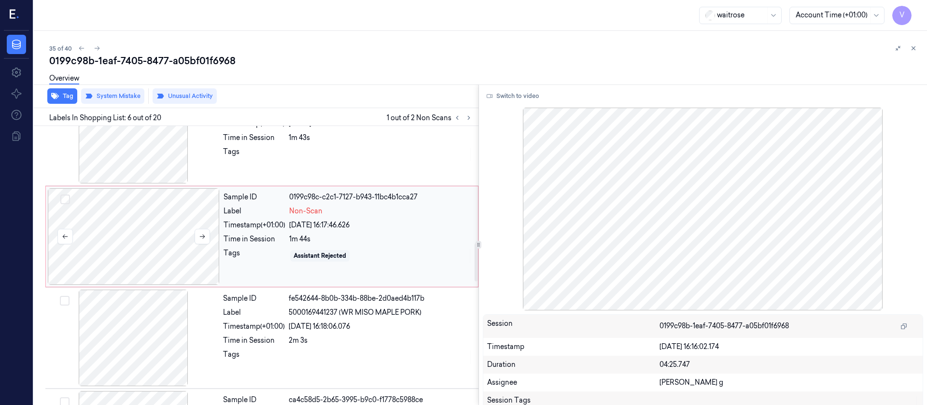
click at [137, 235] on div at bounding box center [134, 236] width 172 height 97
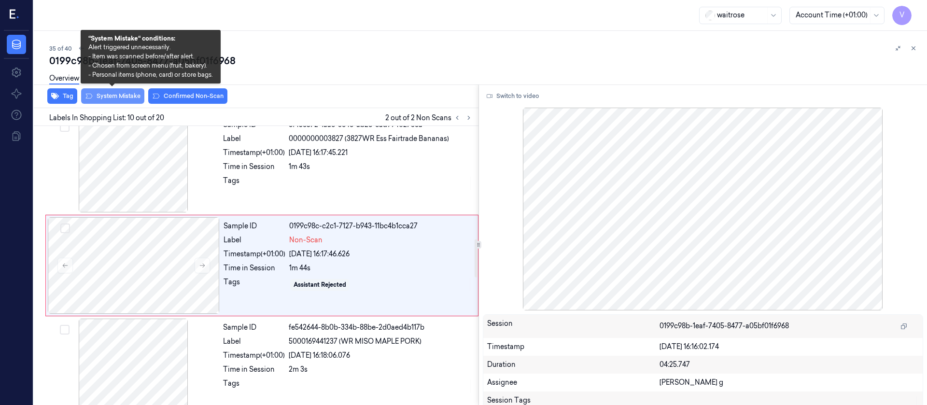
click at [112, 98] on button "System Mistake" at bounding box center [112, 95] width 63 height 15
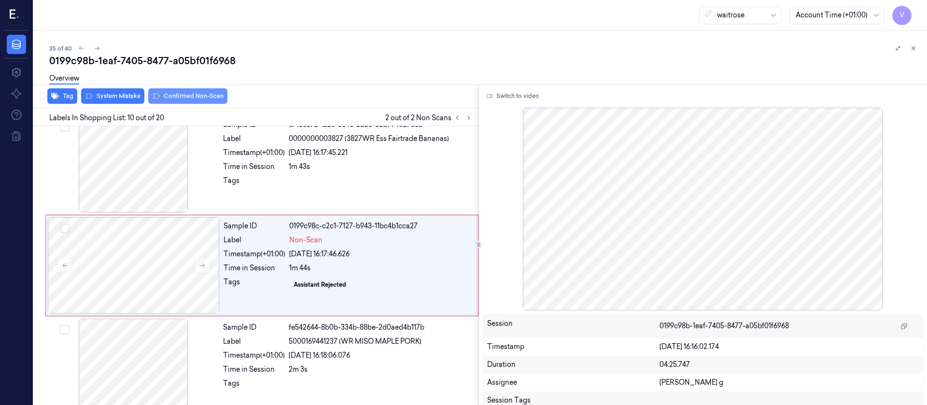
click at [181, 95] on button "Confirmed Non-Scan" at bounding box center [187, 95] width 79 height 15
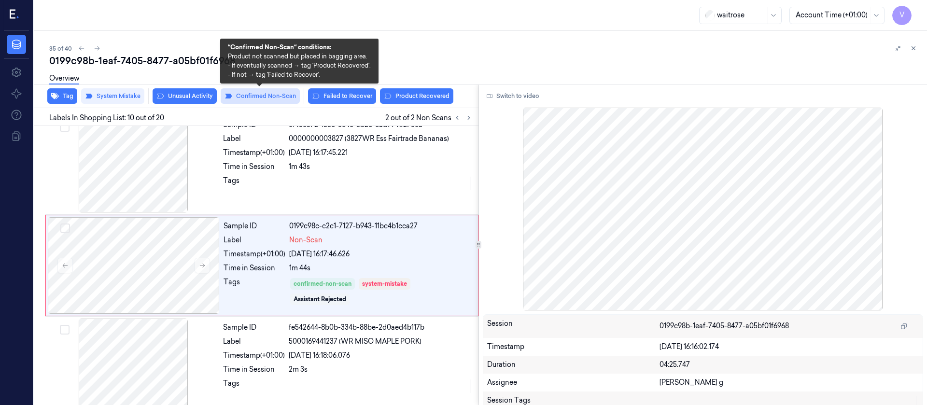
click at [289, 99] on button "Confirmed Non-Scan" at bounding box center [260, 95] width 79 height 15
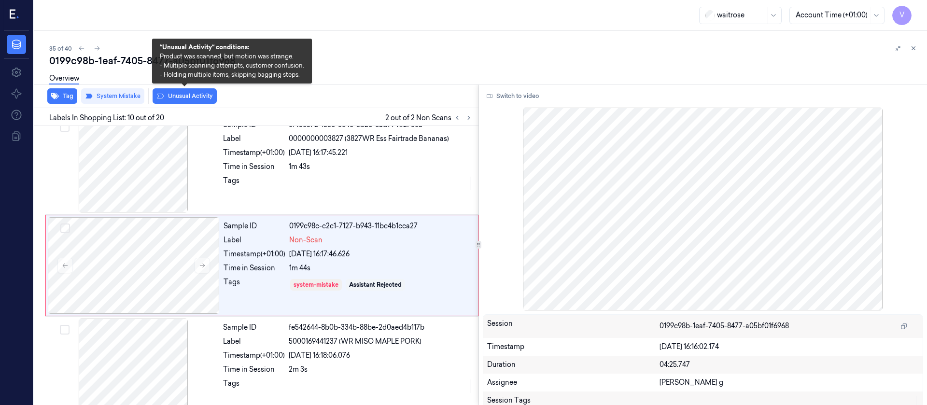
click at [171, 98] on button "Unusual Activity" at bounding box center [185, 95] width 64 height 15
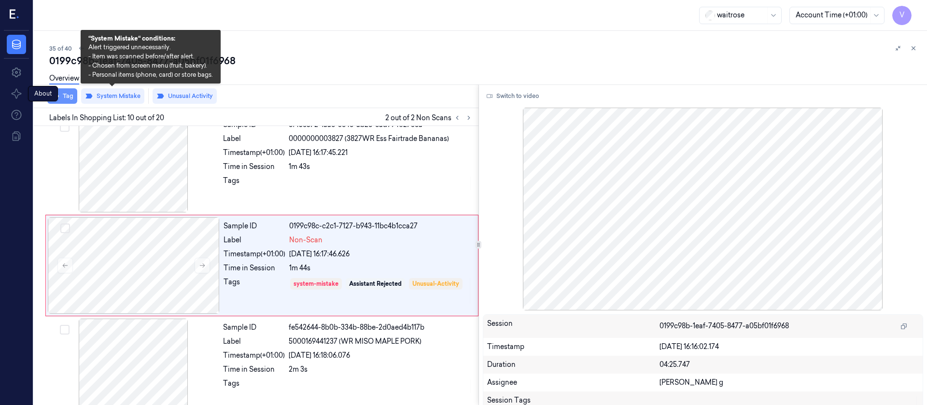
drag, startPoint x: 81, startPoint y: 100, endPoint x: 52, endPoint y: 99, distance: 29.0
click at [74, 103] on div "Tag System Mistake Unusual Activity" at bounding box center [254, 96] width 448 height 24
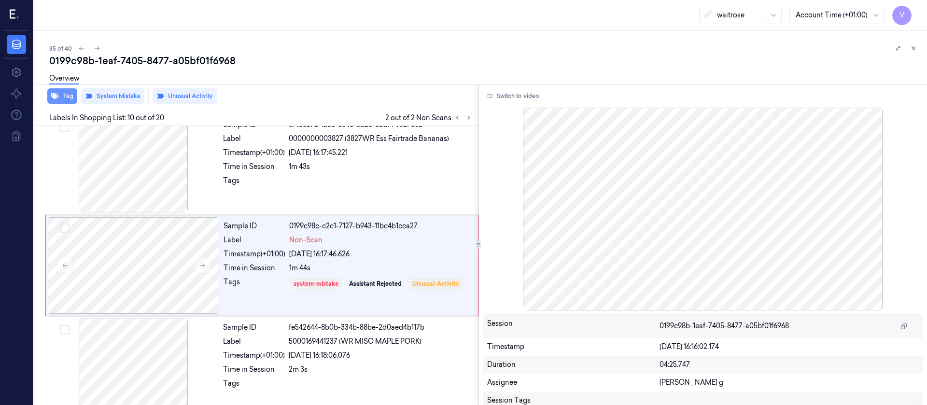
click at [60, 97] on button "Tag" at bounding box center [62, 95] width 30 height 15
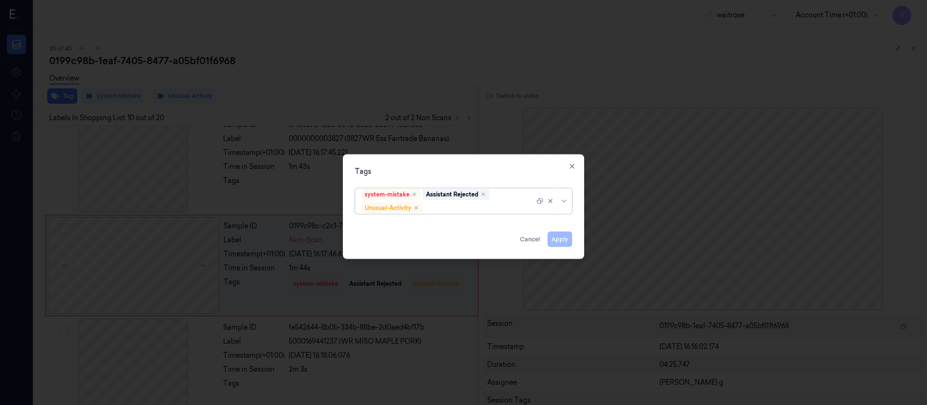
click at [446, 208] on div at bounding box center [479, 208] width 110 height 10
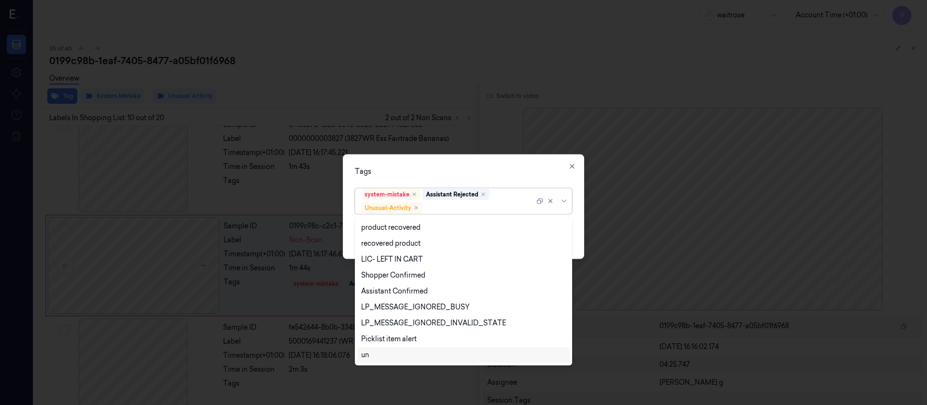
scroll to position [190, 0]
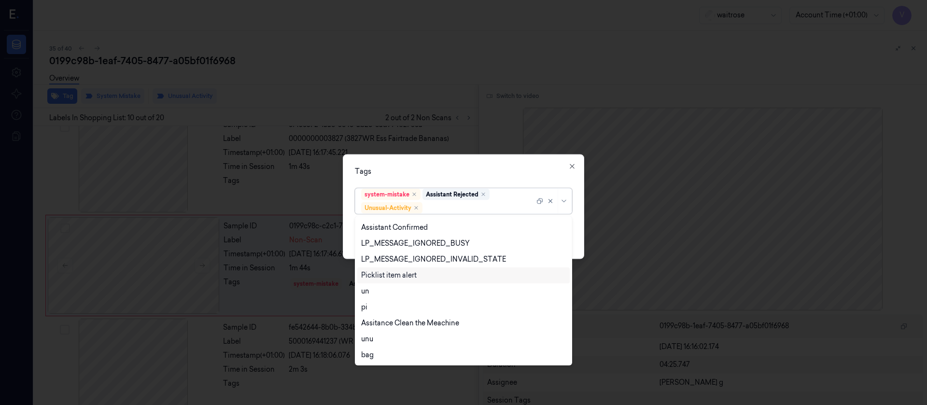
click at [388, 274] on div "Picklist item alert" at bounding box center [389, 275] width 56 height 10
click at [510, 164] on div "Tags option Picklist item alert, selected. 20 results available. Use Up and Dow…" at bounding box center [463, 206] width 241 height 105
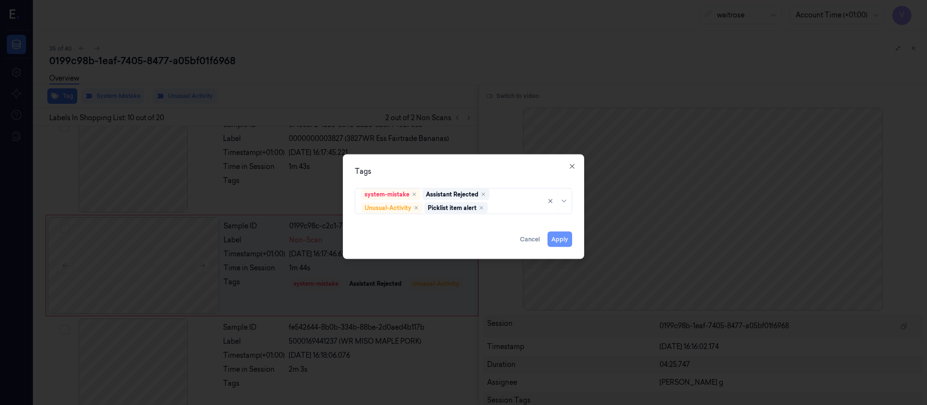
click at [558, 236] on button "Apply" at bounding box center [559, 238] width 25 height 15
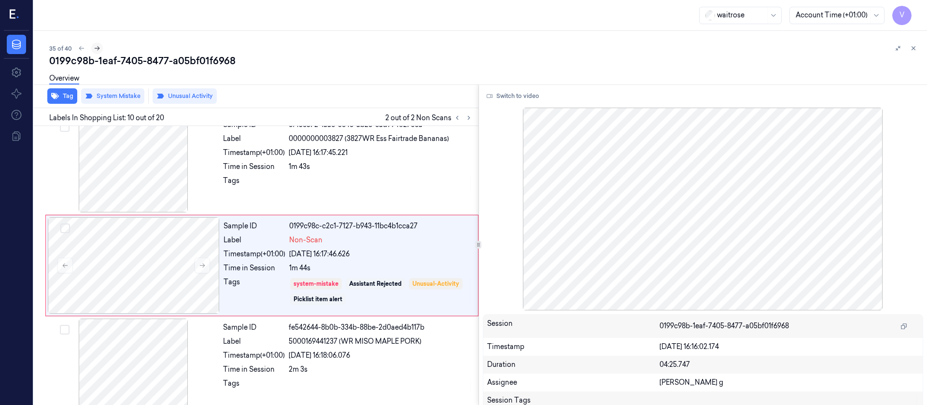
click at [98, 48] on icon at bounding box center [97, 48] width 7 height 7
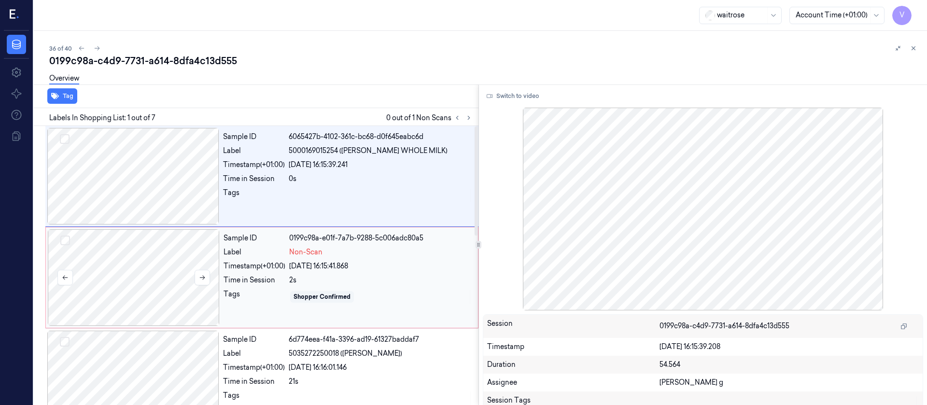
click at [112, 284] on div at bounding box center [134, 277] width 172 height 97
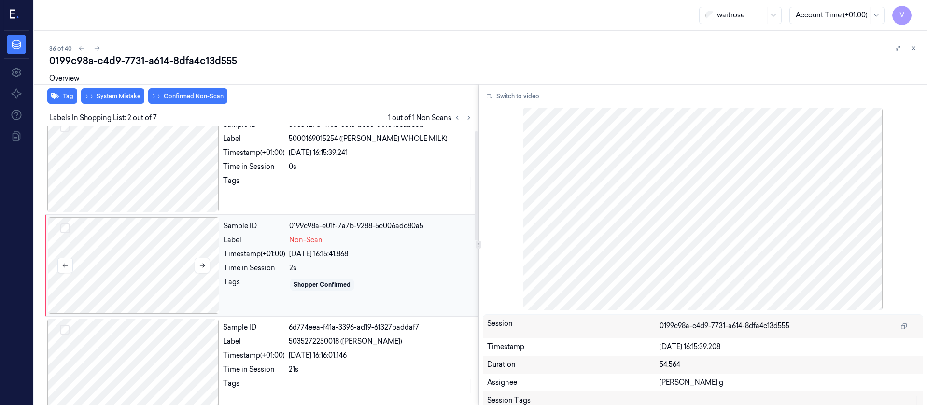
click at [114, 265] on div at bounding box center [134, 265] width 172 height 97
click at [140, 176] on div at bounding box center [133, 164] width 172 height 97
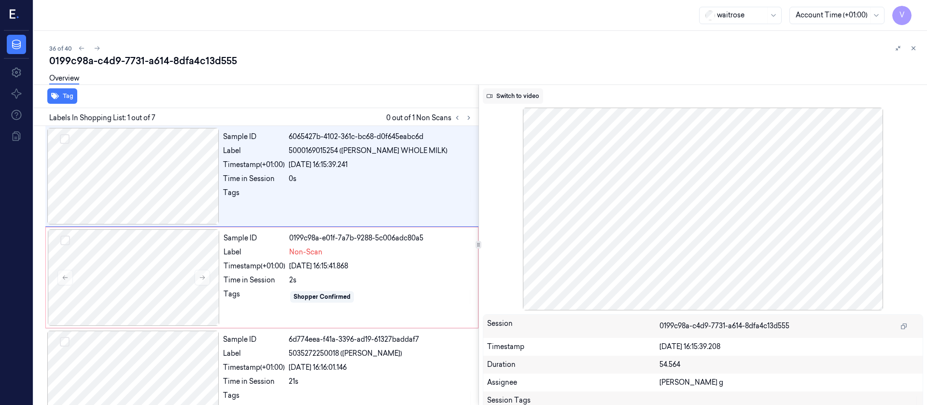
click at [505, 95] on button "Switch to video" at bounding box center [513, 95] width 60 height 15
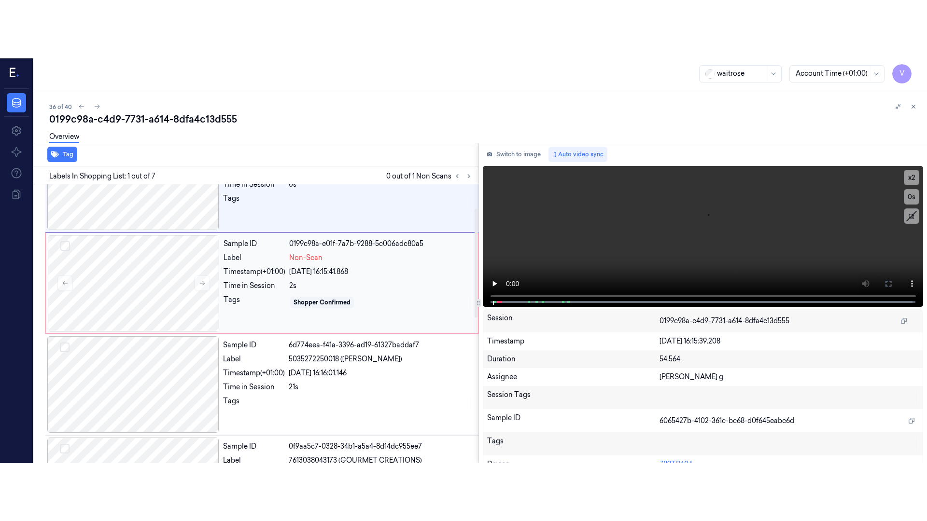
scroll to position [72, 0]
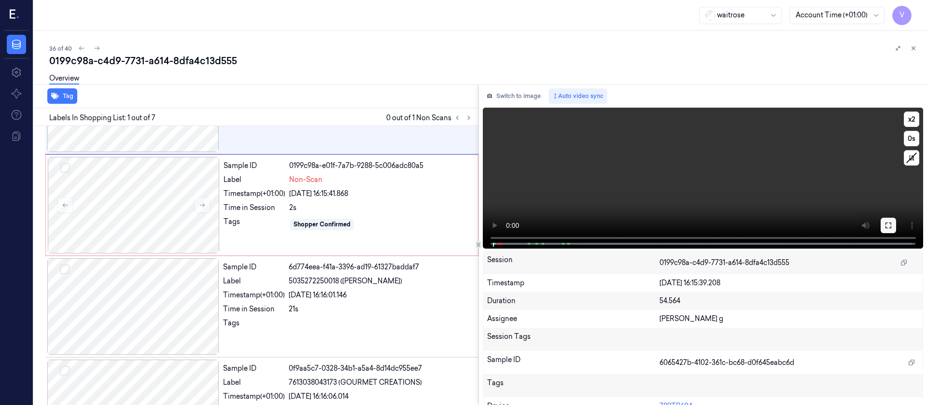
click at [892, 220] on button at bounding box center [887, 225] width 15 height 15
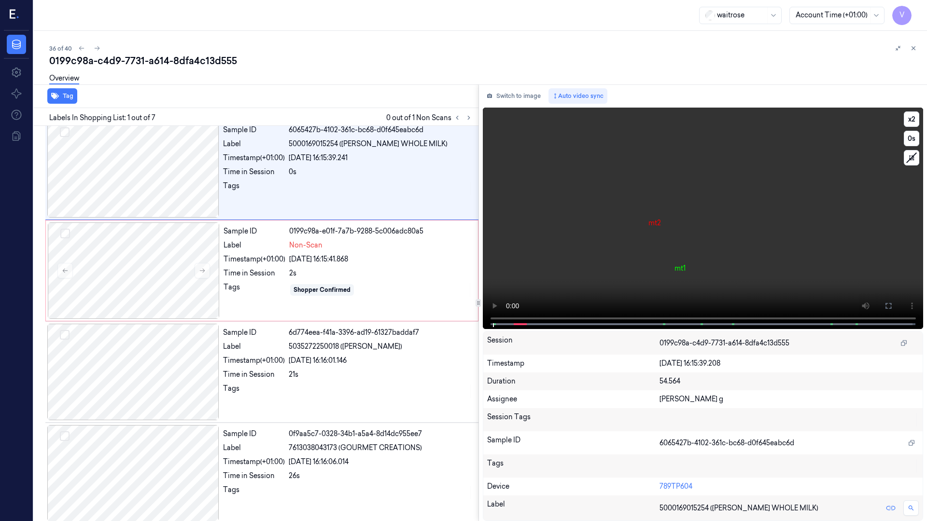
scroll to position [0, 0]
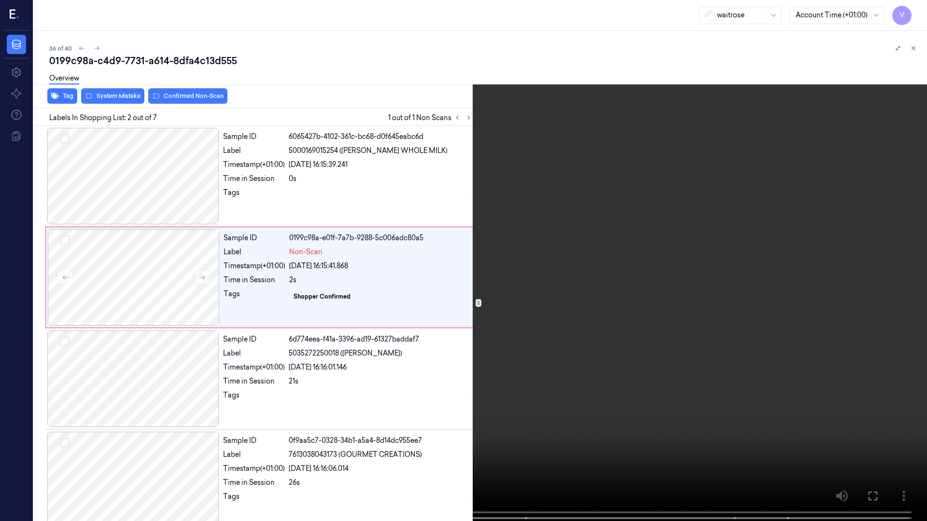
click at [923, 9] on video at bounding box center [463, 261] width 927 height 523
click at [910, 15] on button "x 2" at bounding box center [914, 11] width 15 height 15
click at [910, 15] on button "x 4" at bounding box center [914, 11] width 15 height 15
click at [917, 13] on button "x 1" at bounding box center [914, 11] width 15 height 15
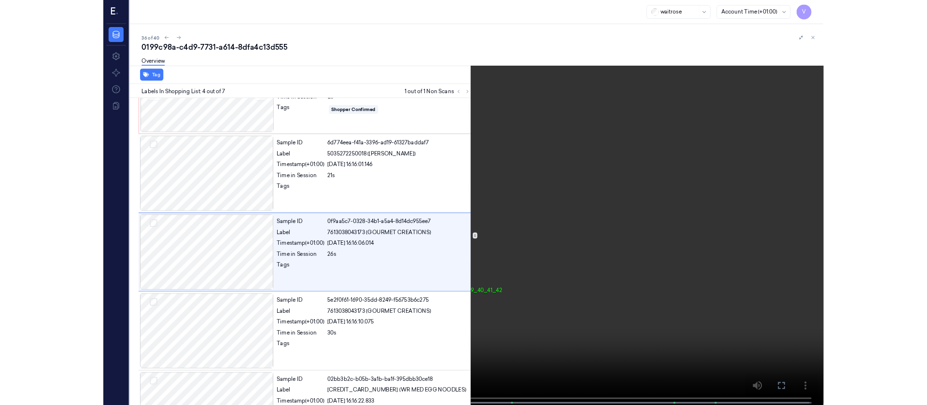
scroll to position [157, 0]
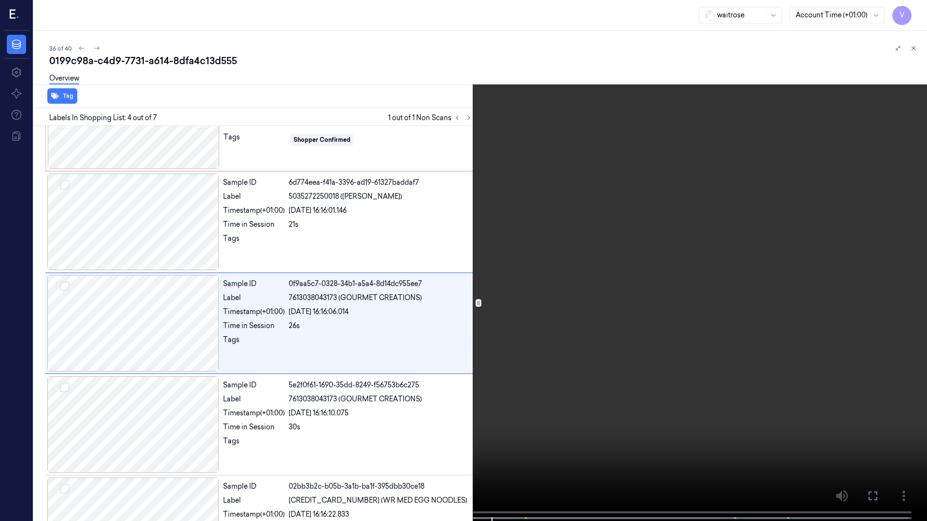
click at [0, 0] on button at bounding box center [0, 0] width 0 height 0
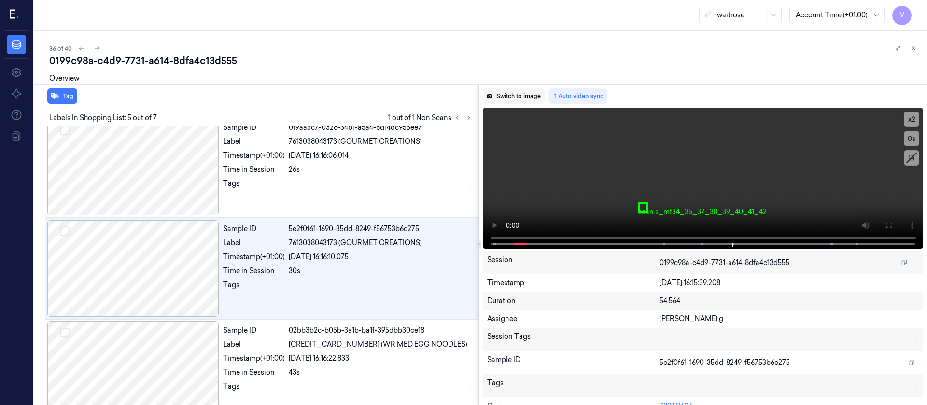
click at [523, 91] on button "Switch to image" at bounding box center [514, 95] width 62 height 15
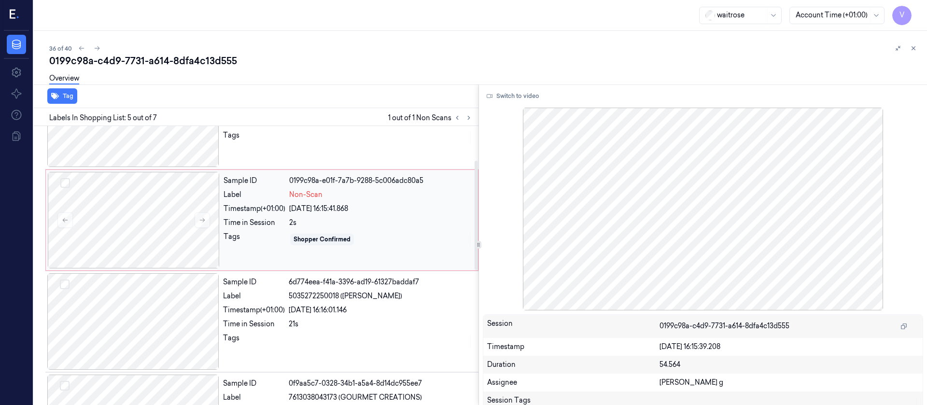
scroll to position [27, 0]
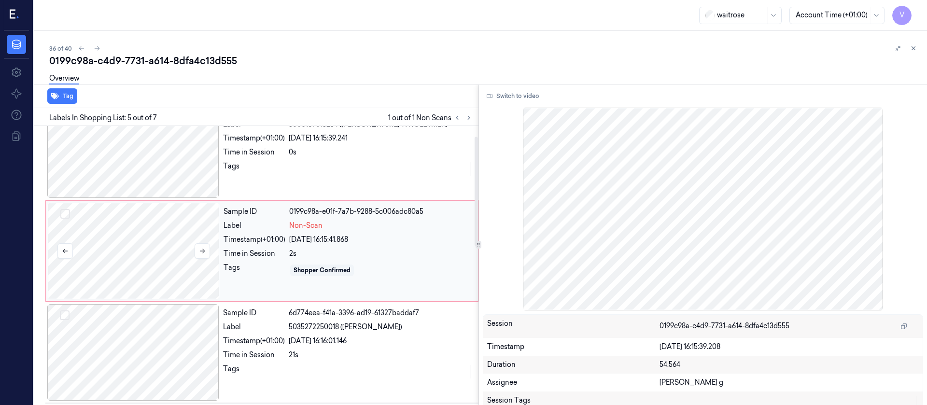
click at [144, 259] on div at bounding box center [134, 251] width 172 height 97
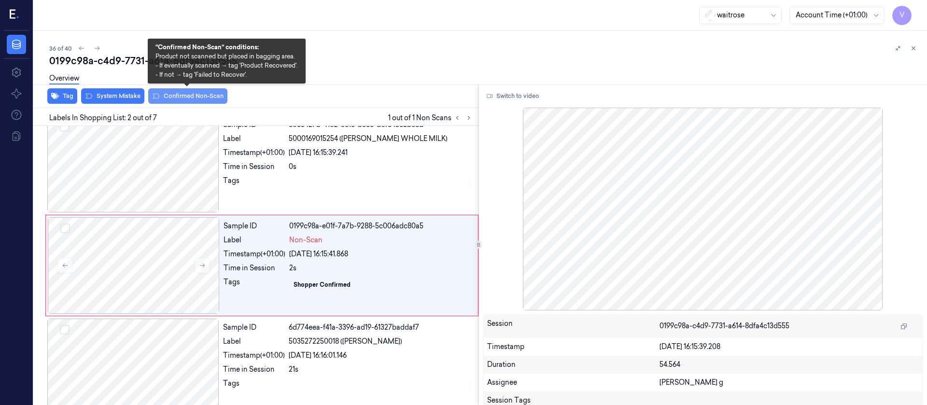
click at [200, 101] on button "Confirmed Non-Scan" at bounding box center [187, 95] width 79 height 15
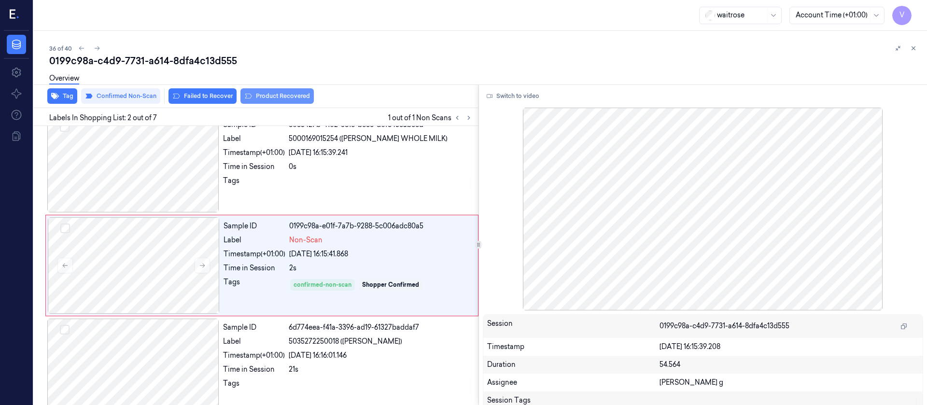
click at [261, 97] on button "Product Recovered" at bounding box center [276, 95] width 73 height 15
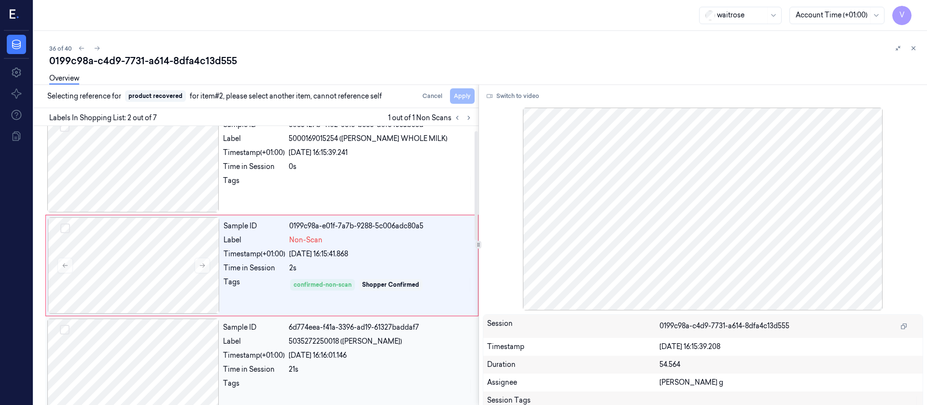
click at [149, 349] on div at bounding box center [133, 367] width 172 height 97
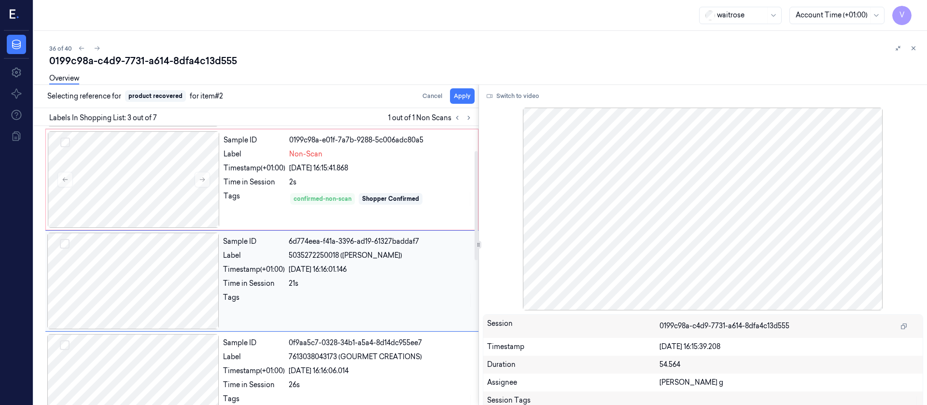
scroll to position [113, 0]
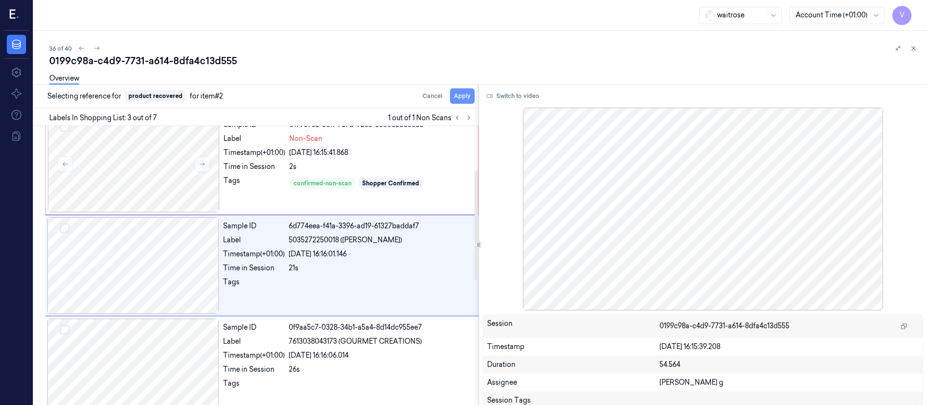
click at [460, 97] on button "Apply" at bounding box center [462, 95] width 25 height 15
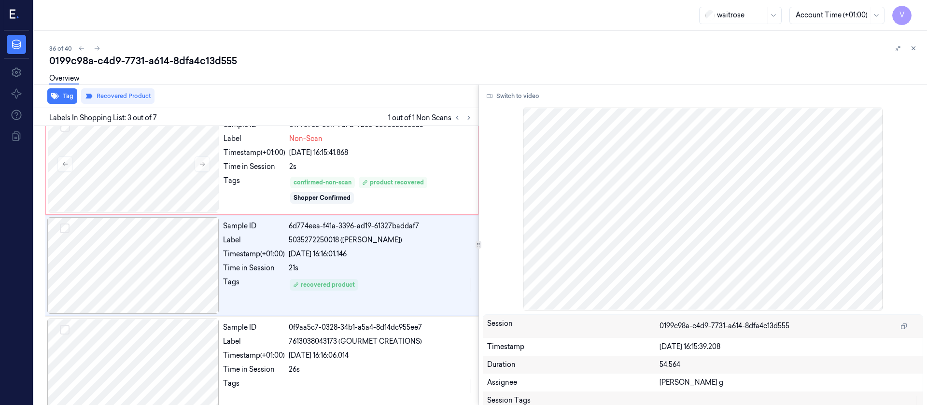
click at [245, 59] on div "0199c98a-c4d9-7731-a614-8dfa4c13d555" at bounding box center [484, 61] width 870 height 14
click at [91, 46] on button at bounding box center [97, 48] width 12 height 12
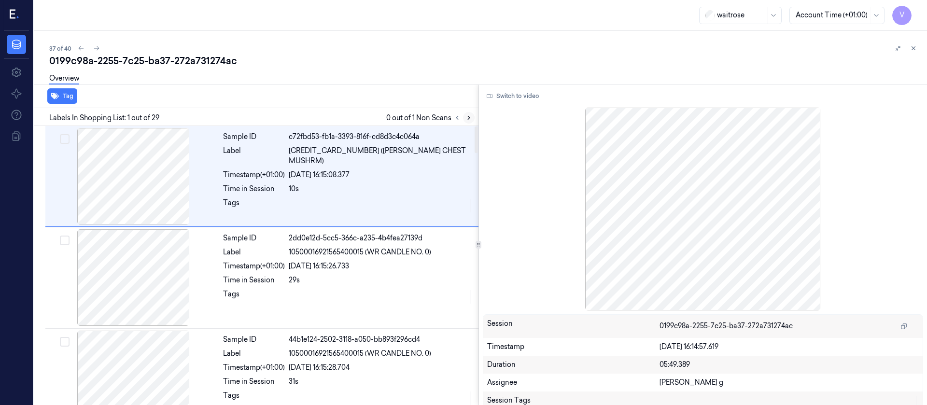
click at [469, 120] on icon at bounding box center [468, 117] width 7 height 7
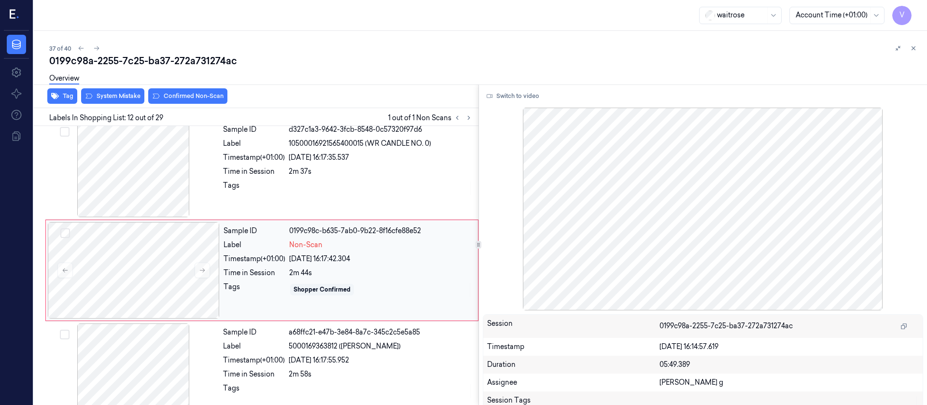
scroll to position [1026, 0]
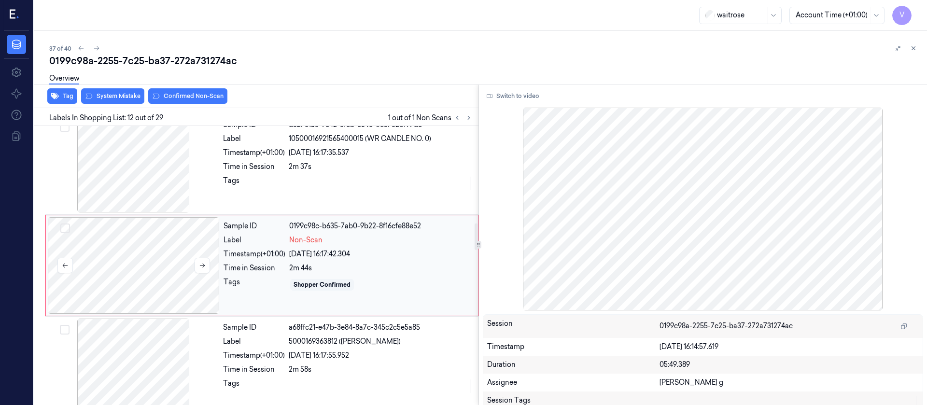
click at [139, 254] on div at bounding box center [134, 265] width 172 height 97
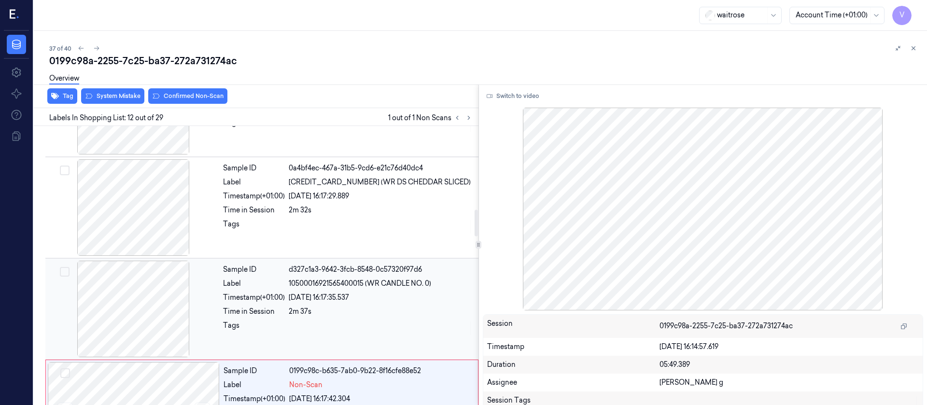
scroll to position [953, 0]
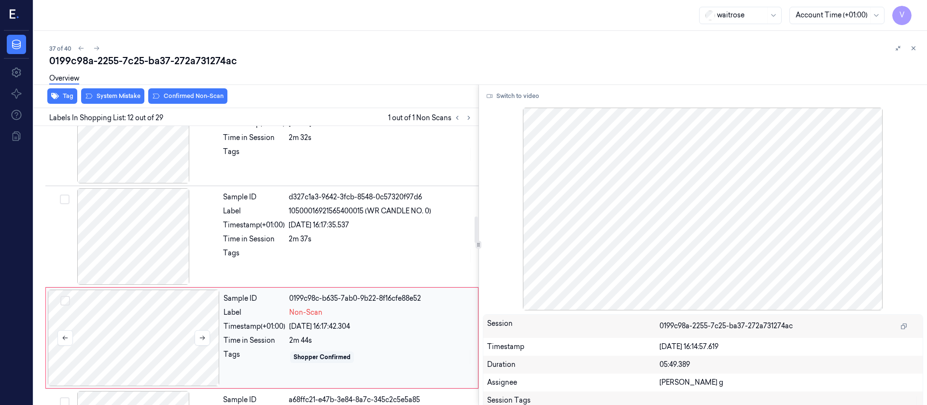
click at [170, 328] on div at bounding box center [134, 338] width 172 height 97
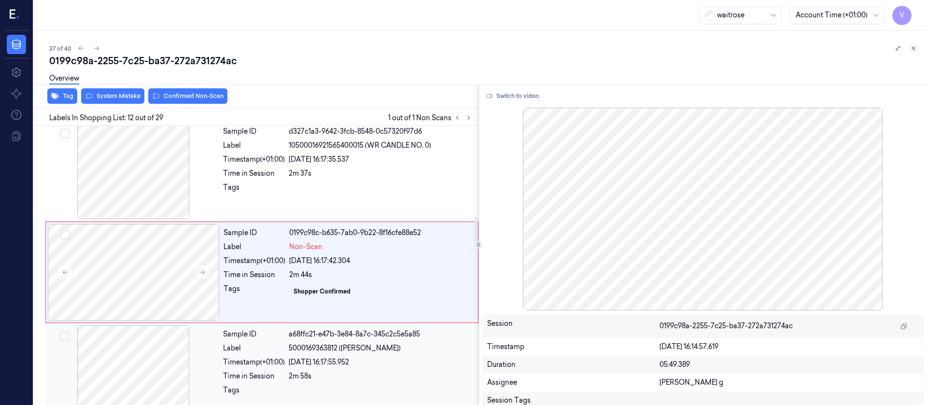
scroll to position [1026, 0]
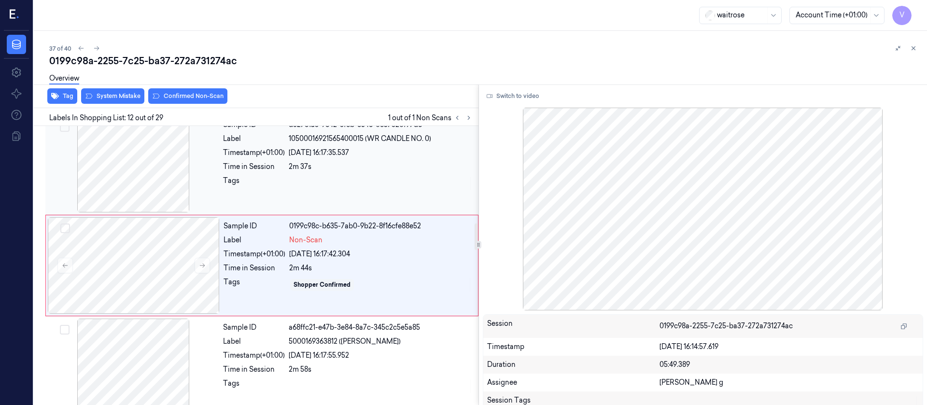
click at [149, 161] on div at bounding box center [133, 164] width 172 height 97
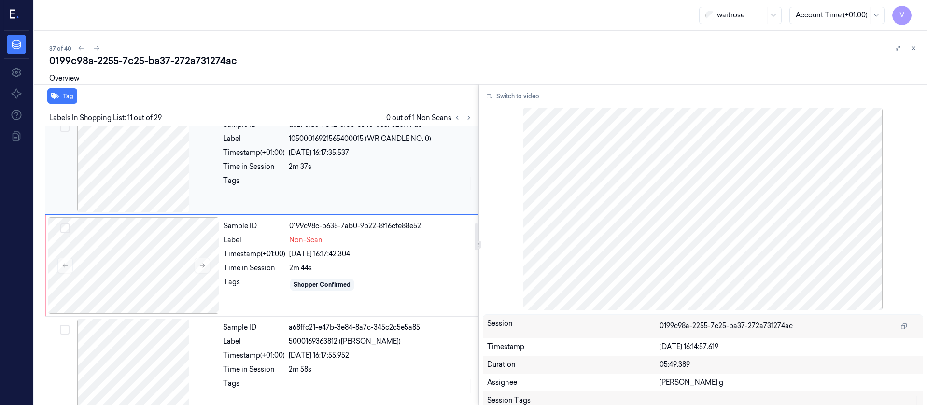
scroll to position [924, 0]
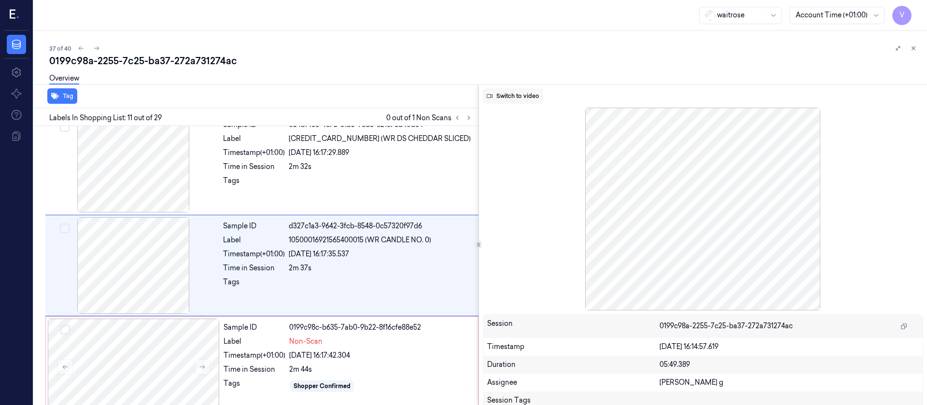
click at [488, 98] on icon at bounding box center [490, 96] width 6 height 4
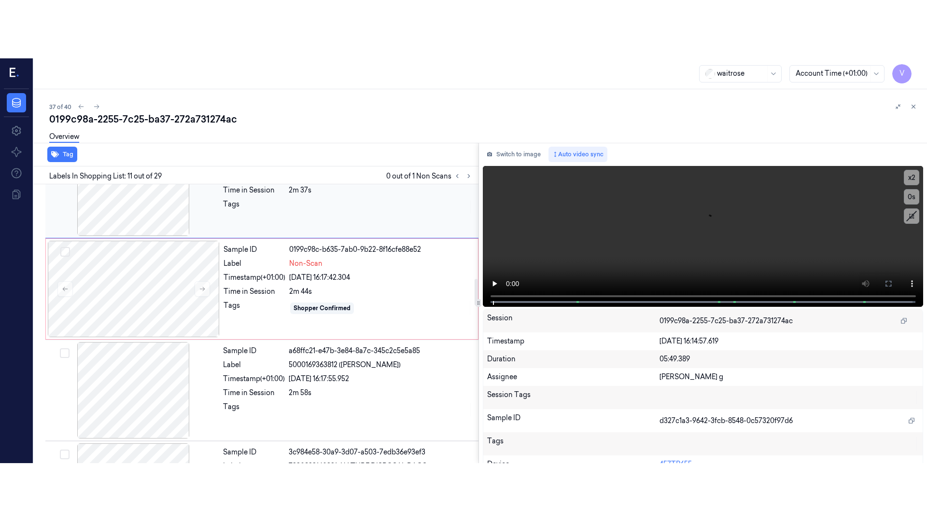
scroll to position [1142, 0]
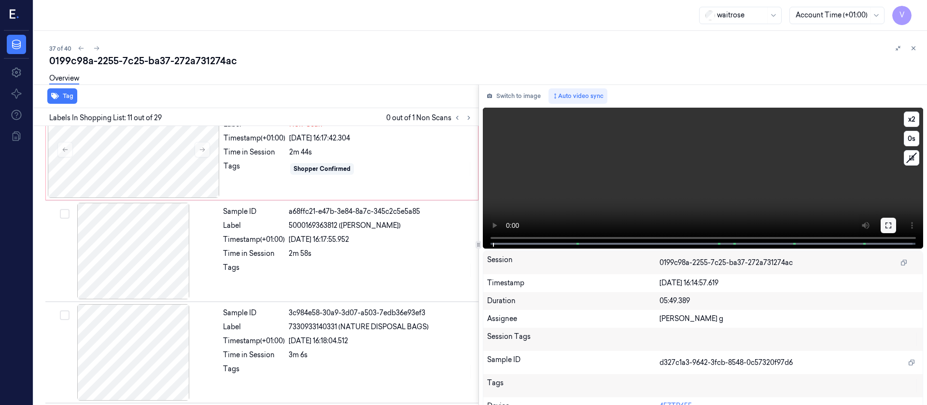
click at [886, 222] on icon at bounding box center [888, 226] width 8 height 8
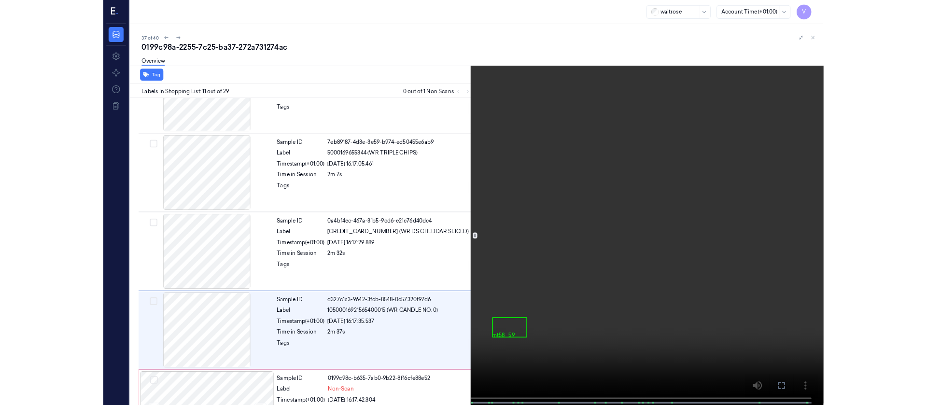
scroll to position [866, 0]
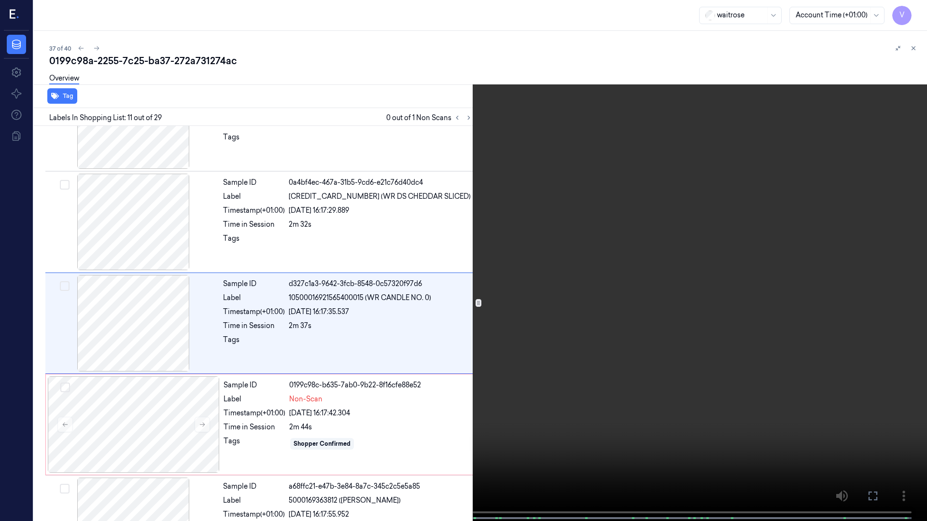
click at [0, 0] on icon at bounding box center [0, 0] width 0 height 0
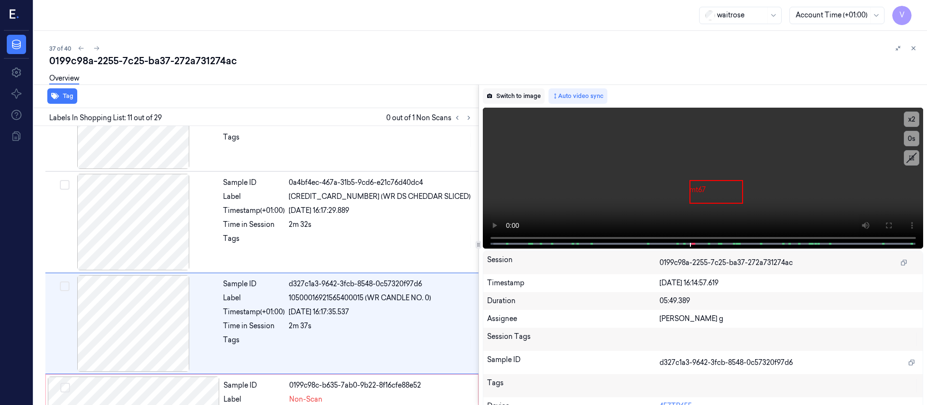
click at [517, 102] on button "Switch to image" at bounding box center [514, 95] width 62 height 15
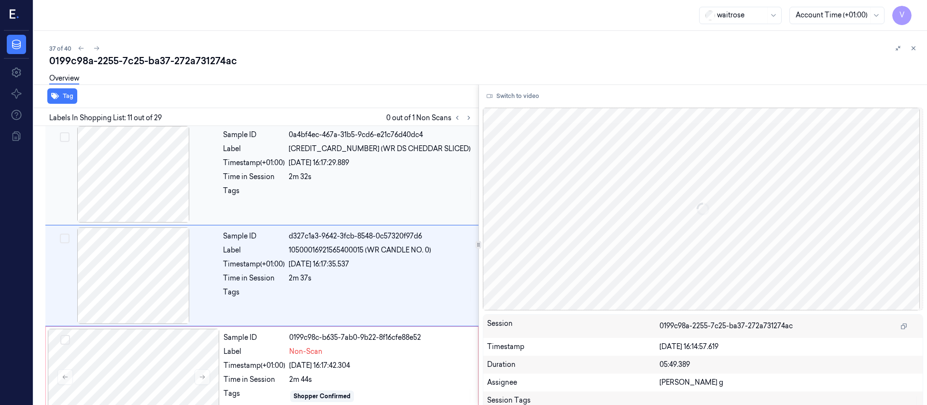
scroll to position [924, 0]
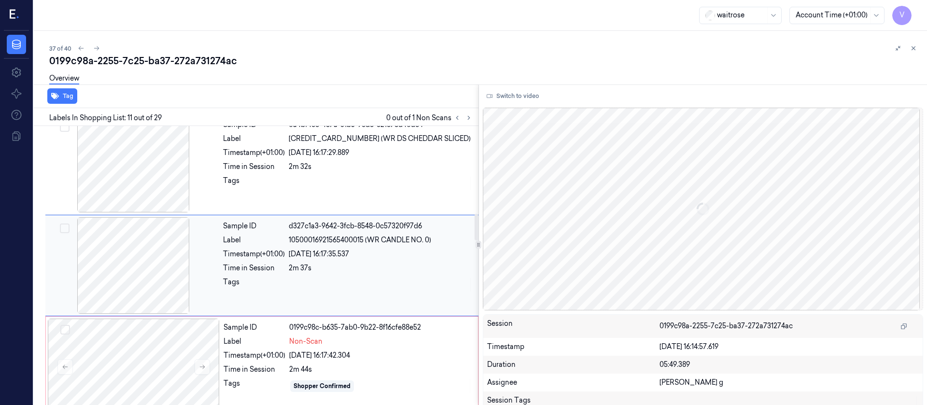
click at [163, 281] on div at bounding box center [133, 265] width 172 height 97
click at [157, 360] on div at bounding box center [134, 367] width 172 height 97
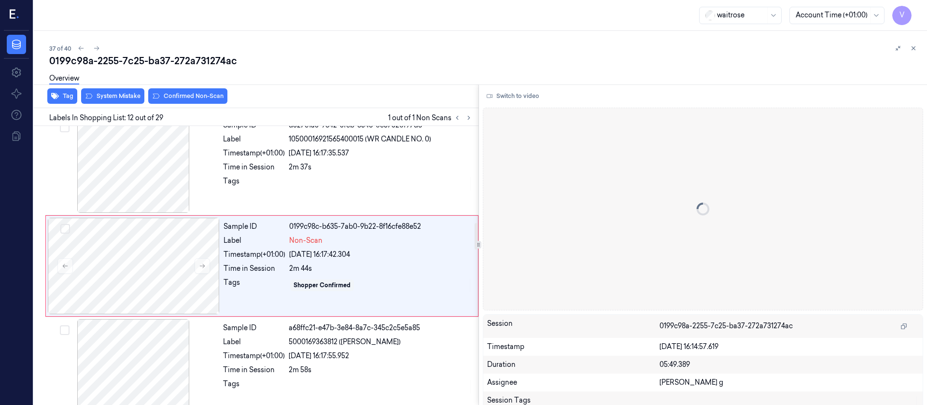
scroll to position [1026, 0]
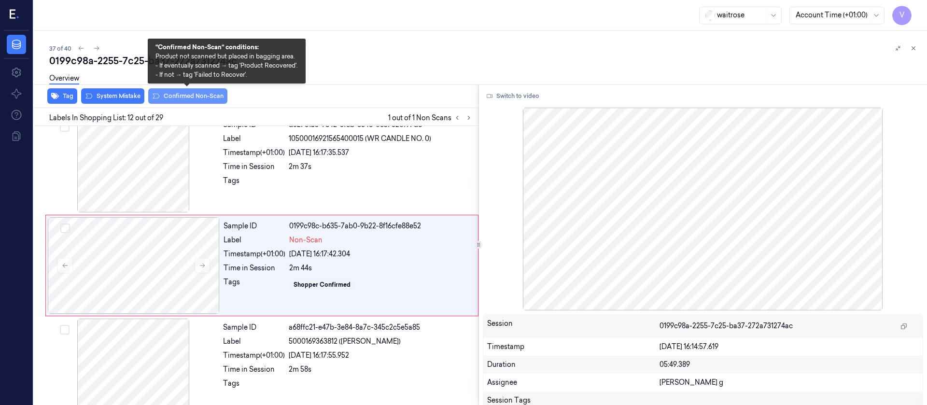
click at [175, 98] on button "Confirmed Non-Scan" at bounding box center [187, 95] width 79 height 15
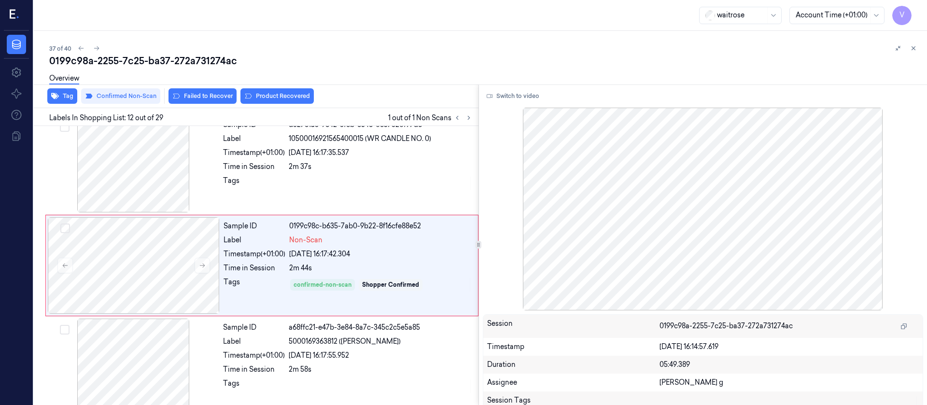
click at [278, 104] on div "Tag Confirmed Non-Scan Failed to Recover Product Recovered" at bounding box center [254, 96] width 448 height 24
click at [284, 99] on button "Product Recovered" at bounding box center [276, 95] width 73 height 15
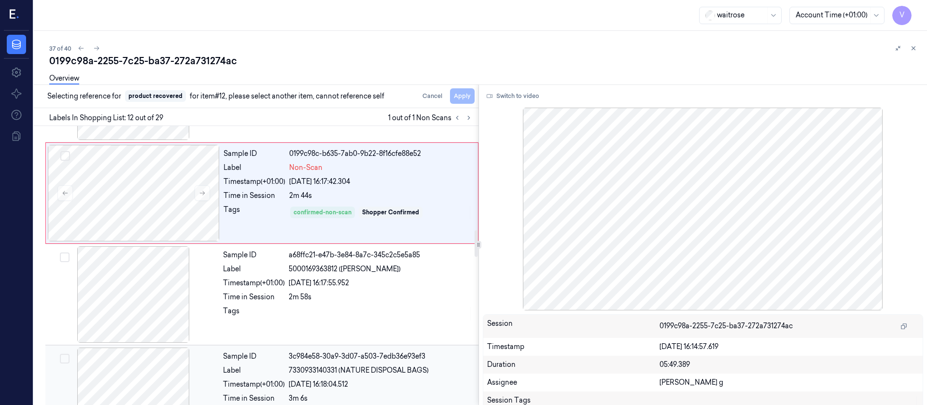
click at [128, 347] on div "Sample ID 3c984e58-30a9-3d07-a503-7edb36e93ef3 Label 7330933140331 (NATURE DISP…" at bounding box center [261, 395] width 433 height 101
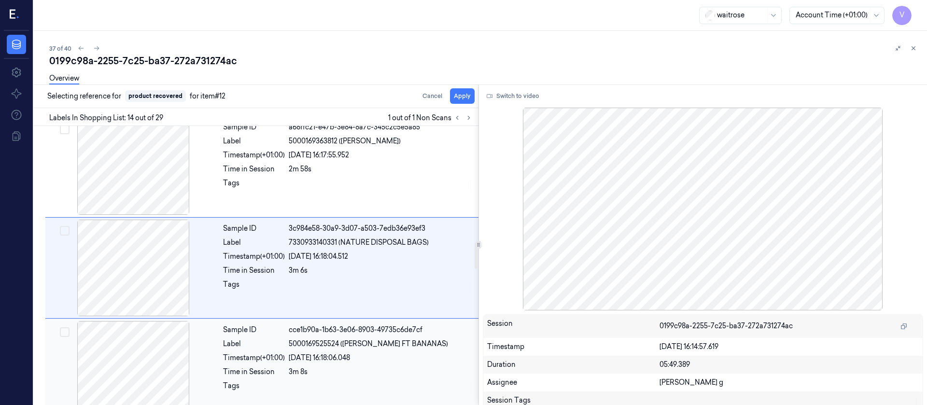
scroll to position [1228, 0]
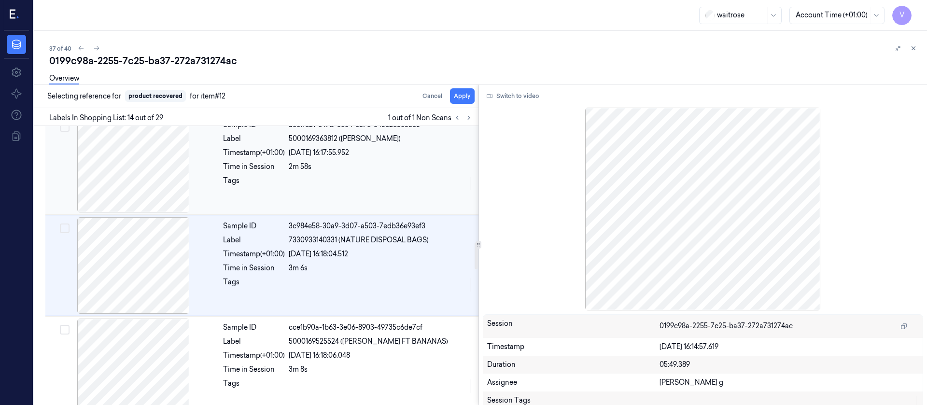
click at [132, 165] on div at bounding box center [133, 164] width 172 height 97
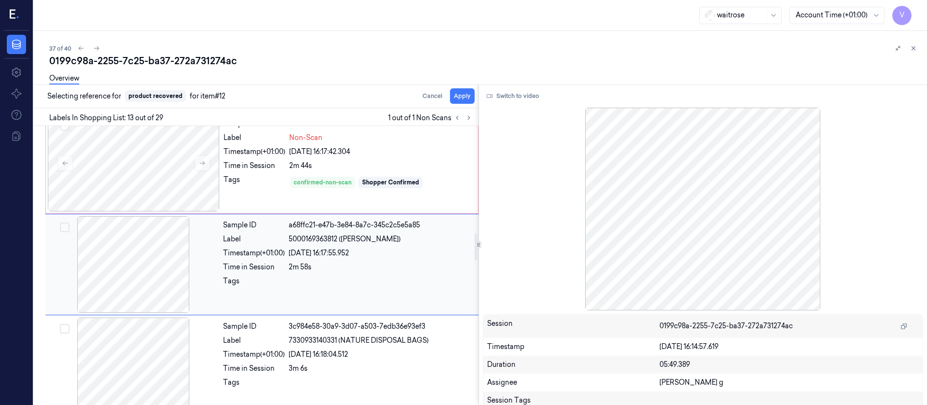
scroll to position [1127, 0]
click at [464, 95] on button "Apply" at bounding box center [462, 95] width 25 height 15
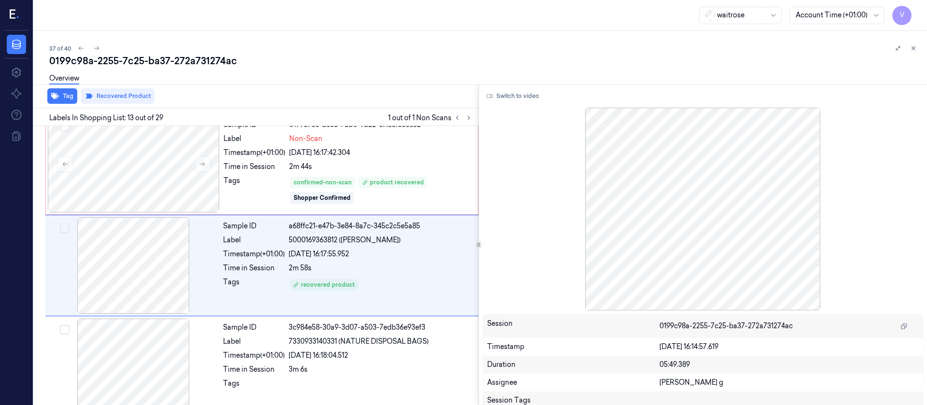
click at [100, 53] on div "37 of 40" at bounding box center [484, 48] width 870 height 12
click at [95, 47] on icon at bounding box center [96, 48] width 7 height 7
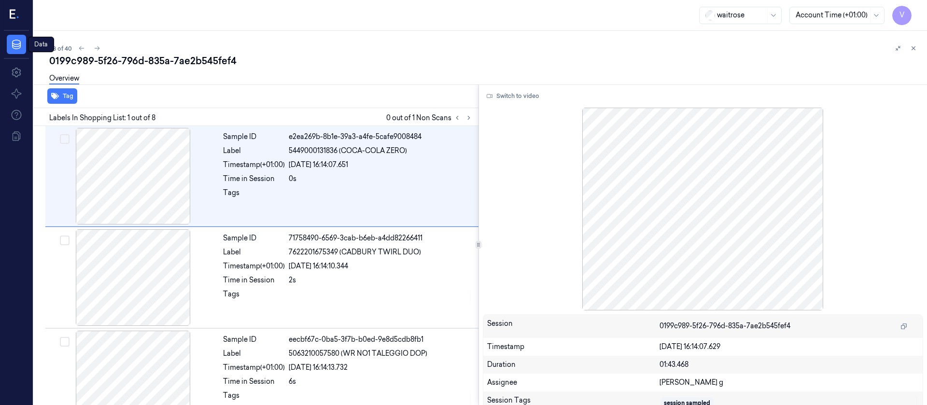
click at [191, 85] on div "Overview" at bounding box center [484, 80] width 870 height 25
click at [467, 116] on icon at bounding box center [468, 117] width 7 height 7
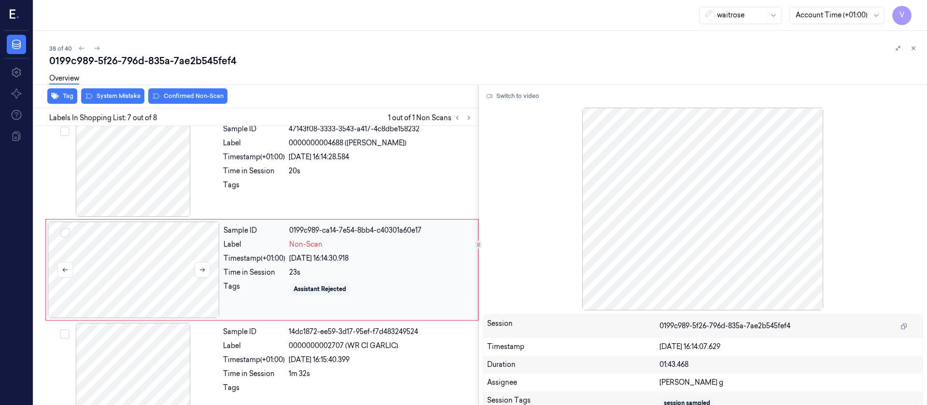
scroll to position [519, 0]
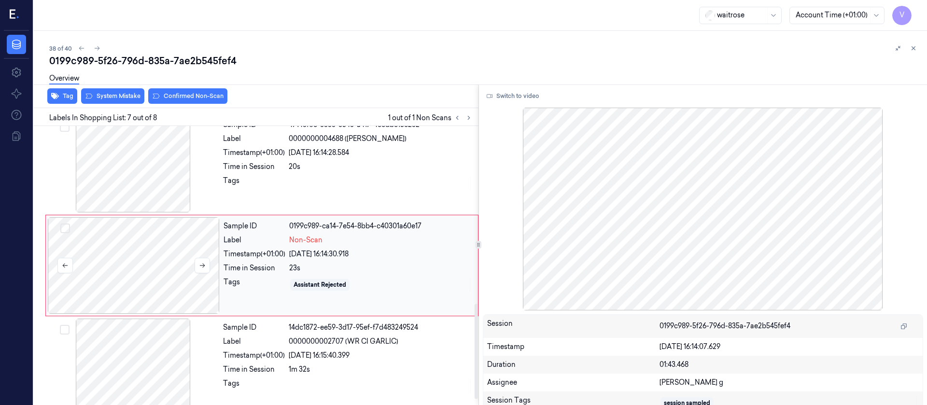
click at [115, 266] on div at bounding box center [134, 265] width 172 height 97
click at [96, 43] on button at bounding box center [97, 48] width 12 height 12
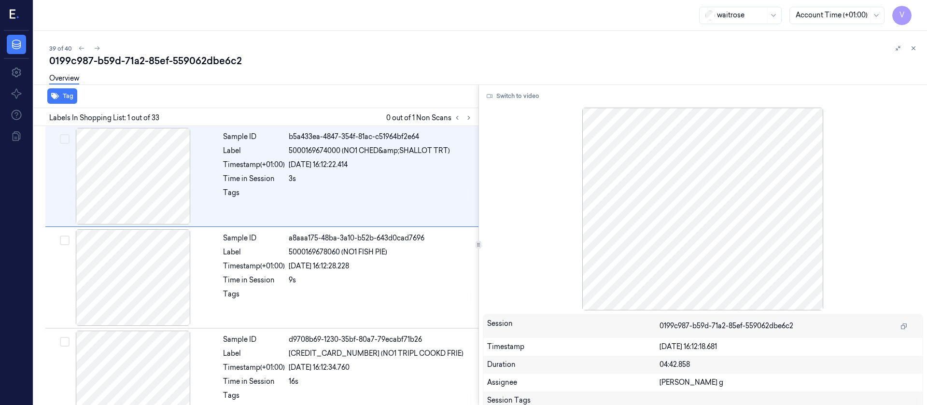
click at [325, 67] on div "0199c987-b59d-71a2-85ef-559062dbe6c2" at bounding box center [484, 61] width 870 height 14
click at [458, 116] on icon at bounding box center [457, 117] width 2 height 3
click at [80, 49] on icon at bounding box center [81, 48] width 5 height 4
click at [473, 116] on button at bounding box center [469, 118] width 12 height 12
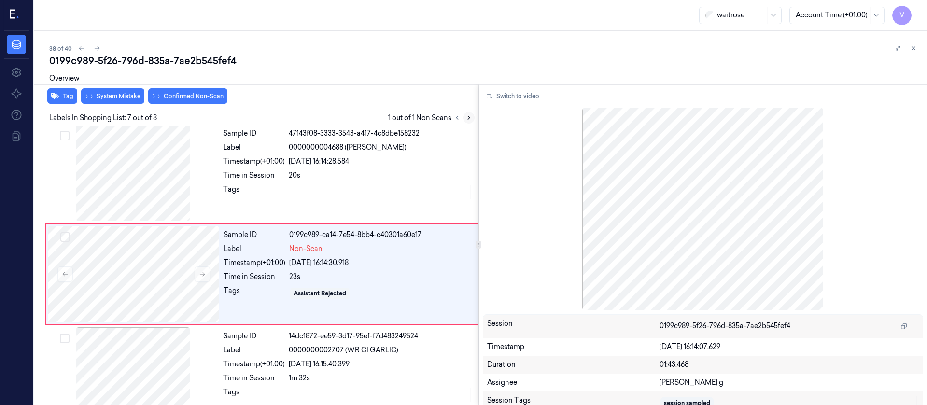
scroll to position [519, 0]
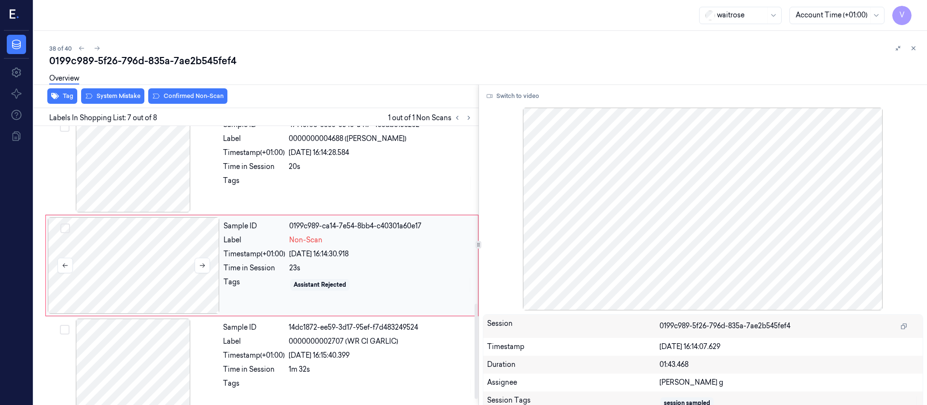
click at [148, 262] on div at bounding box center [134, 265] width 172 height 97
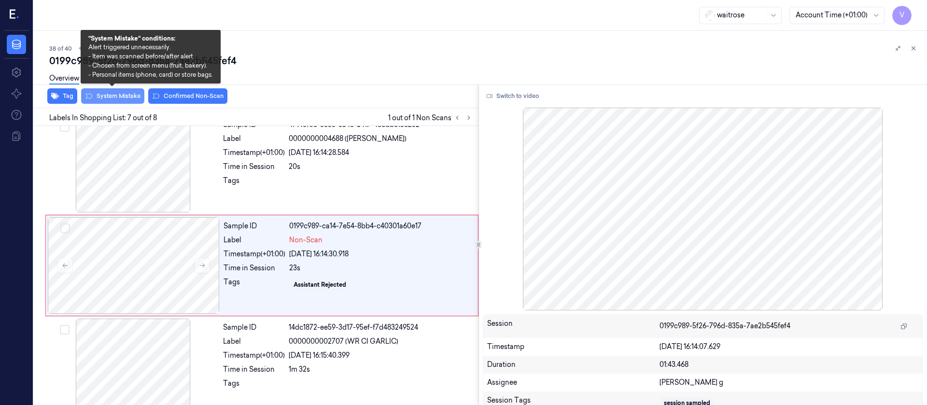
click at [107, 98] on button "System Mistake" at bounding box center [112, 95] width 63 height 15
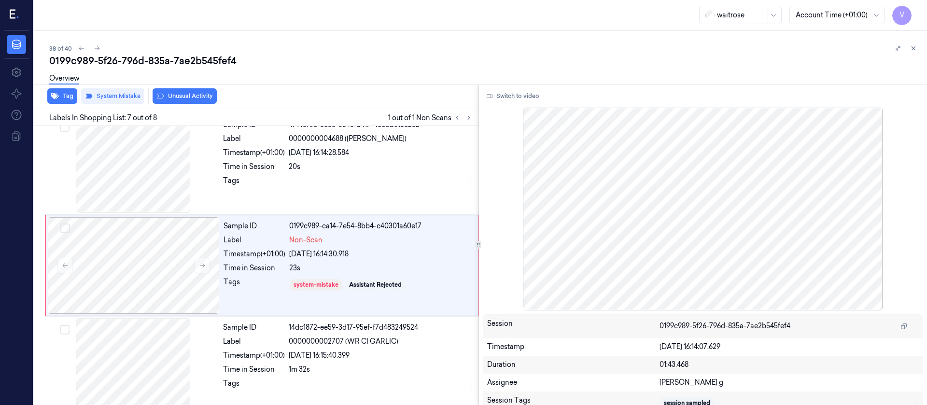
click at [185, 98] on button "Unusual Activity" at bounding box center [185, 95] width 64 height 15
click at [59, 95] on button "Tag" at bounding box center [62, 95] width 30 height 15
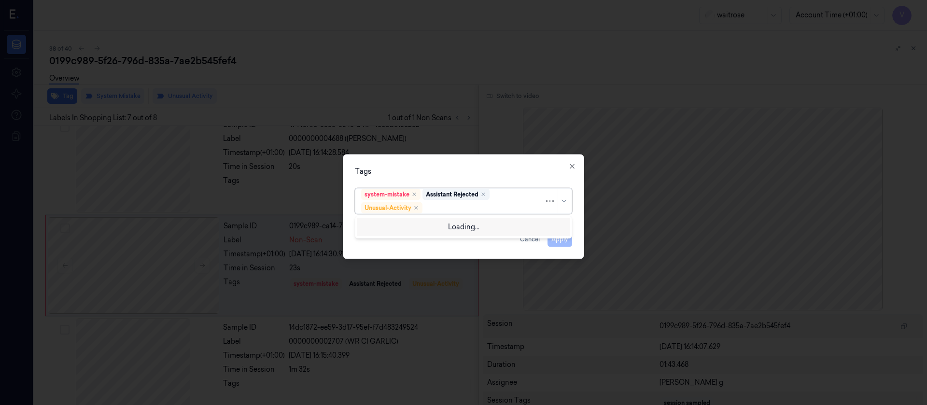
click at [459, 209] on div at bounding box center [484, 208] width 120 height 10
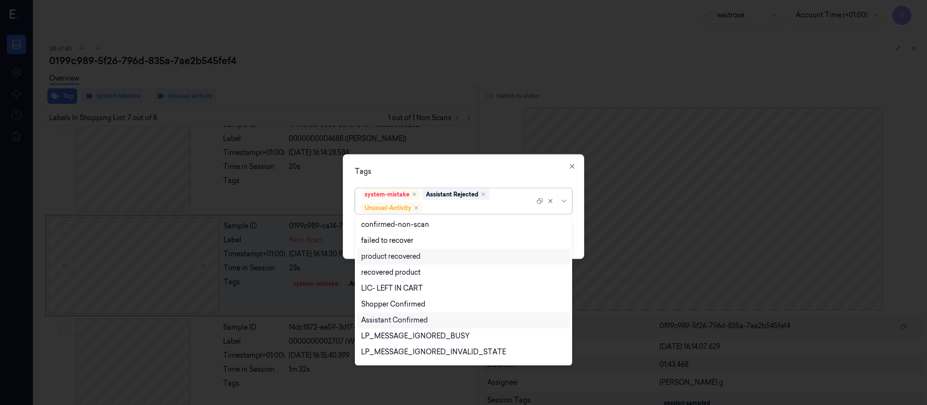
scroll to position [126, 0]
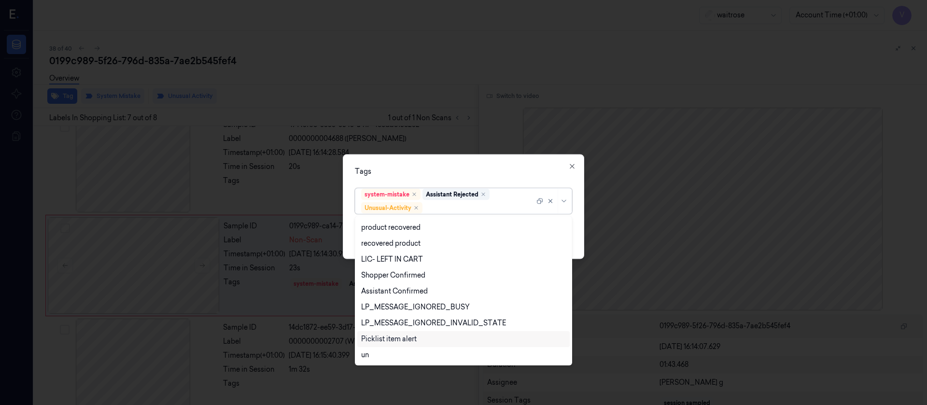
click at [393, 338] on div "Picklist item alert" at bounding box center [389, 339] width 56 height 10
click at [469, 165] on div "Tags option Picklist item alert, selected. 20 results available. Use Up and Dow…" at bounding box center [463, 206] width 241 height 105
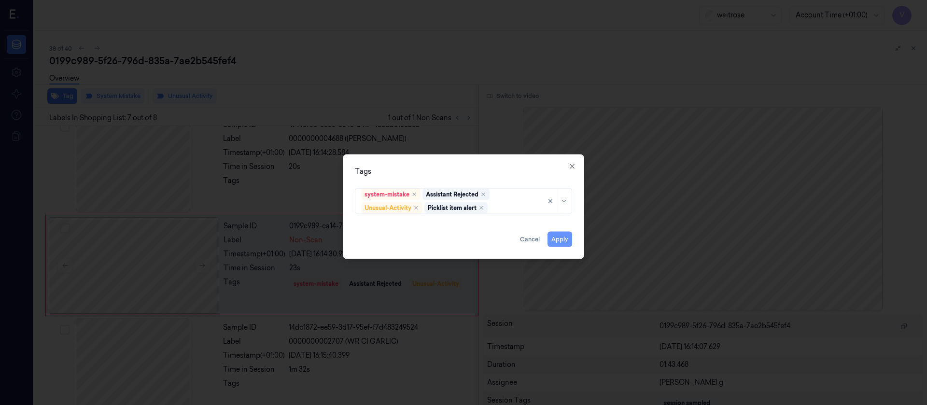
click at [568, 244] on button "Apply" at bounding box center [559, 238] width 25 height 15
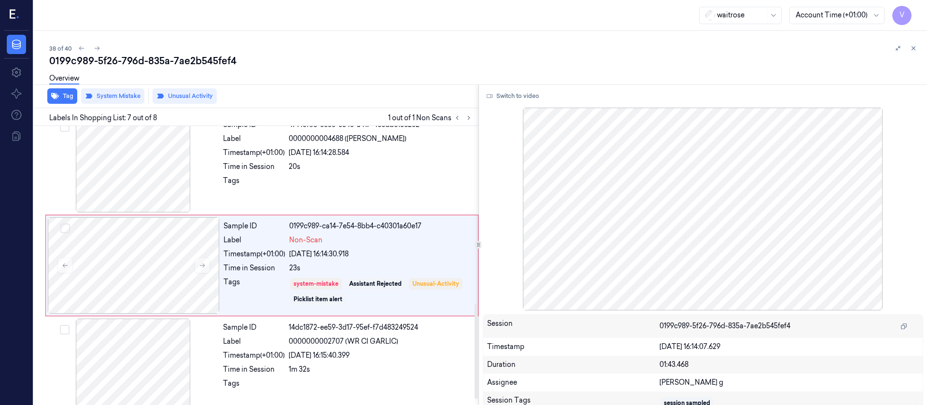
click at [390, 75] on div "Overview" at bounding box center [484, 80] width 870 height 25
click at [98, 45] on icon at bounding box center [97, 48] width 7 height 7
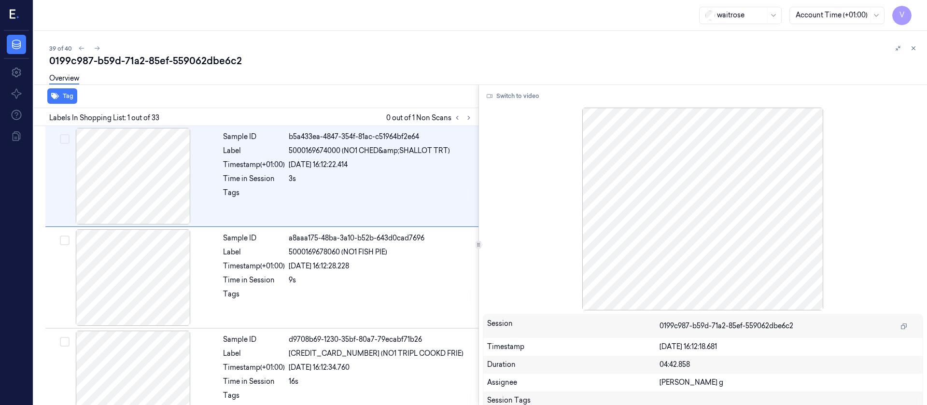
click at [299, 75] on div "Overview" at bounding box center [484, 80] width 870 height 25
click at [469, 120] on icon at bounding box center [468, 117] width 7 height 7
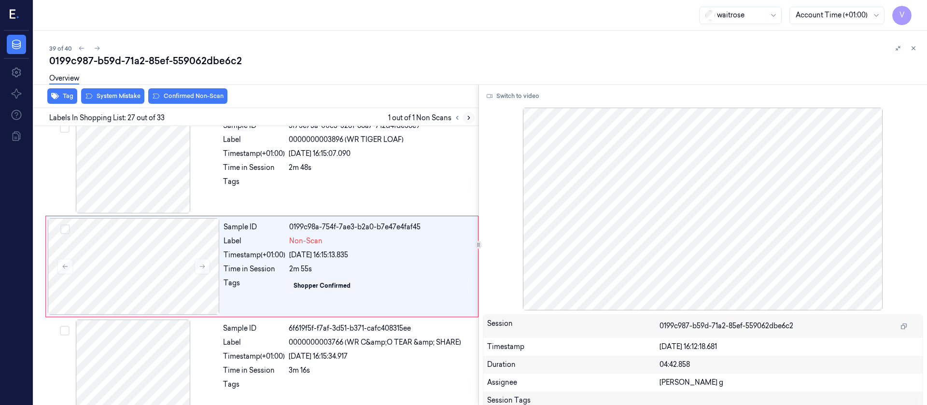
scroll to position [2546, 0]
click at [142, 179] on div at bounding box center [133, 164] width 172 height 97
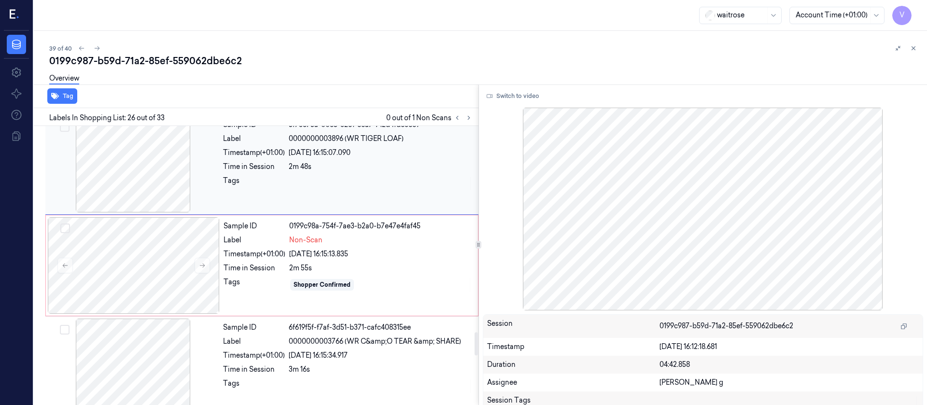
scroll to position [2445, 0]
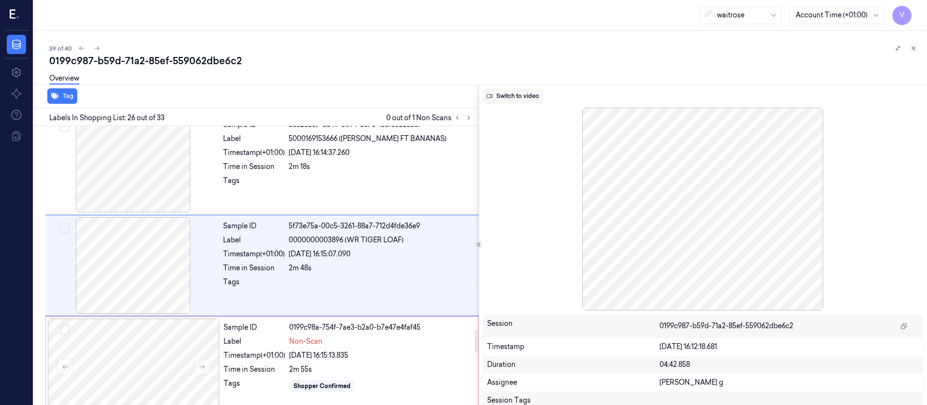
click at [509, 102] on button "Switch to video" at bounding box center [513, 95] width 60 height 15
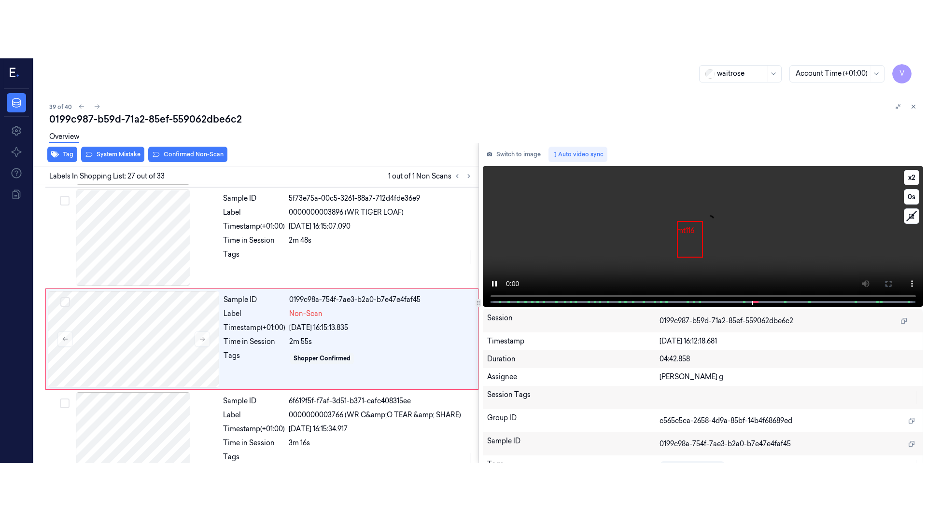
scroll to position [2546, 0]
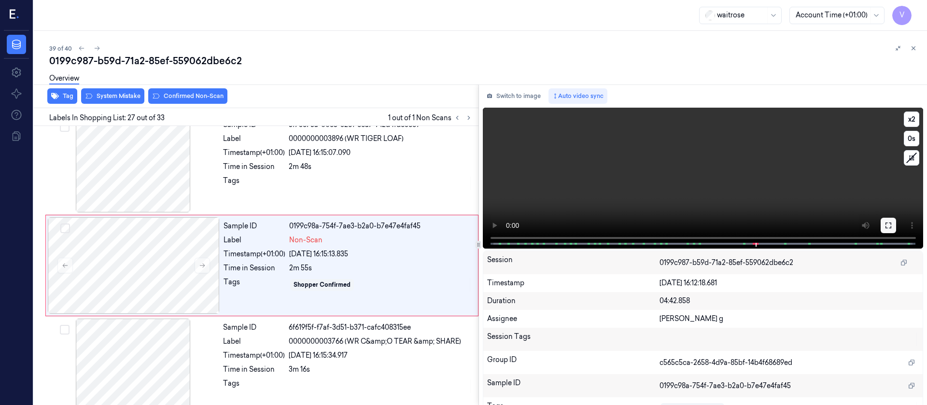
click at [885, 226] on icon at bounding box center [888, 226] width 6 height 6
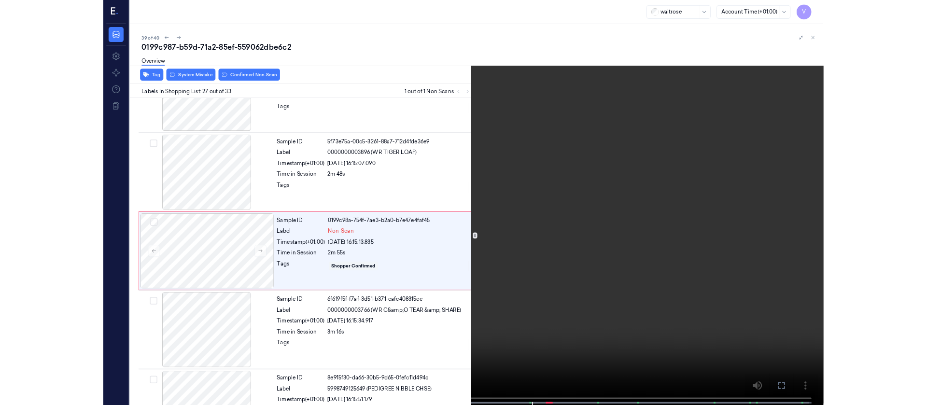
scroll to position [2488, 0]
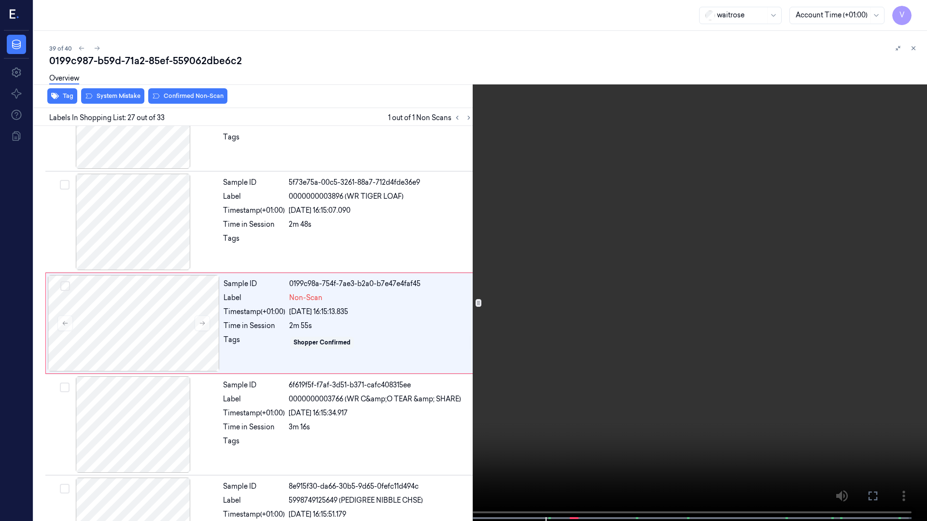
click at [923, 13] on video at bounding box center [463, 261] width 927 height 523
click at [919, 11] on button "x 2" at bounding box center [914, 11] width 15 height 15
click at [919, 11] on button "x 4" at bounding box center [914, 11] width 15 height 15
click at [916, 10] on button "x 1" at bounding box center [914, 11] width 15 height 15
click at [916, 10] on button "x 2" at bounding box center [914, 11] width 15 height 15
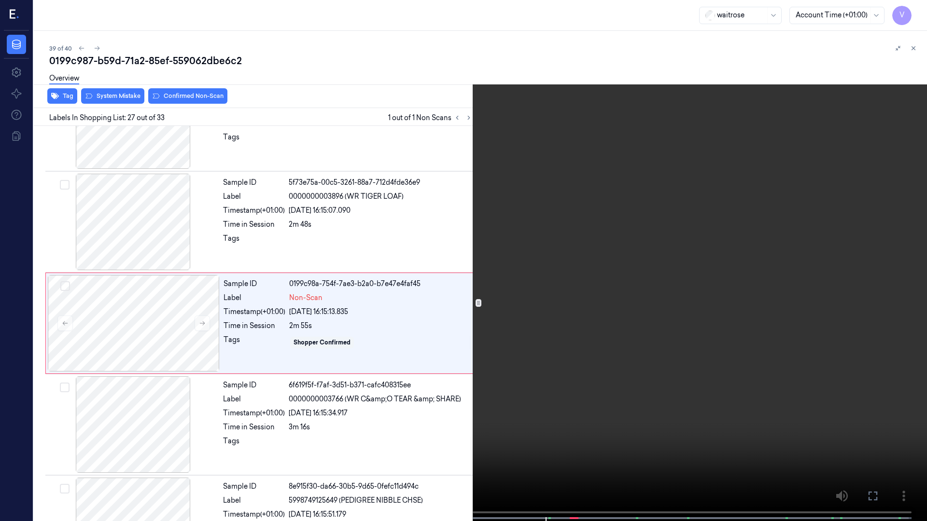
click at [926, 13] on video at bounding box center [463, 261] width 927 height 523
click at [921, 11] on button "x 4" at bounding box center [914, 11] width 15 height 15
click at [0, 0] on icon at bounding box center [0, 0] width 0 height 0
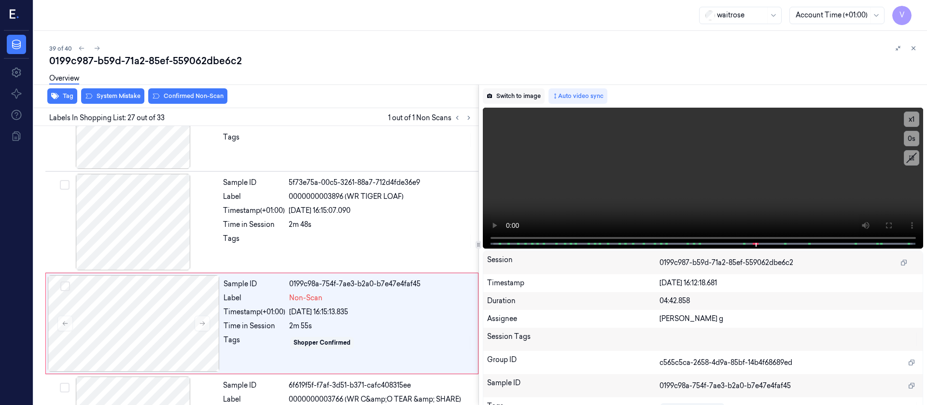
click at [506, 97] on button "Switch to image" at bounding box center [514, 95] width 62 height 15
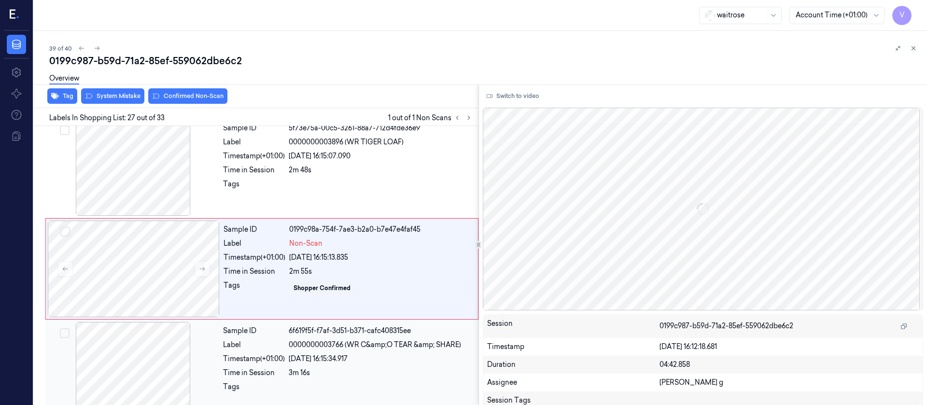
scroll to position [2546, 0]
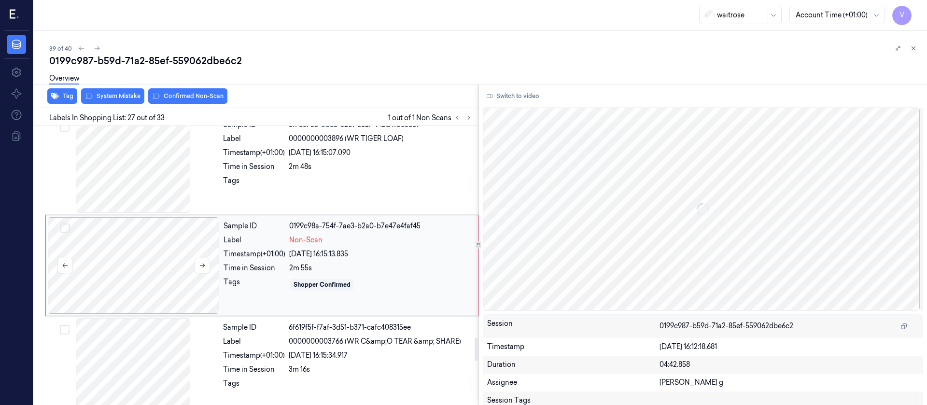
click at [157, 276] on div at bounding box center [134, 265] width 172 height 97
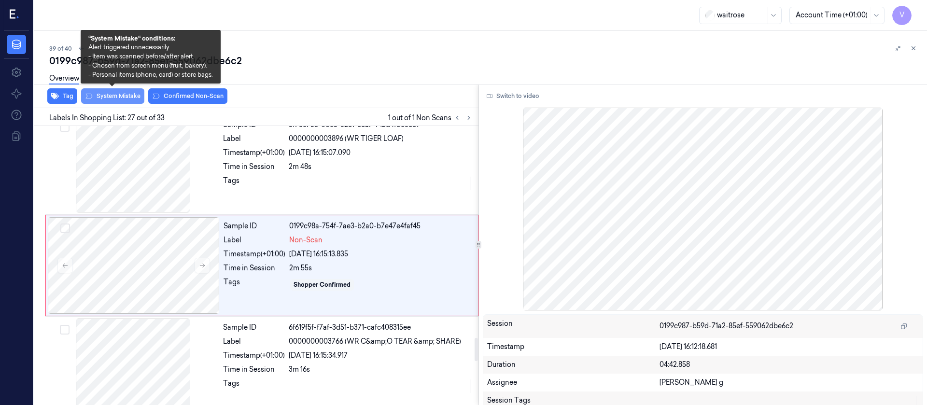
click at [121, 99] on button "System Mistake" at bounding box center [112, 95] width 63 height 15
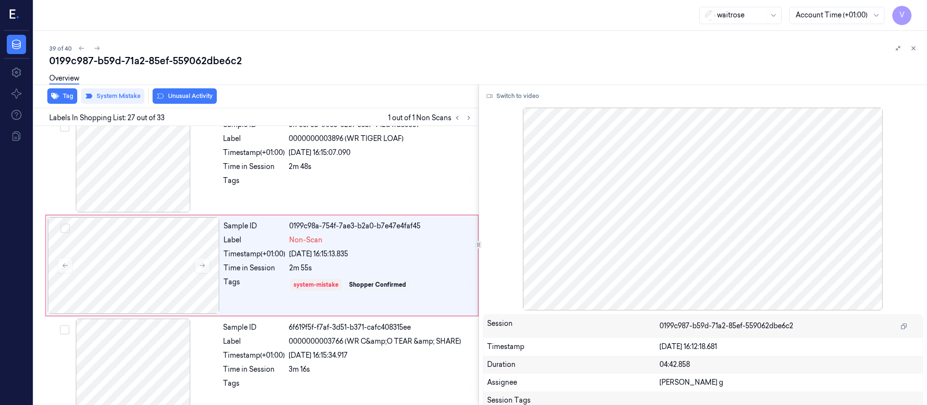
click at [196, 94] on button "Unusual Activity" at bounding box center [185, 95] width 64 height 15
click at [63, 92] on button "Tag" at bounding box center [62, 95] width 30 height 15
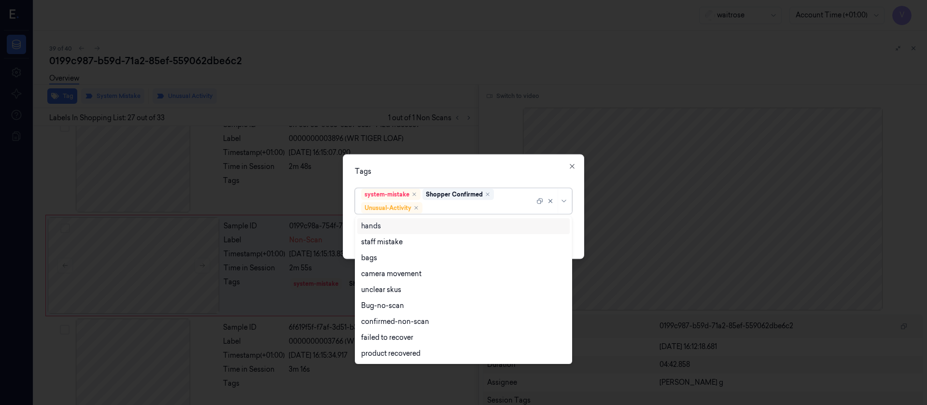
click at [447, 204] on div at bounding box center [479, 208] width 110 height 10
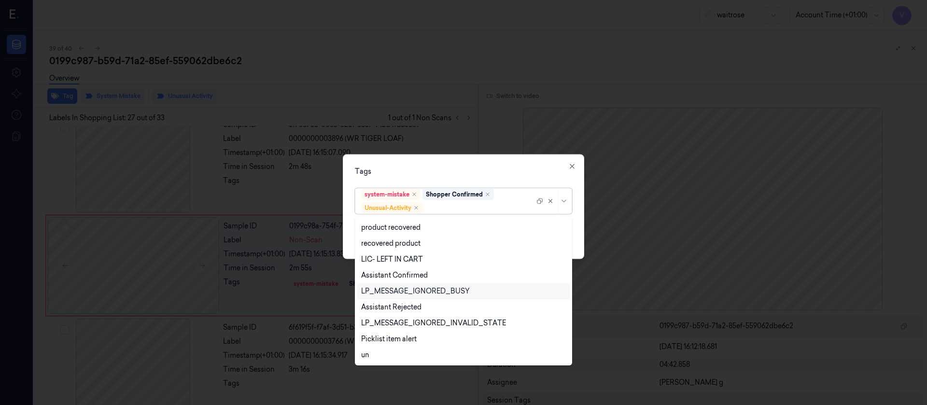
scroll to position [190, 0]
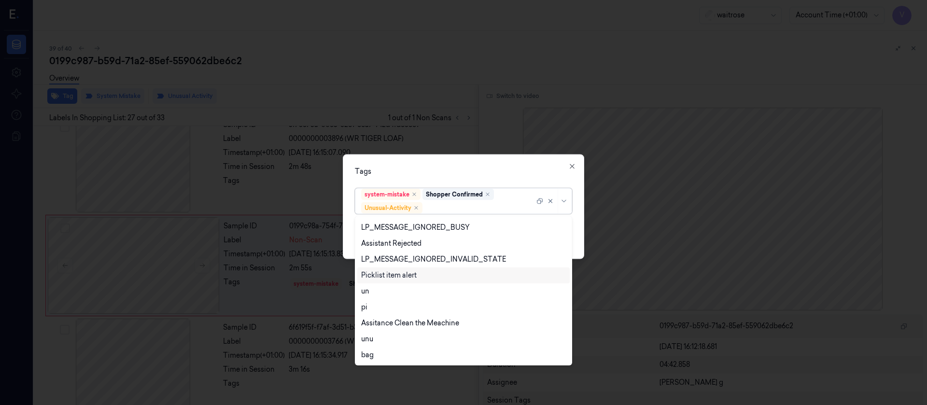
click at [387, 273] on div "Picklist item alert" at bounding box center [389, 275] width 56 height 10
click at [459, 168] on div "Tags" at bounding box center [463, 171] width 217 height 10
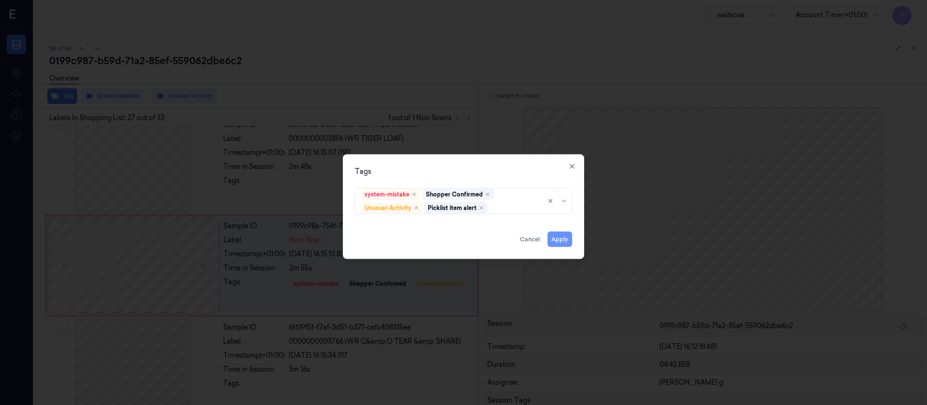
click at [557, 237] on button "Apply" at bounding box center [559, 238] width 25 height 15
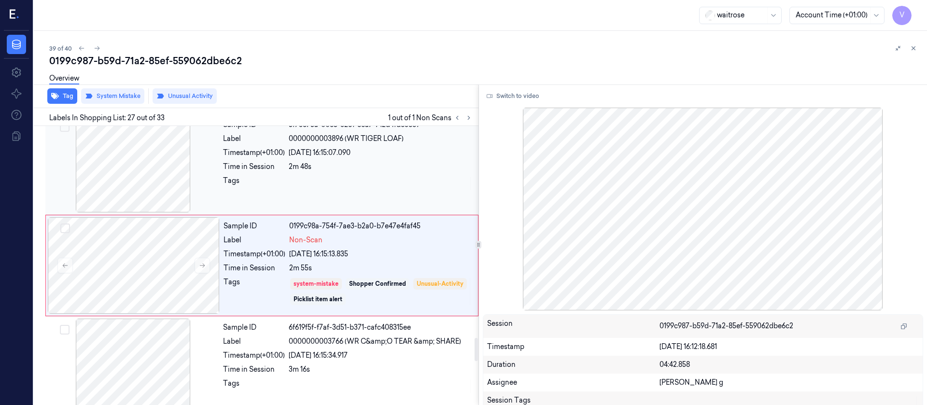
drag, startPoint x: 198, startPoint y: 188, endPoint x: 185, endPoint y: 150, distance: 40.9
click at [198, 188] on div at bounding box center [133, 164] width 172 height 97
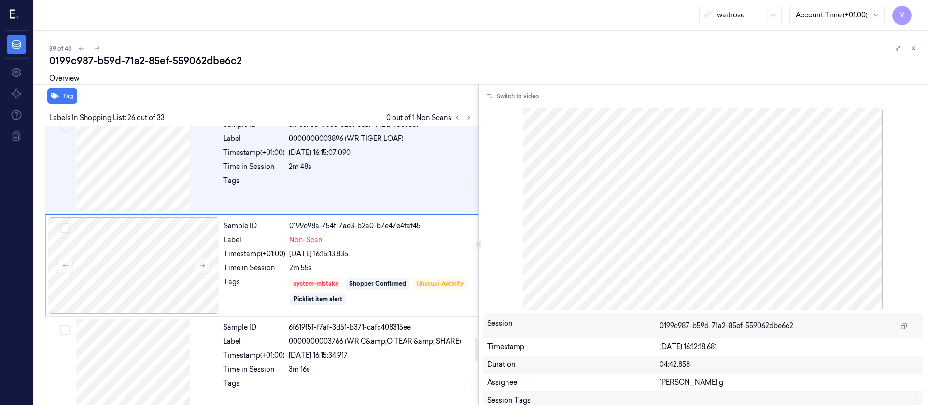
scroll to position [2445, 0]
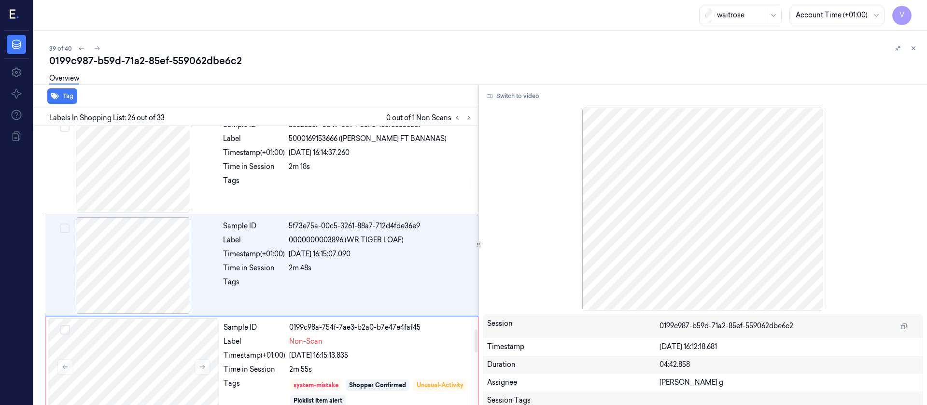
click at [261, 106] on div "Tag" at bounding box center [254, 96] width 448 height 24
click at [468, 118] on icon at bounding box center [468, 117] width 7 height 7
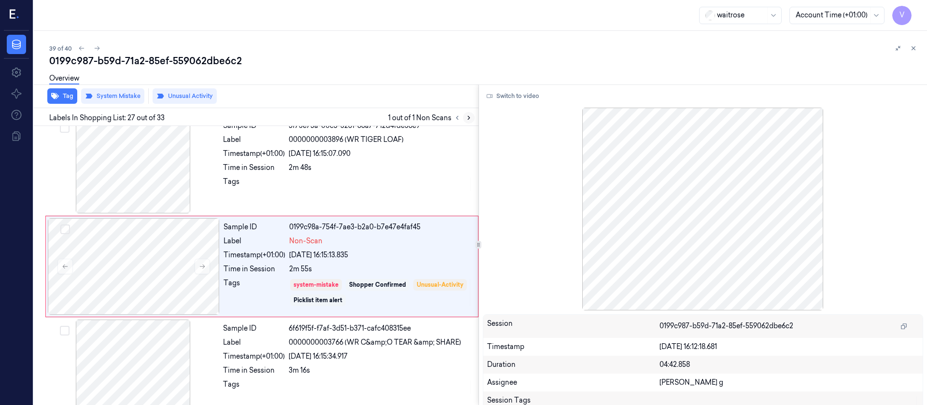
scroll to position [2546, 0]
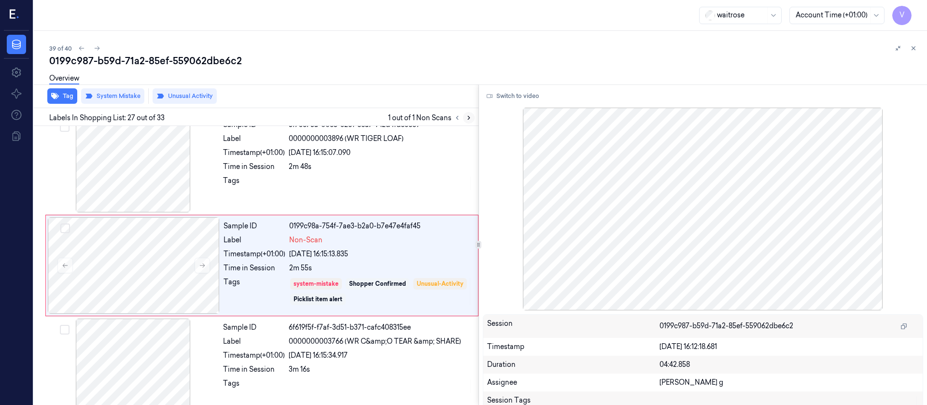
click at [468, 118] on icon at bounding box center [468, 117] width 7 height 7
click at [97, 48] on icon at bounding box center [97, 48] width 7 height 7
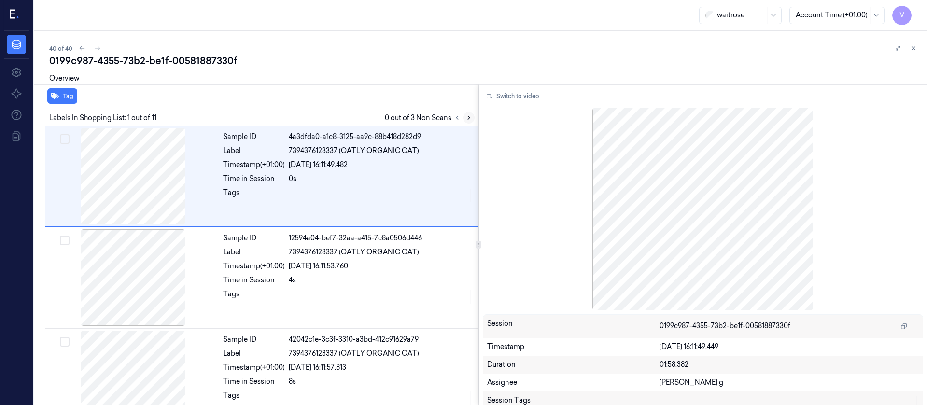
click at [468, 118] on icon at bounding box center [469, 117] width 2 height 3
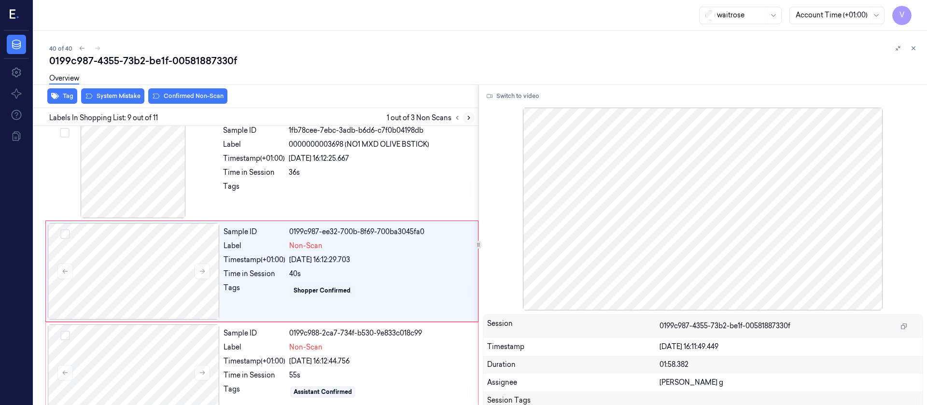
scroll to position [722, 0]
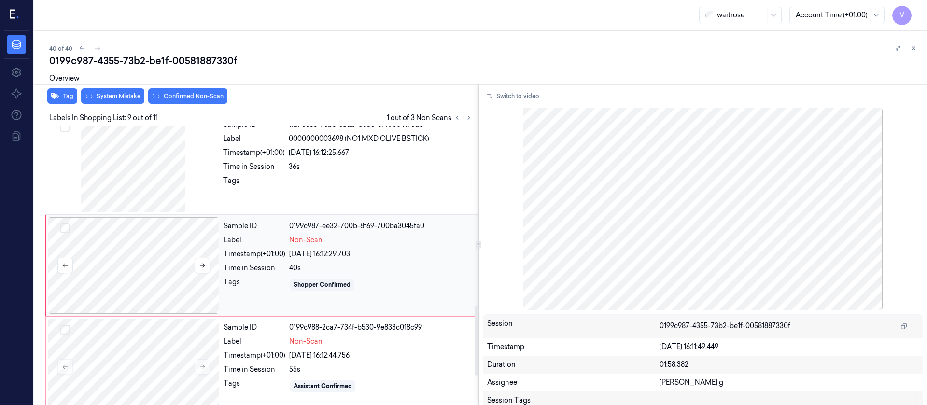
click at [144, 279] on div at bounding box center [134, 265] width 172 height 97
click at [295, 174] on div "Sample ID 1fb78cee-7ebc-3adb-b6d6-c7f0b04198db Label 0000000003698 (NO1 MXD OLI…" at bounding box center [347, 164] width 257 height 97
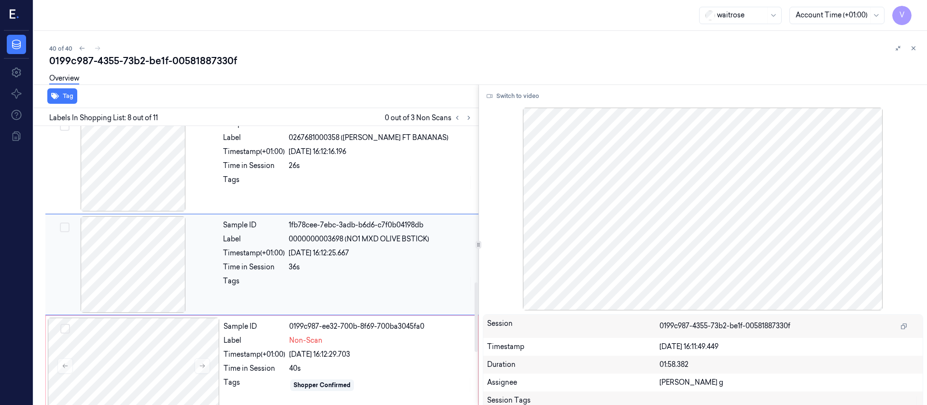
scroll to position [620, 0]
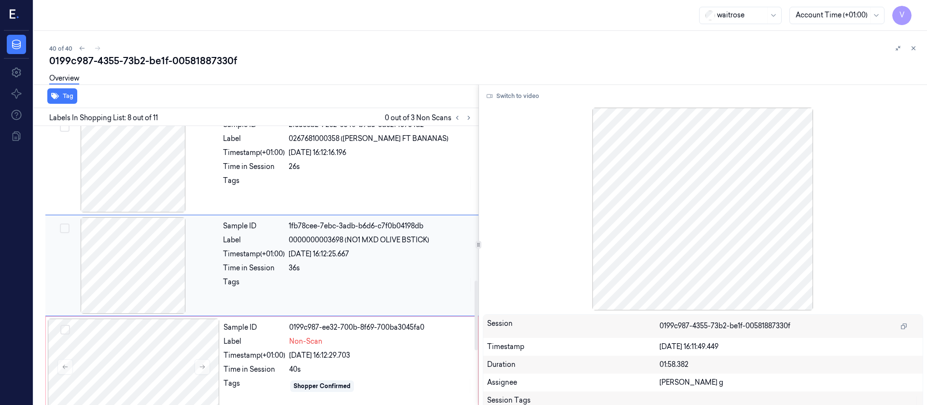
click at [344, 266] on div "36s" at bounding box center [381, 268] width 184 height 10
click at [165, 363] on div at bounding box center [134, 367] width 172 height 97
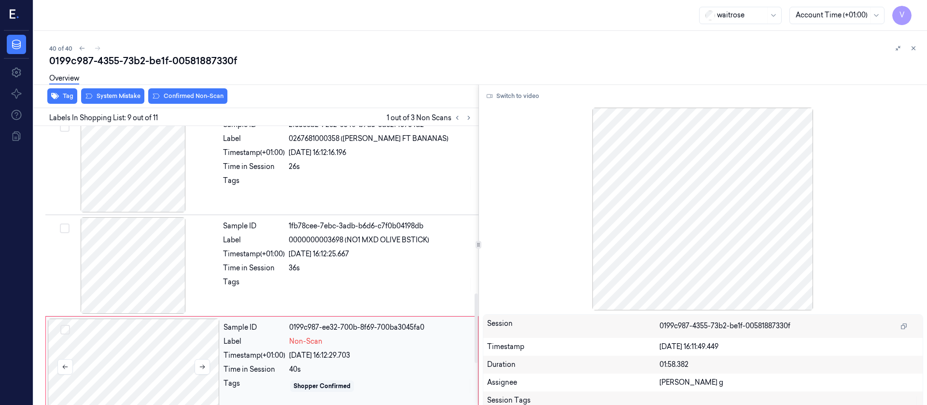
scroll to position [722, 0]
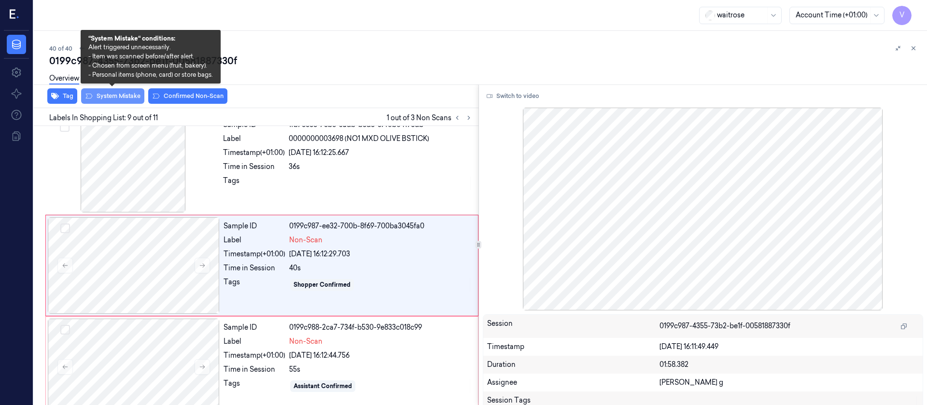
click at [111, 98] on button "System Mistake" at bounding box center [112, 95] width 63 height 15
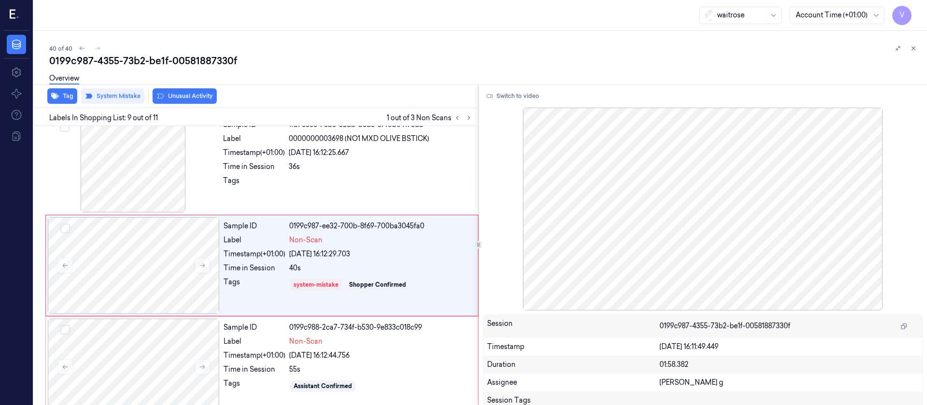
click at [200, 96] on button "Unusual Activity" at bounding box center [185, 95] width 64 height 15
click at [66, 95] on button "Tag" at bounding box center [62, 95] width 30 height 15
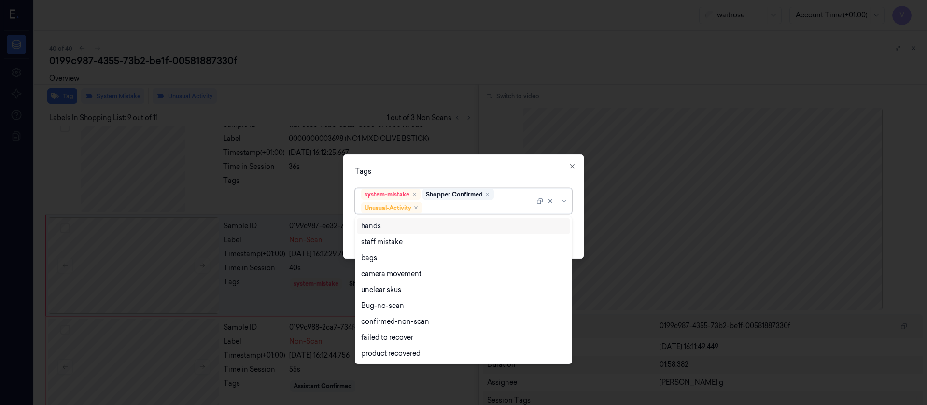
click at [461, 209] on div at bounding box center [479, 208] width 110 height 10
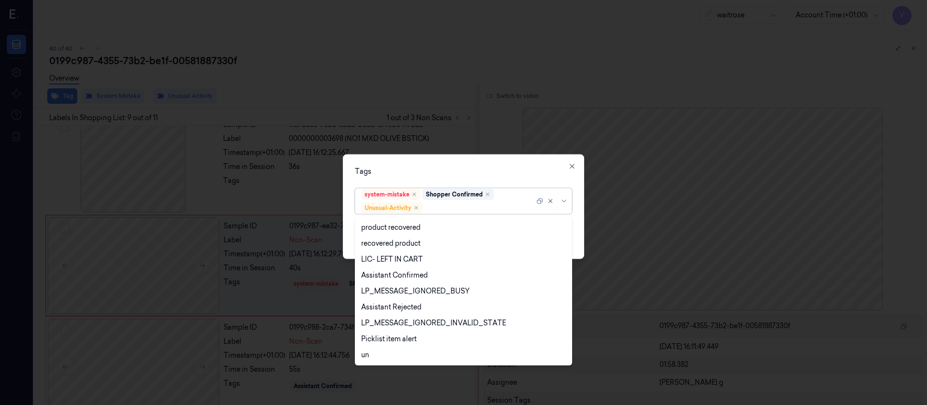
scroll to position [190, 0]
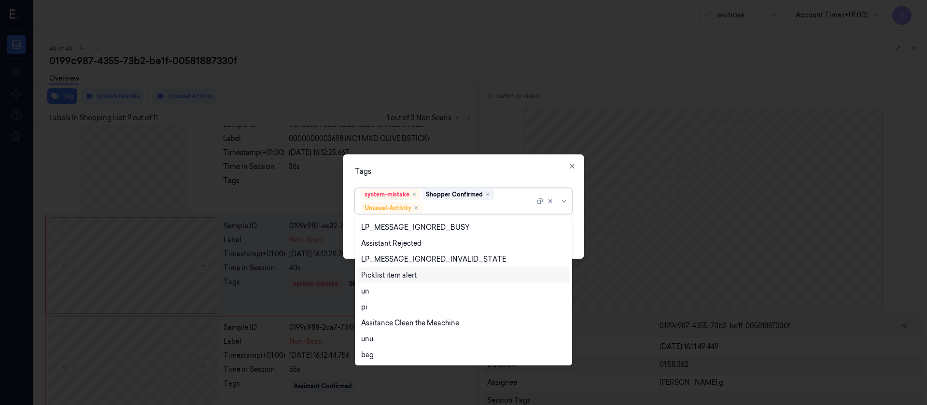
click at [399, 274] on div "Picklist item alert" at bounding box center [389, 275] width 56 height 10
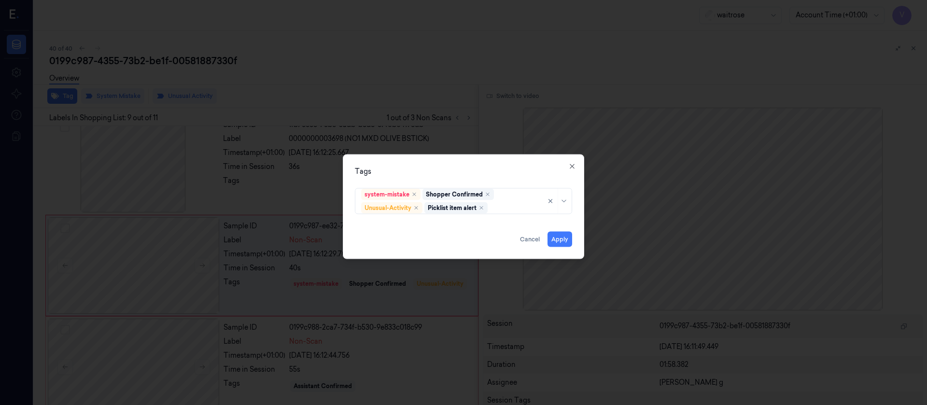
click at [493, 164] on div "Tags system-mistake Shopper Confirmed Unusual-Activity Picklist item alert Appl…" at bounding box center [463, 206] width 241 height 105
click at [560, 230] on div "Apply Cancel" at bounding box center [463, 234] width 217 height 23
click at [555, 238] on button "Apply" at bounding box center [559, 238] width 25 height 15
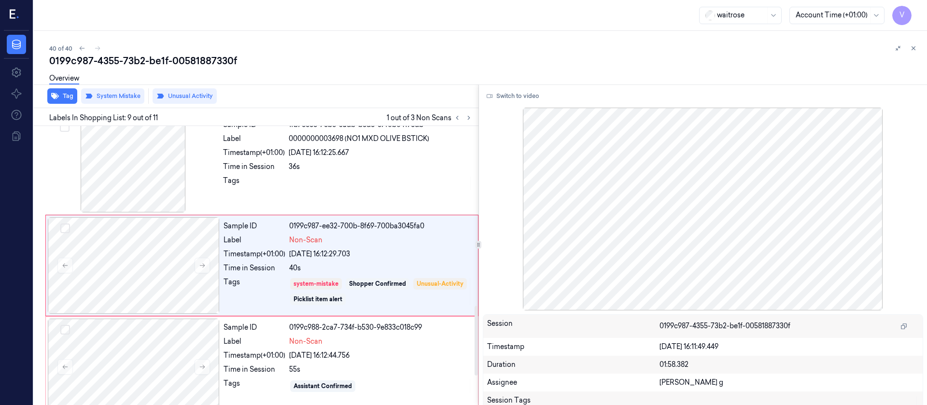
click at [321, 30] on div "waitrose Account Time (+01:00) V" at bounding box center [480, 15] width 893 height 31
click at [917, 51] on button at bounding box center [913, 48] width 12 height 12
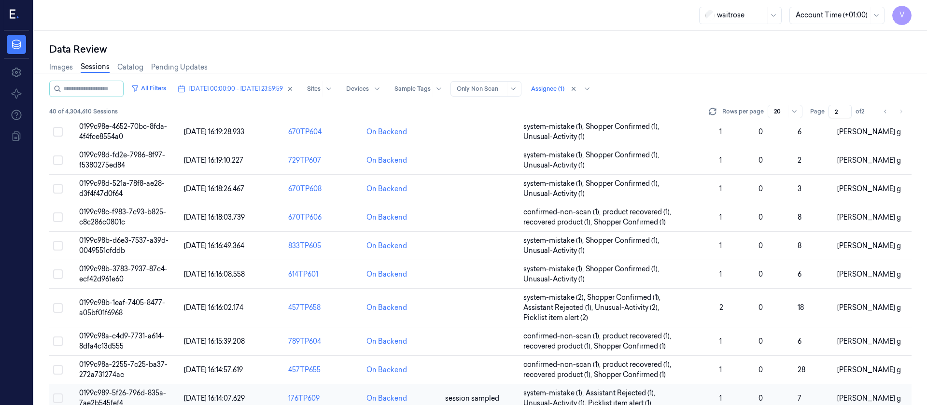
scroll to position [335, 0]
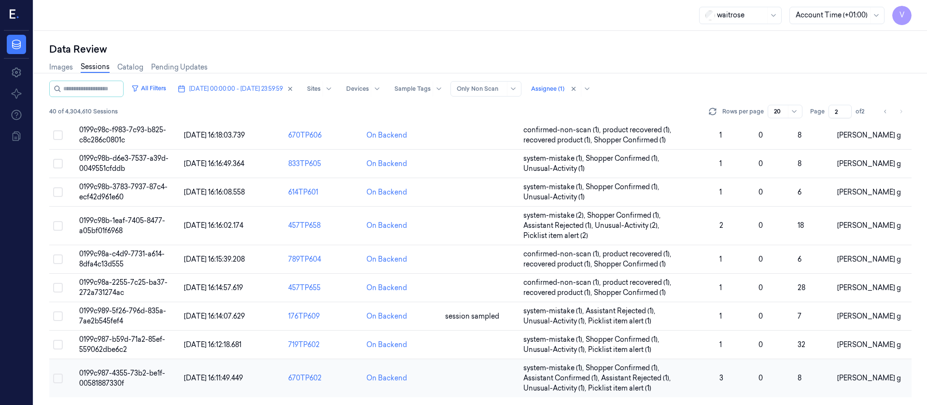
click at [467, 377] on td at bounding box center [480, 378] width 78 height 39
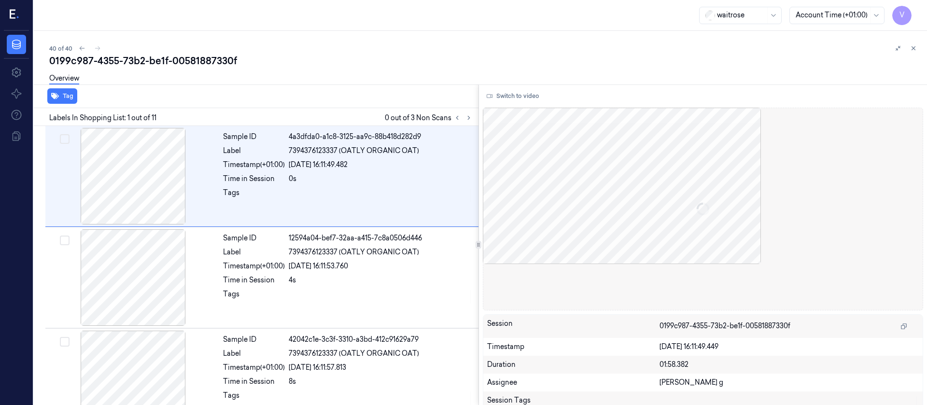
scroll to position [20, 0]
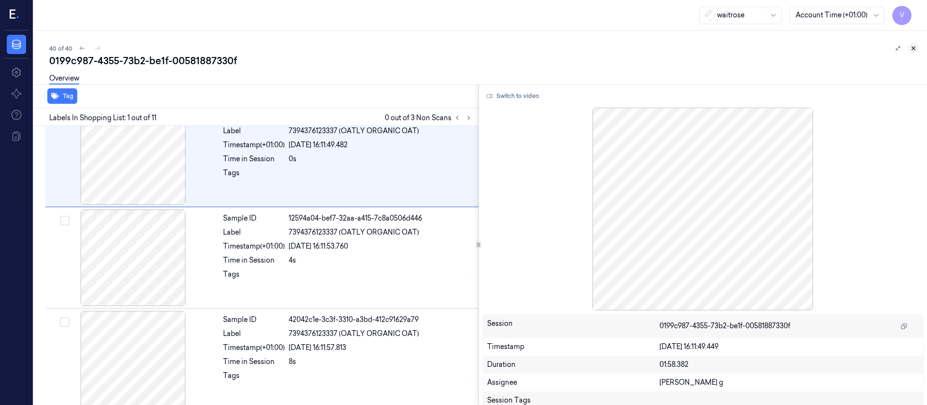
click at [916, 53] on button at bounding box center [913, 48] width 12 height 12
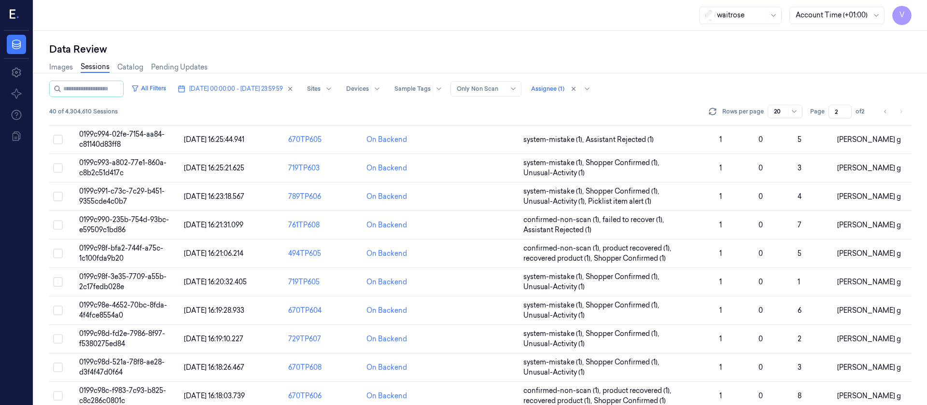
scroll to position [335, 0]
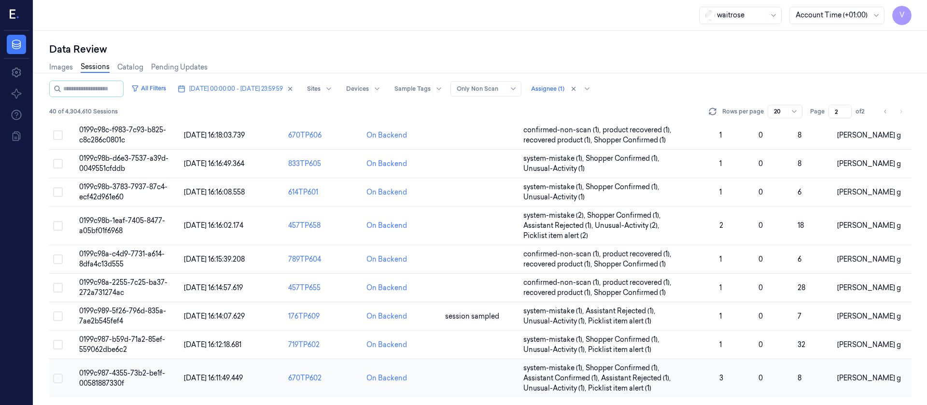
click at [452, 383] on td at bounding box center [480, 378] width 78 height 39
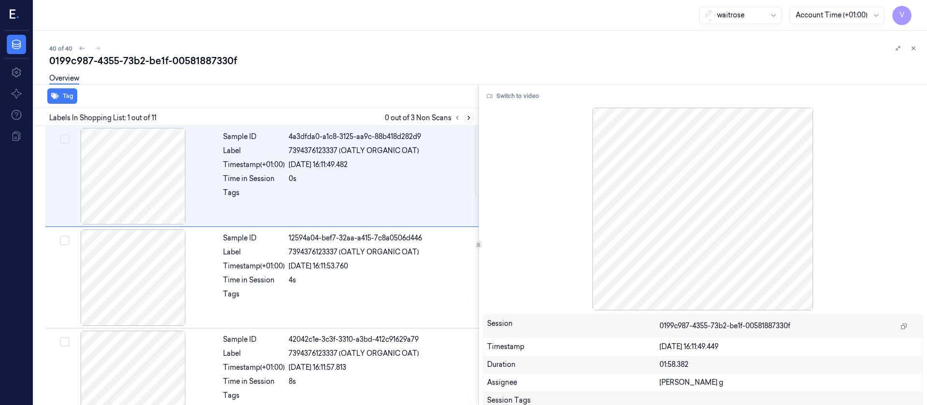
click at [464, 120] on button at bounding box center [469, 118] width 12 height 12
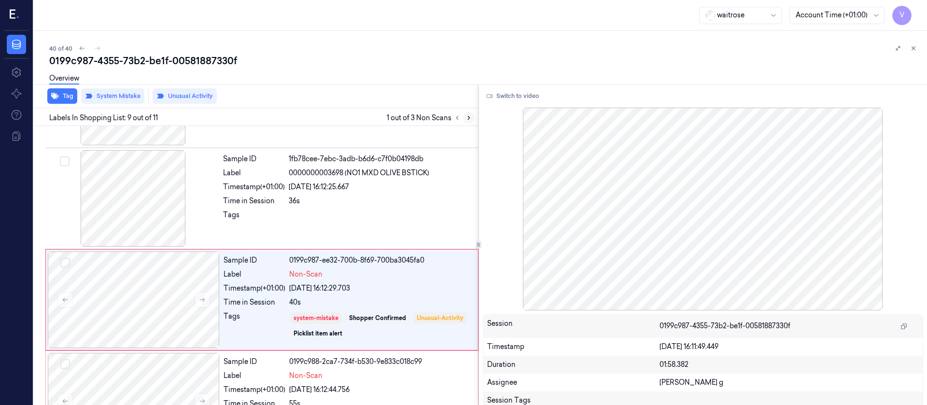
scroll to position [722, 0]
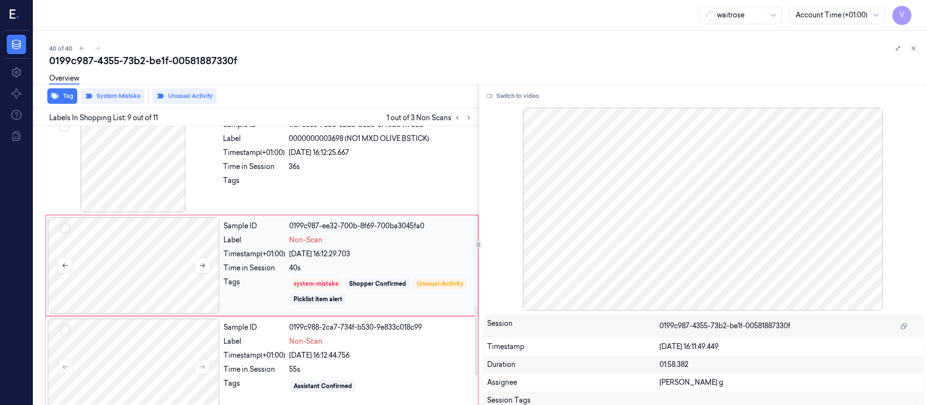
click at [134, 268] on div at bounding box center [134, 265] width 172 height 97
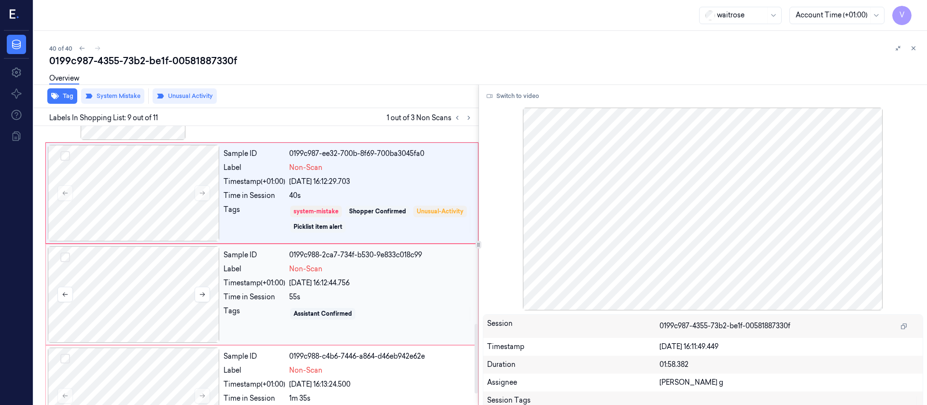
click at [89, 313] on div at bounding box center [134, 294] width 172 height 97
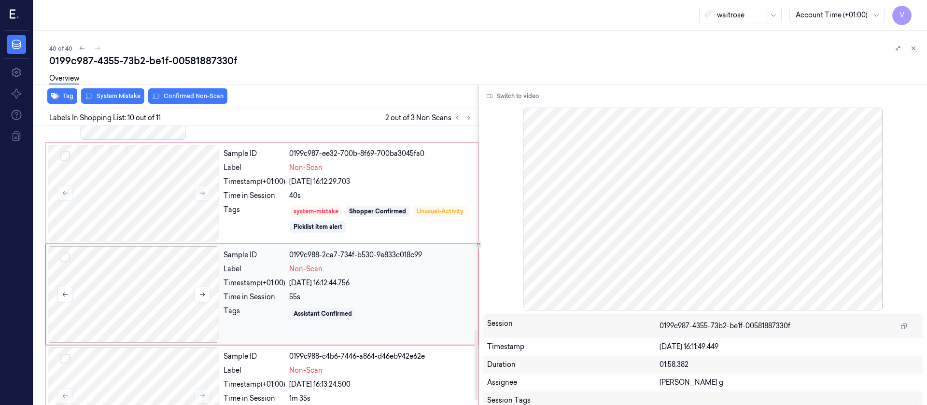
scroll to position [823, 0]
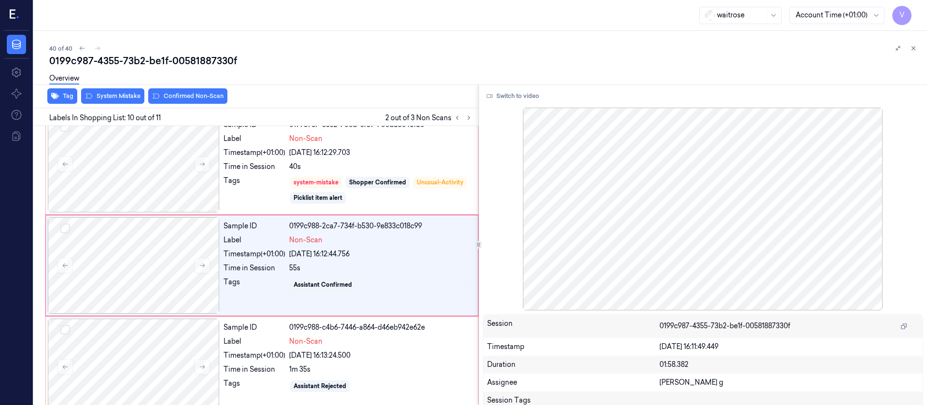
click at [110, 91] on div "Overview" at bounding box center [484, 80] width 870 height 25
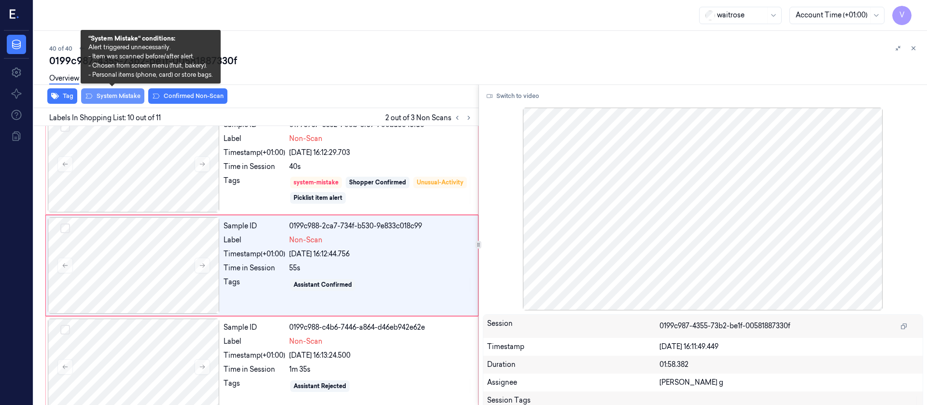
click at [106, 95] on button "System Mistake" at bounding box center [112, 95] width 63 height 15
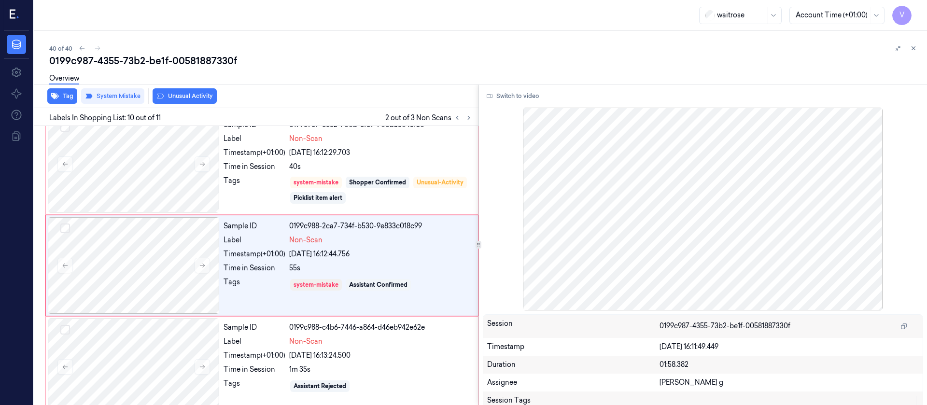
click at [193, 92] on div "Overview" at bounding box center [484, 80] width 870 height 25
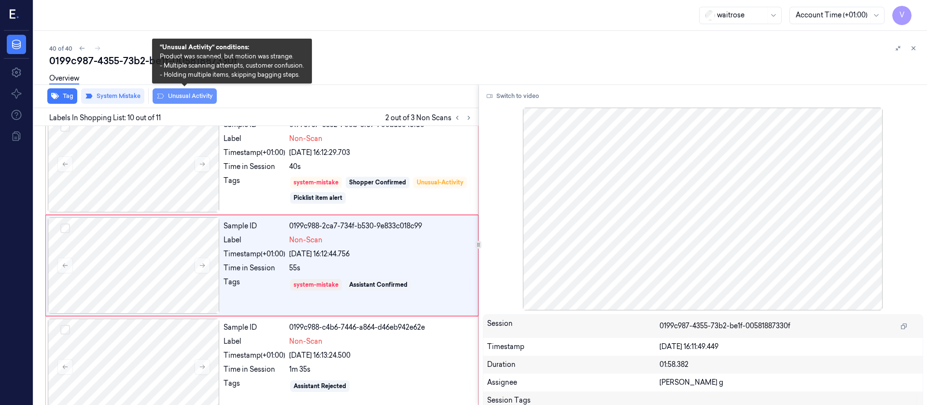
click at [170, 95] on button "Unusual Activity" at bounding box center [185, 95] width 64 height 15
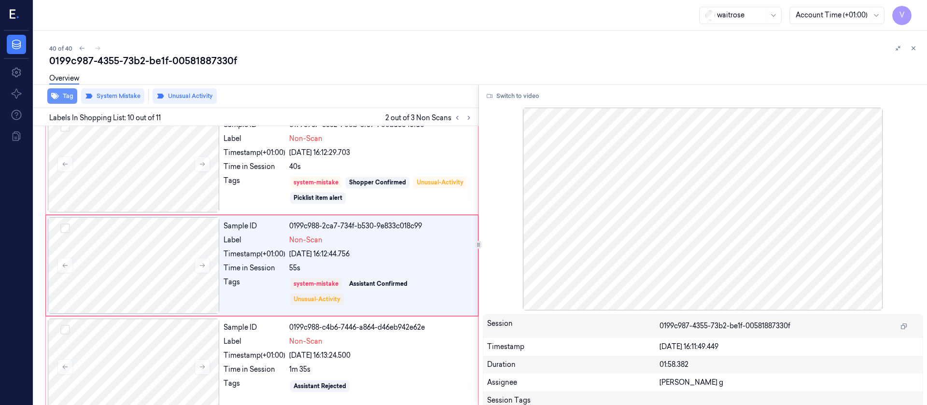
click at [65, 97] on button "Tag" at bounding box center [62, 95] width 30 height 15
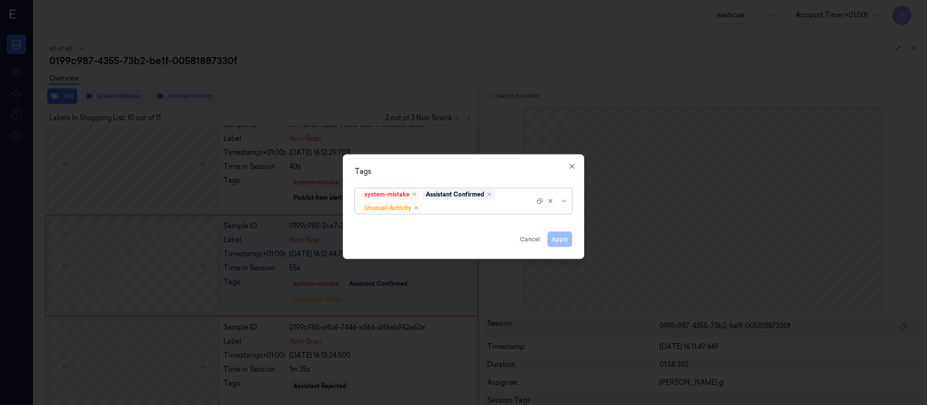
click at [472, 215] on div "options system-mistake,Assistant Confirmed,Unusual-Activity, selected. Select i…" at bounding box center [463, 200] width 233 height 32
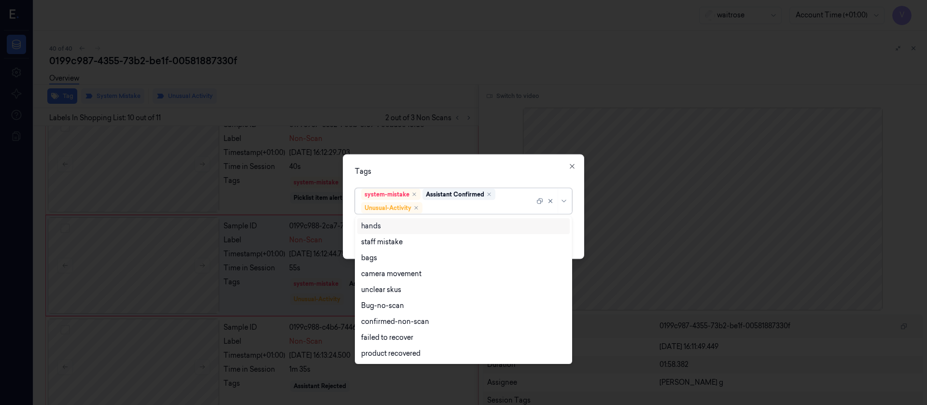
click at [456, 211] on div at bounding box center [479, 208] width 110 height 10
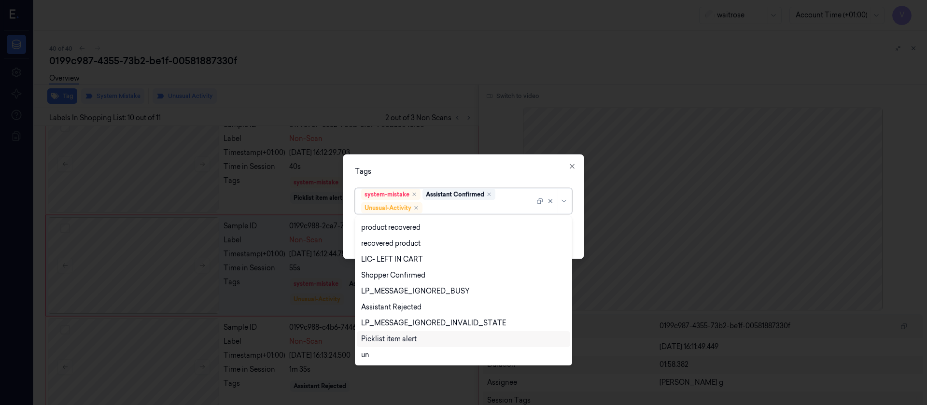
click at [380, 339] on div "Picklist item alert" at bounding box center [389, 339] width 56 height 10
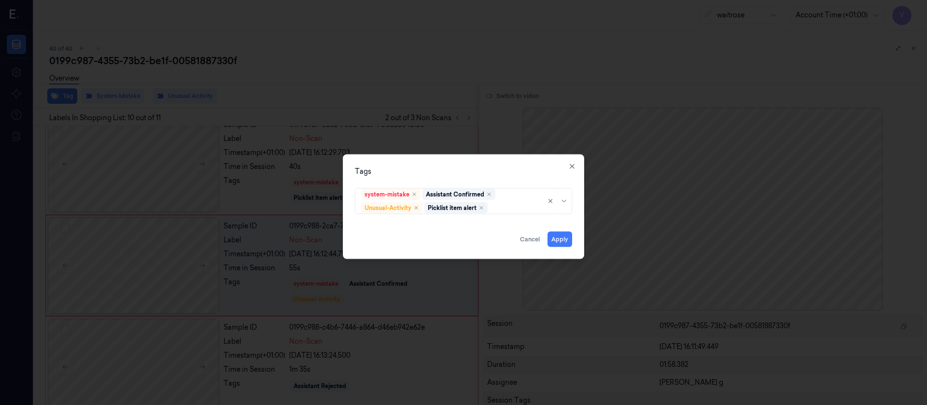
click at [472, 172] on div "Tags" at bounding box center [463, 171] width 217 height 10
click at [567, 242] on button "Apply" at bounding box center [559, 238] width 25 height 15
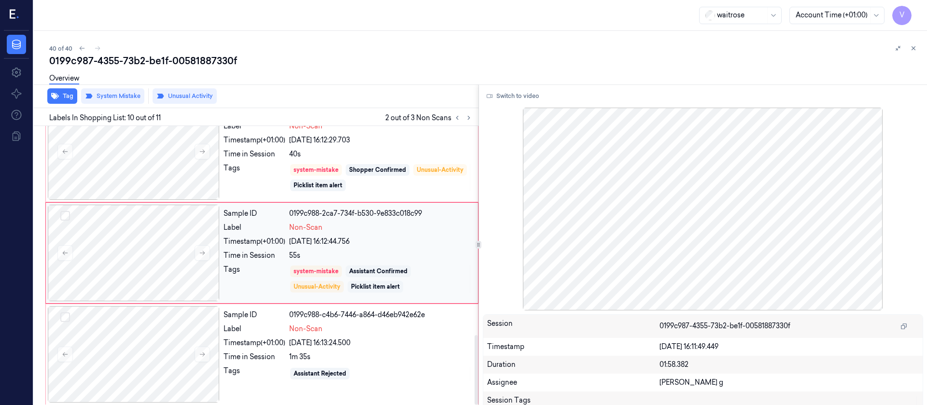
scroll to position [839, 0]
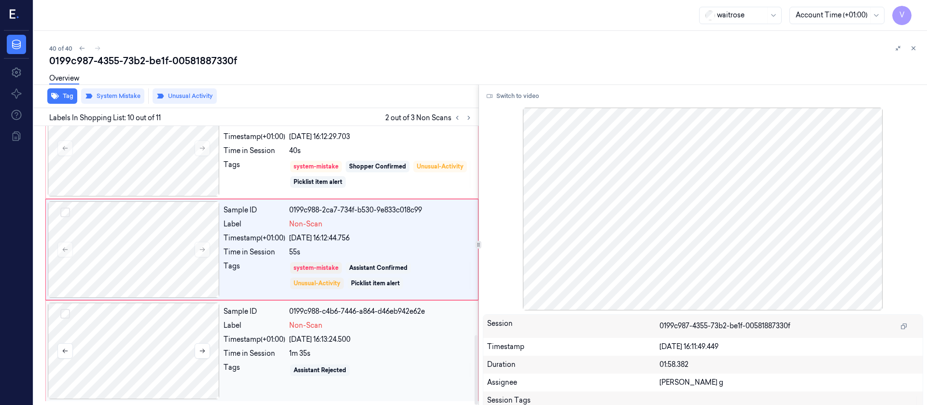
click at [146, 354] on div at bounding box center [134, 351] width 172 height 97
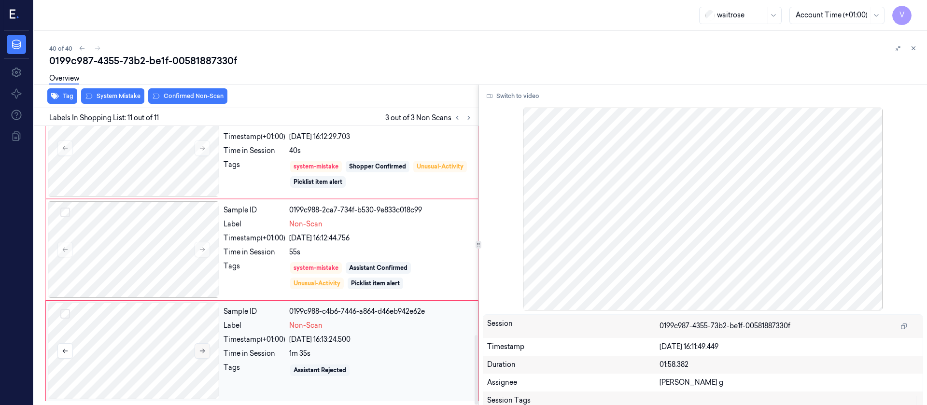
click at [205, 348] on icon at bounding box center [202, 351] width 7 height 7
click at [119, 89] on div "Overview" at bounding box center [484, 80] width 870 height 25
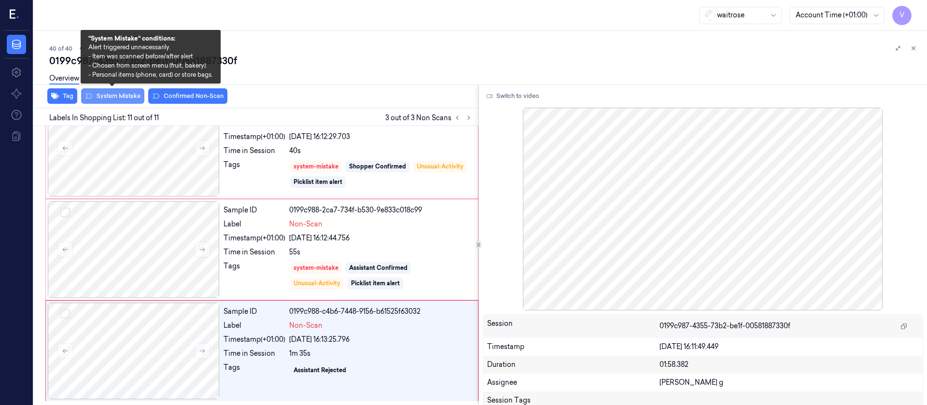
click at [112, 100] on button "System Mistake" at bounding box center [112, 95] width 63 height 15
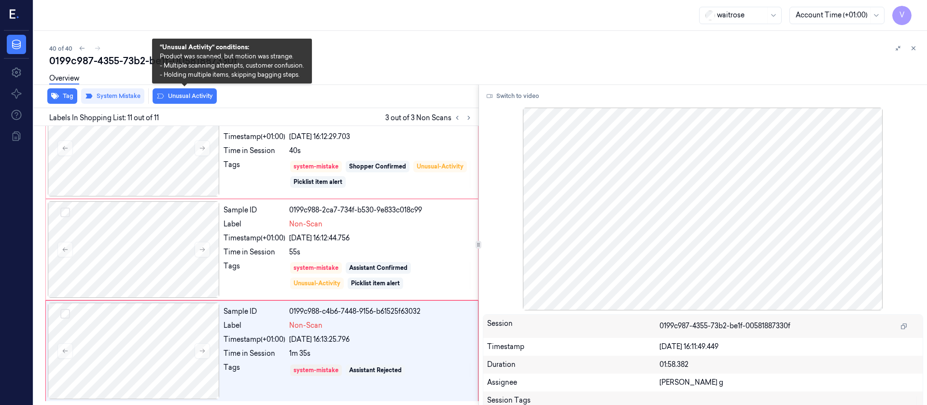
click at [190, 98] on button "Unusual Activity" at bounding box center [185, 95] width 64 height 15
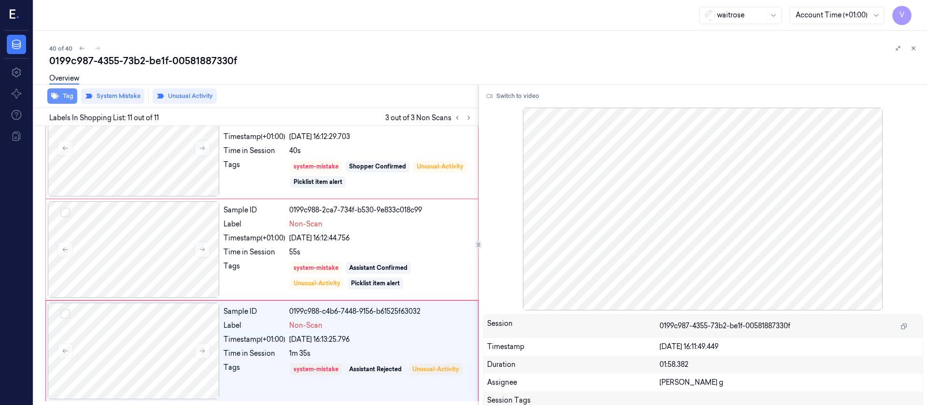
click at [60, 97] on button "Tag" at bounding box center [62, 95] width 30 height 15
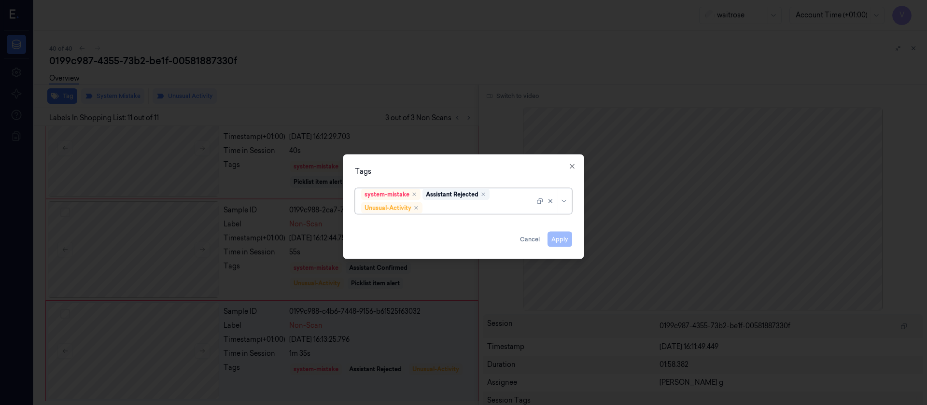
click at [466, 209] on div at bounding box center [479, 208] width 110 height 10
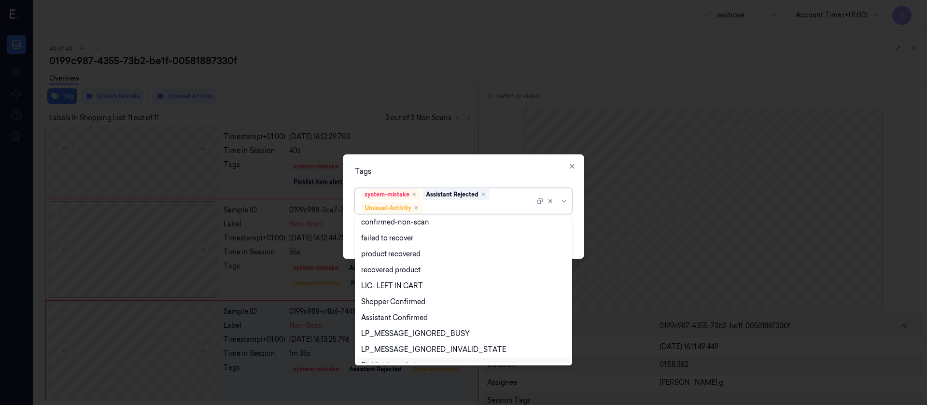
scroll to position [126, 0]
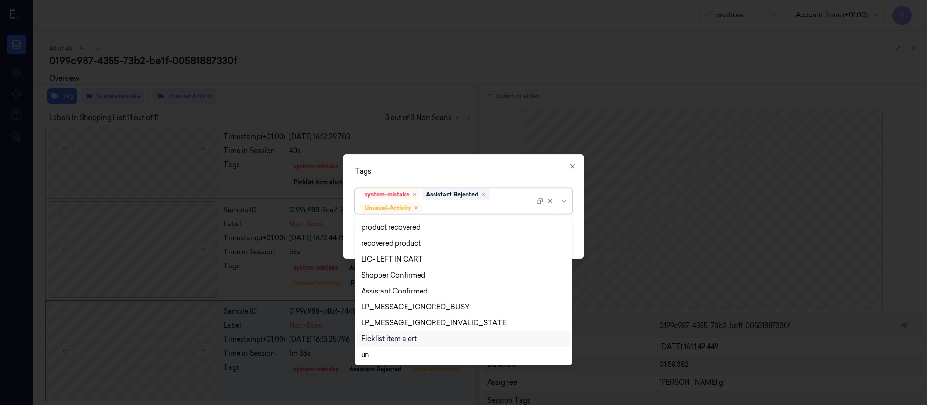
click at [385, 336] on div "Picklist item alert" at bounding box center [389, 339] width 56 height 10
click at [528, 181] on div "Tags option Picklist item alert, selected. 20 results available. Use Up and Dow…" at bounding box center [463, 206] width 241 height 105
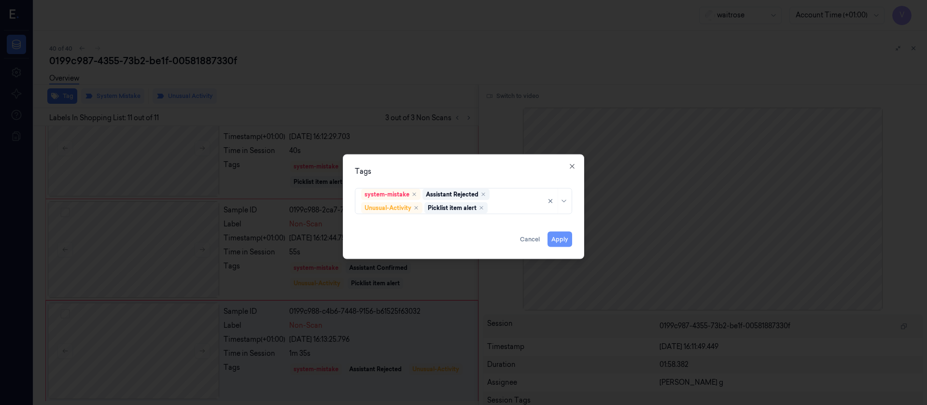
click at [562, 237] on button "Apply" at bounding box center [559, 238] width 25 height 15
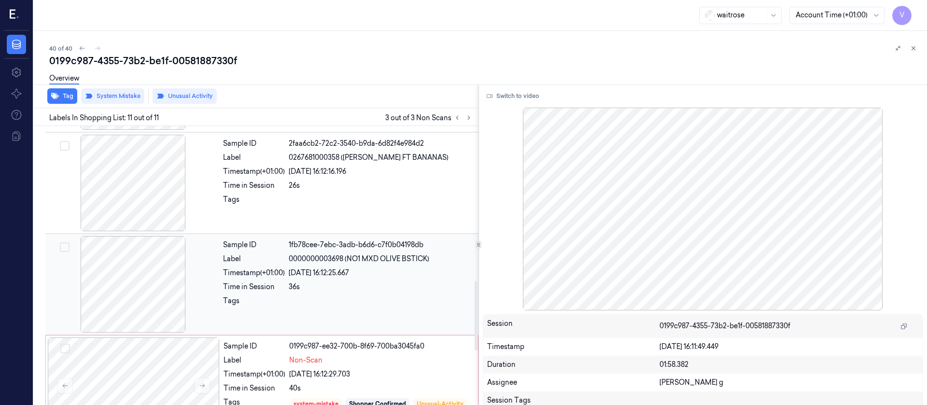
scroll to position [622, 0]
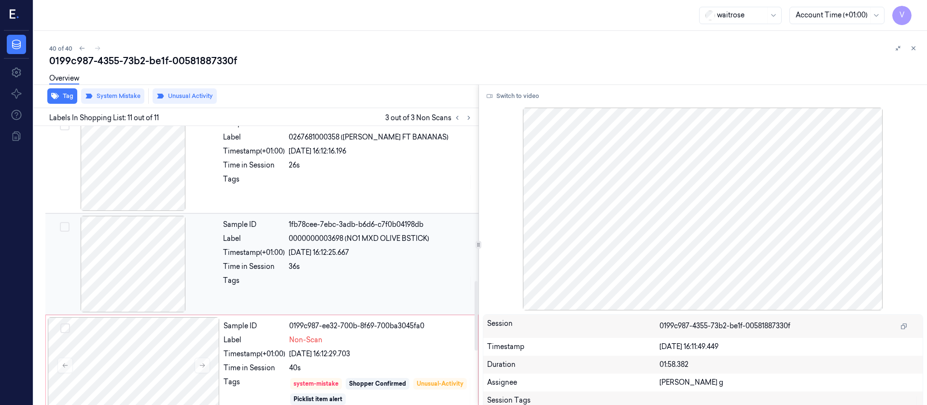
click at [306, 268] on div "36s" at bounding box center [381, 267] width 184 height 10
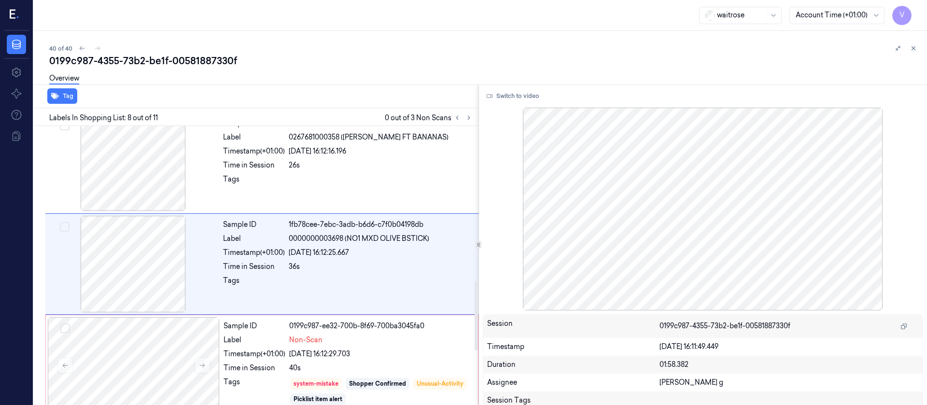
scroll to position [620, 0]
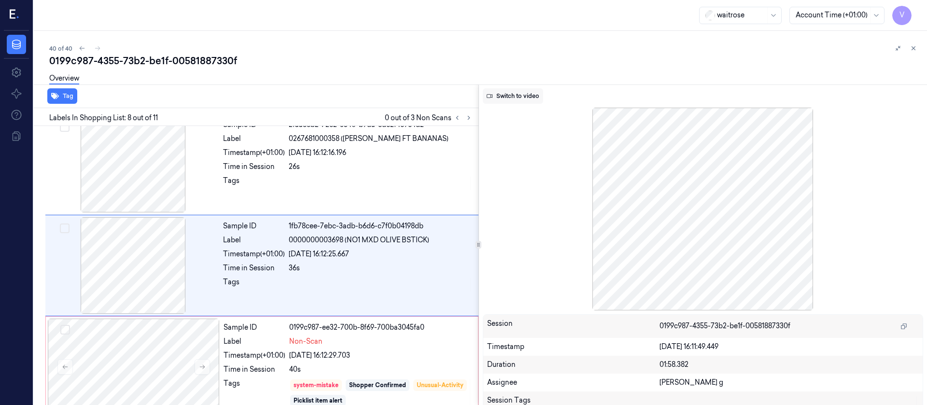
click at [510, 94] on button "Switch to video" at bounding box center [513, 95] width 60 height 15
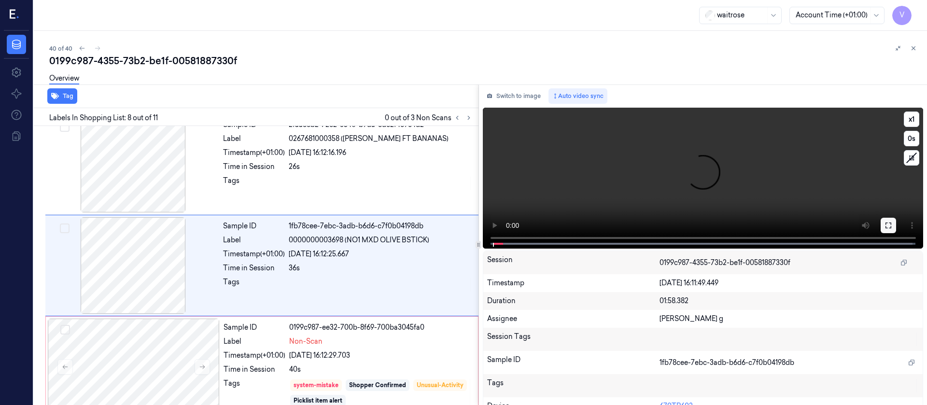
click at [880, 226] on button at bounding box center [887, 225] width 15 height 15
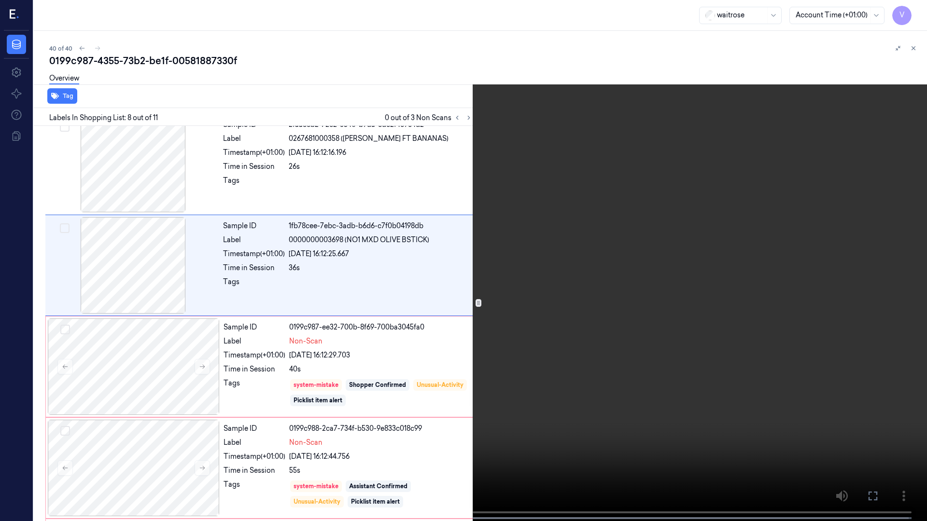
click at [0, 0] on icon at bounding box center [0, 0] width 0 height 0
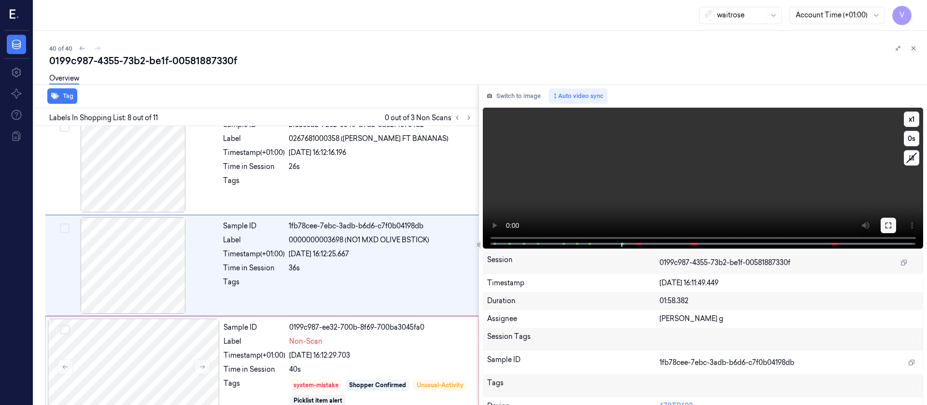
click at [880, 228] on button at bounding box center [887, 225] width 15 height 15
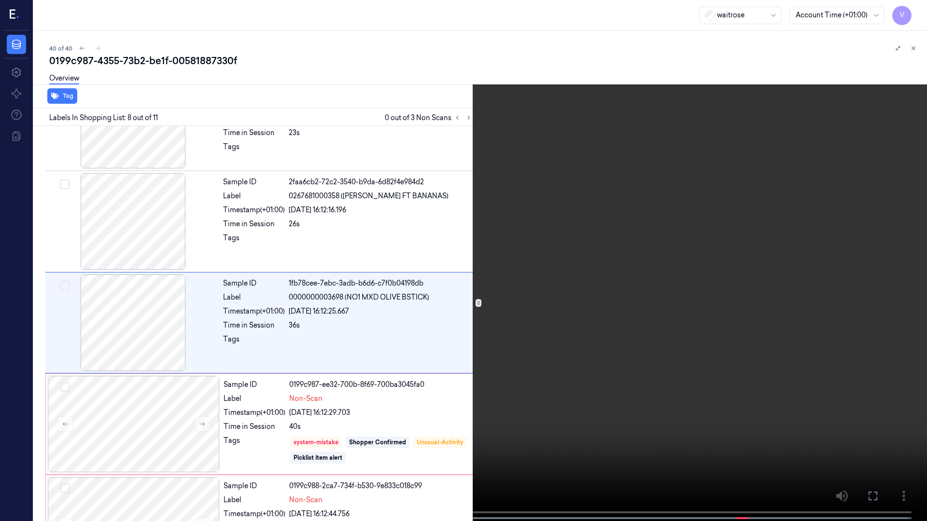
scroll to position [562, 0]
click at [916, 14] on button "x 1" at bounding box center [914, 11] width 15 height 15
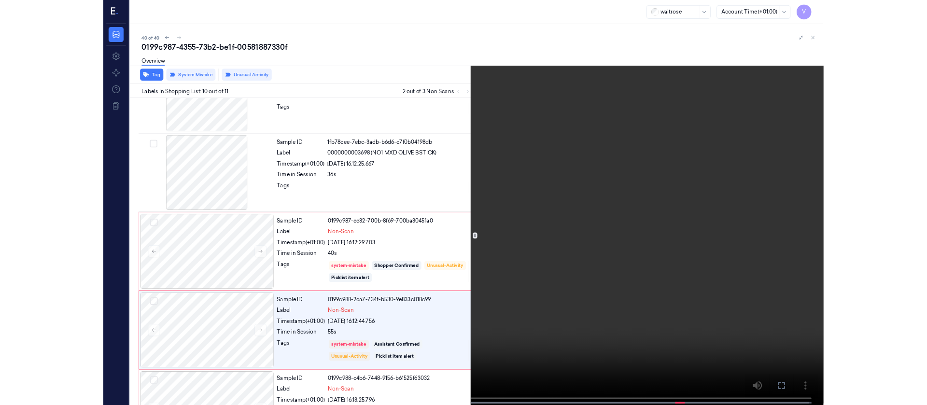
scroll to position [723, 0]
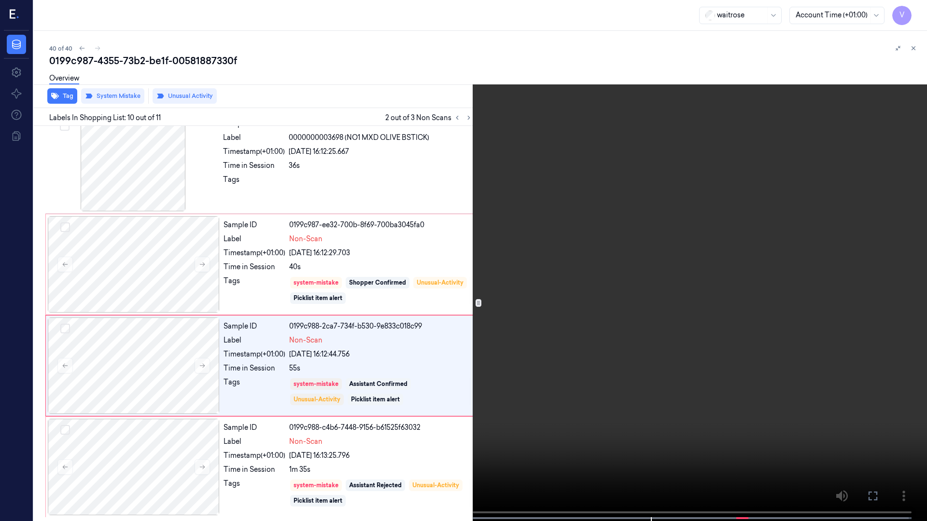
click at [0, 0] on icon at bounding box center [0, 0] width 0 height 0
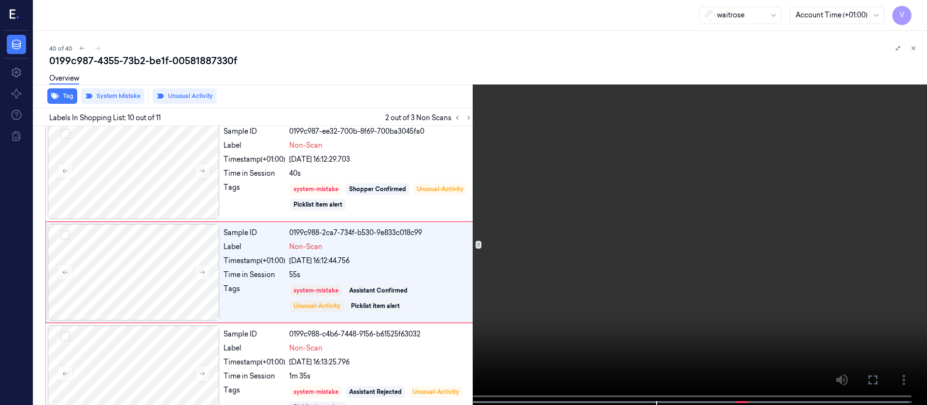
scroll to position [823, 0]
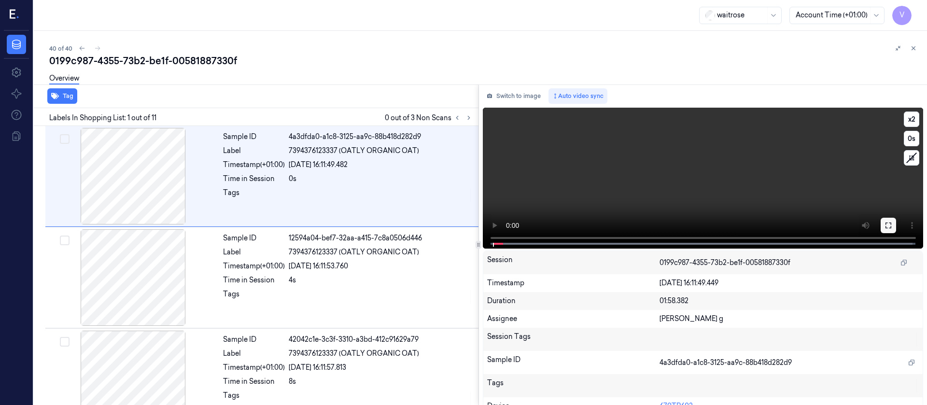
click at [888, 224] on icon at bounding box center [888, 226] width 8 height 8
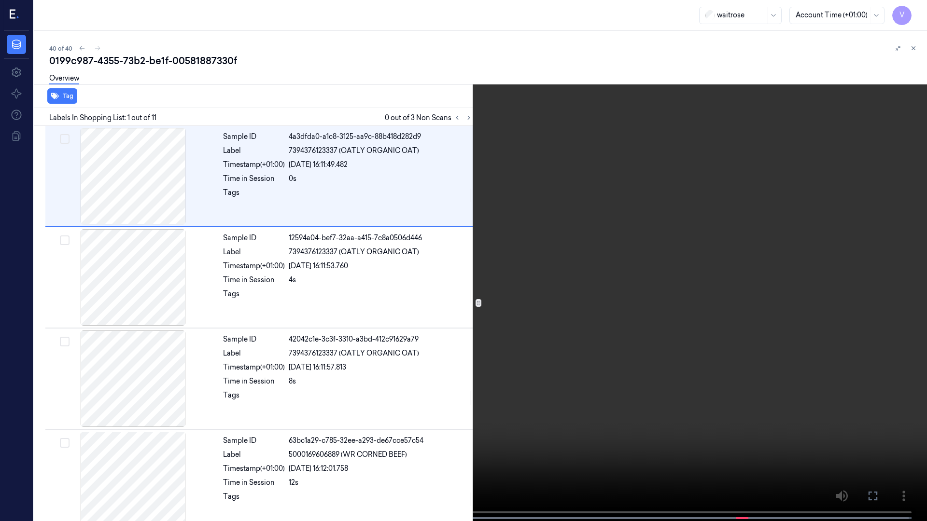
click at [0, 0] on icon at bounding box center [0, 0] width 0 height 0
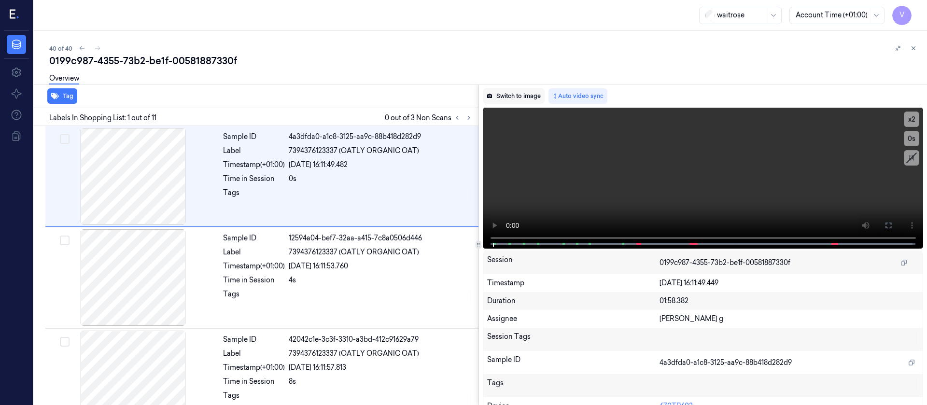
click at [515, 98] on button "Switch to image" at bounding box center [514, 95] width 62 height 15
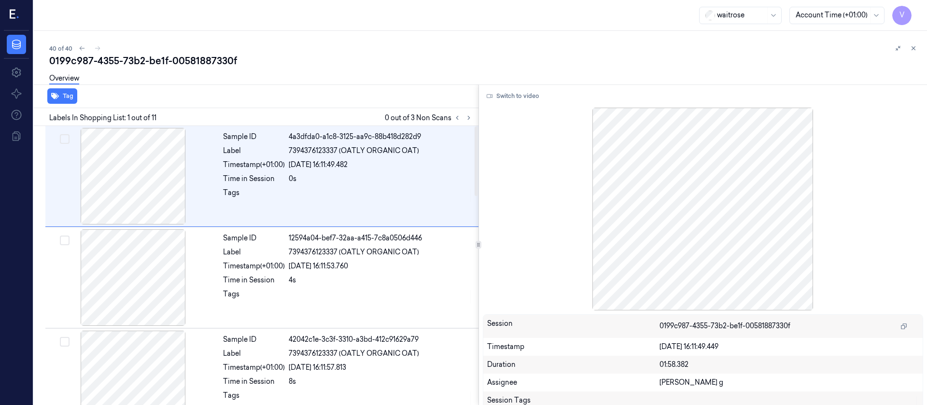
click at [404, 71] on div "Overview" at bounding box center [484, 80] width 870 height 25
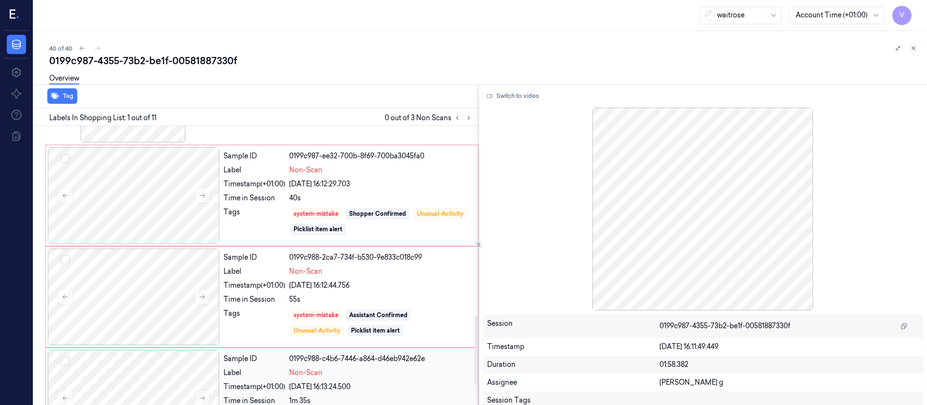
scroll to position [839, 0]
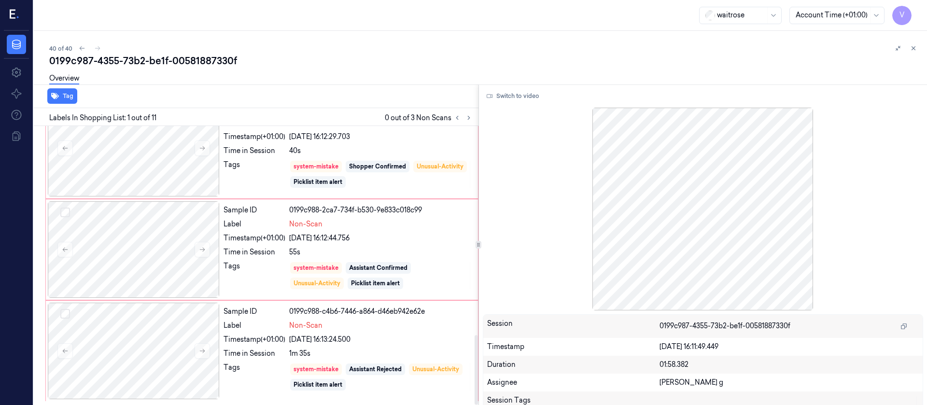
click at [376, 3] on div "waitrose Account Time (+01:00) V" at bounding box center [480, 15] width 893 height 31
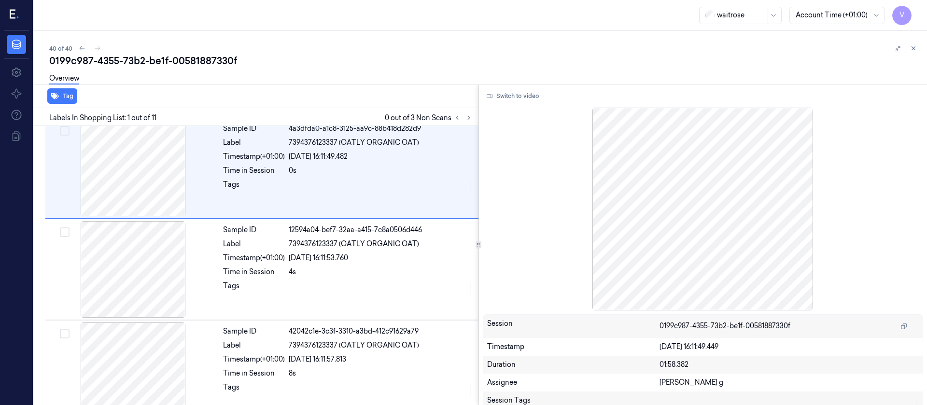
scroll to position [0, 0]
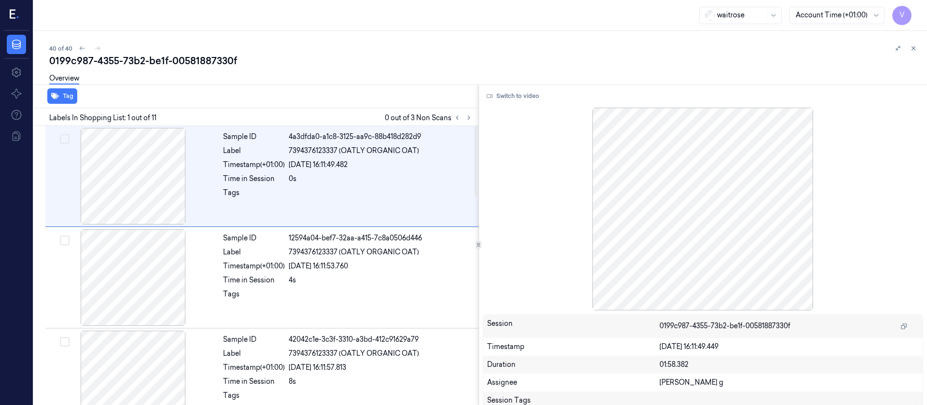
click at [307, 58] on div "0199c987-4355-73b2-be1f-00581887330f" at bounding box center [484, 61] width 870 height 14
click at [459, 118] on icon at bounding box center [457, 117] width 7 height 7
click at [470, 119] on icon at bounding box center [468, 117] width 7 height 7
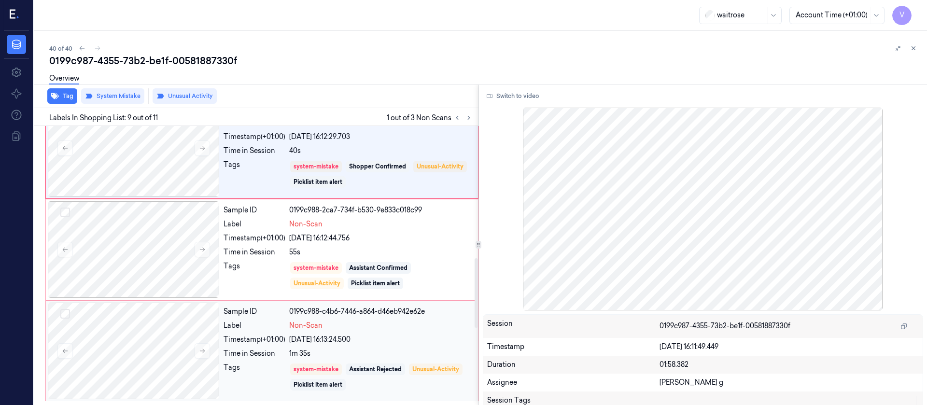
scroll to position [404, 0]
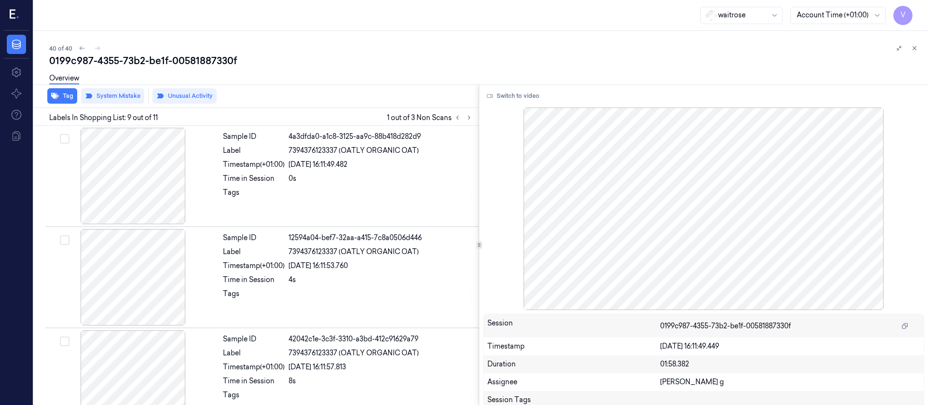
scroll to position [722, 0]
